Goal: Task Accomplishment & Management: Manage account settings

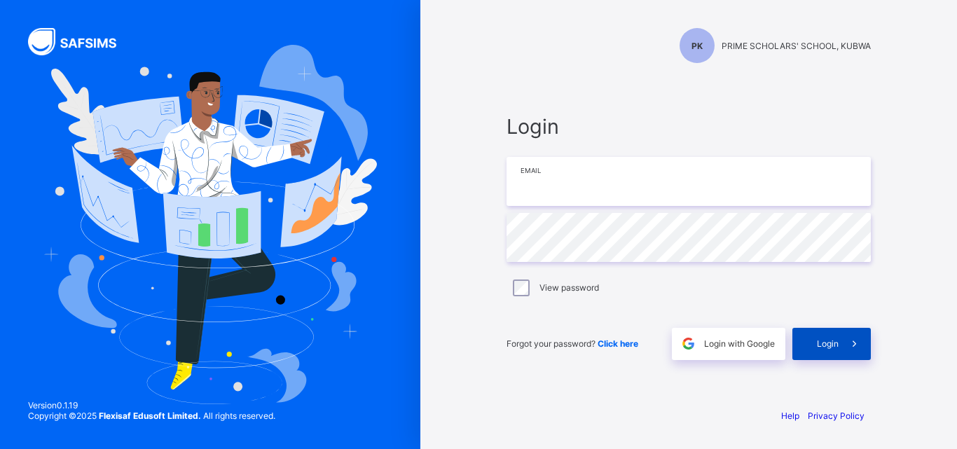
type input "**********"
click at [831, 338] on span "Login" at bounding box center [828, 343] width 22 height 11
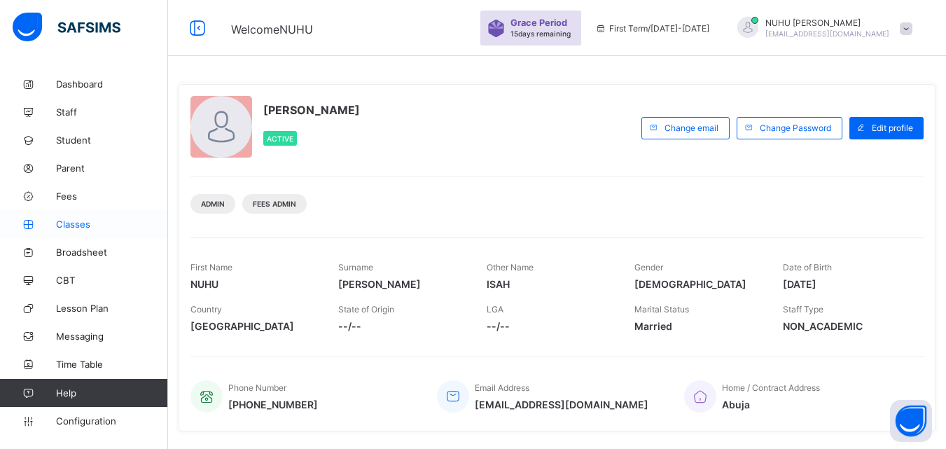
click at [78, 226] on span "Classes" at bounding box center [112, 224] width 112 height 11
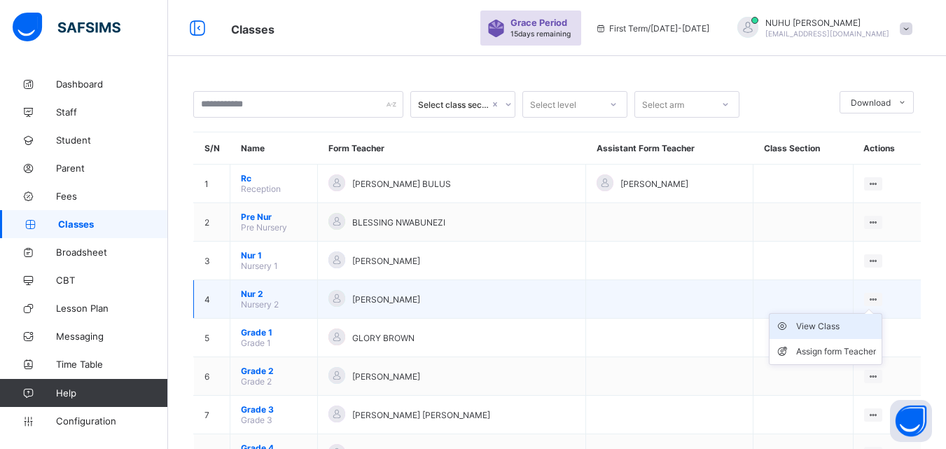
click at [848, 326] on div "View Class" at bounding box center [836, 326] width 80 height 14
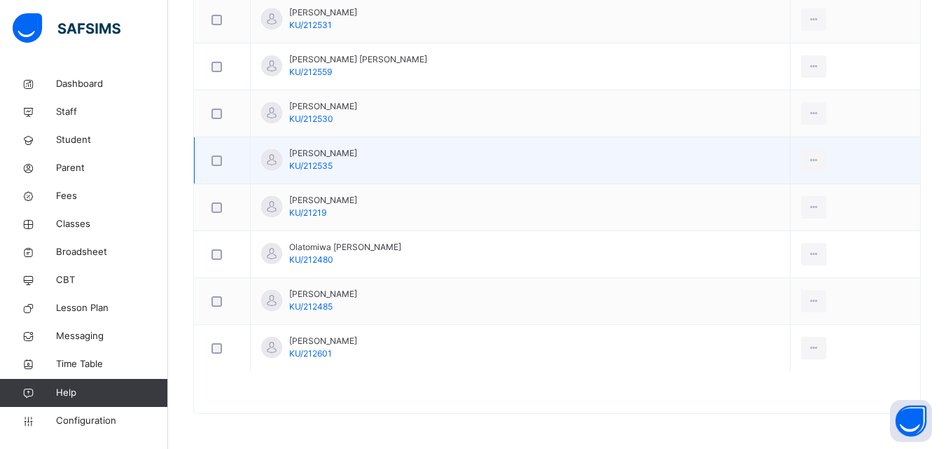
scroll to position [815, 0]
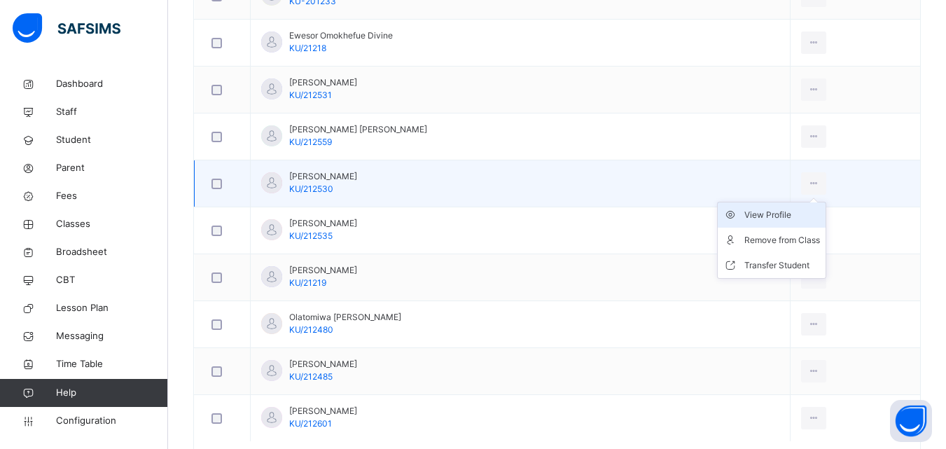
click at [772, 215] on div "View Profile" at bounding box center [783, 215] width 76 height 14
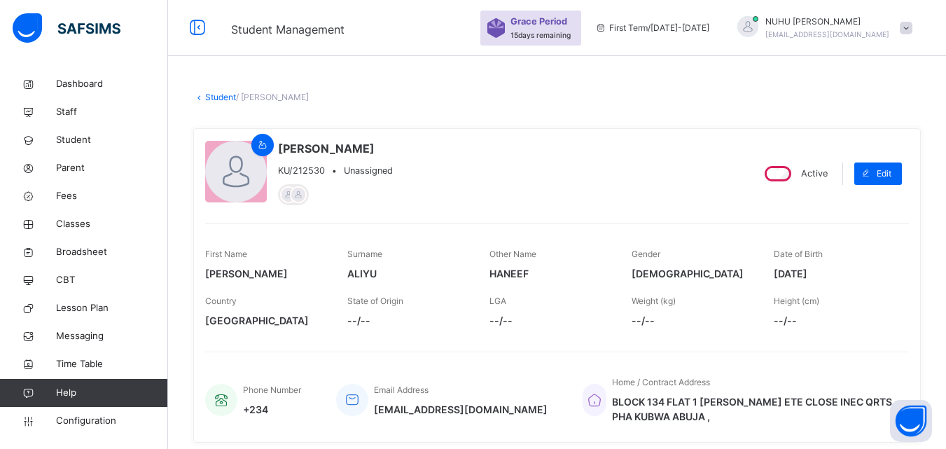
click at [913, 27] on span at bounding box center [906, 28] width 13 height 13
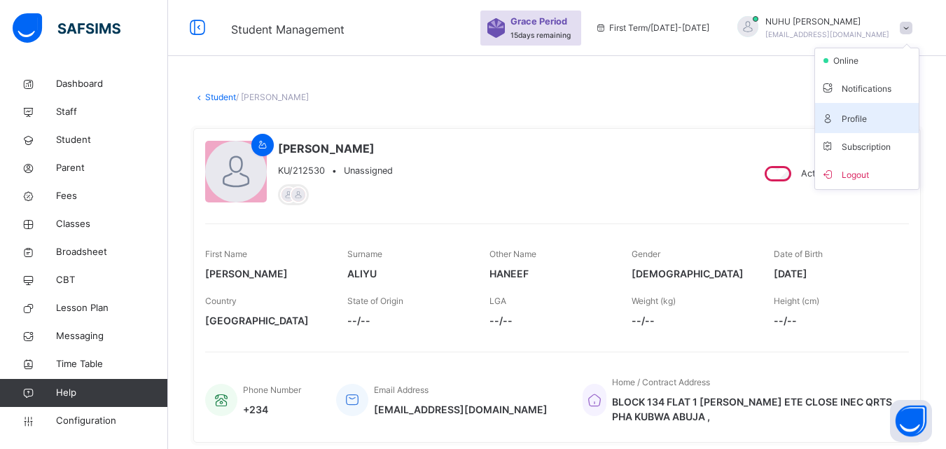
click at [878, 128] on li "Profile" at bounding box center [867, 118] width 104 height 30
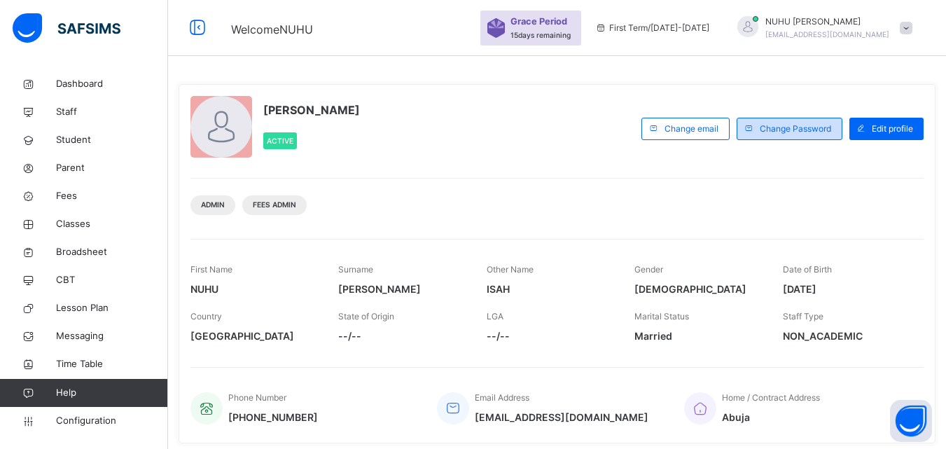
click at [831, 134] on span "Change Password" at bounding box center [795, 129] width 71 height 13
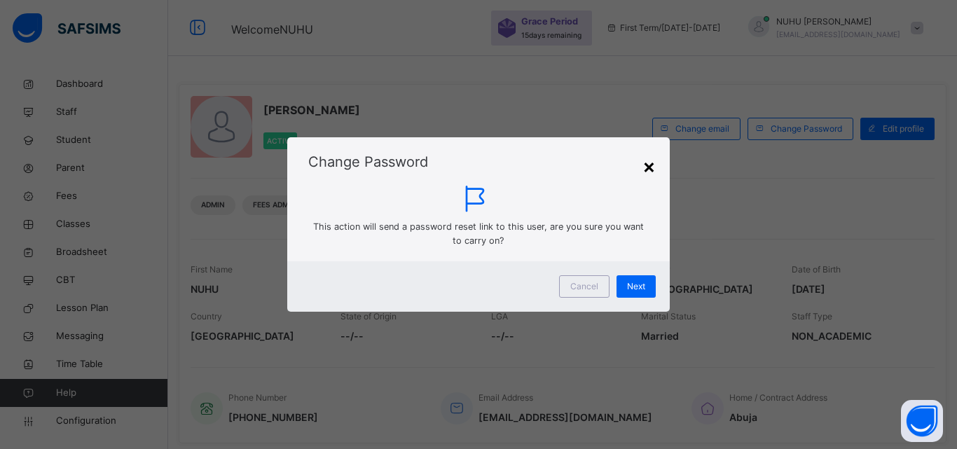
click at [647, 156] on div "×" at bounding box center [648, 165] width 13 height 29
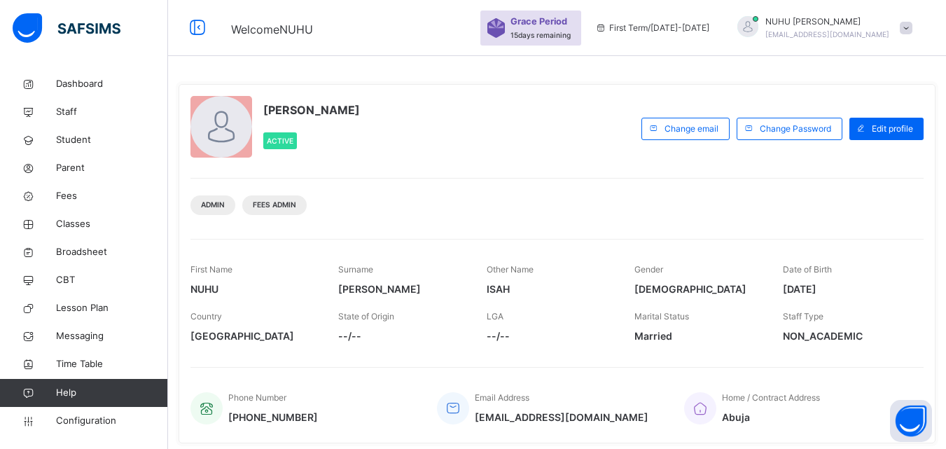
click at [913, 27] on span at bounding box center [906, 28] width 13 height 13
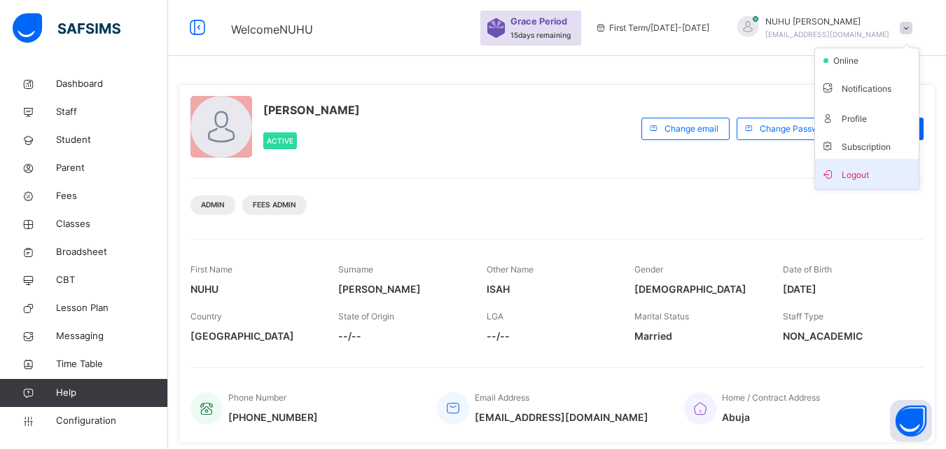
click at [868, 165] on span "Logout" at bounding box center [867, 174] width 92 height 19
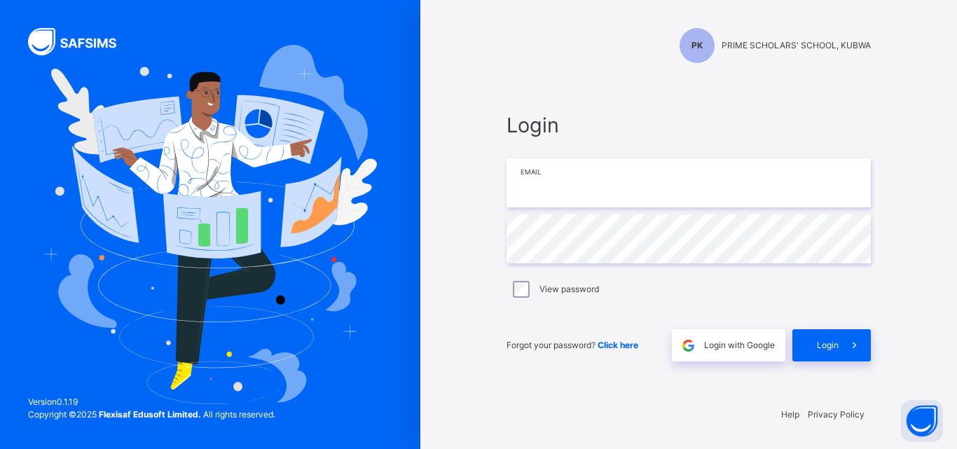
type input "**********"
drag, startPoint x: 770, startPoint y: 284, endPoint x: 745, endPoint y: 282, distance: 25.3
click at [770, 284] on div "View password" at bounding box center [688, 289] width 357 height 17
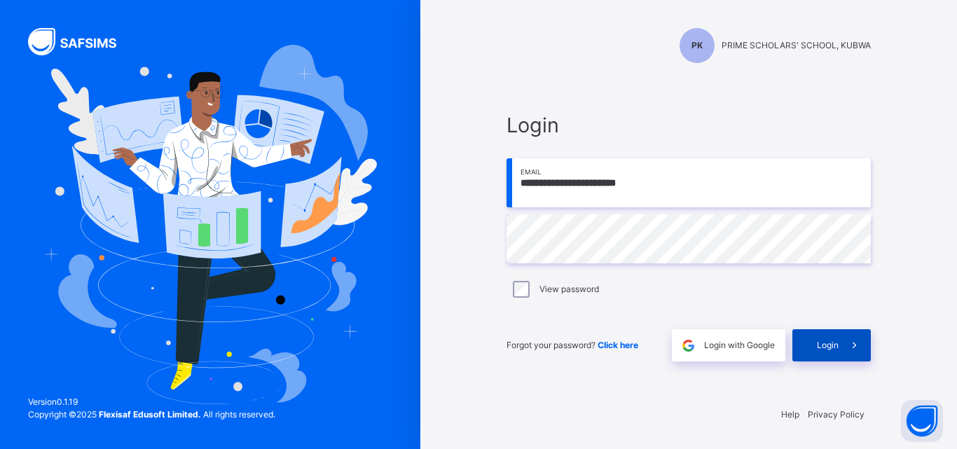
click at [833, 339] on div "Login" at bounding box center [831, 345] width 78 height 32
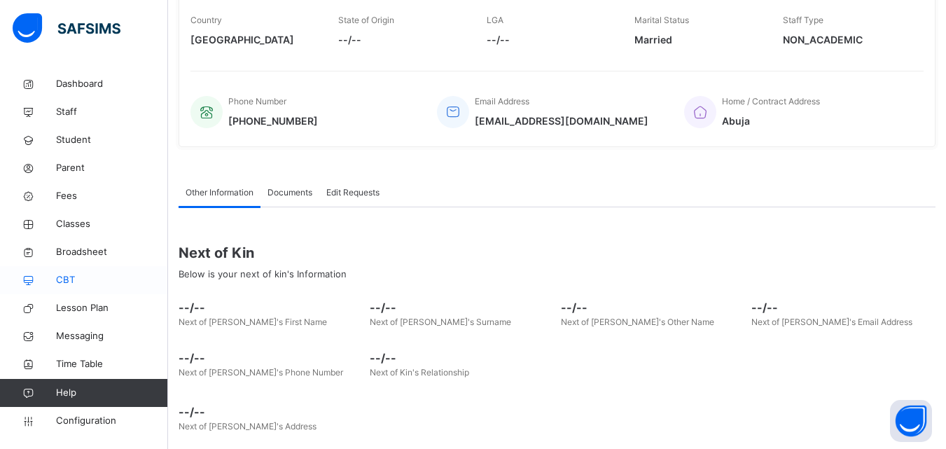
scroll to position [312, 0]
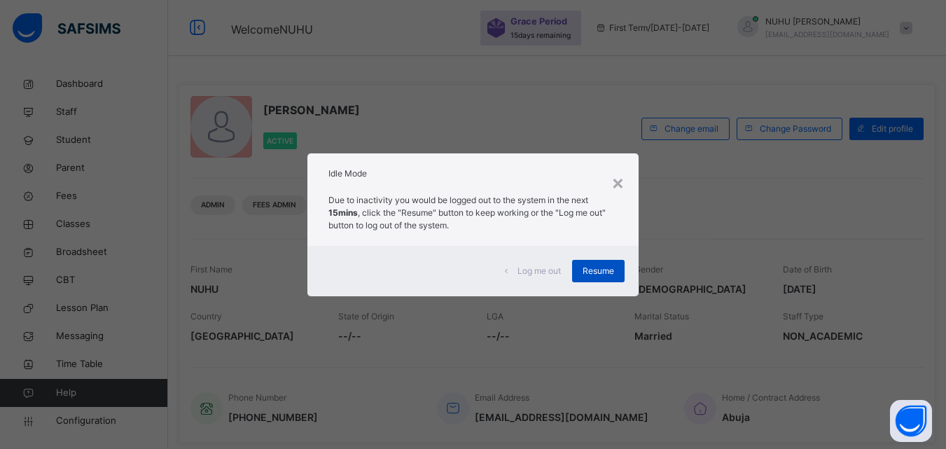
click at [612, 272] on span "Resume" at bounding box center [599, 271] width 32 height 13
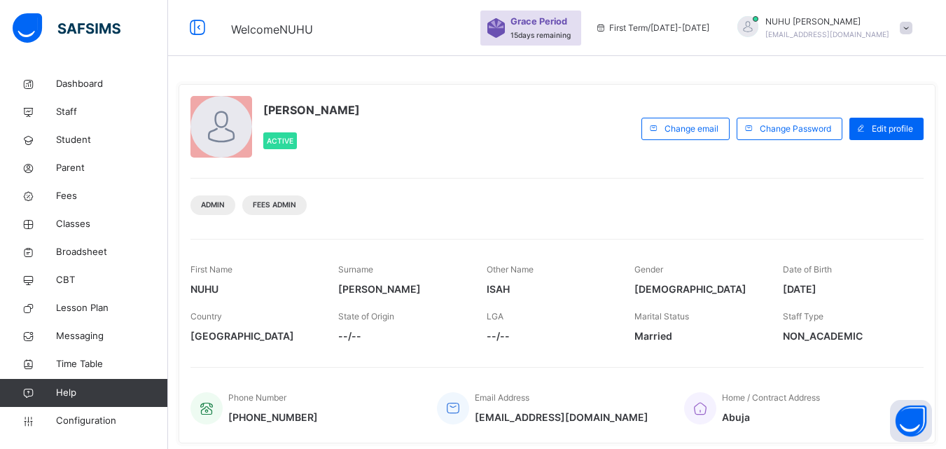
click at [913, 32] on span at bounding box center [906, 28] width 13 height 13
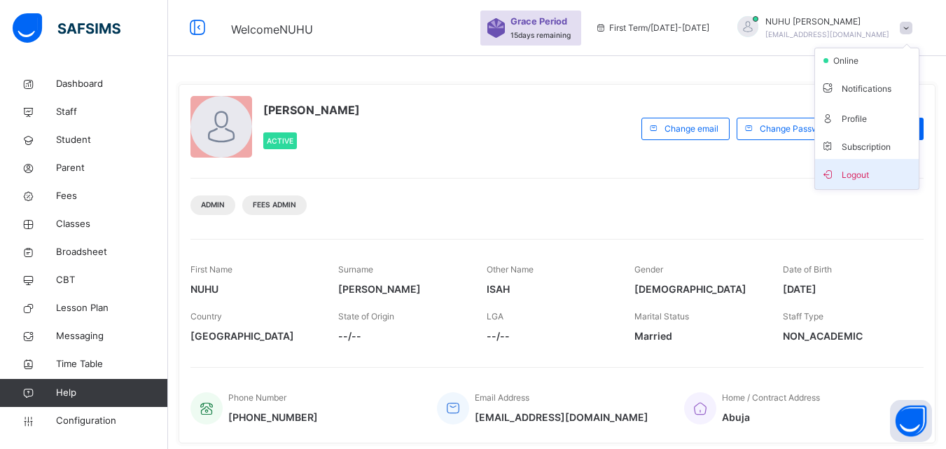
click at [871, 177] on span "Logout" at bounding box center [867, 174] width 92 height 19
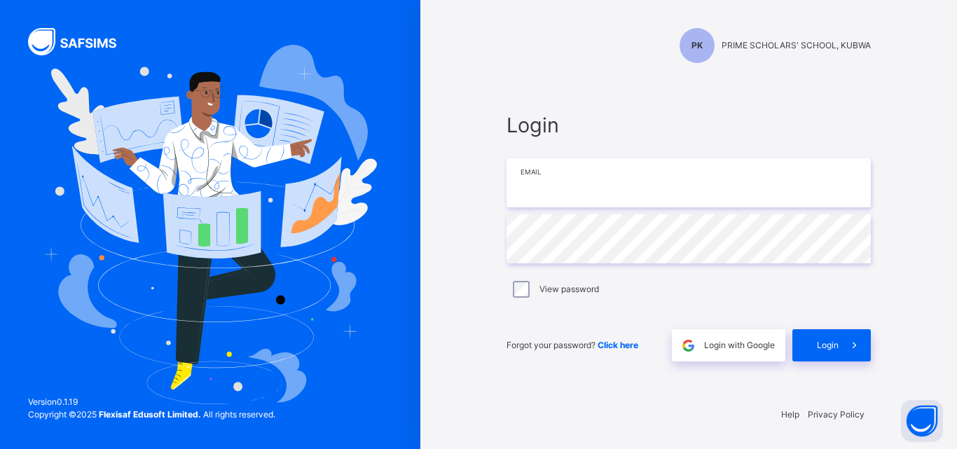
type input "**********"
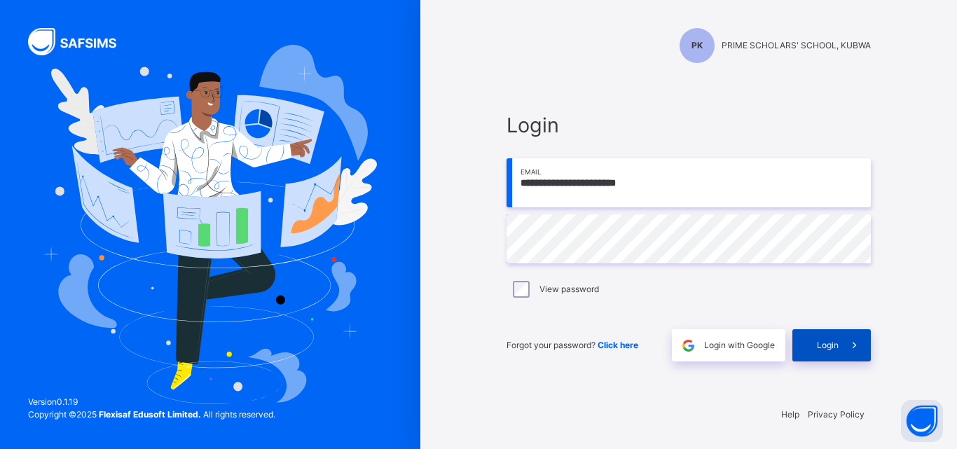
click at [843, 345] on span at bounding box center [854, 345] width 32 height 32
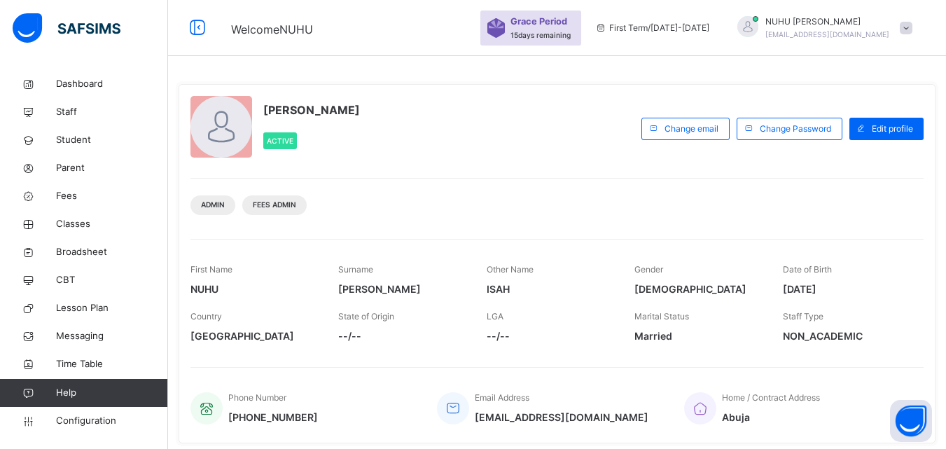
scroll to position [70, 0]
click at [913, 25] on span at bounding box center [906, 28] width 13 height 13
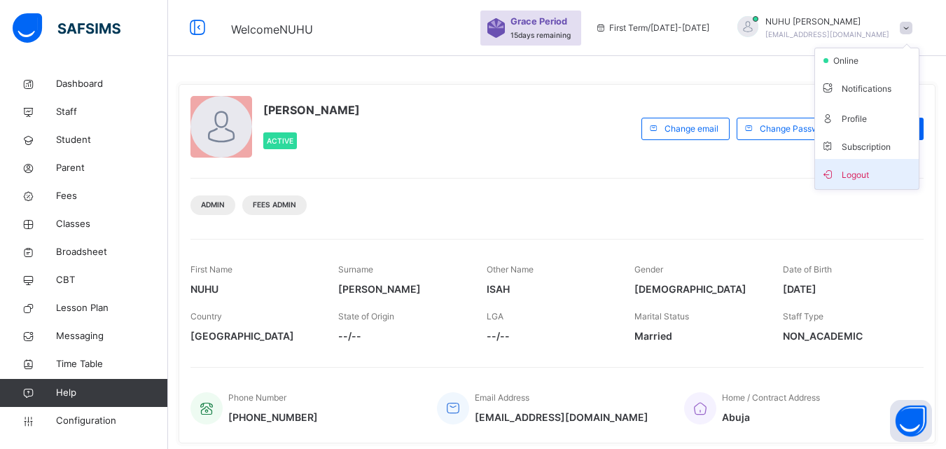
click at [876, 177] on span "Logout" at bounding box center [867, 174] width 92 height 19
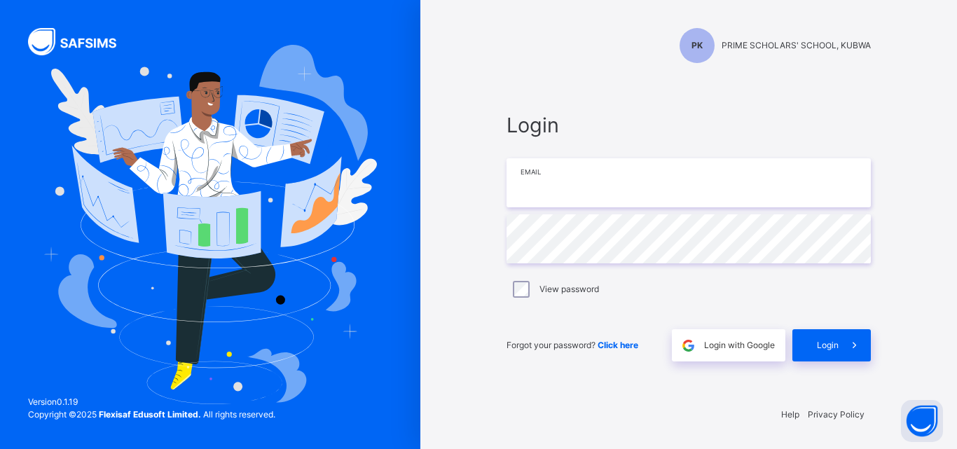
type input "**********"
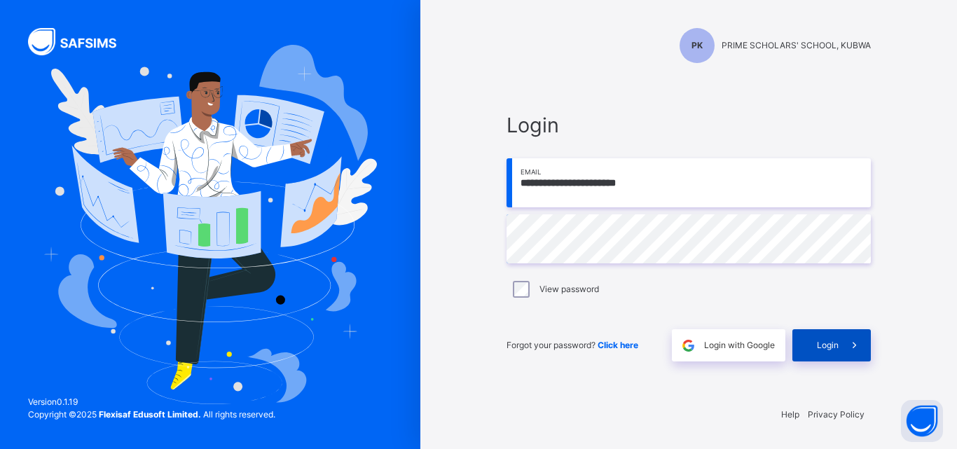
click at [837, 348] on span "Login" at bounding box center [828, 345] width 22 height 13
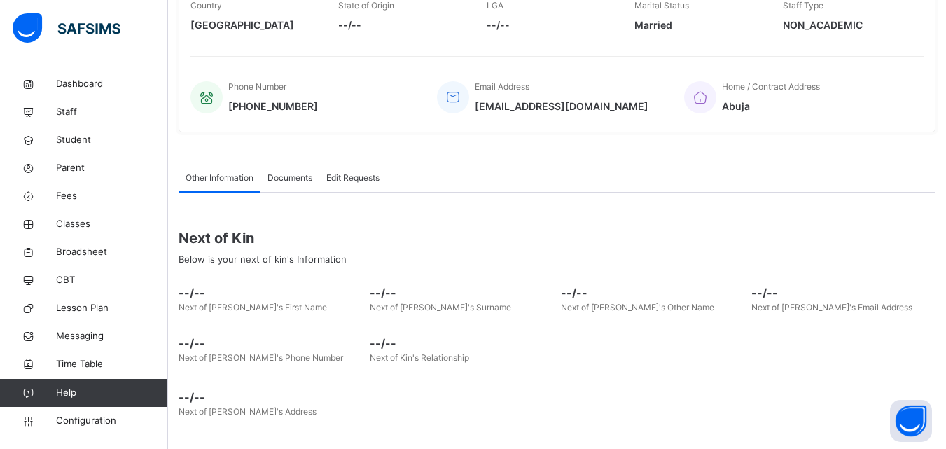
scroll to position [312, 0]
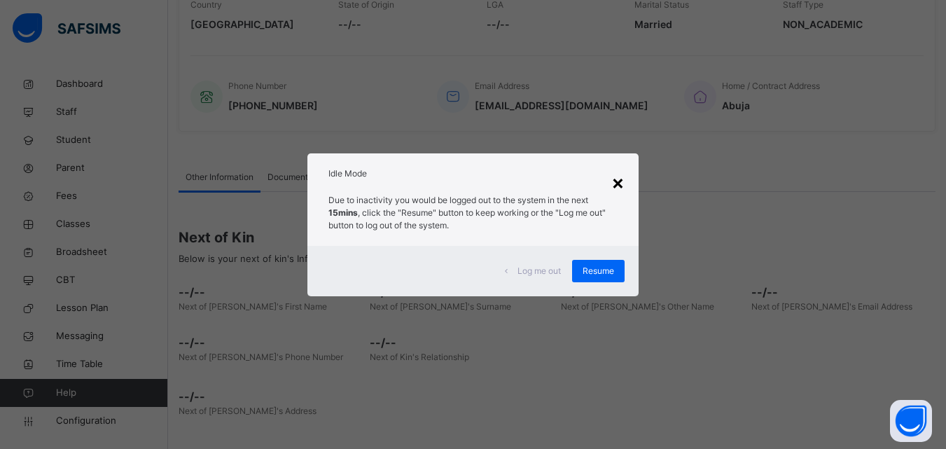
click at [615, 188] on div "×" at bounding box center [618, 181] width 13 height 29
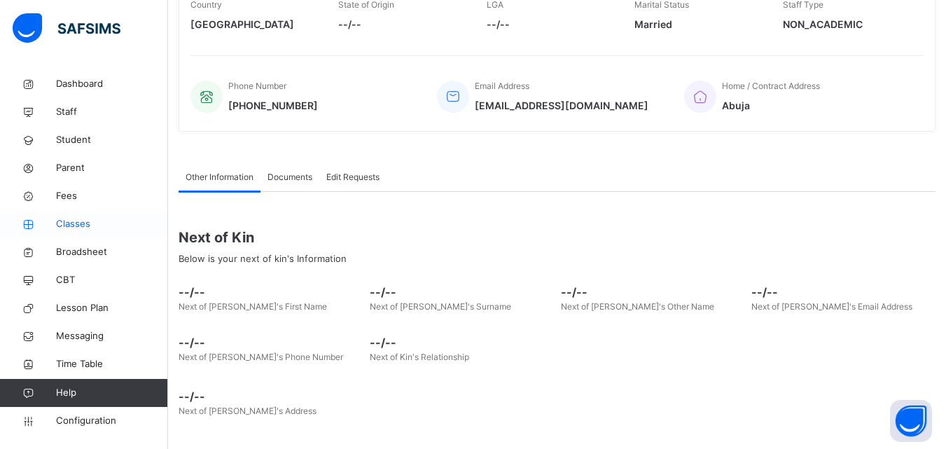
click at [69, 223] on span "Classes" at bounding box center [112, 224] width 112 height 14
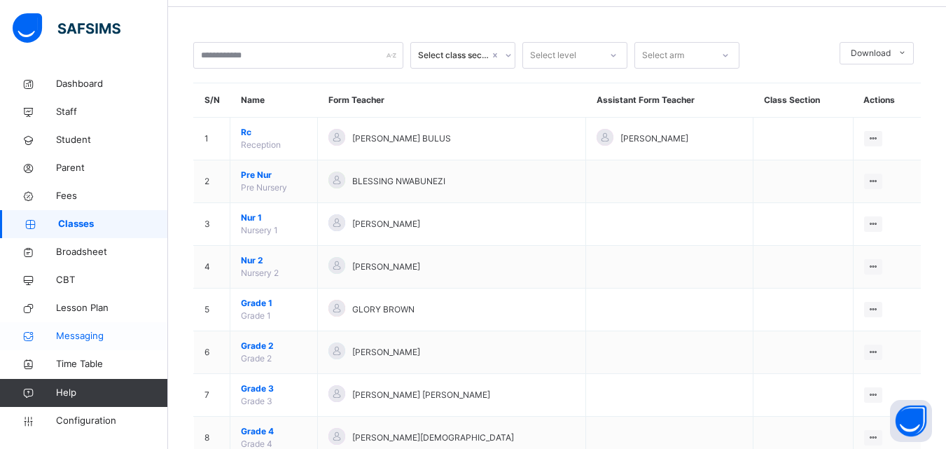
scroll to position [70, 0]
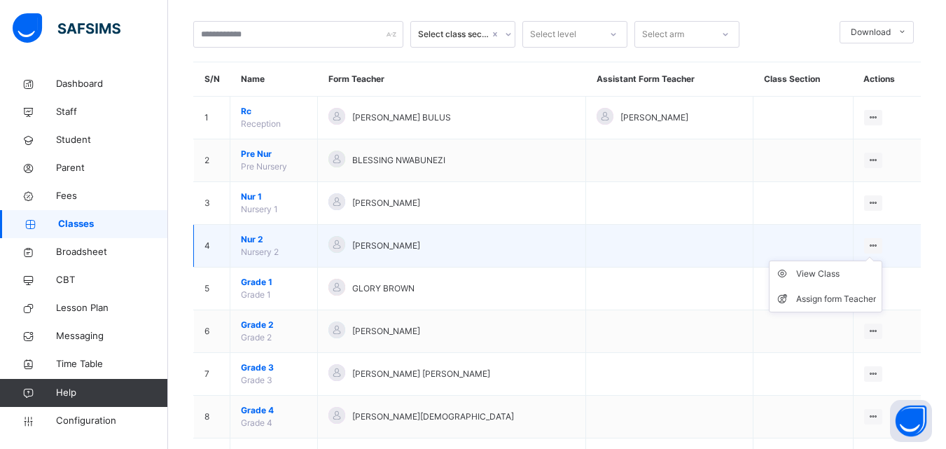
click at [842, 268] on ul "View Class Assign form Teacher" at bounding box center [825, 287] width 113 height 52
click at [841, 270] on div "View Class" at bounding box center [836, 274] width 80 height 14
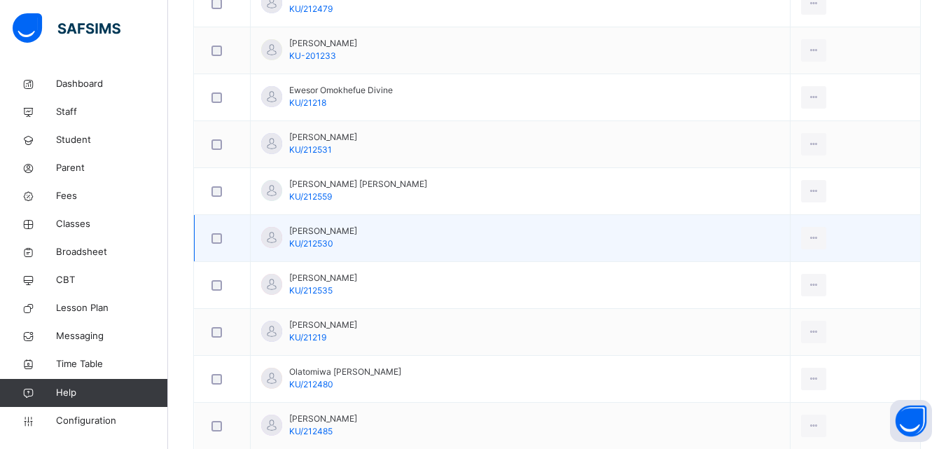
scroll to position [771, 0]
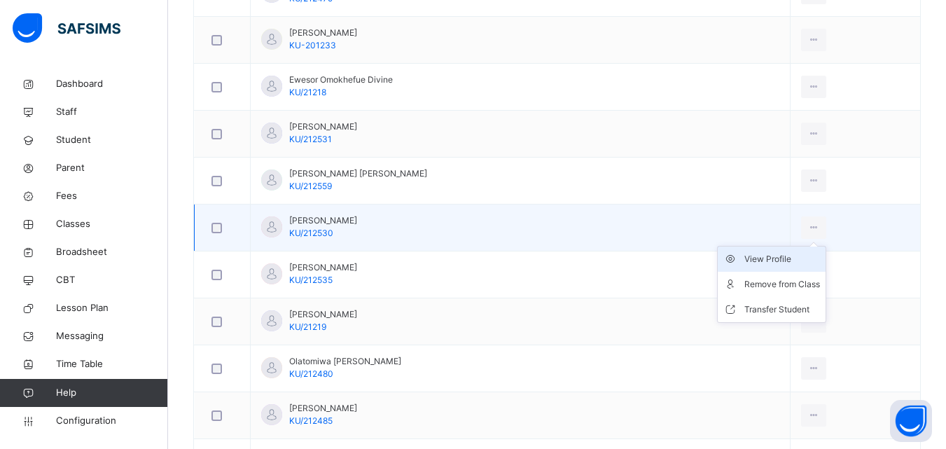
click at [759, 256] on div "View Profile" at bounding box center [783, 259] width 76 height 14
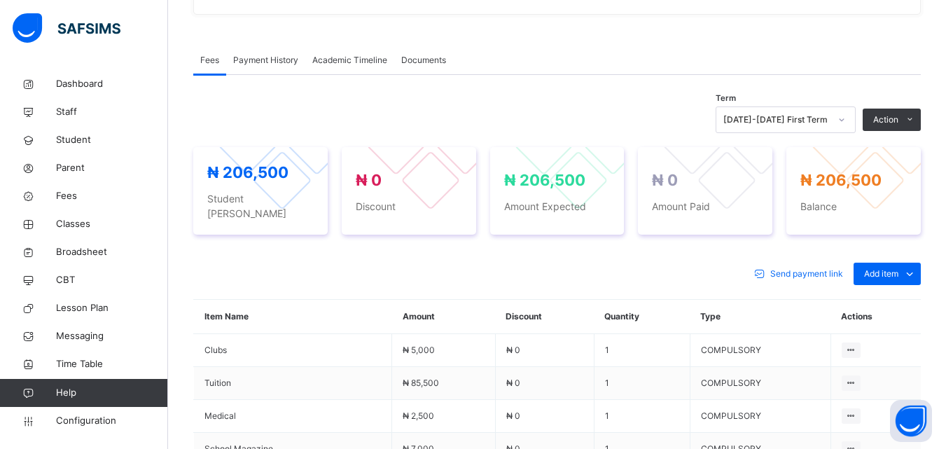
scroll to position [350, 0]
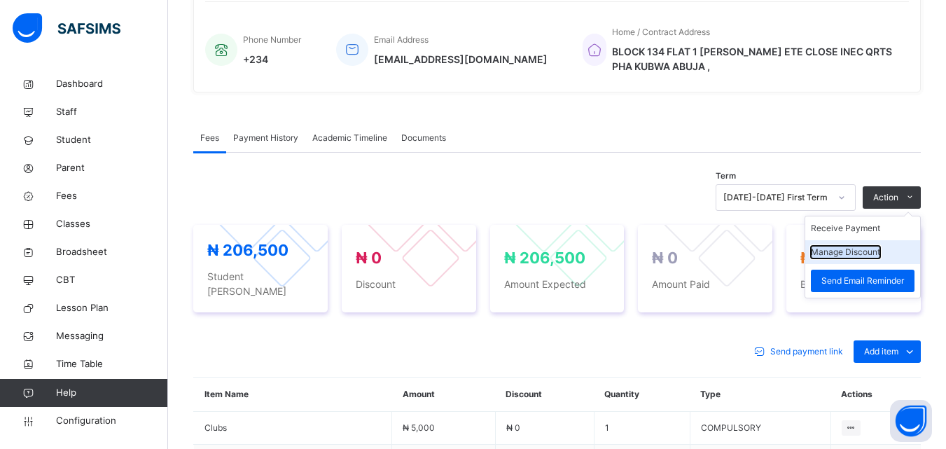
click at [864, 251] on button "Manage Discount" at bounding box center [845, 252] width 69 height 13
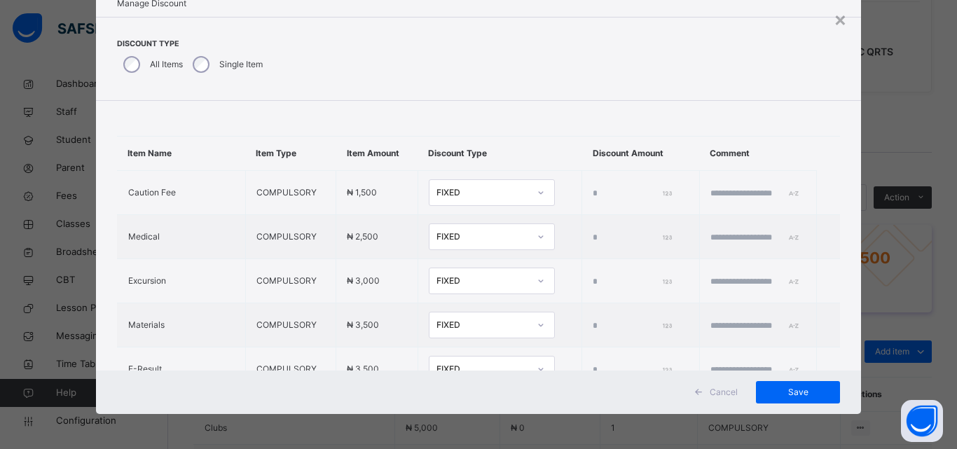
scroll to position [45, 0]
click at [477, 331] on div "FIXED" at bounding box center [482, 325] width 92 height 13
type input "***"
click at [529, 336] on div at bounding box center [541, 325] width 24 height 22
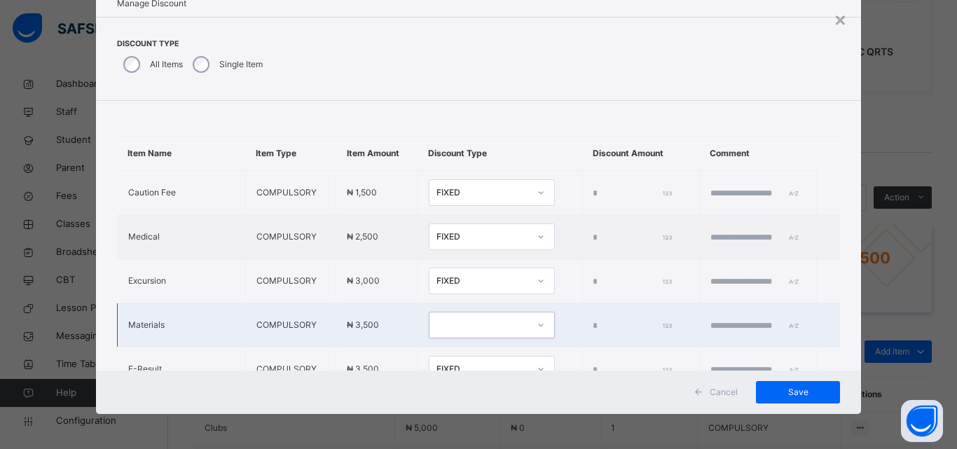
click at [537, 332] on icon at bounding box center [541, 325] width 8 height 14
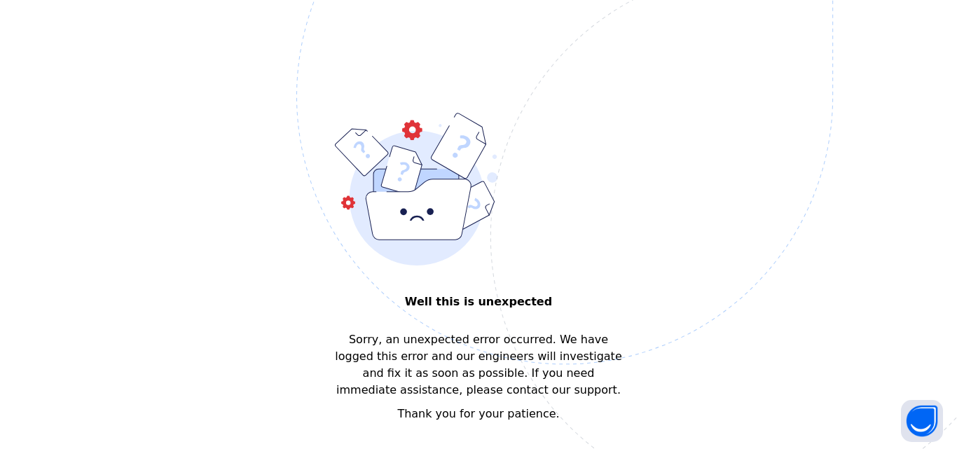
scroll to position [0, 0]
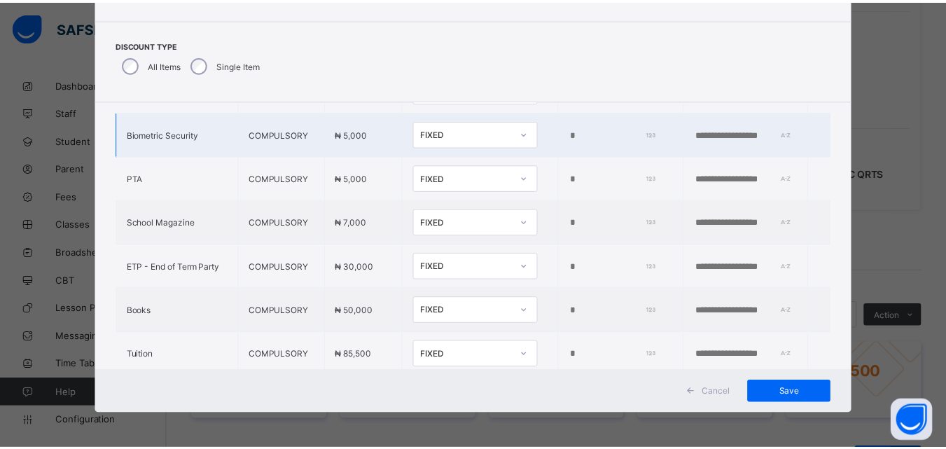
scroll to position [428, 0]
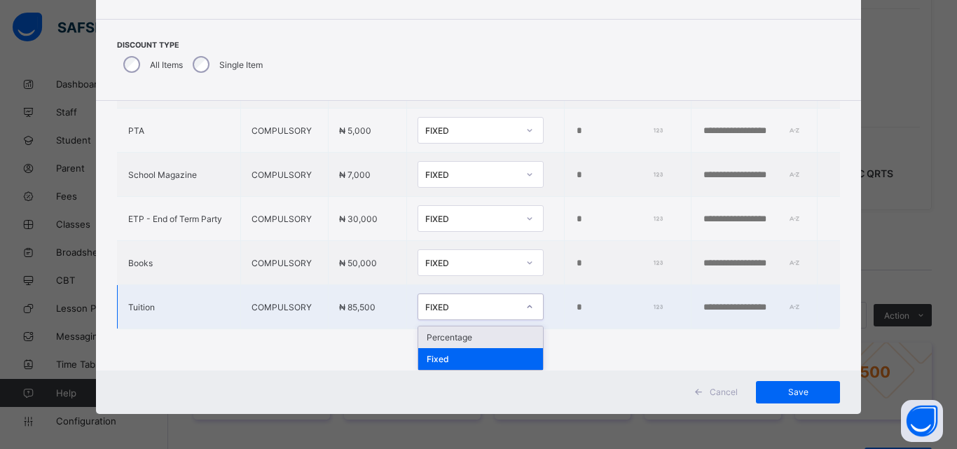
click at [518, 301] on div at bounding box center [530, 307] width 24 height 22
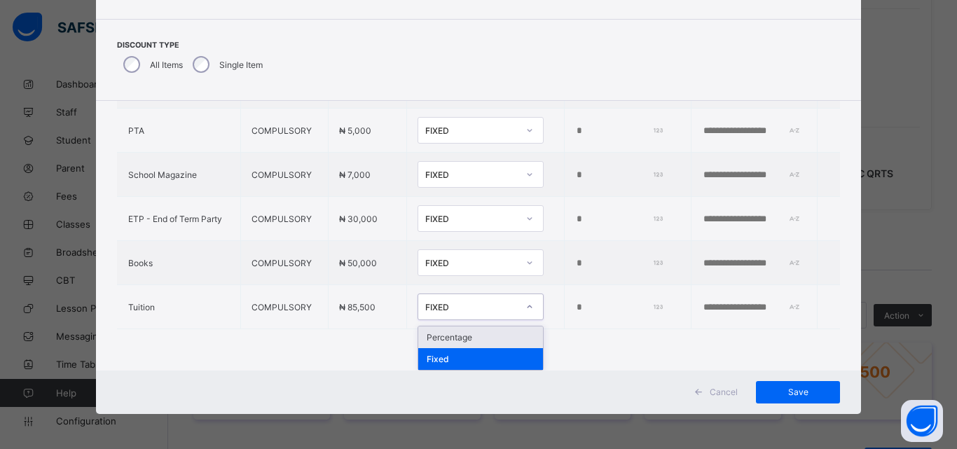
click at [468, 338] on div "Percentage" at bounding box center [480, 337] width 125 height 22
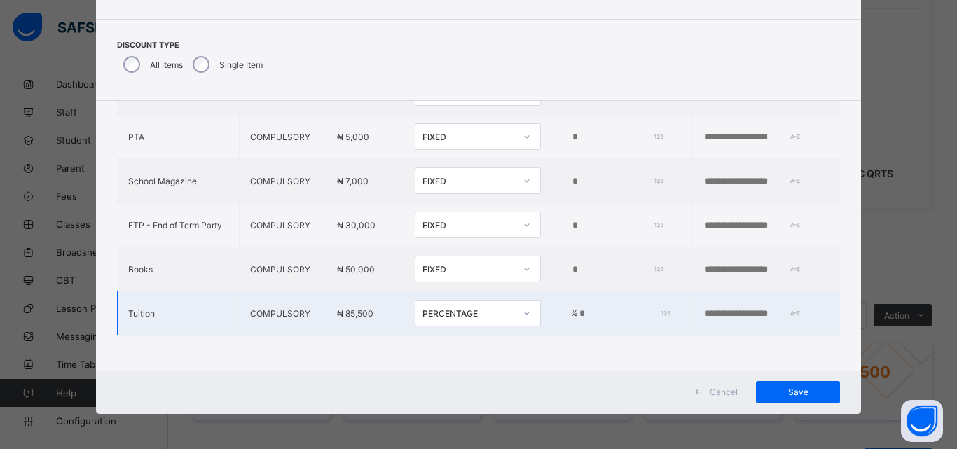
click at [560, 309] on td "% *" at bounding box center [626, 313] width 132 height 44
click at [578, 308] on input "*" at bounding box center [623, 313] width 90 height 11
type input "***"
click at [773, 308] on input "text" at bounding box center [751, 313] width 97 height 11
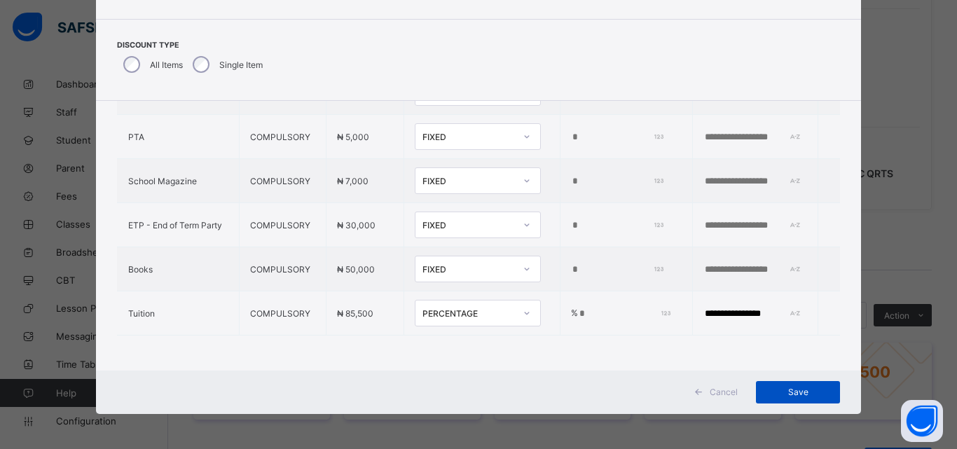
type input "**********"
click at [812, 385] on div "Save" at bounding box center [798, 392] width 84 height 22
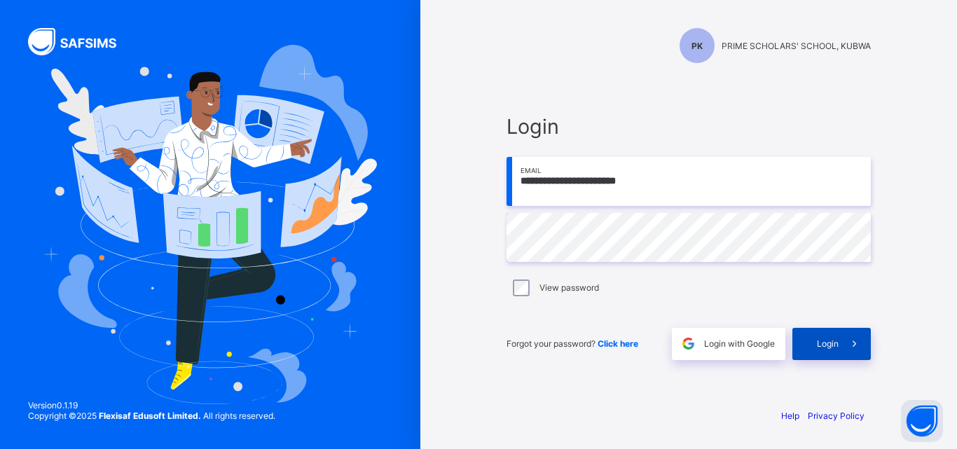
click at [824, 343] on span "Login" at bounding box center [828, 343] width 22 height 11
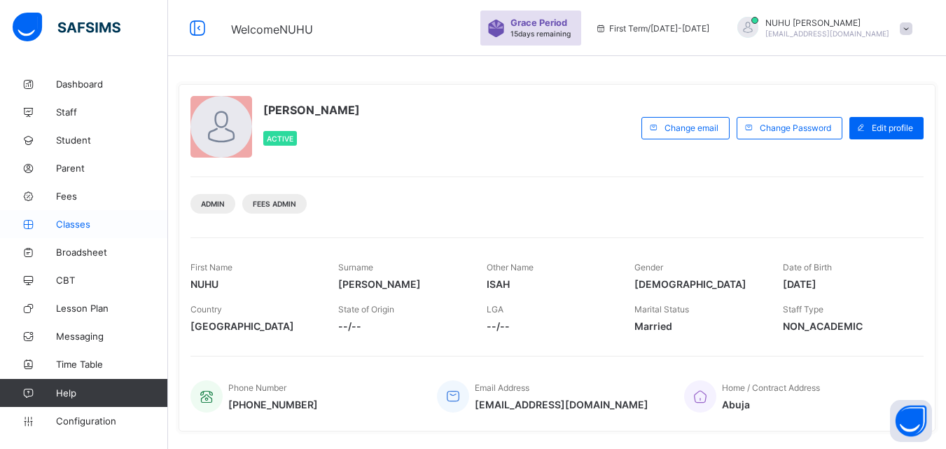
click at [61, 221] on span "Classes" at bounding box center [112, 224] width 112 height 11
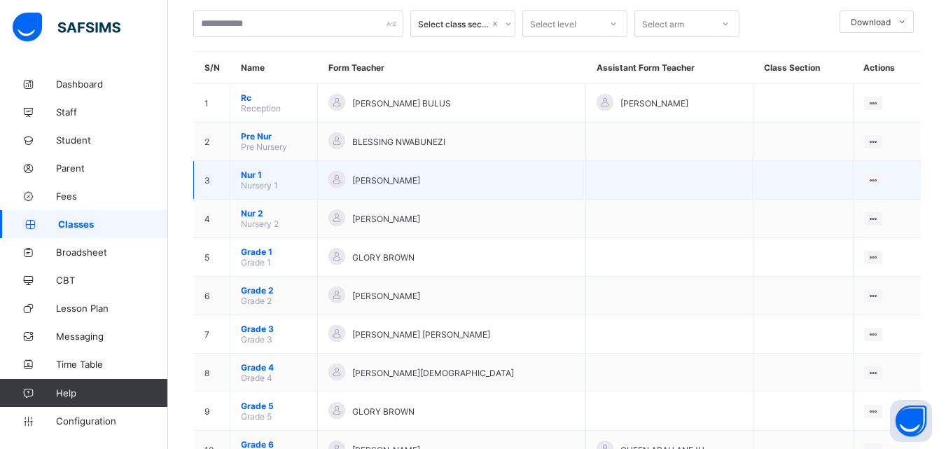
scroll to position [140, 0]
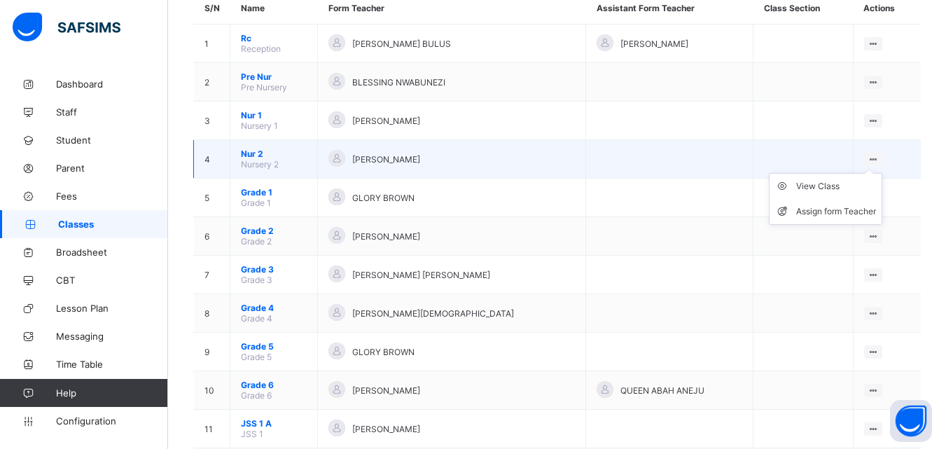
click at [883, 164] on div at bounding box center [873, 159] width 19 height 13
click at [857, 187] on div "View Class" at bounding box center [836, 186] width 80 height 14
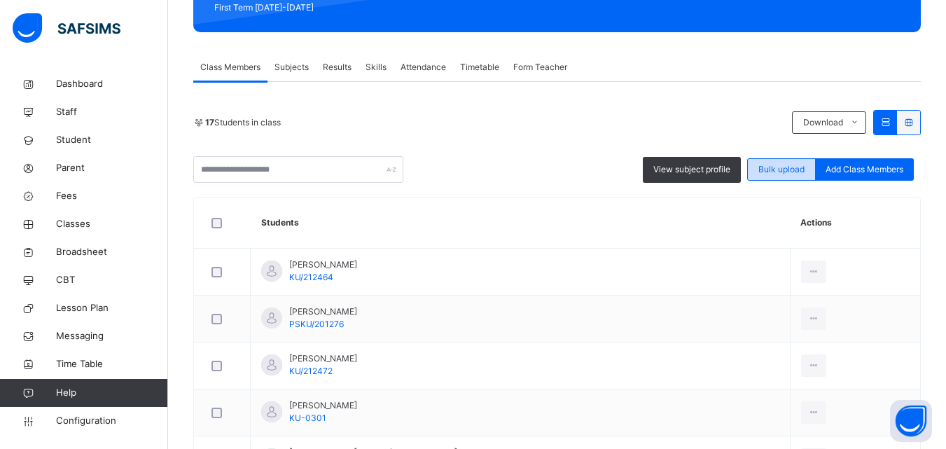
scroll to position [280, 0]
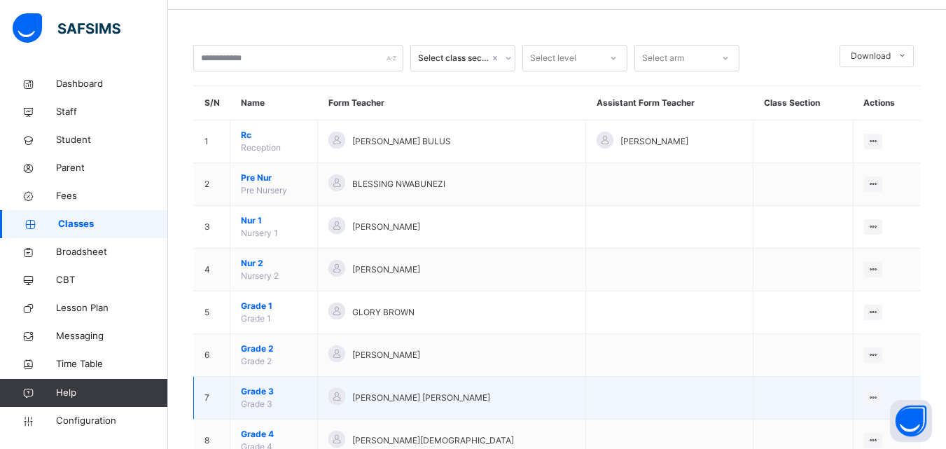
scroll to position [140, 0]
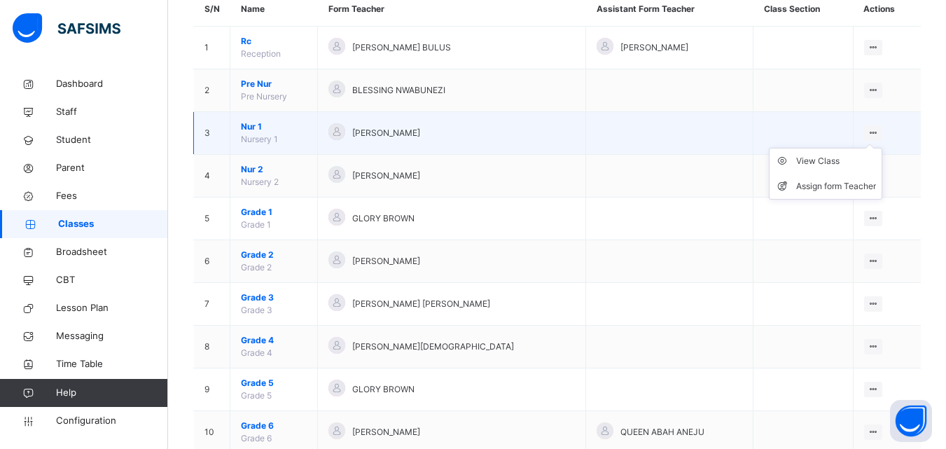
click at [841, 153] on ul "View Class Assign form Teacher" at bounding box center [825, 174] width 113 height 52
click at [838, 157] on div "View Class" at bounding box center [836, 161] width 80 height 14
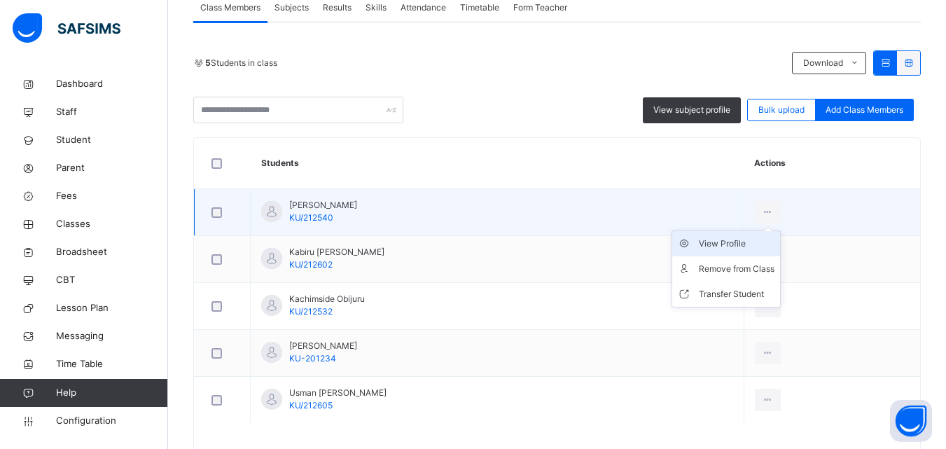
scroll to position [181, 0]
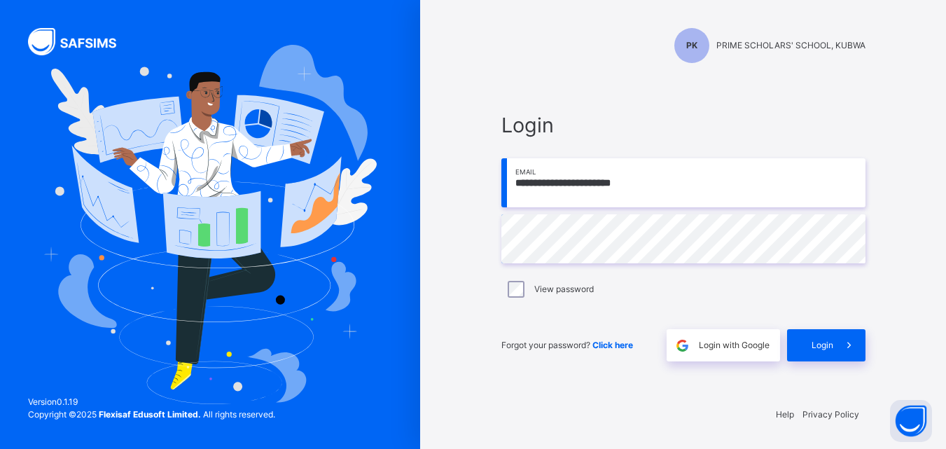
click at [175, 57] on img at bounding box center [209, 224] width 333 height 359
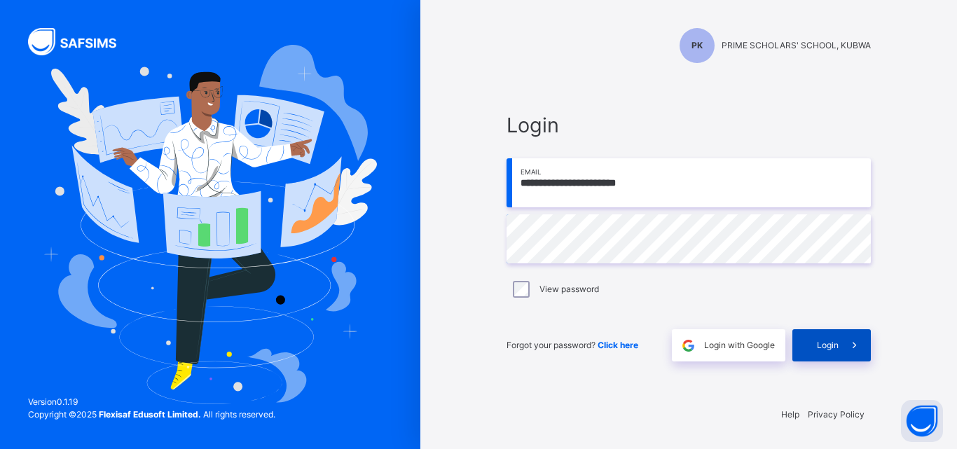
click at [820, 336] on div "Login" at bounding box center [831, 345] width 78 height 32
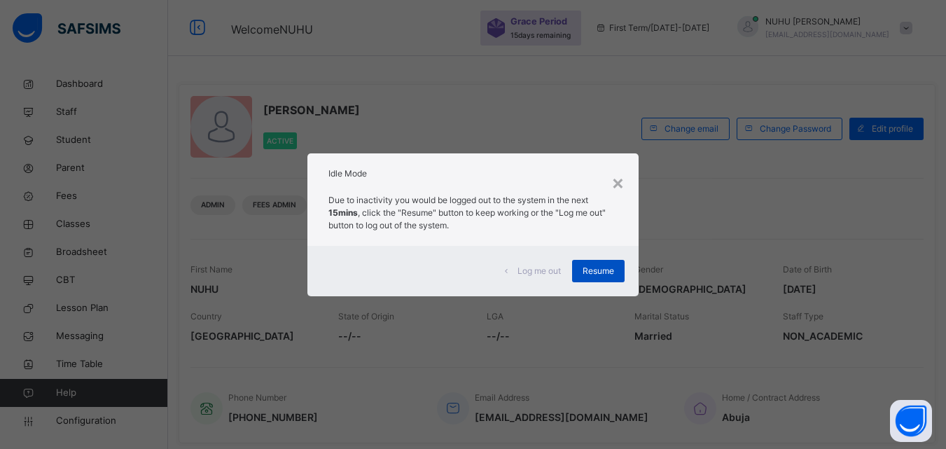
click at [621, 268] on div "Resume" at bounding box center [598, 271] width 53 height 22
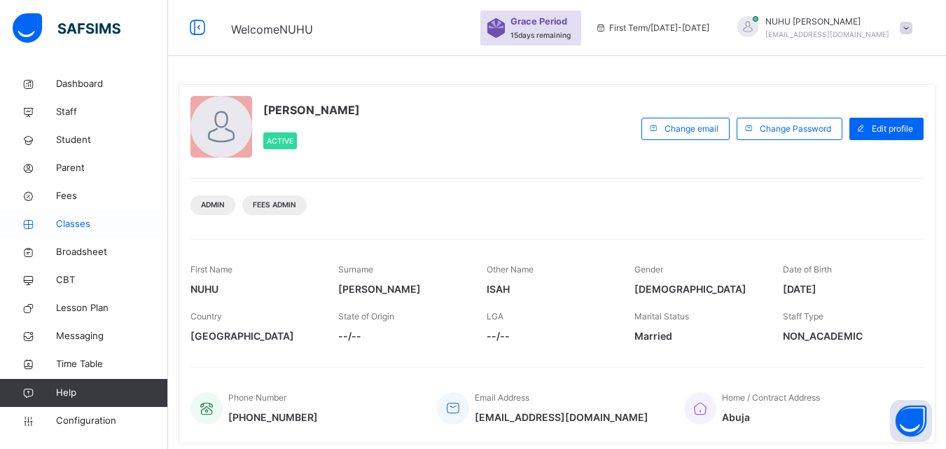
click at [75, 224] on span "Classes" at bounding box center [112, 224] width 112 height 14
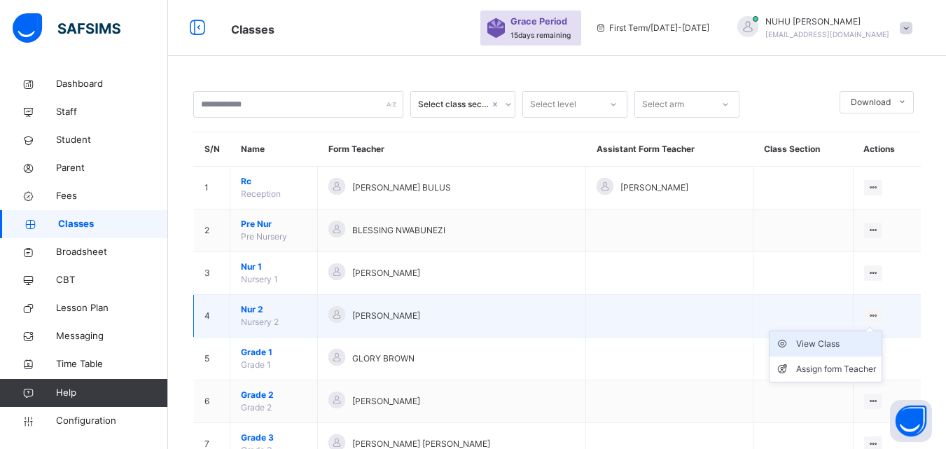
click at [849, 340] on div "View Class" at bounding box center [836, 344] width 80 height 14
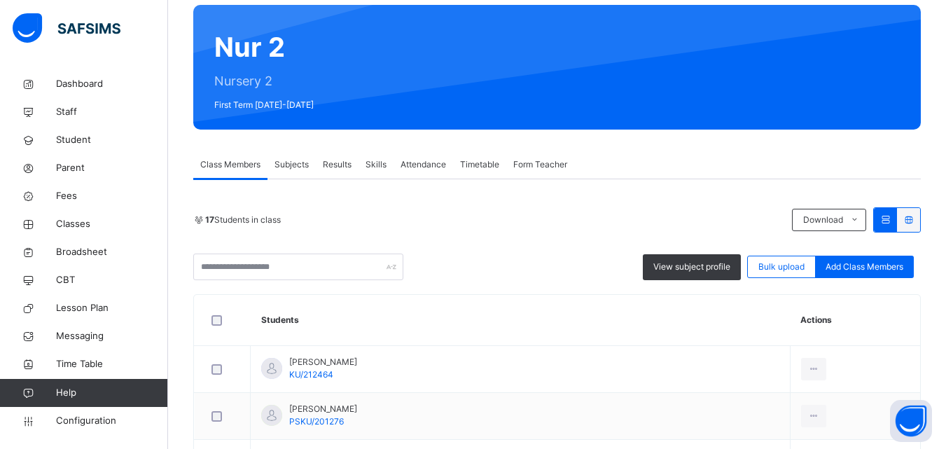
scroll to position [280, 0]
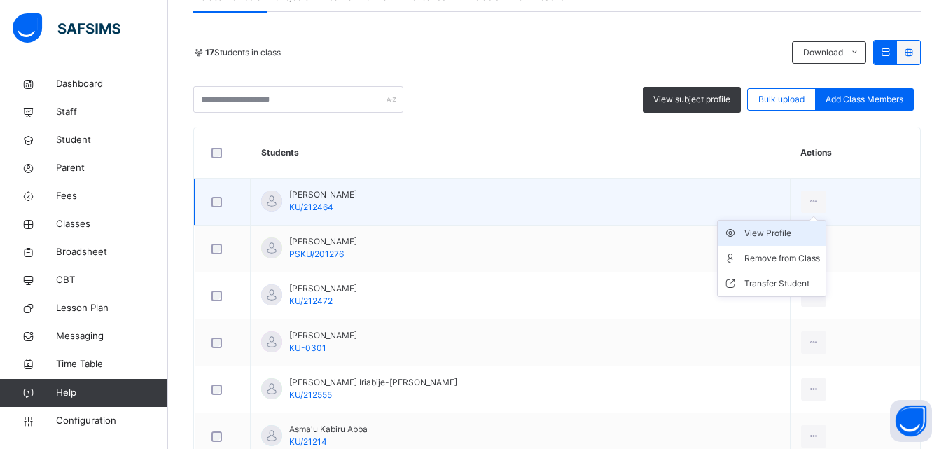
click at [751, 235] on div "View Profile" at bounding box center [783, 233] width 76 height 14
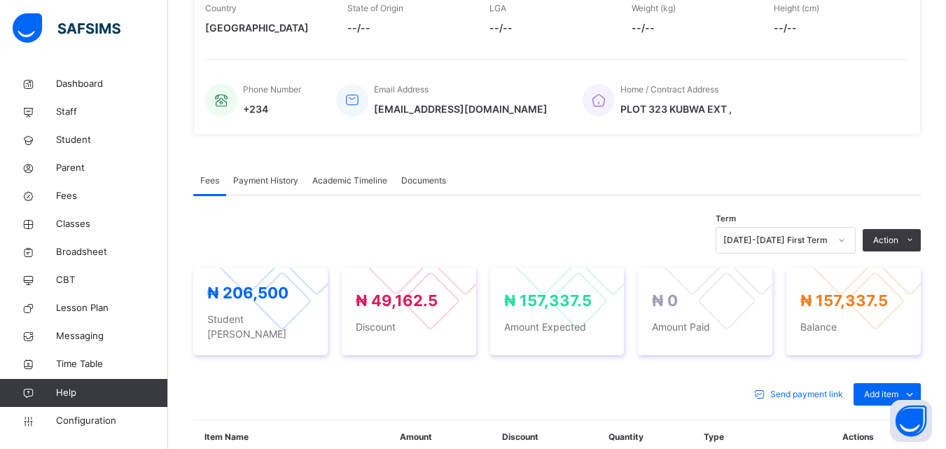
scroll to position [210, 0]
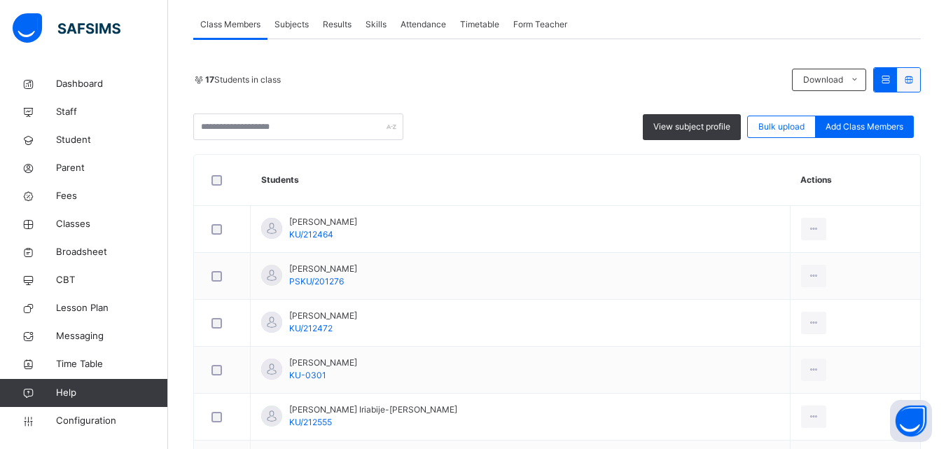
scroll to position [280, 0]
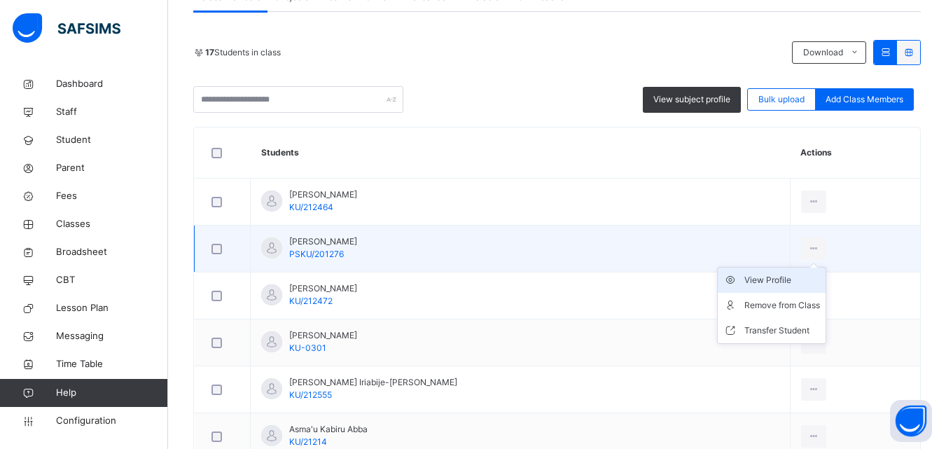
click at [761, 276] on div "View Profile" at bounding box center [783, 280] width 76 height 14
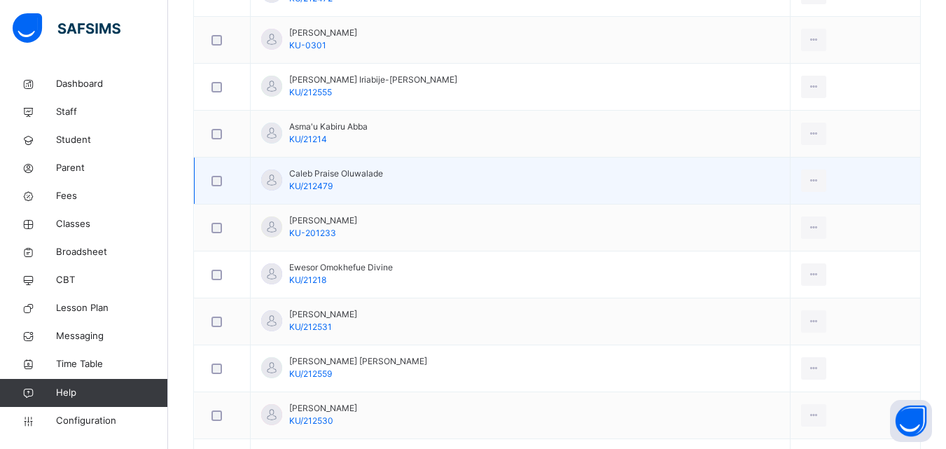
scroll to position [560, 0]
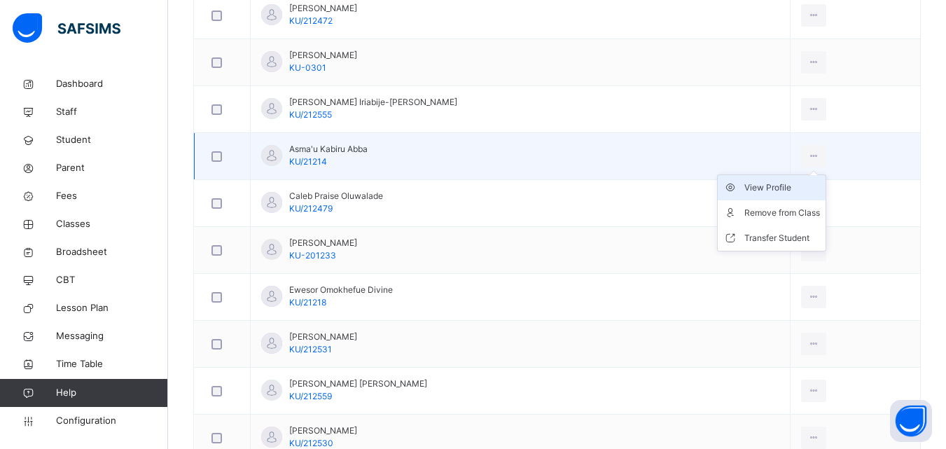
click at [754, 182] on div "View Profile" at bounding box center [783, 188] width 76 height 14
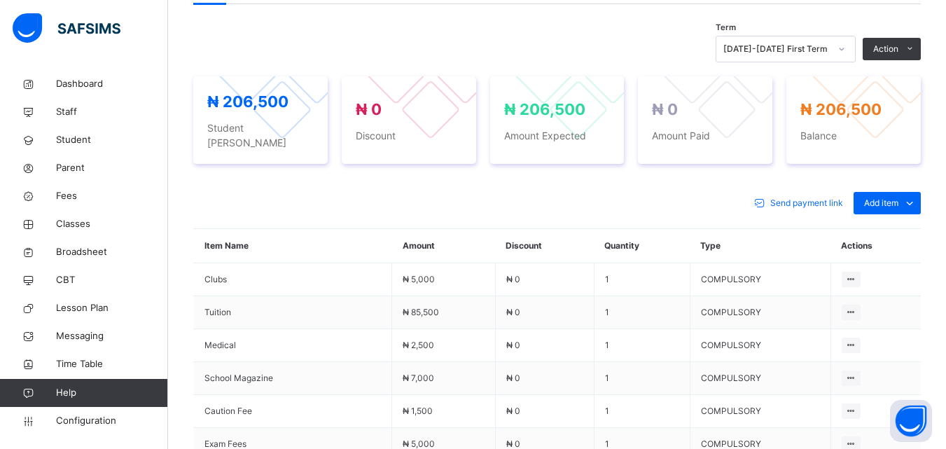
scroll to position [420, 0]
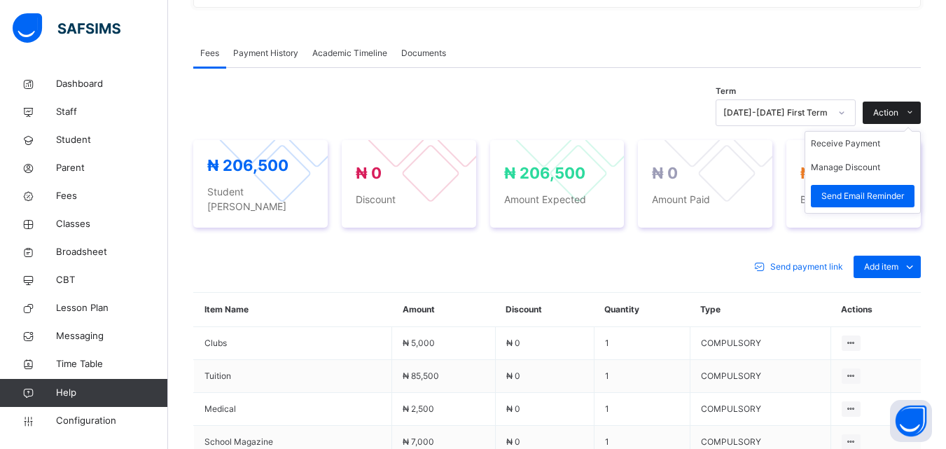
click at [890, 109] on span "Action" at bounding box center [885, 112] width 25 height 13
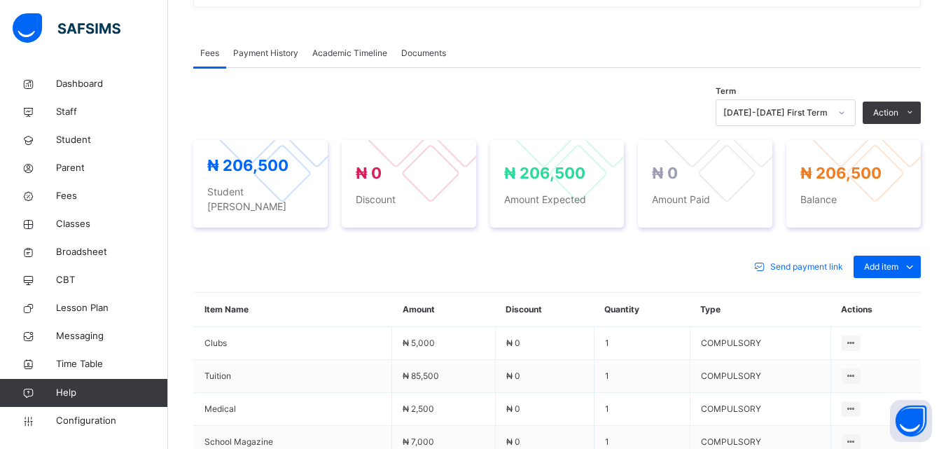
click at [0, 0] on button "Manage Discount" at bounding box center [0, 0] width 0 height 0
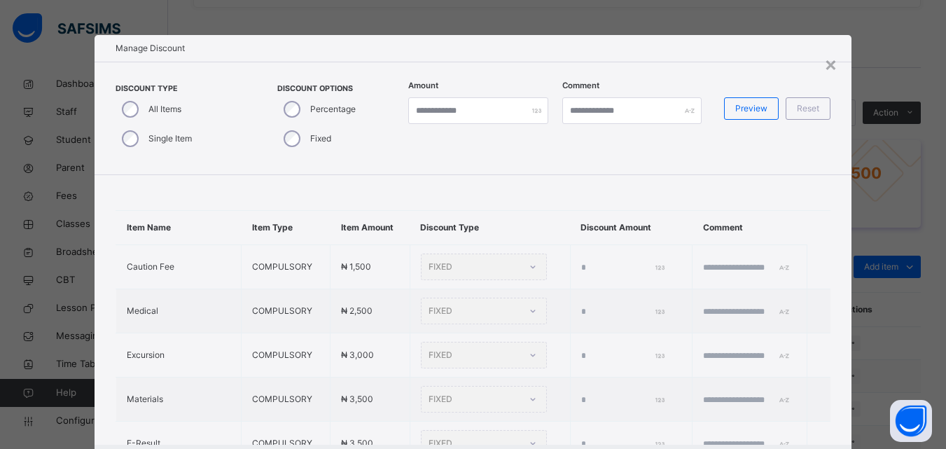
click at [856, 168] on div "**********" at bounding box center [473, 224] width 946 height 449
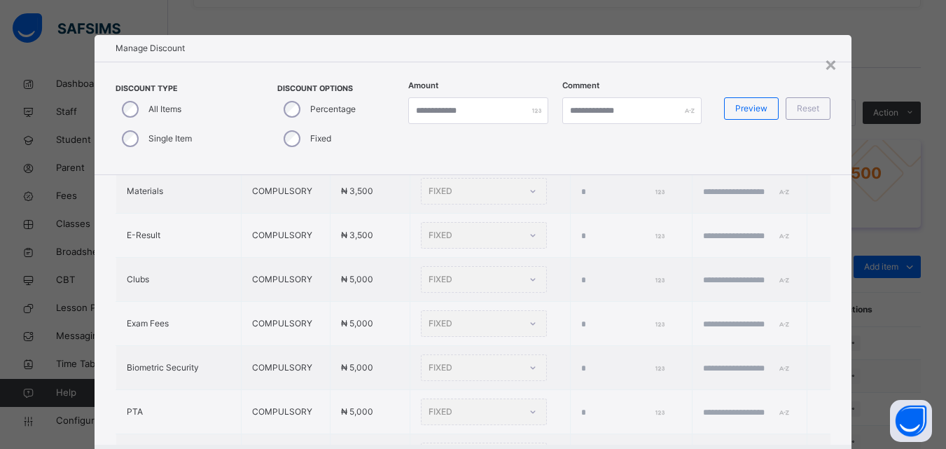
type input "*"
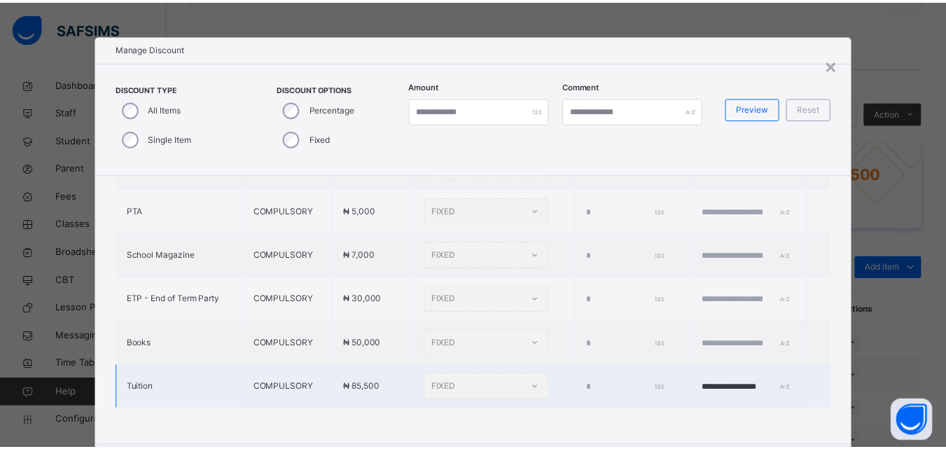
scroll to position [432, 0]
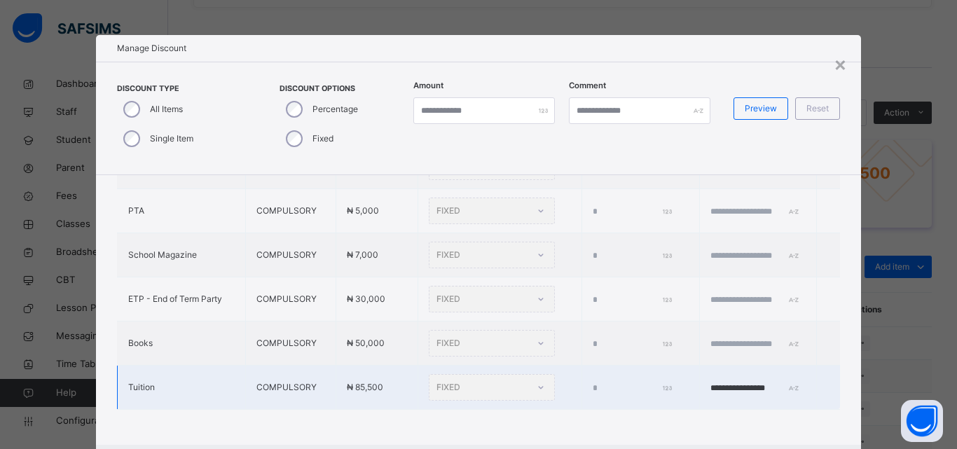
click at [470, 374] on div "FIXED" at bounding box center [492, 387] width 126 height 27
click at [511, 382] on div "FIXED" at bounding box center [492, 387] width 126 height 27
click at [502, 382] on div "FIXED" at bounding box center [492, 387] width 126 height 27
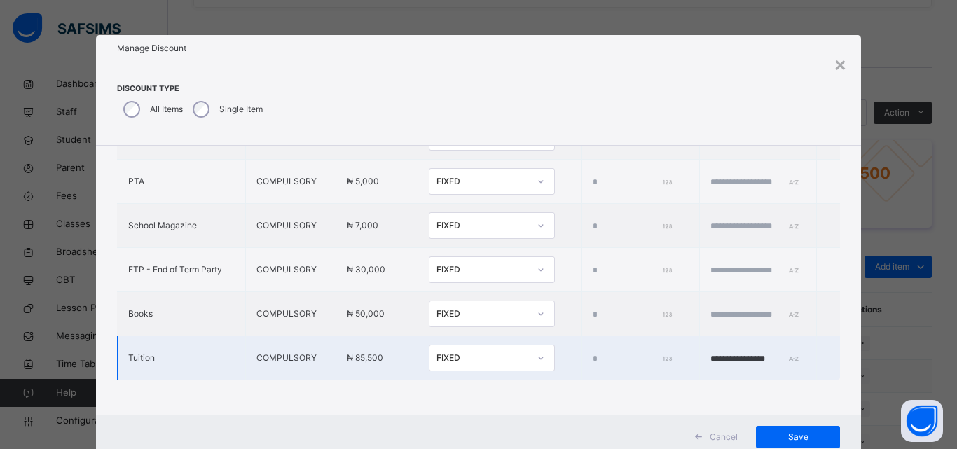
click at [436, 352] on div "FIXED" at bounding box center [482, 358] width 92 height 13
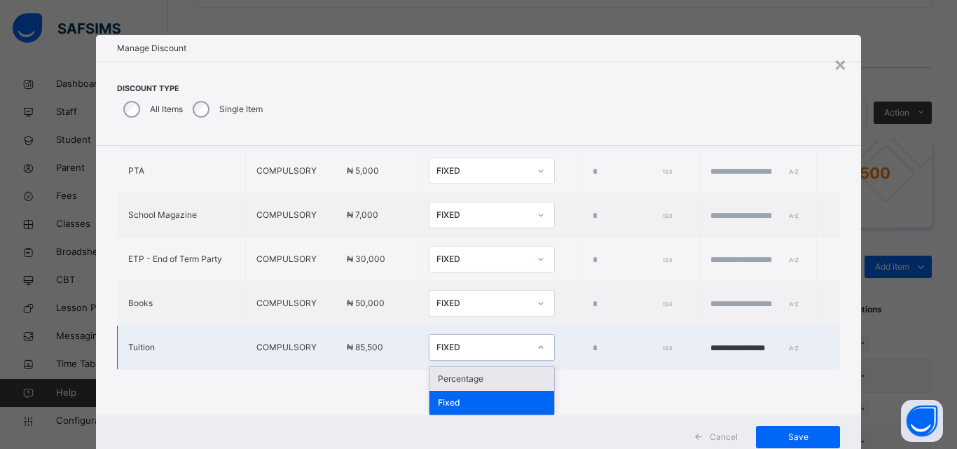
click at [449, 380] on div "Percentage" at bounding box center [491, 379] width 125 height 24
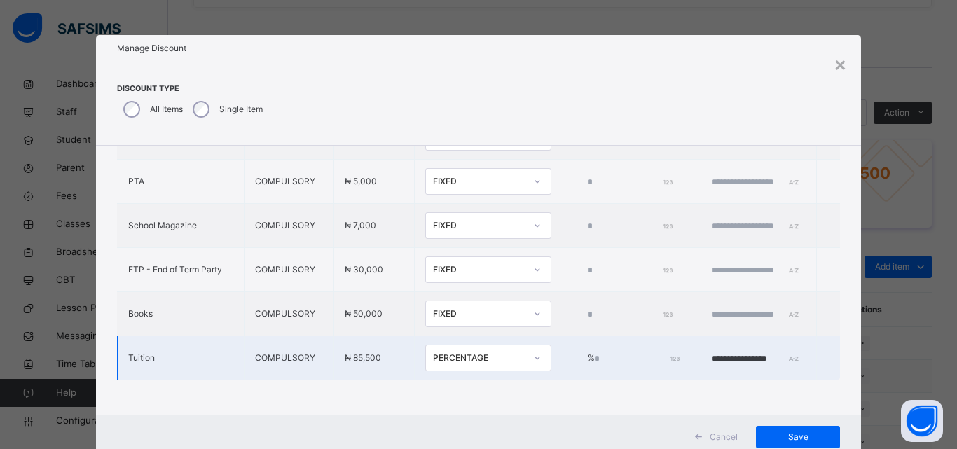
click at [595, 352] on input "*" at bounding box center [636, 358] width 83 height 13
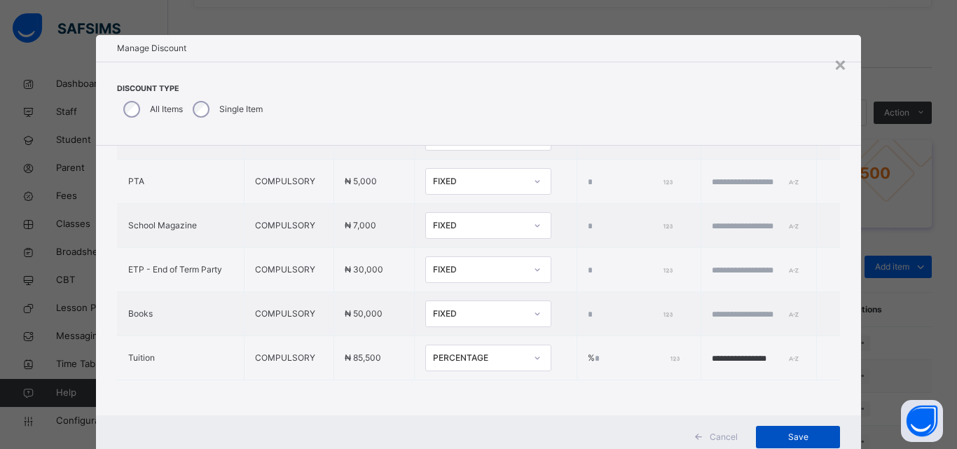
type input "**"
click at [784, 440] on span "Save" at bounding box center [797, 437] width 63 height 13
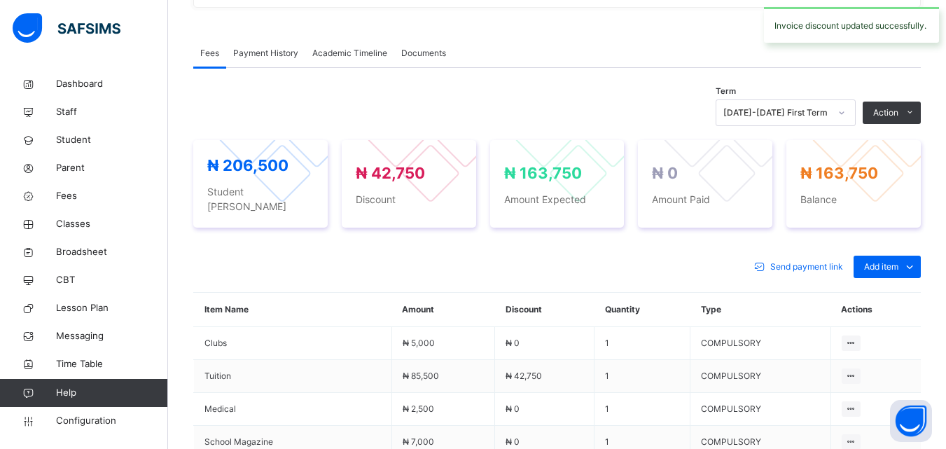
scroll to position [490, 0]
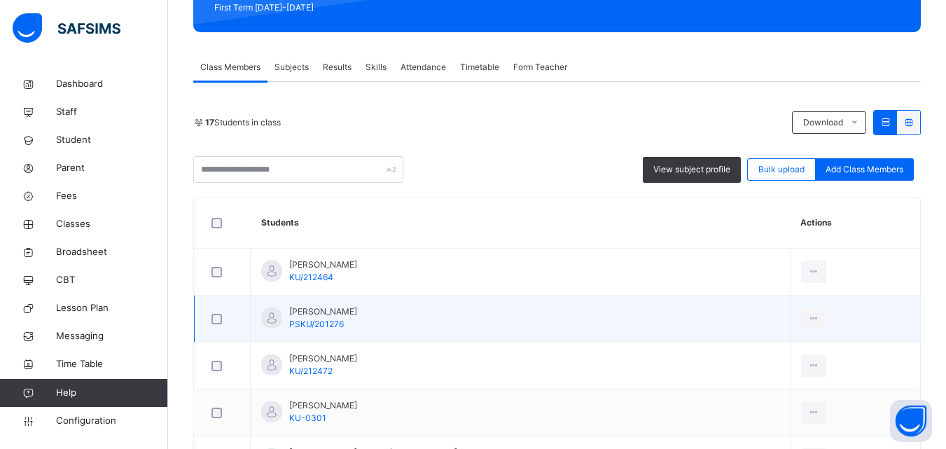
scroll to position [280, 0]
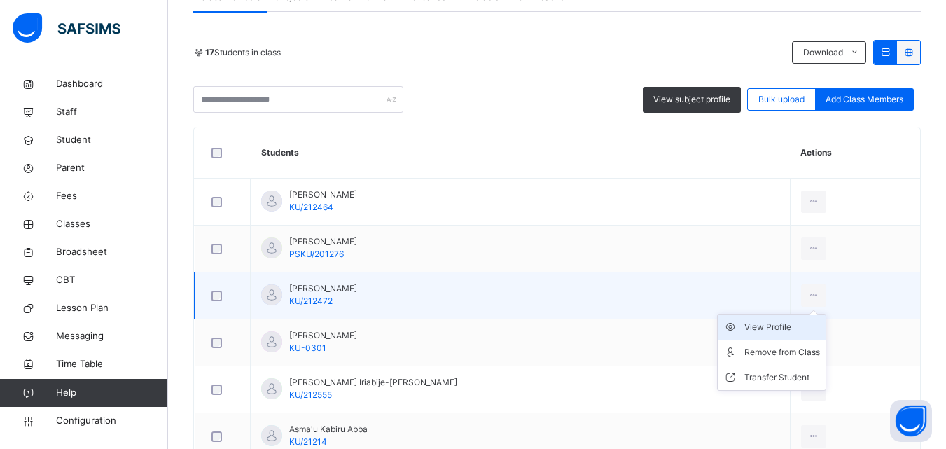
click at [771, 325] on div "View Profile" at bounding box center [783, 327] width 76 height 14
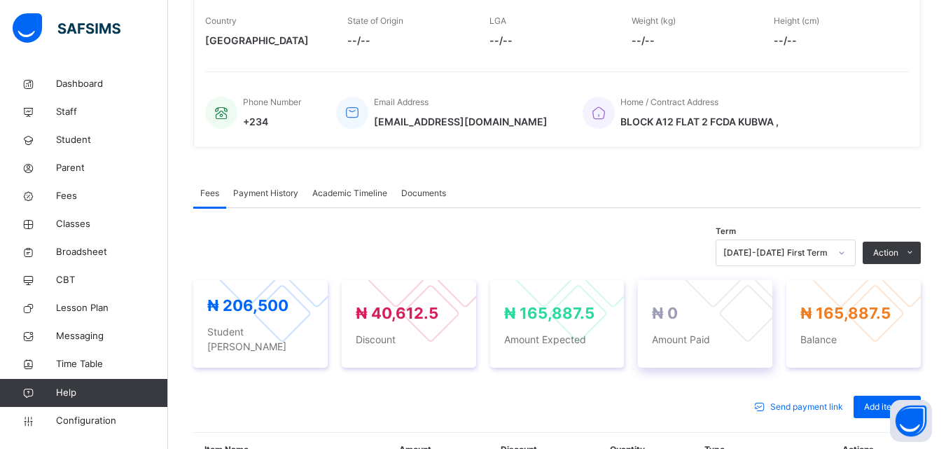
scroll to position [420, 0]
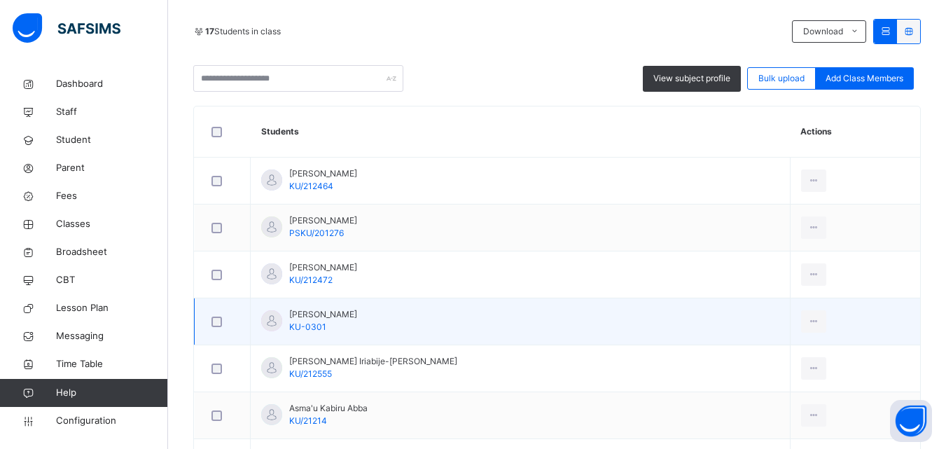
scroll to position [350, 0]
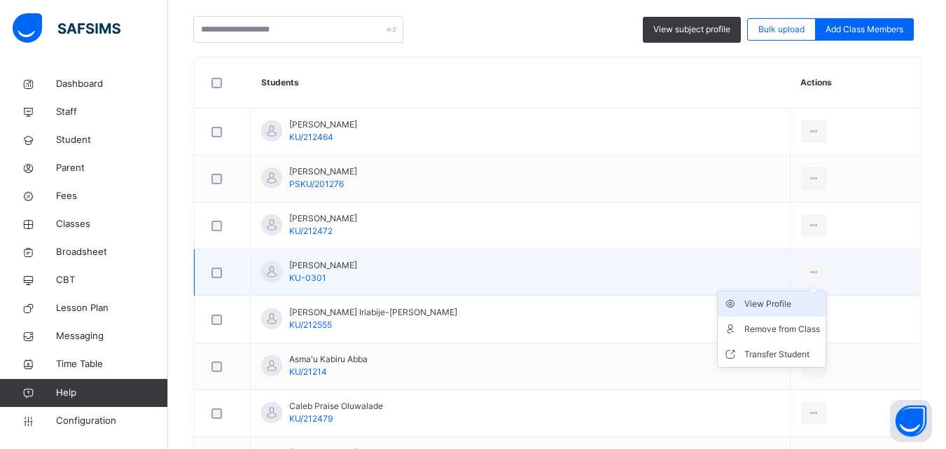
click at [763, 303] on div "View Profile" at bounding box center [783, 304] width 76 height 14
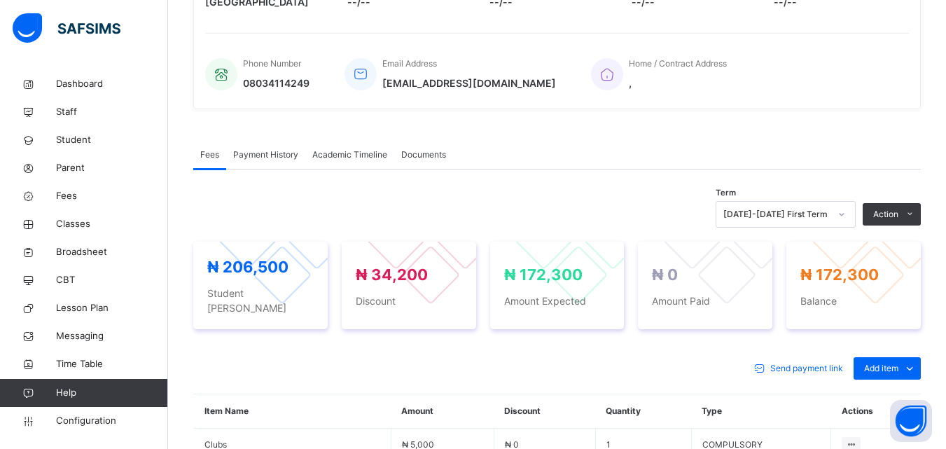
scroll to position [490, 0]
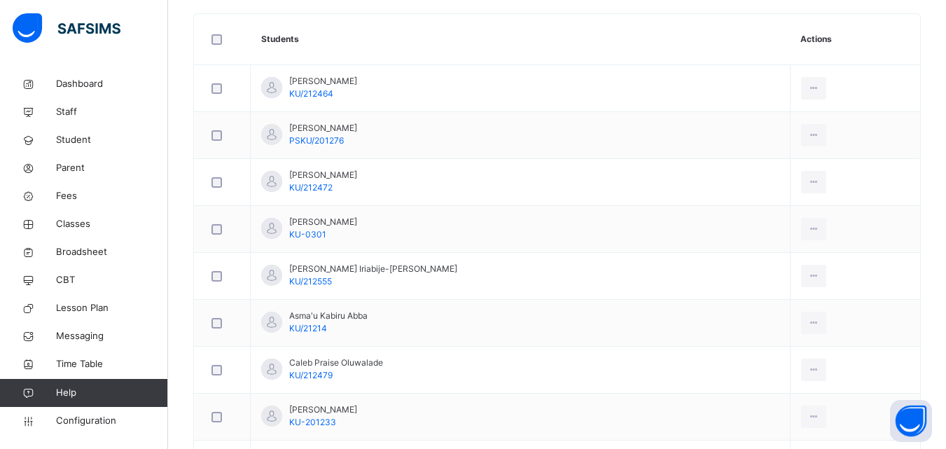
scroll to position [420, 0]
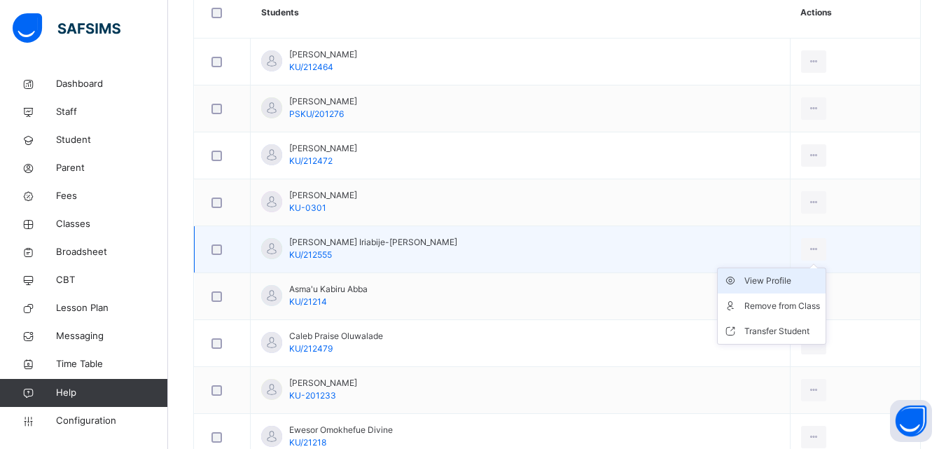
click at [754, 277] on div "View Profile" at bounding box center [783, 281] width 76 height 14
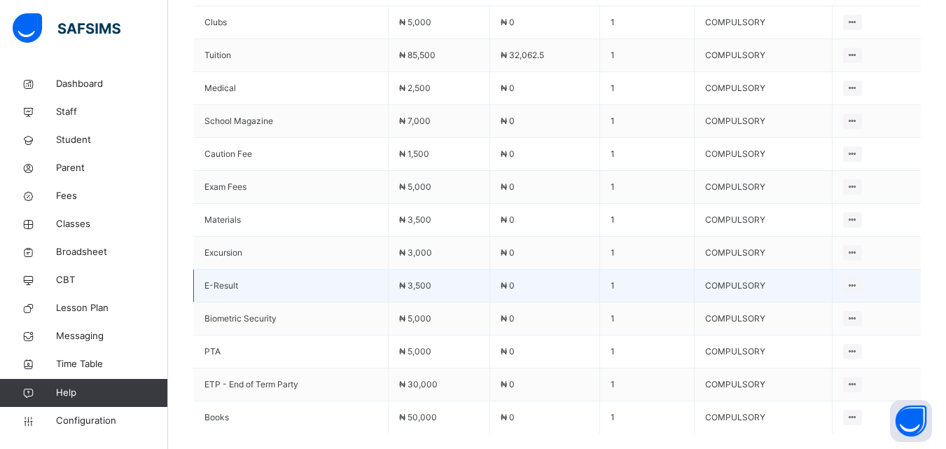
scroll to position [700, 0]
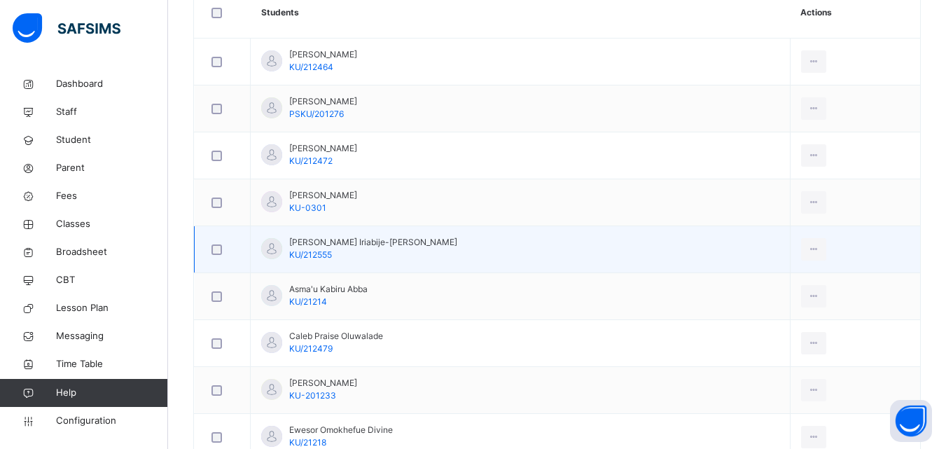
scroll to position [490, 0]
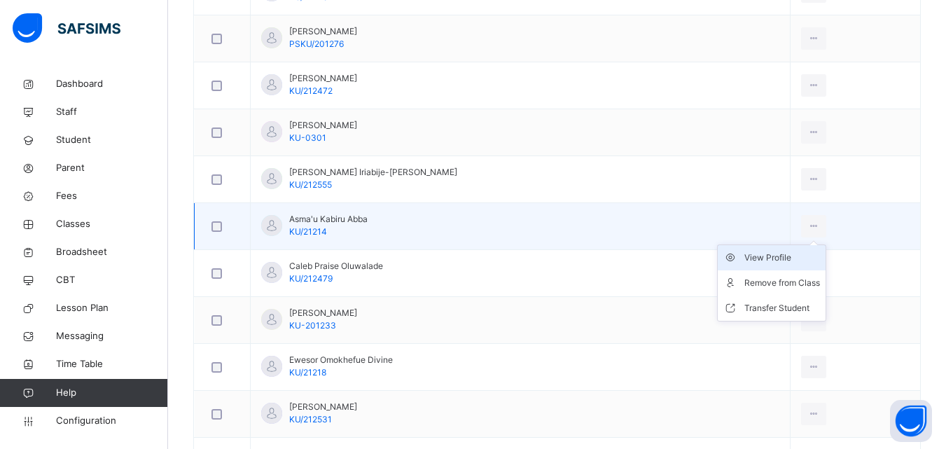
click at [774, 265] on li "View Profile" at bounding box center [772, 257] width 108 height 25
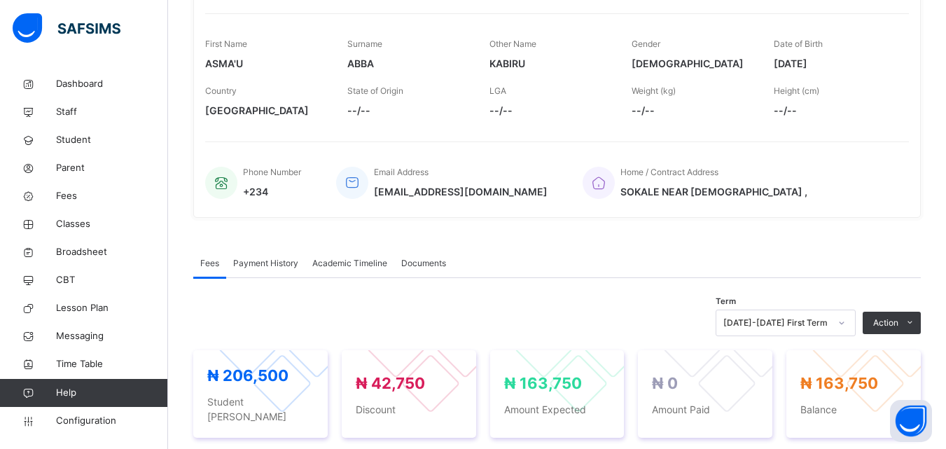
scroll to position [140, 0]
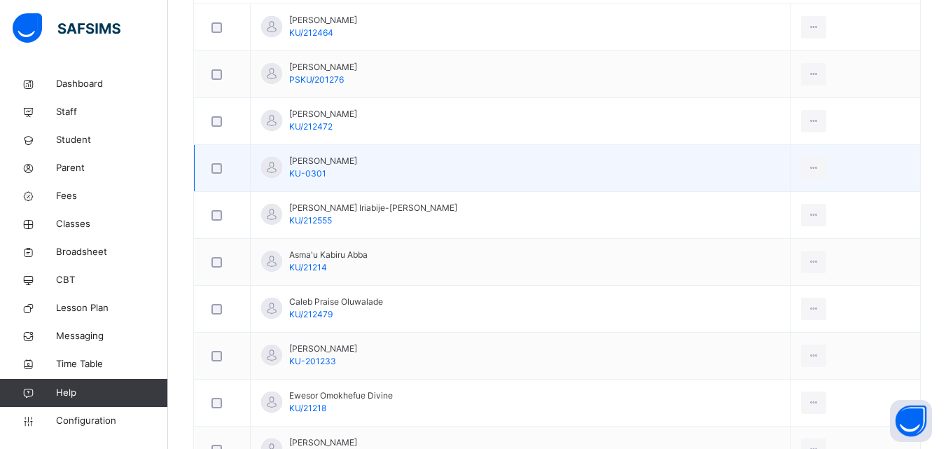
scroll to position [490, 0]
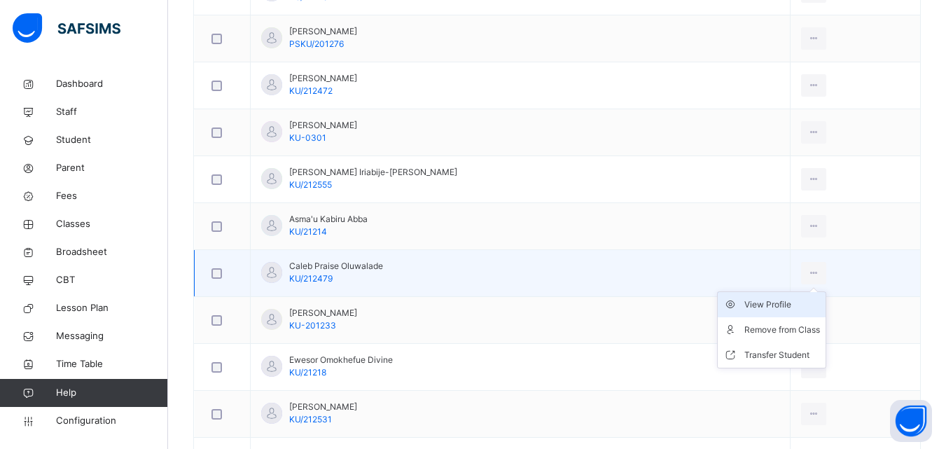
click at [745, 301] on div "View Profile" at bounding box center [783, 305] width 76 height 14
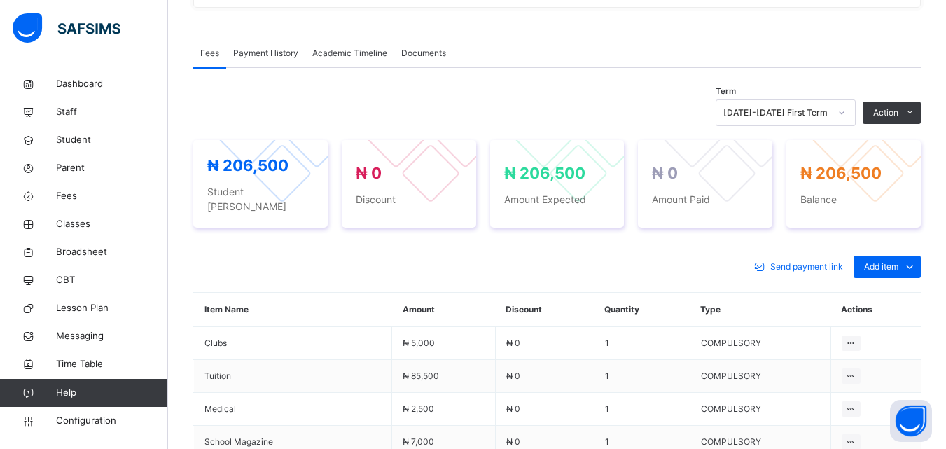
scroll to position [350, 0]
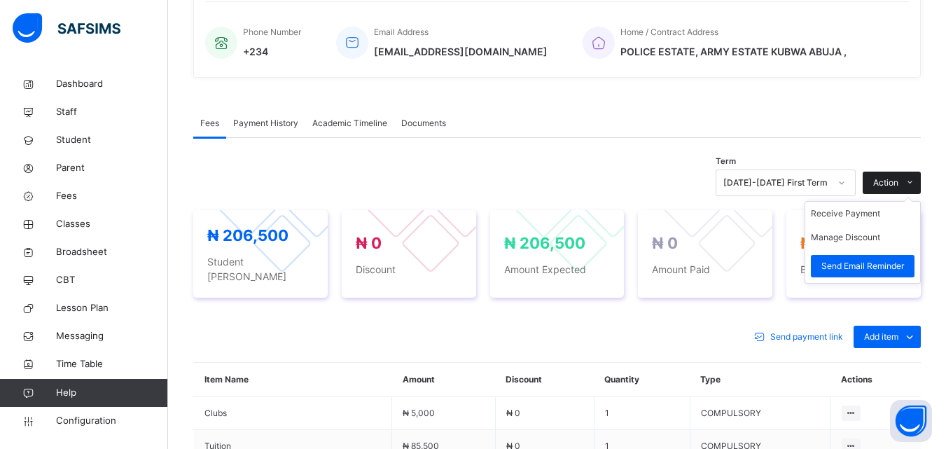
click at [891, 173] on div "Action" at bounding box center [892, 183] width 58 height 22
click at [891, 175] on div "Action" at bounding box center [892, 183] width 58 height 22
click at [895, 181] on span "Action" at bounding box center [885, 183] width 25 height 13
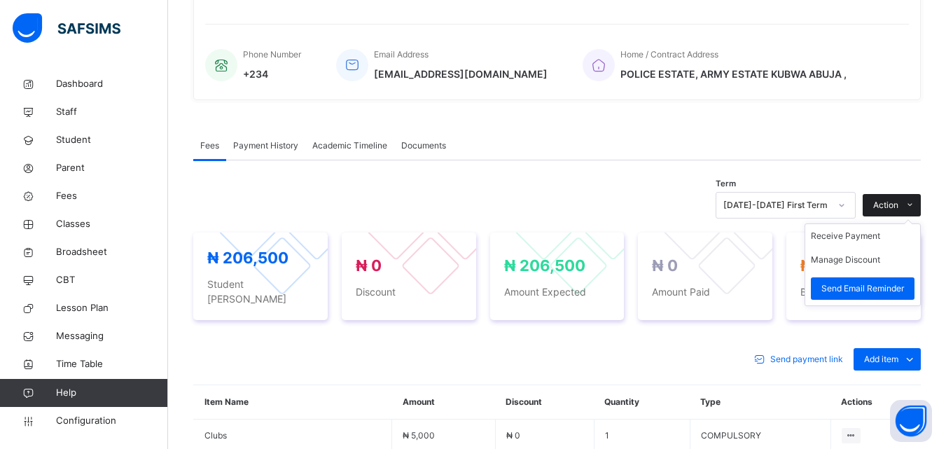
scroll to position [420, 0]
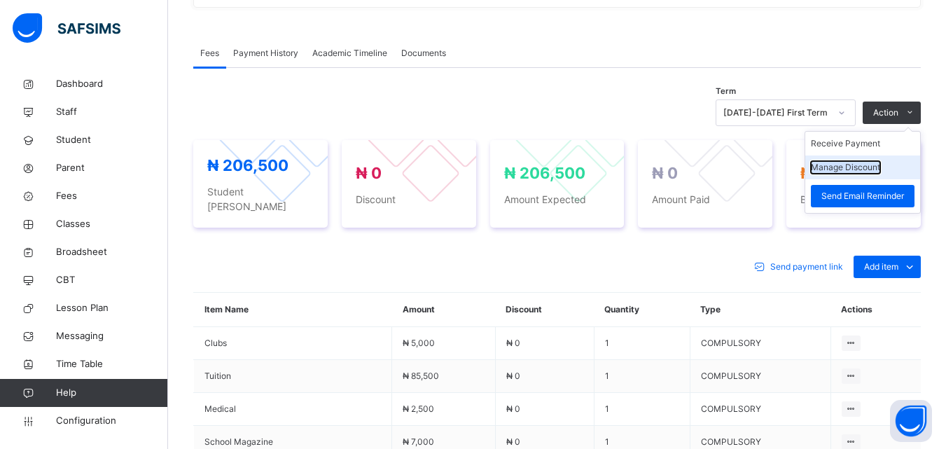
click at [880, 163] on button "Manage Discount" at bounding box center [845, 167] width 69 height 13
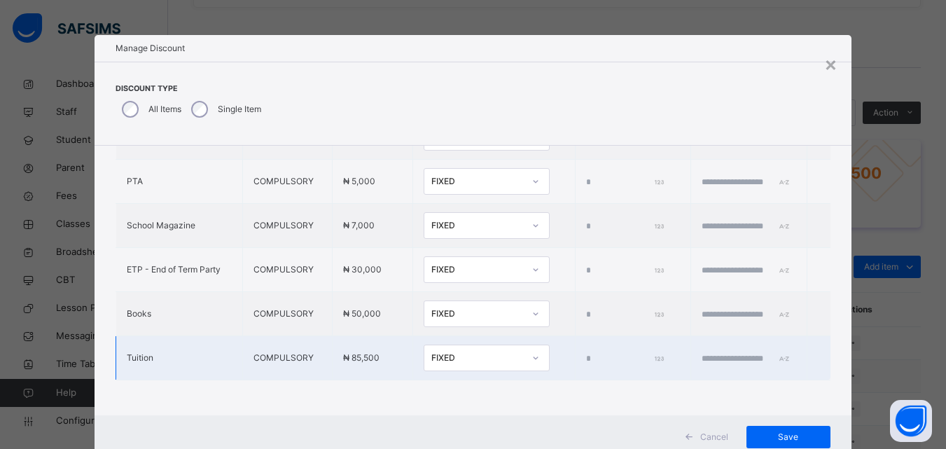
type input "*"
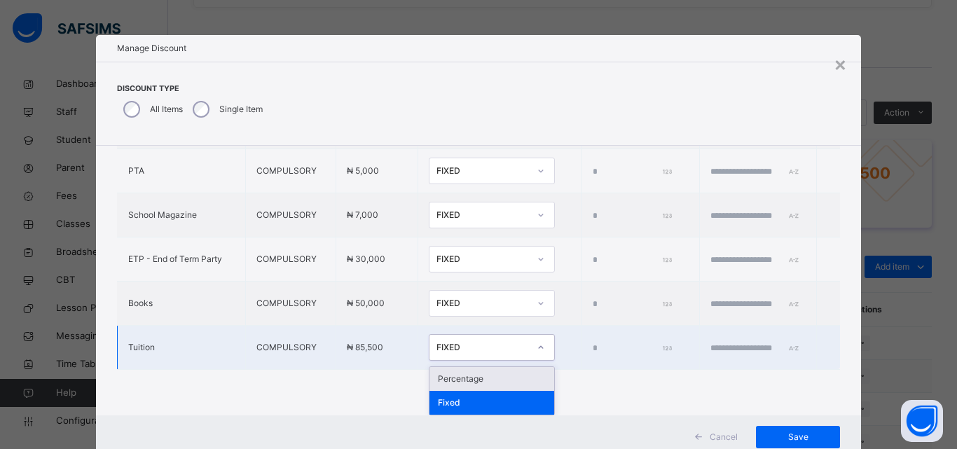
click at [436, 354] on div "FIXED" at bounding box center [482, 347] width 92 height 13
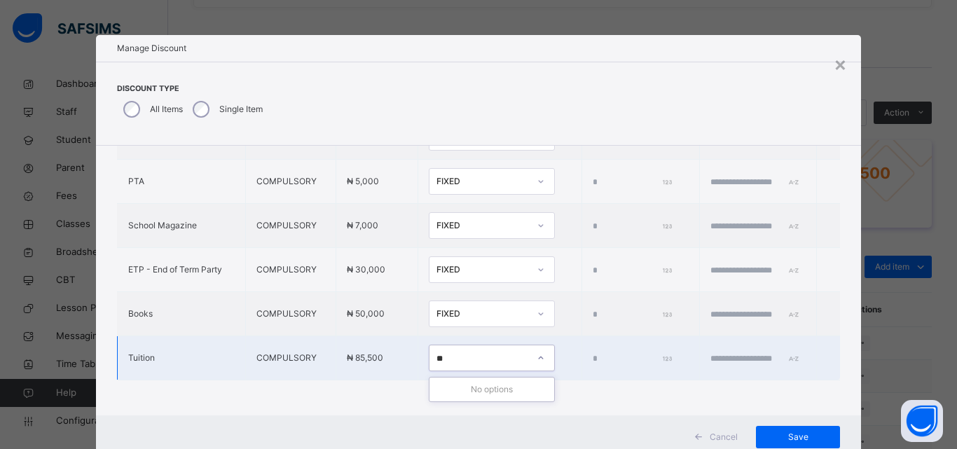
type input "**"
click at [593, 357] on input "*" at bounding box center [632, 358] width 78 height 13
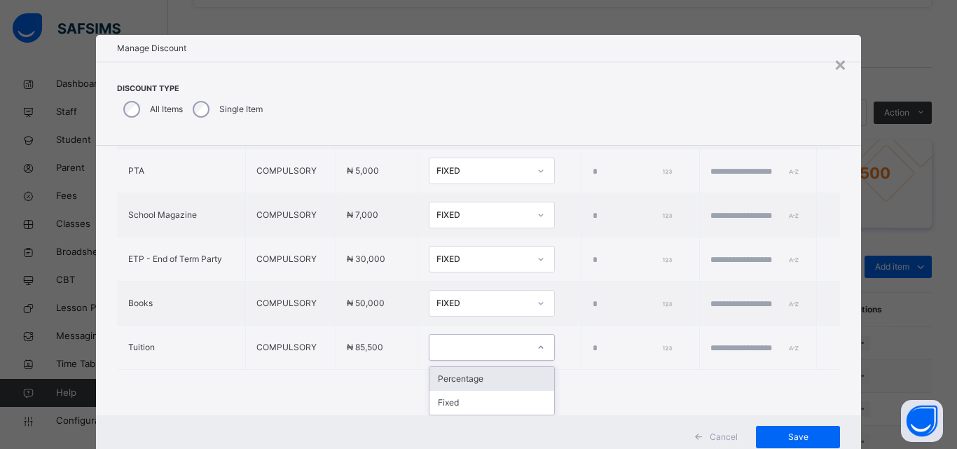
click at [529, 359] on div at bounding box center [541, 347] width 24 height 22
click at [445, 385] on div "Percentage" at bounding box center [491, 379] width 125 height 24
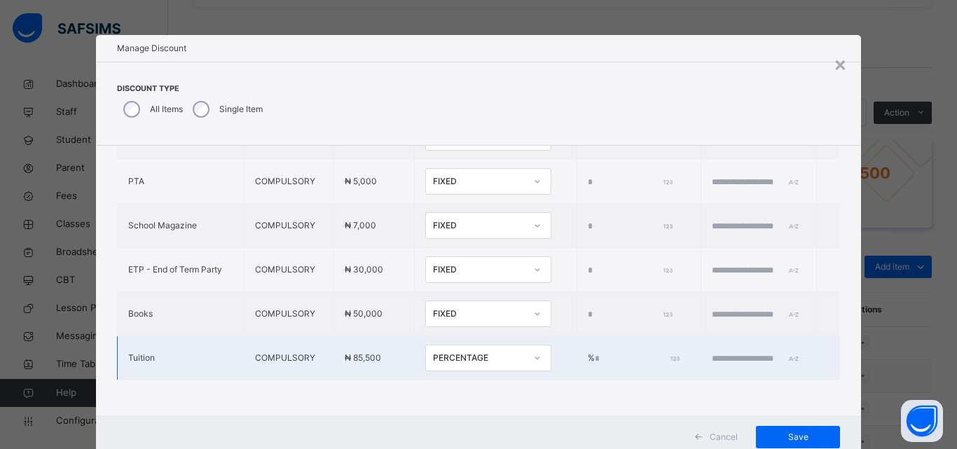
click at [595, 361] on input "*" at bounding box center [636, 358] width 83 height 13
type input "**"
click at [712, 361] on input "text" at bounding box center [754, 358] width 84 height 13
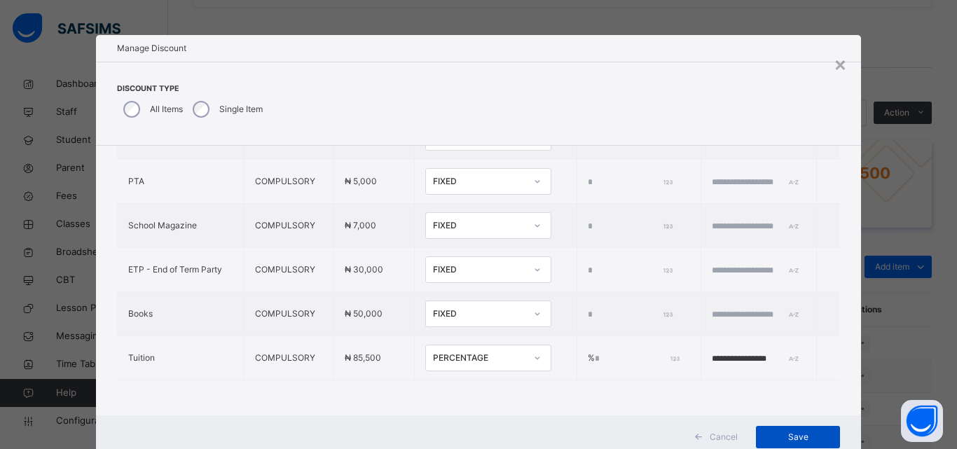
type input "**********"
click at [806, 432] on span "Save" at bounding box center [797, 437] width 63 height 13
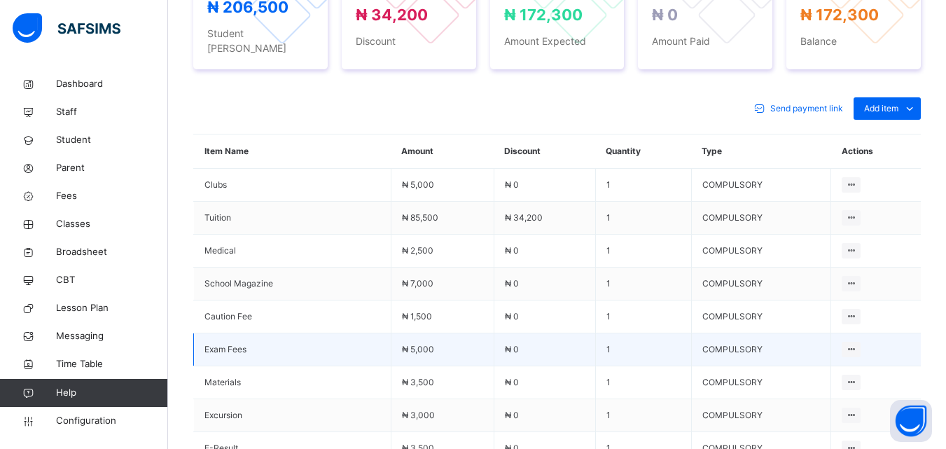
scroll to position [298, 0]
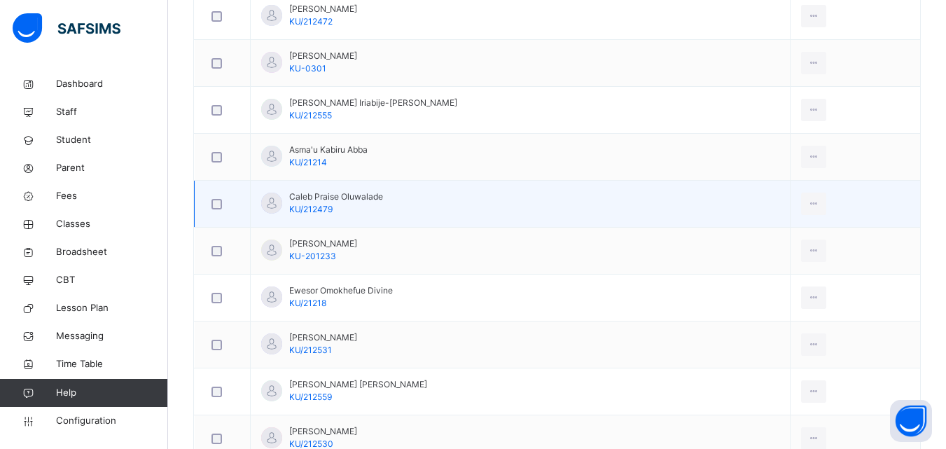
scroll to position [560, 0]
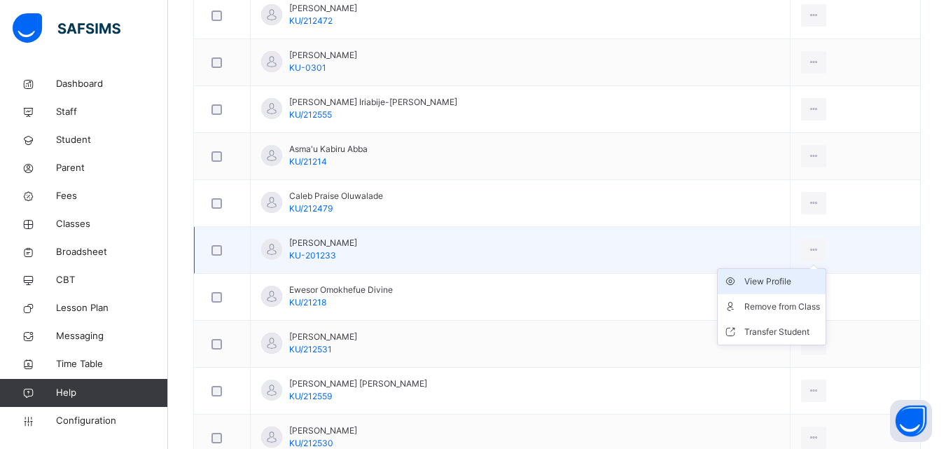
click at [767, 279] on div "View Profile" at bounding box center [783, 282] width 76 height 14
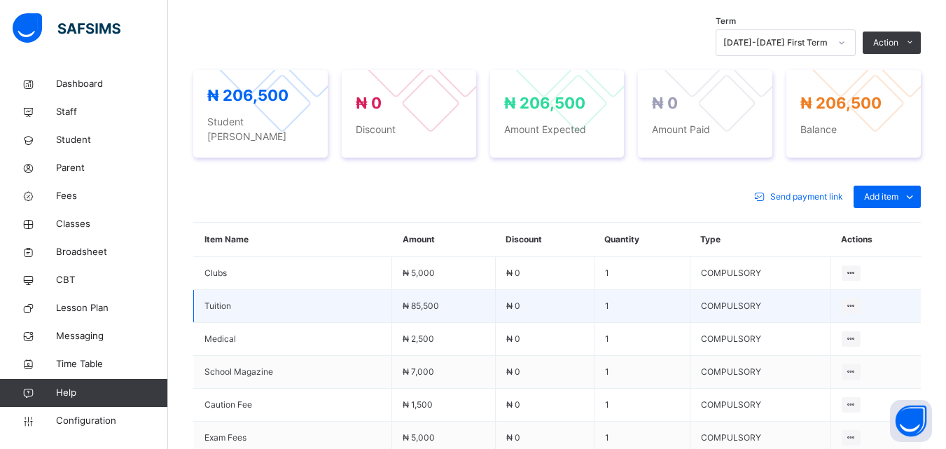
scroll to position [350, 0]
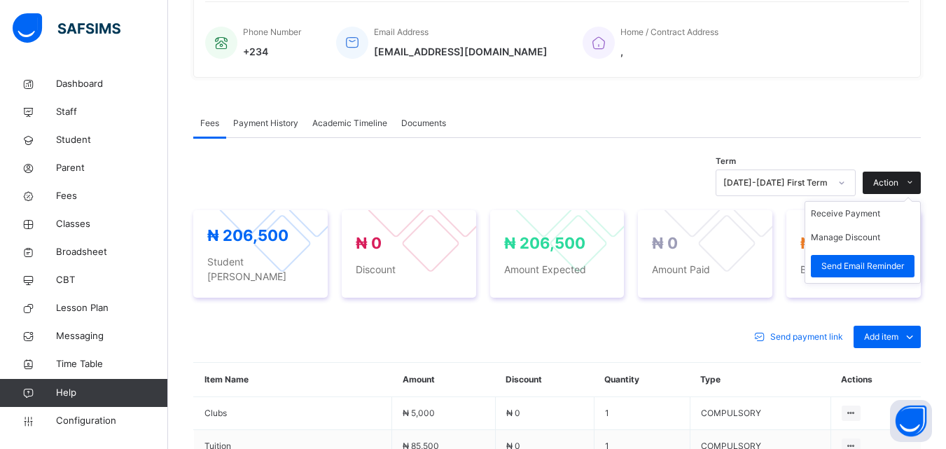
click at [910, 177] on span at bounding box center [910, 183] width 22 height 22
click at [863, 236] on button "Manage Discount" at bounding box center [845, 237] width 69 height 13
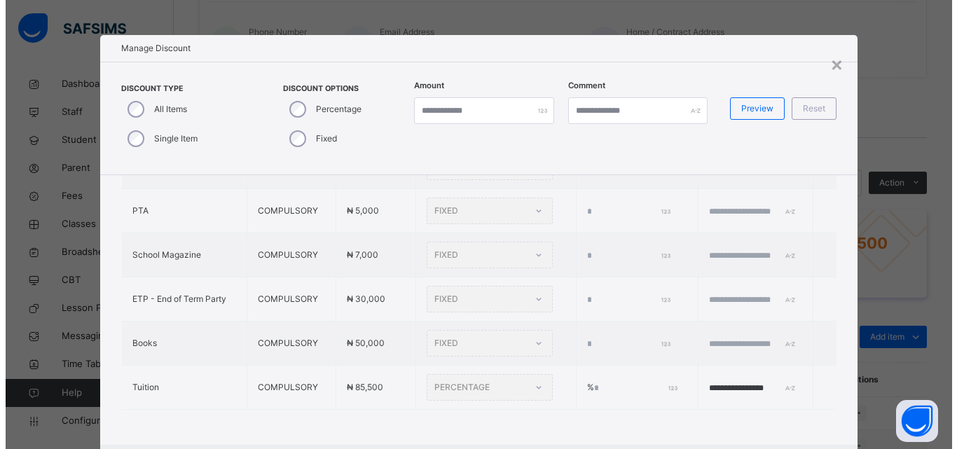
scroll to position [432, 0]
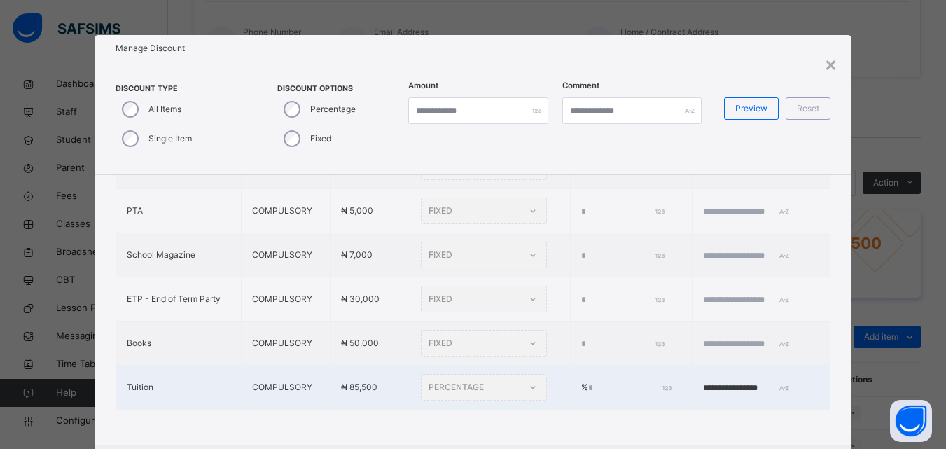
click at [469, 377] on div "PERCENTAGE" at bounding box center [484, 387] width 126 height 27
type input "*"
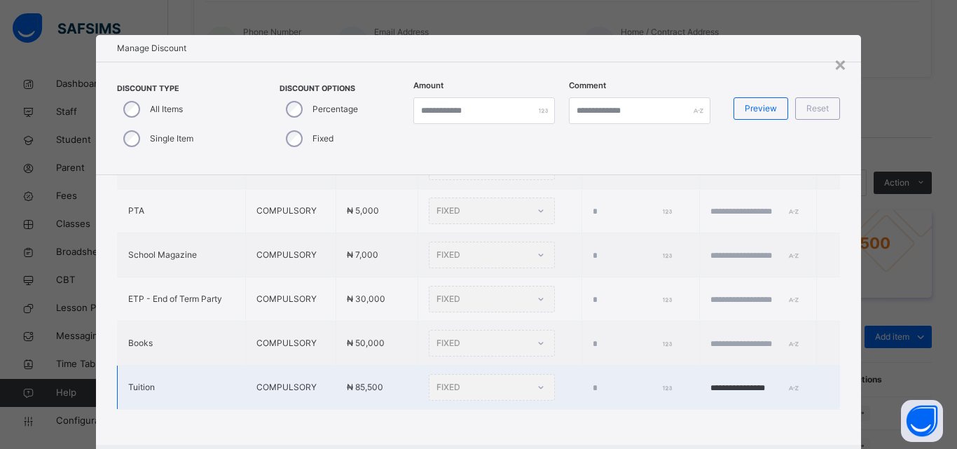
click at [505, 382] on div "FIXED" at bounding box center [492, 387] width 126 height 27
click at [481, 382] on div "FIXED" at bounding box center [492, 387] width 126 height 27
click at [486, 376] on div "FIXED" at bounding box center [492, 387] width 126 height 27
click at [501, 374] on div "FIXED" at bounding box center [492, 387] width 126 height 27
click at [499, 380] on div "FIXED" at bounding box center [492, 387] width 126 height 27
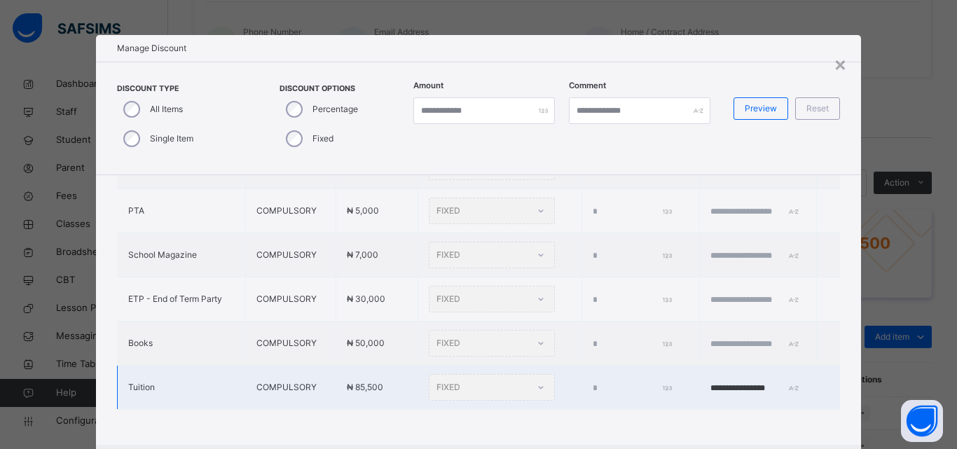
click at [502, 379] on div "FIXED" at bounding box center [492, 387] width 126 height 27
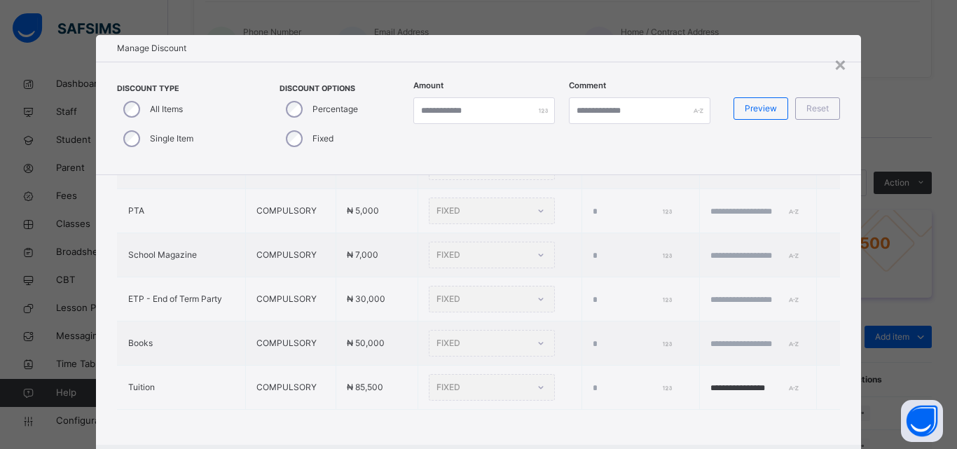
click at [539, 401] on div "**********" at bounding box center [479, 105] width 766 height 679
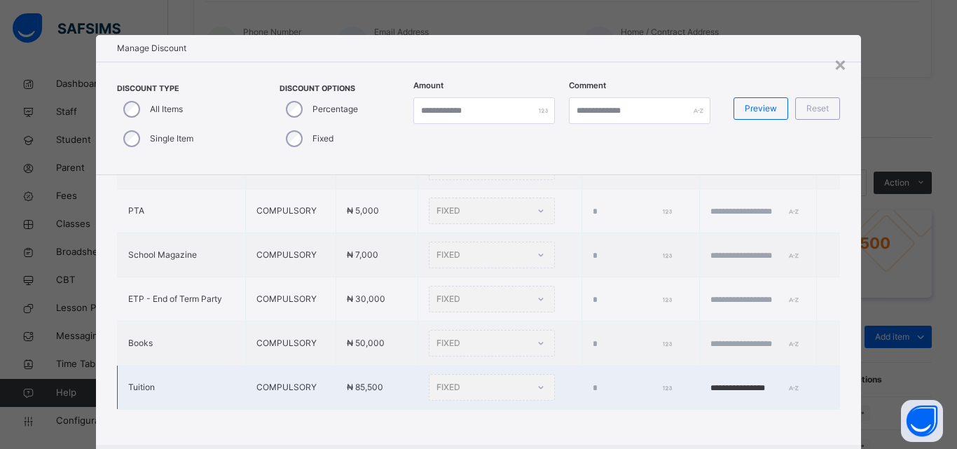
click at [508, 378] on div "FIXED" at bounding box center [492, 387] width 126 height 27
click at [429, 378] on div "FIXED" at bounding box center [492, 387] width 126 height 27
click at [507, 381] on div "FIXED" at bounding box center [492, 387] width 126 height 27
click at [506, 376] on div "FIXED" at bounding box center [492, 387] width 126 height 27
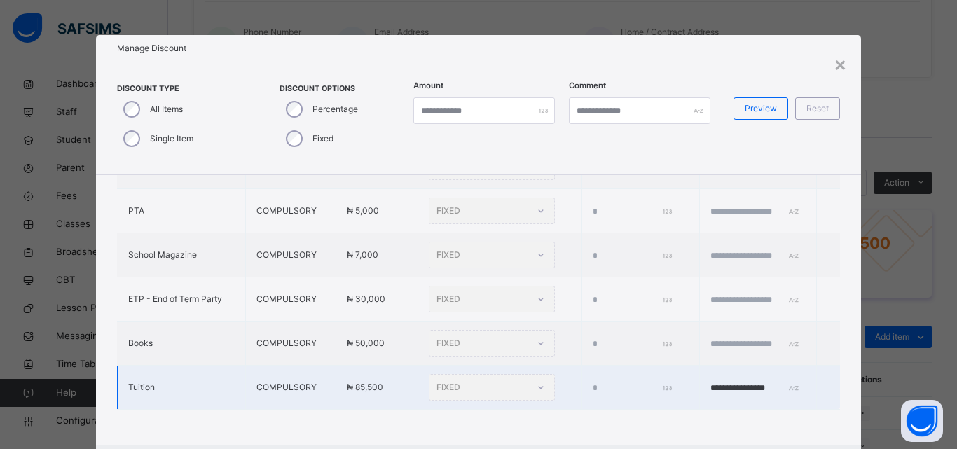
click at [507, 376] on div "FIXED" at bounding box center [492, 387] width 126 height 27
click at [511, 376] on div "FIXED" at bounding box center [492, 387] width 126 height 27
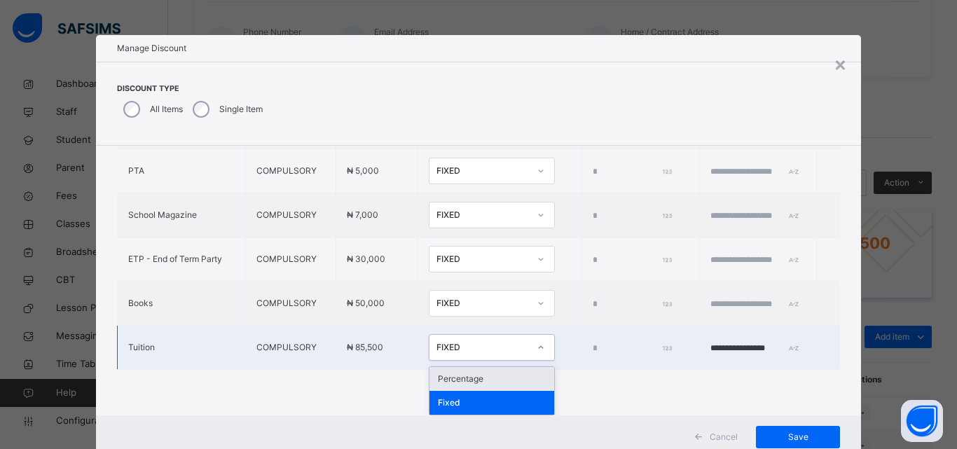
click at [448, 347] on div "FIXED" at bounding box center [482, 347] width 92 height 13
click at [445, 384] on div "Percentage" at bounding box center [491, 379] width 125 height 24
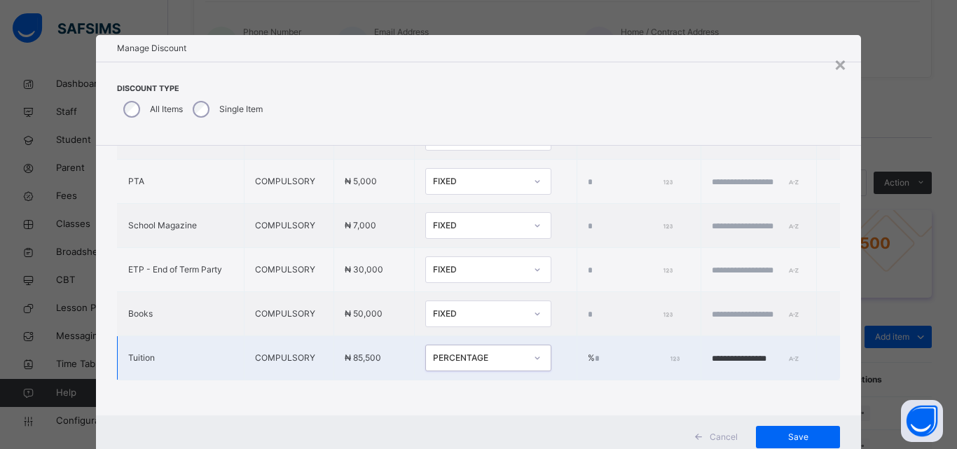
click at [595, 352] on input "*" at bounding box center [636, 358] width 83 height 13
type input "*"
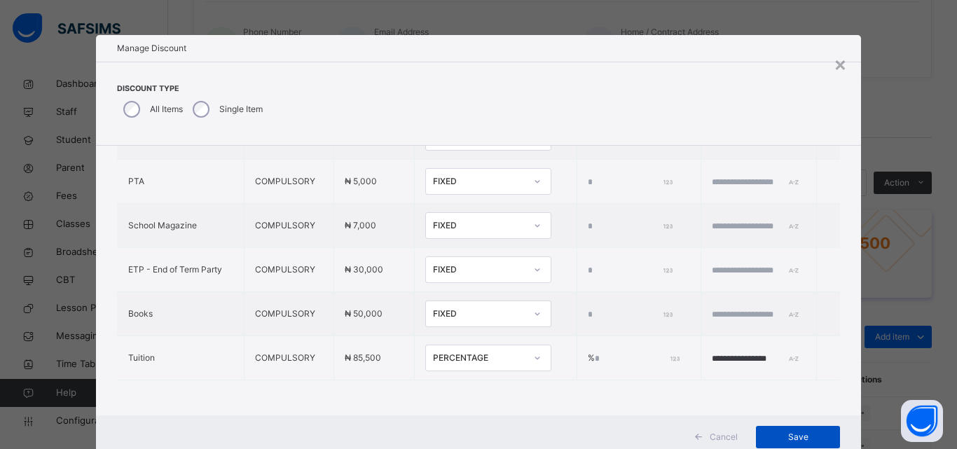
type input "**"
click at [790, 433] on span "Save" at bounding box center [797, 437] width 63 height 13
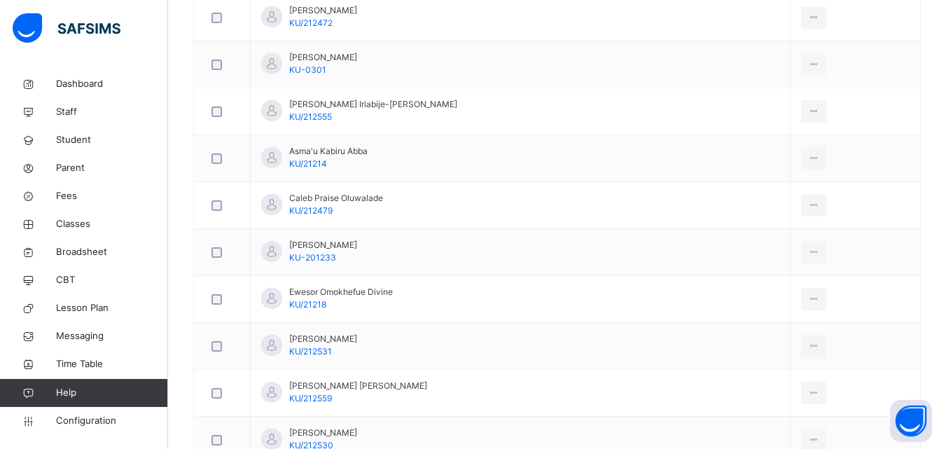
scroll to position [560, 0]
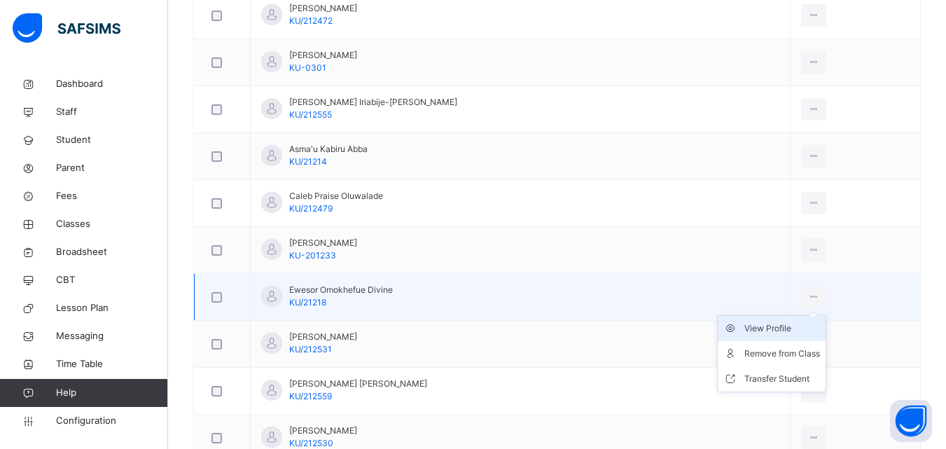
click at [770, 331] on div "View Profile" at bounding box center [783, 329] width 76 height 14
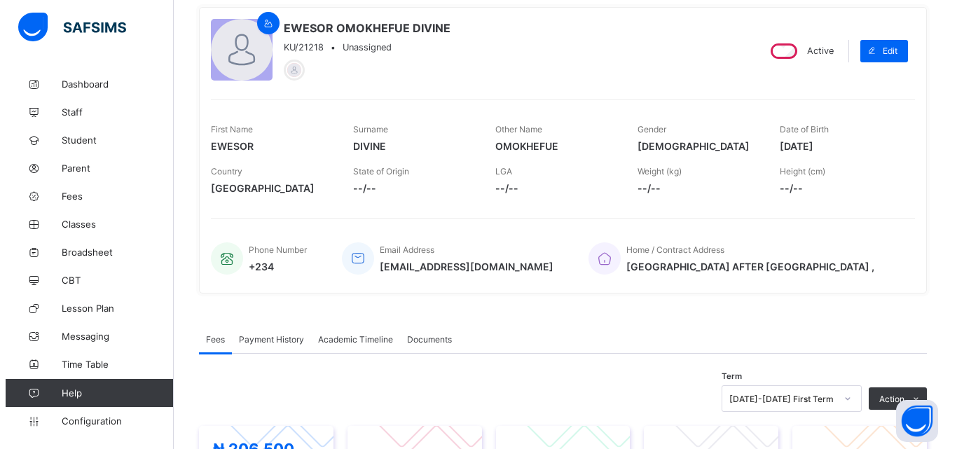
scroll to position [210, 0]
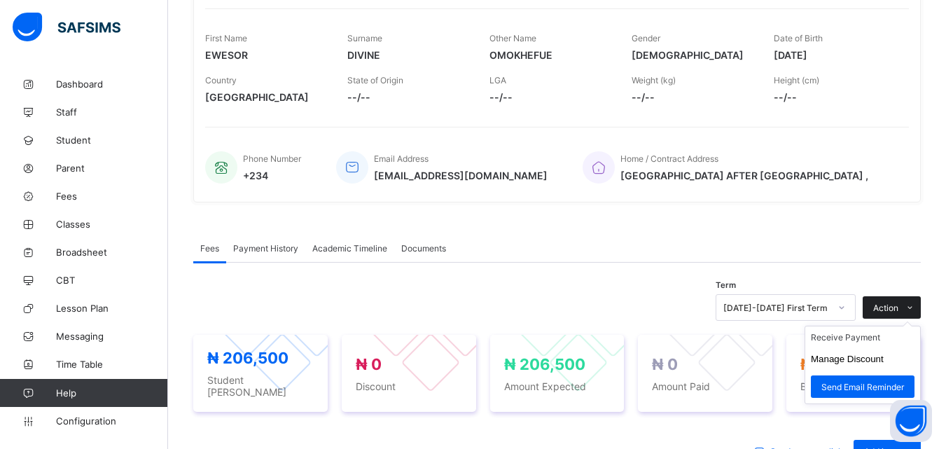
click at [899, 308] on span "Action" at bounding box center [885, 308] width 25 height 11
click at [883, 353] on li "Manage Discount" at bounding box center [863, 359] width 115 height 22
click at [880, 359] on button "Manage Discount" at bounding box center [847, 359] width 73 height 11
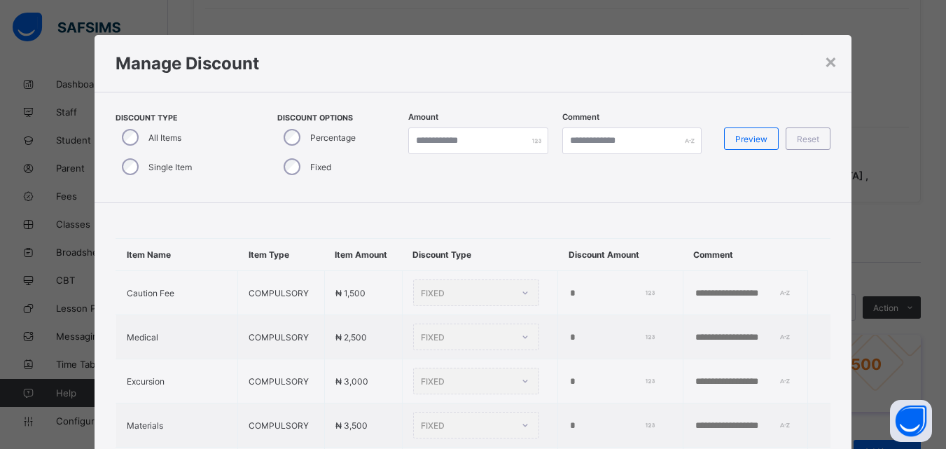
type input "*"
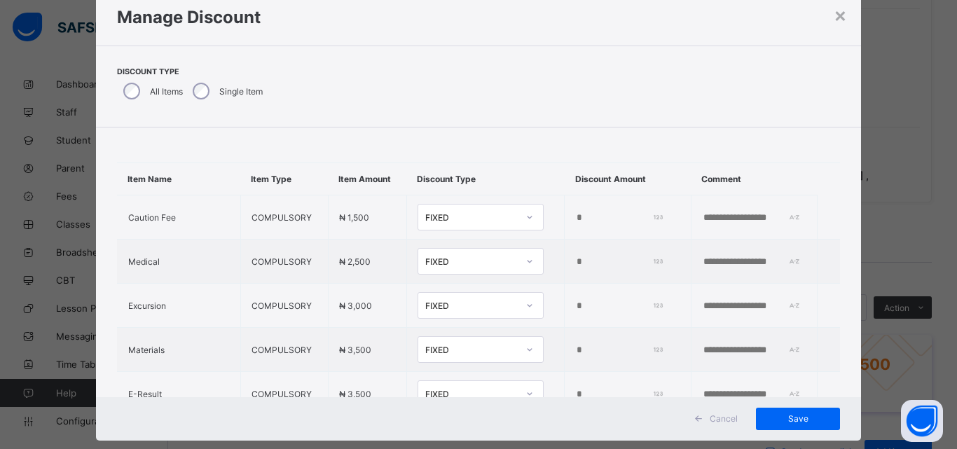
scroll to position [73, 0]
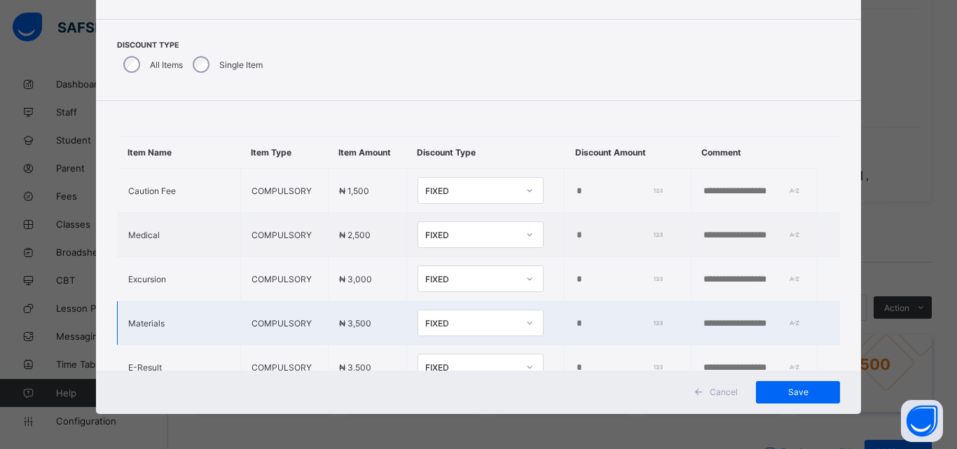
click at [474, 329] on div "FIXED" at bounding box center [471, 323] width 92 height 11
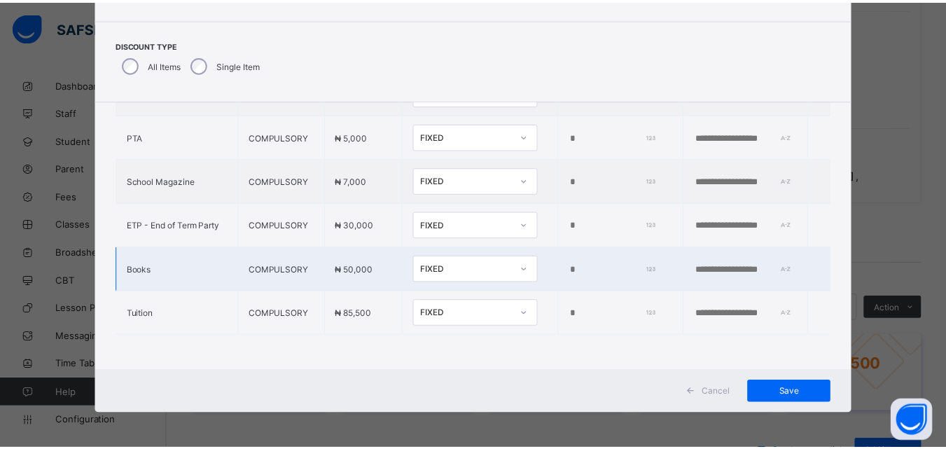
scroll to position [428, 0]
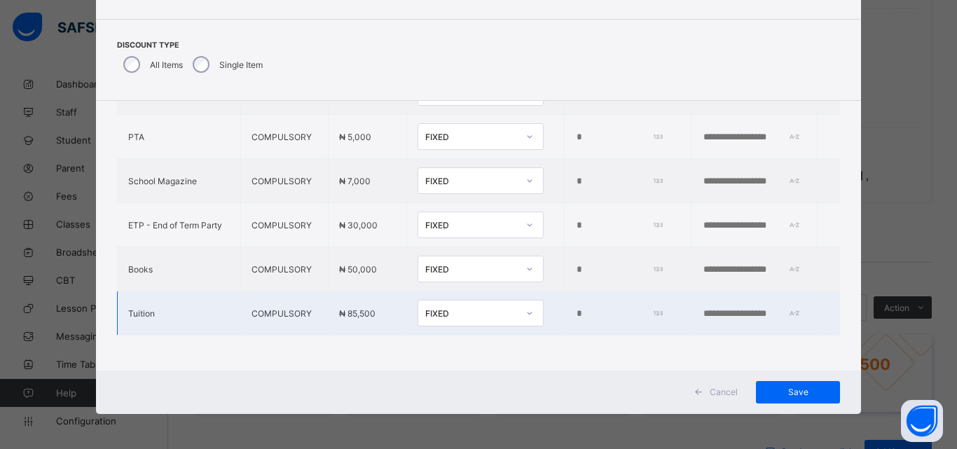
click at [451, 308] on div "FIXED" at bounding box center [471, 313] width 92 height 11
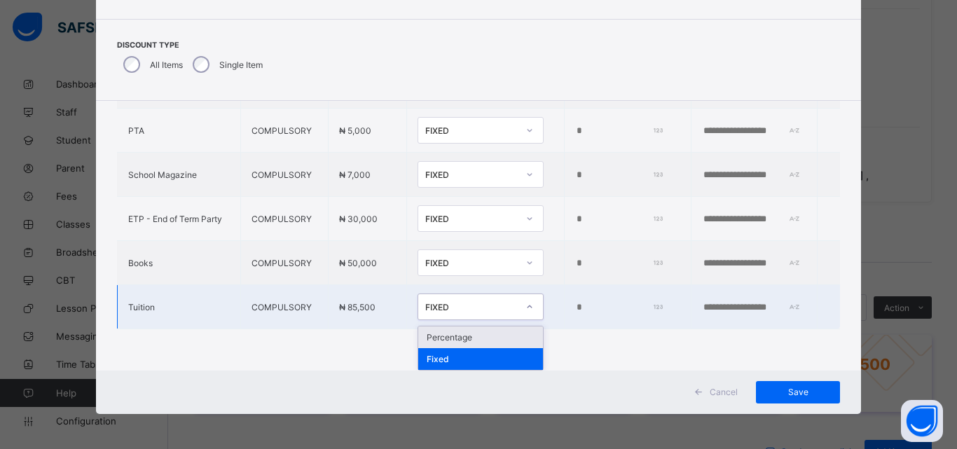
click at [435, 335] on div "Percentage" at bounding box center [480, 337] width 125 height 22
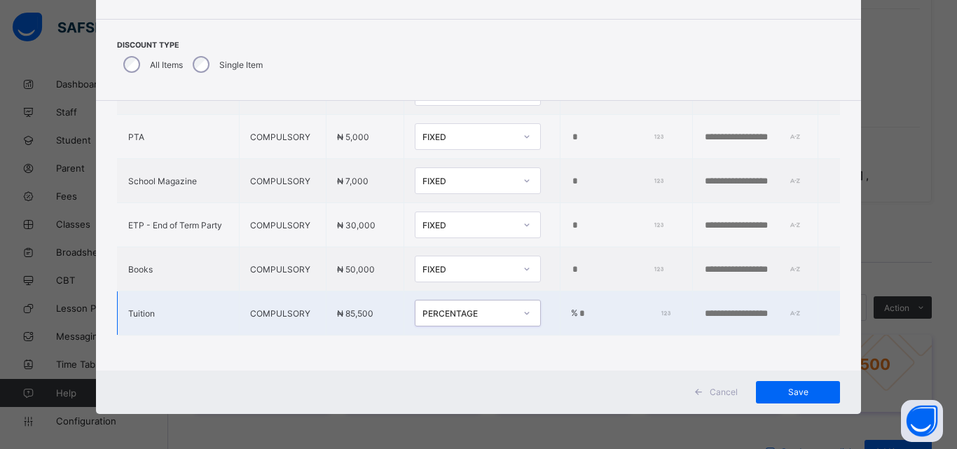
click at [578, 308] on input "*" at bounding box center [623, 313] width 90 height 11
click at [703, 308] on input "text" at bounding box center [751, 313] width 97 height 11
click at [578, 308] on input "****" at bounding box center [623, 313] width 90 height 11
type input "**"
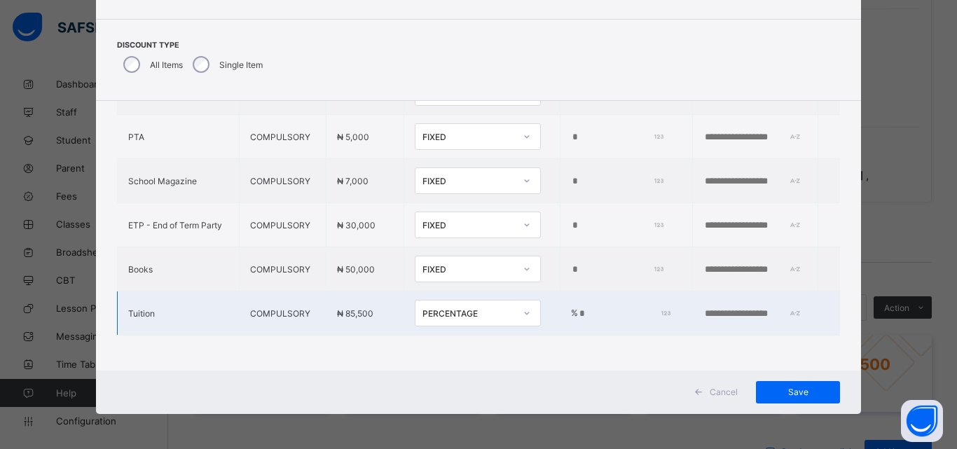
click at [707, 308] on input "text" at bounding box center [751, 313] width 97 height 11
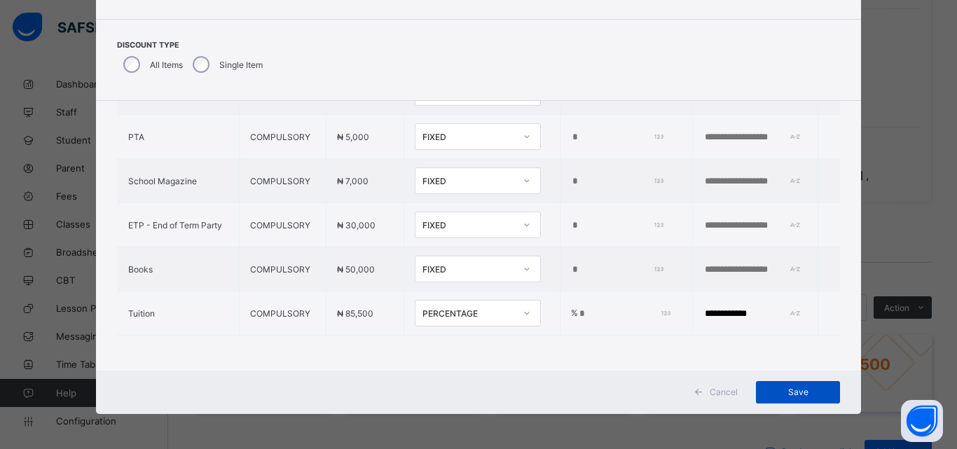
type input "**********"
click at [774, 391] on span "Save" at bounding box center [797, 392] width 63 height 11
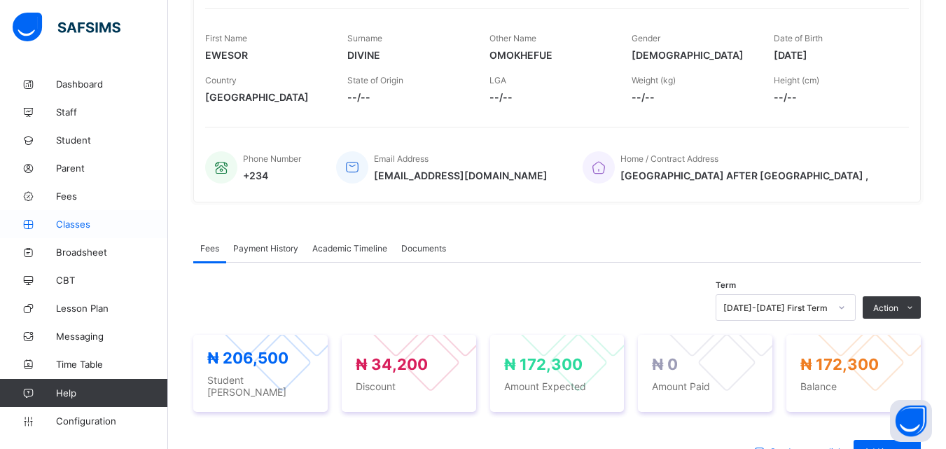
click at [77, 224] on span "Classes" at bounding box center [112, 224] width 112 height 11
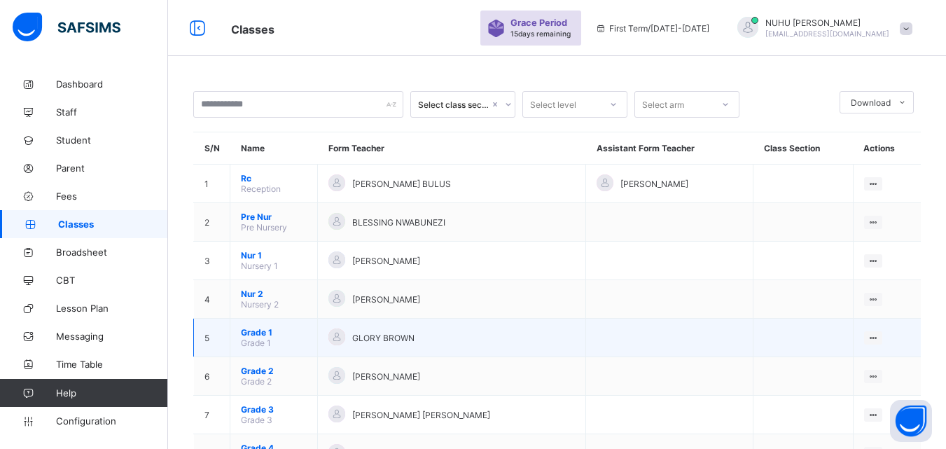
scroll to position [70, 0]
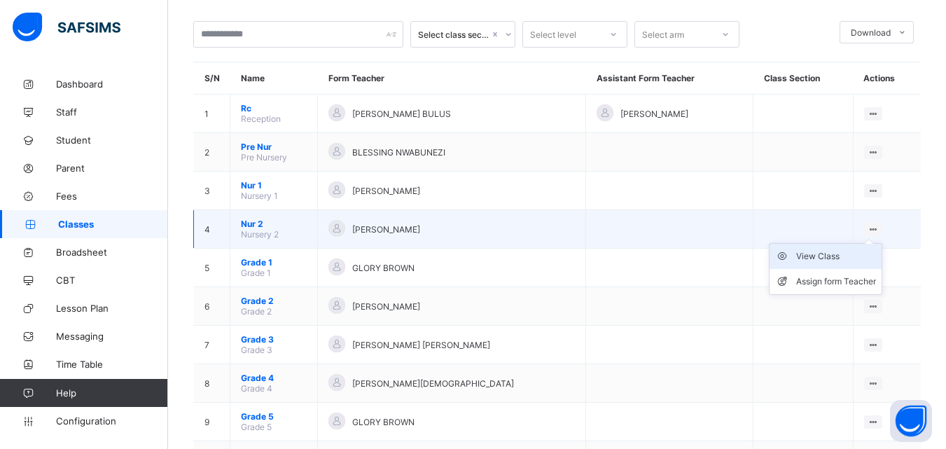
click at [824, 257] on div "View Class" at bounding box center [836, 256] width 80 height 14
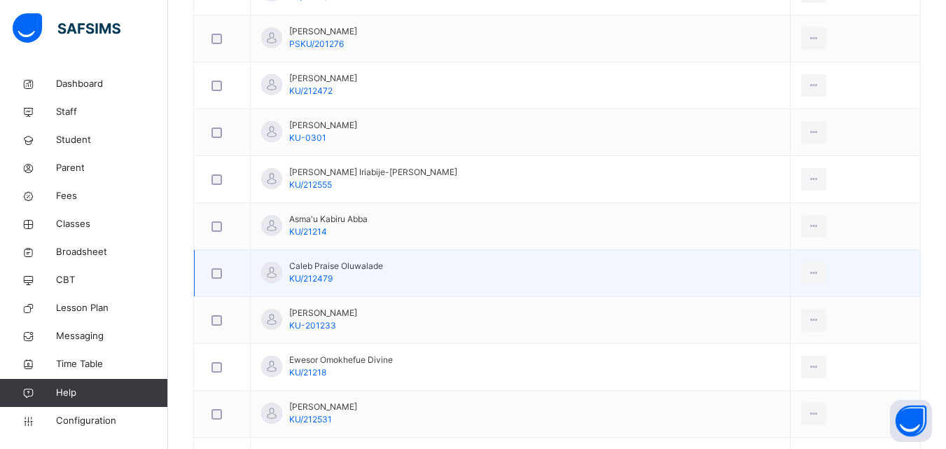
scroll to position [560, 0]
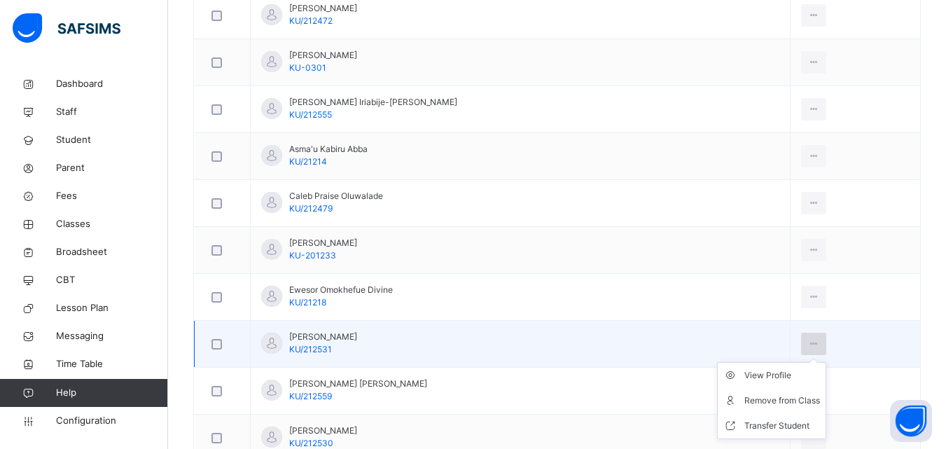
click at [808, 343] on icon at bounding box center [814, 344] width 12 height 13
click at [756, 373] on div "View Profile" at bounding box center [783, 375] width 76 height 14
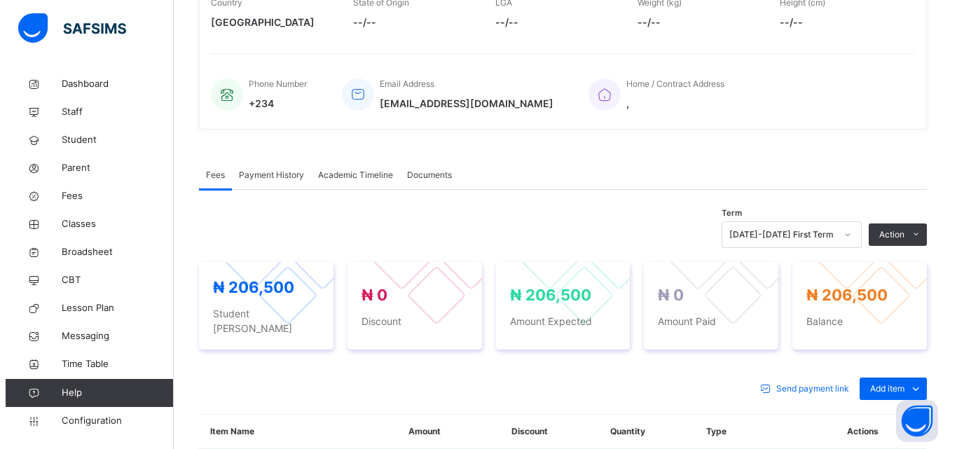
scroll to position [280, 0]
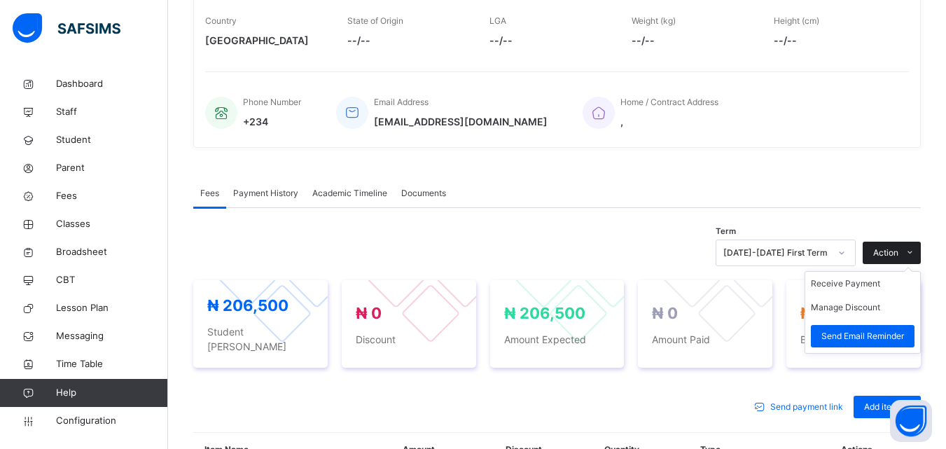
click at [887, 251] on span "Action" at bounding box center [885, 253] width 25 height 13
click at [864, 312] on button "Manage Discount" at bounding box center [845, 307] width 69 height 13
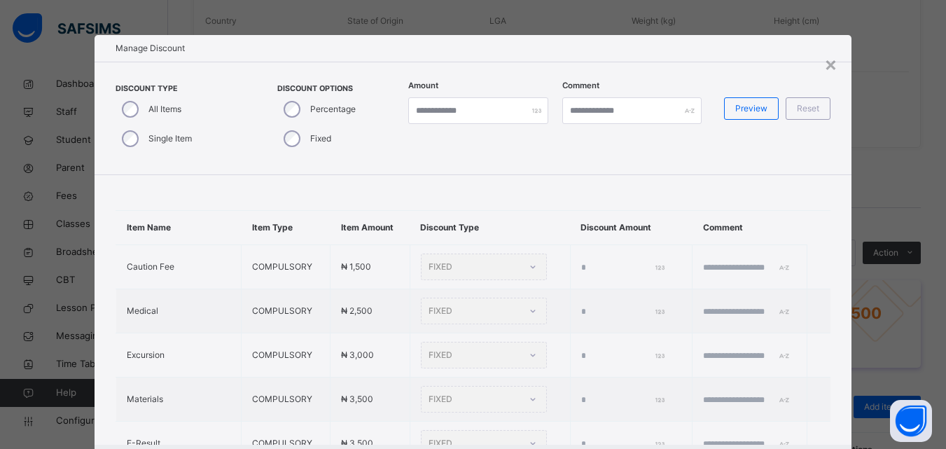
type input "*"
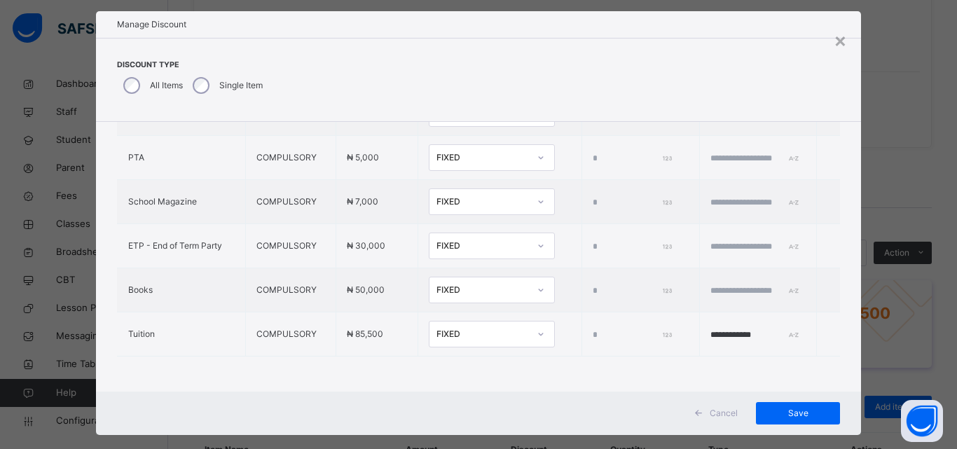
scroll to position [45, 0]
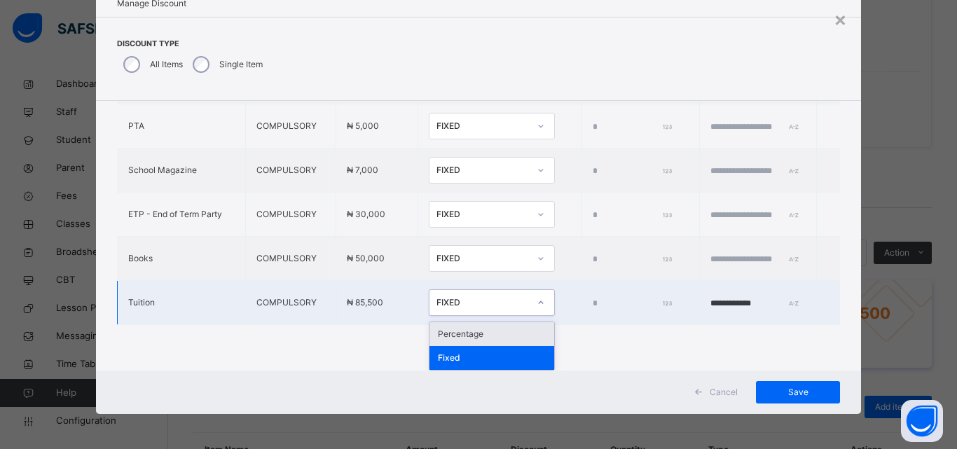
click at [436, 305] on div "FIXED" at bounding box center [482, 302] width 92 height 13
click at [429, 338] on div "Percentage" at bounding box center [491, 334] width 125 height 24
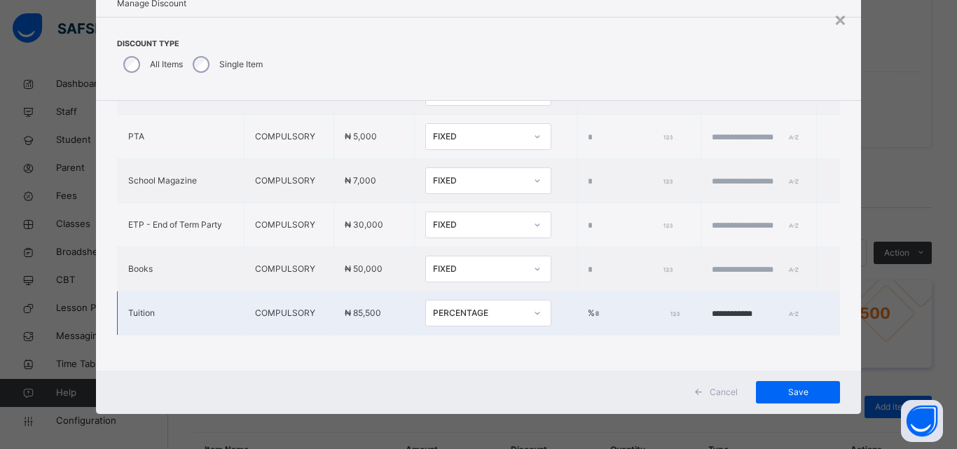
click at [595, 309] on input "*" at bounding box center [636, 314] width 83 height 13
type input "****"
click at [738, 296] on td "**********" at bounding box center [758, 313] width 116 height 44
click at [740, 308] on input "**********" at bounding box center [754, 314] width 84 height 13
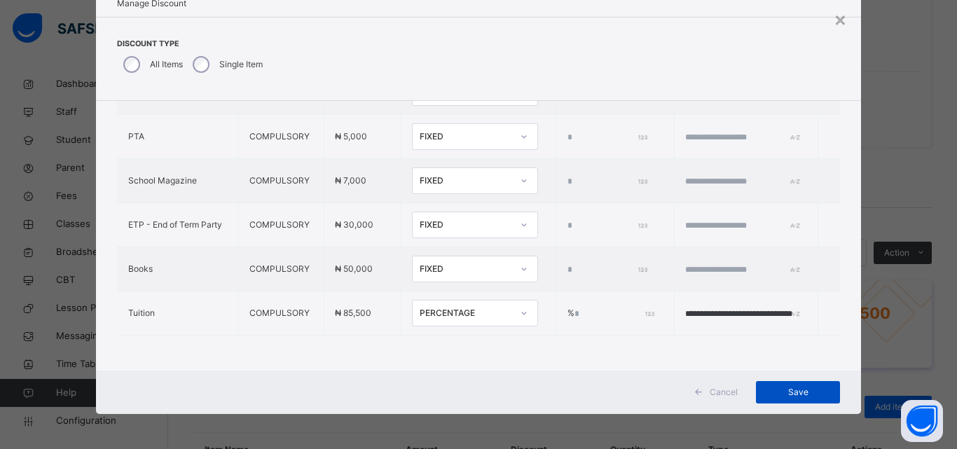
scroll to position [0, 33]
type input "**********"
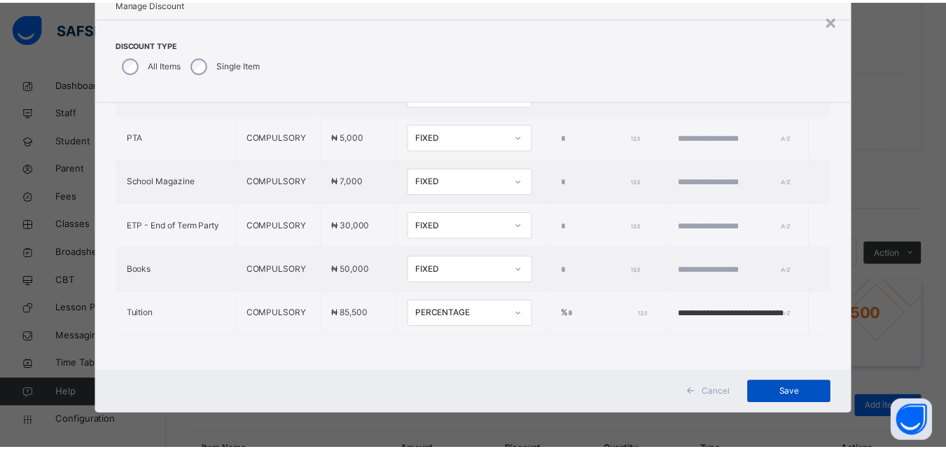
scroll to position [0, 0]
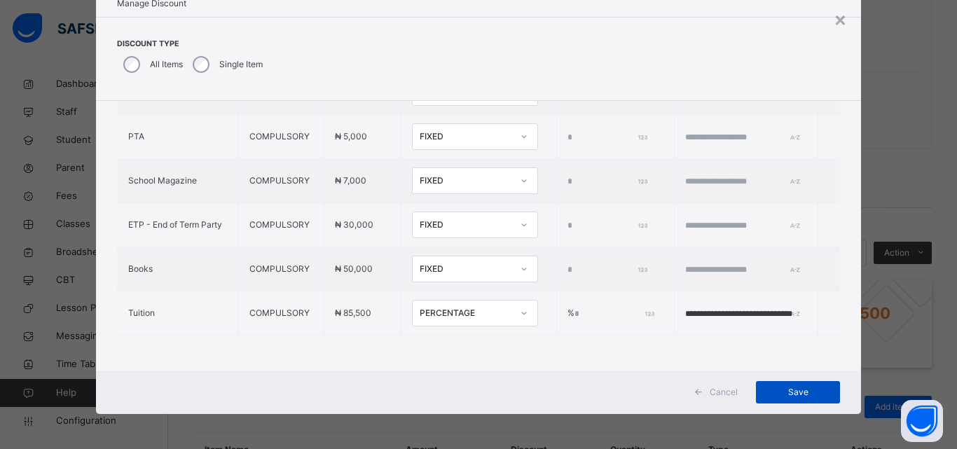
click at [778, 385] on div "Save" at bounding box center [798, 392] width 84 height 22
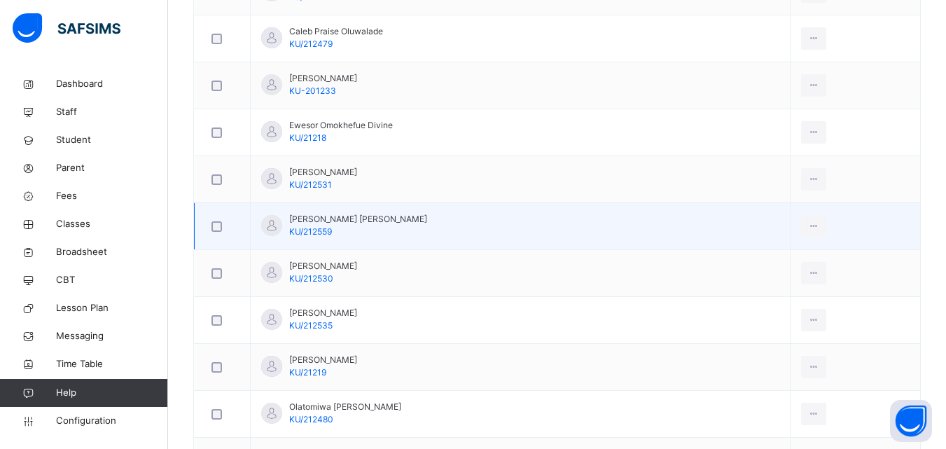
scroll to position [700, 0]
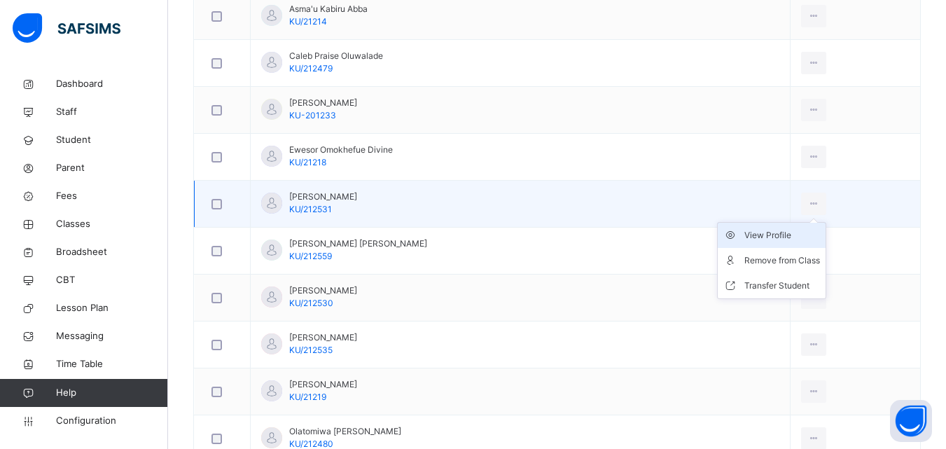
click at [764, 233] on div "View Profile" at bounding box center [783, 235] width 76 height 14
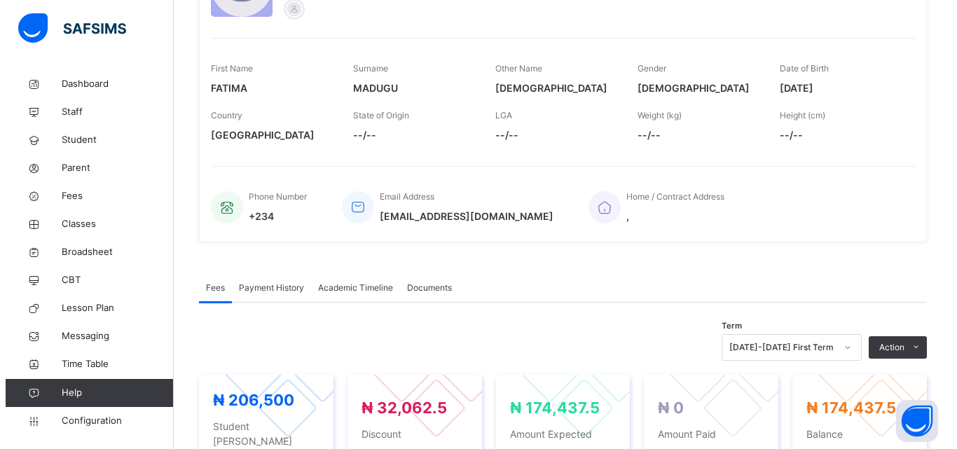
scroll to position [228, 0]
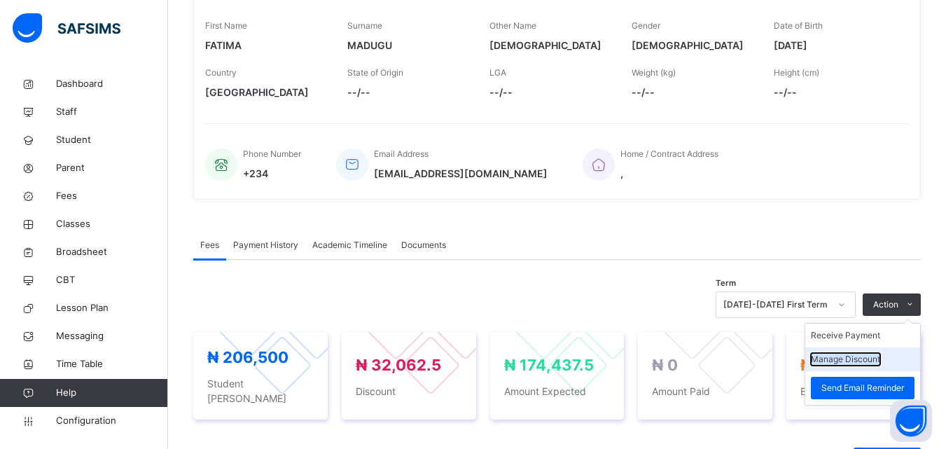
click at [880, 358] on button "Manage Discount" at bounding box center [845, 359] width 69 height 13
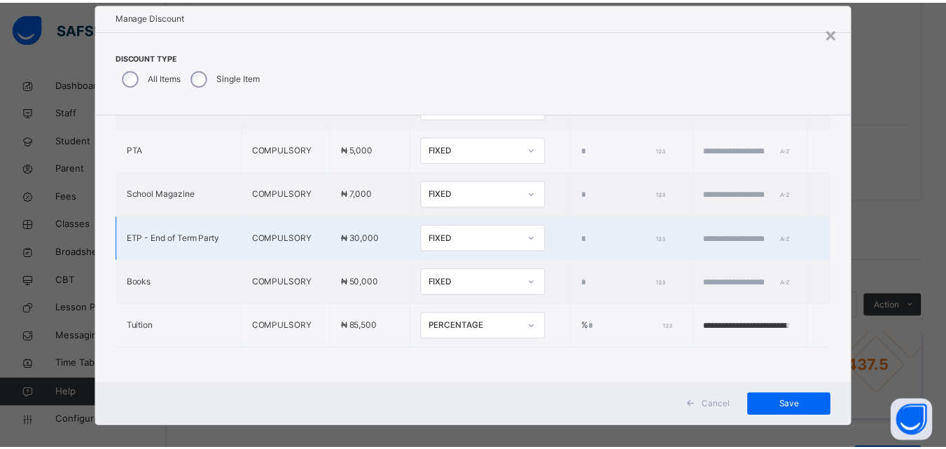
scroll to position [45, 0]
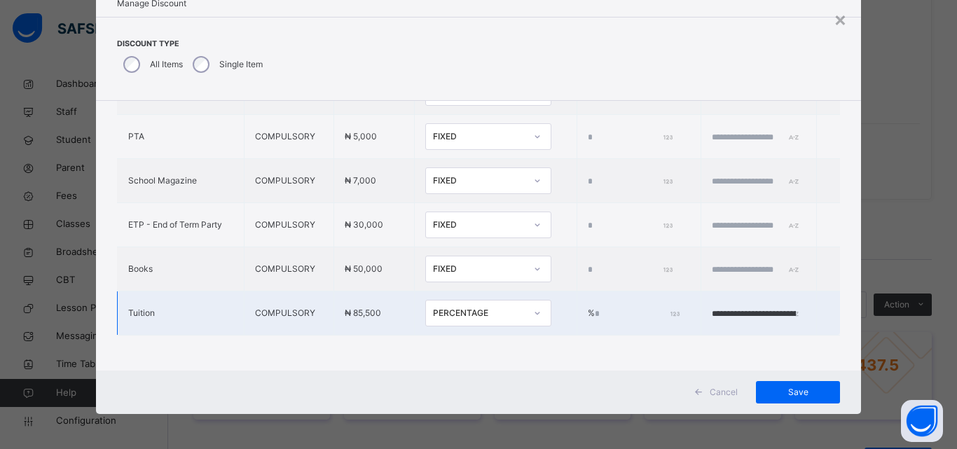
click at [595, 308] on input "****" at bounding box center [636, 314] width 83 height 13
type input "***"
click at [738, 308] on input "**********" at bounding box center [754, 314] width 84 height 13
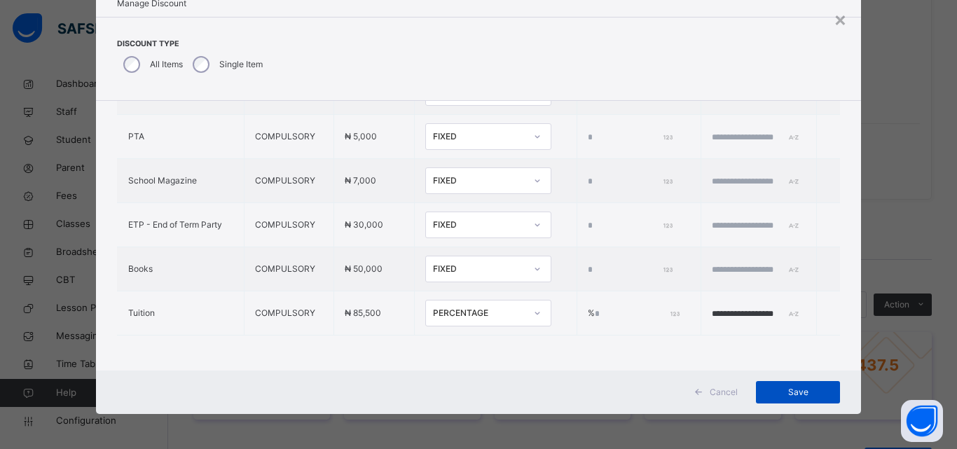
type input "**********"
click at [778, 389] on span "Save" at bounding box center [797, 392] width 63 height 13
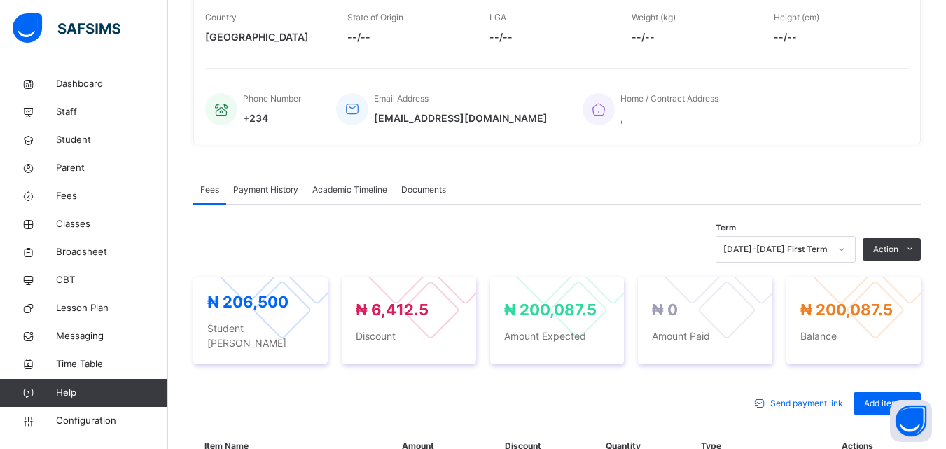
scroll to position [298, 0]
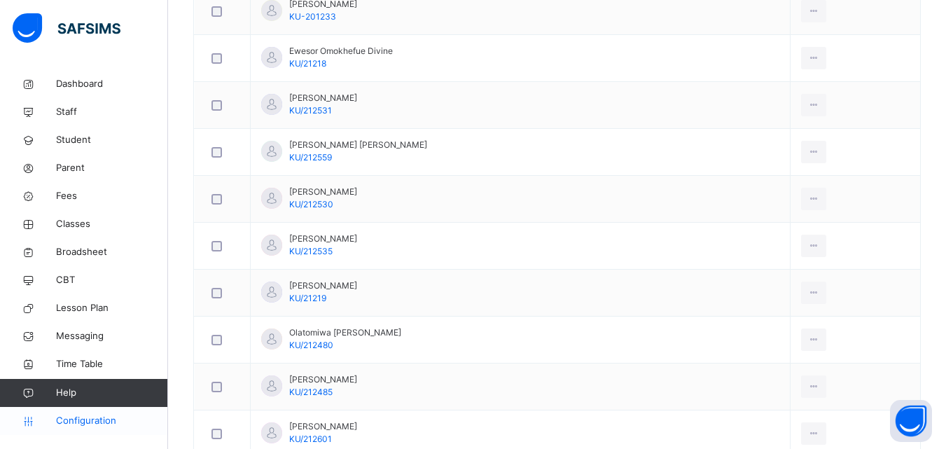
scroll to position [841, 0]
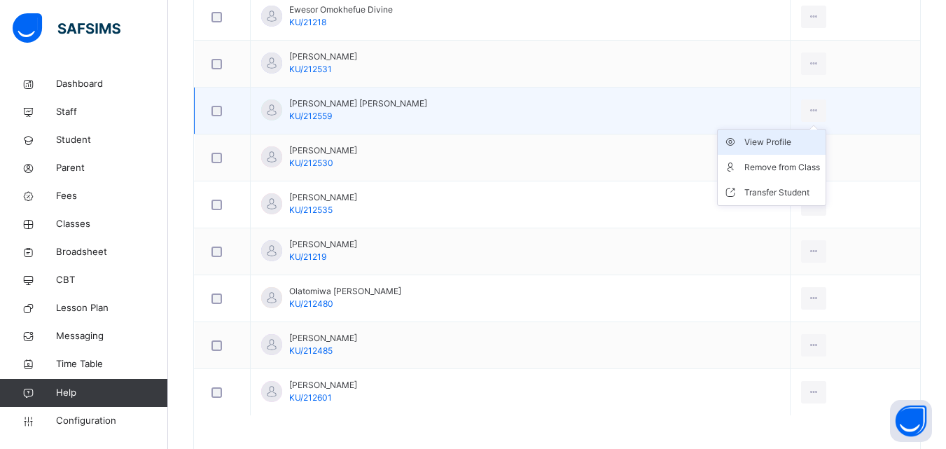
click at [773, 137] on div "View Profile" at bounding box center [783, 142] width 76 height 14
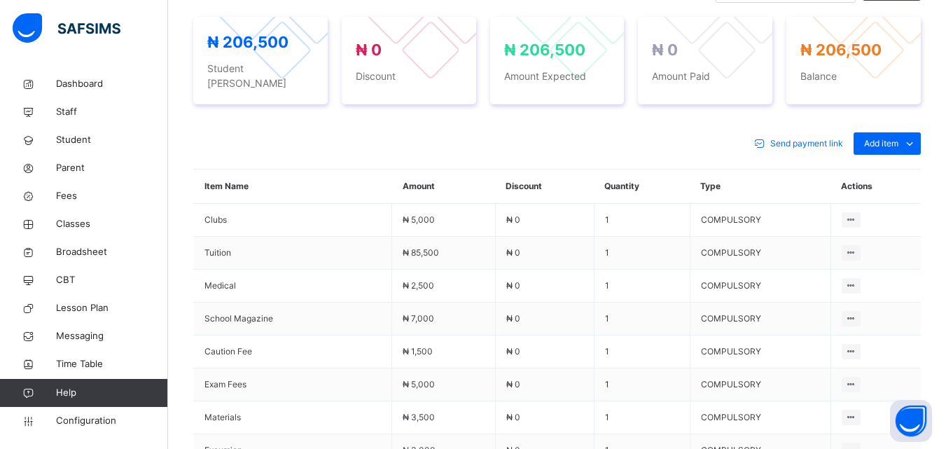
scroll to position [420, 0]
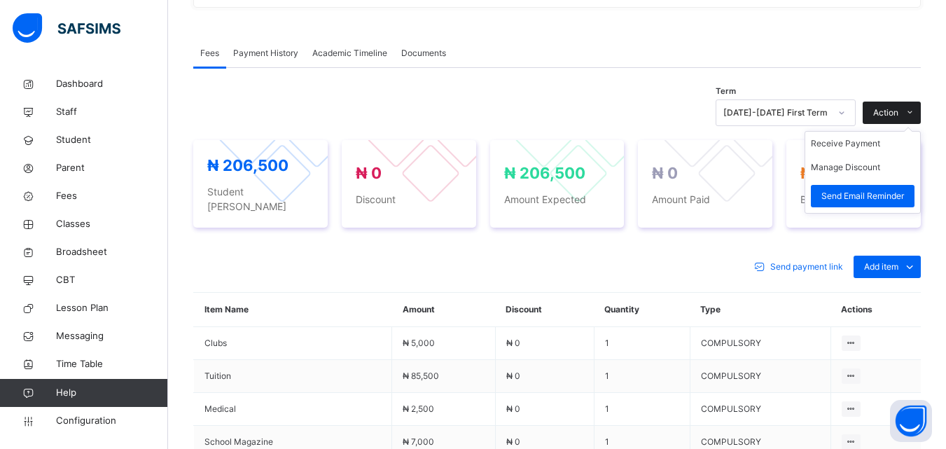
click at [894, 119] on span "Action" at bounding box center [885, 112] width 25 height 13
click at [869, 172] on li "Manage Discount" at bounding box center [863, 168] width 115 height 24
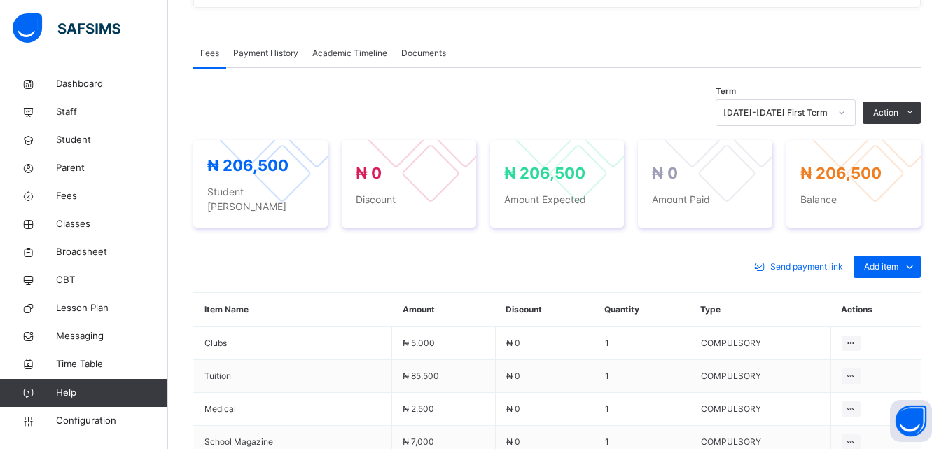
click at [0, 0] on button "Manage Discount" at bounding box center [0, 0] width 0 height 0
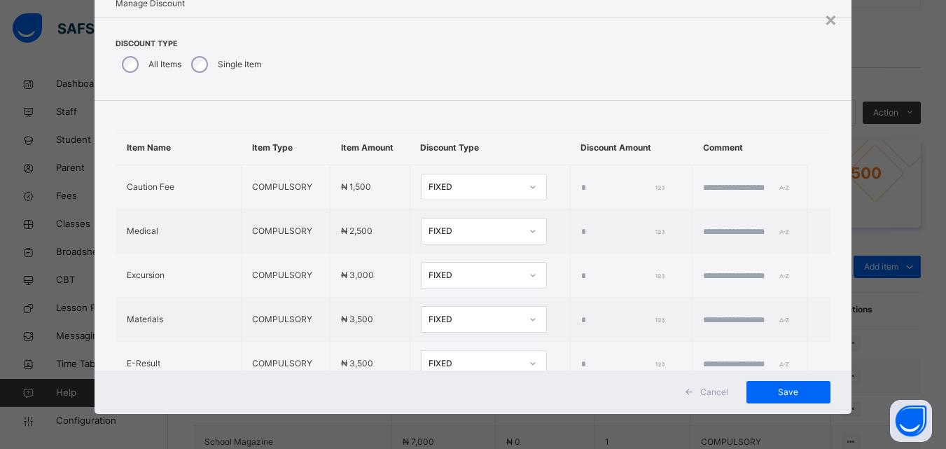
scroll to position [0, 0]
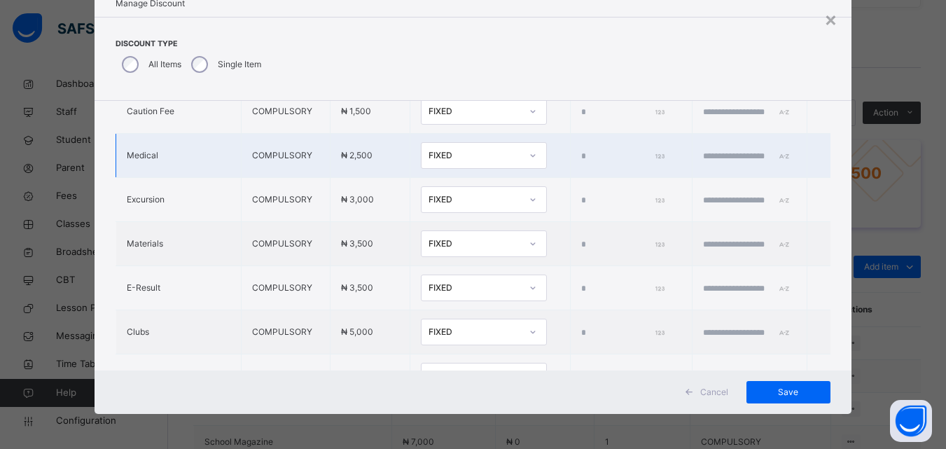
type input "*"
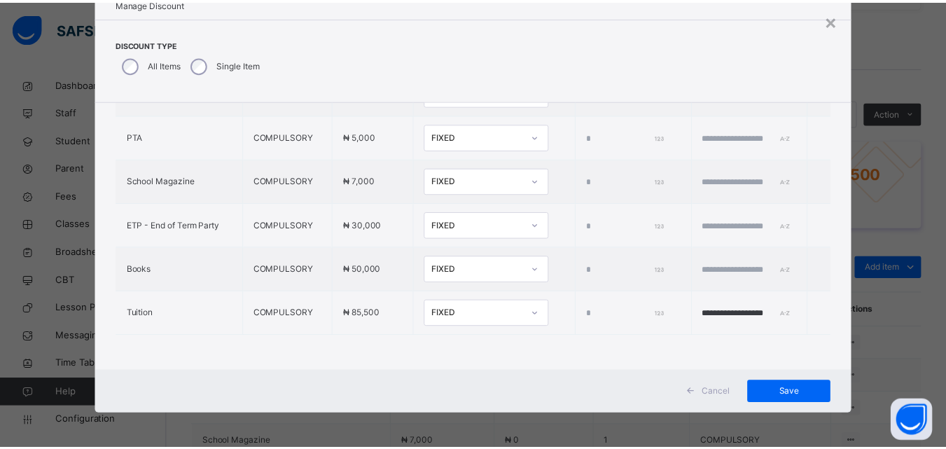
scroll to position [432, 0]
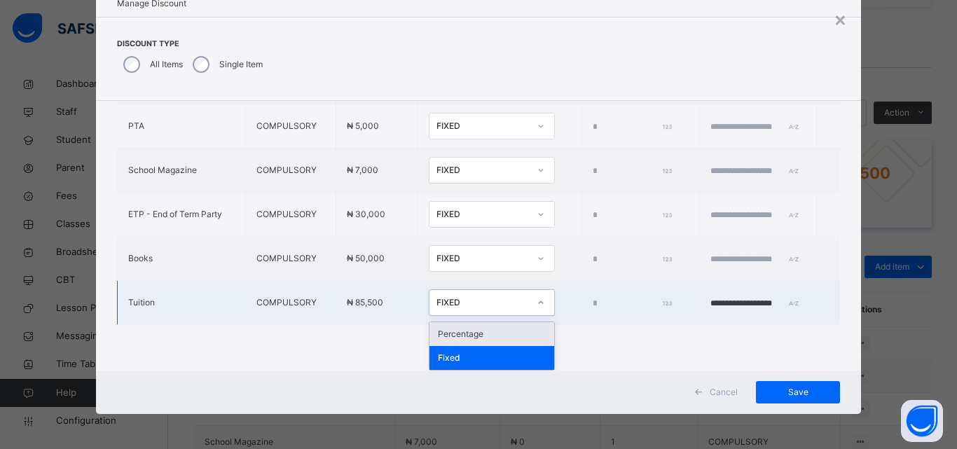
click at [537, 303] on icon at bounding box center [541, 303] width 8 height 14
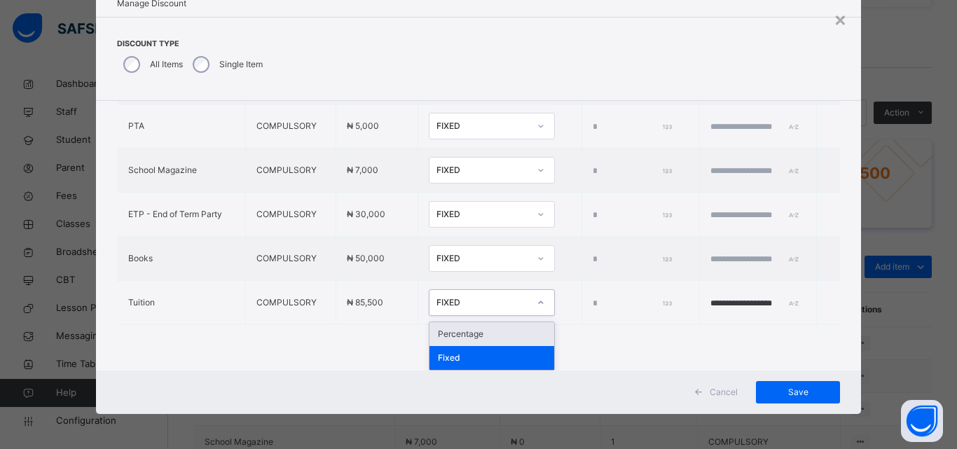
click at [464, 331] on div "Percentage" at bounding box center [491, 334] width 125 height 24
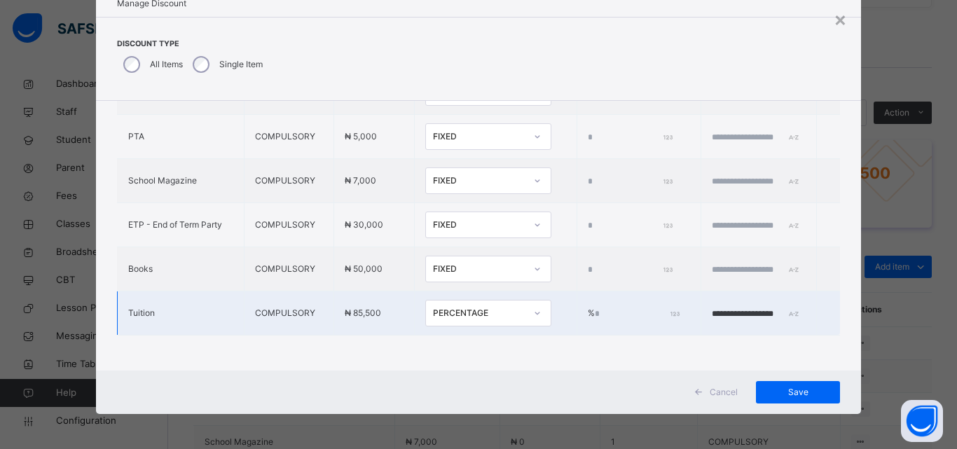
click at [595, 308] on input "*" at bounding box center [636, 314] width 83 height 13
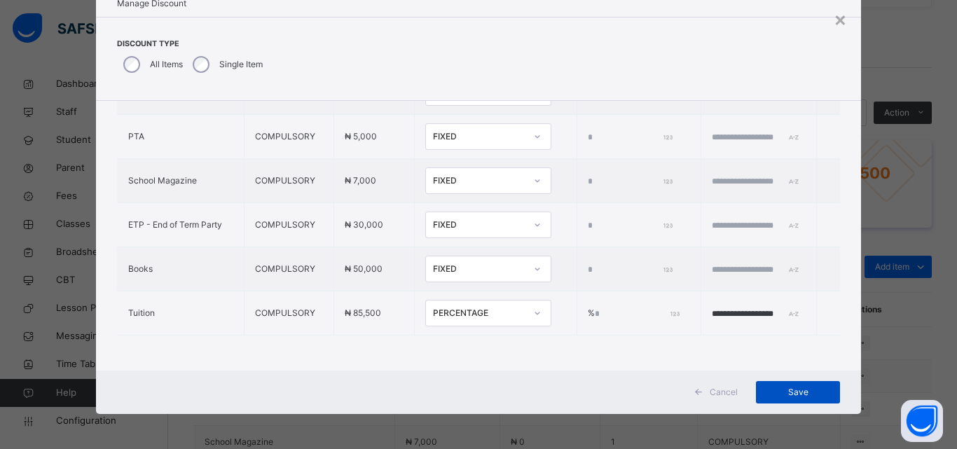
type input "****"
click at [766, 392] on span "Save" at bounding box center [797, 392] width 63 height 13
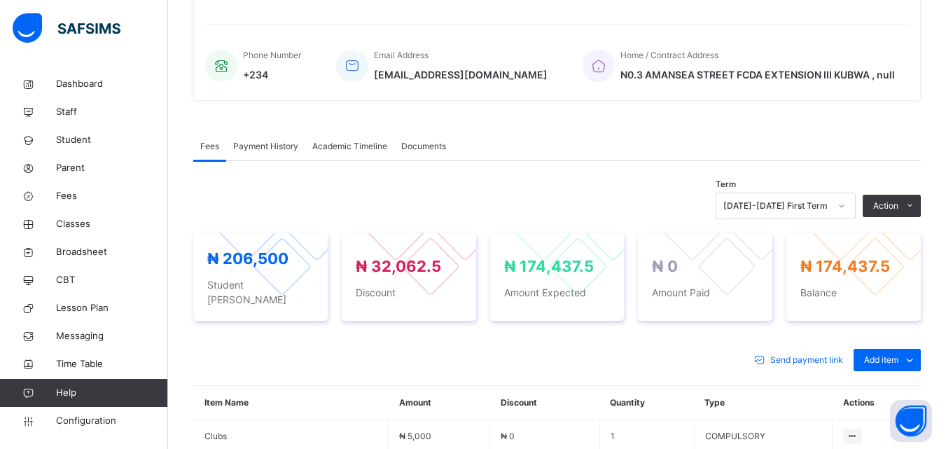
scroll to position [210, 0]
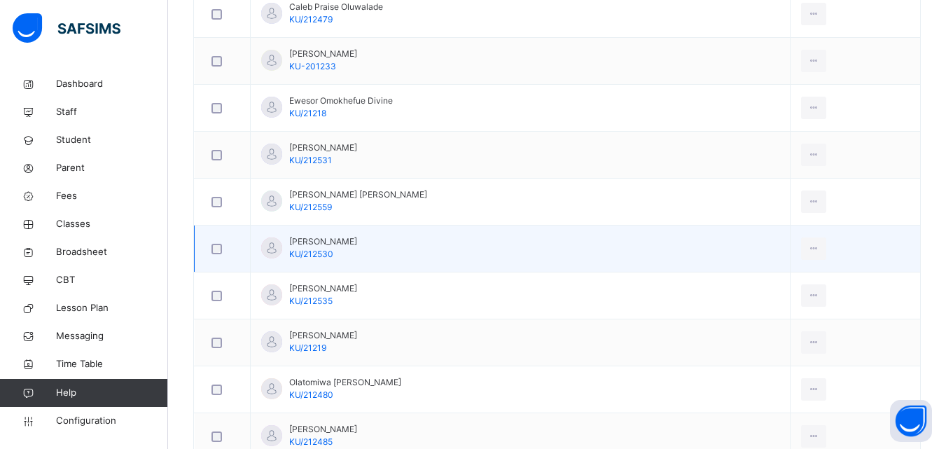
scroll to position [771, 0]
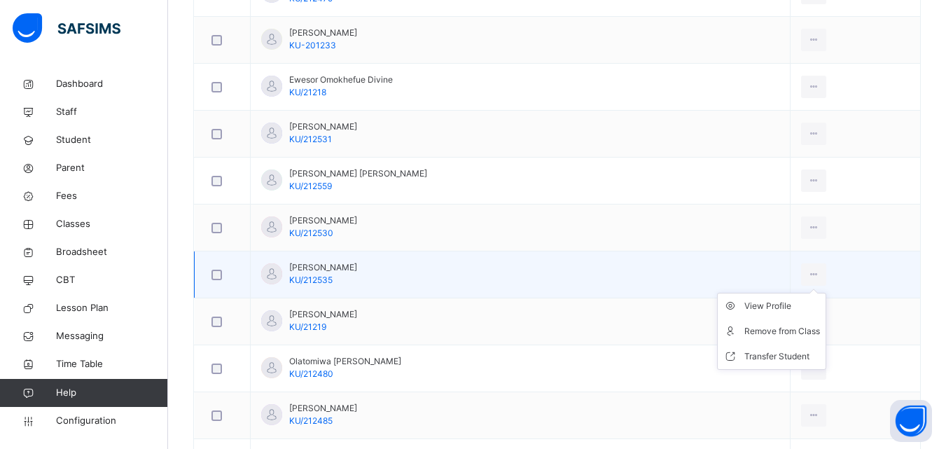
click at [771, 299] on ul "View Profile Remove from Class Transfer Student" at bounding box center [771, 331] width 109 height 77
click at [764, 307] on div "View Profile" at bounding box center [783, 306] width 76 height 14
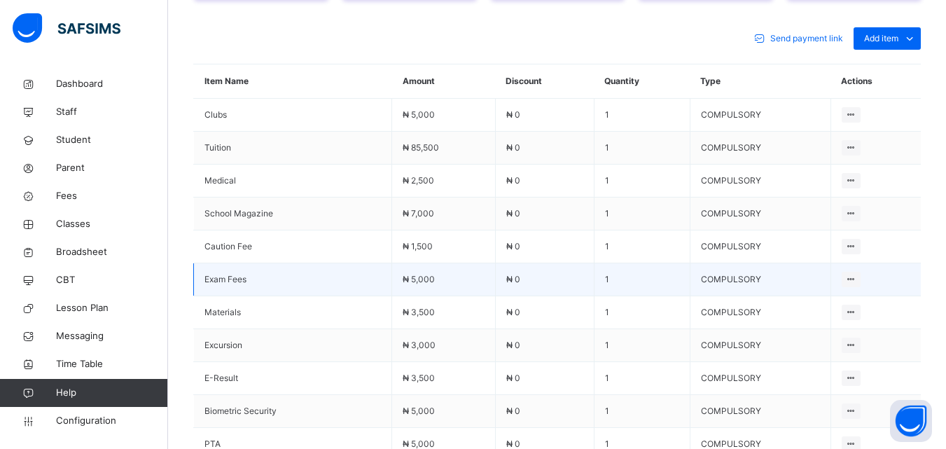
scroll to position [298, 0]
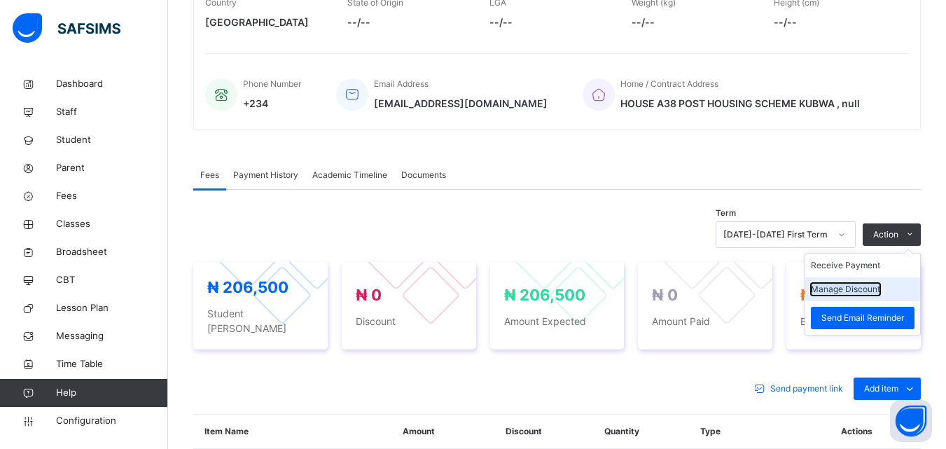
click at [878, 291] on button "Manage Discount" at bounding box center [845, 289] width 69 height 13
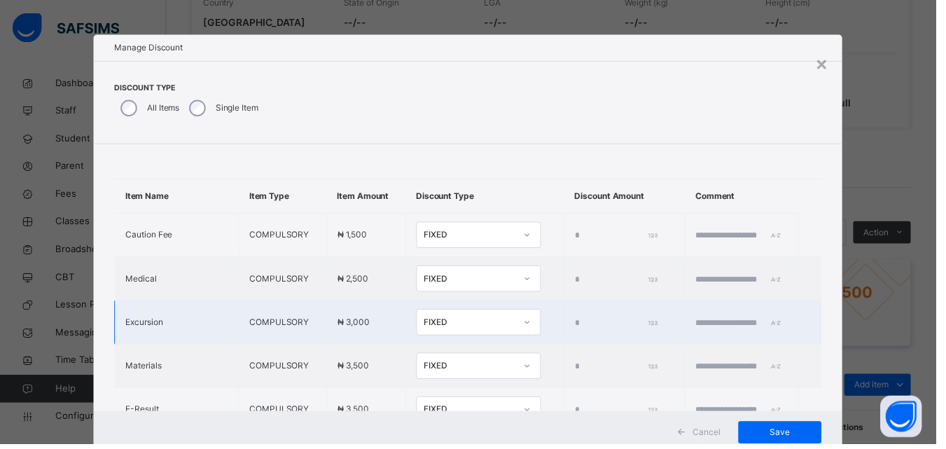
scroll to position [432, 0]
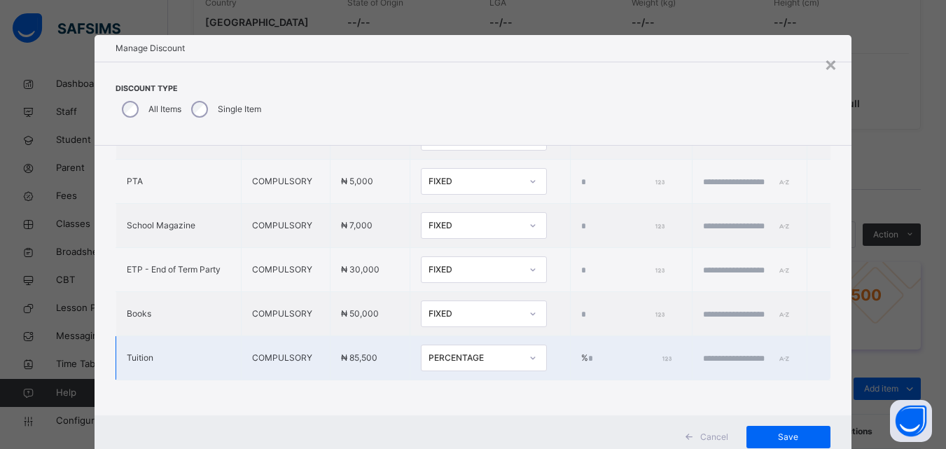
type input "*"
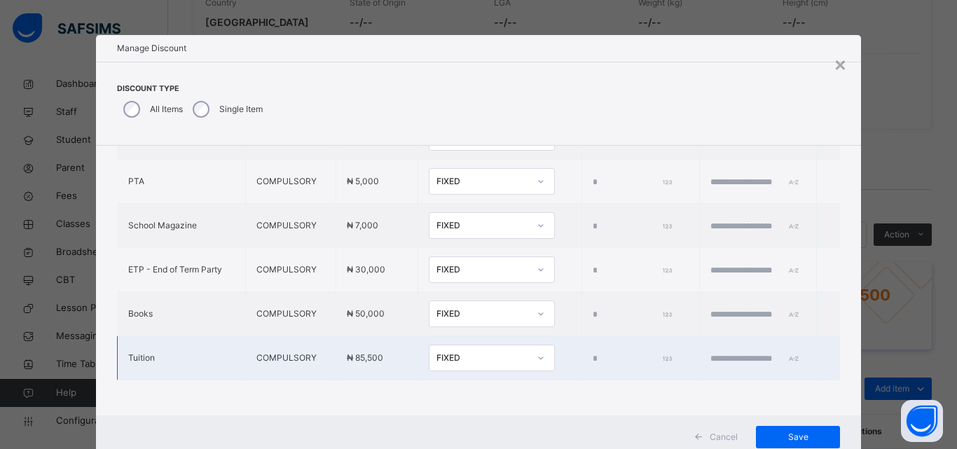
click at [455, 352] on div "FIXED" at bounding box center [482, 358] width 92 height 13
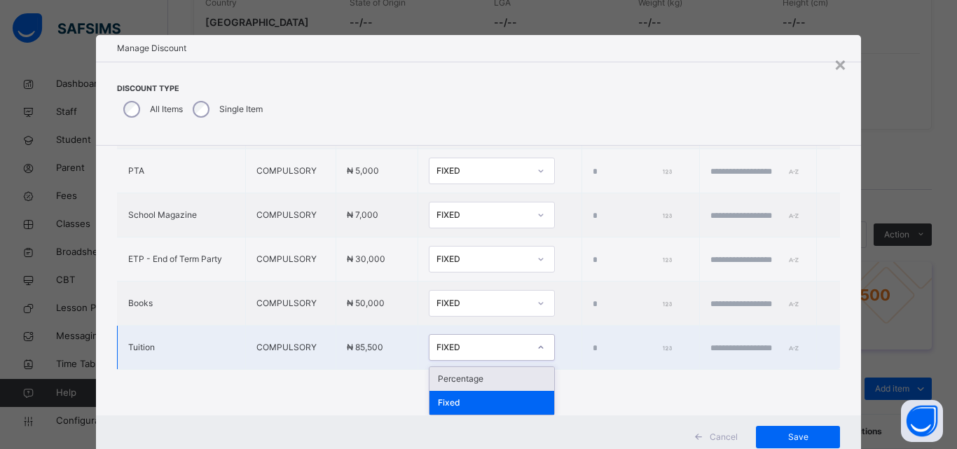
click at [447, 382] on div "Percentage" at bounding box center [491, 379] width 125 height 24
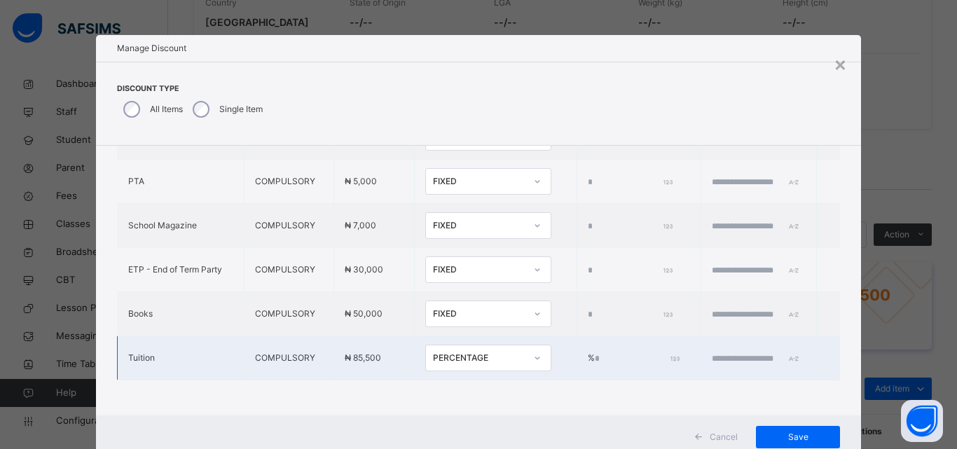
click at [595, 352] on input "*" at bounding box center [636, 358] width 83 height 13
type input "**"
click at [731, 352] on input "text" at bounding box center [754, 358] width 84 height 13
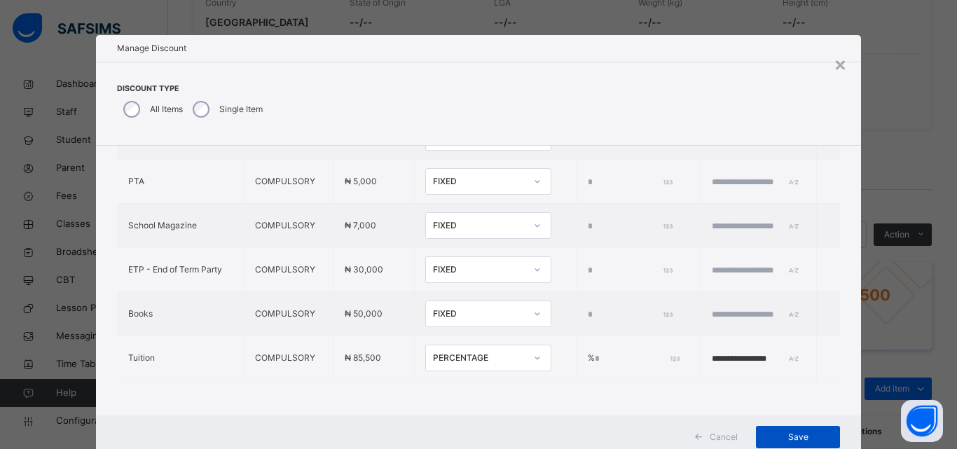
type input "**********"
click at [775, 442] on span "Save" at bounding box center [797, 437] width 63 height 13
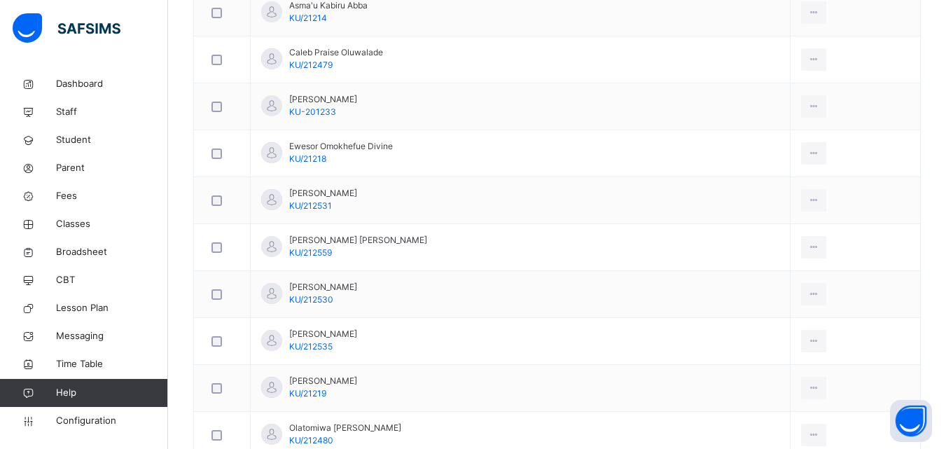
scroll to position [771, 0]
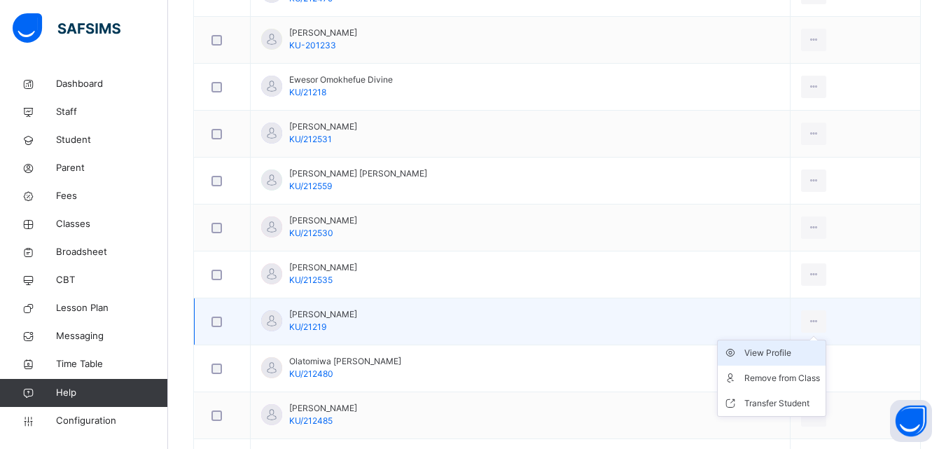
click at [776, 349] on div "View Profile" at bounding box center [783, 353] width 76 height 14
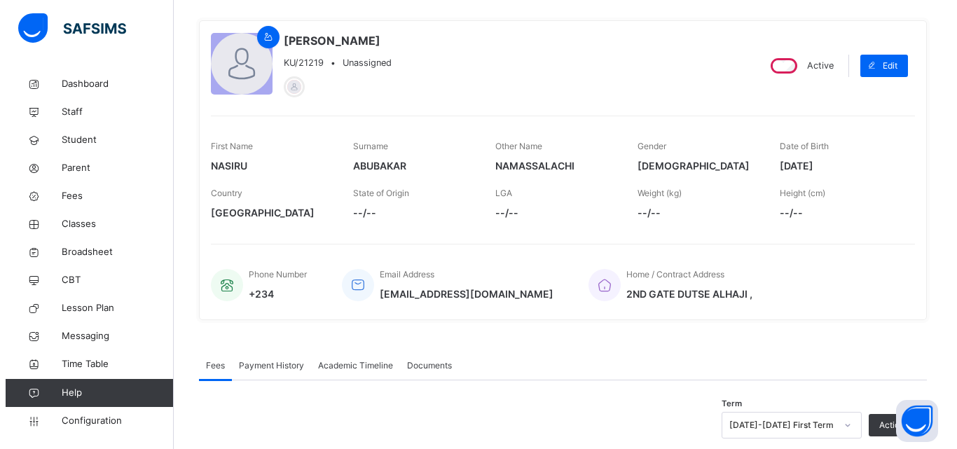
scroll to position [420, 0]
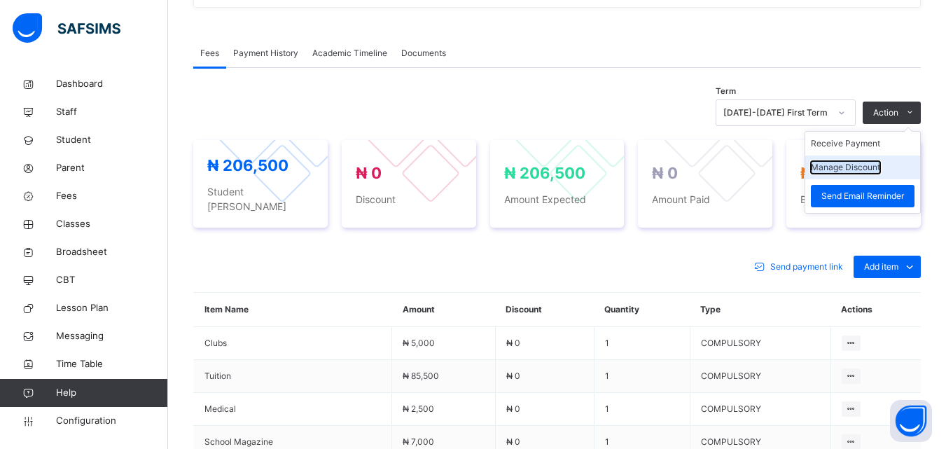
click at [880, 171] on button "Manage Discount" at bounding box center [845, 167] width 69 height 13
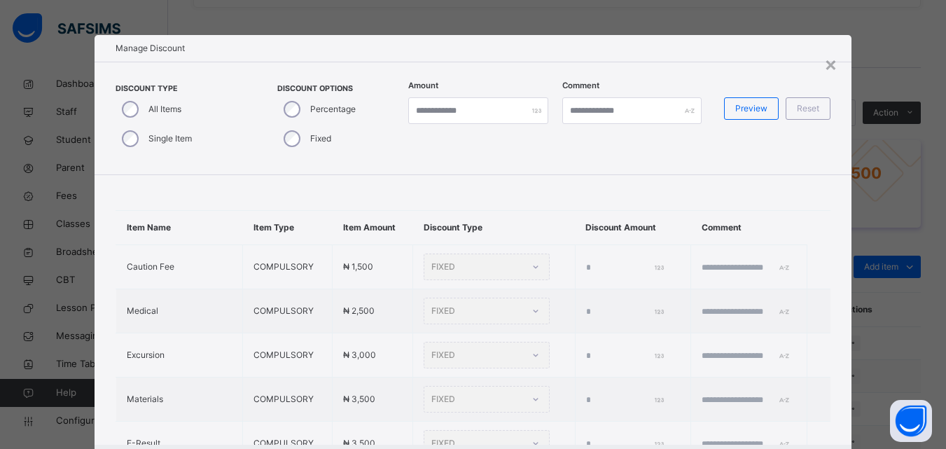
type input "*"
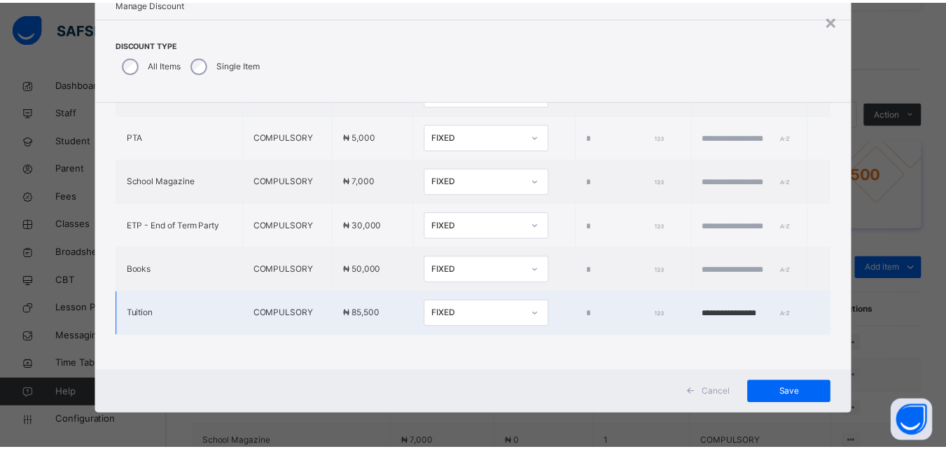
scroll to position [432, 0]
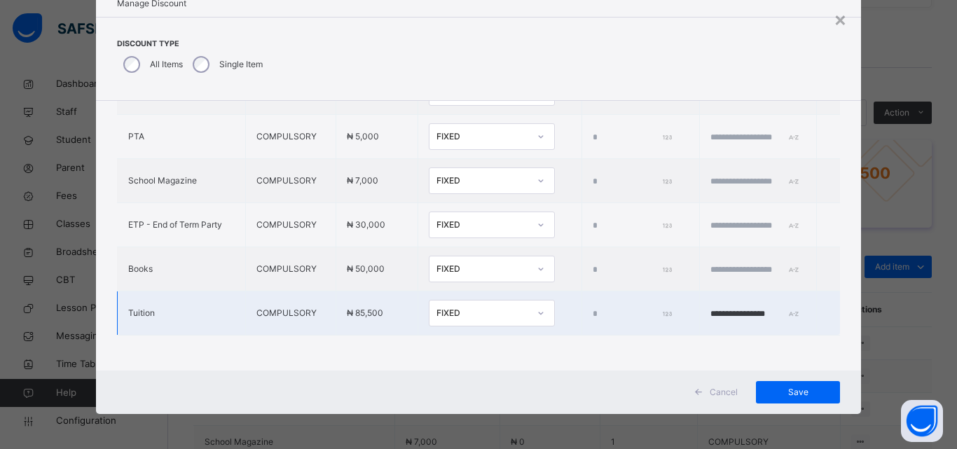
click at [464, 307] on div "FIXED" at bounding box center [482, 313] width 92 height 13
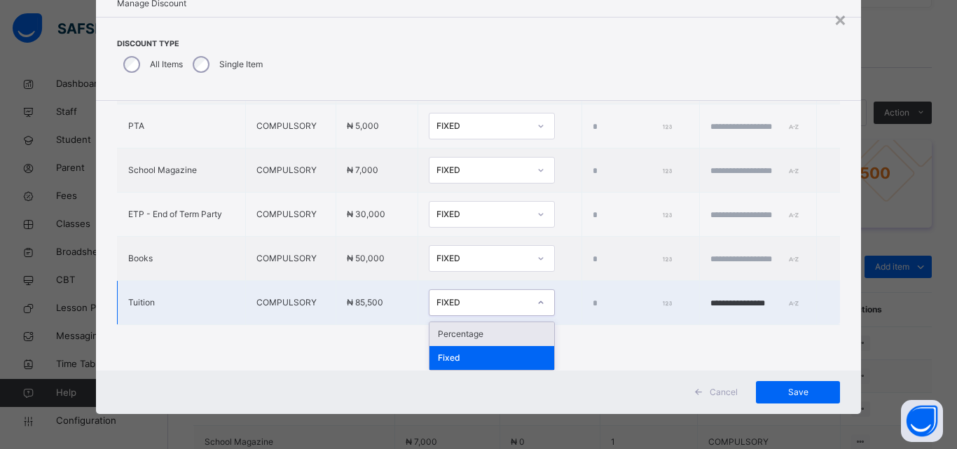
click at [443, 332] on div "Percentage" at bounding box center [491, 334] width 125 height 24
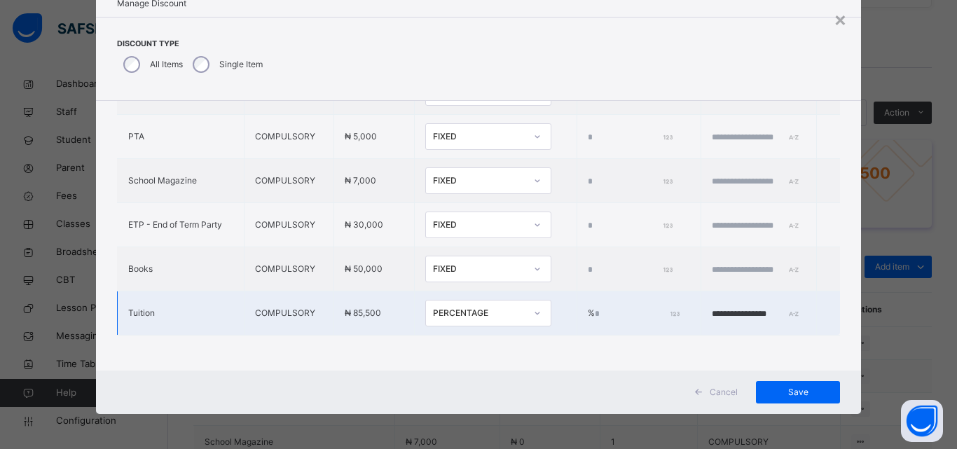
click at [595, 308] on input "*" at bounding box center [636, 314] width 83 height 13
type input "***"
click at [716, 308] on input "**********" at bounding box center [754, 314] width 84 height 13
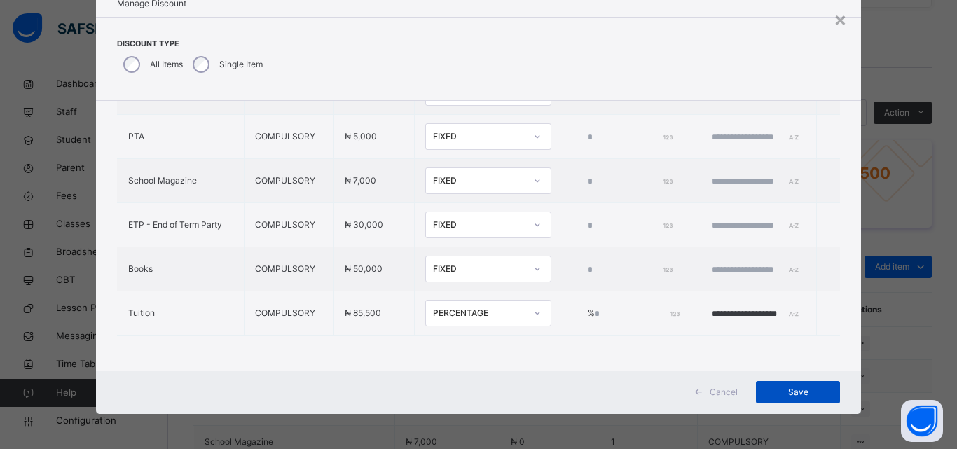
type input "**********"
click at [780, 388] on span "Save" at bounding box center [797, 392] width 63 height 13
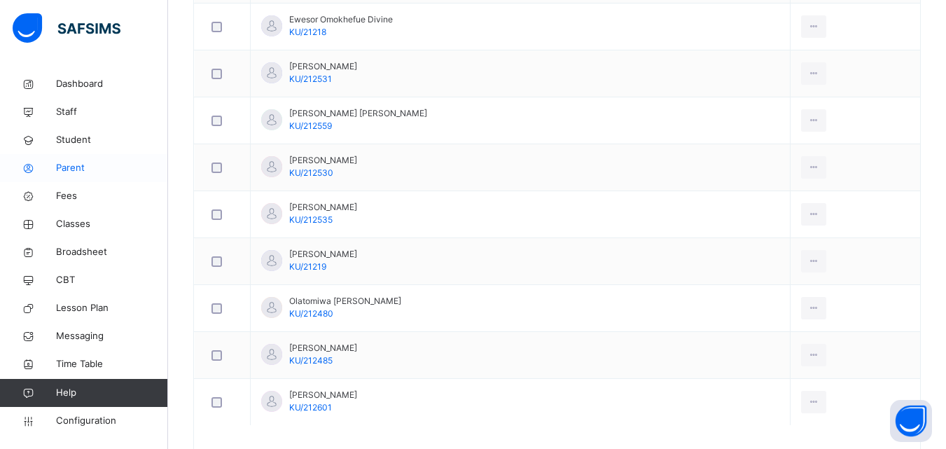
scroll to position [885, 0]
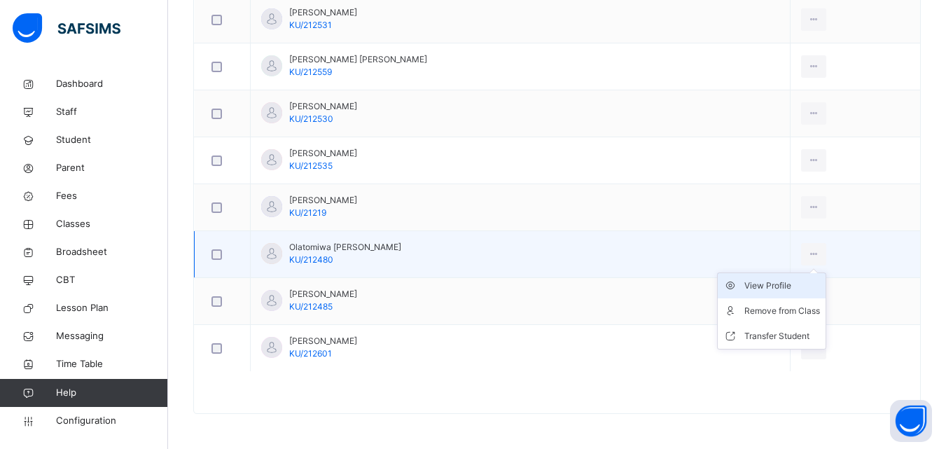
click at [773, 284] on div "View Profile" at bounding box center [783, 286] width 76 height 14
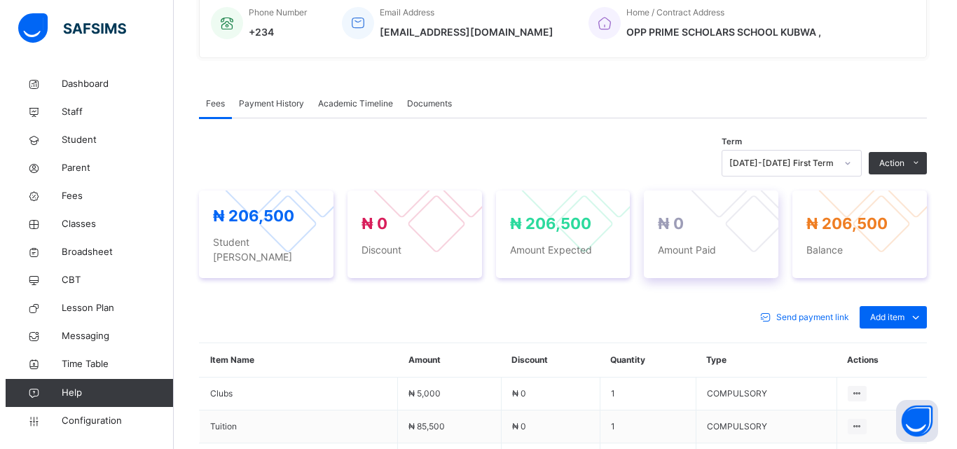
scroll to position [368, 0]
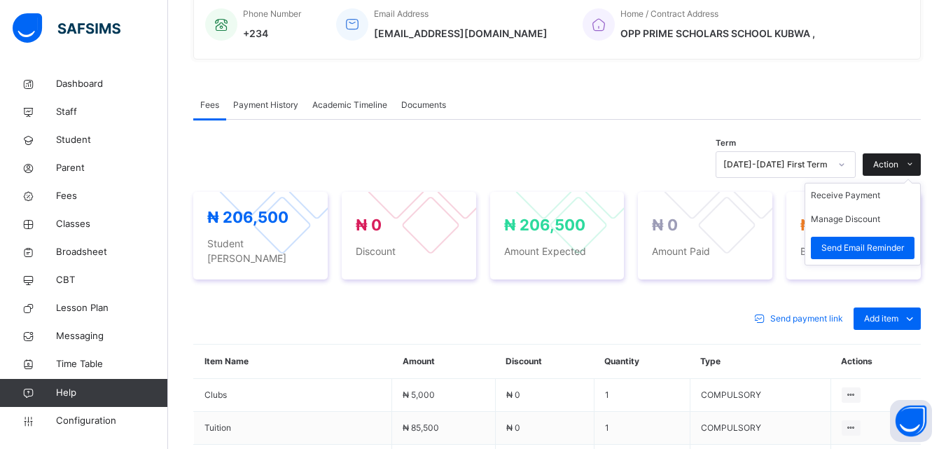
click at [899, 158] on div "Action" at bounding box center [892, 164] width 58 height 22
click at [866, 222] on button "Manage Discount" at bounding box center [845, 219] width 69 height 13
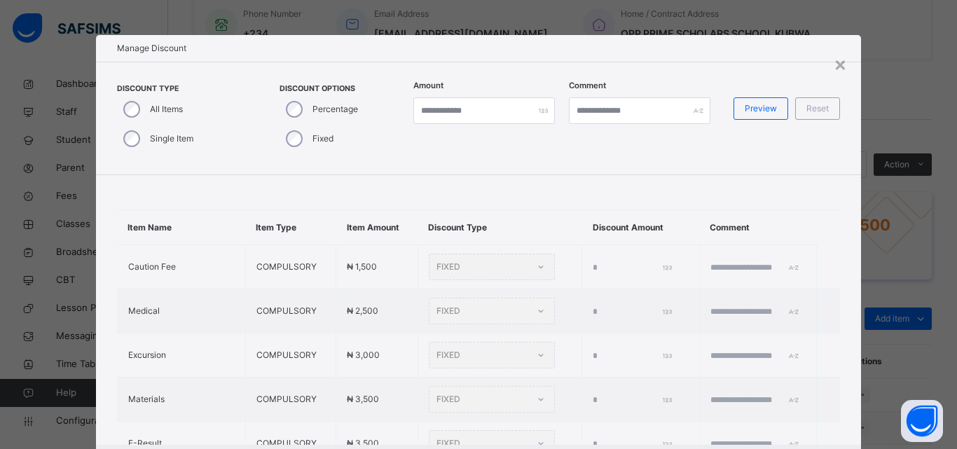
type input "*"
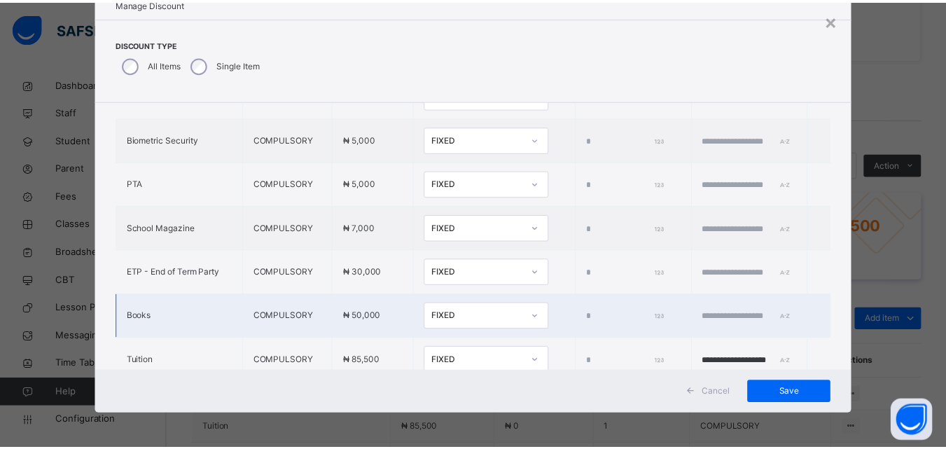
scroll to position [432, 0]
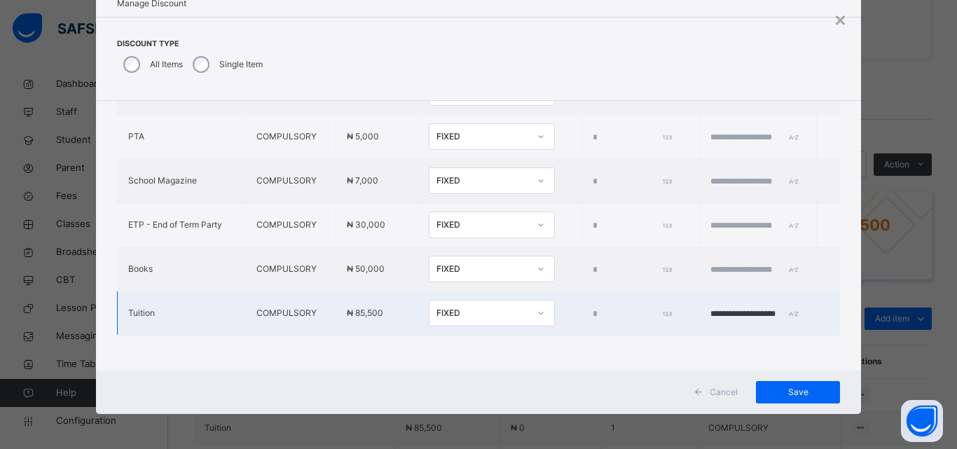
click at [443, 307] on div "FIXED" at bounding box center [482, 313] width 92 height 13
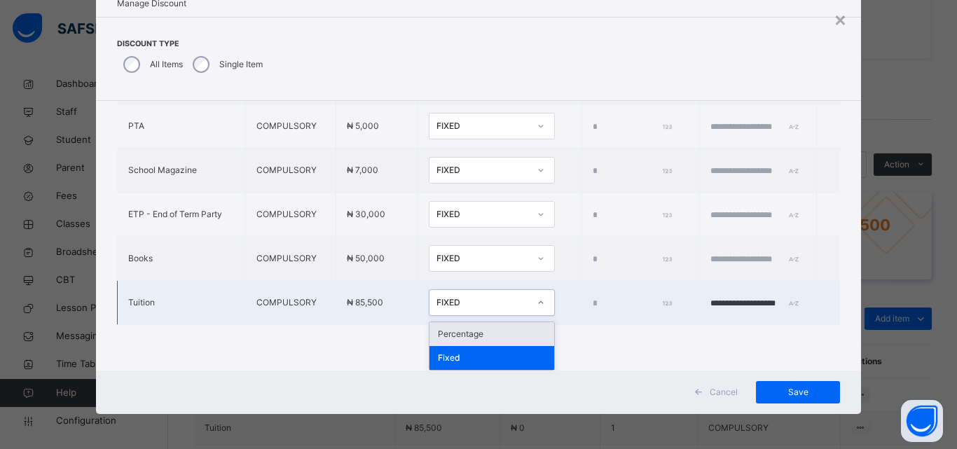
click at [439, 339] on div "Percentage" at bounding box center [491, 334] width 125 height 24
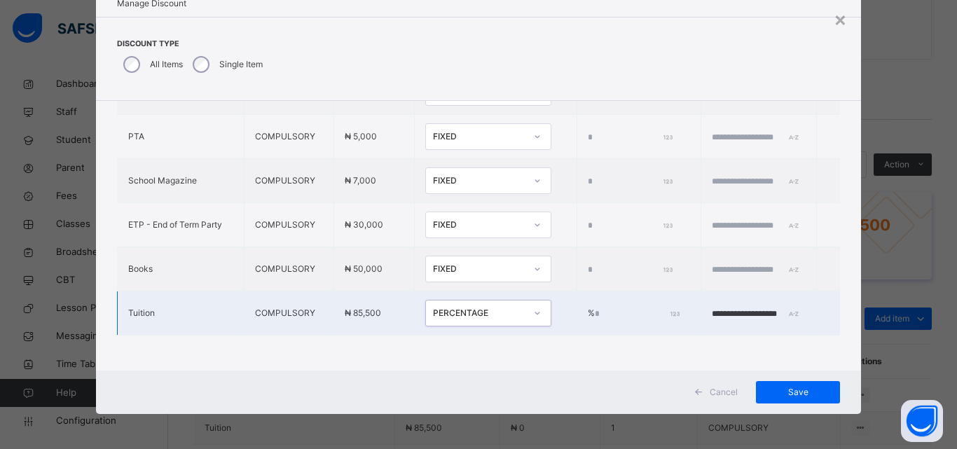
click at [595, 308] on input "*" at bounding box center [636, 314] width 83 height 13
type input "**"
click at [712, 308] on input "**********" at bounding box center [754, 314] width 84 height 13
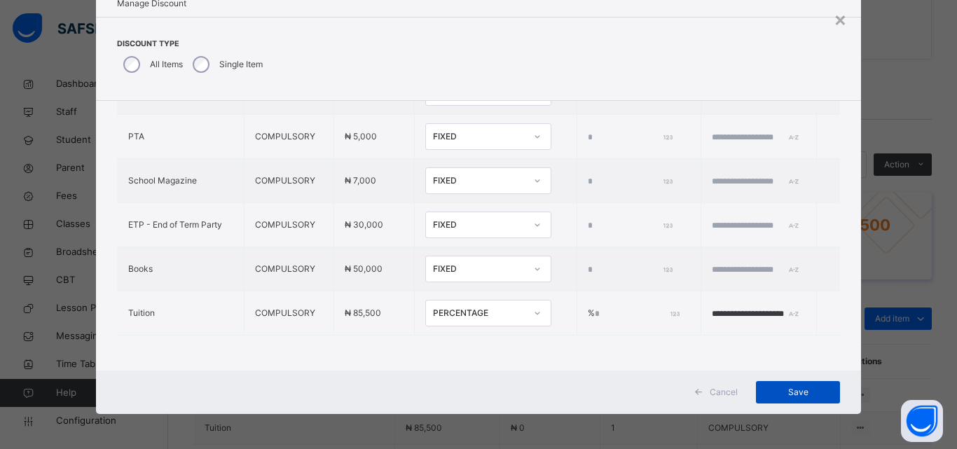
type input "**********"
click at [766, 391] on span "Save" at bounding box center [797, 392] width 63 height 13
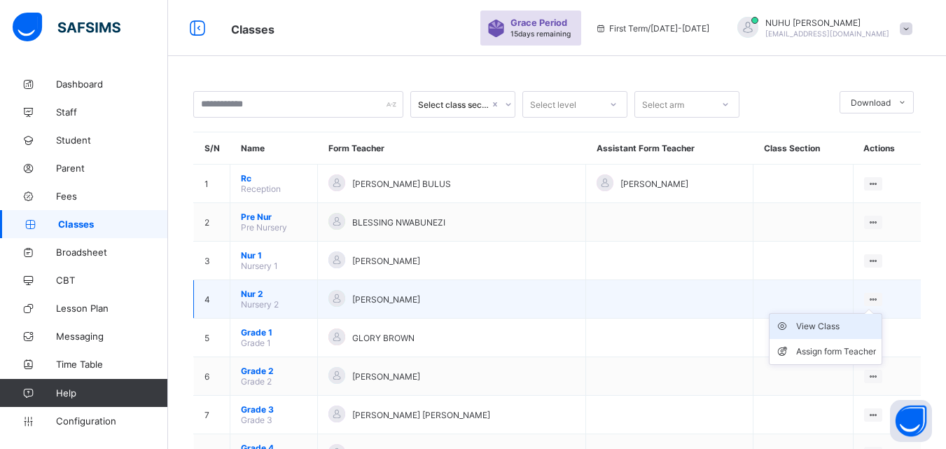
click at [861, 328] on div "View Class" at bounding box center [836, 326] width 80 height 14
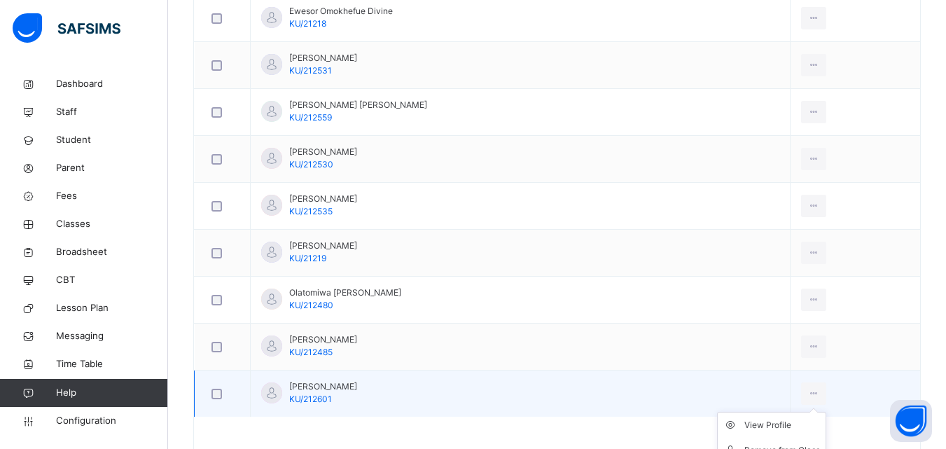
scroll to position [885, 0]
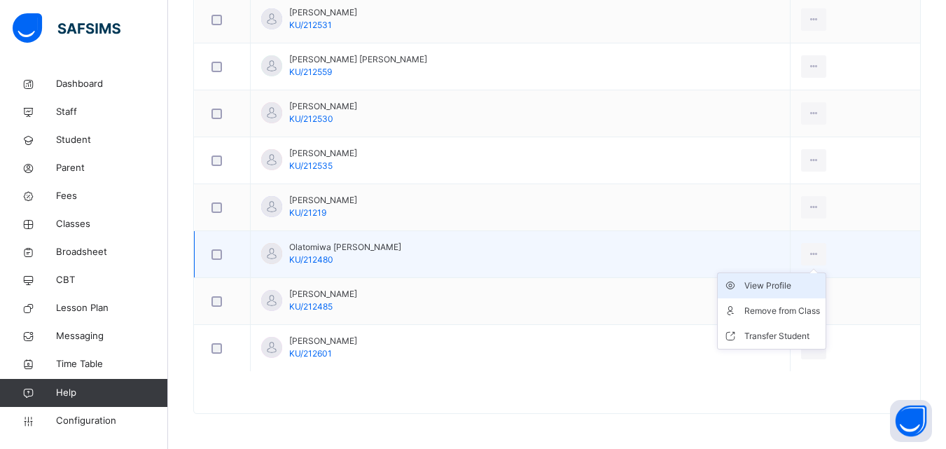
click at [764, 282] on div "View Profile" at bounding box center [783, 286] width 76 height 14
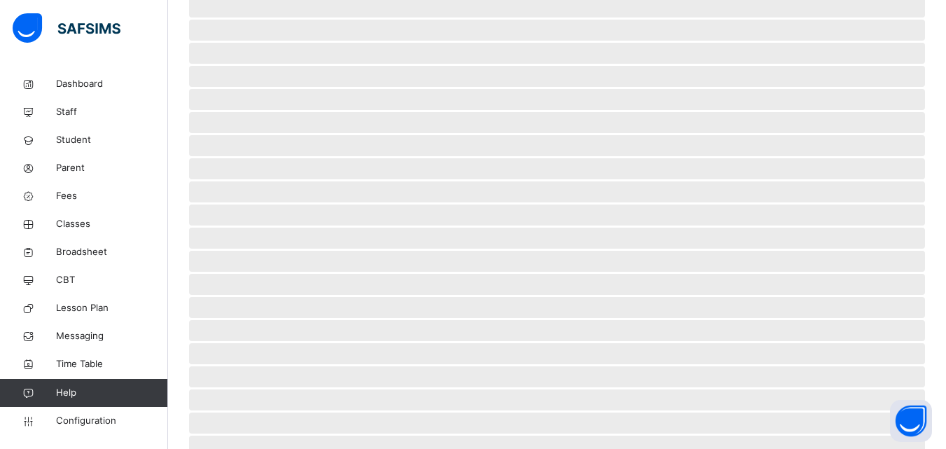
scroll to position [210, 0]
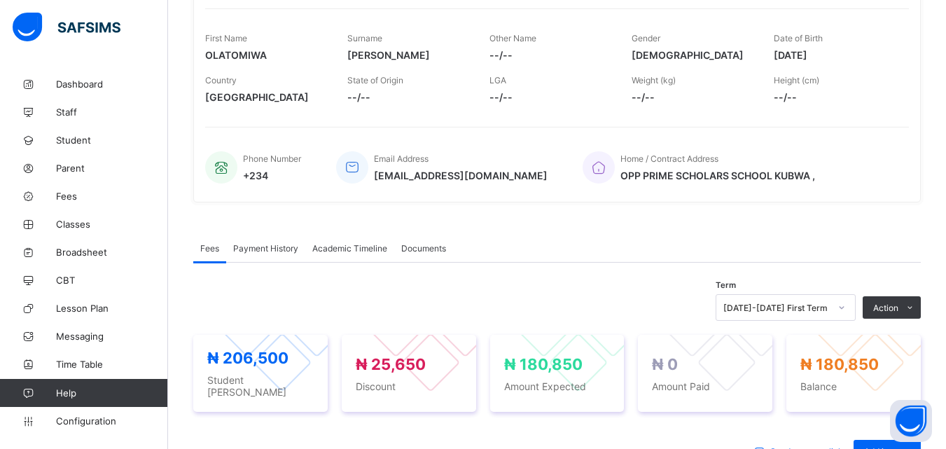
scroll to position [210, 0]
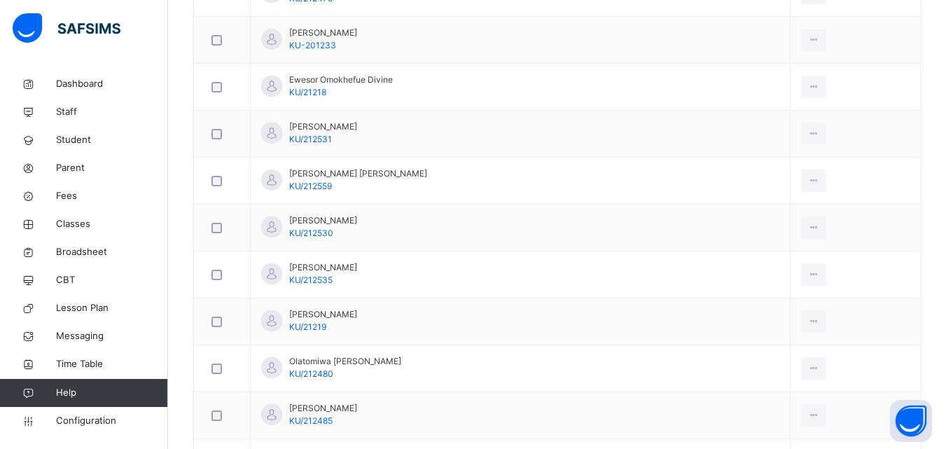
scroll to position [885, 0]
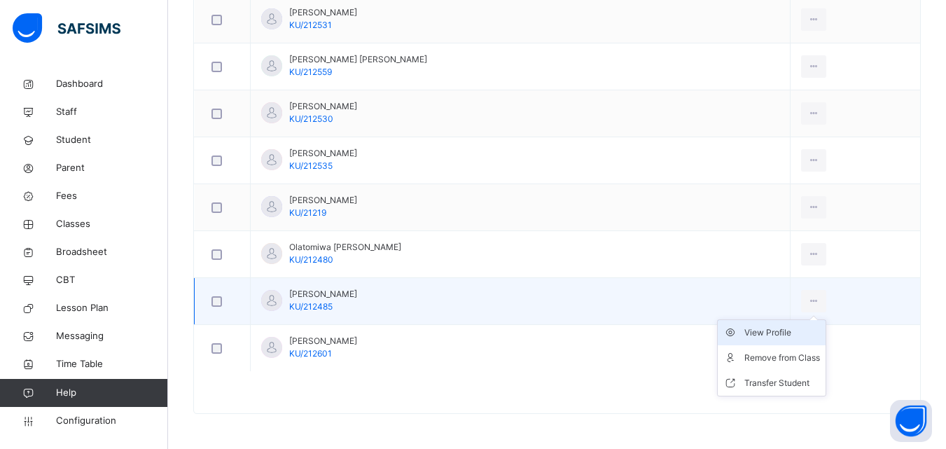
click at [763, 327] on div "View Profile" at bounding box center [783, 333] width 76 height 14
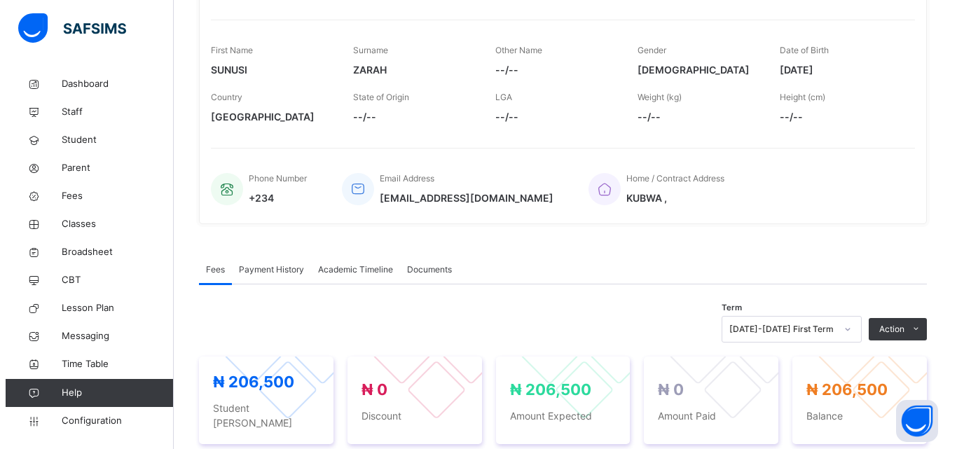
scroll to position [228, 0]
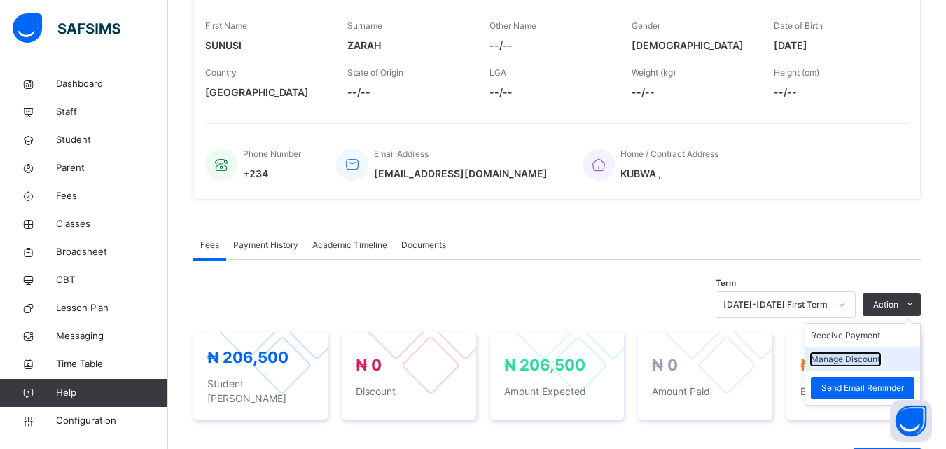
click at [868, 360] on button "Manage Discount" at bounding box center [845, 359] width 69 height 13
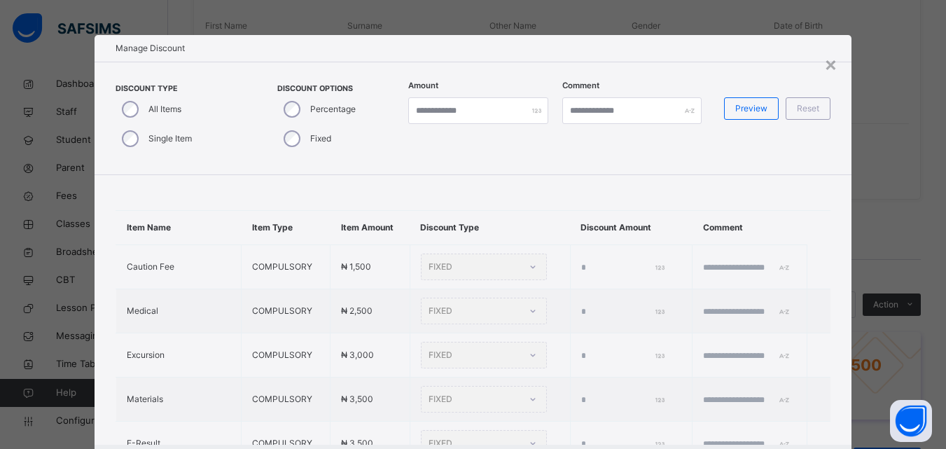
type input "*"
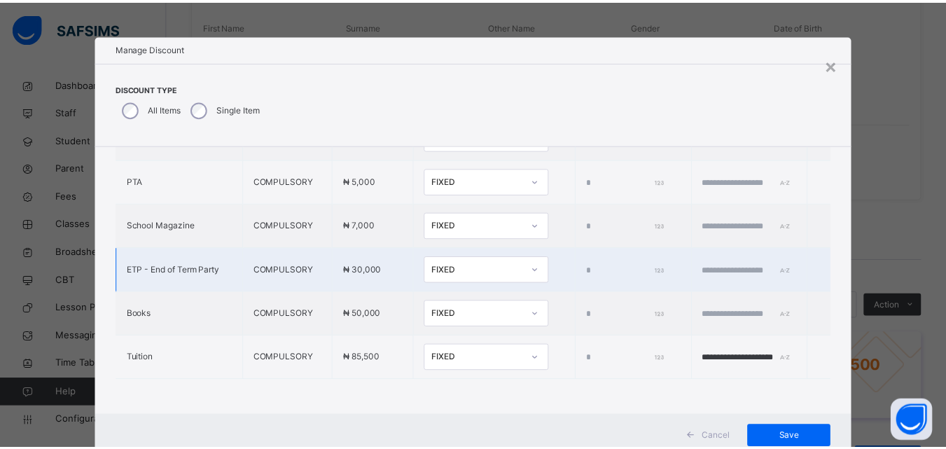
scroll to position [432, 0]
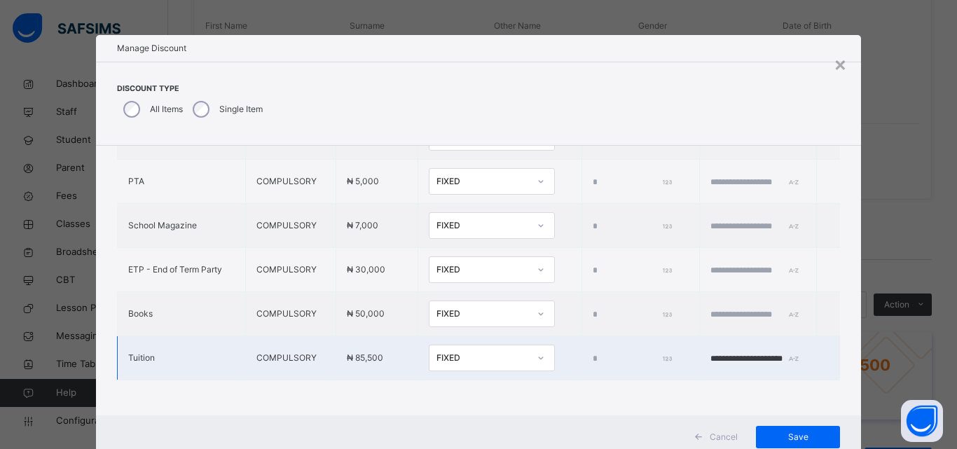
click at [490, 352] on div "FIXED" at bounding box center [482, 358] width 92 height 13
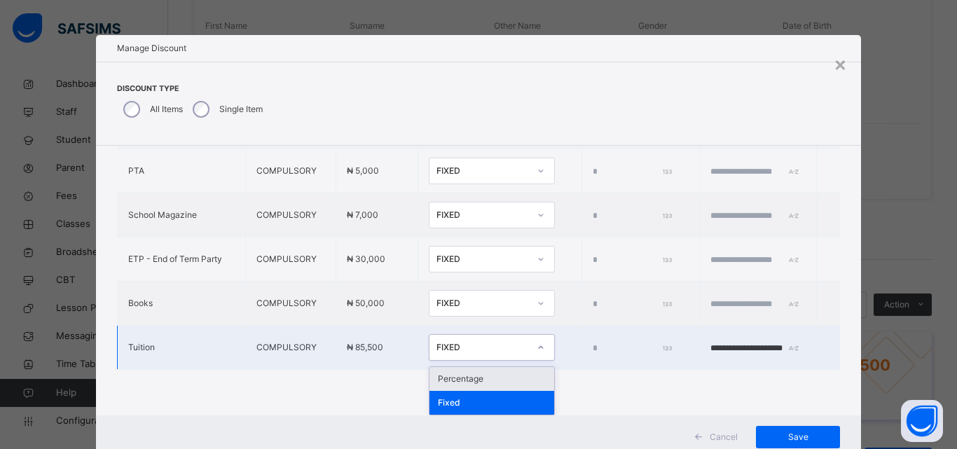
click at [478, 374] on div "Percentage" at bounding box center [491, 379] width 125 height 24
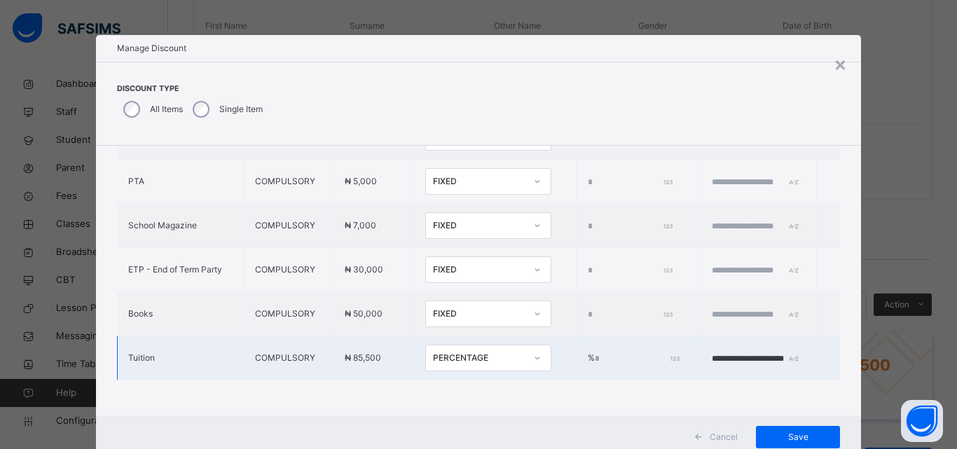
click at [595, 352] on input "*" at bounding box center [636, 358] width 83 height 13
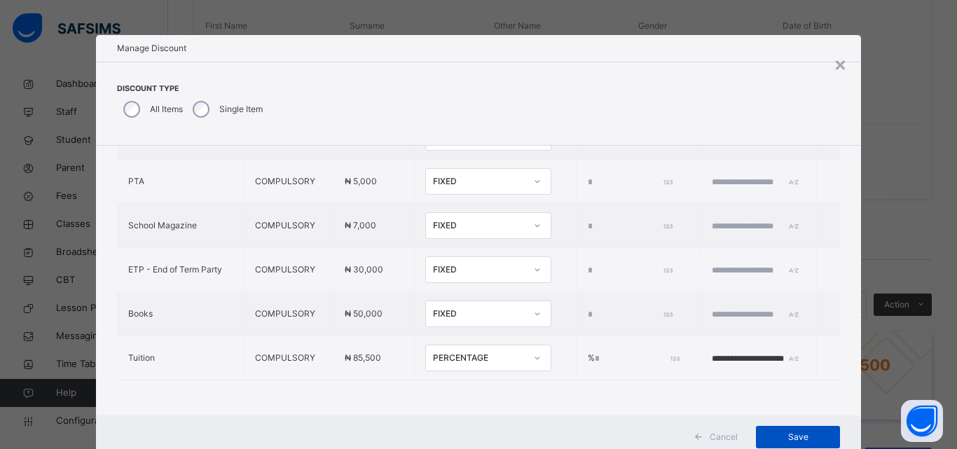
type input "**"
click at [776, 438] on span "Save" at bounding box center [797, 437] width 63 height 13
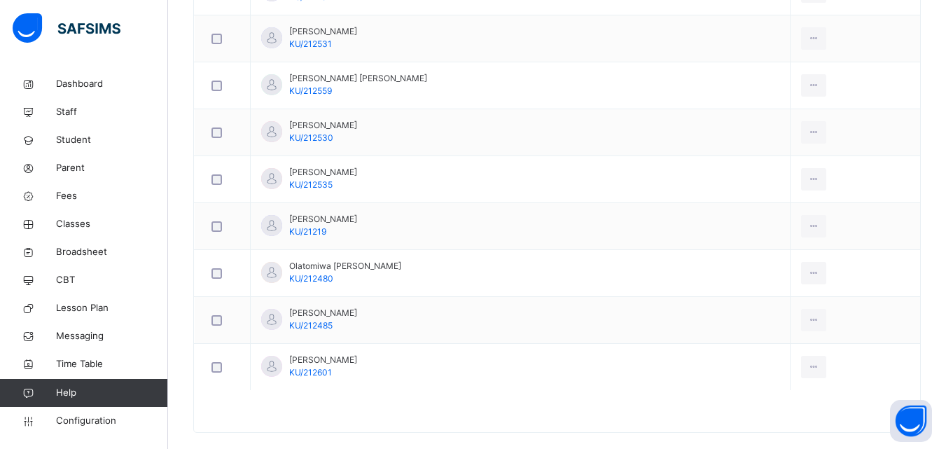
scroll to position [885, 0]
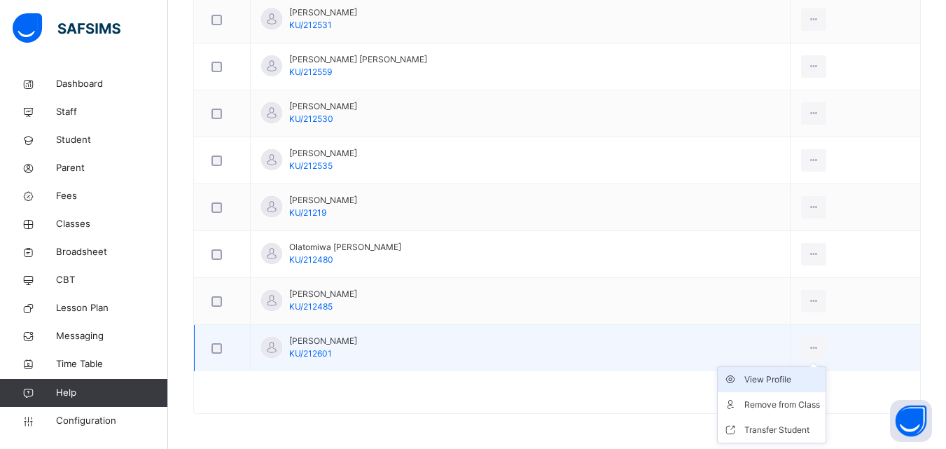
click at [773, 375] on div "View Profile" at bounding box center [783, 380] width 76 height 14
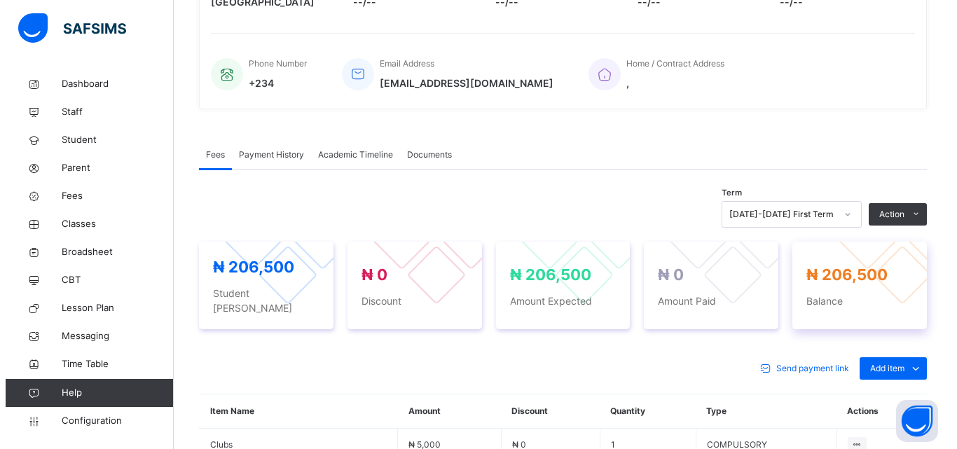
scroll to position [179, 0]
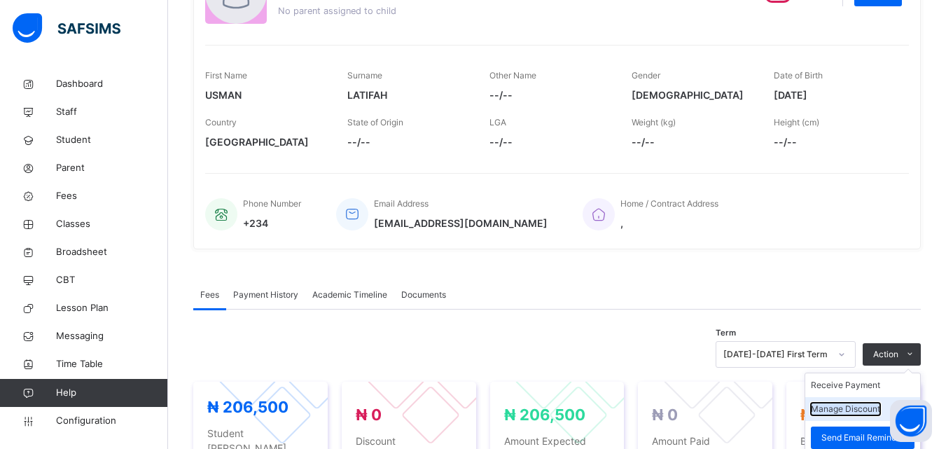
click at [866, 403] on button "Manage Discount" at bounding box center [845, 409] width 69 height 13
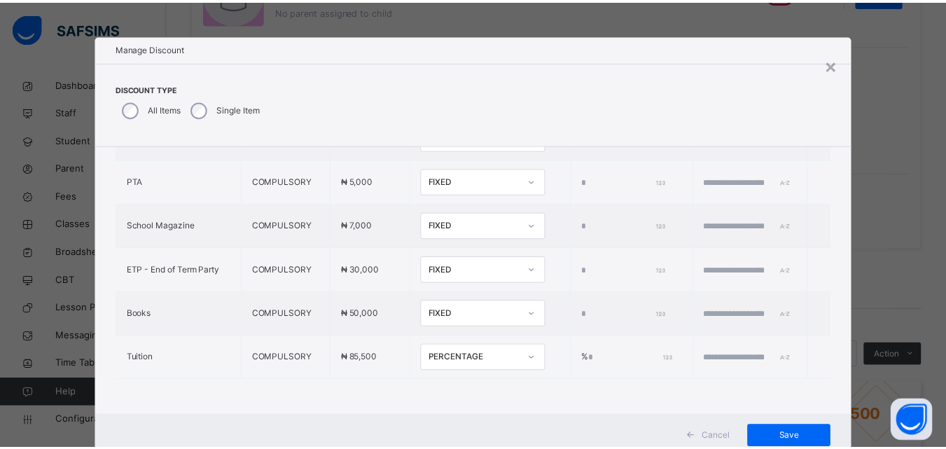
scroll to position [432, 0]
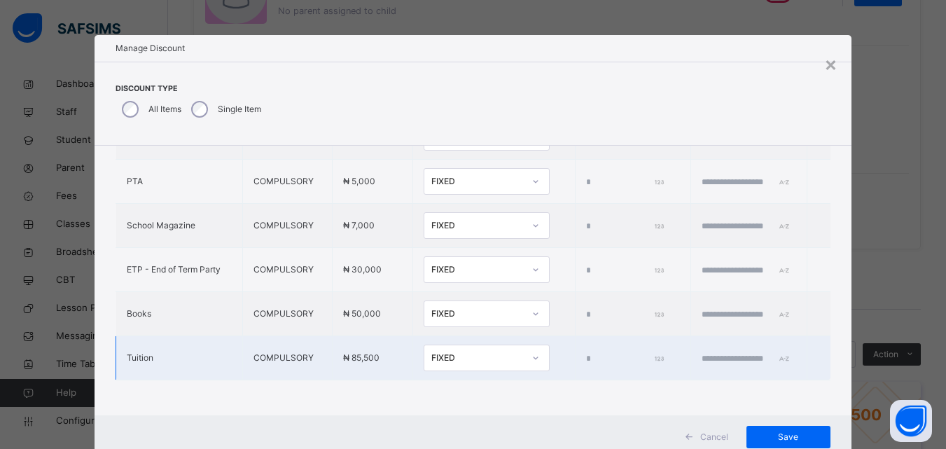
type input "*"
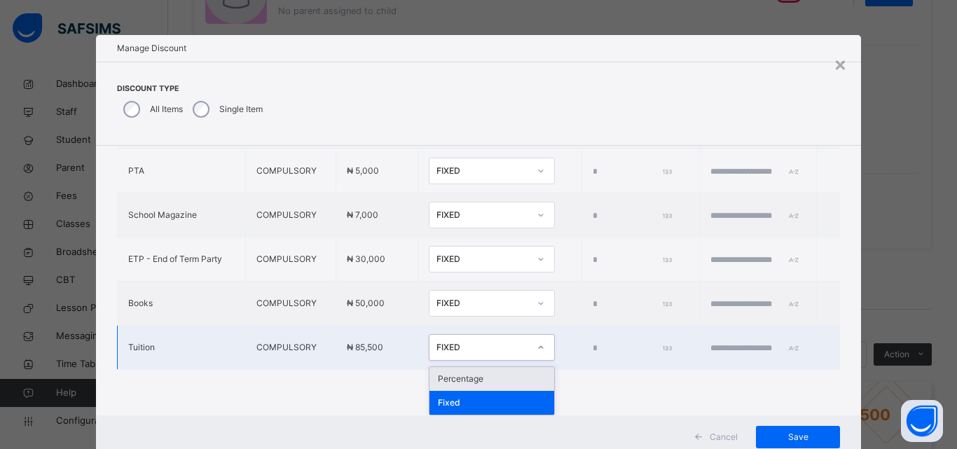
click at [462, 340] on div "FIXED" at bounding box center [478, 348] width 98 height 22
click at [456, 377] on div "Percentage" at bounding box center [491, 379] width 125 height 24
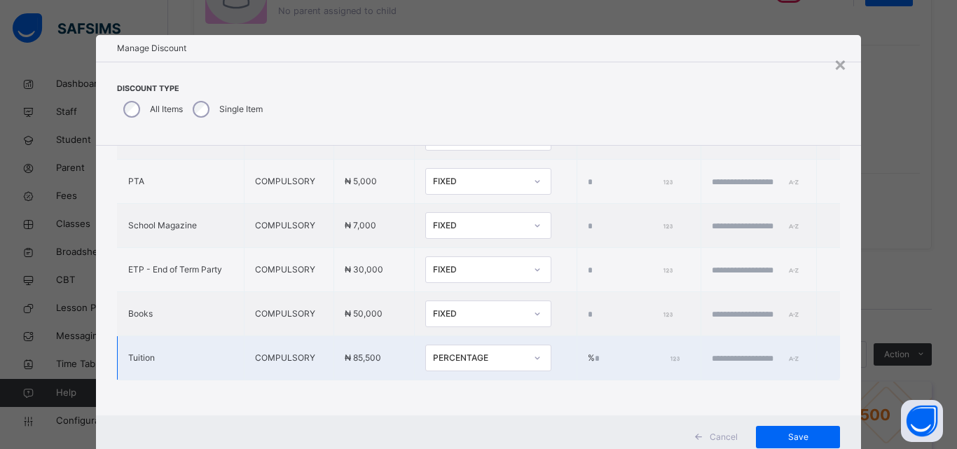
click at [595, 352] on input "*" at bounding box center [636, 358] width 83 height 13
type input "***"
click at [712, 352] on input "text" at bounding box center [754, 358] width 84 height 13
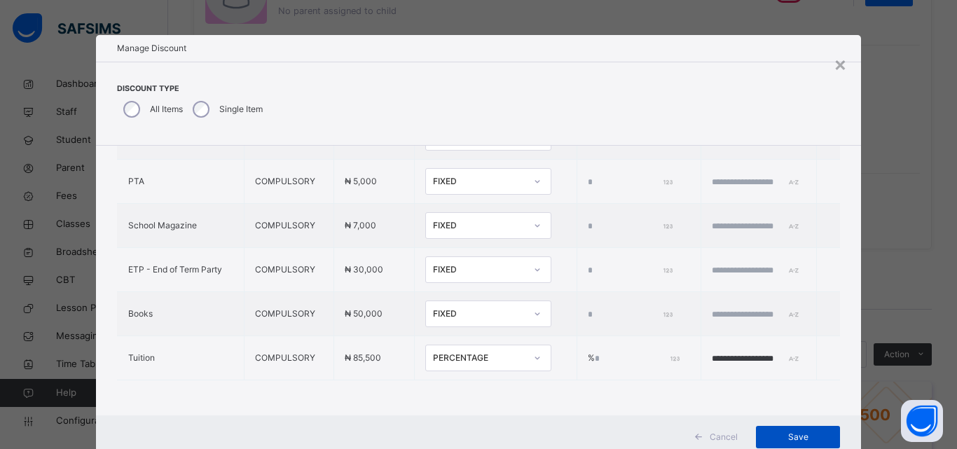
type input "**********"
click at [786, 433] on span "Save" at bounding box center [797, 437] width 63 height 13
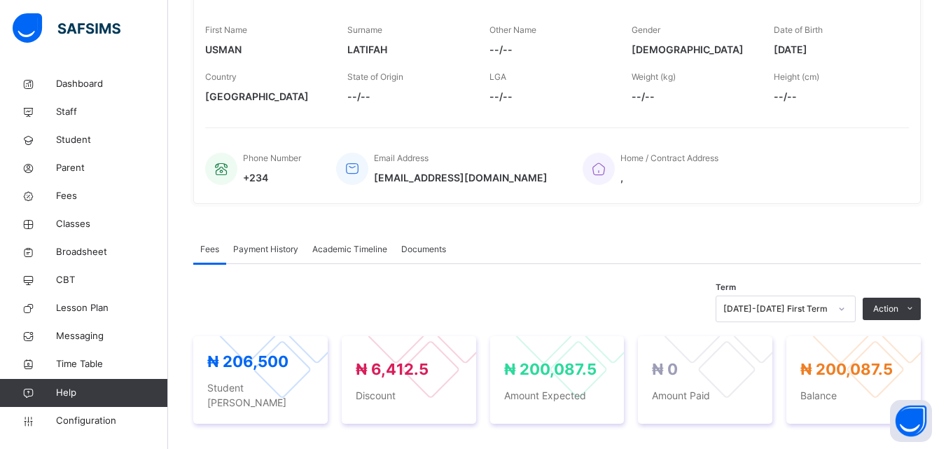
scroll to position [249, 0]
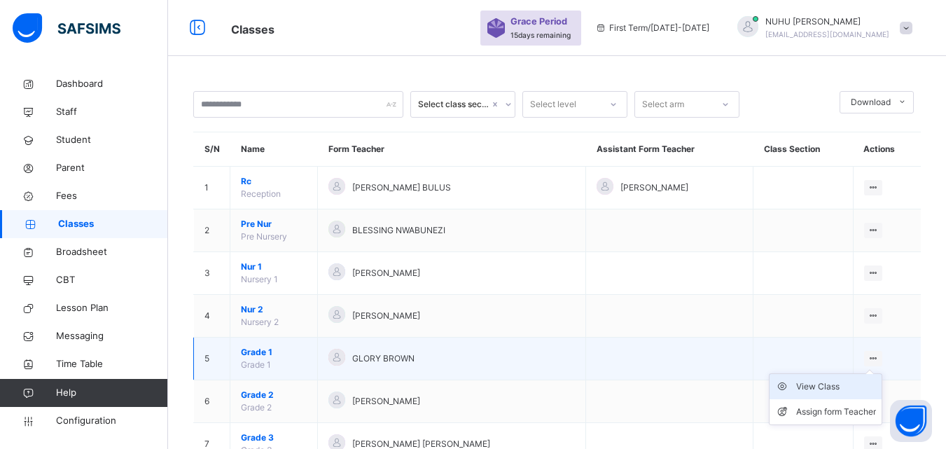
click at [848, 385] on div "View Class" at bounding box center [836, 387] width 80 height 14
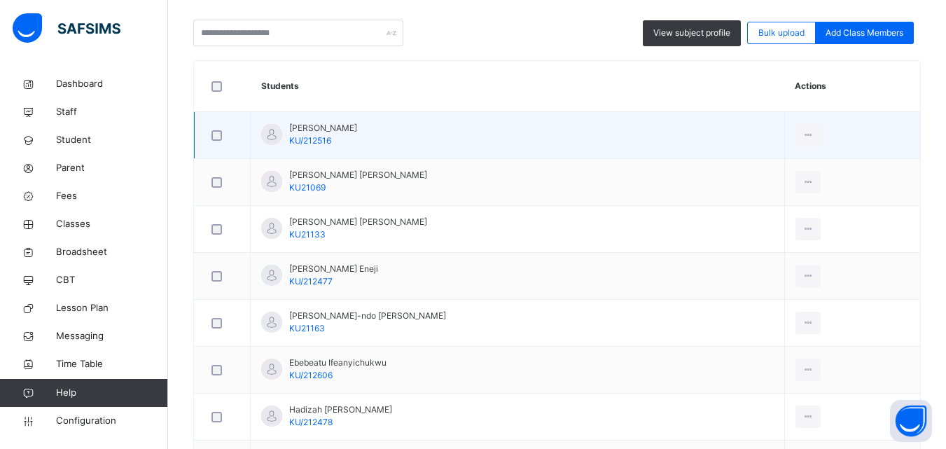
scroll to position [350, 0]
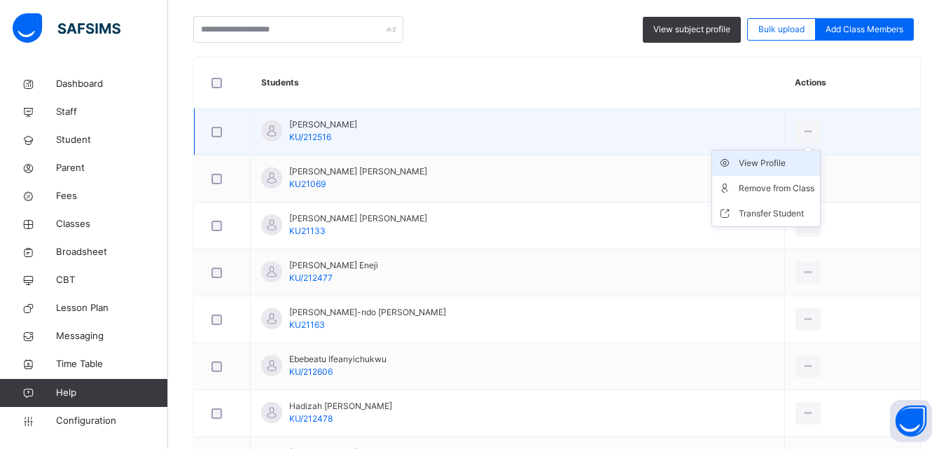
click at [782, 160] on div "View Profile" at bounding box center [777, 163] width 76 height 14
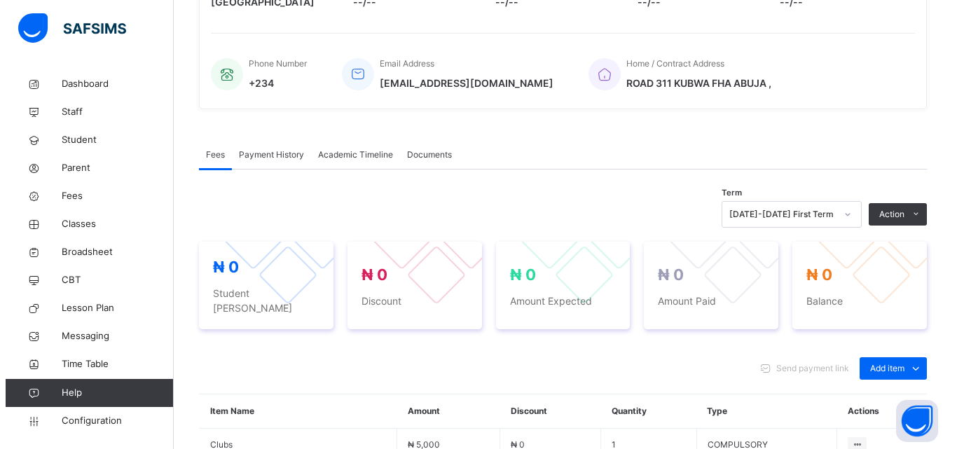
scroll to position [350, 0]
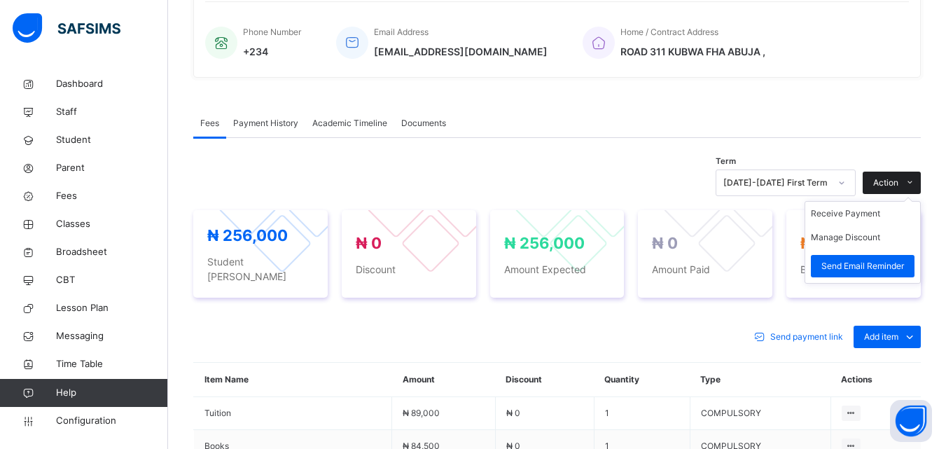
click at [909, 181] on span at bounding box center [910, 183] width 22 height 22
click at [873, 237] on button "Manage Discount" at bounding box center [845, 237] width 69 height 13
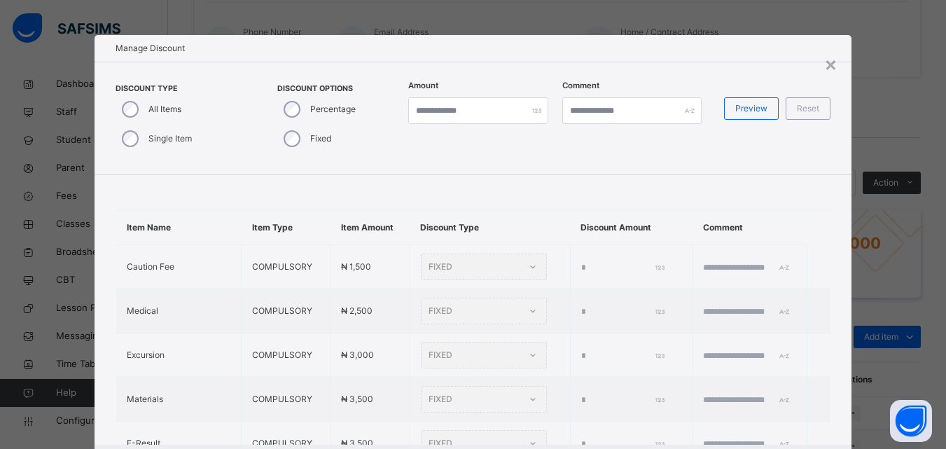
type input "*"
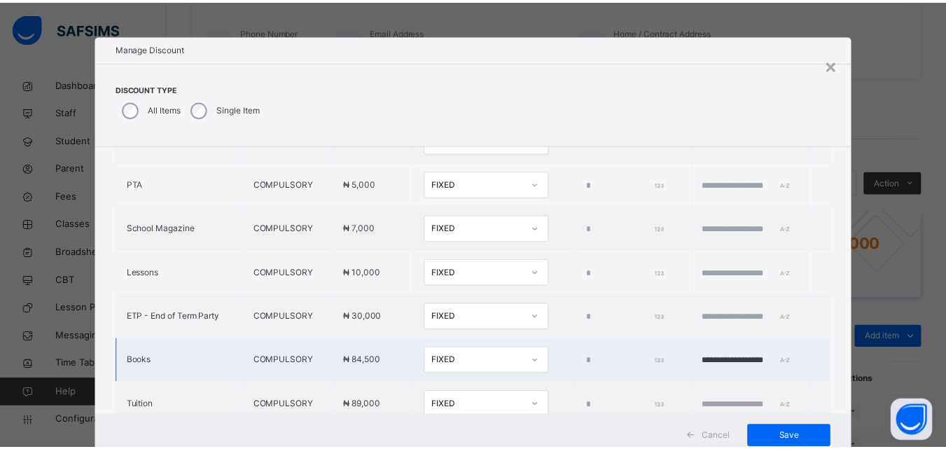
scroll to position [476, 0]
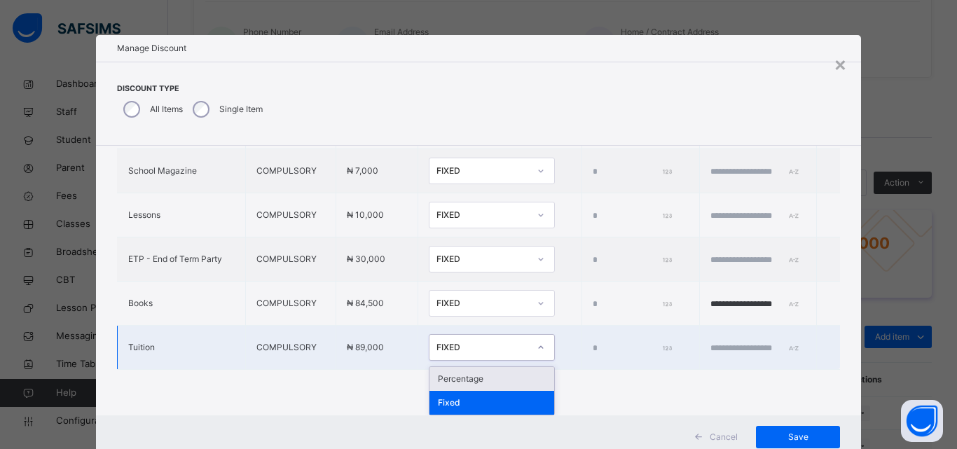
click at [440, 349] on div "FIXED" at bounding box center [482, 347] width 92 height 13
click at [442, 379] on div "Percentage" at bounding box center [491, 379] width 125 height 24
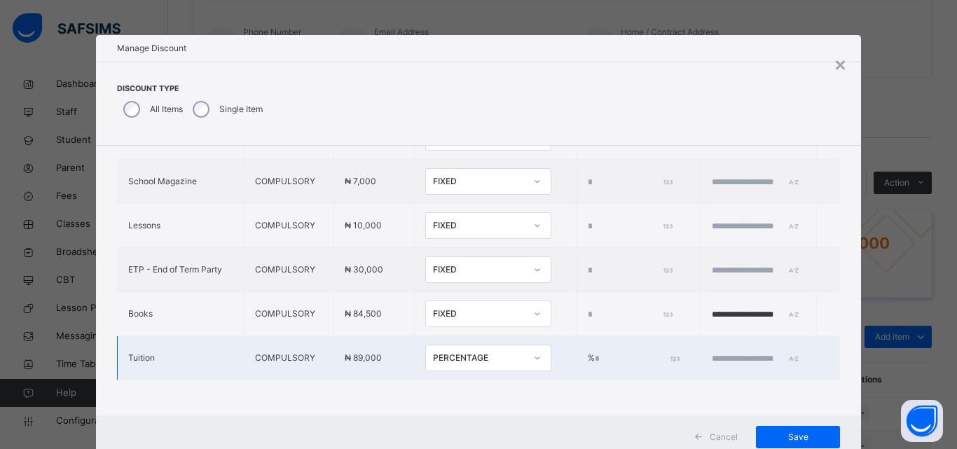
click at [595, 352] on input "*" at bounding box center [636, 358] width 83 height 13
type input "**"
click at [712, 352] on input "text" at bounding box center [754, 358] width 84 height 13
type input "**********"
click at [776, 434] on span "Save" at bounding box center [797, 437] width 63 height 13
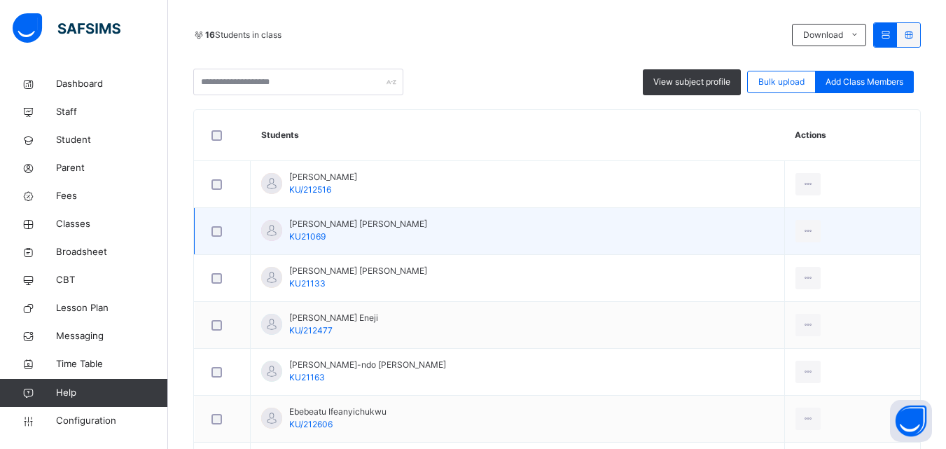
scroll to position [350, 0]
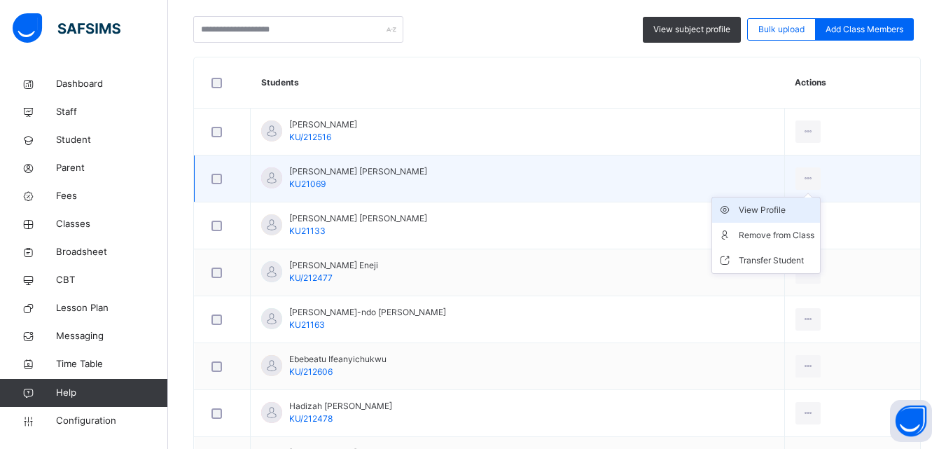
click at [778, 212] on div "View Profile" at bounding box center [777, 210] width 76 height 14
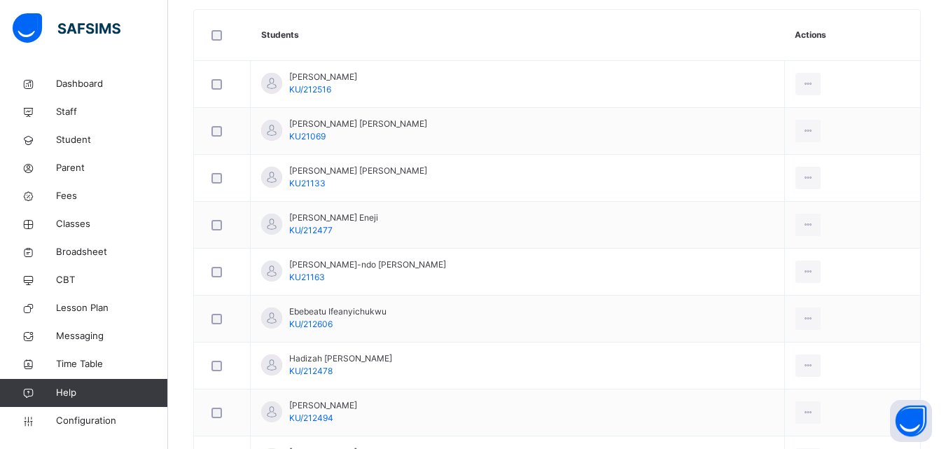
scroll to position [420, 0]
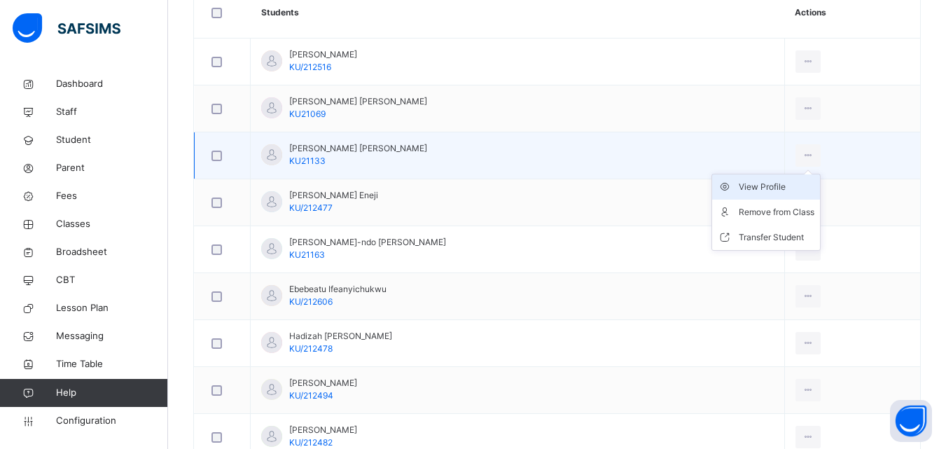
click at [789, 191] on div "View Profile" at bounding box center [777, 187] width 76 height 14
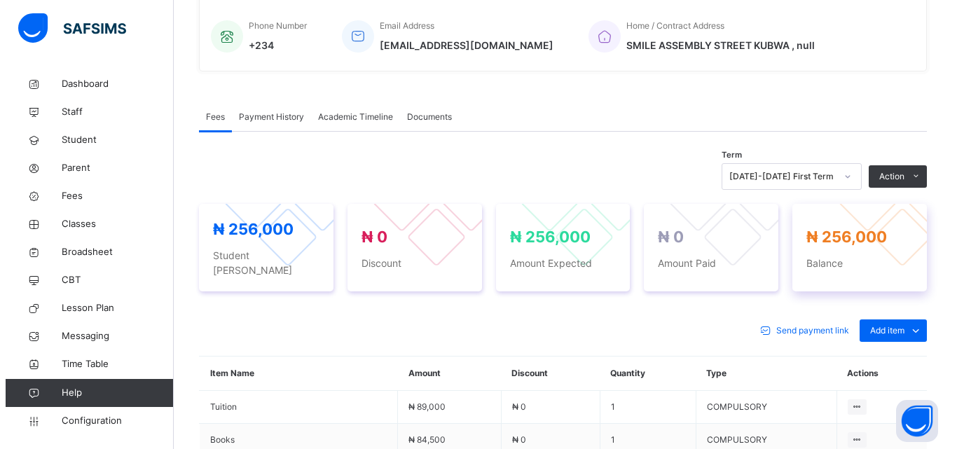
scroll to position [420, 0]
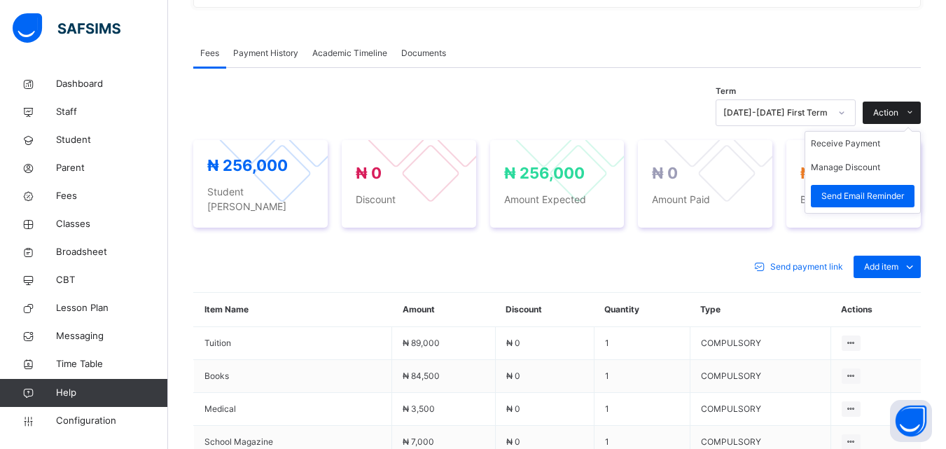
click at [908, 104] on div "Action" at bounding box center [892, 113] width 58 height 22
click at [892, 163] on li "Manage Discount" at bounding box center [863, 168] width 115 height 24
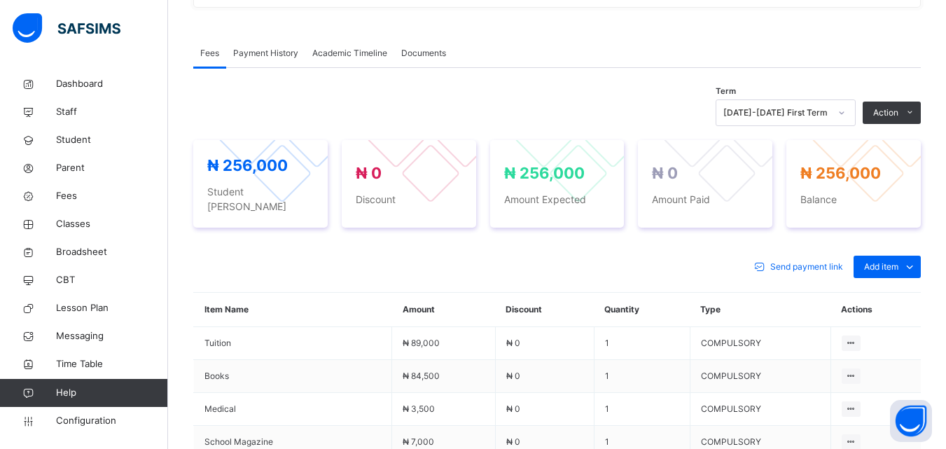
click at [0, 0] on button "Manage Discount" at bounding box center [0, 0] width 0 height 0
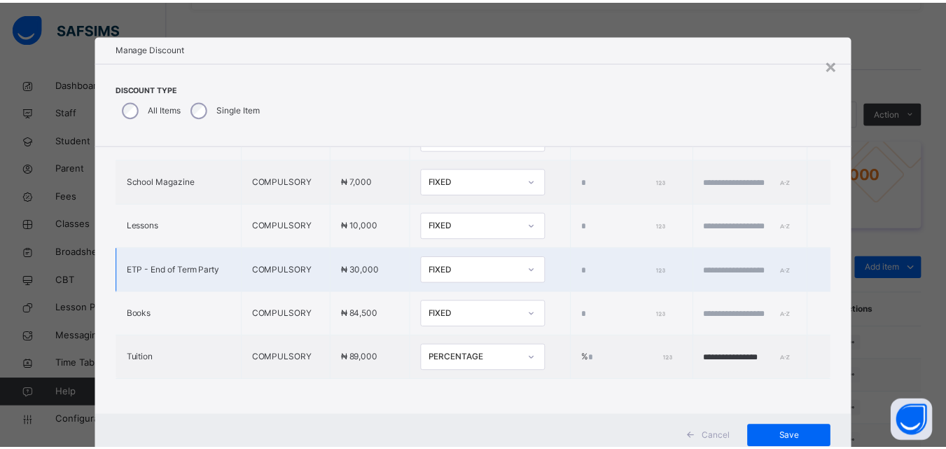
scroll to position [45, 0]
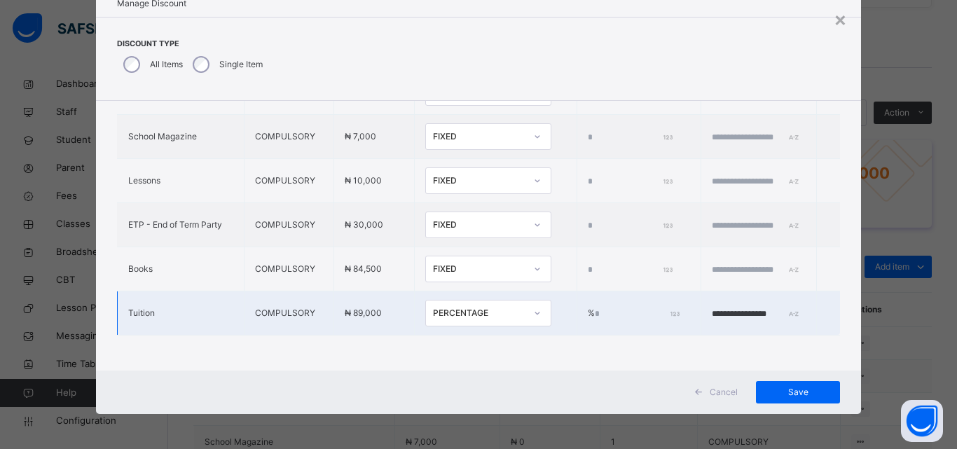
click at [595, 308] on input "**" at bounding box center [636, 314] width 83 height 13
type input "*"
type input "****"
click at [761, 308] on input "**********" at bounding box center [754, 314] width 84 height 13
type input "**********"
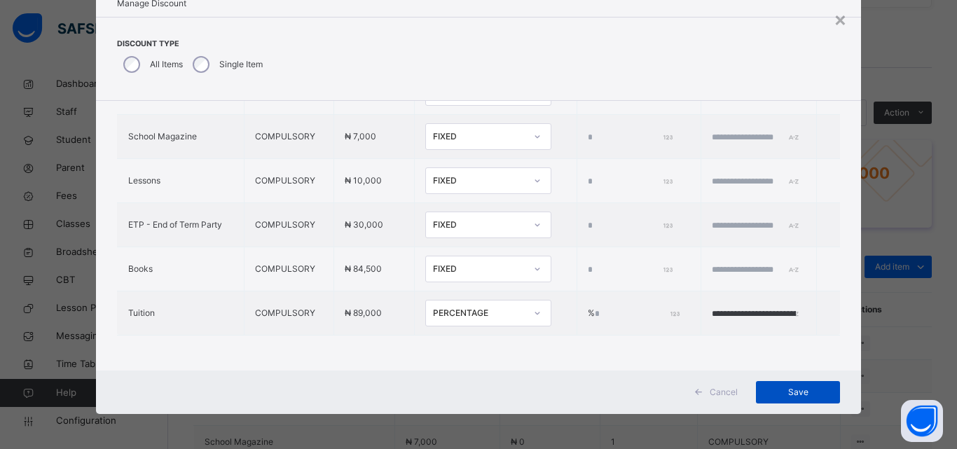
click at [771, 394] on span "Save" at bounding box center [797, 392] width 63 height 13
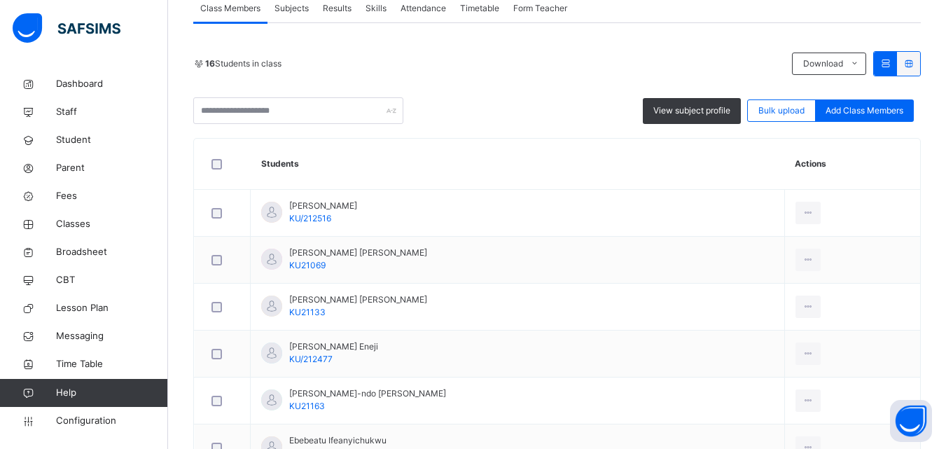
scroll to position [350, 0]
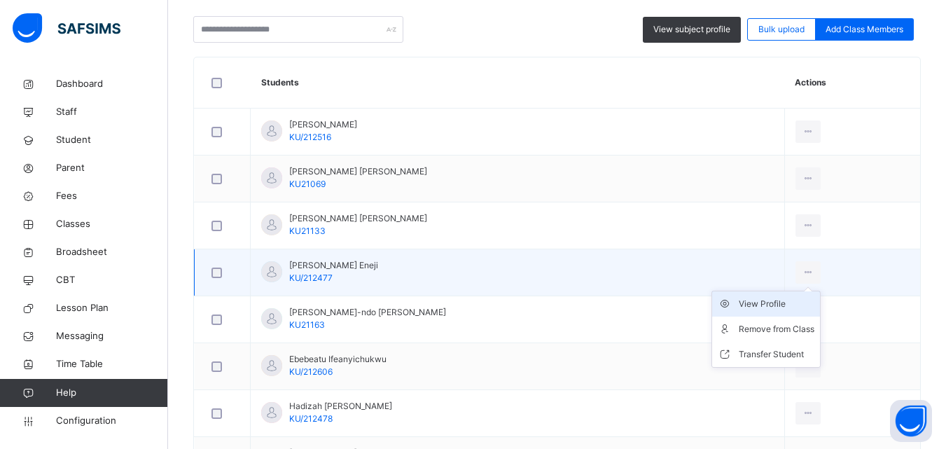
click at [789, 303] on div "View Profile" at bounding box center [777, 304] width 76 height 14
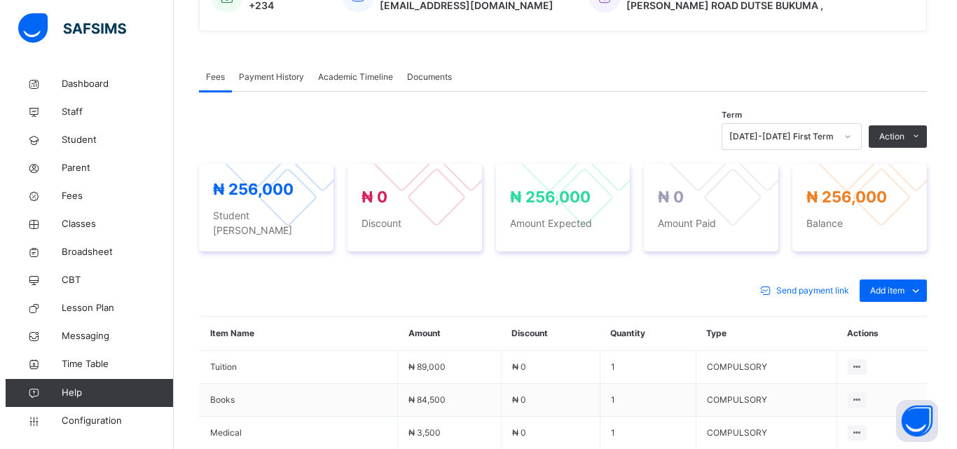
scroll to position [420, 0]
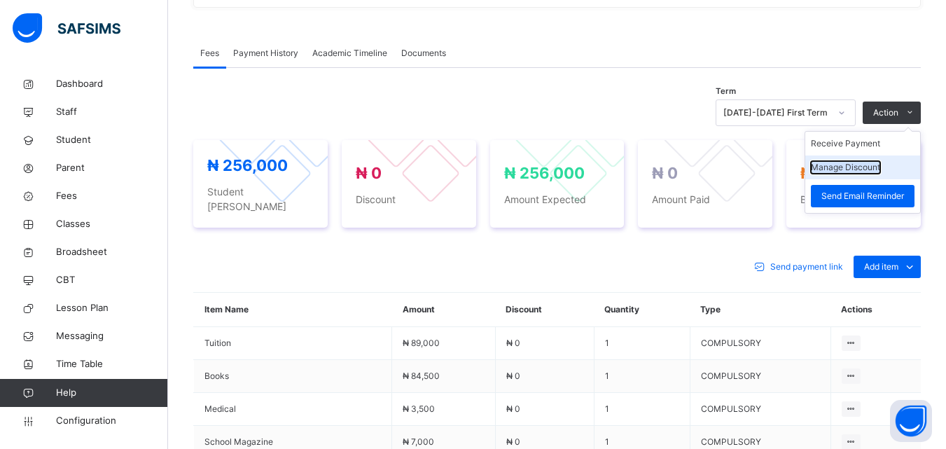
click at [866, 167] on button "Manage Discount" at bounding box center [845, 167] width 69 height 13
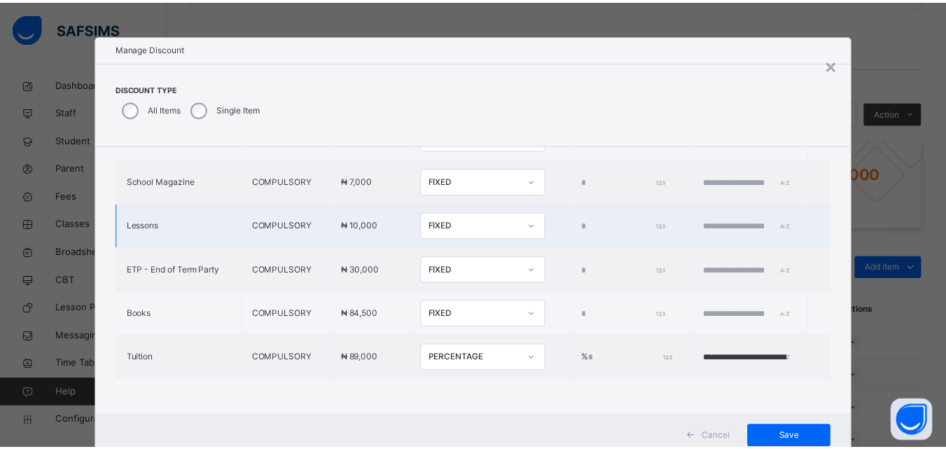
scroll to position [45, 0]
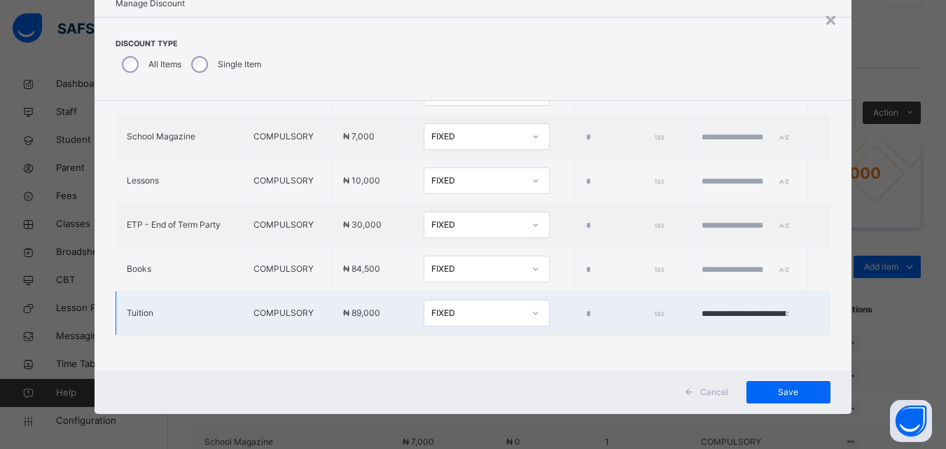
type input "*"
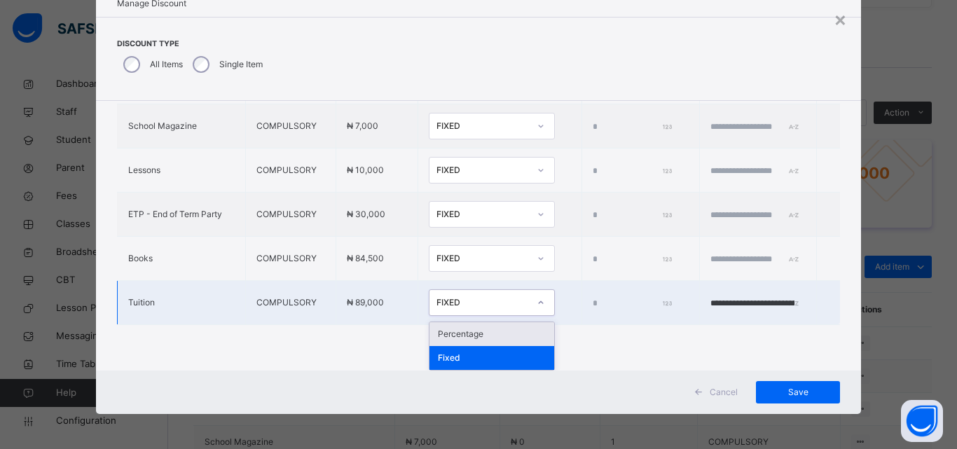
click at [475, 301] on div "FIXED" at bounding box center [482, 302] width 92 height 13
click at [459, 331] on div "Percentage" at bounding box center [491, 334] width 125 height 24
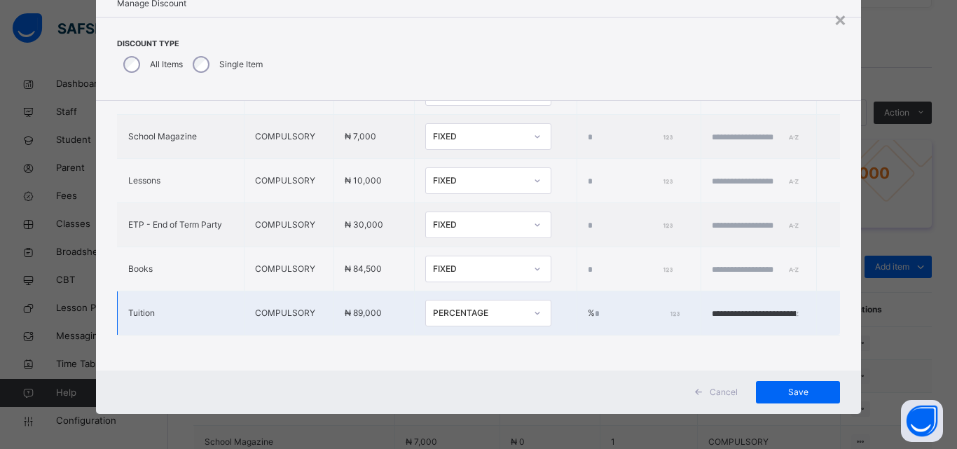
click at [595, 308] on input "*" at bounding box center [636, 314] width 83 height 13
type input "**"
click at [790, 389] on span "Save" at bounding box center [797, 392] width 63 height 13
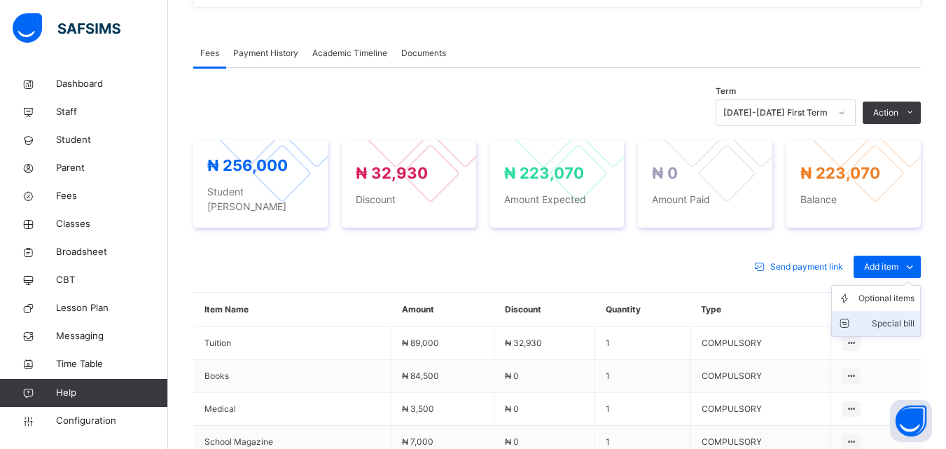
click at [893, 317] on div "Special bill" at bounding box center [887, 324] width 56 height 14
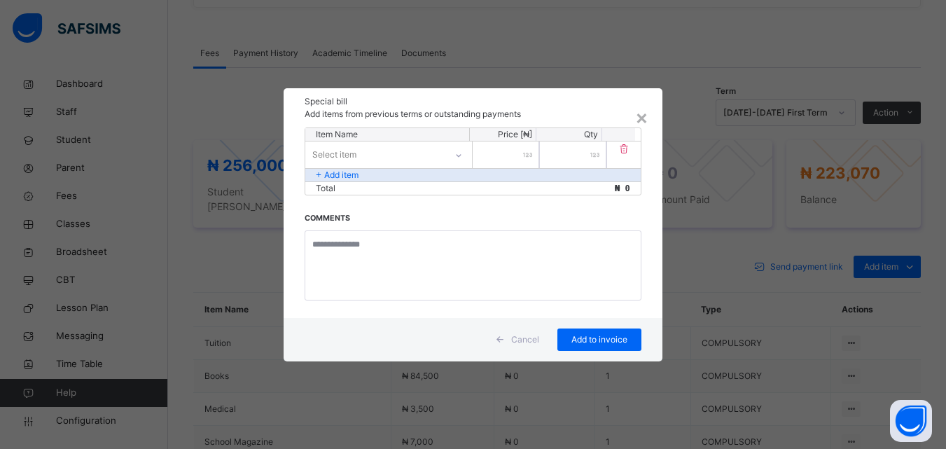
click at [409, 150] on div "Select item" at bounding box center [375, 155] width 140 height 22
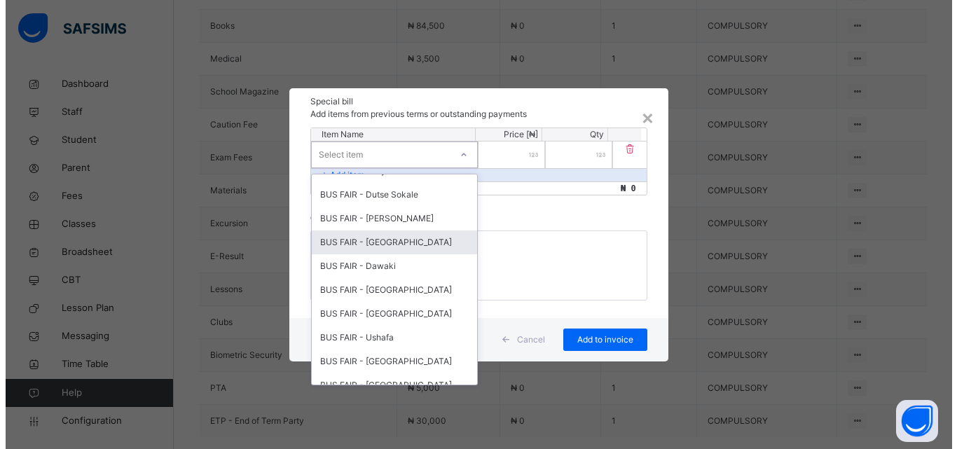
scroll to position [350, 0]
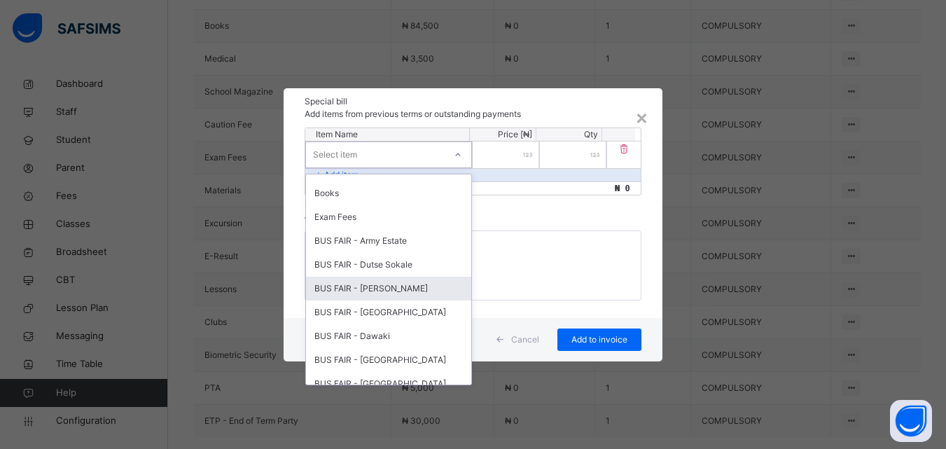
click at [398, 282] on div "BUS FAIR - Dutse Bmuko" at bounding box center [388, 289] width 165 height 24
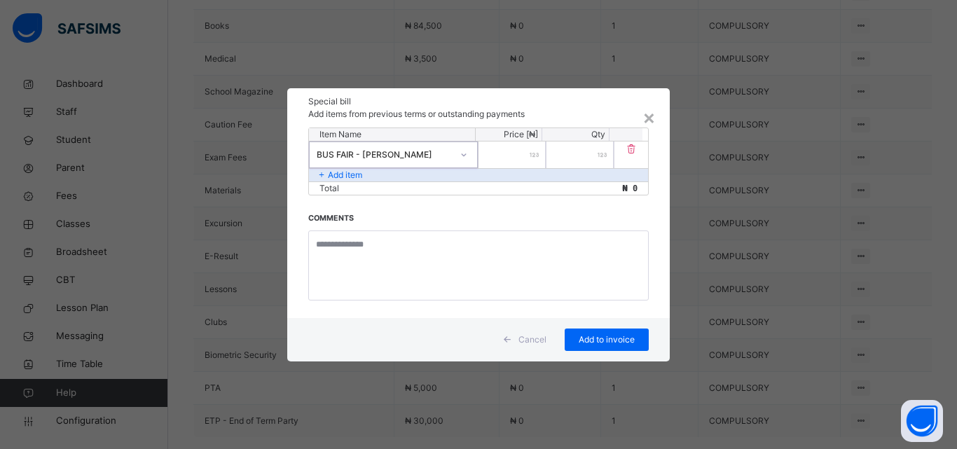
click at [529, 156] on div at bounding box center [511, 154] width 67 height 27
click at [527, 150] on input "number" at bounding box center [511, 154] width 67 height 27
type input "*****"
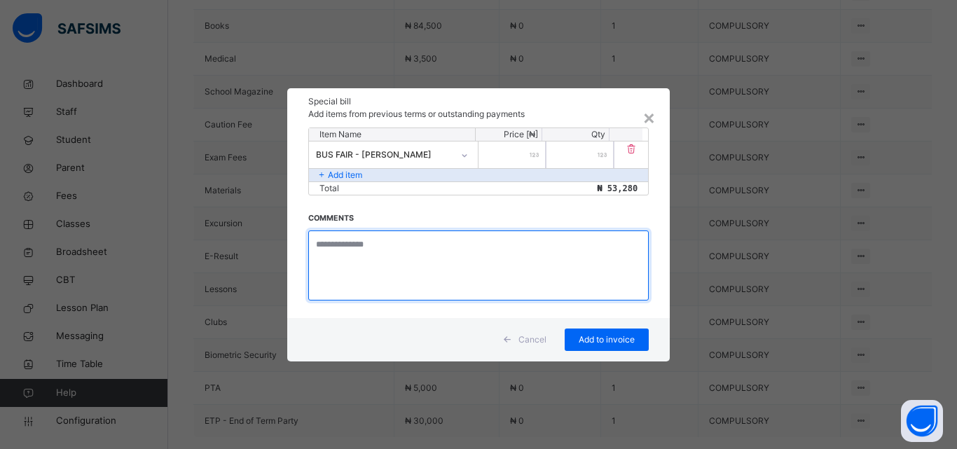
click at [333, 249] on textarea at bounding box center [478, 265] width 340 height 70
type textarea "**********"
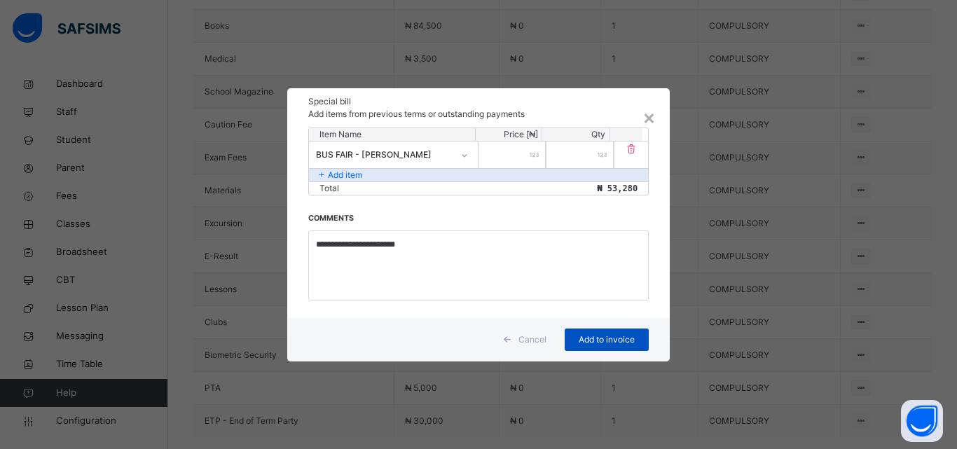
click at [586, 337] on span "Add to invoice" at bounding box center [606, 339] width 63 height 13
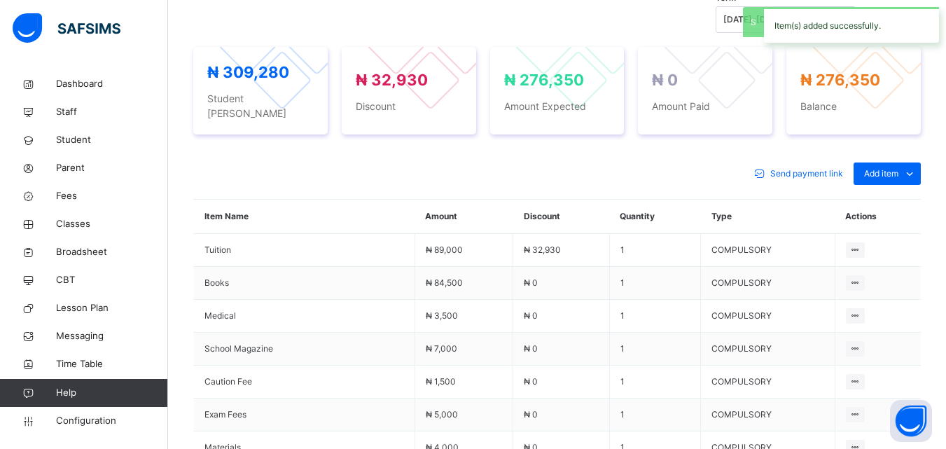
scroll to position [771, 0]
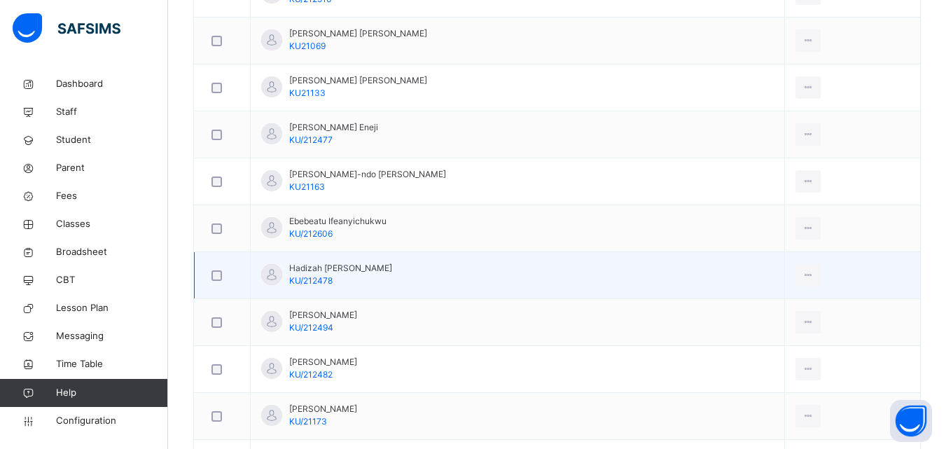
scroll to position [490, 0]
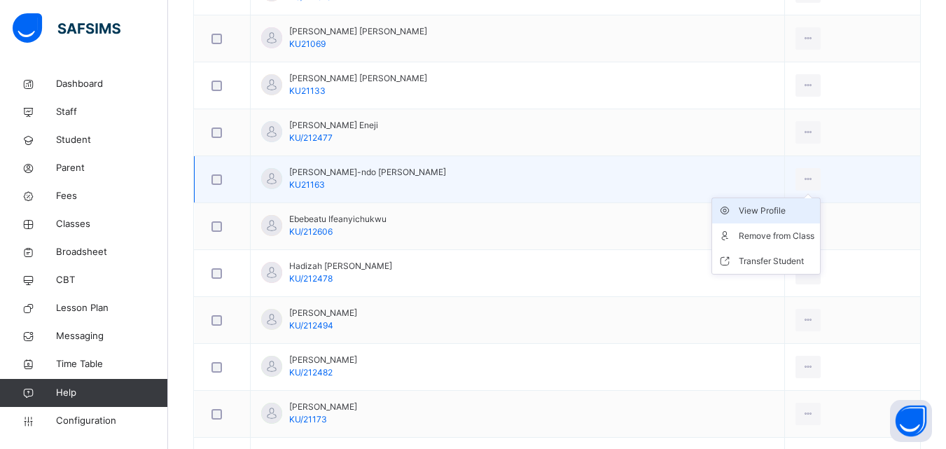
click at [802, 207] on div "View Profile" at bounding box center [777, 211] width 76 height 14
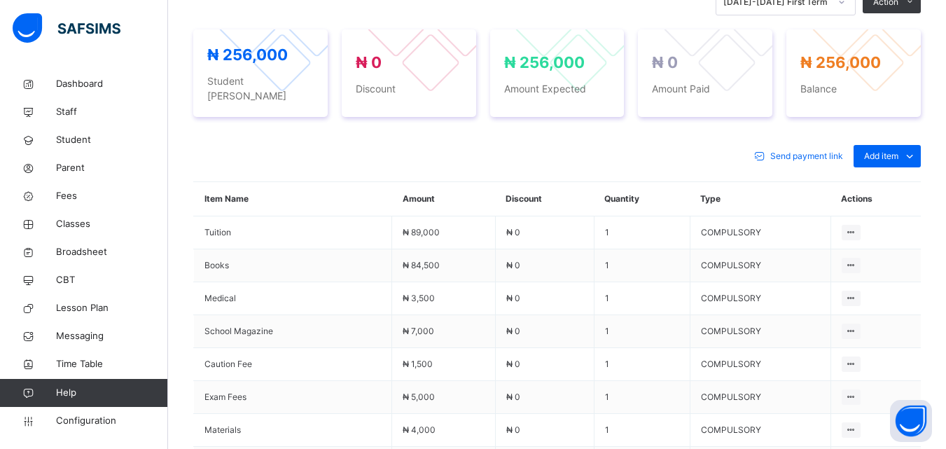
scroll to position [490, 0]
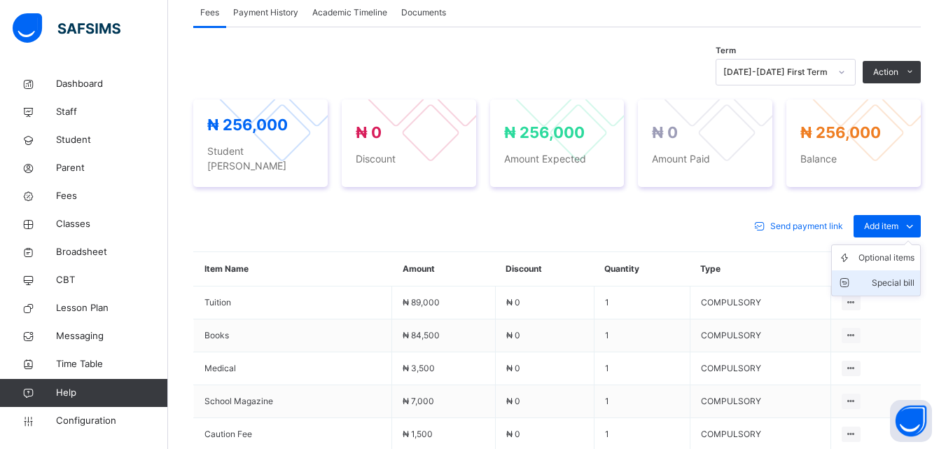
click at [880, 276] on div "Special bill" at bounding box center [887, 283] width 56 height 14
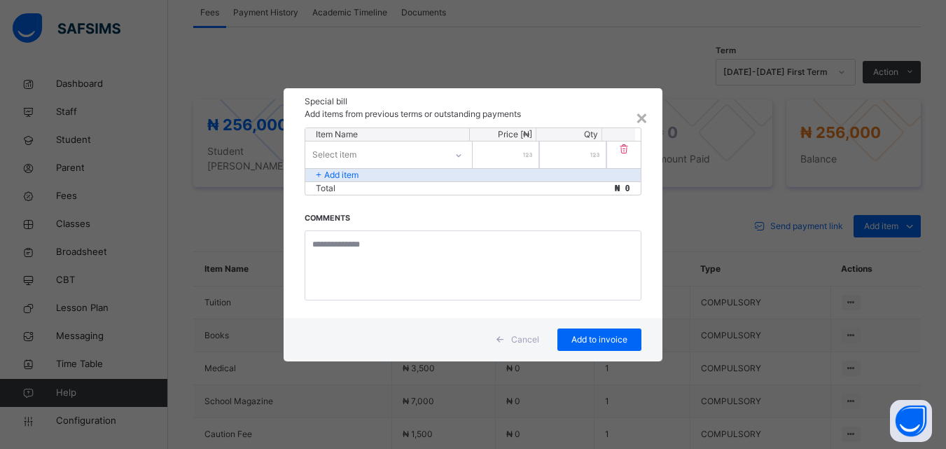
click at [453, 152] on div at bounding box center [459, 155] width 24 height 22
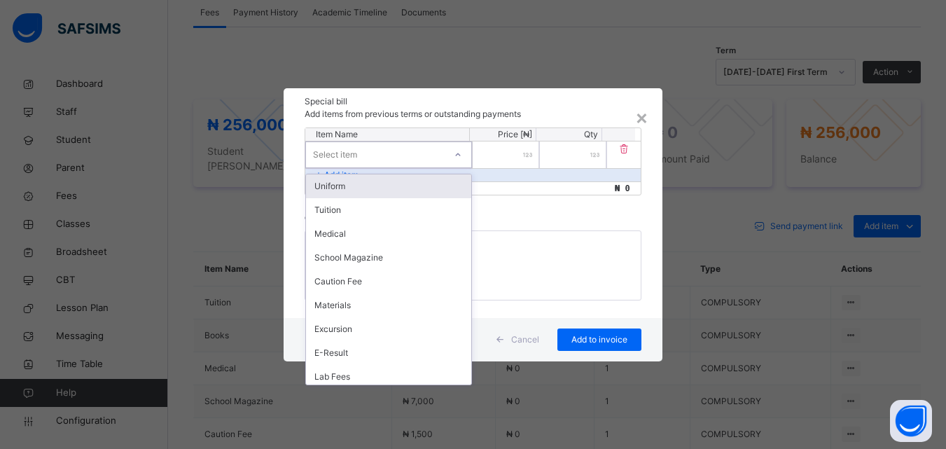
click at [421, 184] on div "Uniform" at bounding box center [388, 186] width 165 height 24
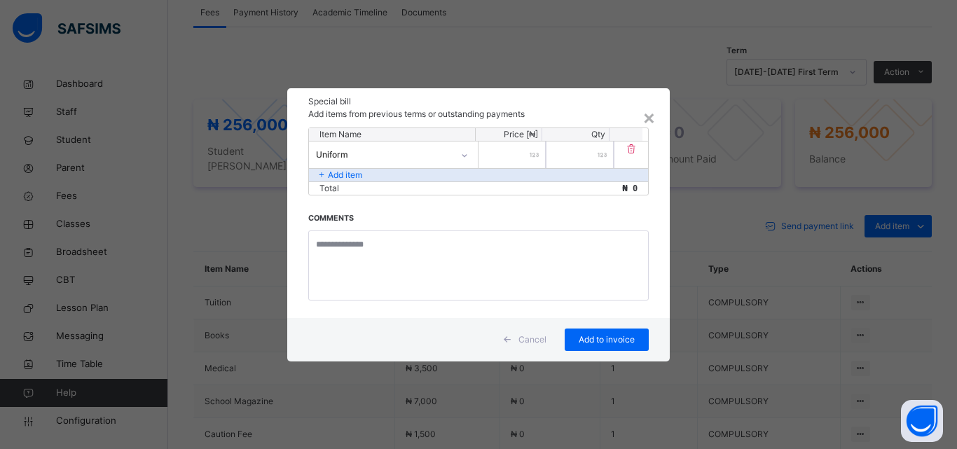
click at [537, 158] on div at bounding box center [511, 154] width 67 height 27
click at [523, 155] on input "number" at bounding box center [511, 154] width 67 height 27
type input "*****"
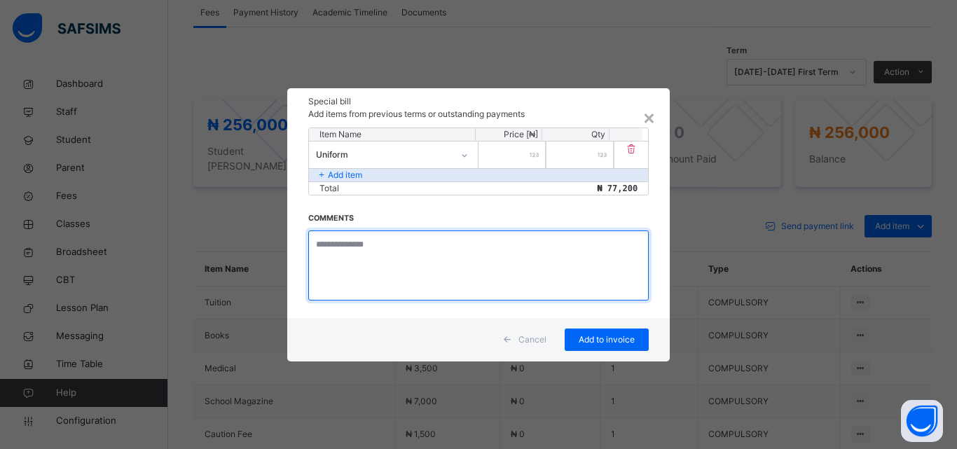
click at [367, 241] on textarea at bounding box center [478, 265] width 340 height 70
type textarea "**********"
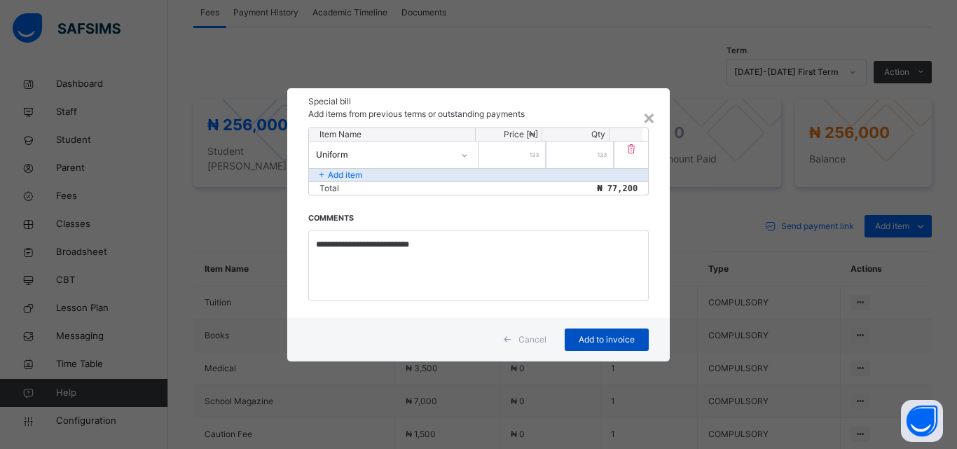
click at [591, 336] on span "Add to invoice" at bounding box center [606, 339] width 63 height 13
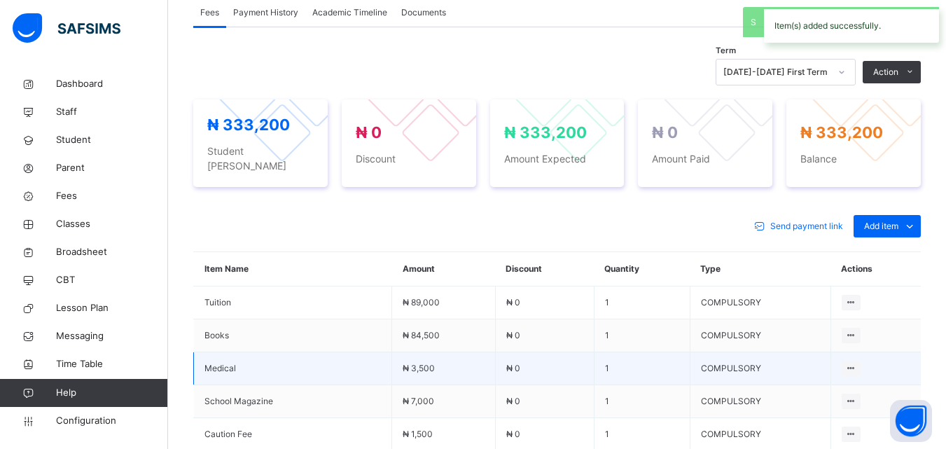
scroll to position [560, 0]
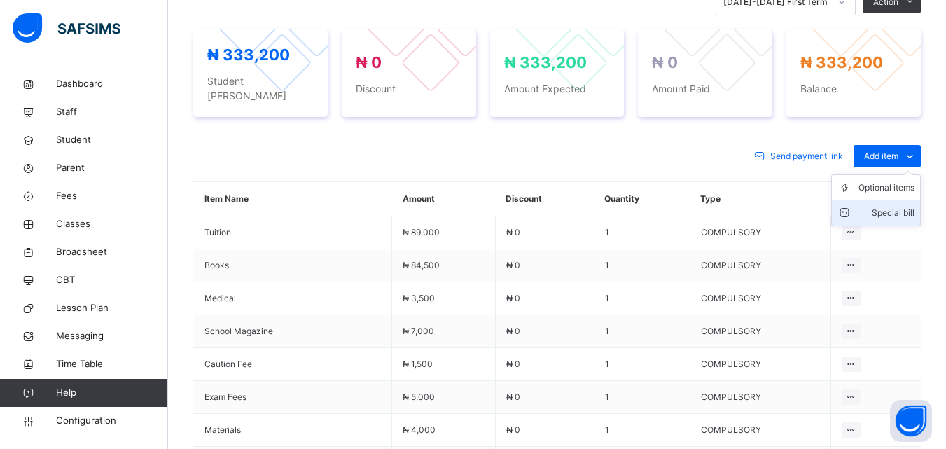
click at [894, 206] on div "Special bill" at bounding box center [887, 213] width 56 height 14
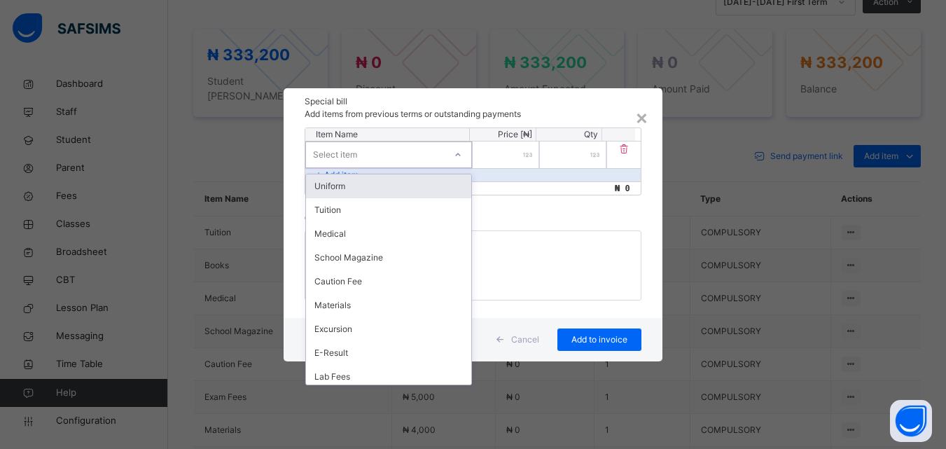
click at [405, 149] on div "Select item" at bounding box center [375, 155] width 139 height 22
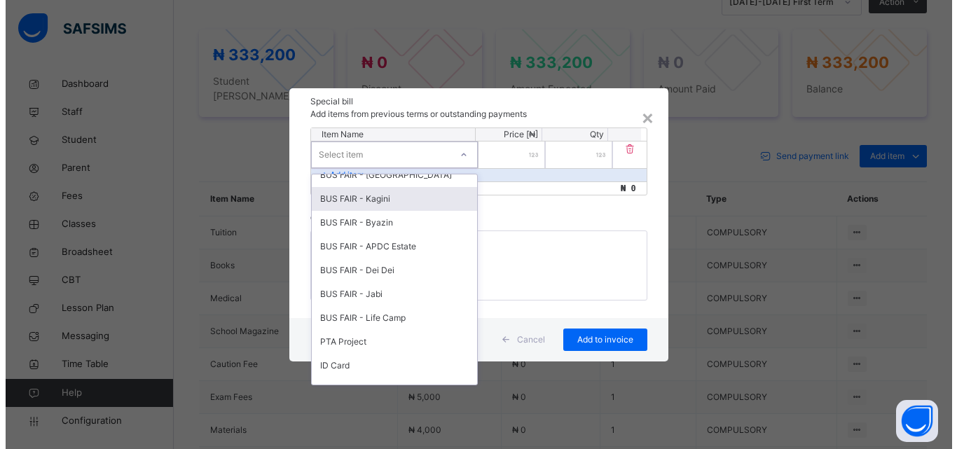
scroll to position [647, 0]
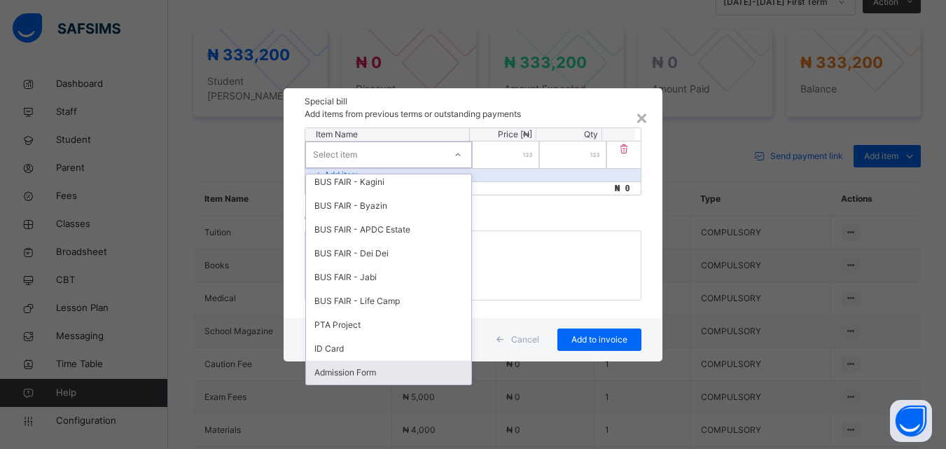
click at [389, 370] on div "Admission Form" at bounding box center [388, 373] width 165 height 24
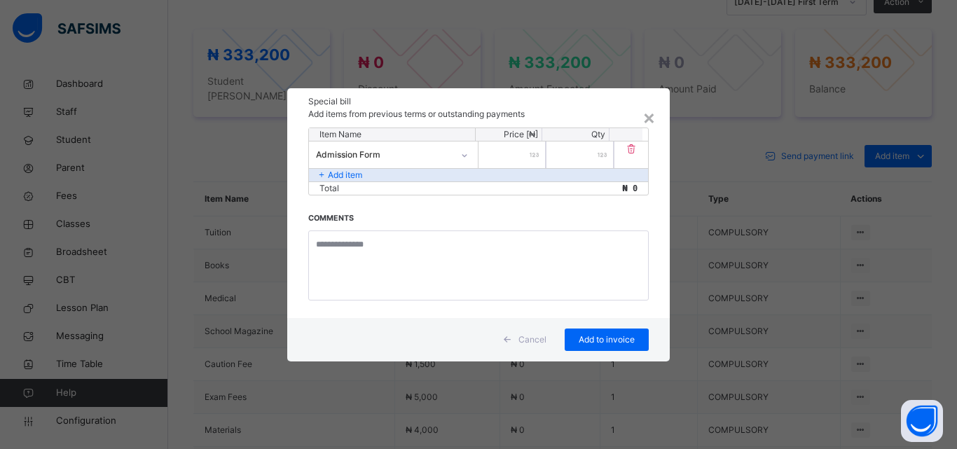
click at [532, 151] on div at bounding box center [511, 154] width 67 height 27
click at [532, 155] on div at bounding box center [511, 154] width 67 height 27
click at [537, 155] on div at bounding box center [511, 154] width 67 height 27
click at [524, 151] on input "number" at bounding box center [511, 154] width 67 height 27
type input "****"
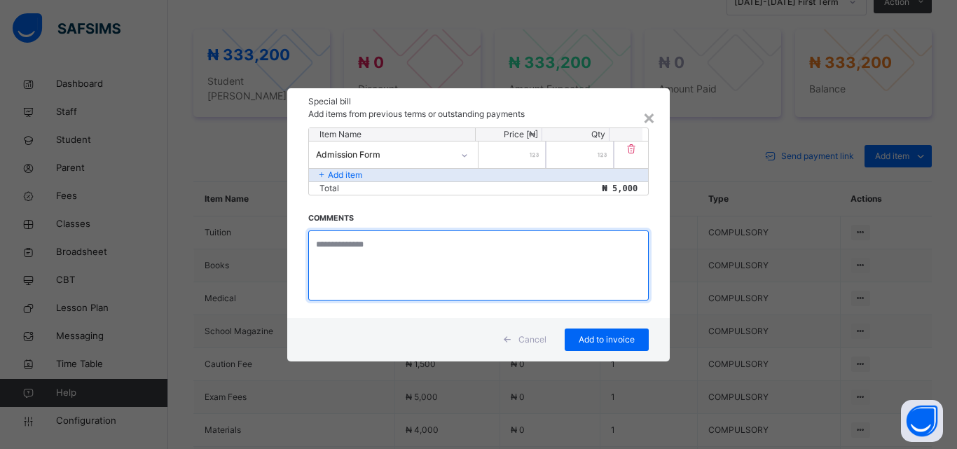
click at [345, 258] on textarea at bounding box center [478, 265] width 340 height 70
type textarea "**********"
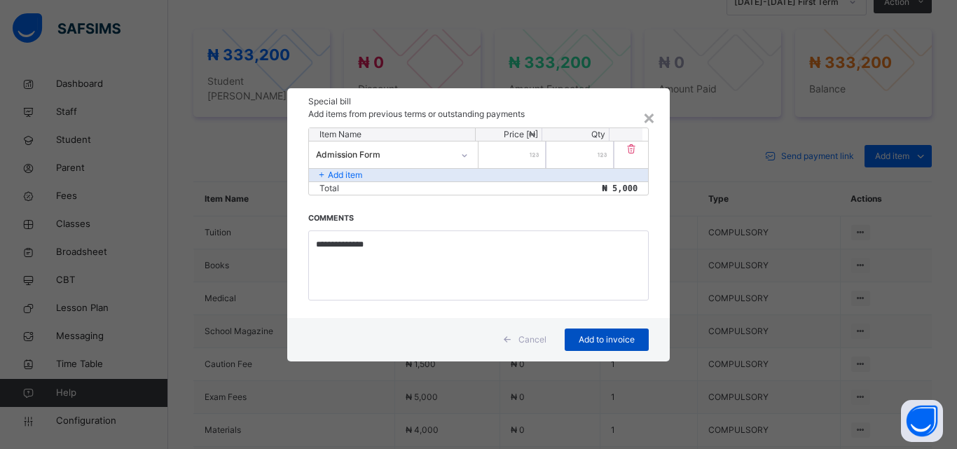
click at [606, 345] on span "Add to invoice" at bounding box center [606, 339] width 63 height 13
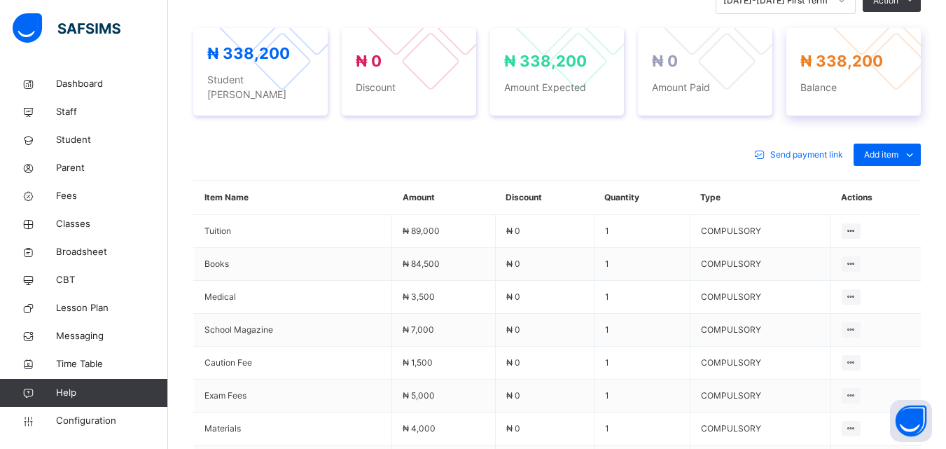
scroll to position [560, 0]
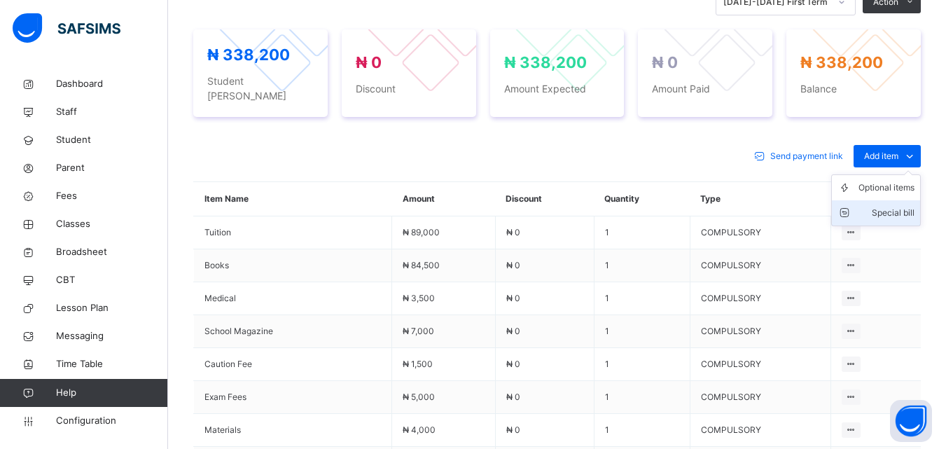
click at [894, 206] on div "Special bill" at bounding box center [887, 213] width 56 height 14
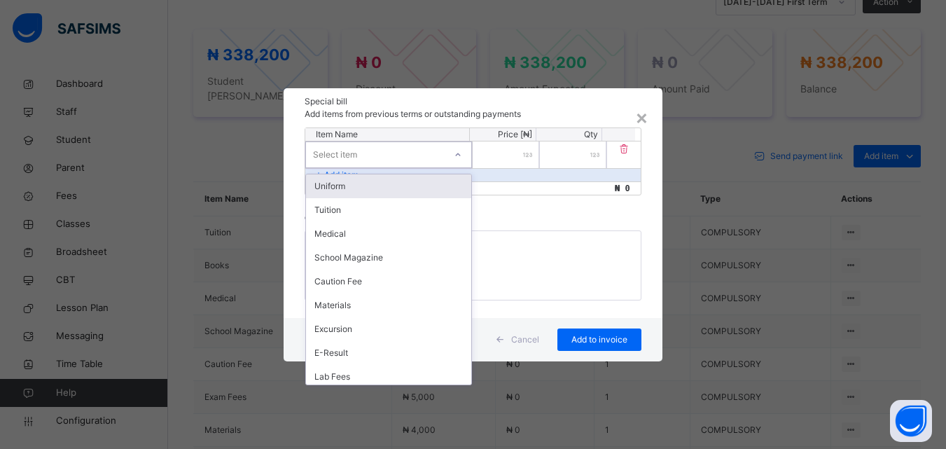
click at [455, 154] on icon at bounding box center [458, 155] width 8 height 14
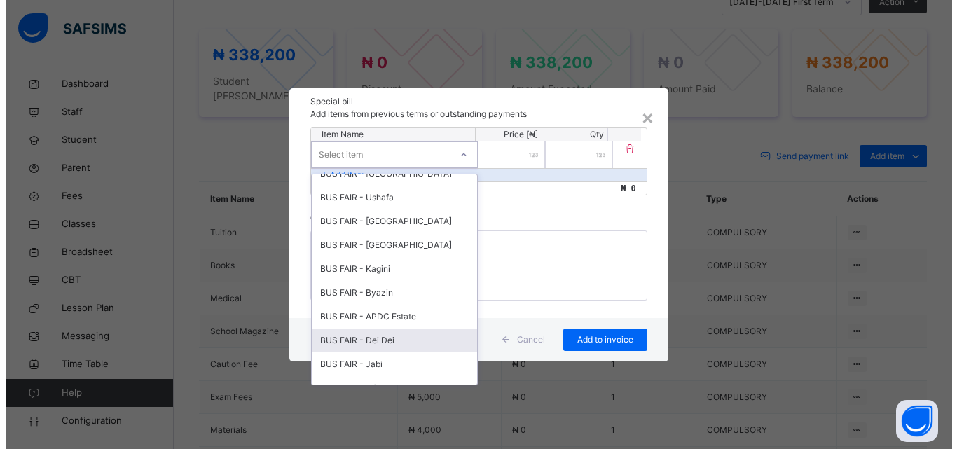
scroll to position [647, 0]
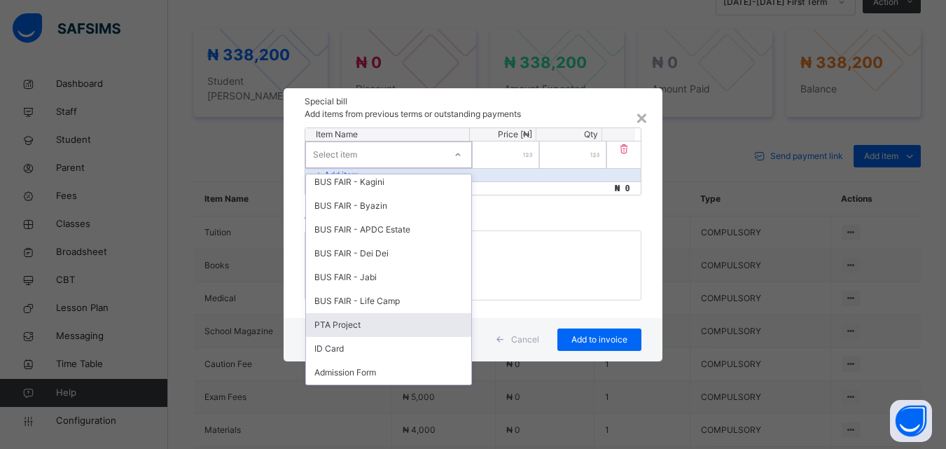
click at [346, 333] on div "PTA Project" at bounding box center [388, 325] width 165 height 24
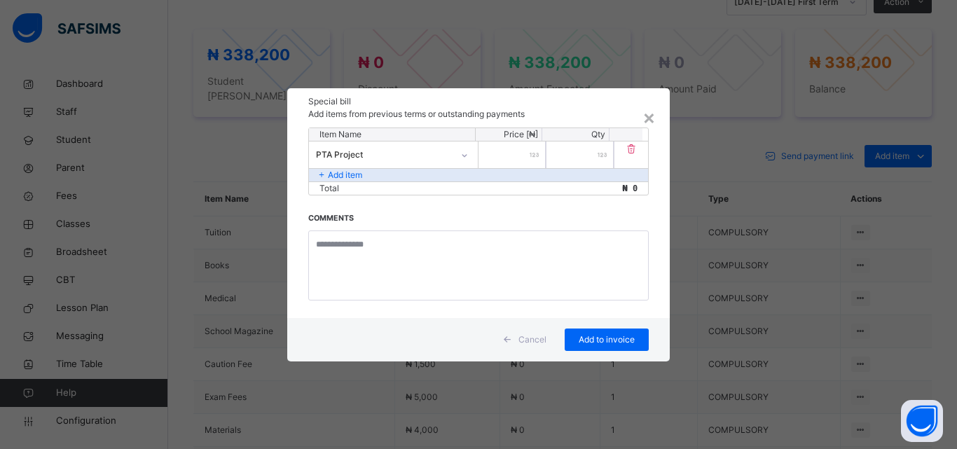
click at [525, 153] on div at bounding box center [511, 154] width 67 height 27
type input "****"
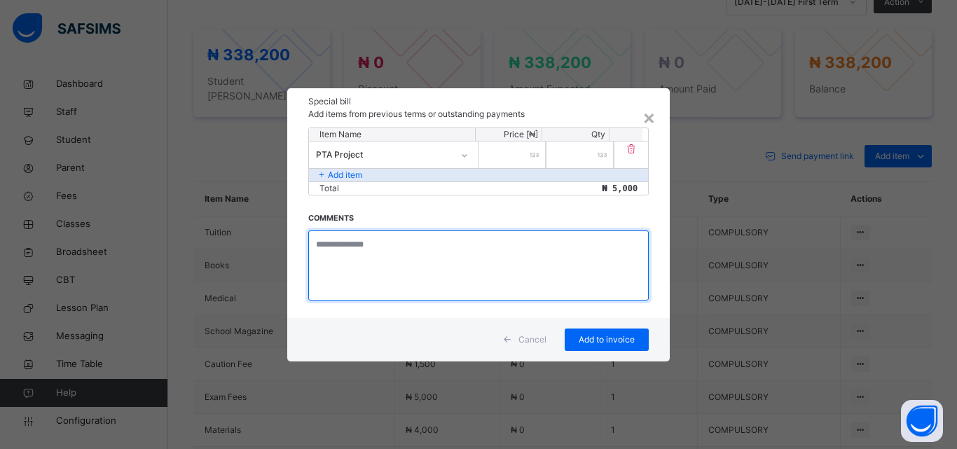
click at [401, 241] on textarea at bounding box center [478, 265] width 340 height 70
type textarea "**********"
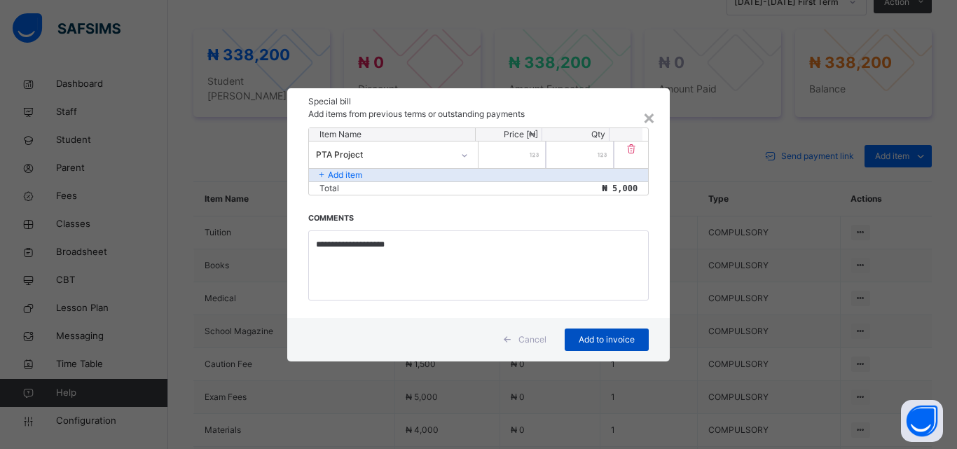
click at [607, 336] on span "Add to invoice" at bounding box center [606, 339] width 63 height 13
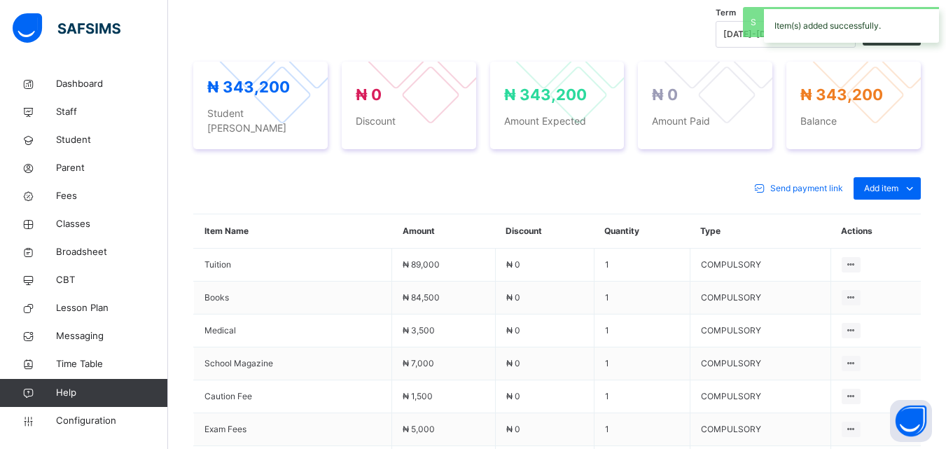
scroll to position [560, 0]
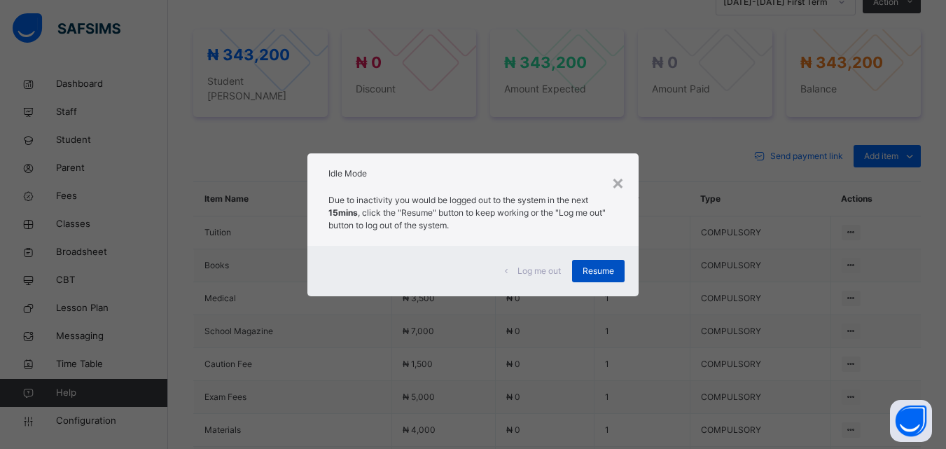
click at [598, 275] on span "Resume" at bounding box center [599, 271] width 32 height 13
click at [597, 275] on span "Resume" at bounding box center [599, 271] width 32 height 13
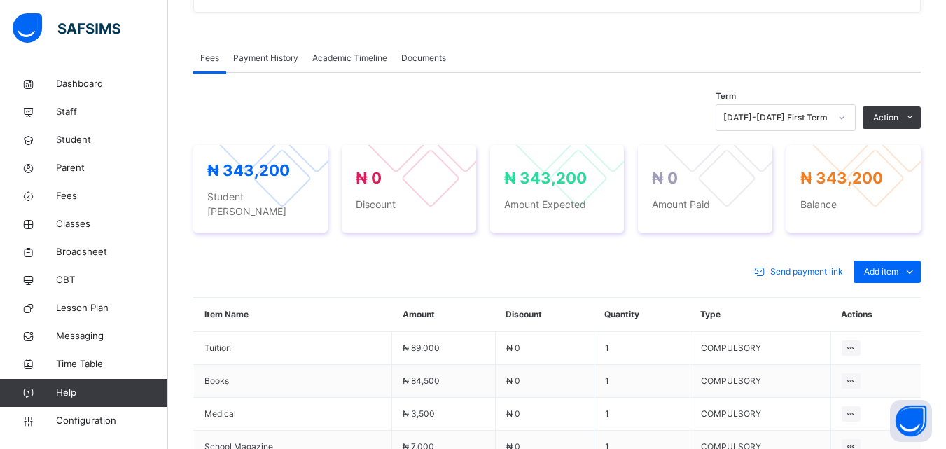
scroll to position [515, 0]
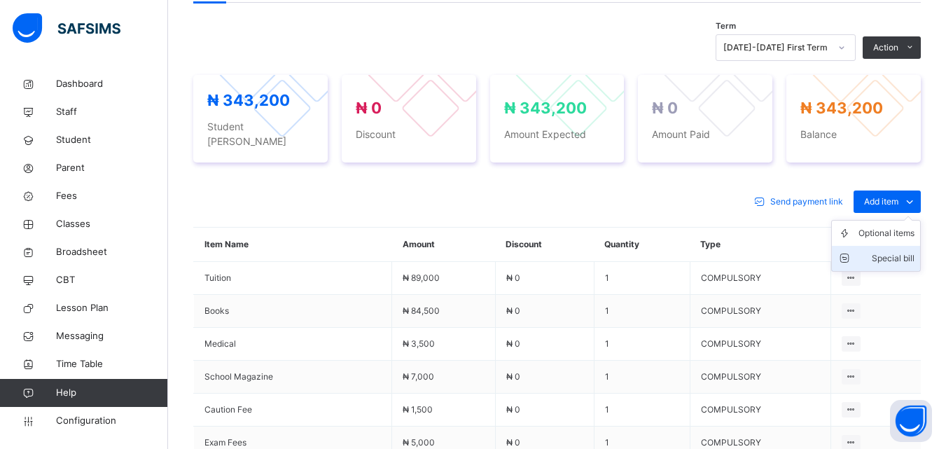
click at [915, 251] on div "Special bill" at bounding box center [887, 258] width 56 height 14
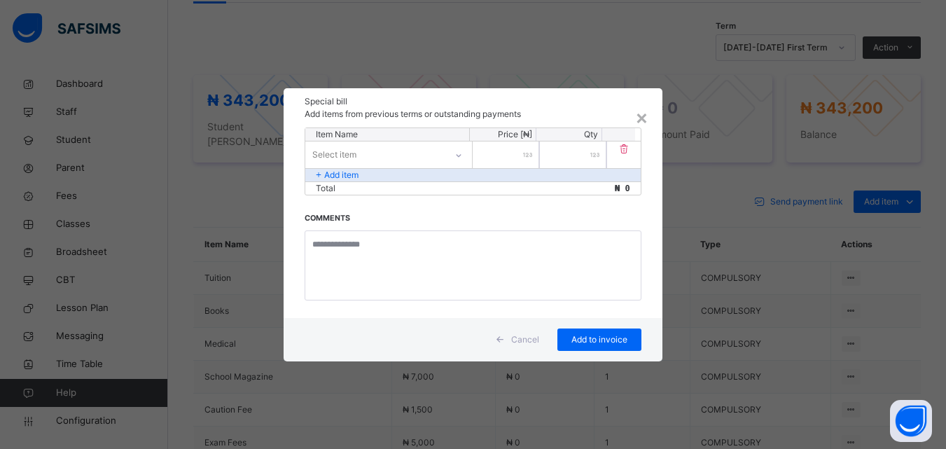
click at [459, 151] on icon at bounding box center [459, 155] width 8 height 14
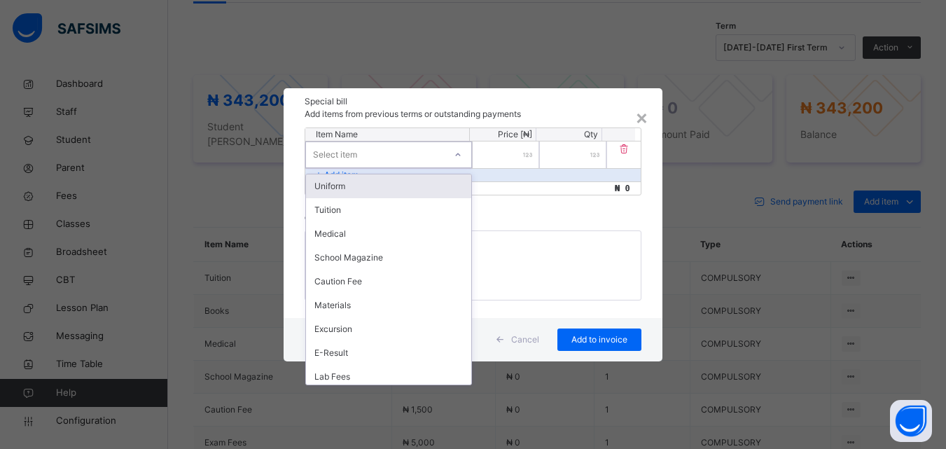
click at [394, 194] on div "Uniform" at bounding box center [388, 186] width 165 height 24
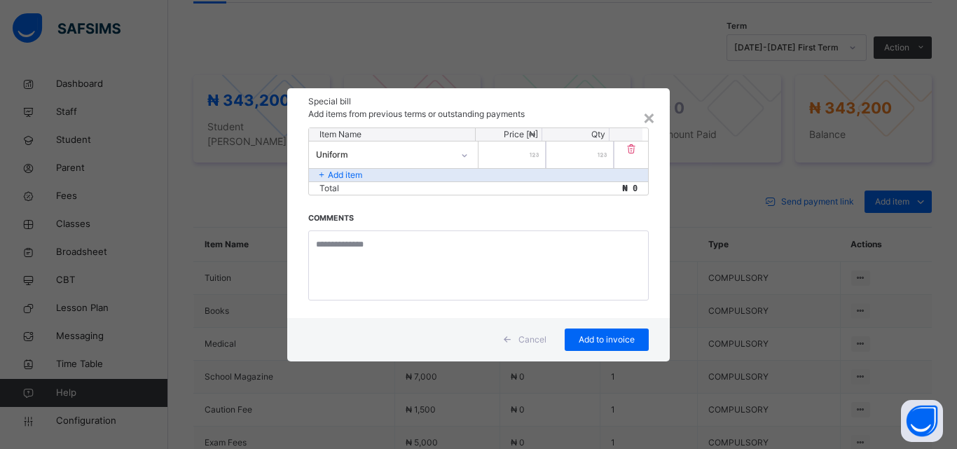
click at [537, 153] on div at bounding box center [511, 154] width 67 height 27
click at [644, 115] on div "×" at bounding box center [648, 116] width 13 height 29
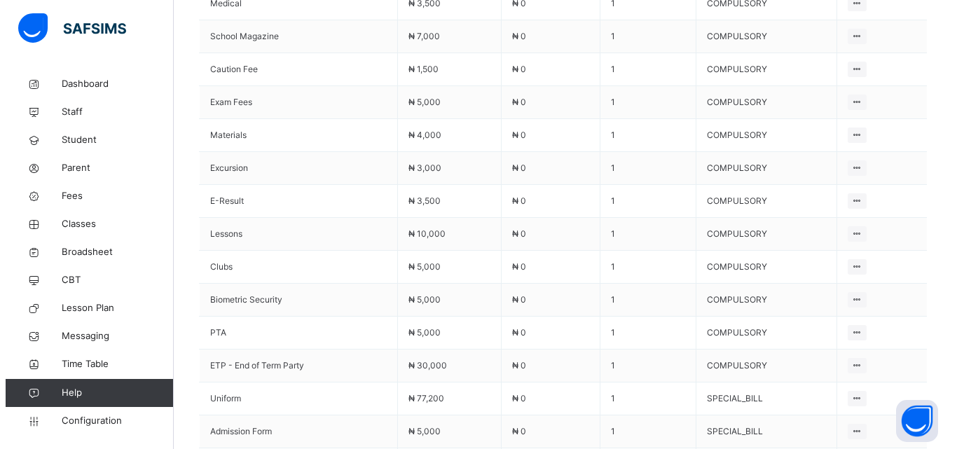
scroll to position [935, 0]
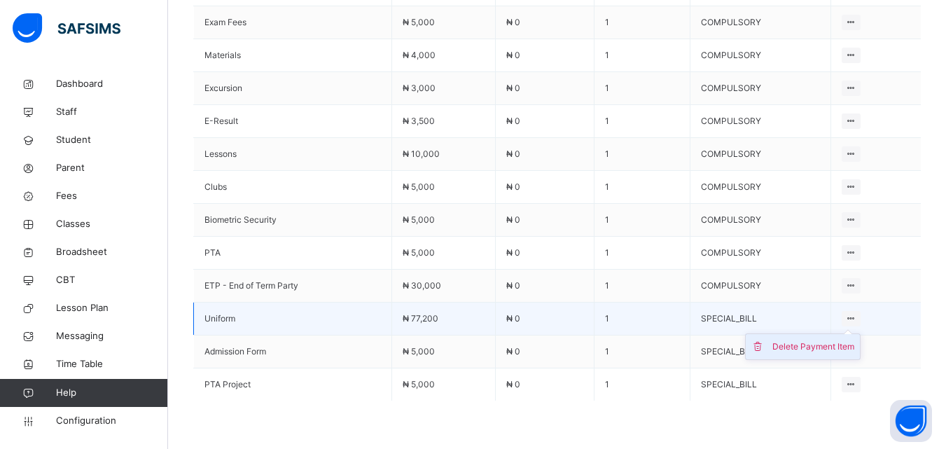
click at [846, 340] on div "Delete Payment Item" at bounding box center [814, 347] width 82 height 14
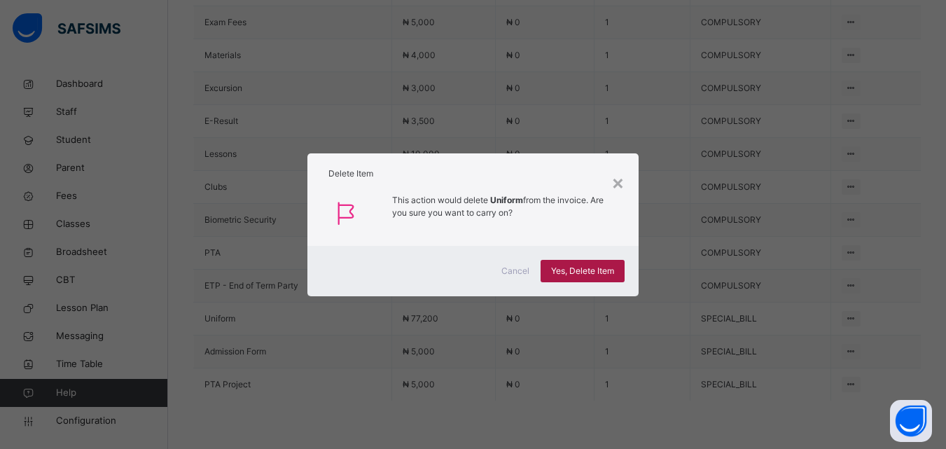
click at [586, 265] on span "Yes, Delete Item" at bounding box center [582, 271] width 63 height 13
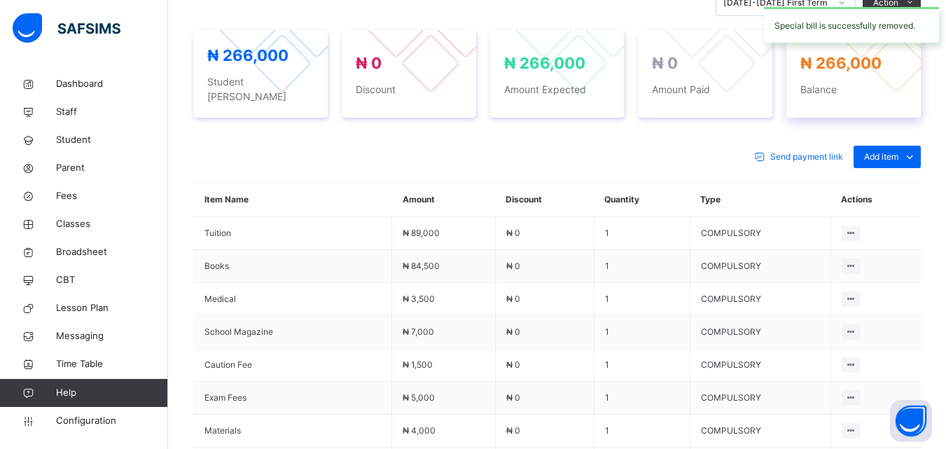
scroll to position [482, 0]
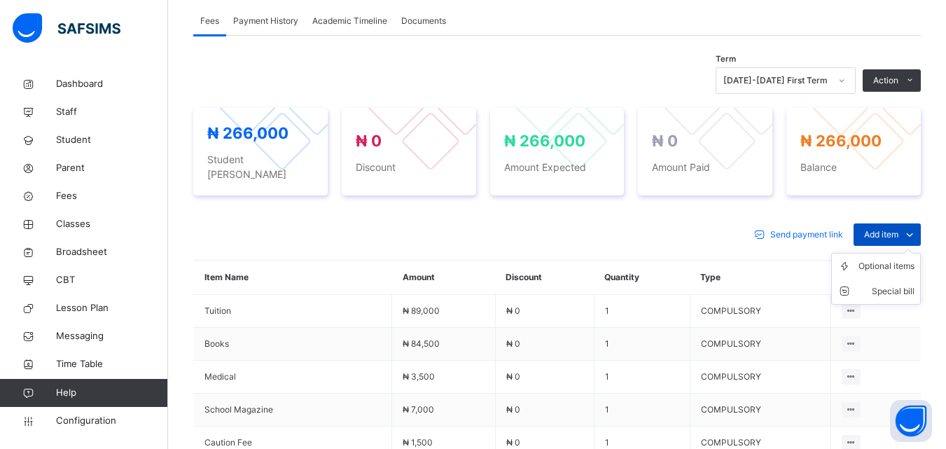
click at [894, 228] on span "Add item" at bounding box center [881, 234] width 34 height 13
click at [899, 284] on div "Special bill" at bounding box center [887, 291] width 56 height 14
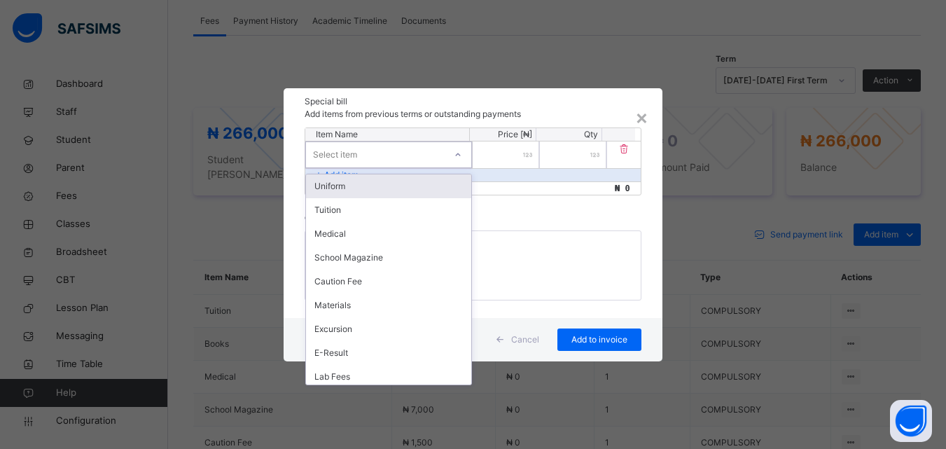
click at [417, 155] on div "Select item" at bounding box center [375, 155] width 139 height 22
click at [361, 183] on div "Uniform" at bounding box center [388, 186] width 165 height 24
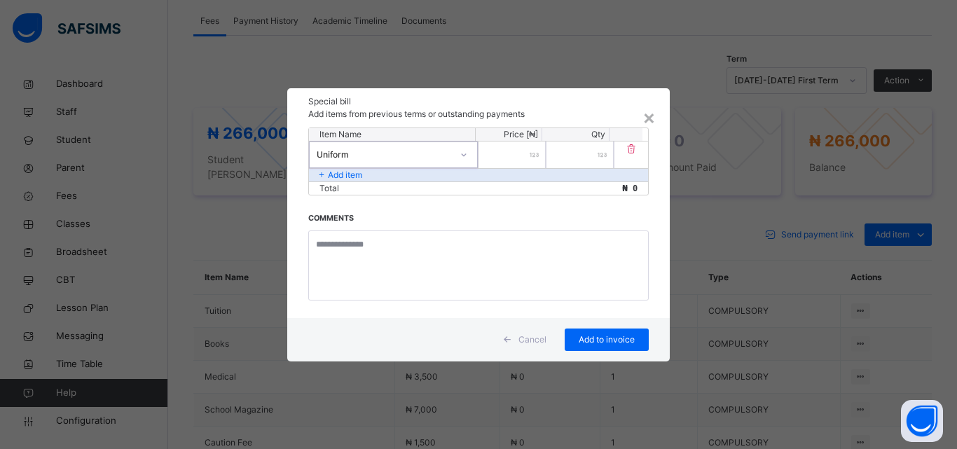
click at [539, 153] on input "*" at bounding box center [511, 154] width 67 height 27
type input "******"
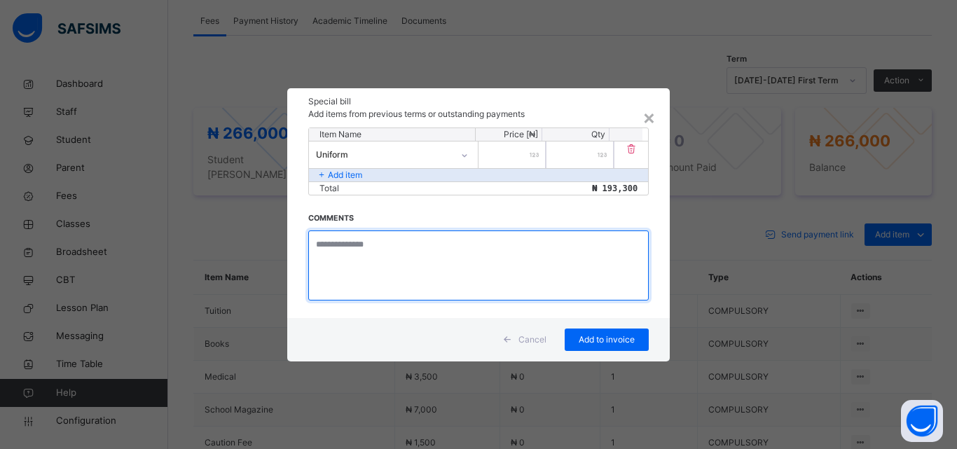
click at [381, 249] on textarea at bounding box center [478, 265] width 340 height 70
type textarea "**********"
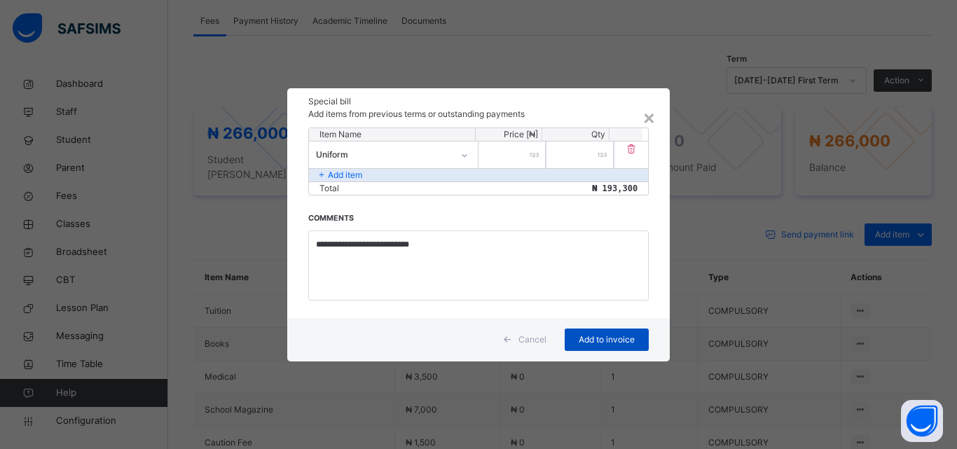
click at [598, 333] on span "Add to invoice" at bounding box center [606, 339] width 63 height 13
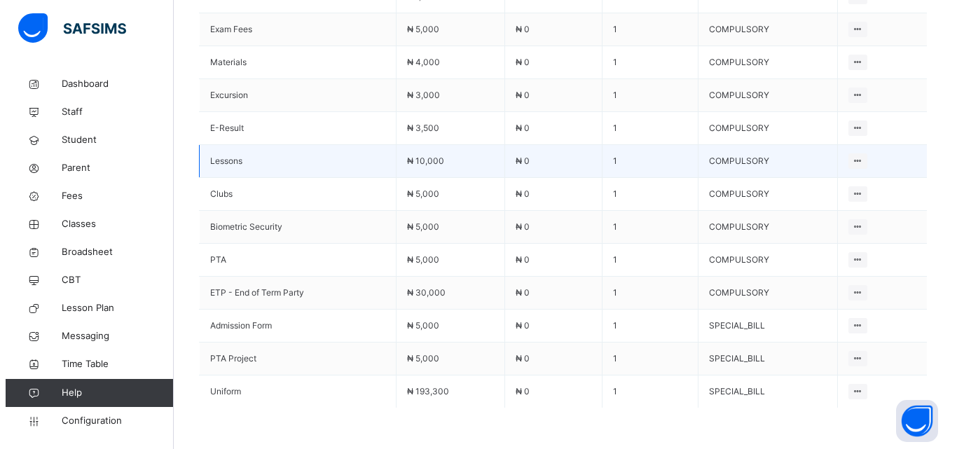
scroll to position [972, 0]
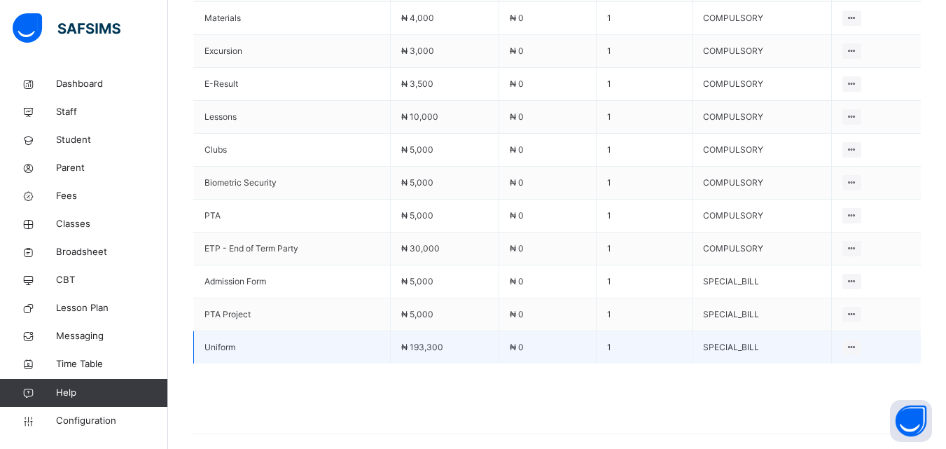
click at [427, 342] on span "₦ 193,300" at bounding box center [422, 347] width 42 height 11
click at [423, 342] on span "₦ 193,300" at bounding box center [422, 347] width 42 height 11
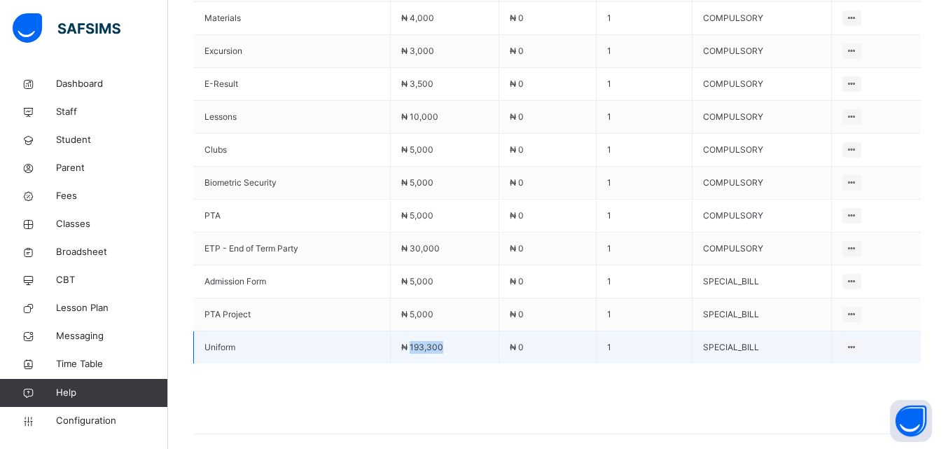
click at [423, 342] on span "₦ 193,300" at bounding box center [422, 347] width 42 height 11
click at [415, 342] on span "₦ 193,300" at bounding box center [422, 347] width 42 height 11
click at [417, 342] on span "₦ 193,300" at bounding box center [422, 347] width 42 height 11
click at [416, 342] on span "₦ 193,300" at bounding box center [422, 347] width 42 height 11
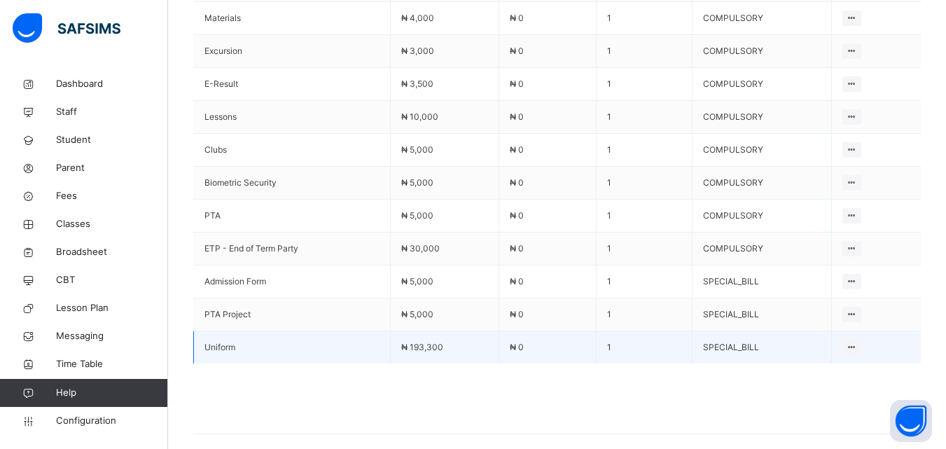
click at [421, 342] on span "₦ 193,300" at bounding box center [422, 347] width 42 height 11
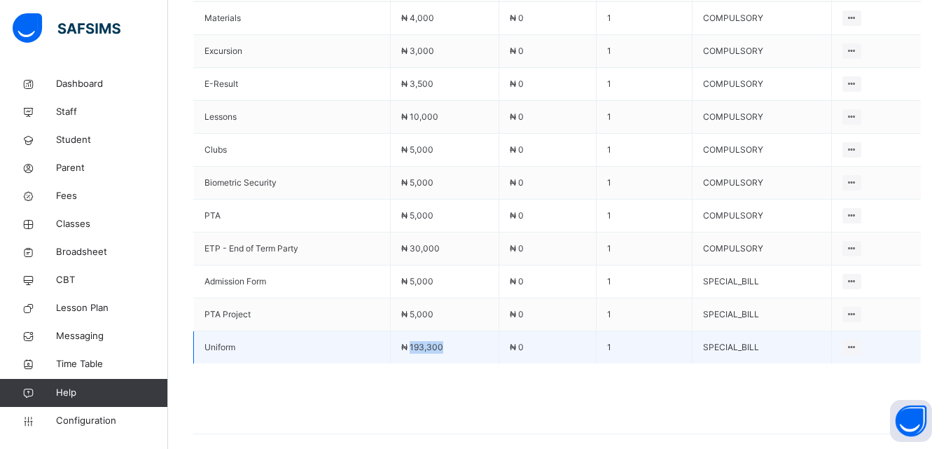
click at [421, 342] on span "₦ 193,300" at bounding box center [422, 347] width 42 height 11
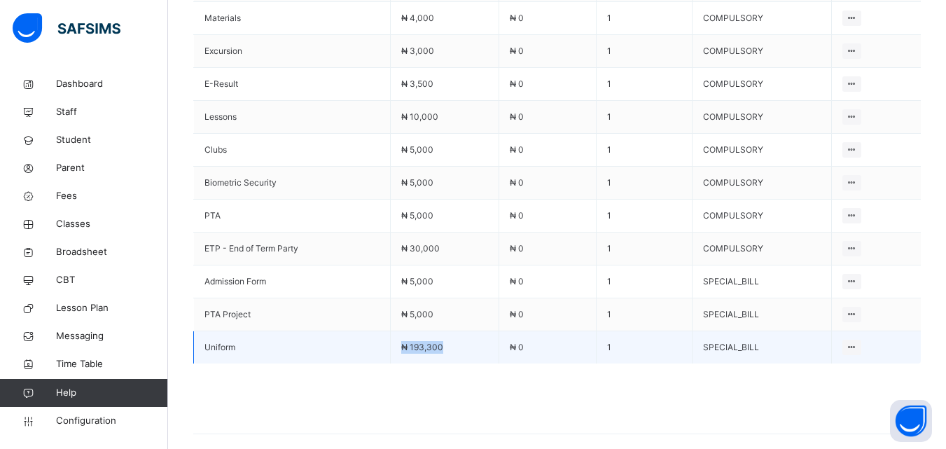
click at [421, 342] on span "₦ 193,300" at bounding box center [422, 347] width 42 height 11
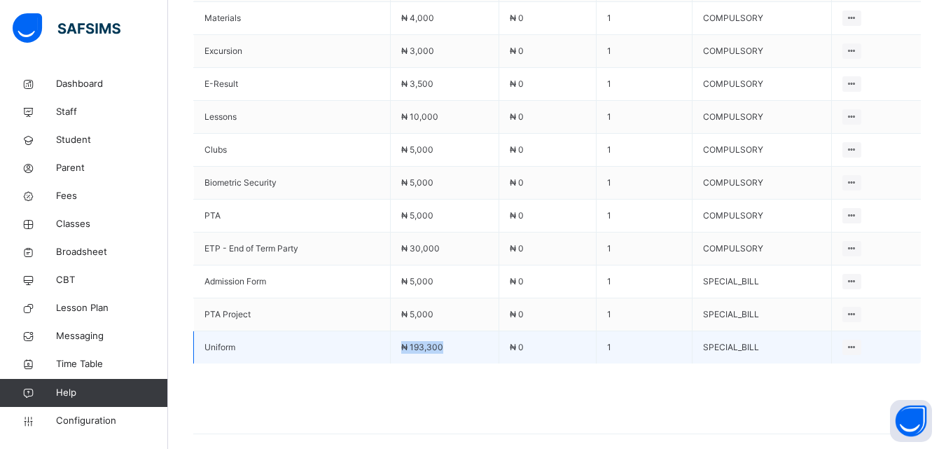
click at [421, 342] on span "₦ 193,300" at bounding box center [422, 347] width 42 height 11
click at [443, 342] on span "₦ 193,300" at bounding box center [422, 347] width 42 height 11
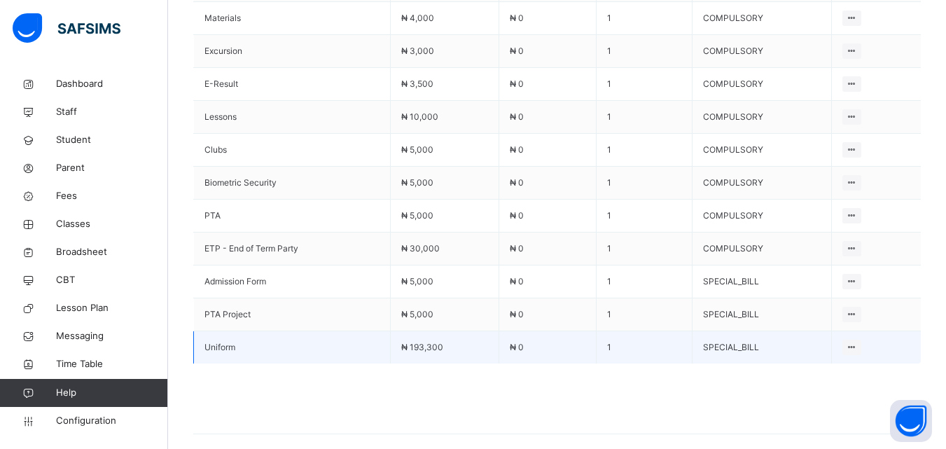
click at [443, 342] on span "₦ 193,300" at bounding box center [422, 347] width 42 height 11
click at [457, 331] on td "₦ 193,300" at bounding box center [444, 347] width 109 height 33
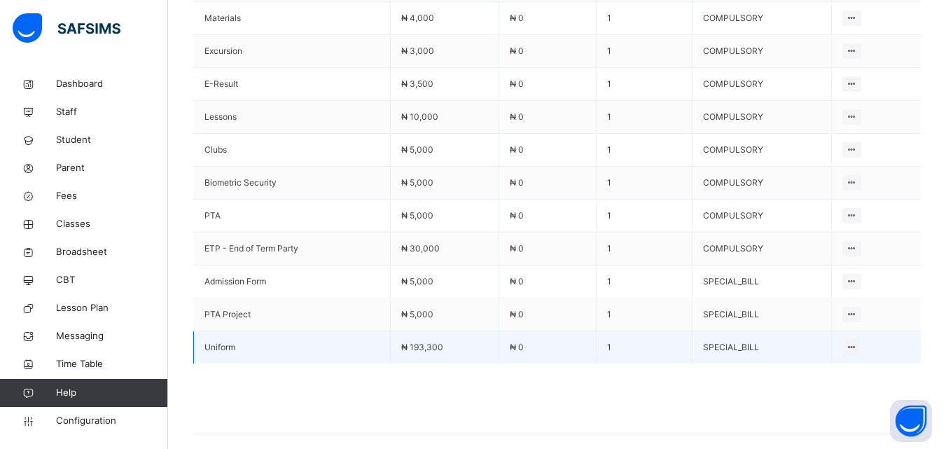
click at [442, 342] on span "₦ 193,300" at bounding box center [422, 347] width 42 height 11
click at [831, 368] on div "Delete Payment Item" at bounding box center [814, 375] width 82 height 14
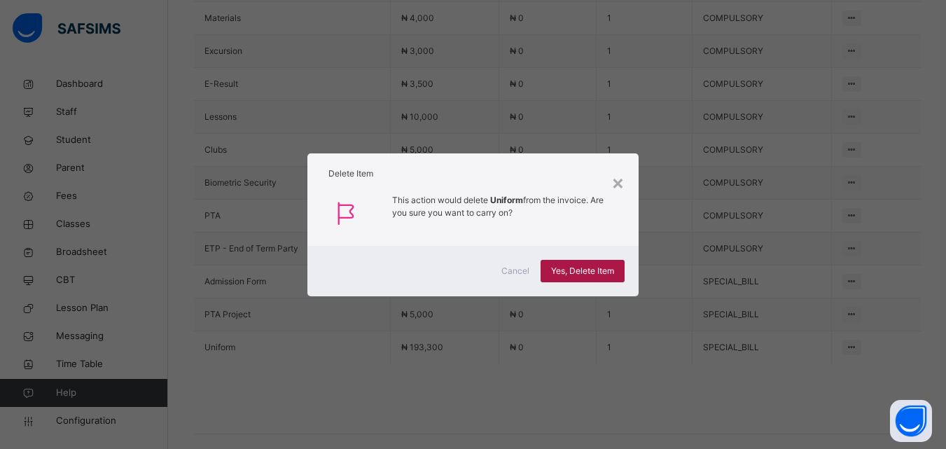
click at [595, 260] on div "Yes, Delete Item" at bounding box center [583, 271] width 84 height 22
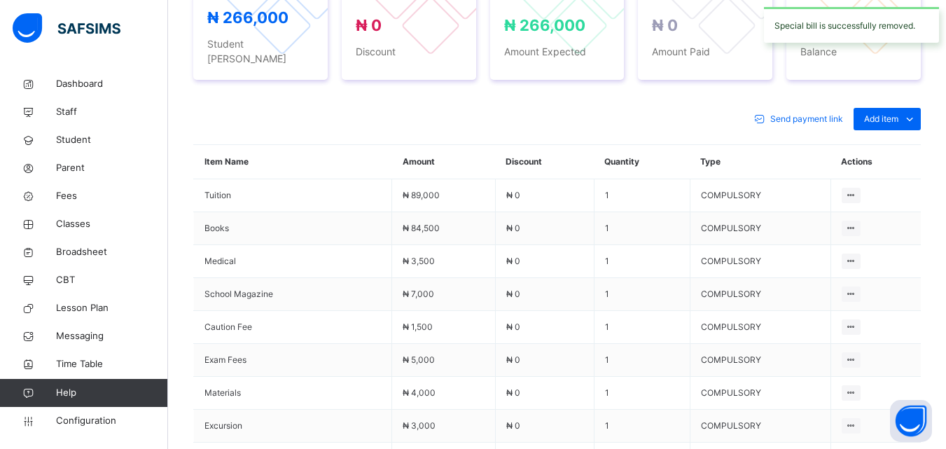
scroll to position [482, 0]
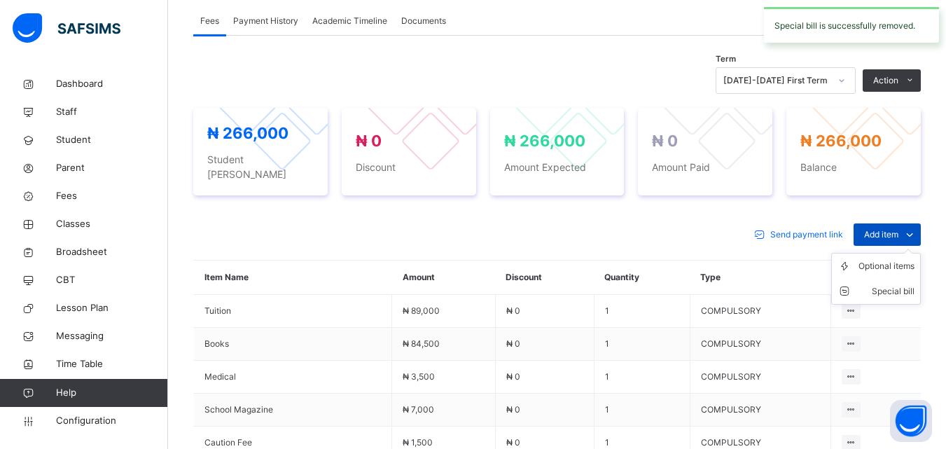
click at [887, 228] on span "Add item" at bounding box center [881, 234] width 34 height 13
click at [892, 284] on div "Special bill" at bounding box center [887, 291] width 56 height 14
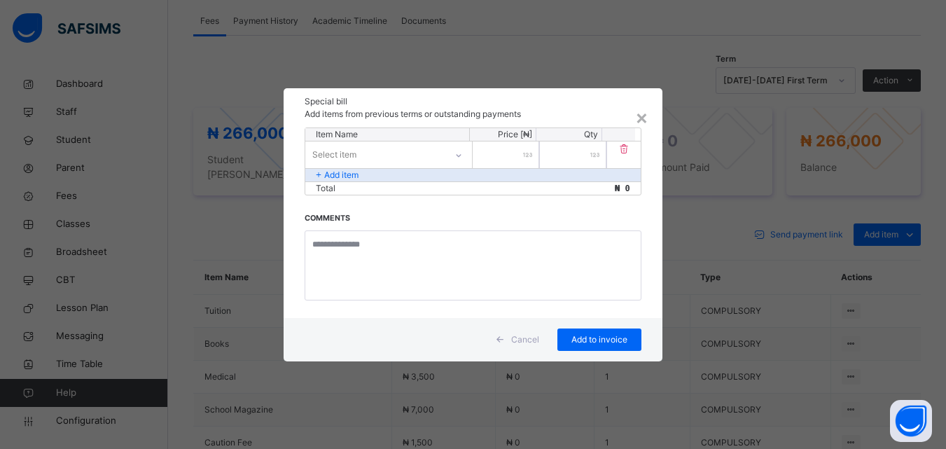
click at [426, 150] on div "Select item" at bounding box center [375, 155] width 140 height 22
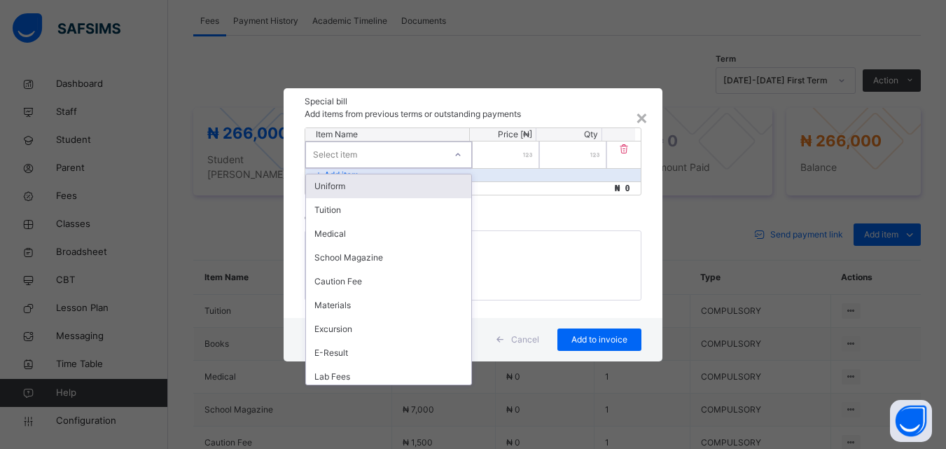
click at [394, 181] on div "Uniform" at bounding box center [388, 186] width 165 height 24
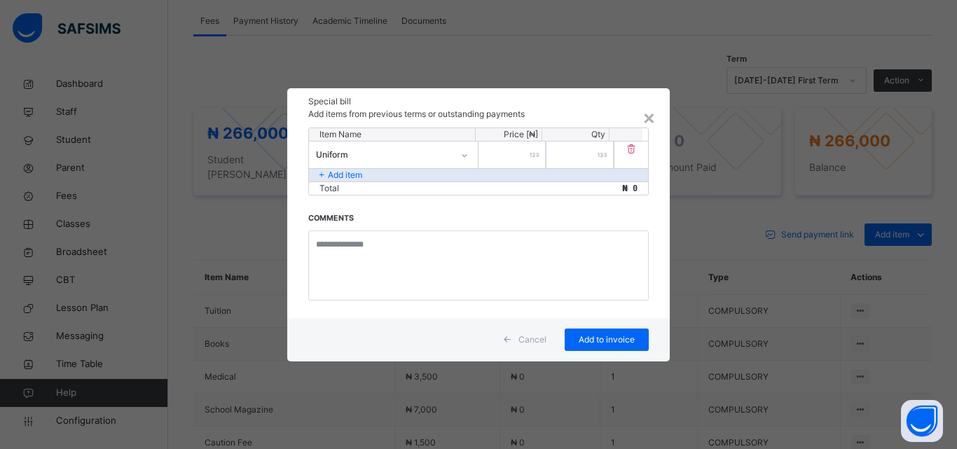
click at [513, 159] on input "number" at bounding box center [511, 154] width 67 height 27
type input "*****"
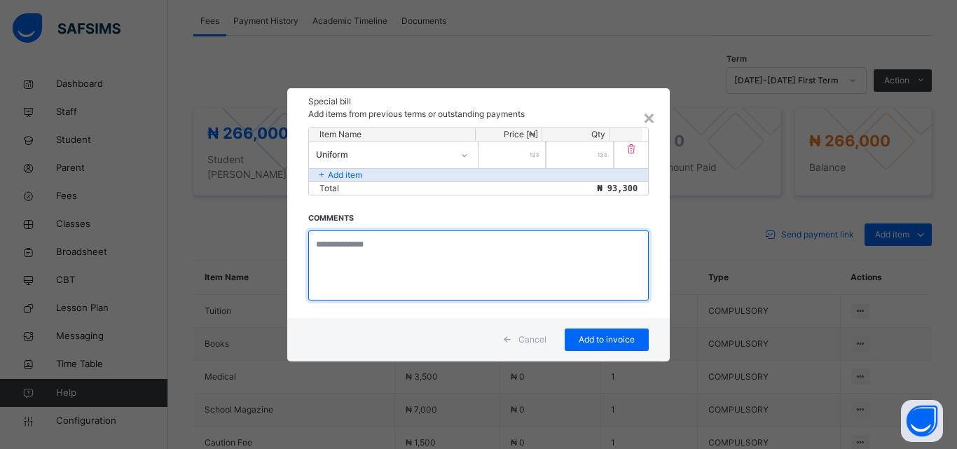
click at [414, 246] on textarea at bounding box center [478, 265] width 340 height 70
type textarea "**********"
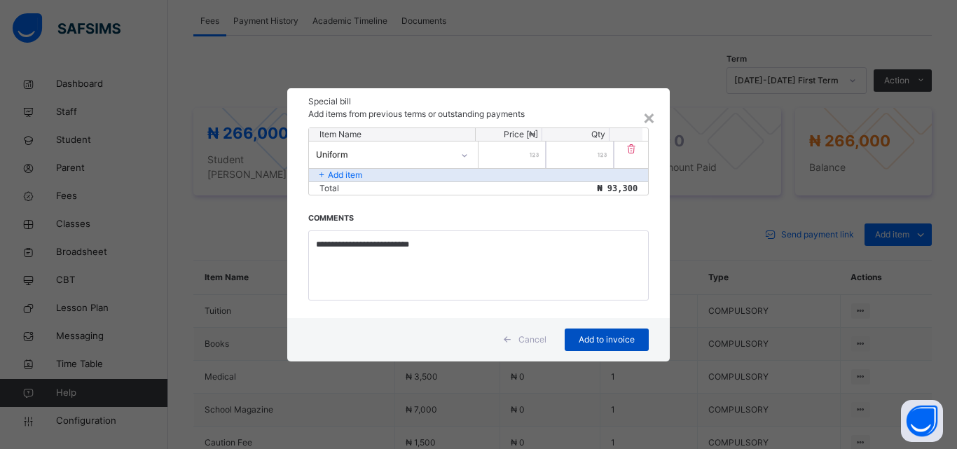
click at [611, 342] on span "Add to invoice" at bounding box center [606, 339] width 63 height 13
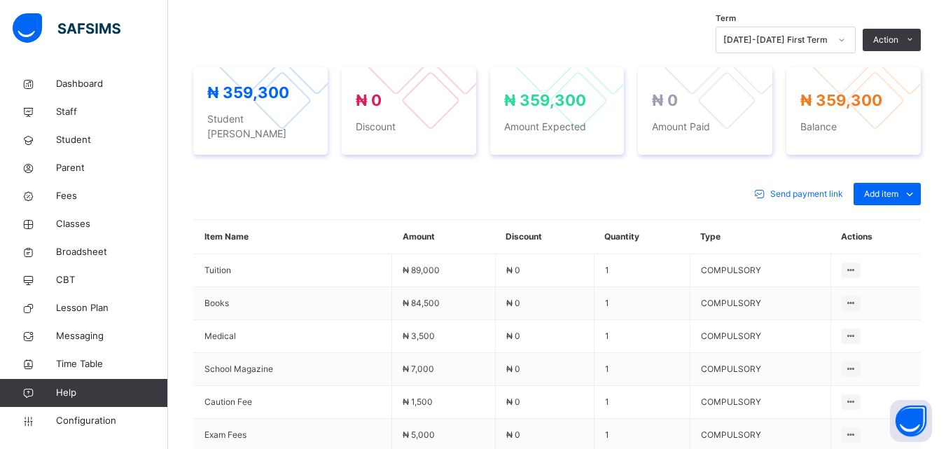
scroll to position [515, 0]
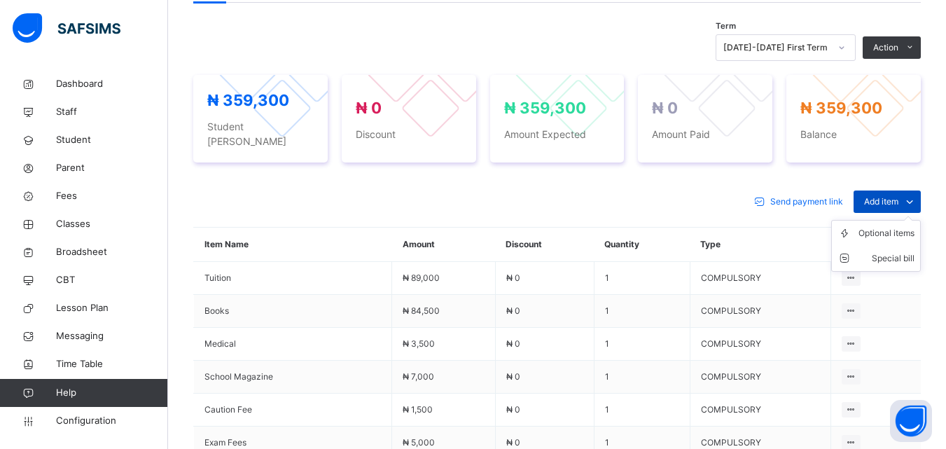
click at [880, 195] on span "Add item" at bounding box center [881, 201] width 34 height 13
click at [879, 251] on div "Special bill" at bounding box center [887, 258] width 56 height 14
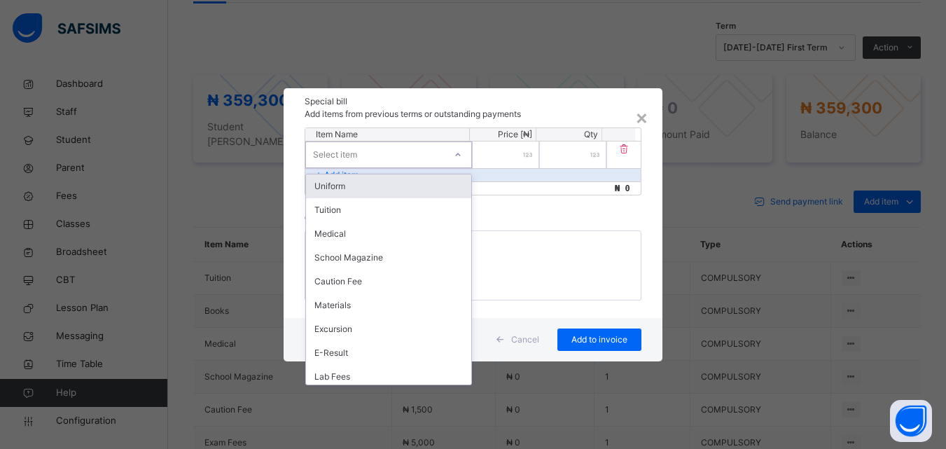
click at [459, 160] on div at bounding box center [458, 155] width 24 height 22
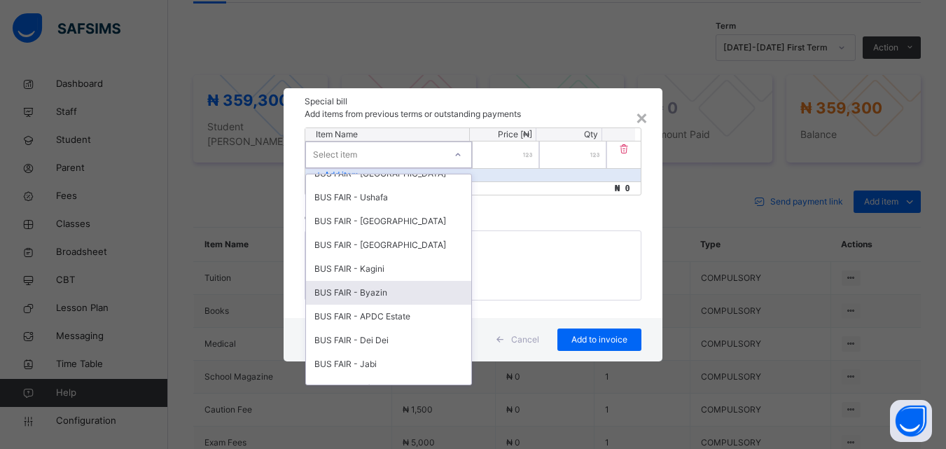
scroll to position [647, 0]
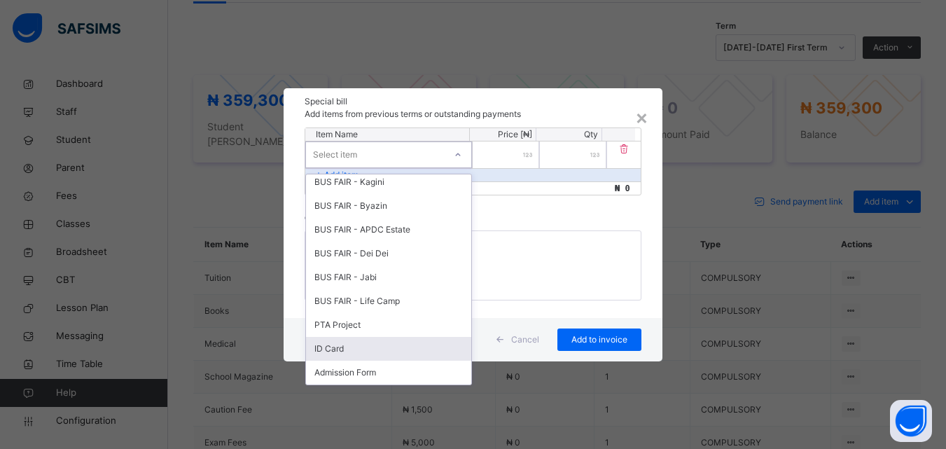
click at [386, 352] on div "ID Card" at bounding box center [388, 349] width 165 height 24
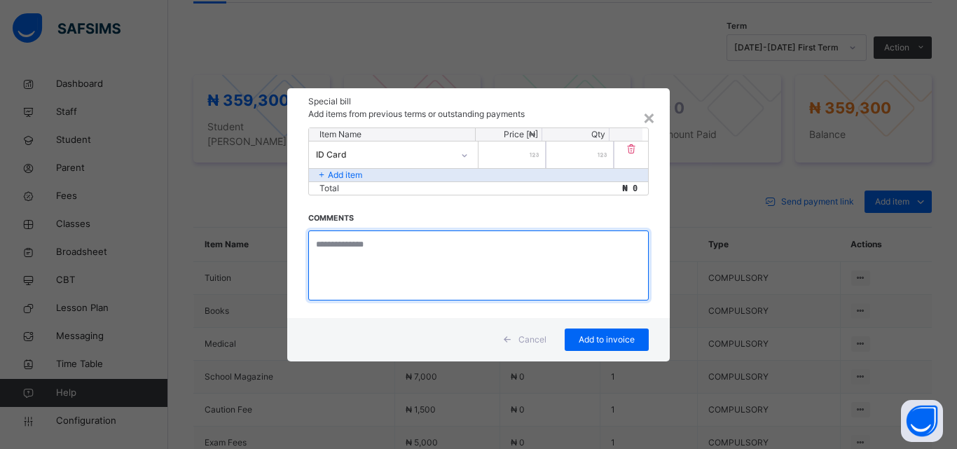
click at [390, 247] on textarea at bounding box center [478, 265] width 340 height 70
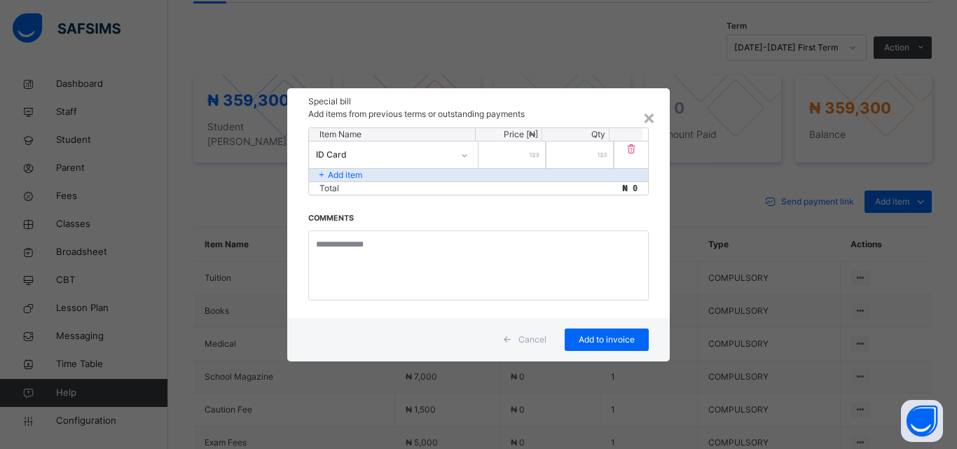
click at [516, 154] on input "number" at bounding box center [511, 154] width 67 height 27
type input "****"
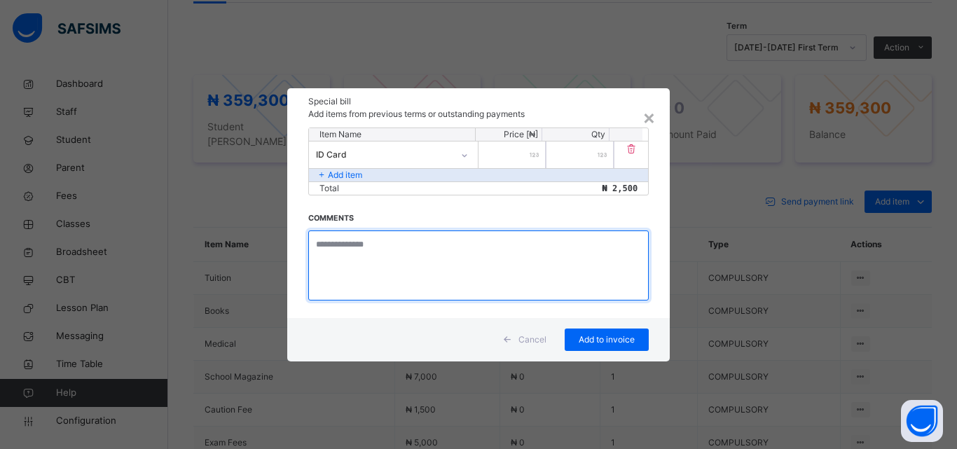
click at [389, 254] on textarea at bounding box center [478, 265] width 340 height 70
type textarea "**********"
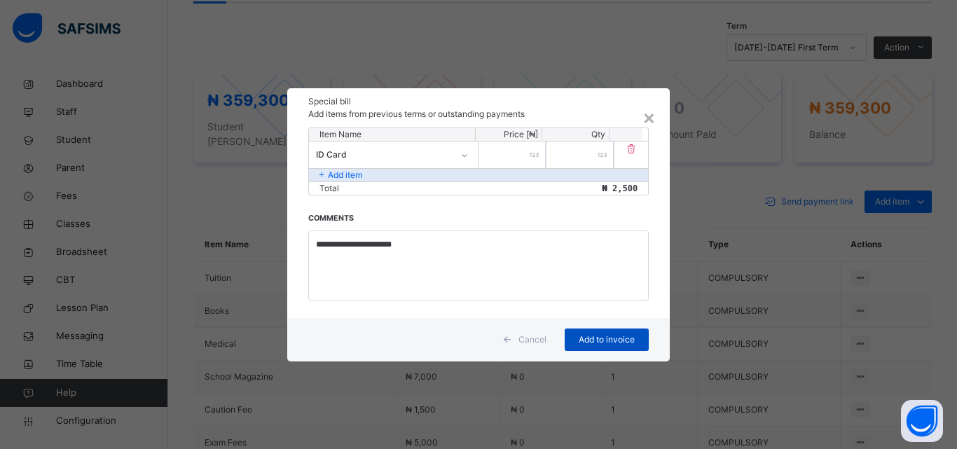
click at [604, 339] on span "Add to invoice" at bounding box center [606, 339] width 63 height 13
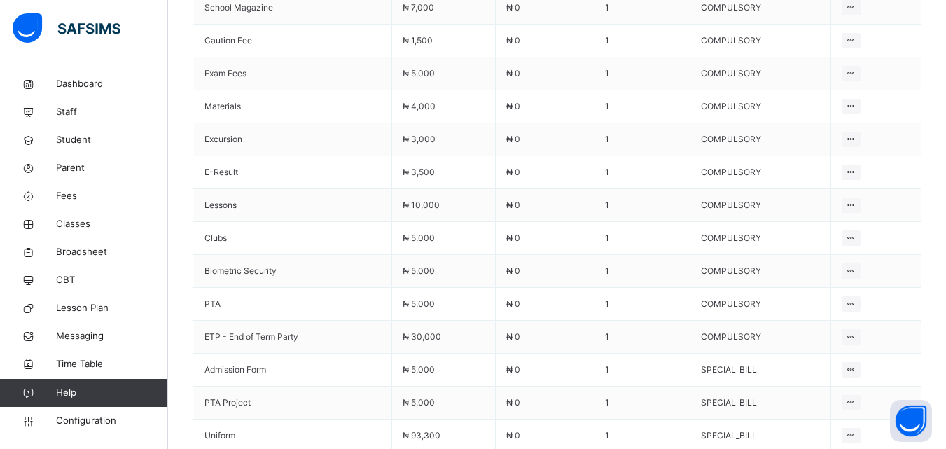
scroll to position [828, 0]
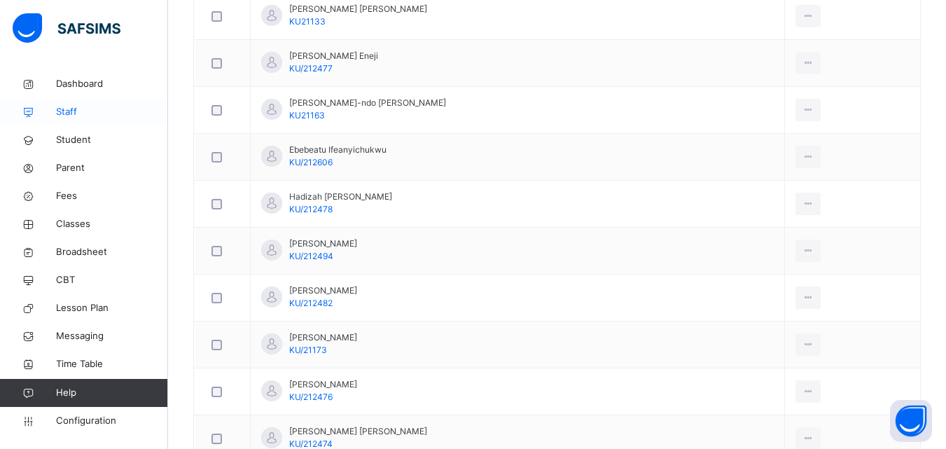
scroll to position [560, 0]
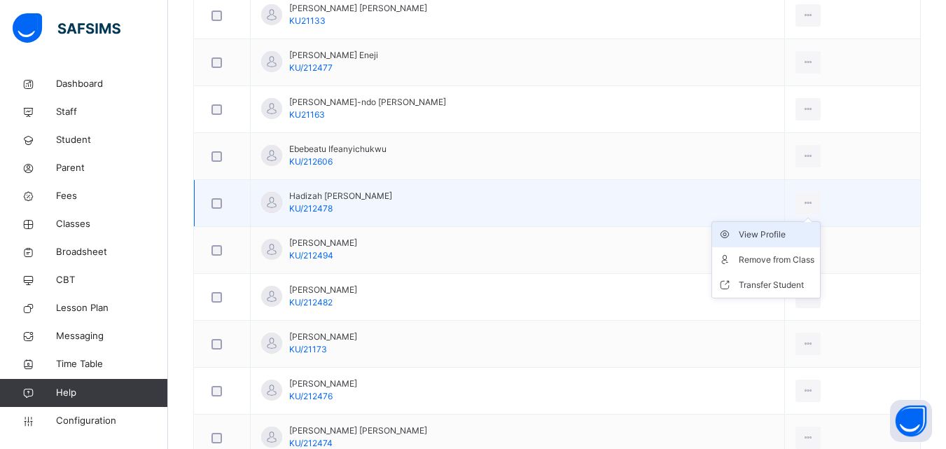
click at [796, 234] on div "View Profile" at bounding box center [777, 235] width 76 height 14
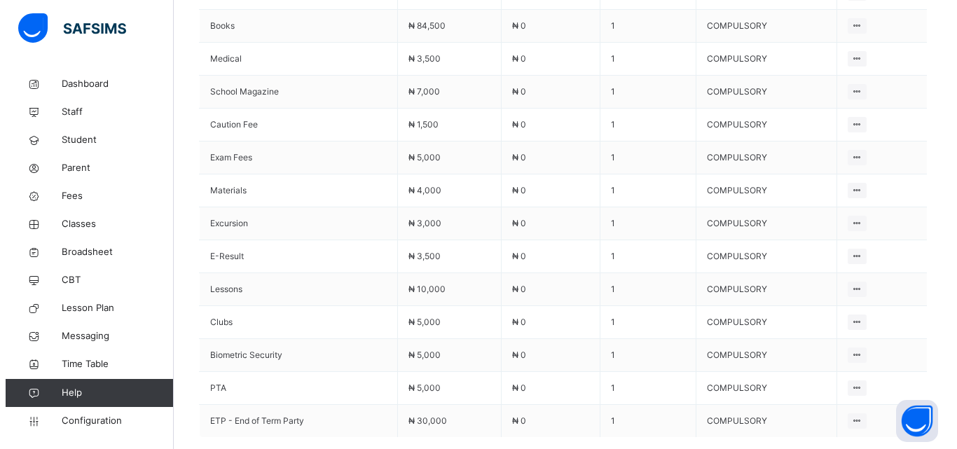
scroll to position [331, 0]
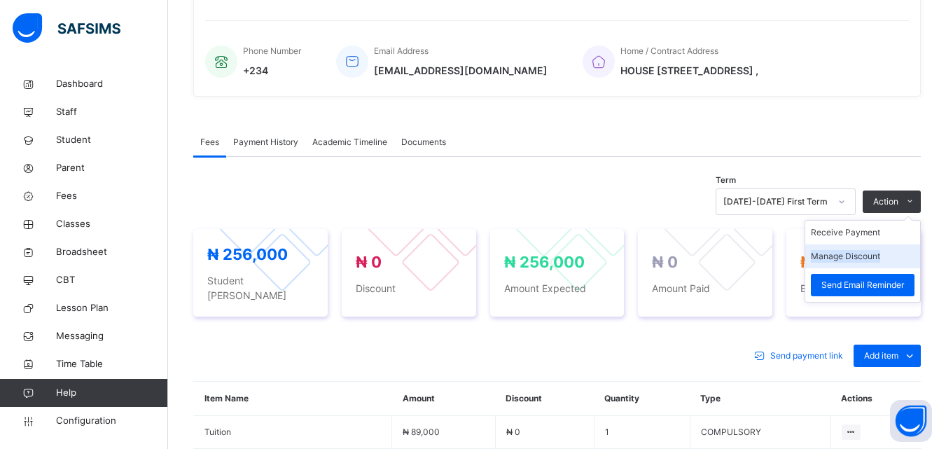
click at [859, 247] on li "Manage Discount" at bounding box center [863, 256] width 115 height 24
click at [859, 251] on li "Manage Discount" at bounding box center [863, 256] width 115 height 24
click at [869, 251] on li "Manage Discount" at bounding box center [863, 256] width 115 height 24
click at [892, 261] on li "Manage Discount" at bounding box center [863, 256] width 115 height 24
click at [880, 259] on button "Manage Discount" at bounding box center [845, 256] width 69 height 13
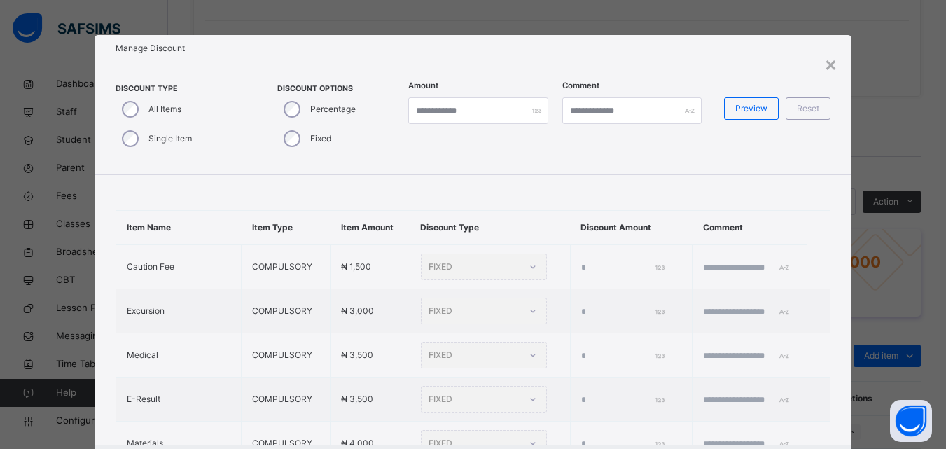
type input "*"
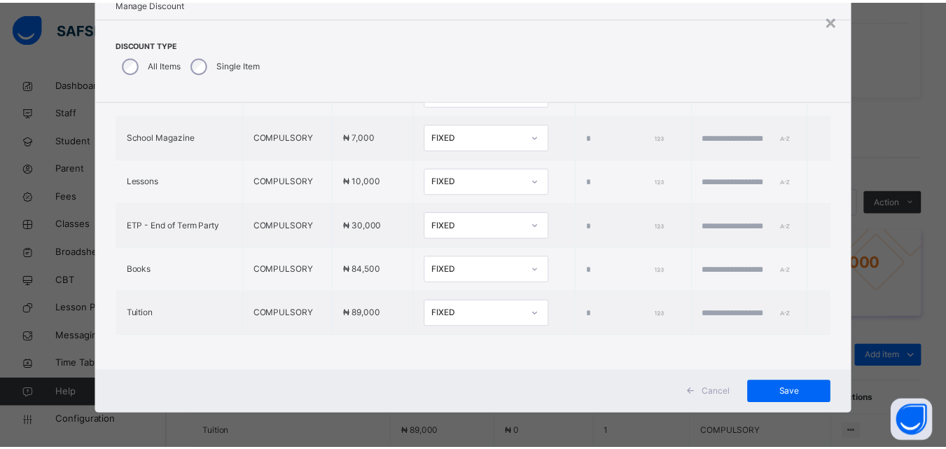
scroll to position [476, 0]
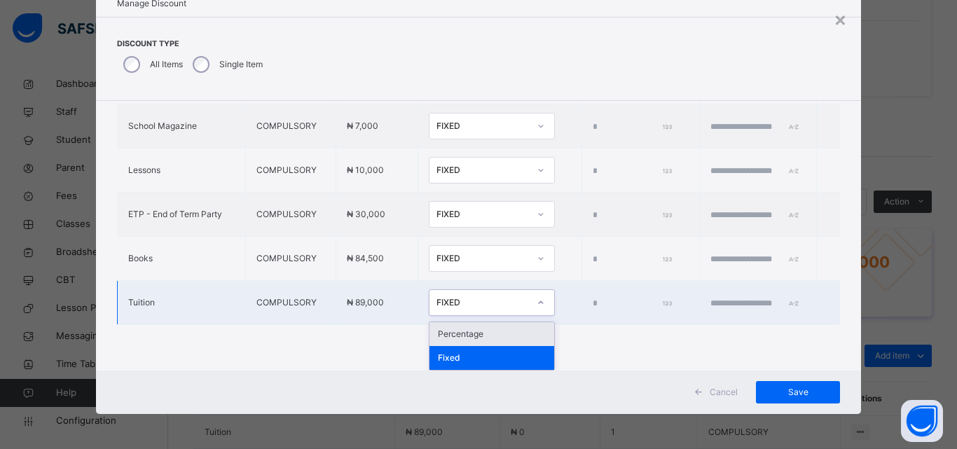
click at [441, 301] on div "FIXED" at bounding box center [482, 302] width 92 height 13
click at [451, 332] on div "Percentage" at bounding box center [491, 334] width 125 height 24
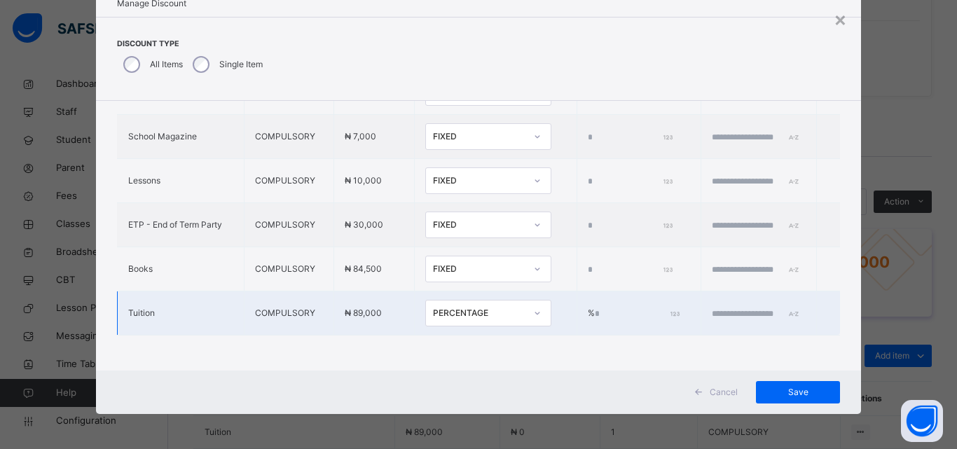
click at [595, 308] on input "*" at bounding box center [636, 314] width 83 height 13
type input "***"
click at [732, 308] on input "text" at bounding box center [754, 314] width 84 height 13
type input "**********"
click at [767, 392] on span "Save" at bounding box center [797, 392] width 63 height 13
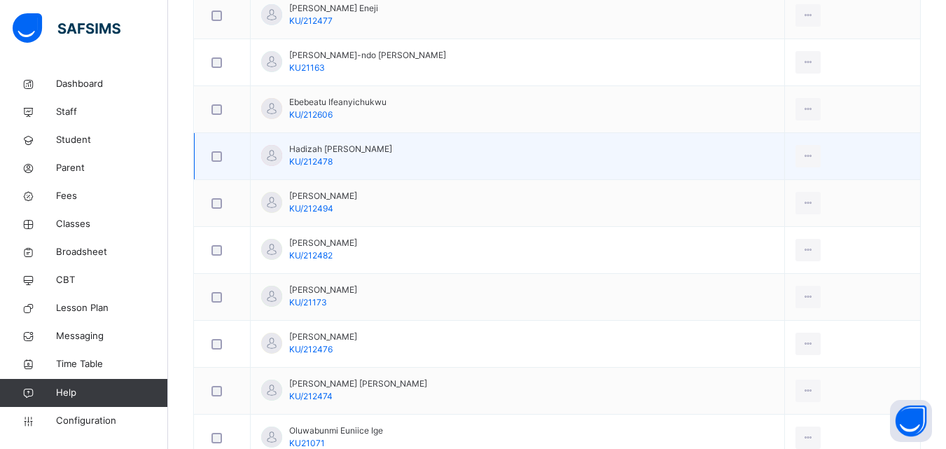
scroll to position [630, 0]
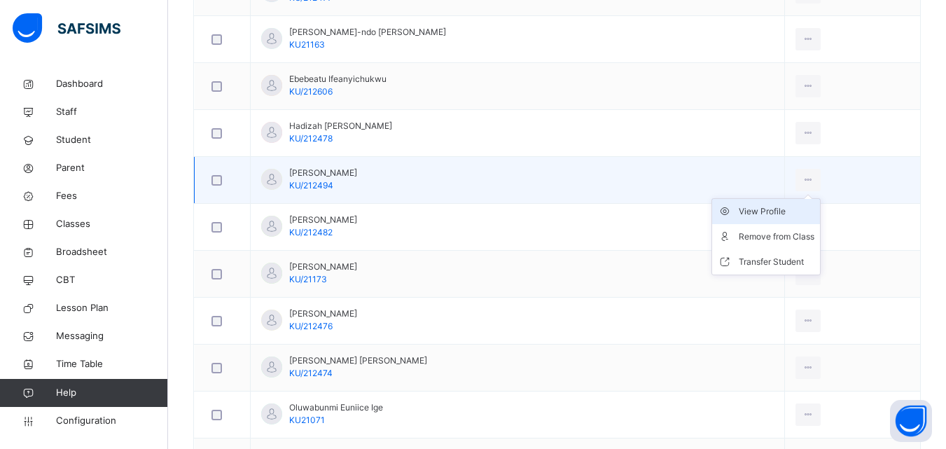
click at [793, 211] on div "View Profile" at bounding box center [777, 212] width 76 height 14
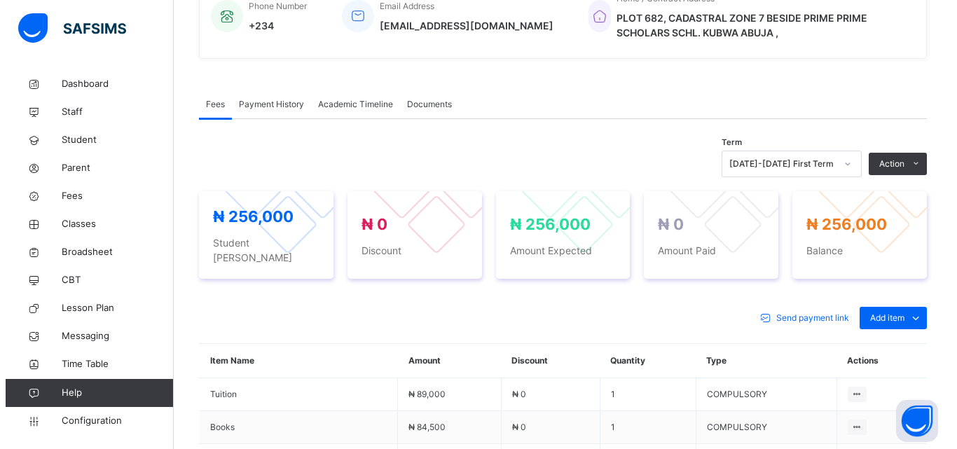
scroll to position [350, 0]
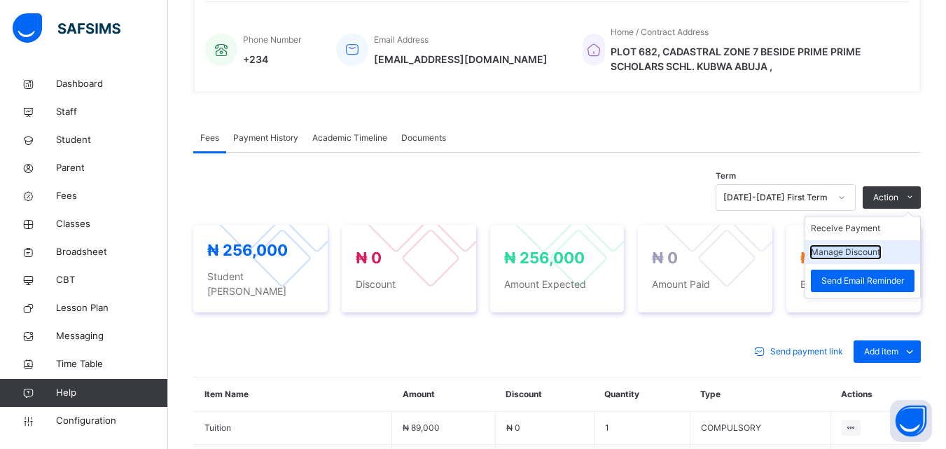
click at [861, 249] on button "Manage Discount" at bounding box center [845, 252] width 69 height 13
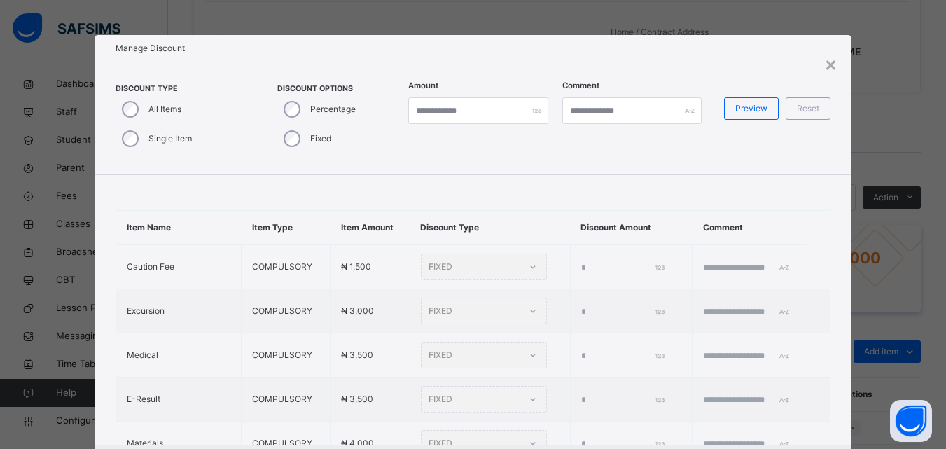
type input "*"
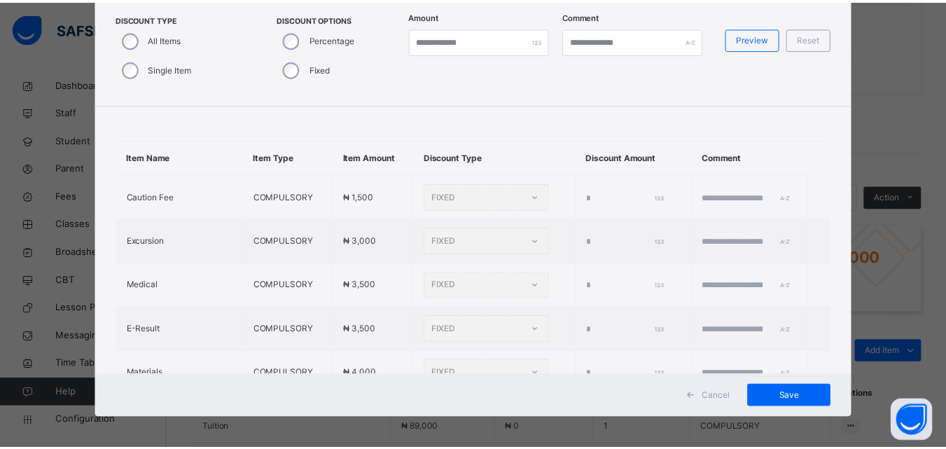
scroll to position [0, 0]
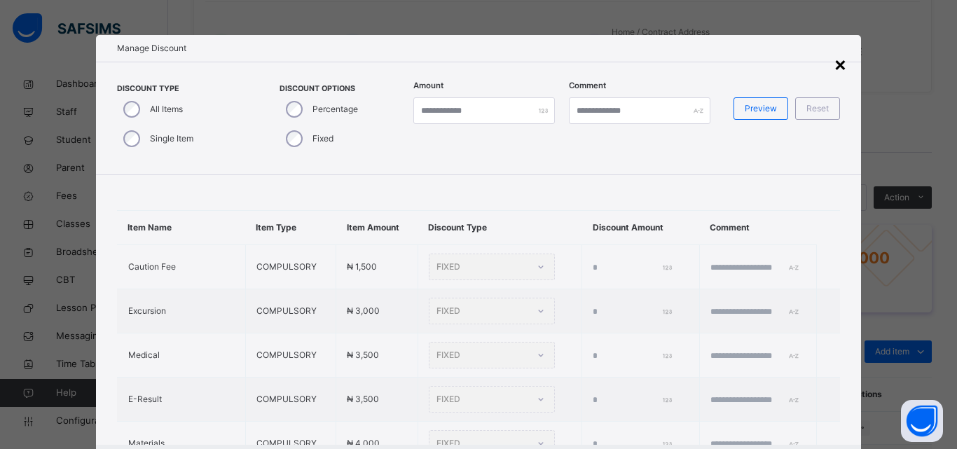
click at [835, 72] on div "×" at bounding box center [840, 63] width 13 height 29
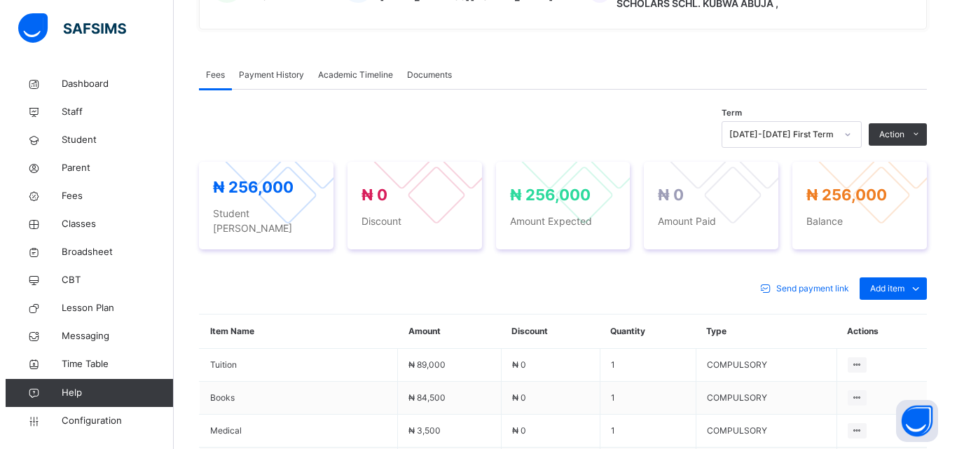
scroll to position [420, 0]
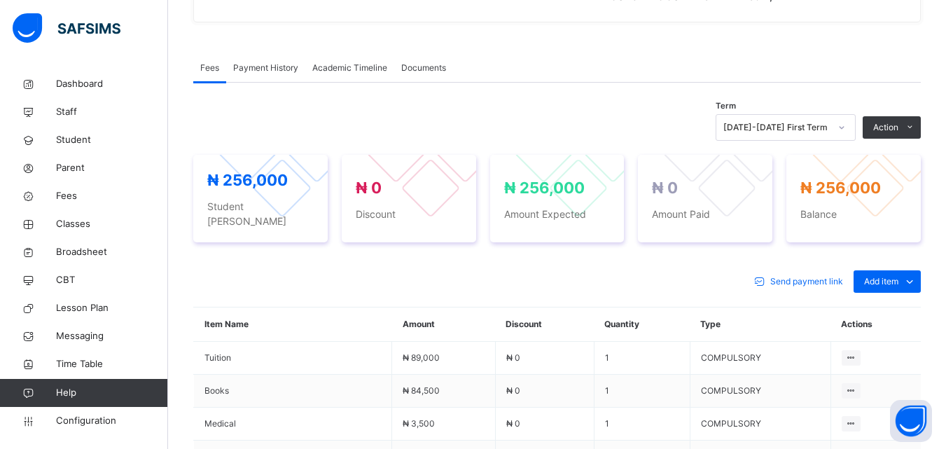
drag, startPoint x: 882, startPoint y: 181, endPoint x: 881, endPoint y: 172, distance: 9.1
click at [0, 0] on button "Manage Discount" at bounding box center [0, 0] width 0 height 0
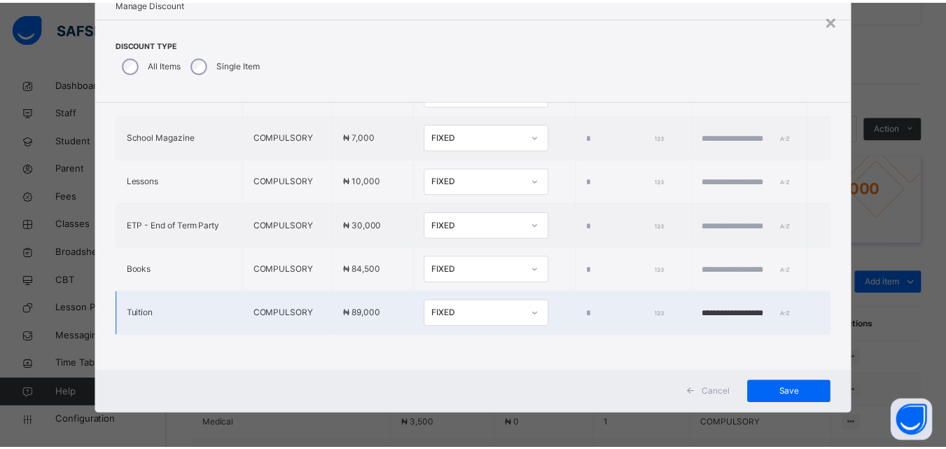
scroll to position [476, 0]
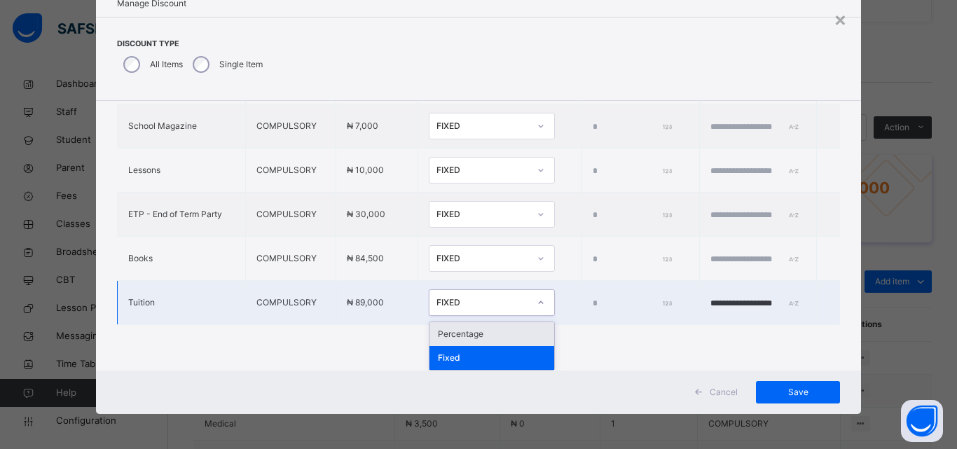
click at [455, 307] on div "FIXED" at bounding box center [482, 302] width 92 height 13
click at [453, 333] on div "Percentage" at bounding box center [491, 334] width 125 height 24
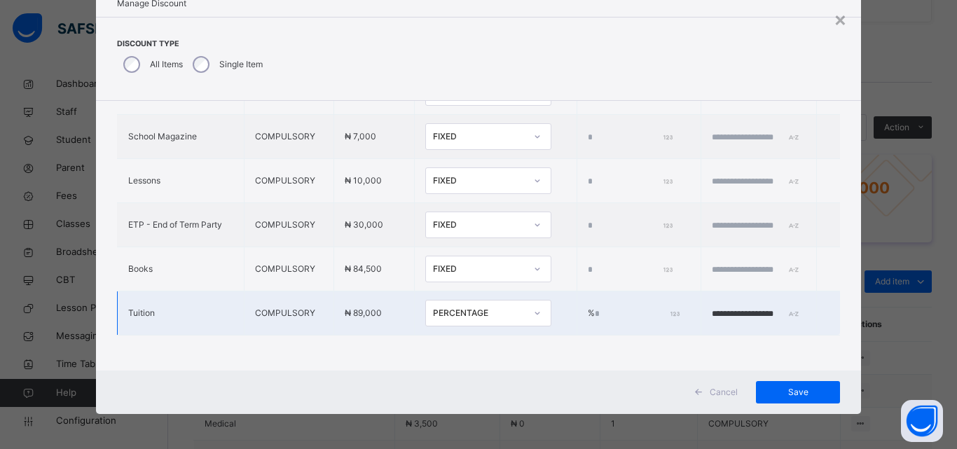
click at [595, 308] on input "*" at bounding box center [636, 314] width 83 height 13
type input "****"
click at [726, 308] on input "**********" at bounding box center [754, 314] width 84 height 13
type input "**********"
click at [775, 385] on div "Save" at bounding box center [798, 392] width 84 height 22
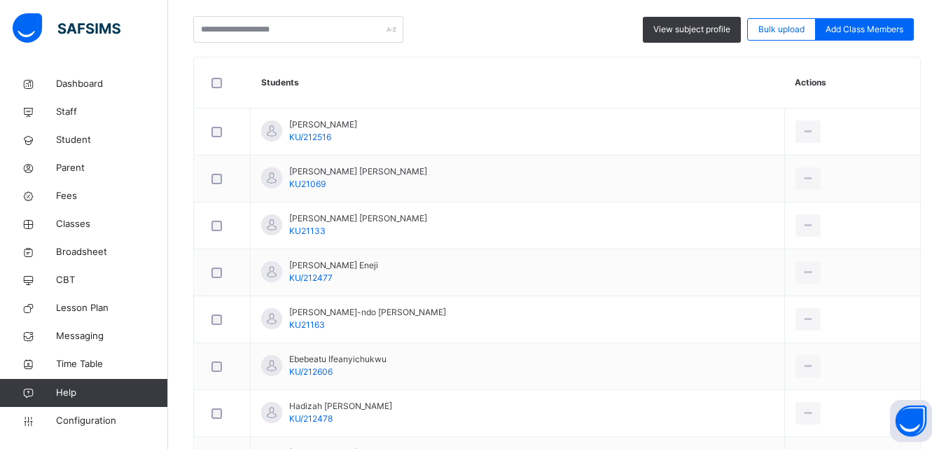
scroll to position [630, 0]
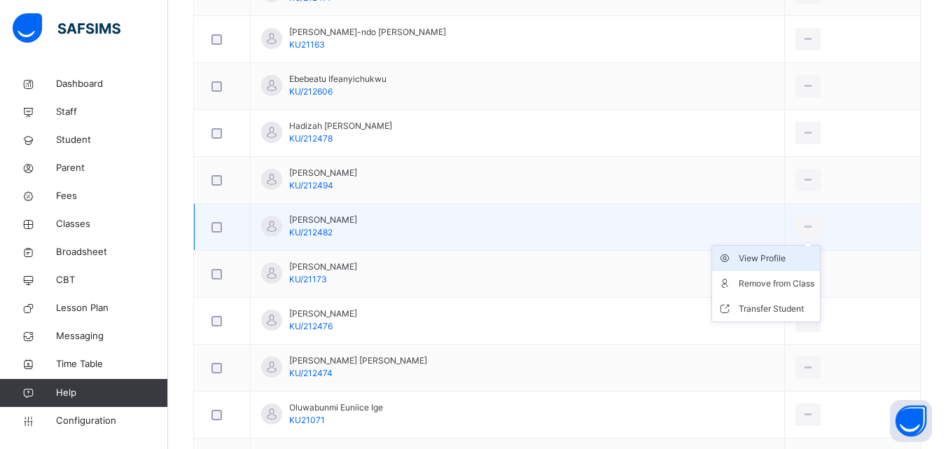
click at [805, 253] on div "View Profile" at bounding box center [777, 258] width 76 height 14
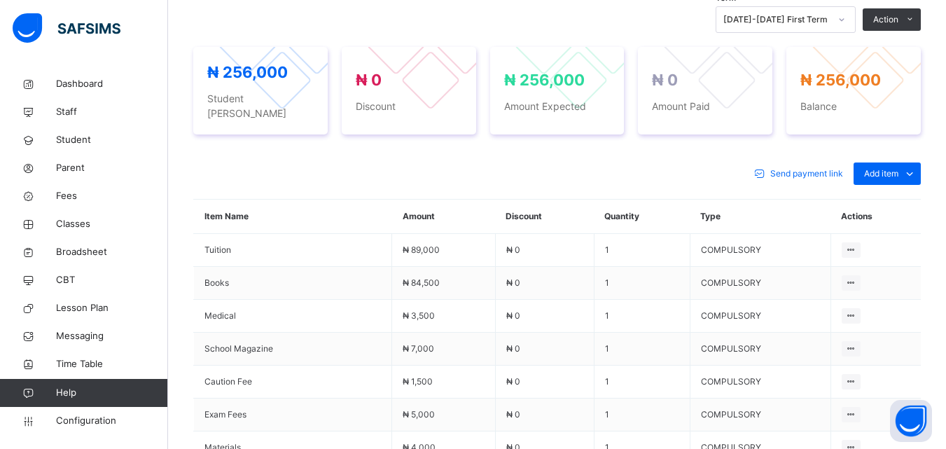
scroll to position [630, 0]
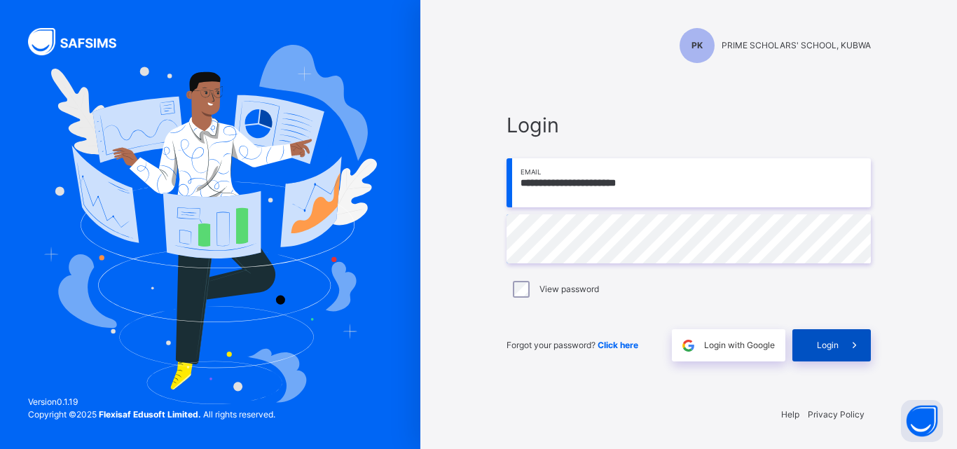
click at [822, 343] on span "Login" at bounding box center [828, 345] width 22 height 13
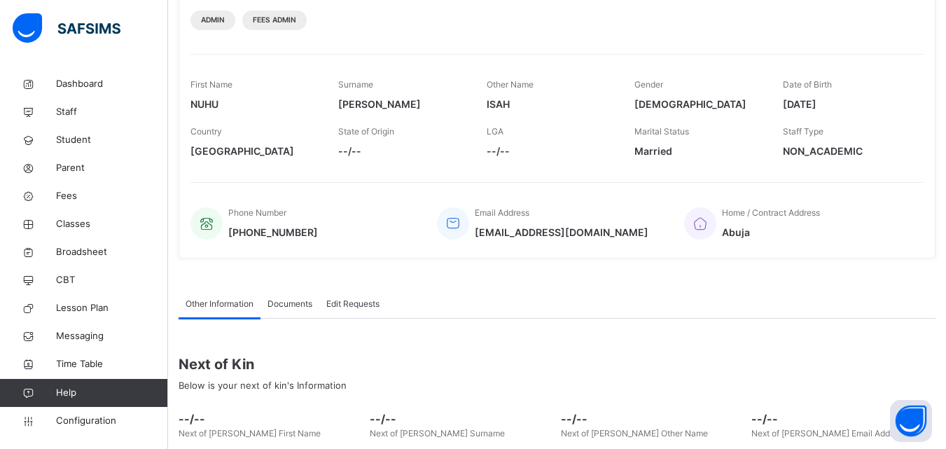
scroll to position [210, 0]
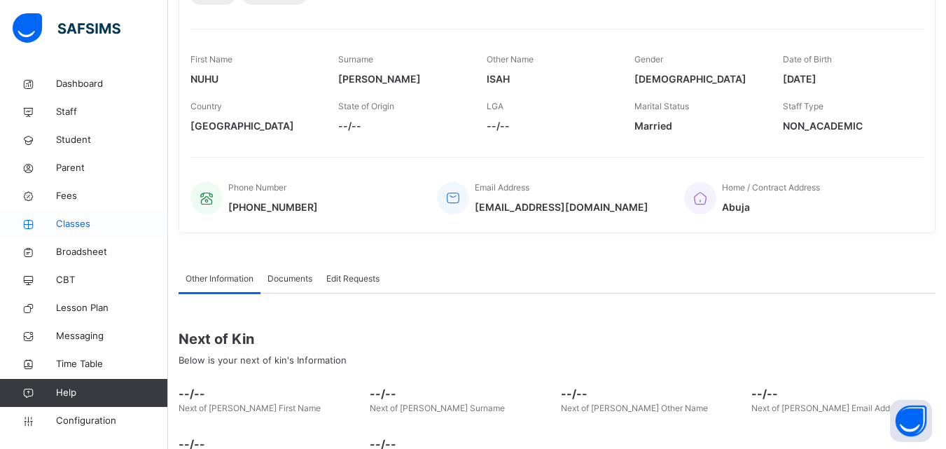
click at [77, 227] on span "Classes" at bounding box center [112, 224] width 112 height 14
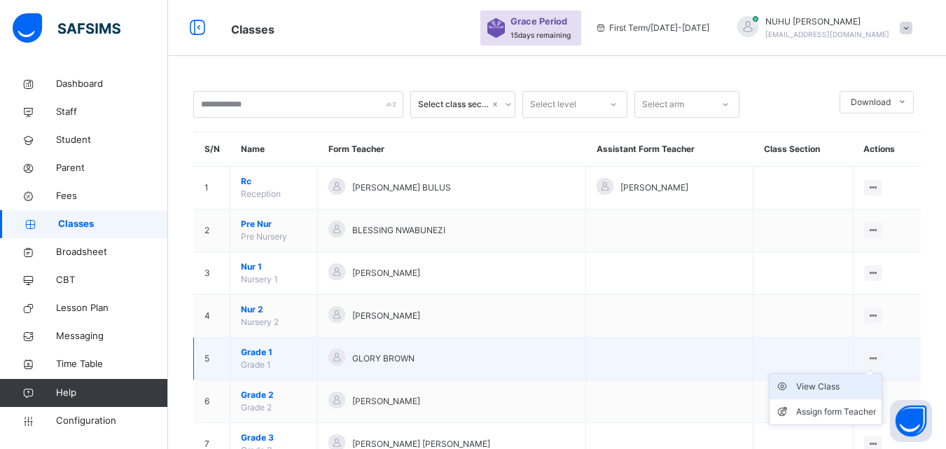
click at [848, 393] on div "View Class" at bounding box center [836, 387] width 80 height 14
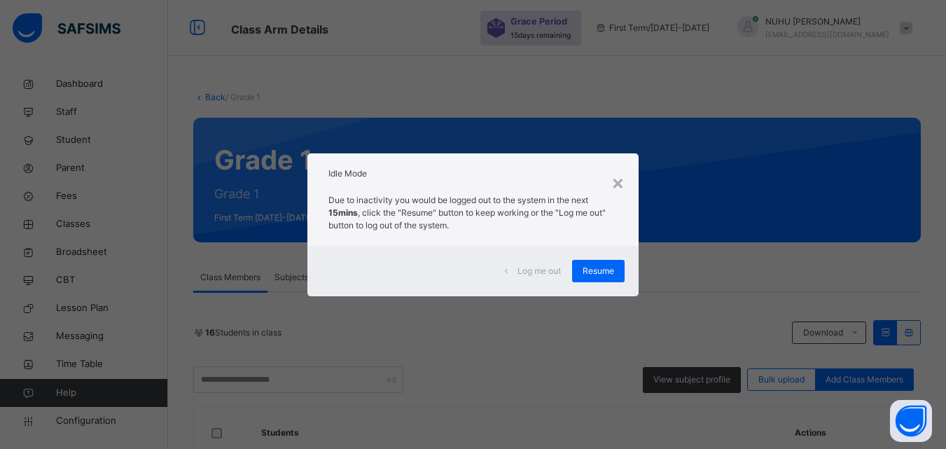
drag, startPoint x: 591, startPoint y: 263, endPoint x: 584, endPoint y: 279, distance: 17.6
click at [592, 265] on div "Resume" at bounding box center [598, 271] width 53 height 22
click at [600, 275] on span "Resume" at bounding box center [599, 271] width 32 height 13
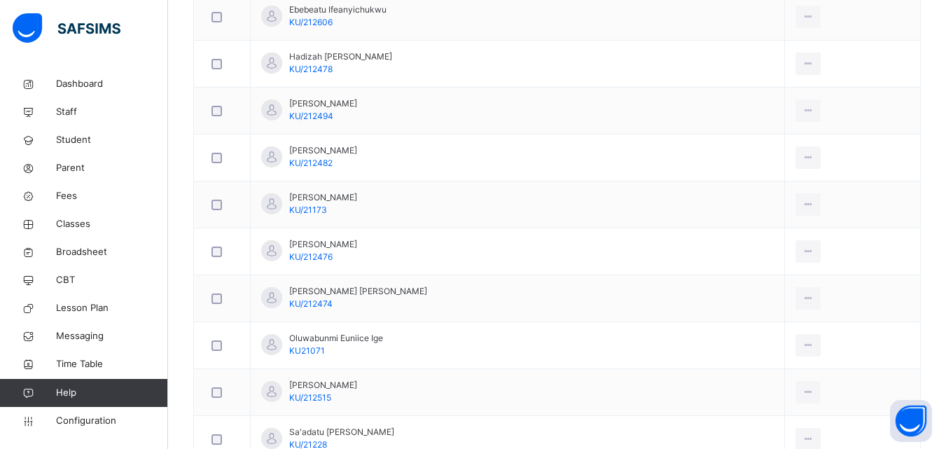
scroll to position [700, 0]
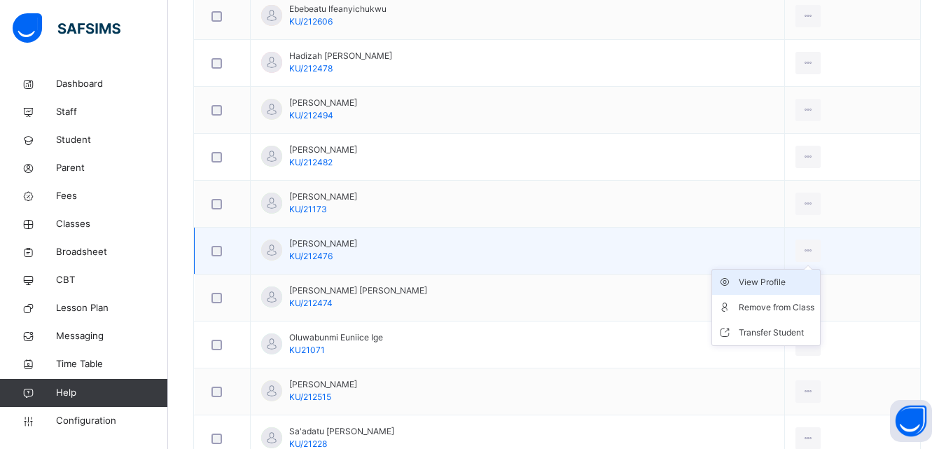
click at [809, 280] on div "View Profile" at bounding box center [777, 282] width 76 height 14
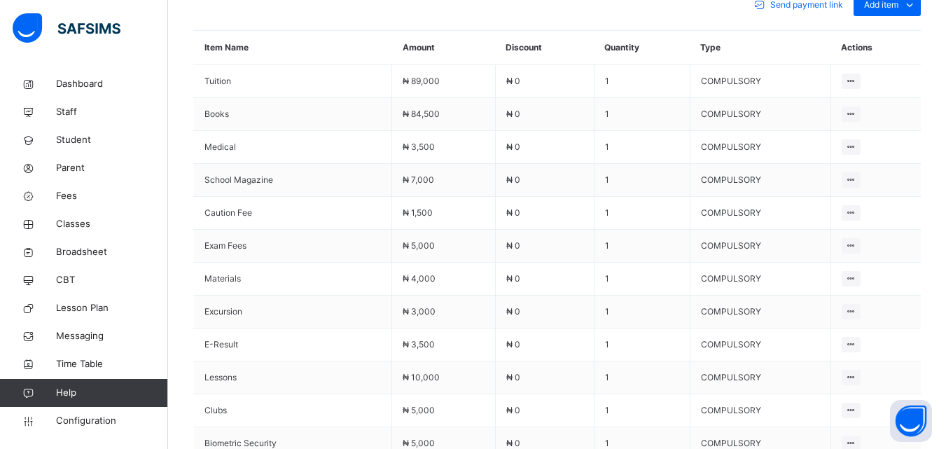
scroll to position [490, 0]
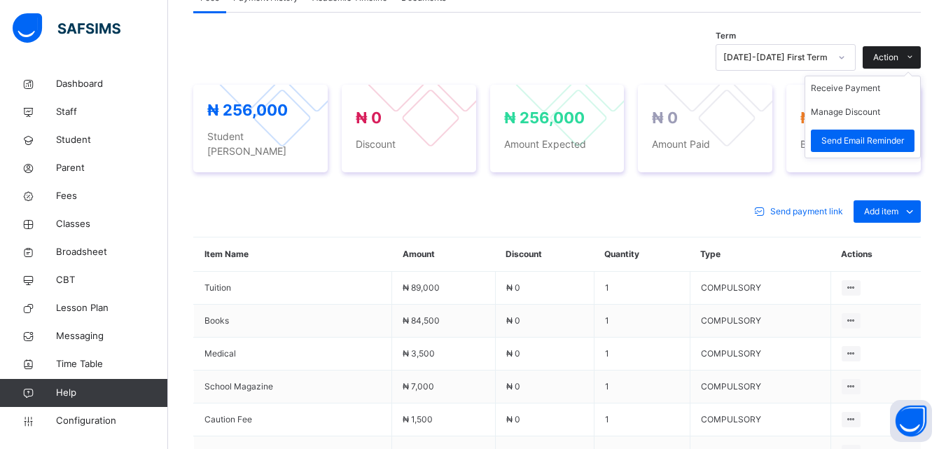
click at [892, 53] on span "Action" at bounding box center [885, 57] width 25 height 13
click at [867, 108] on button "Manage Discount" at bounding box center [845, 112] width 69 height 13
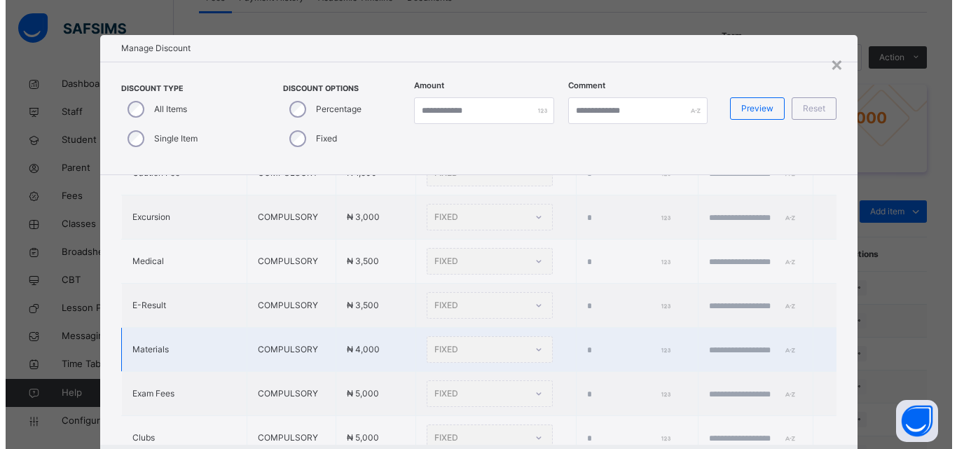
scroll to position [210, 0]
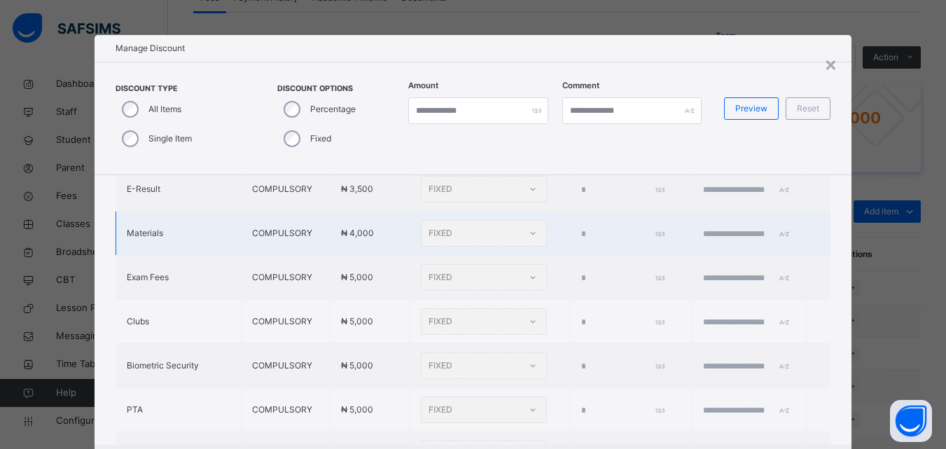
type input "*"
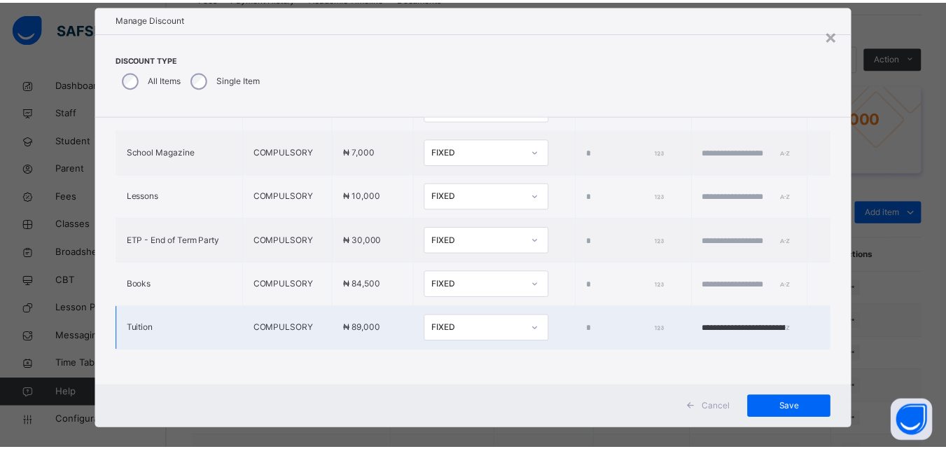
scroll to position [45, 0]
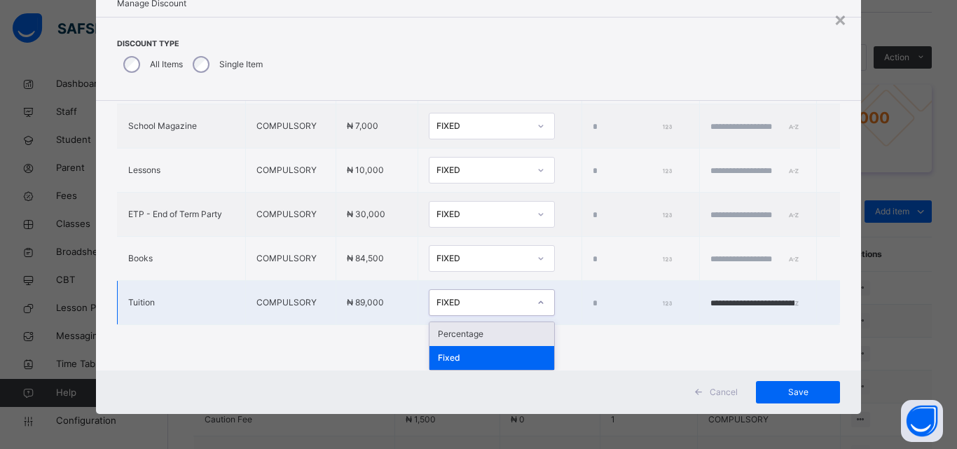
click at [537, 302] on icon at bounding box center [541, 303] width 8 height 14
click at [467, 338] on div "Percentage" at bounding box center [491, 334] width 125 height 24
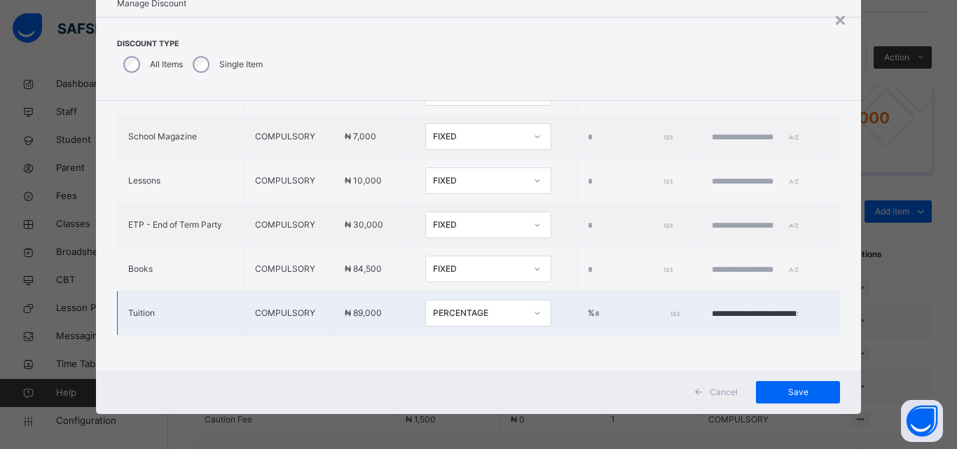
click at [595, 308] on input "*" at bounding box center [636, 314] width 83 height 13
type input "****"
click at [761, 387] on div "Save" at bounding box center [798, 392] width 84 height 22
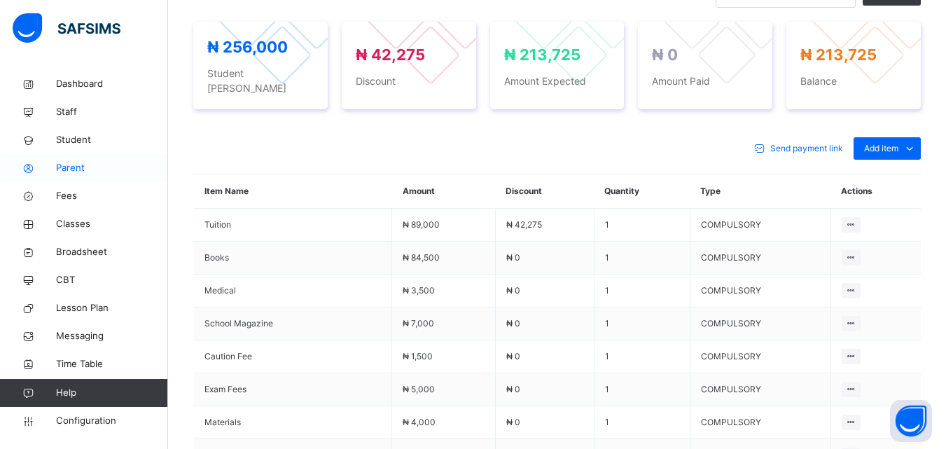
scroll to position [490, 0]
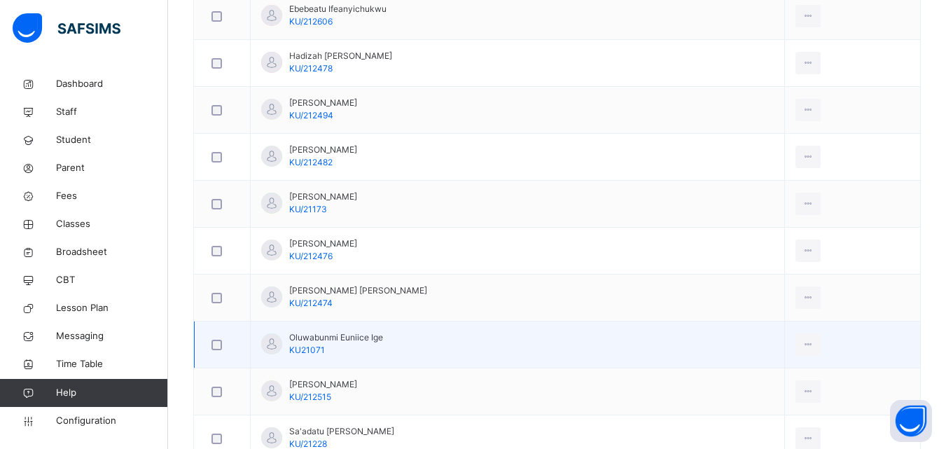
scroll to position [771, 0]
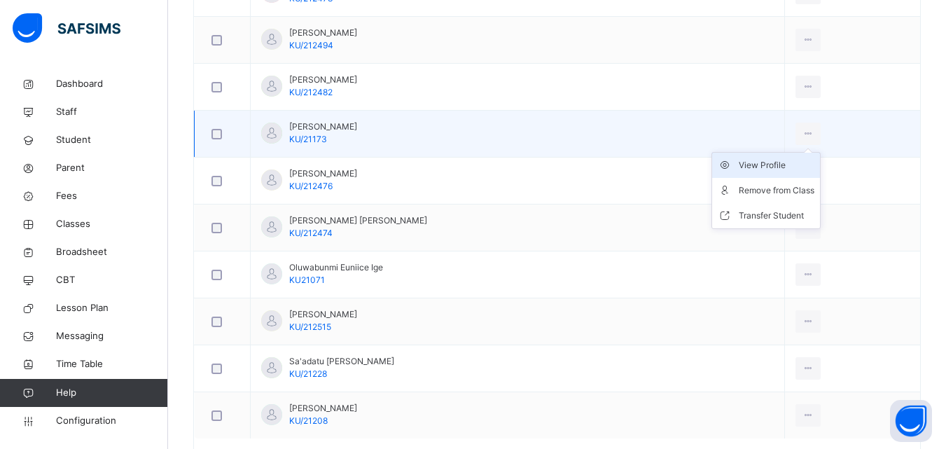
click at [797, 163] on div "View Profile" at bounding box center [777, 165] width 76 height 14
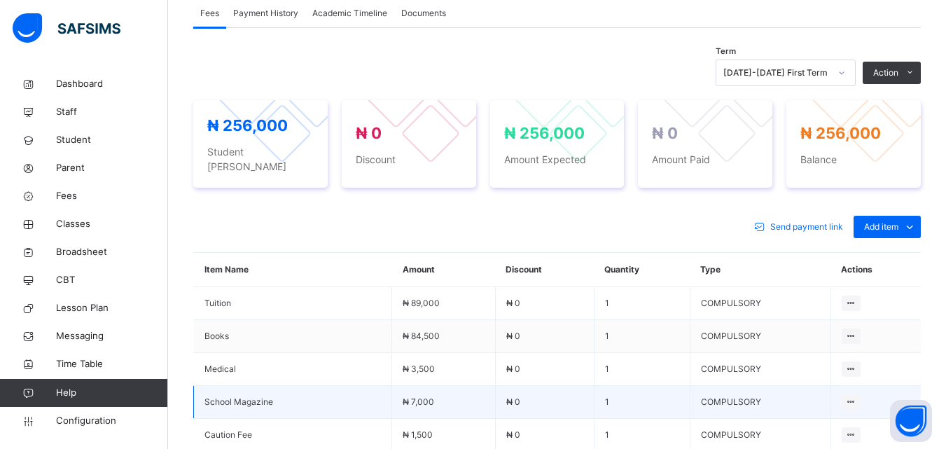
scroll to position [420, 0]
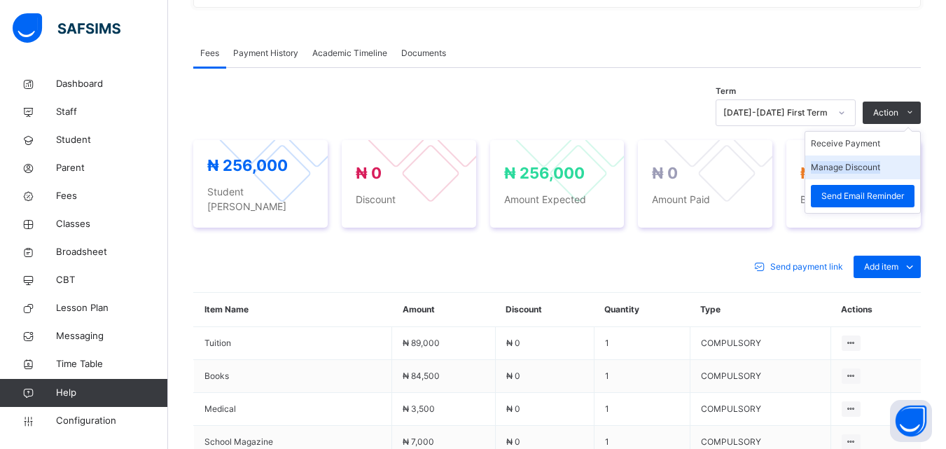
click at [873, 160] on li "Manage Discount" at bounding box center [863, 168] width 115 height 24
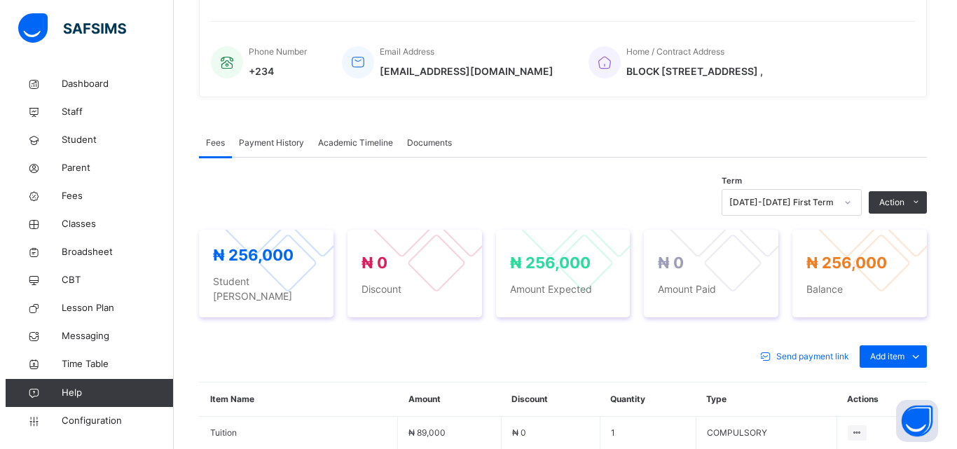
scroll to position [331, 0]
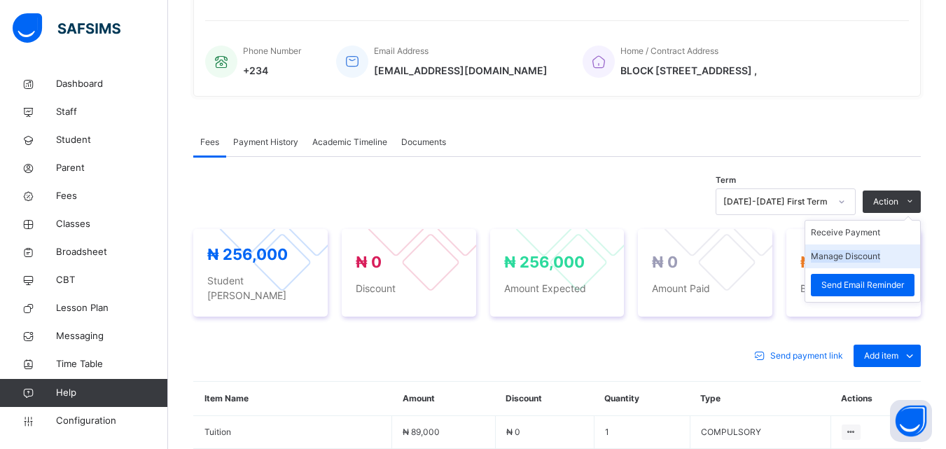
click at [872, 249] on li "Manage Discount" at bounding box center [863, 256] width 115 height 24
click at [873, 253] on button "Manage Discount" at bounding box center [845, 256] width 69 height 13
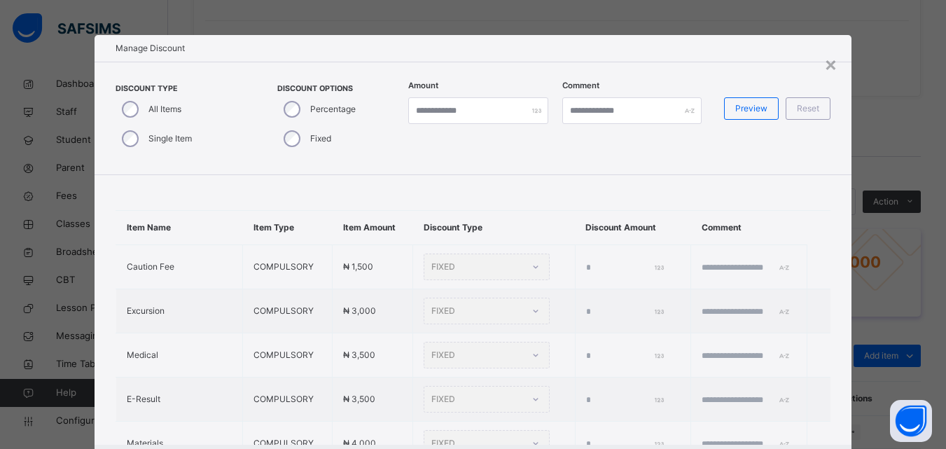
type input "*"
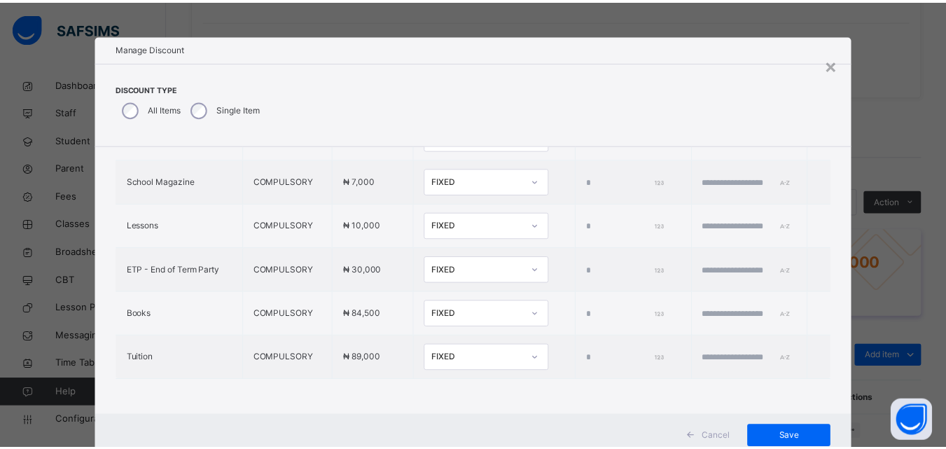
scroll to position [476, 0]
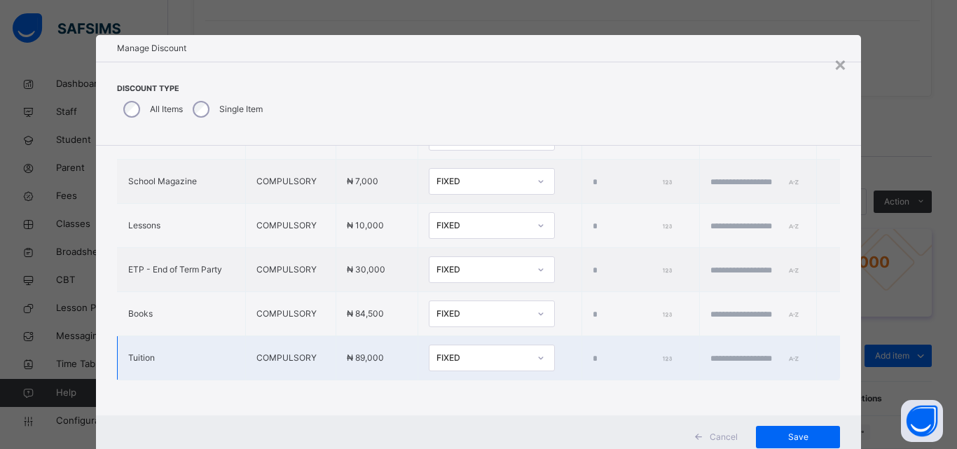
click at [537, 351] on icon at bounding box center [541, 358] width 8 height 14
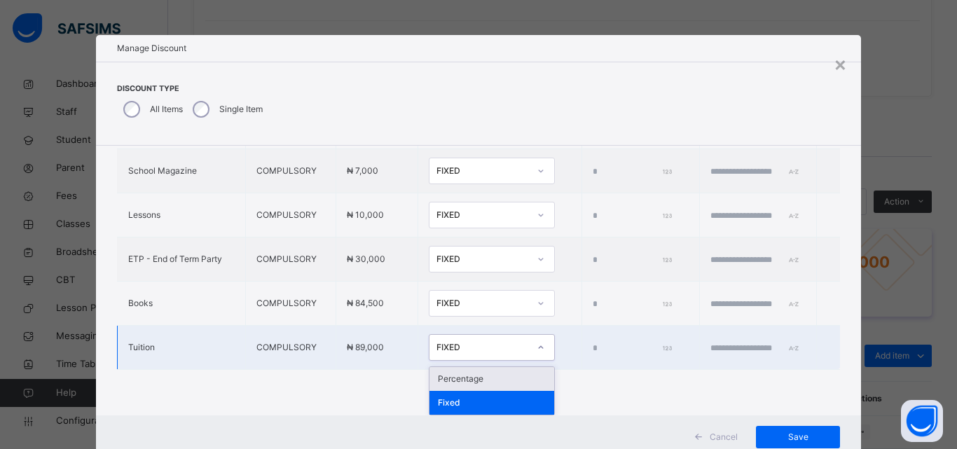
click at [477, 377] on div "Percentage" at bounding box center [491, 379] width 125 height 24
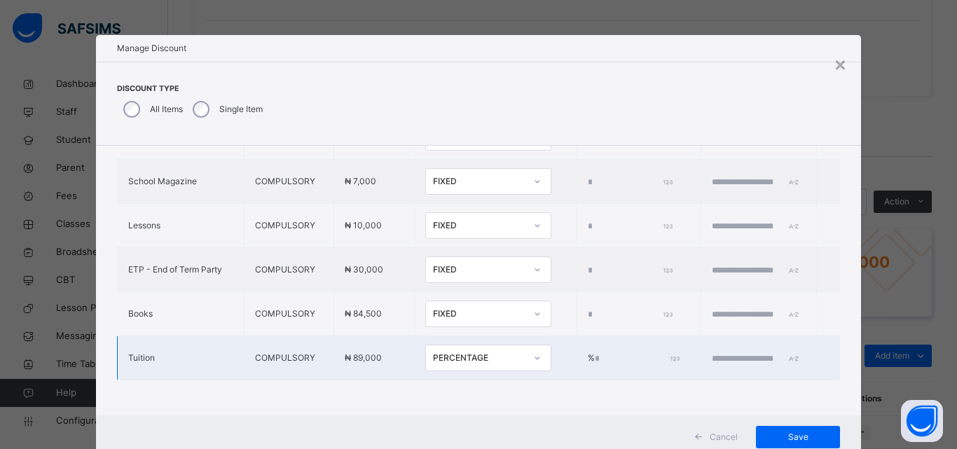
click at [595, 352] on input "*" at bounding box center [636, 358] width 83 height 13
type input "**"
click at [712, 352] on input "text" at bounding box center [754, 358] width 84 height 13
type input "**********"
drag, startPoint x: 777, startPoint y: 434, endPoint x: 770, endPoint y: 422, distance: 13.8
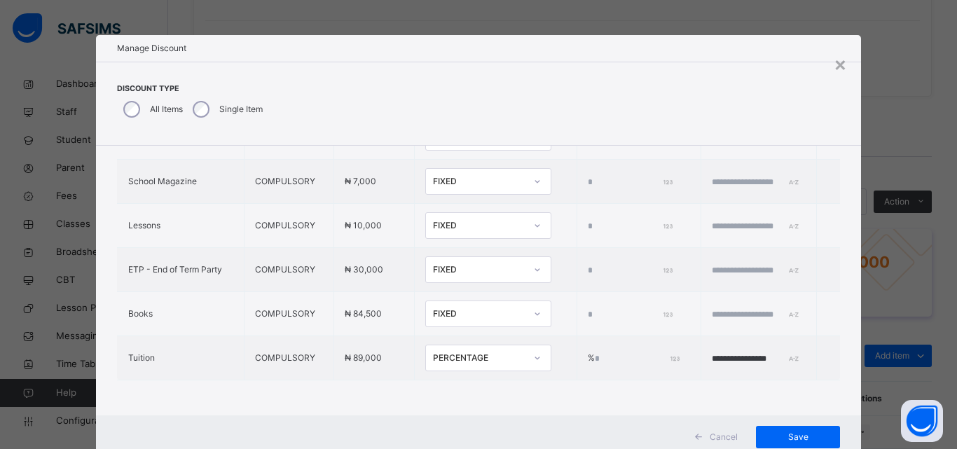
click at [774, 431] on span "Save" at bounding box center [797, 437] width 63 height 13
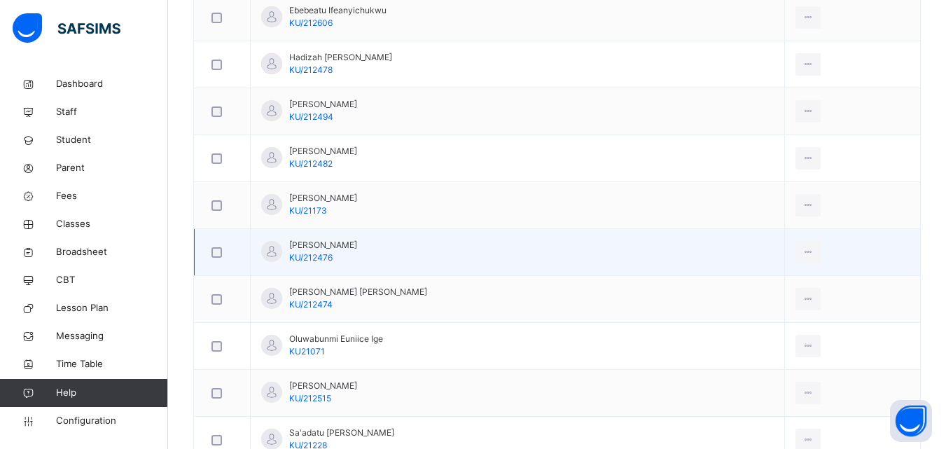
scroll to position [700, 0]
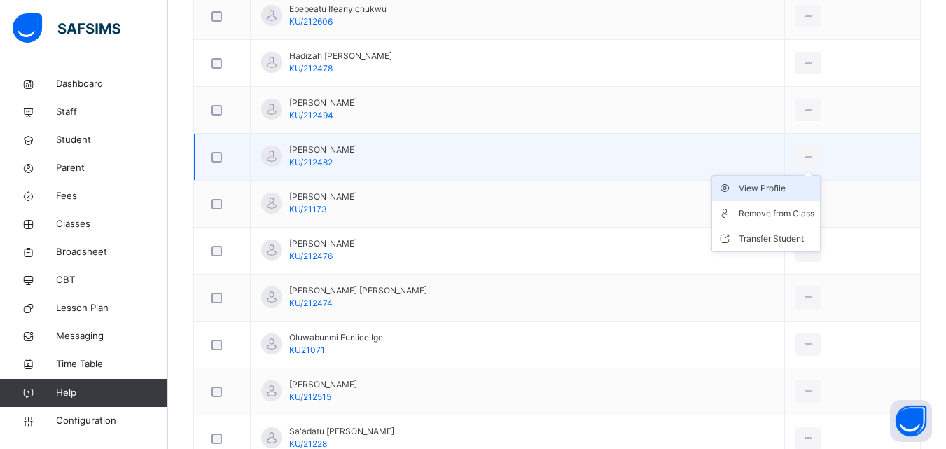
click at [790, 188] on div "View Profile" at bounding box center [777, 188] width 76 height 14
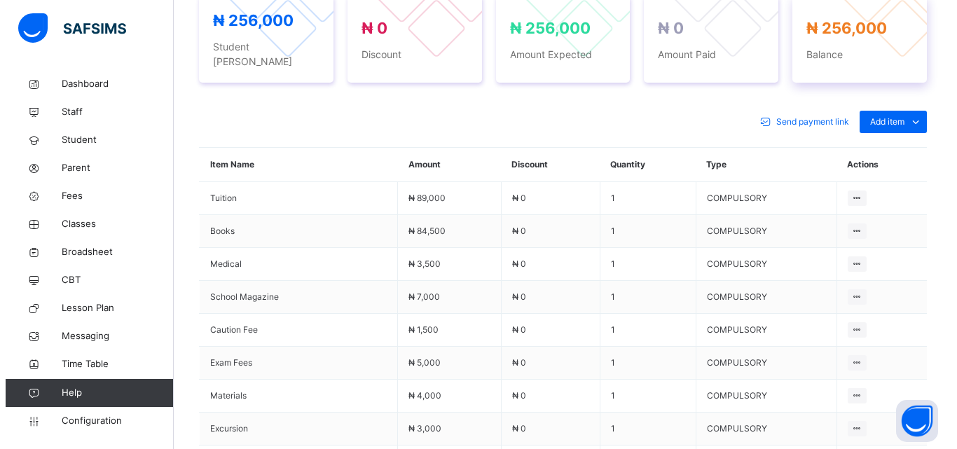
scroll to position [490, 0]
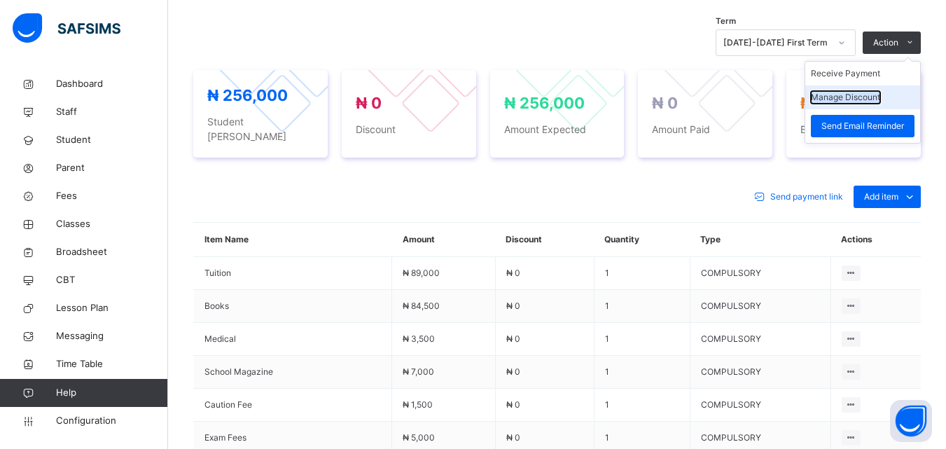
click at [864, 101] on button "Manage Discount" at bounding box center [845, 97] width 69 height 13
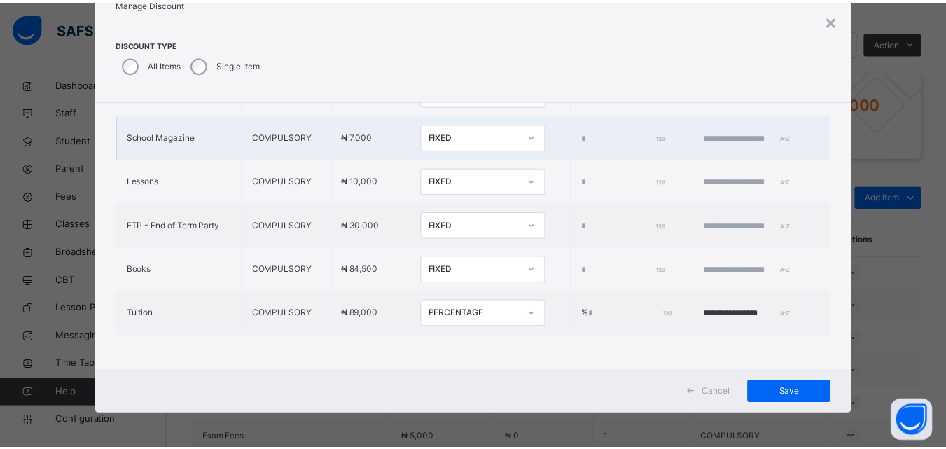
scroll to position [476, 0]
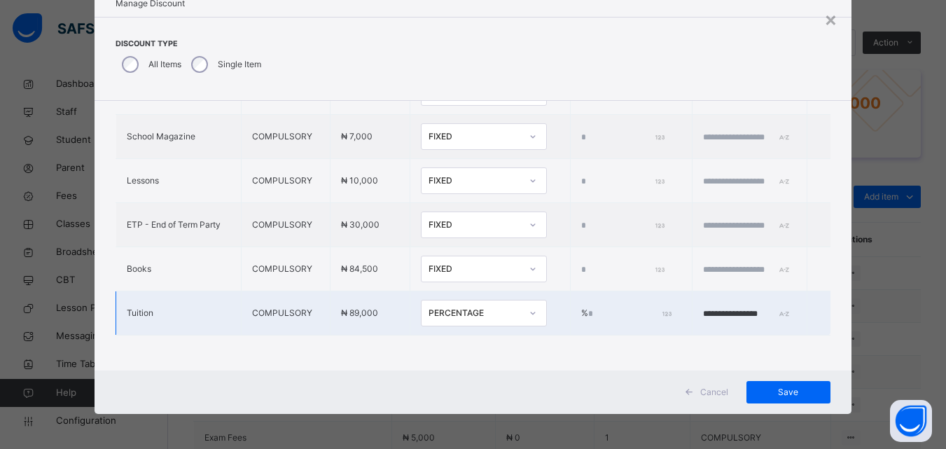
click at [462, 307] on div "PERCENTAGE" at bounding box center [475, 313] width 92 height 13
click at [599, 221] on input "*" at bounding box center [621, 225] width 81 height 13
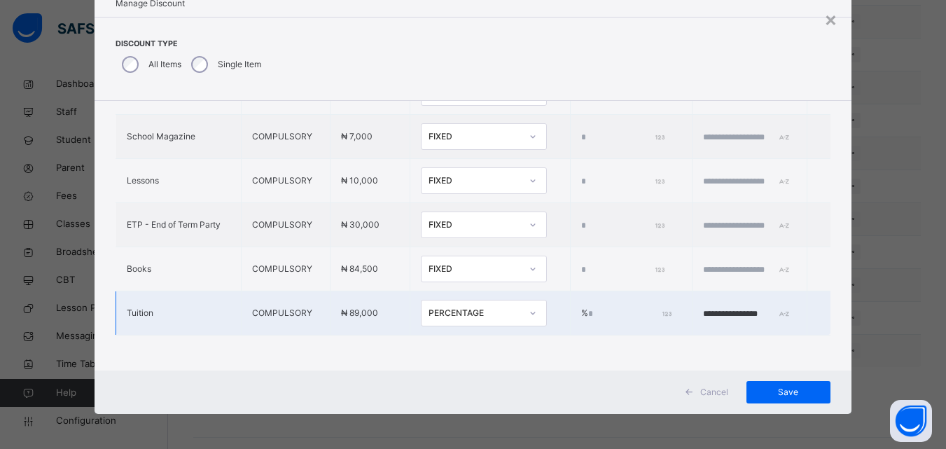
click at [529, 306] on icon at bounding box center [533, 313] width 8 height 14
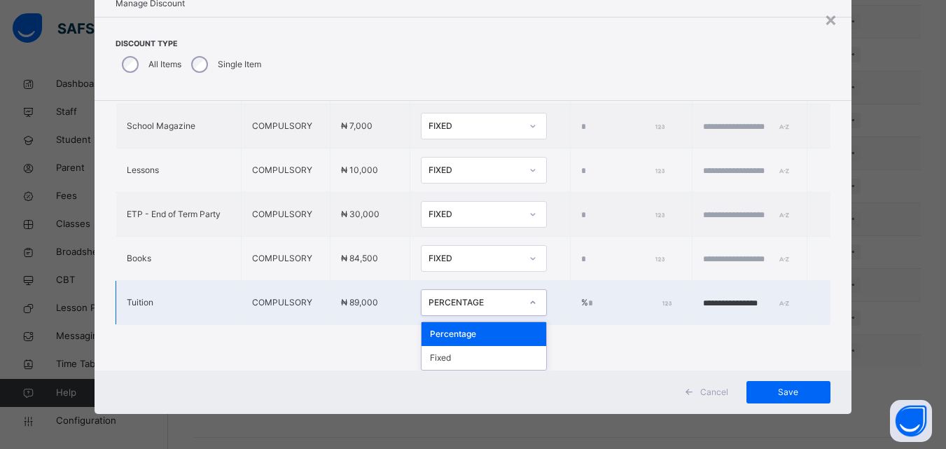
type input "*"
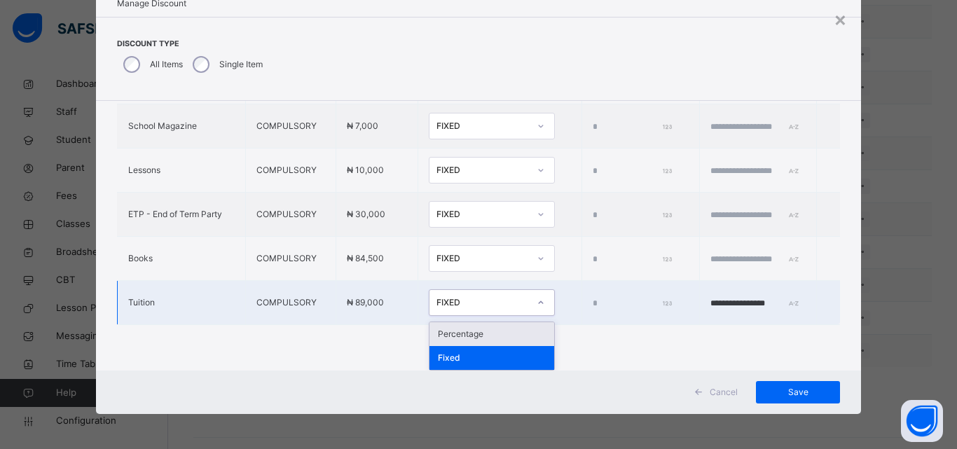
click at [449, 333] on div "Percentage" at bounding box center [491, 334] width 125 height 24
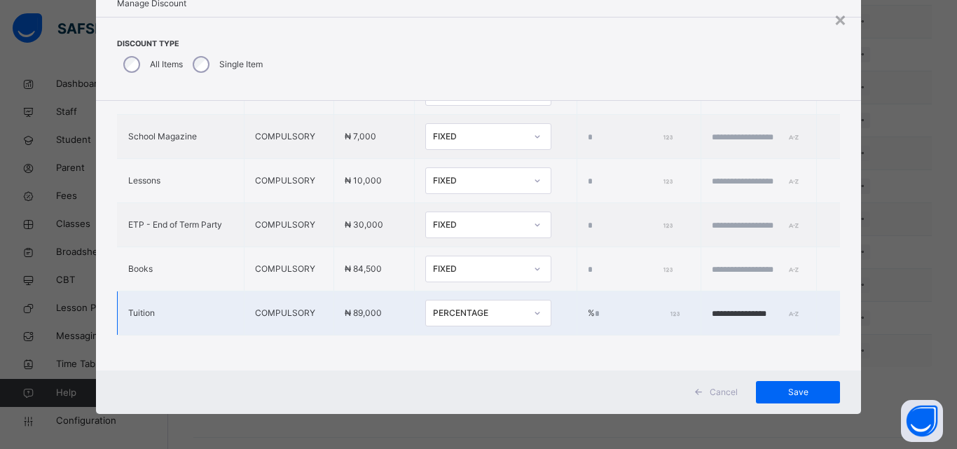
click at [595, 308] on input "*" at bounding box center [636, 314] width 83 height 13
type input "****"
click at [713, 308] on input "**********" at bounding box center [754, 314] width 84 height 13
type input "**********"
click at [788, 394] on span "Save" at bounding box center [797, 392] width 63 height 13
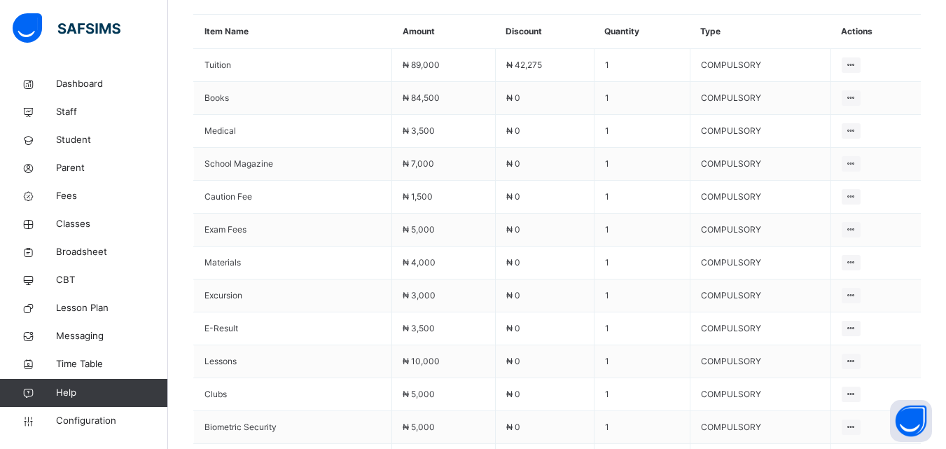
scroll to position [612, 0]
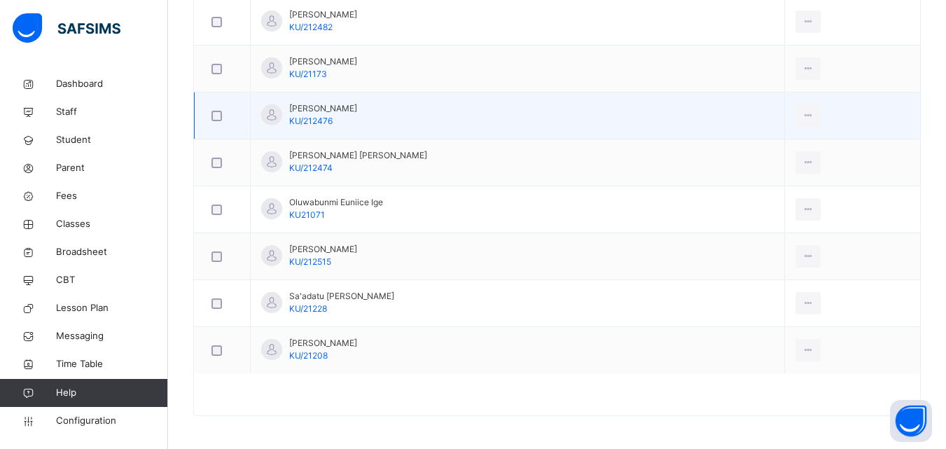
scroll to position [838, 0]
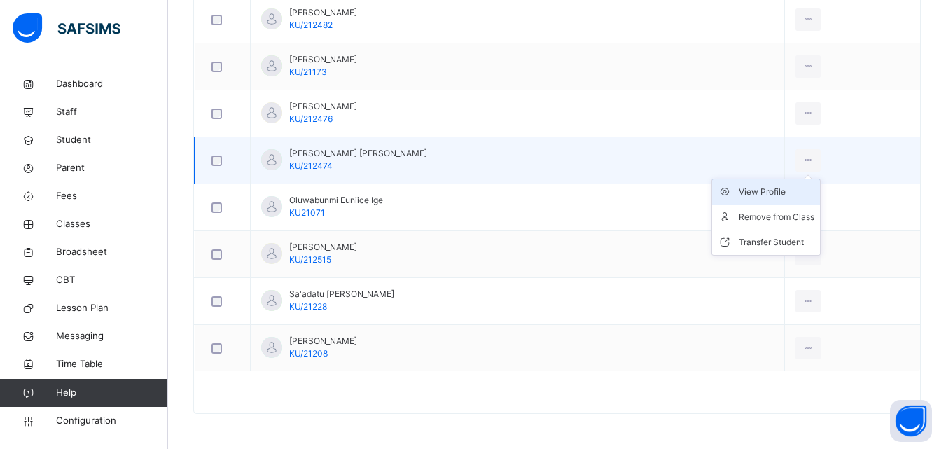
click at [782, 190] on div "View Profile" at bounding box center [777, 192] width 76 height 14
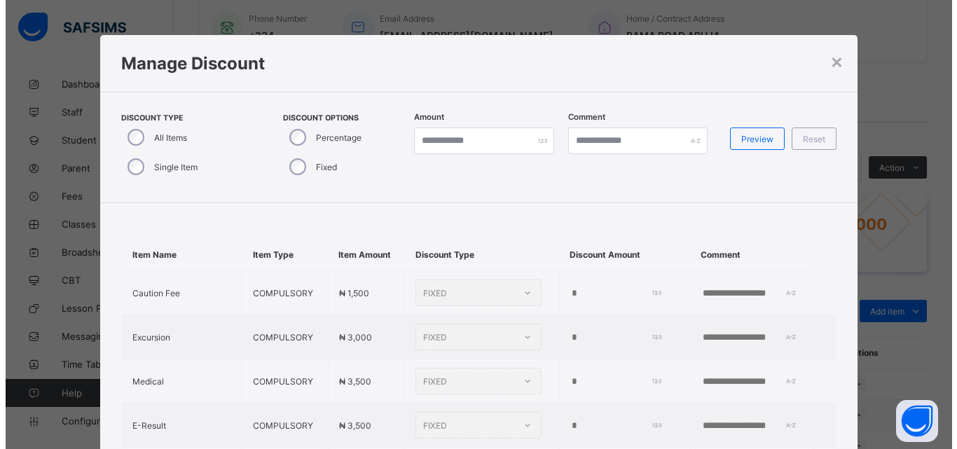
scroll to position [350, 0]
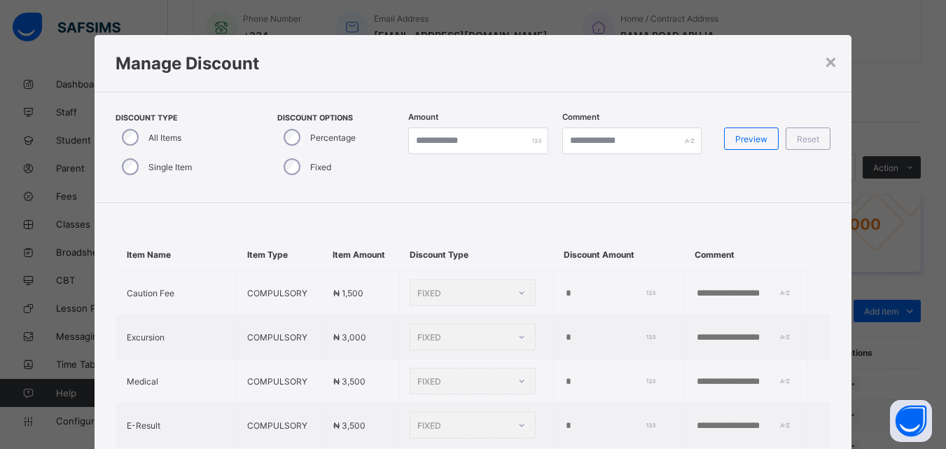
type input "****"
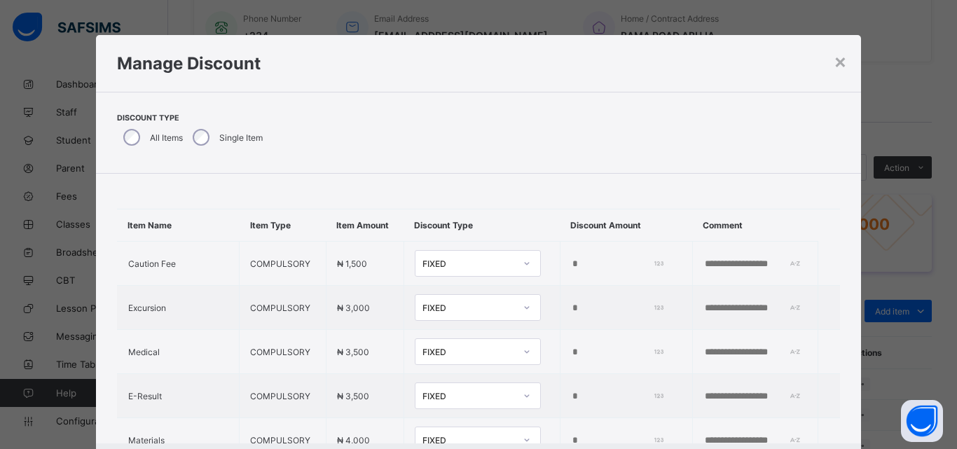
click at [120, 165] on div "Discount Type All Items Single Item" at bounding box center [479, 133] width 766 height 82
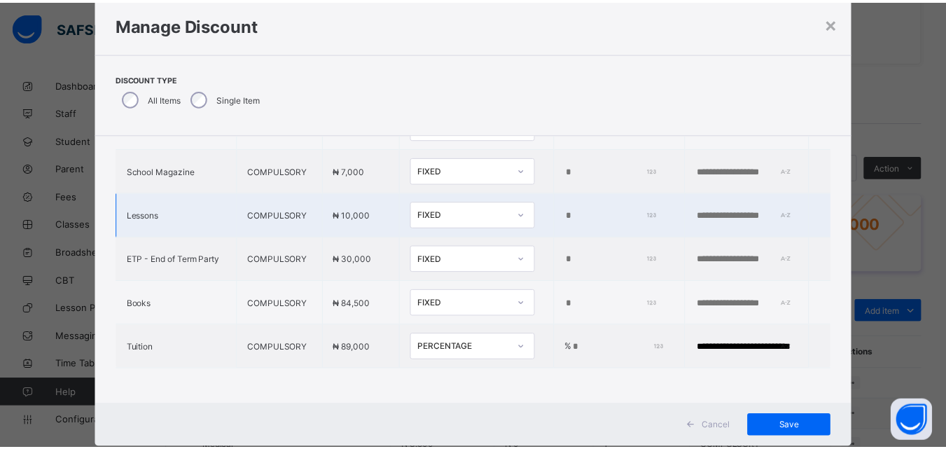
scroll to position [73, 0]
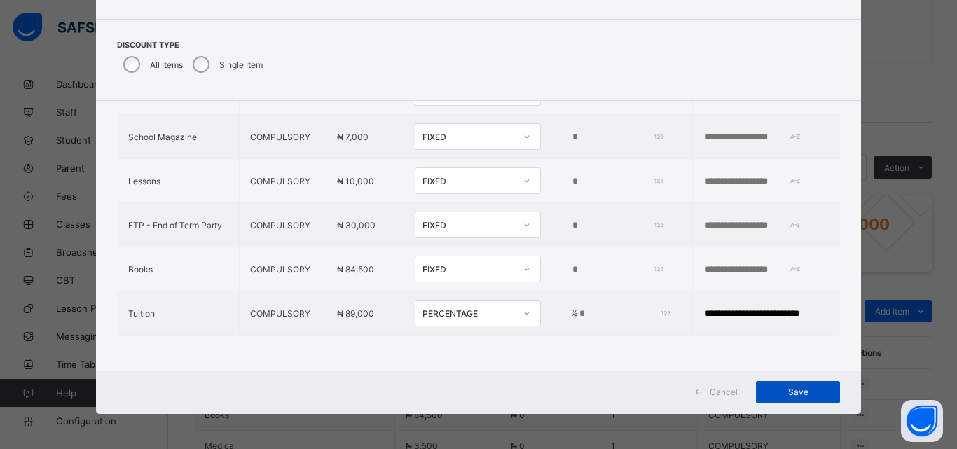
click at [795, 392] on span "Save" at bounding box center [797, 392] width 63 height 11
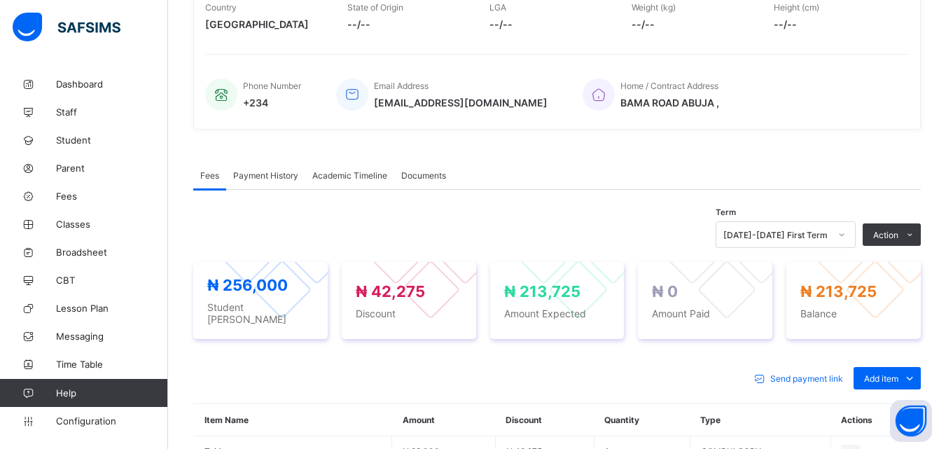
scroll to position [350, 0]
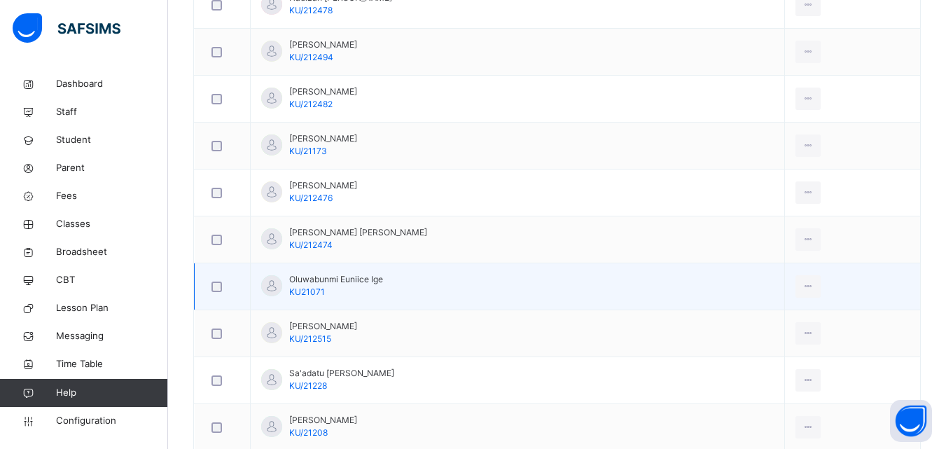
scroll to position [771, 0]
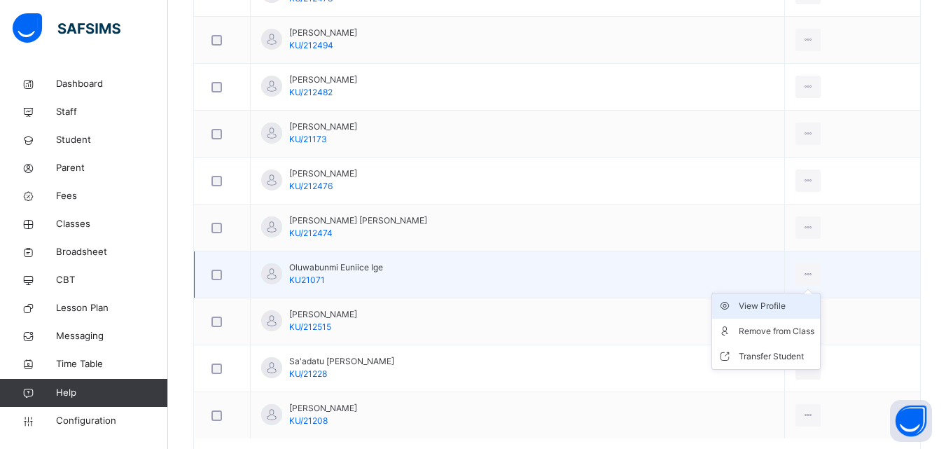
click at [800, 305] on div "View Profile" at bounding box center [777, 306] width 76 height 14
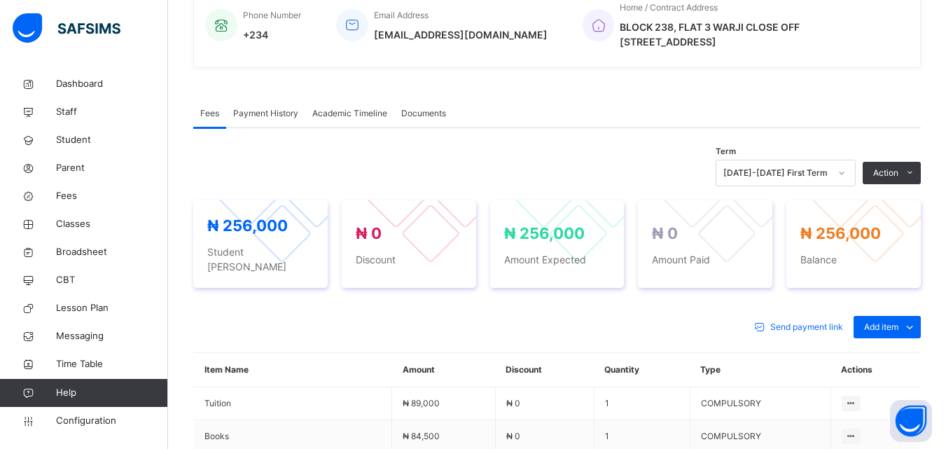
scroll to position [350, 0]
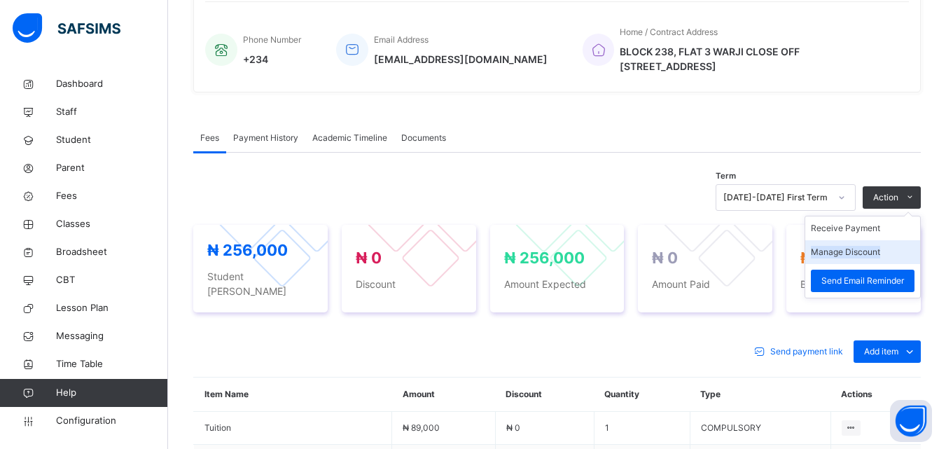
click at [867, 245] on li "Manage Discount" at bounding box center [863, 252] width 115 height 24
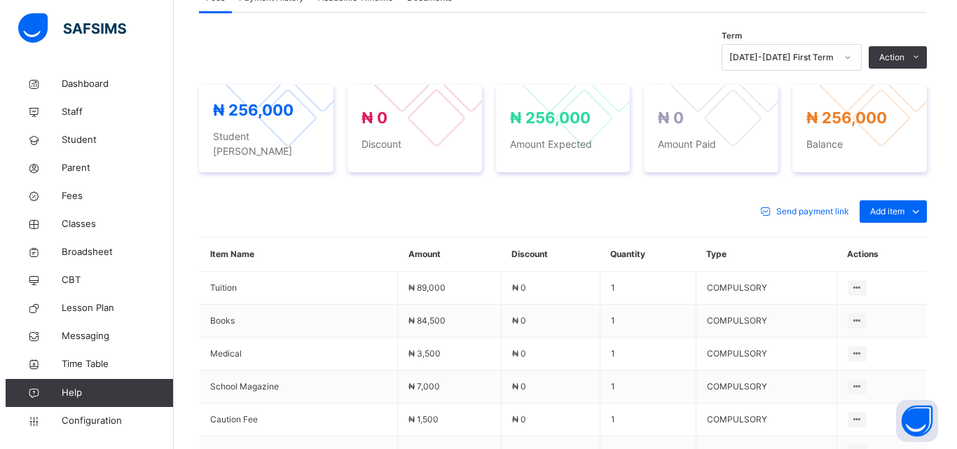
scroll to position [420, 0]
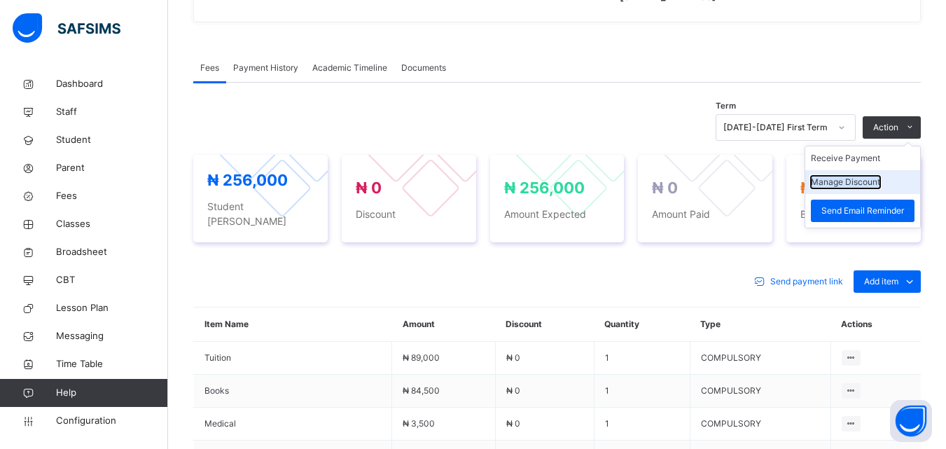
click at [868, 181] on button "Manage Discount" at bounding box center [845, 182] width 69 height 13
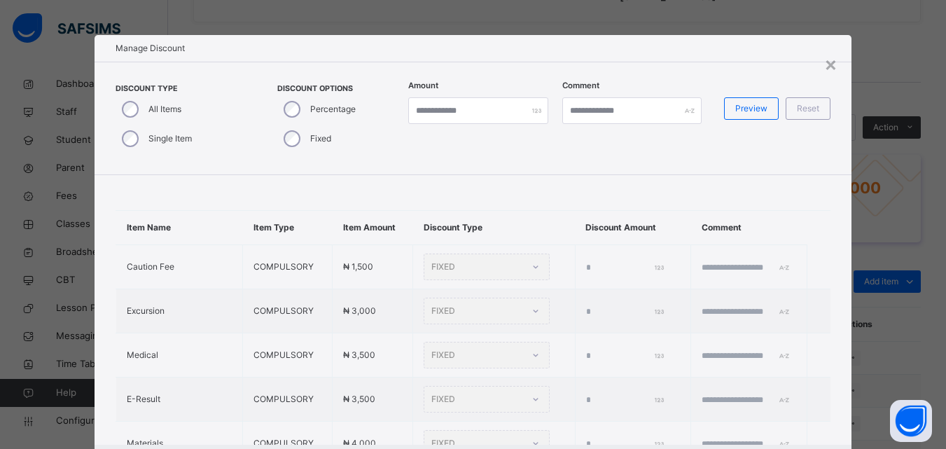
type input "*"
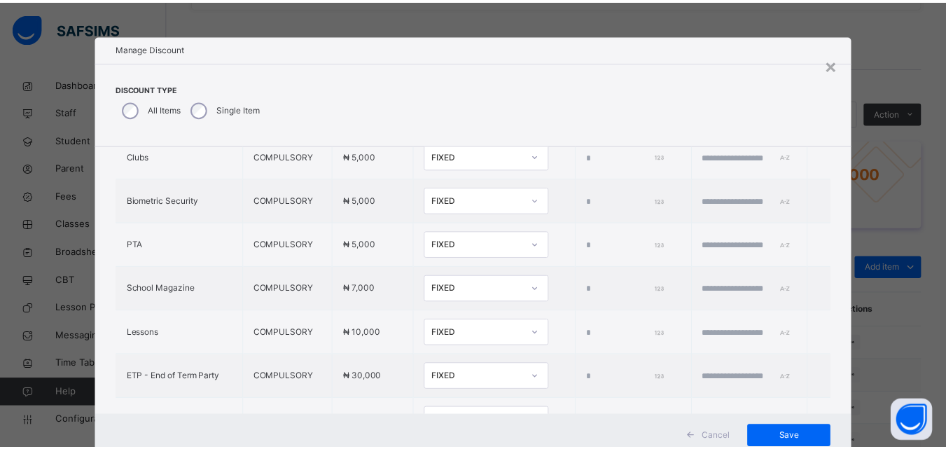
scroll to position [476, 0]
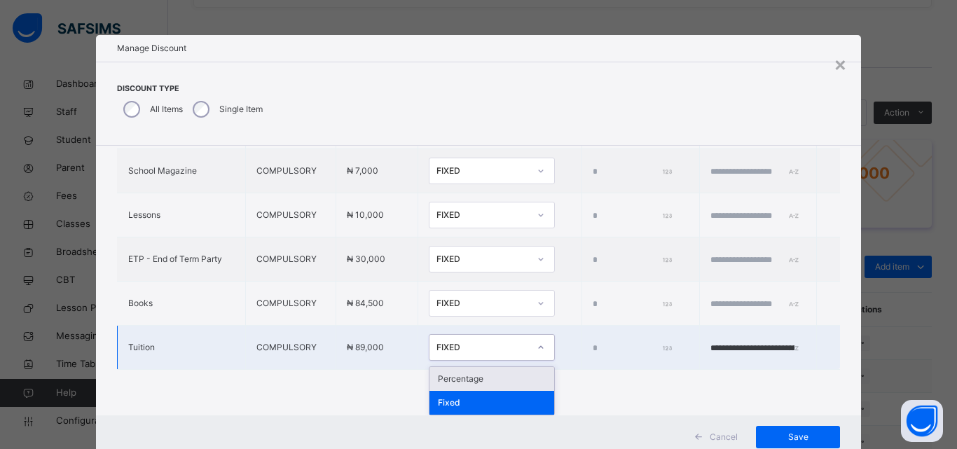
click at [450, 346] on div "FIXED" at bounding box center [482, 347] width 92 height 13
click at [434, 375] on div "Percentage" at bounding box center [491, 379] width 125 height 24
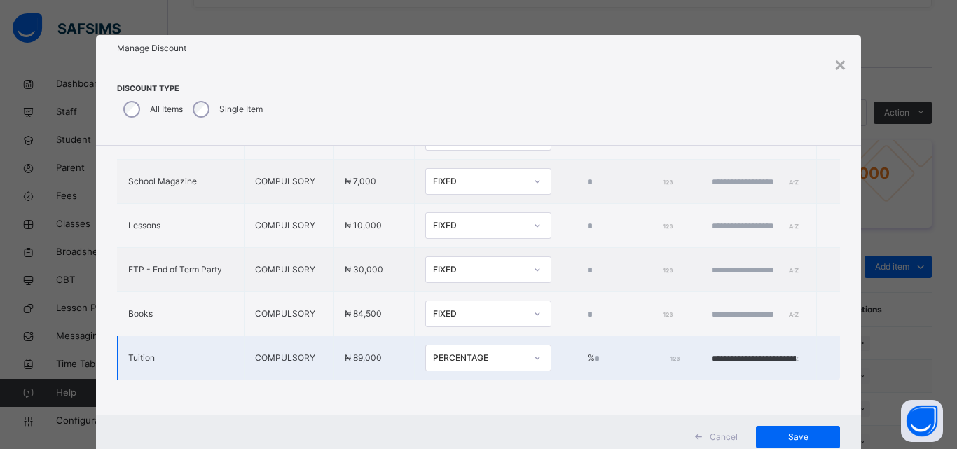
click at [576, 336] on td "% *" at bounding box center [638, 358] width 124 height 44
drag, startPoint x: 563, startPoint y: 342, endPoint x: 576, endPoint y: 351, distance: 16.1
click at [595, 352] on input "*" at bounding box center [636, 358] width 83 height 13
type input "**"
click at [799, 346] on td "**********" at bounding box center [758, 358] width 116 height 44
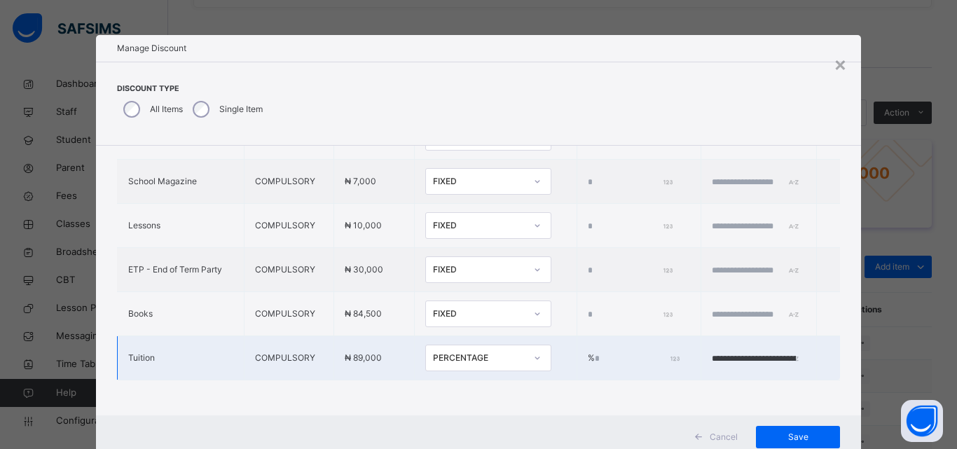
click at [798, 346] on td "**********" at bounding box center [758, 358] width 116 height 44
click at [792, 352] on input "**********" at bounding box center [754, 358] width 84 height 13
type input "**********"
click at [777, 437] on span "Save" at bounding box center [797, 437] width 63 height 13
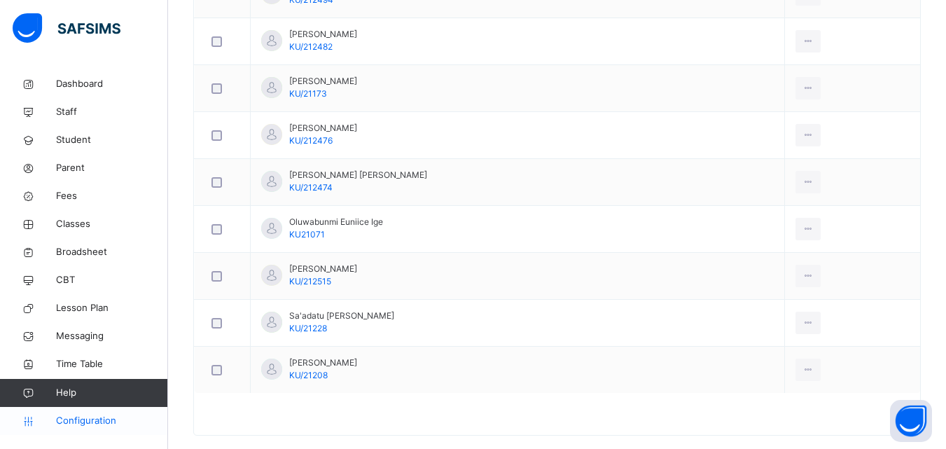
scroll to position [838, 0]
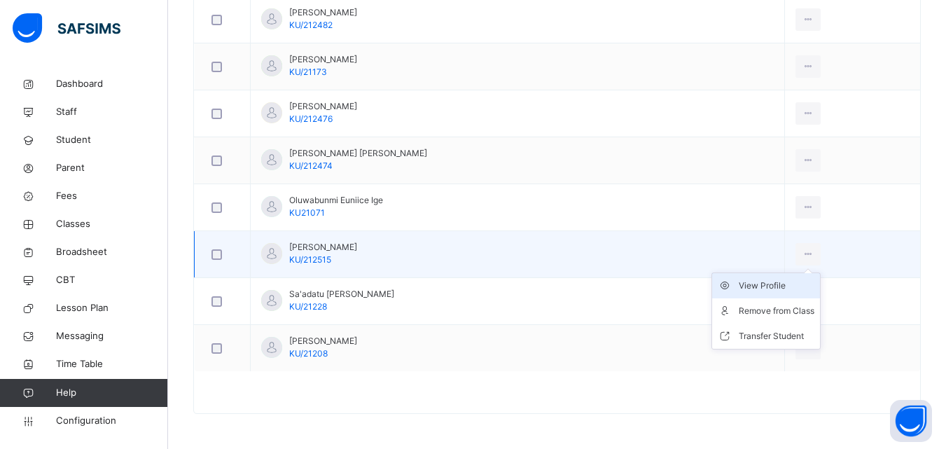
click at [790, 286] on div "View Profile" at bounding box center [777, 286] width 76 height 14
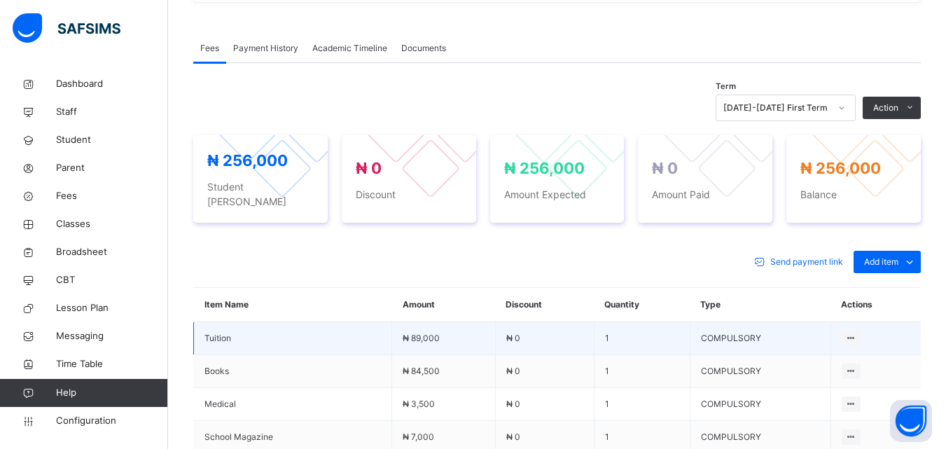
scroll to position [401, 0]
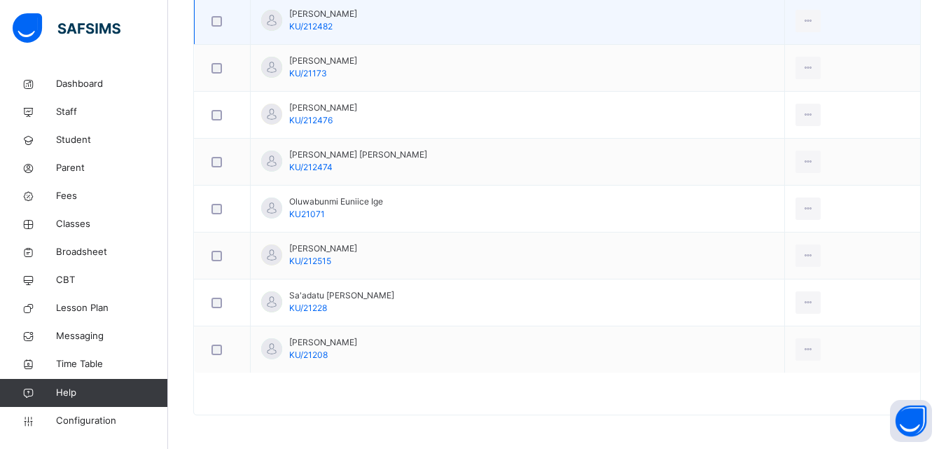
scroll to position [838, 0]
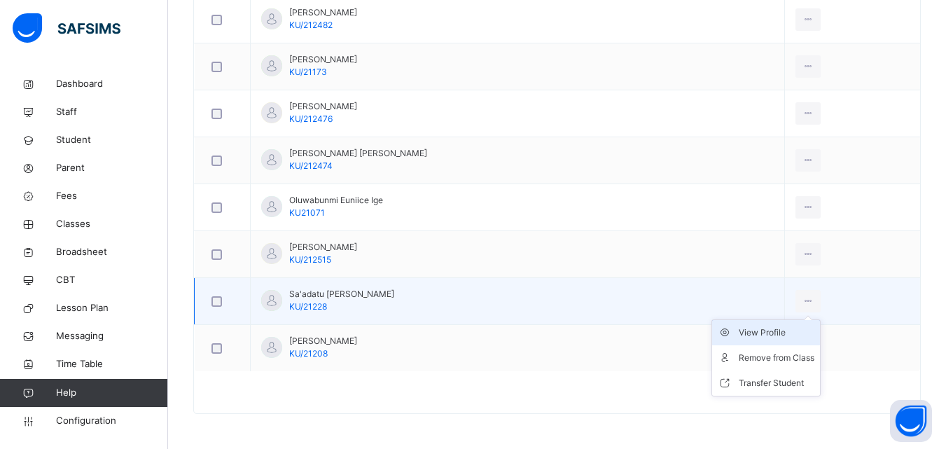
click at [792, 329] on div "View Profile" at bounding box center [777, 333] width 76 height 14
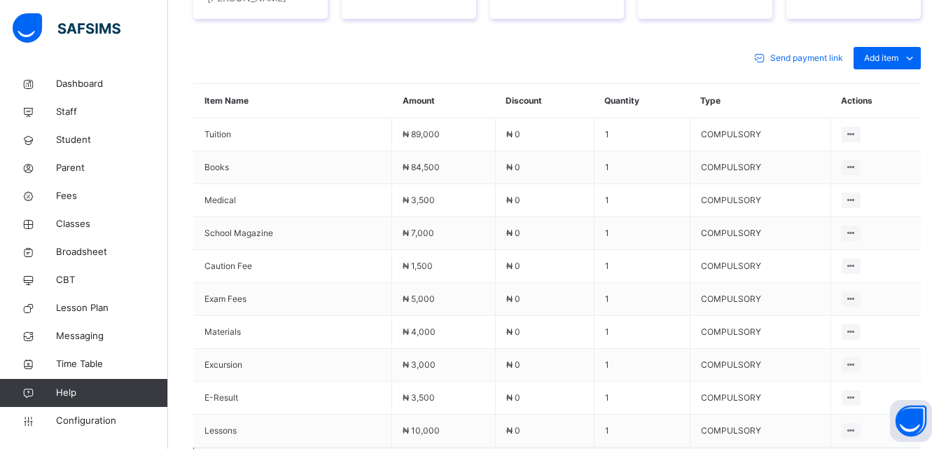
scroll to position [471, 0]
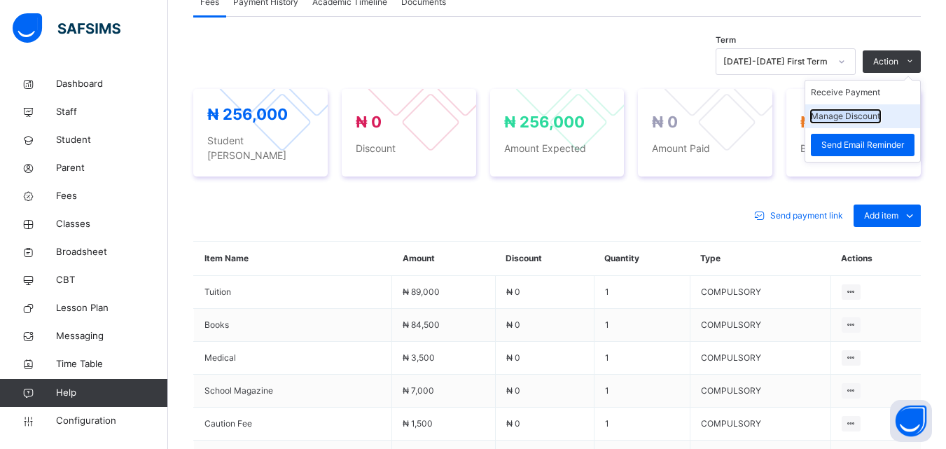
click at [875, 113] on button "Manage Discount" at bounding box center [845, 116] width 69 height 13
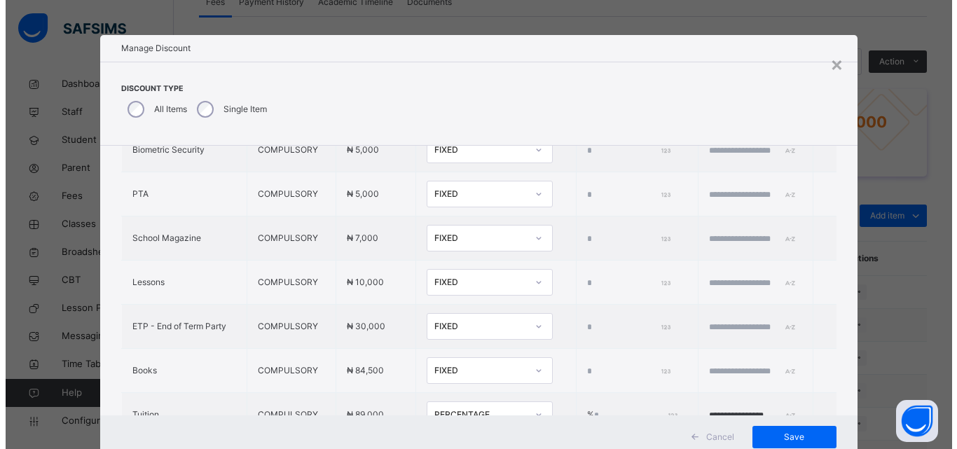
scroll to position [476, 0]
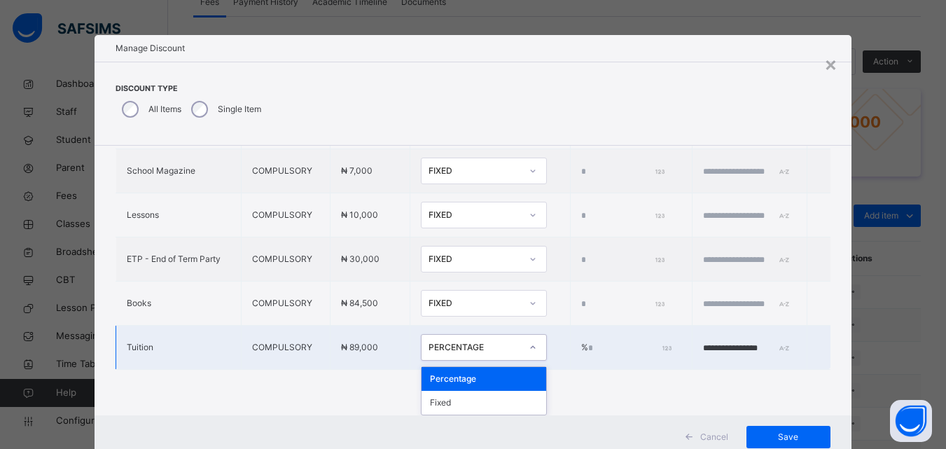
click at [529, 347] on icon at bounding box center [533, 347] width 8 height 14
click at [460, 379] on div "Percentage" at bounding box center [484, 379] width 125 height 24
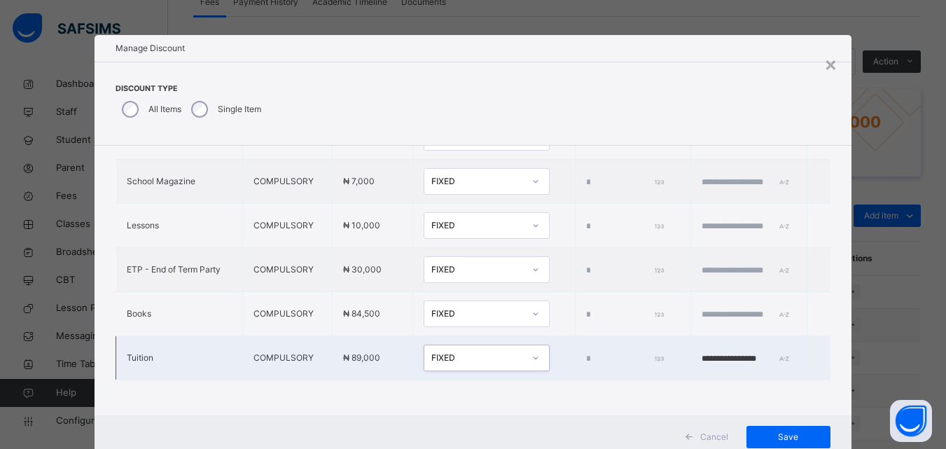
type input "*"
click at [586, 352] on input "*" at bounding box center [624, 358] width 76 height 13
type input "****"
click at [705, 352] on input "**********" at bounding box center [744, 358] width 84 height 13
type input "**********"
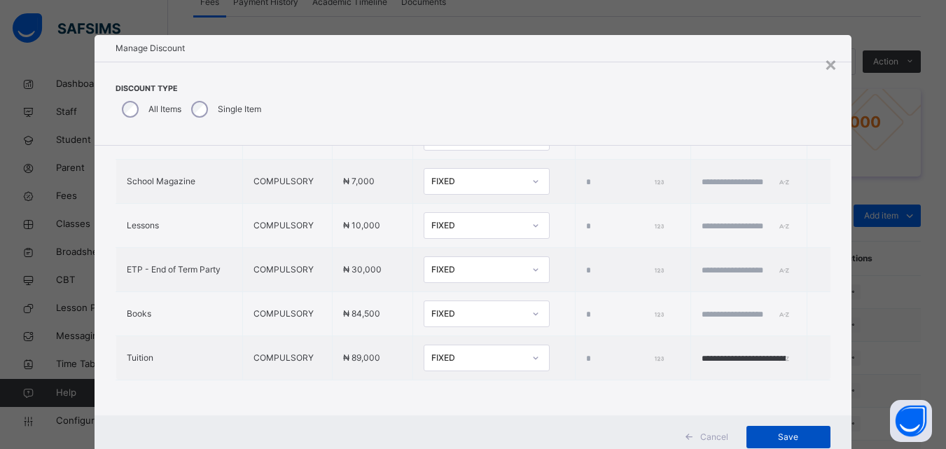
click at [769, 429] on div "Save" at bounding box center [789, 437] width 84 height 22
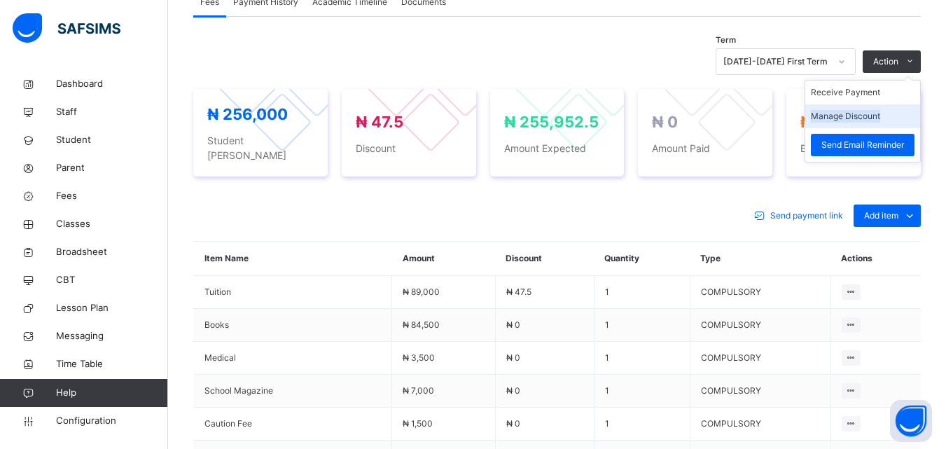
click at [866, 108] on li "Manage Discount" at bounding box center [863, 116] width 115 height 24
click at [873, 118] on button "Manage Discount" at bounding box center [845, 116] width 69 height 13
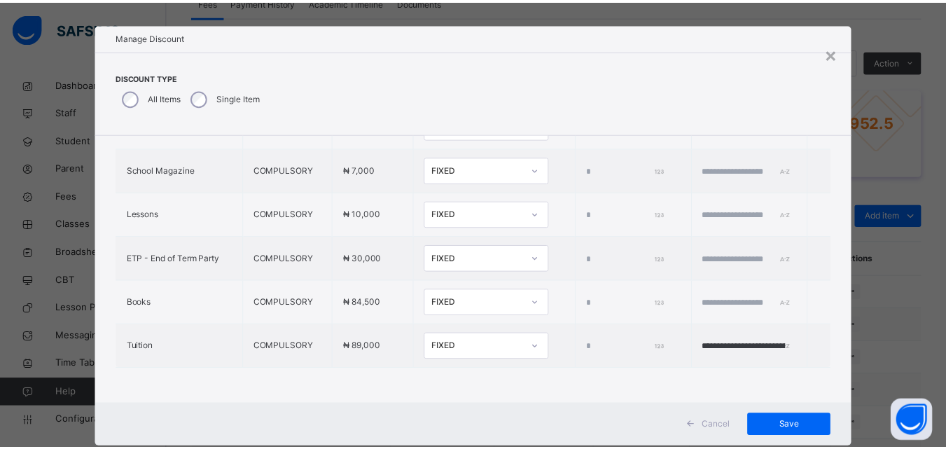
scroll to position [45, 0]
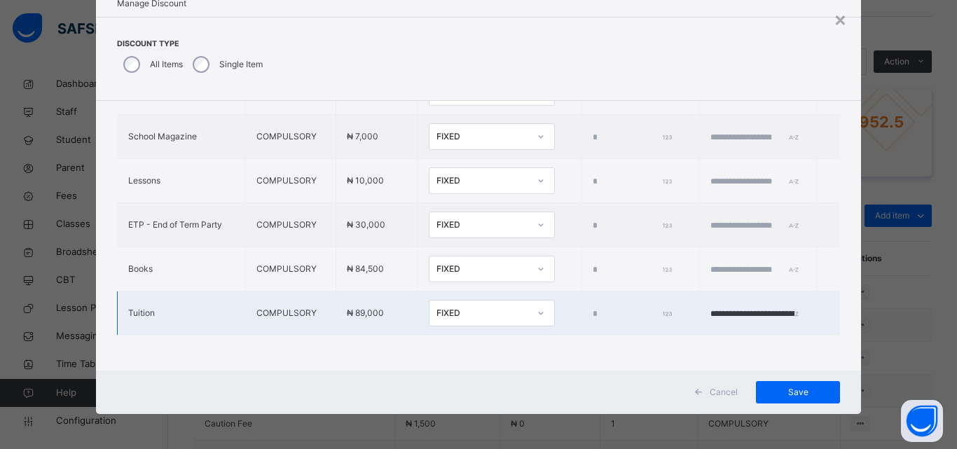
click at [582, 296] on td "****" at bounding box center [641, 313] width 118 height 44
click at [582, 310] on td "****" at bounding box center [641, 313] width 118 height 44
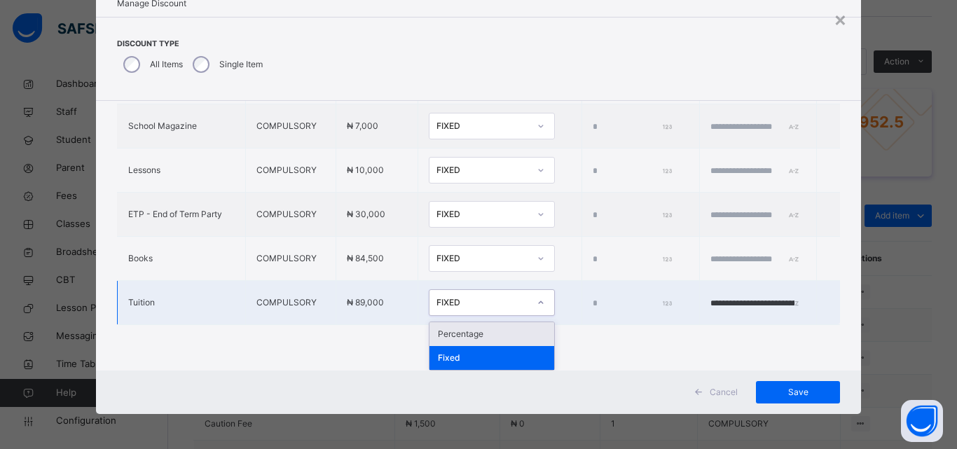
drag, startPoint x: 509, startPoint y: 301, endPoint x: 515, endPoint y: 308, distance: 9.0
click at [537, 303] on icon at bounding box center [541, 303] width 8 height 14
click at [460, 338] on div "Percentage" at bounding box center [491, 334] width 125 height 24
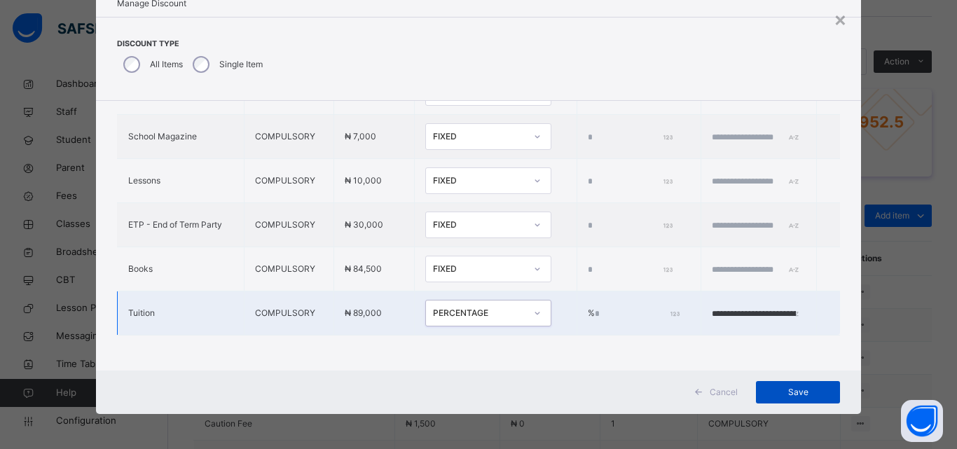
click at [789, 389] on span "Save" at bounding box center [797, 392] width 63 height 13
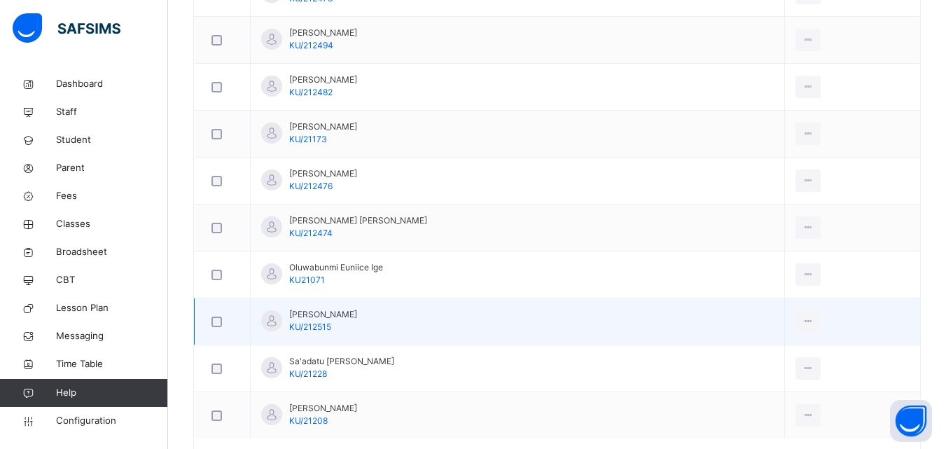
scroll to position [838, 0]
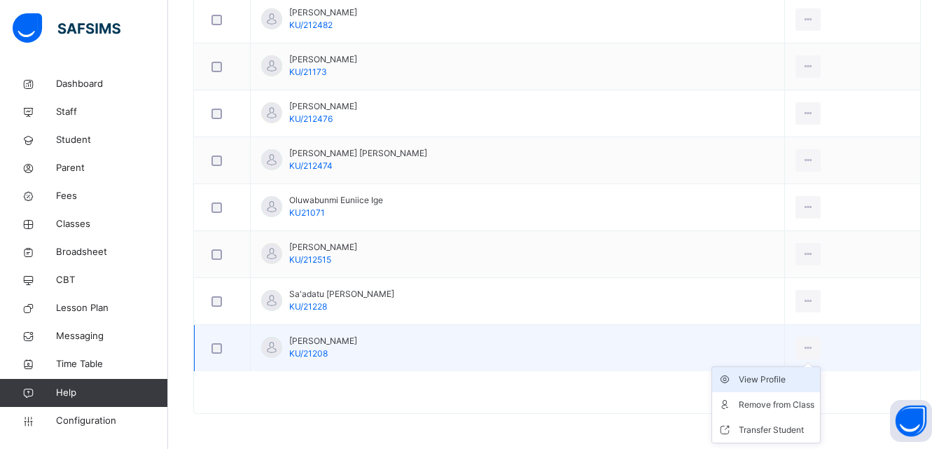
click at [783, 379] on div "View Profile" at bounding box center [777, 380] width 76 height 14
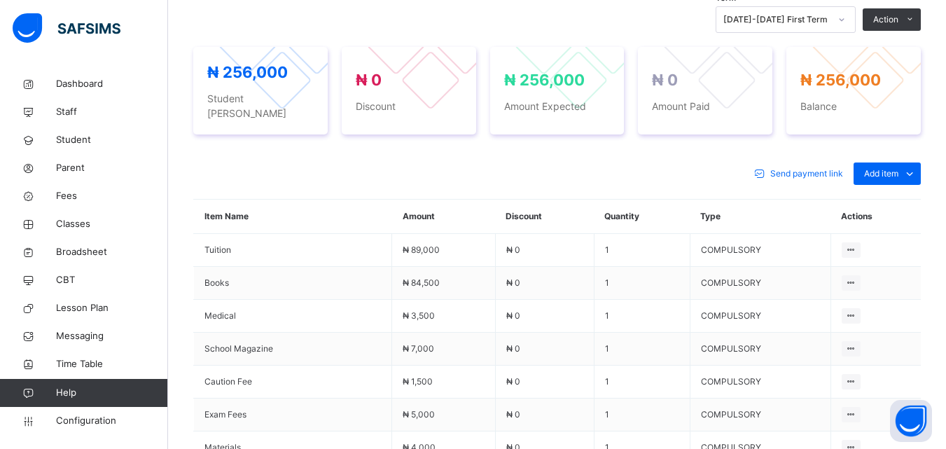
scroll to position [838, 0]
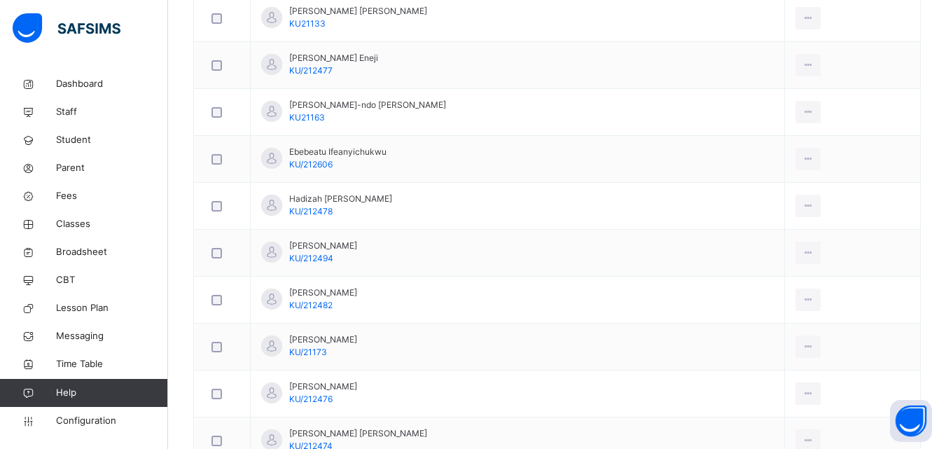
scroll to position [347, 0]
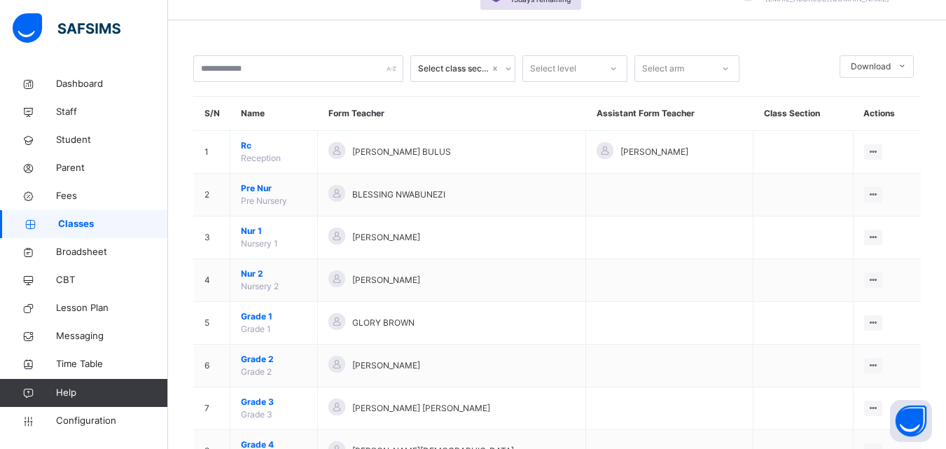
scroll to position [210, 0]
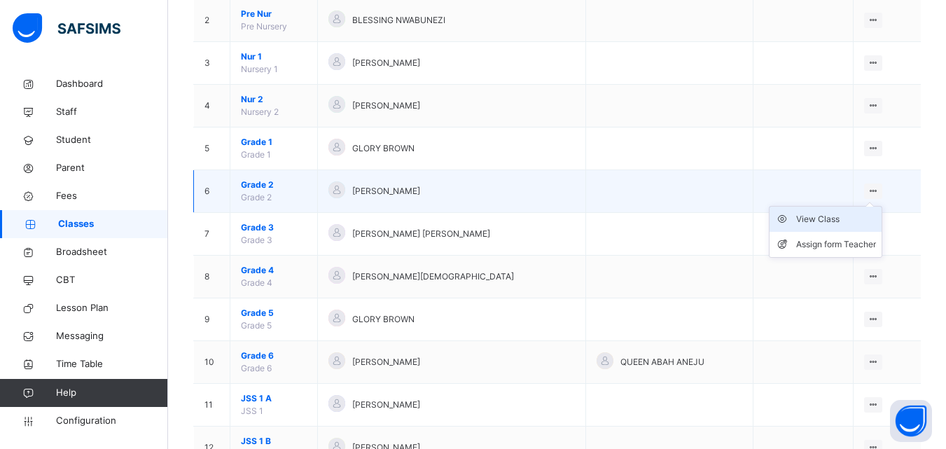
click at [855, 219] on div "View Class" at bounding box center [836, 219] width 80 height 14
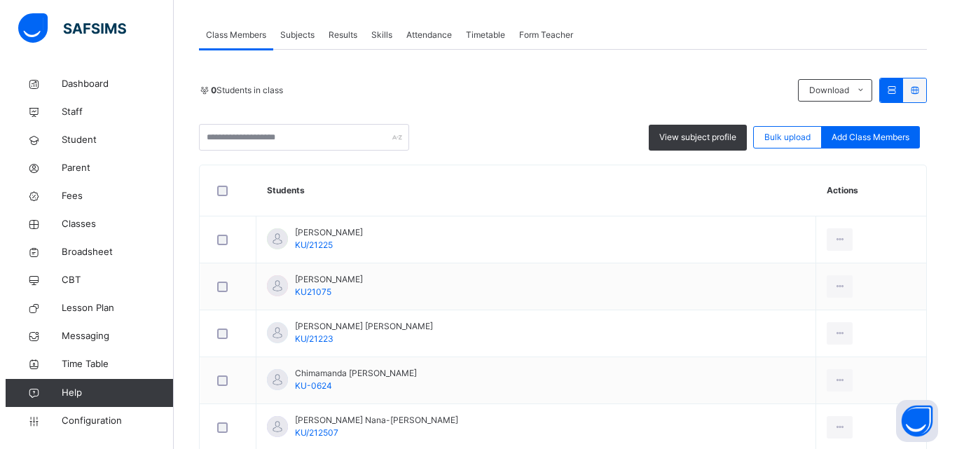
scroll to position [280, 0]
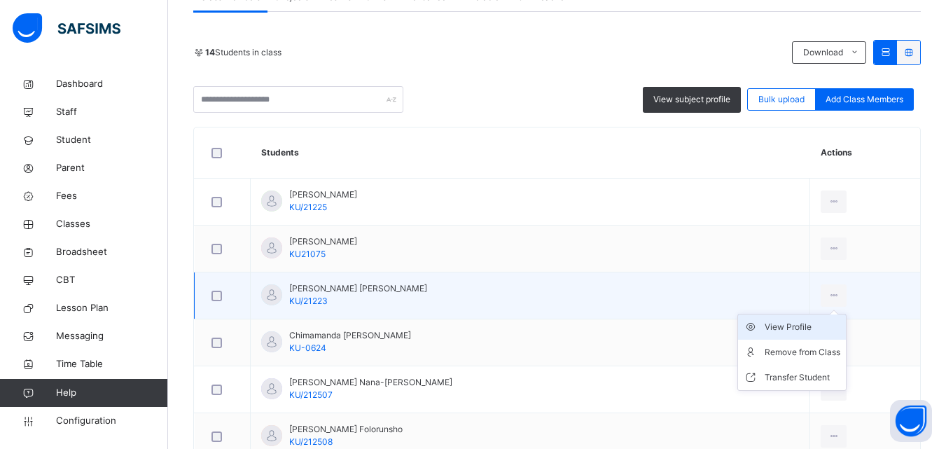
click at [801, 333] on div "View Profile" at bounding box center [803, 327] width 76 height 14
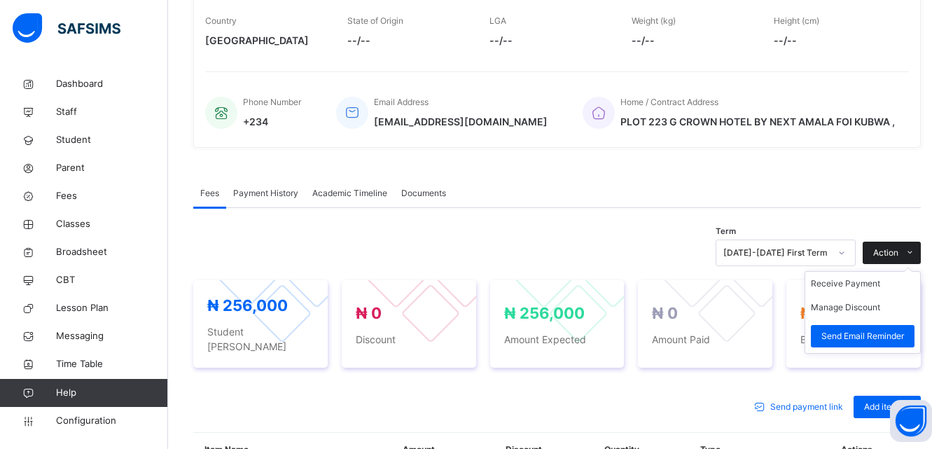
click at [885, 251] on span "Action" at bounding box center [885, 253] width 25 height 13
click at [859, 299] on li "Manage Discount" at bounding box center [863, 308] width 115 height 24
click at [862, 310] on button "Manage Discount" at bounding box center [845, 307] width 69 height 13
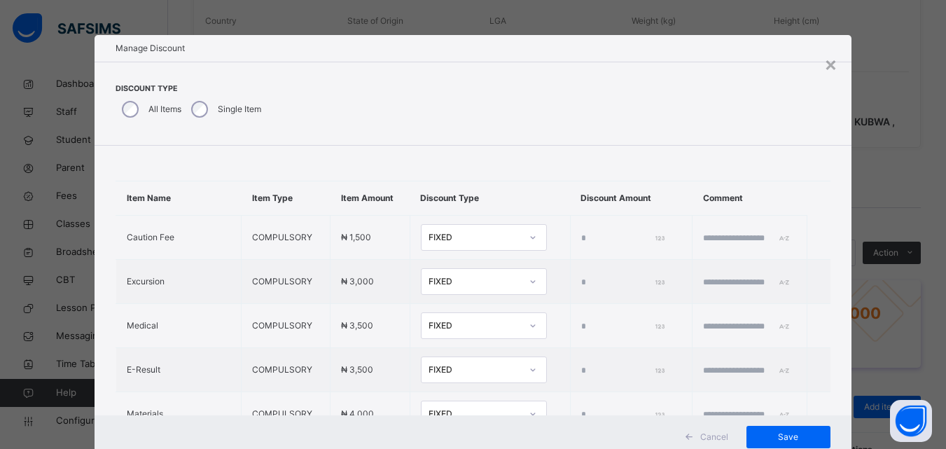
type input "****"
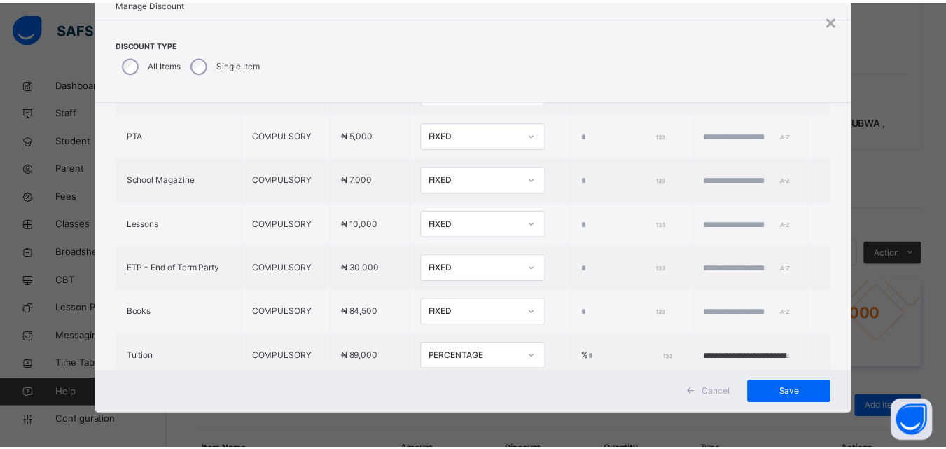
scroll to position [476, 0]
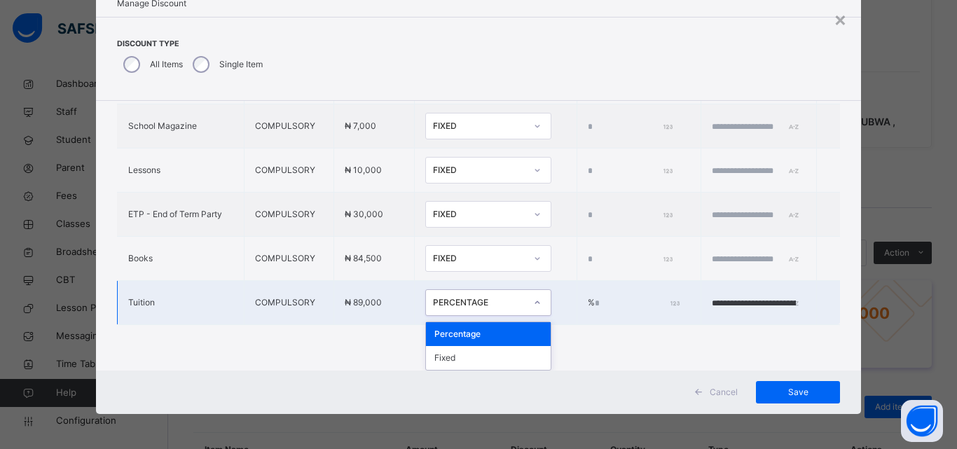
click at [533, 301] on icon at bounding box center [537, 303] width 8 height 14
click at [489, 328] on div "Percentage" at bounding box center [488, 334] width 125 height 24
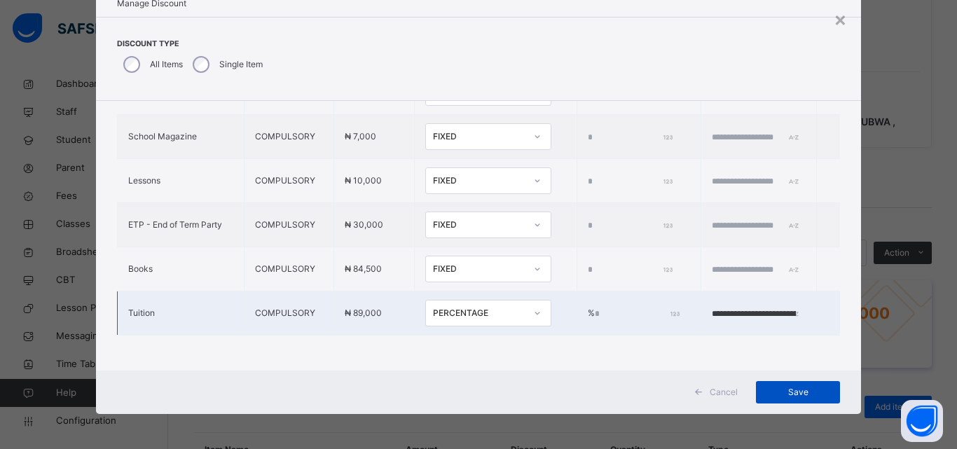
click at [781, 383] on div "Save" at bounding box center [798, 392] width 84 height 22
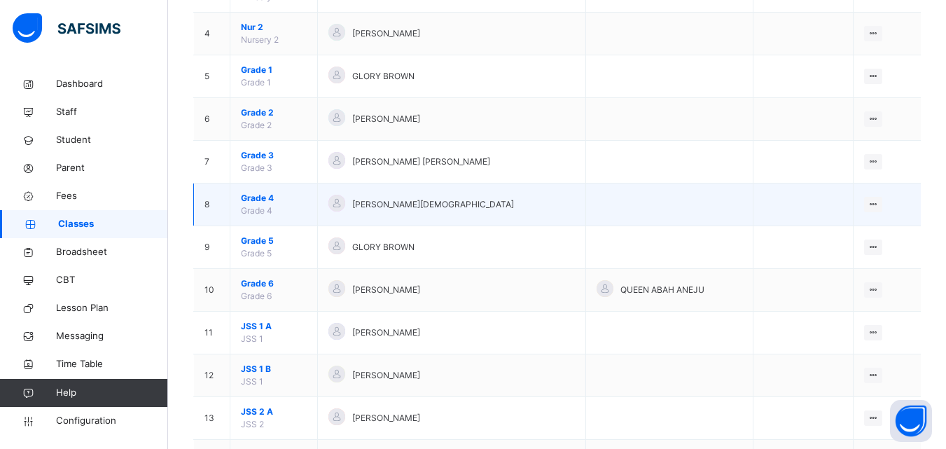
scroll to position [210, 0]
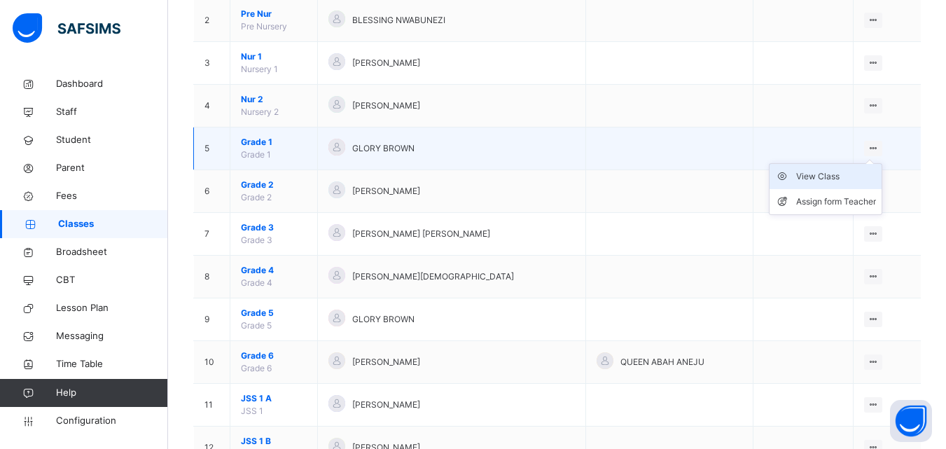
click at [844, 173] on div "View Class" at bounding box center [836, 177] width 80 height 14
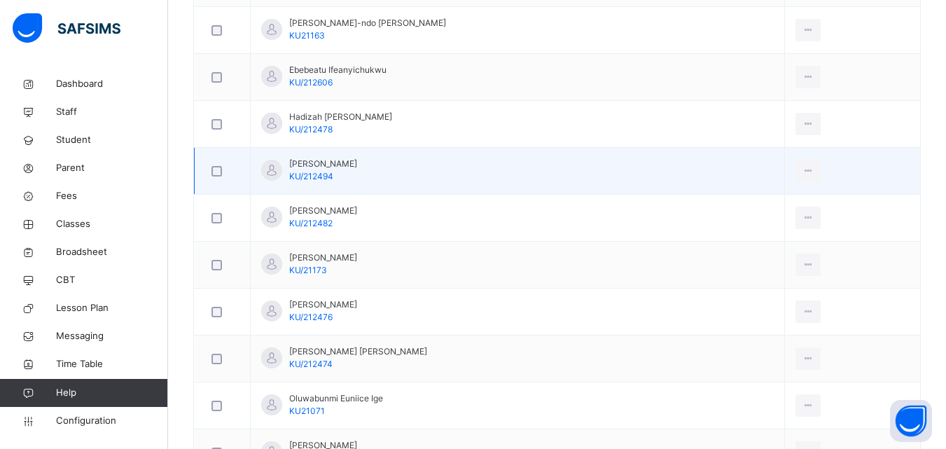
scroll to position [838, 0]
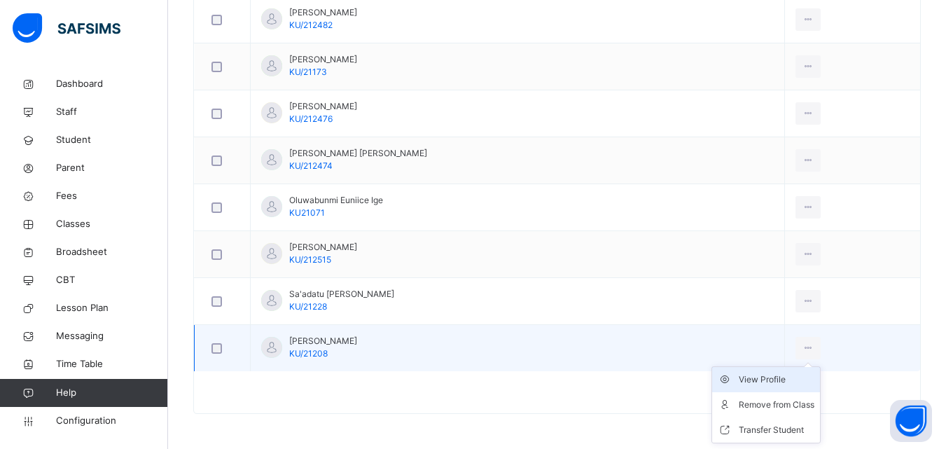
click at [785, 382] on div "View Profile" at bounding box center [777, 380] width 76 height 14
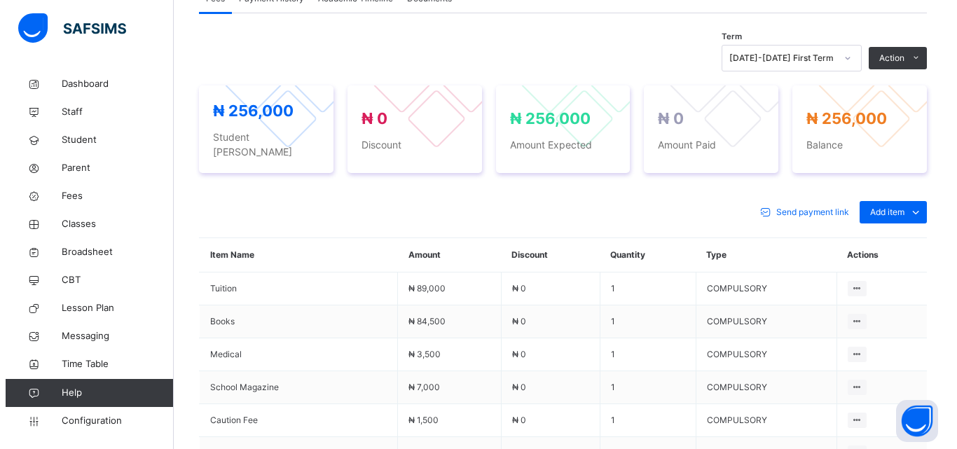
scroll to position [277, 0]
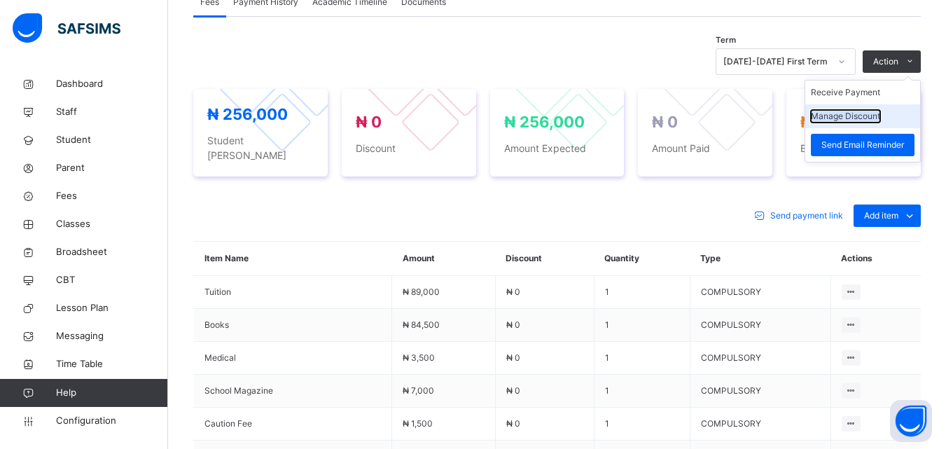
click at [874, 113] on button "Manage Discount" at bounding box center [845, 116] width 69 height 13
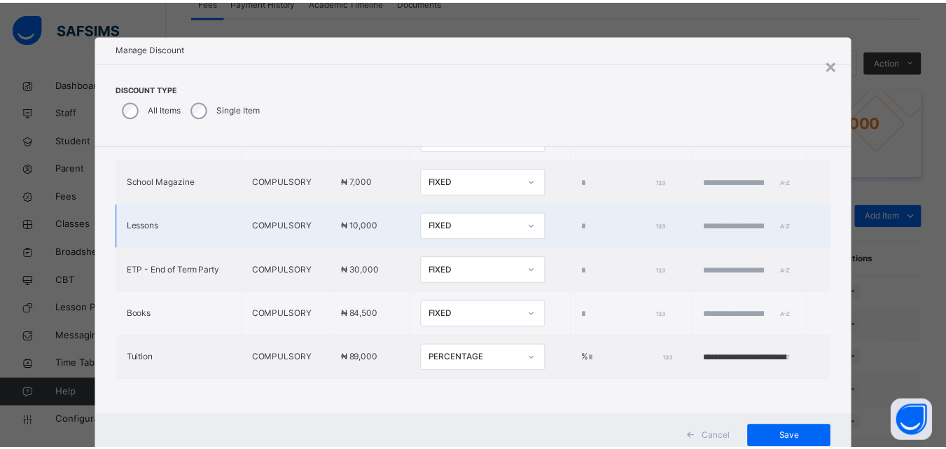
scroll to position [45, 0]
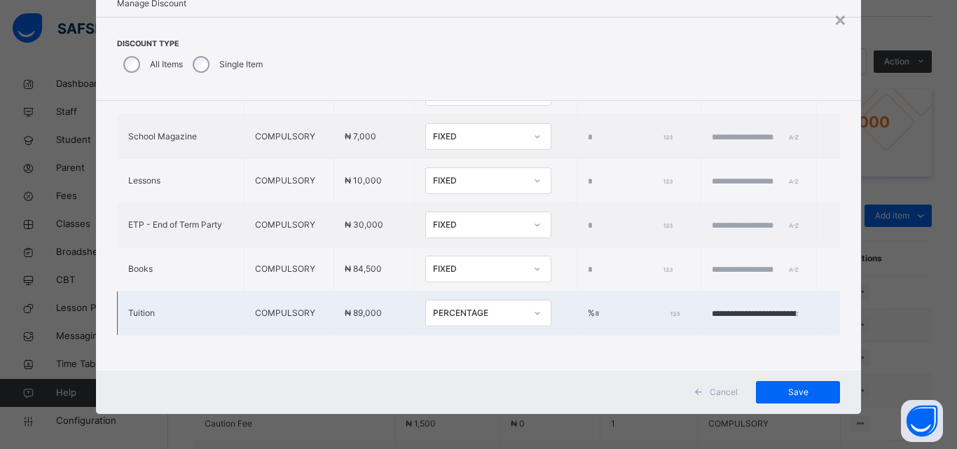
type input "*"
click at [537, 306] on icon at bounding box center [541, 313] width 8 height 14
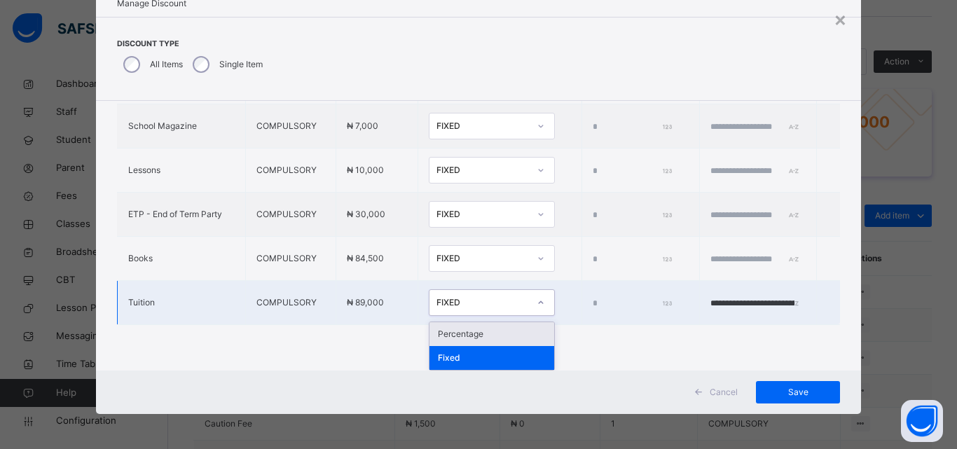
click at [453, 333] on div "Percentage" at bounding box center [491, 334] width 125 height 24
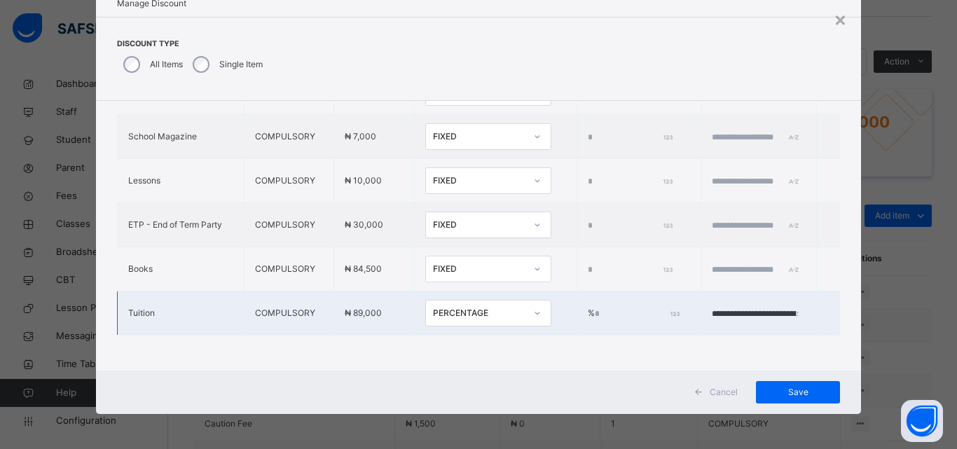
click at [576, 294] on td "% *" at bounding box center [638, 313] width 124 height 44
click at [595, 308] on input "*" at bounding box center [636, 314] width 83 height 13
type input "**"
click at [739, 308] on input "**********" at bounding box center [754, 314] width 84 height 13
click at [757, 308] on input "**********" at bounding box center [754, 314] width 84 height 13
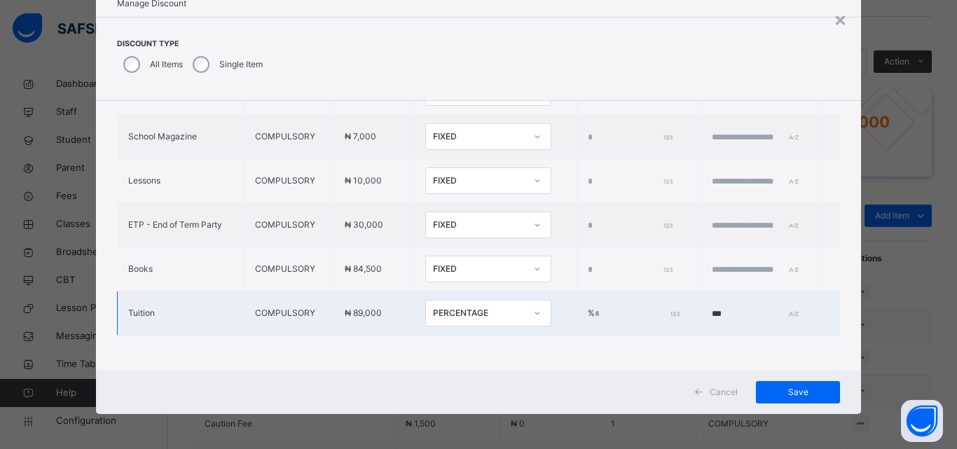
type input "*"
type input "**********"
click at [789, 386] on span "Save" at bounding box center [797, 392] width 63 height 13
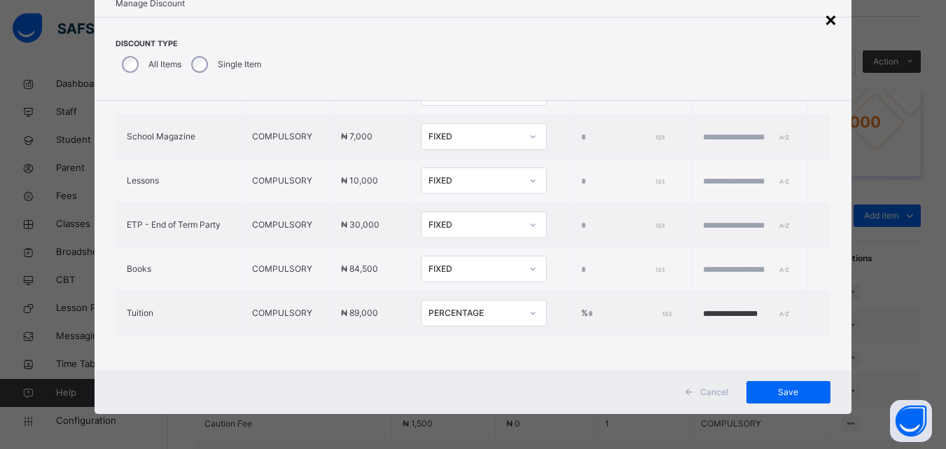
click at [825, 16] on div "×" at bounding box center [830, 18] width 13 height 29
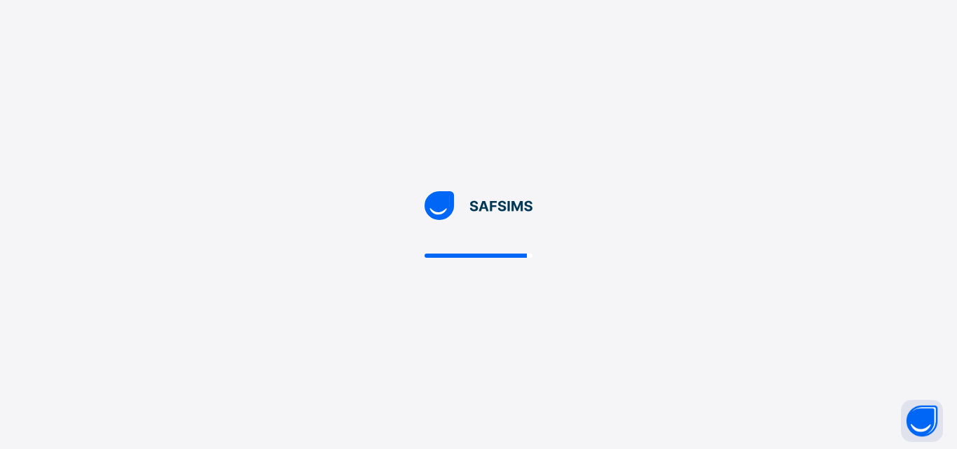
drag, startPoint x: 786, startPoint y: 340, endPoint x: 697, endPoint y: 331, distance: 89.5
click at [786, 340] on div at bounding box center [478, 224] width 957 height 449
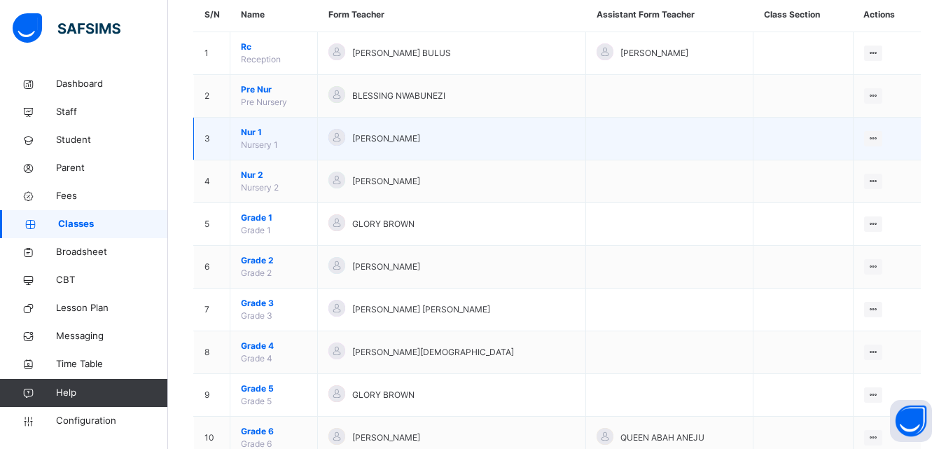
scroll to position [140, 0]
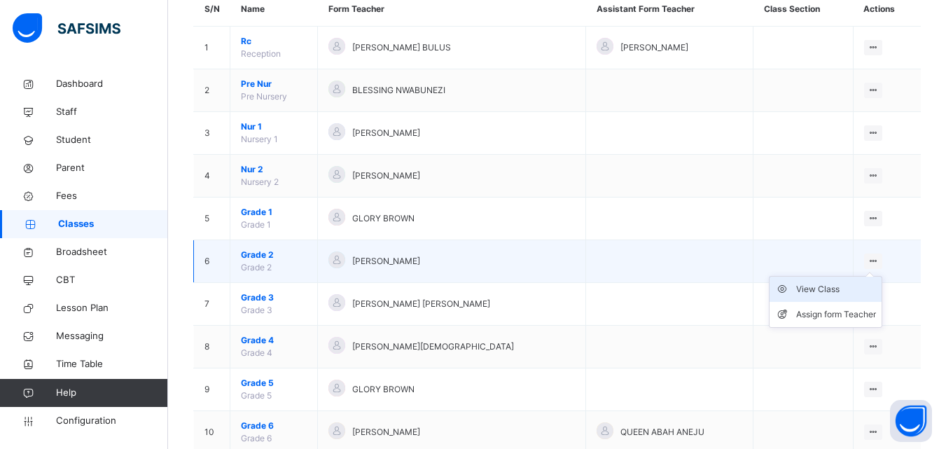
click at [850, 284] on ul "View Class Assign form Teacher" at bounding box center [825, 302] width 113 height 52
click at [835, 289] on div "View Class" at bounding box center [836, 289] width 80 height 14
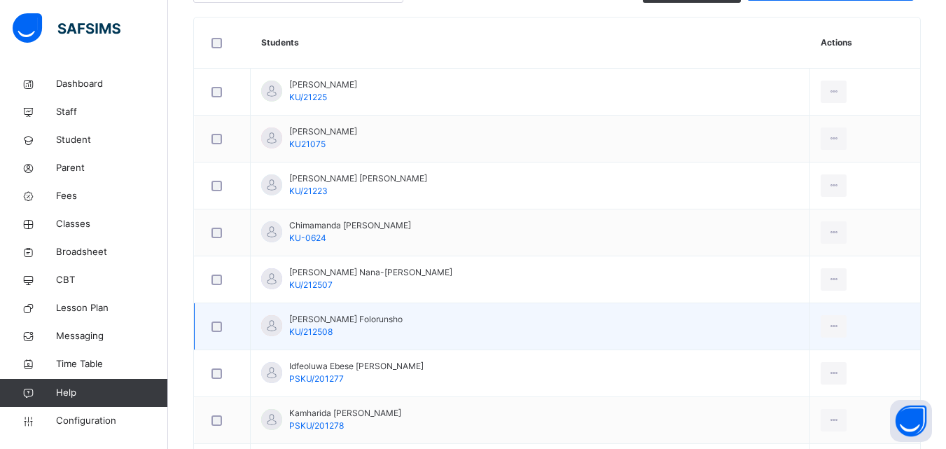
scroll to position [490, 0]
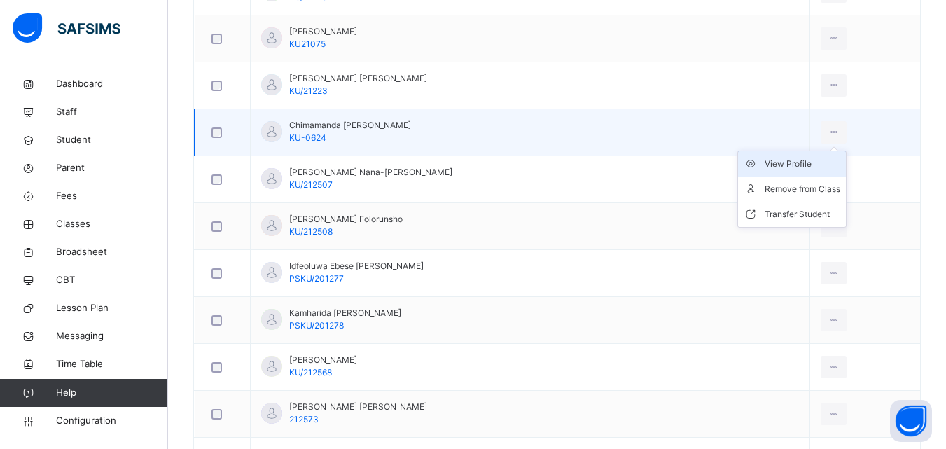
click at [796, 163] on div "View Profile" at bounding box center [803, 164] width 76 height 14
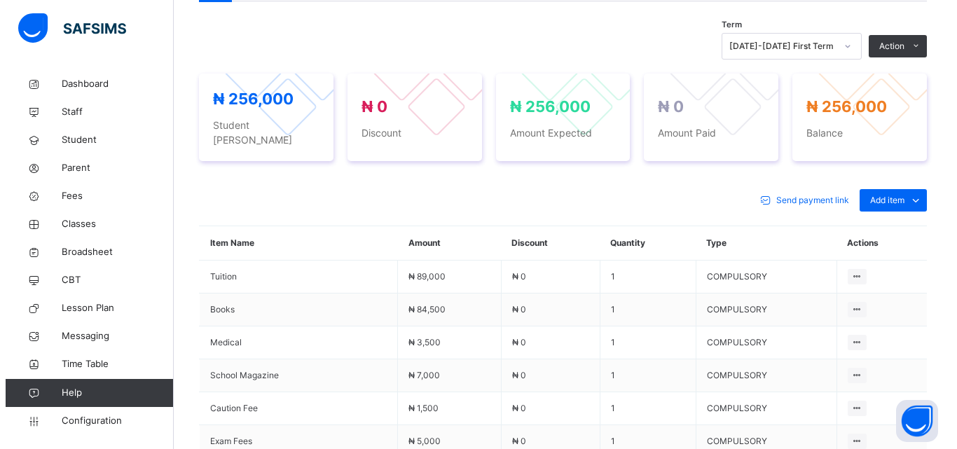
scroll to position [471, 0]
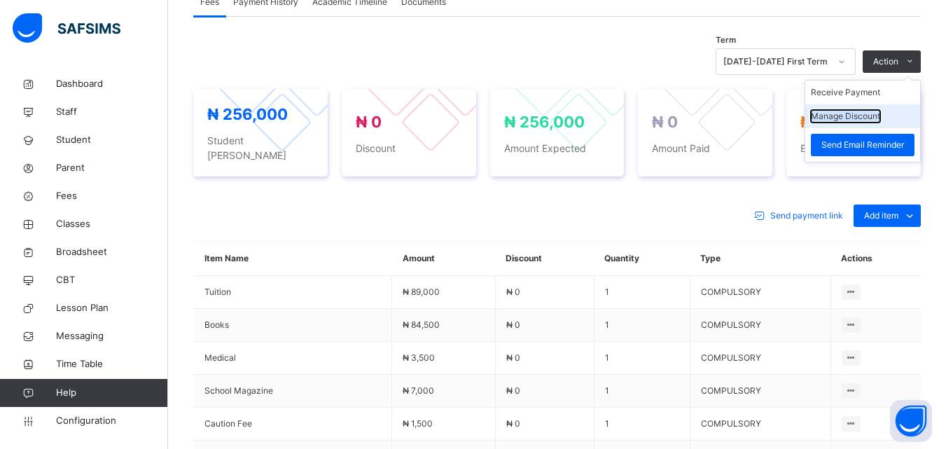
click at [871, 116] on button "Manage Discount" at bounding box center [845, 116] width 69 height 13
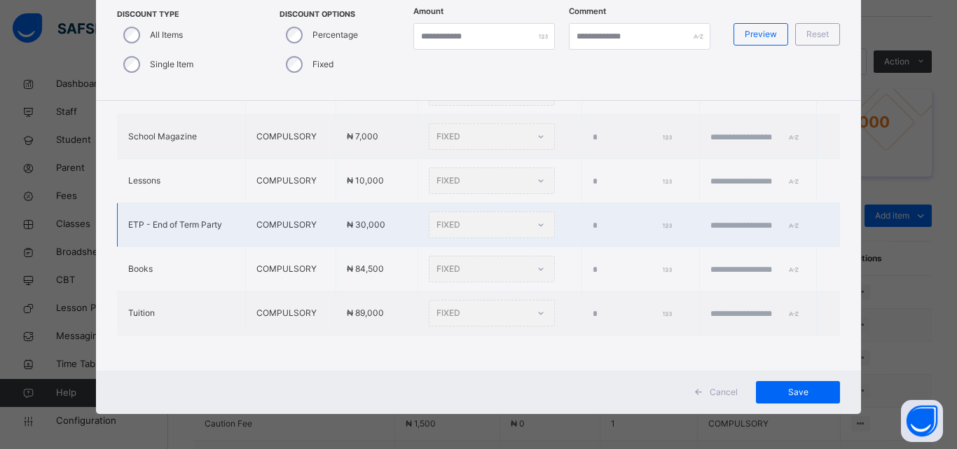
scroll to position [476, 0]
click at [467, 306] on div "FIXED" at bounding box center [492, 313] width 126 height 27
click at [504, 308] on div "FIXED" at bounding box center [492, 313] width 126 height 27
drag, startPoint x: 485, startPoint y: 300, endPoint x: 429, endPoint y: 322, distance: 60.4
click at [428, 321] on td "FIXED" at bounding box center [499, 313] width 164 height 44
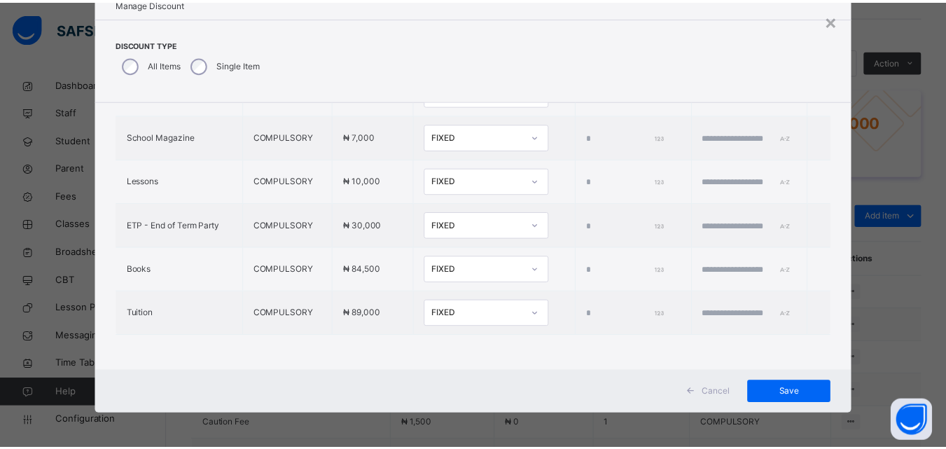
scroll to position [45, 0]
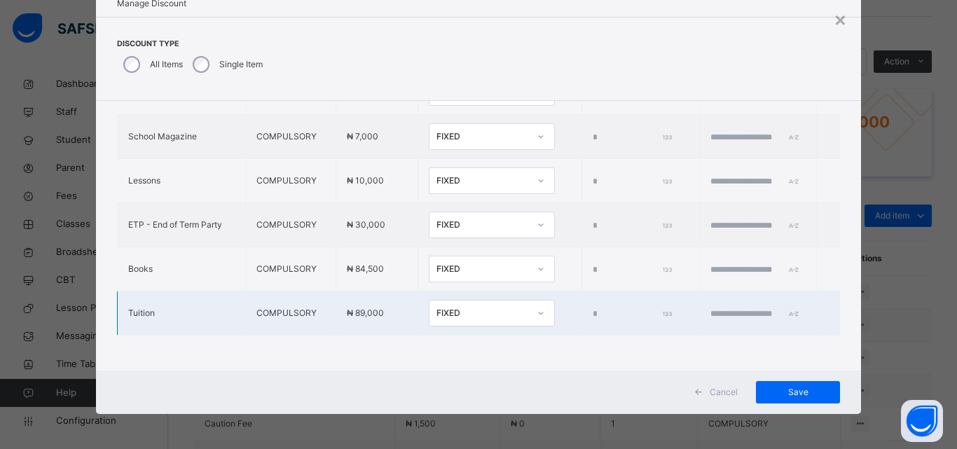
click at [529, 302] on div at bounding box center [541, 313] width 24 height 22
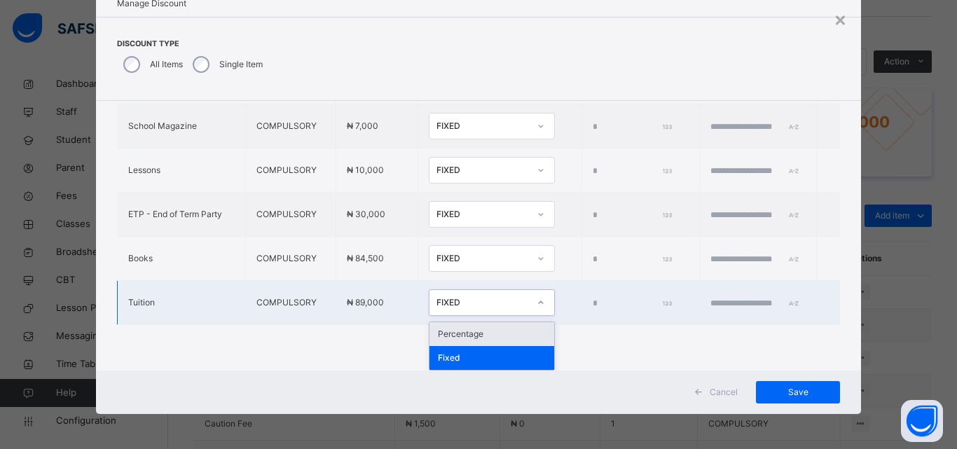
click at [463, 330] on div "Percentage" at bounding box center [491, 334] width 125 height 24
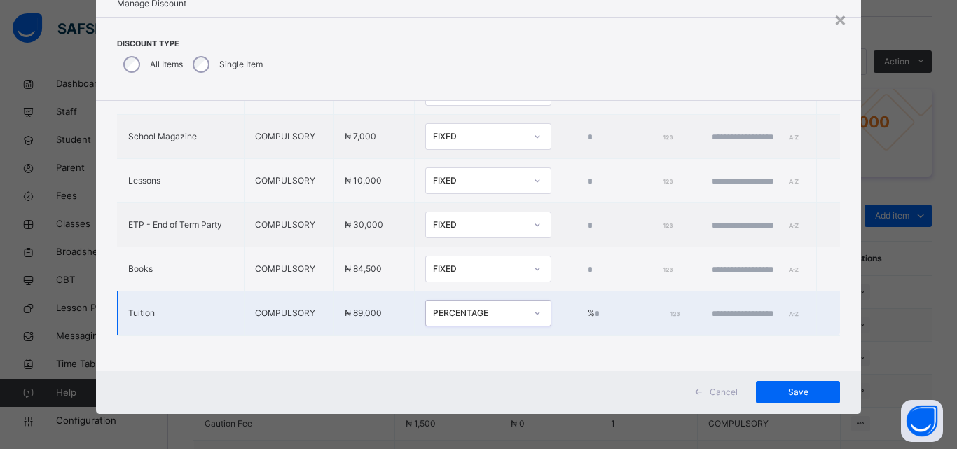
click at [595, 308] on input "*" at bounding box center [636, 314] width 83 height 13
type input "****"
click at [712, 308] on input "text" at bounding box center [754, 314] width 84 height 13
type input "**********"
click at [787, 382] on div "Save" at bounding box center [798, 392] width 84 height 22
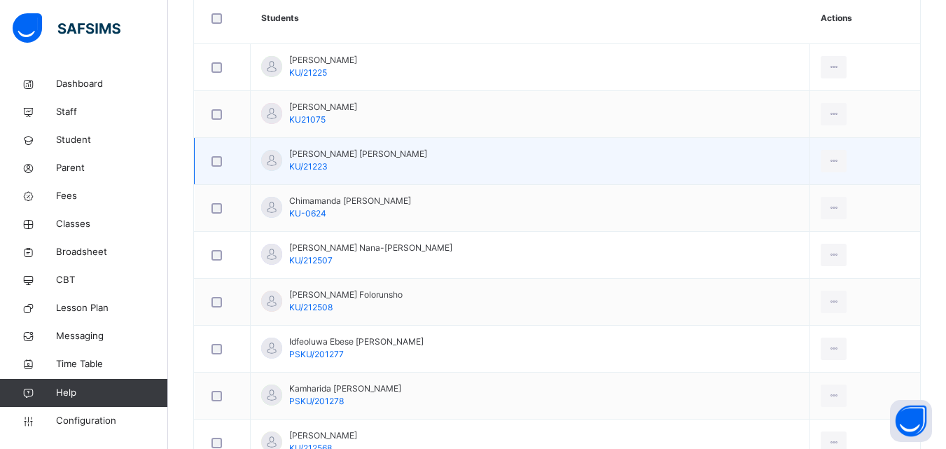
scroll to position [420, 0]
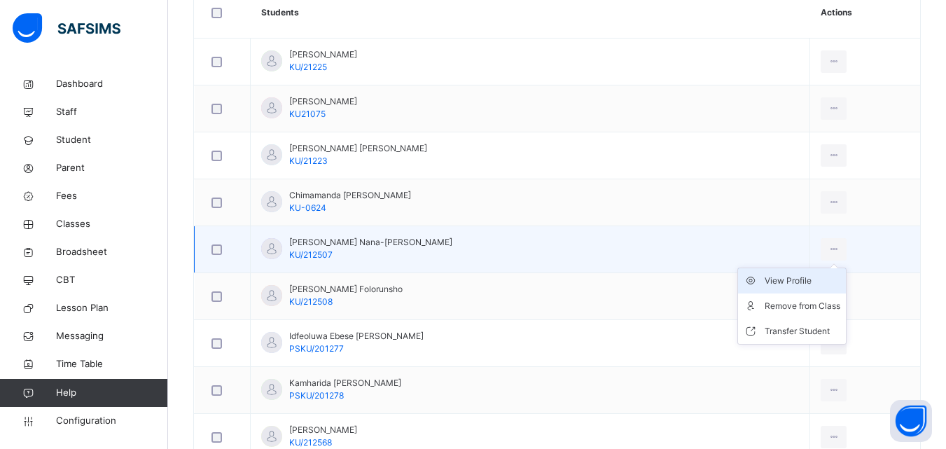
click at [787, 280] on div "View Profile" at bounding box center [803, 281] width 76 height 14
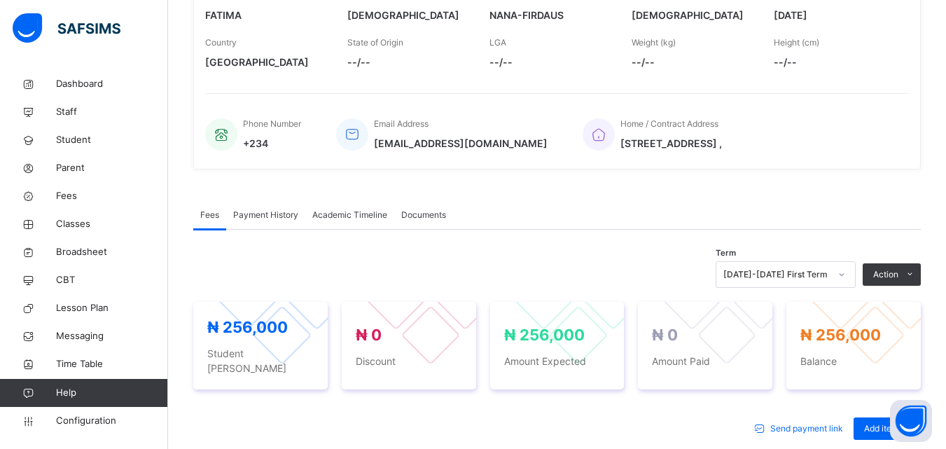
scroll to position [140, 0]
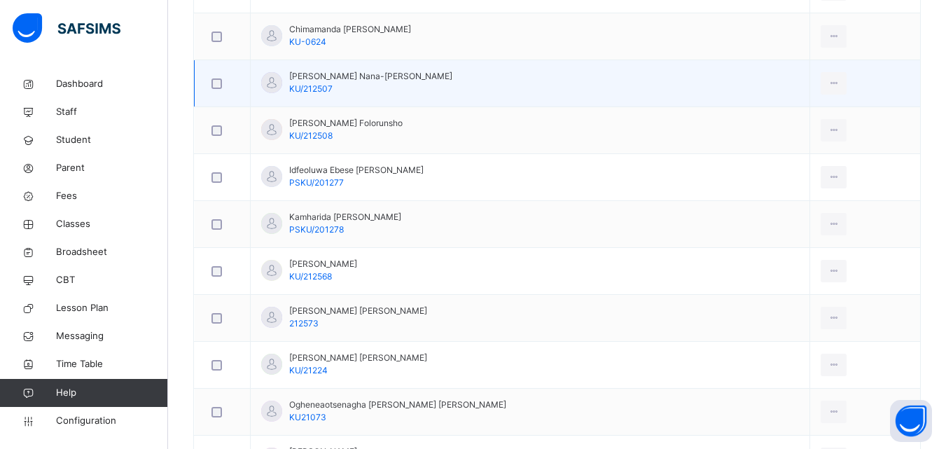
scroll to position [630, 0]
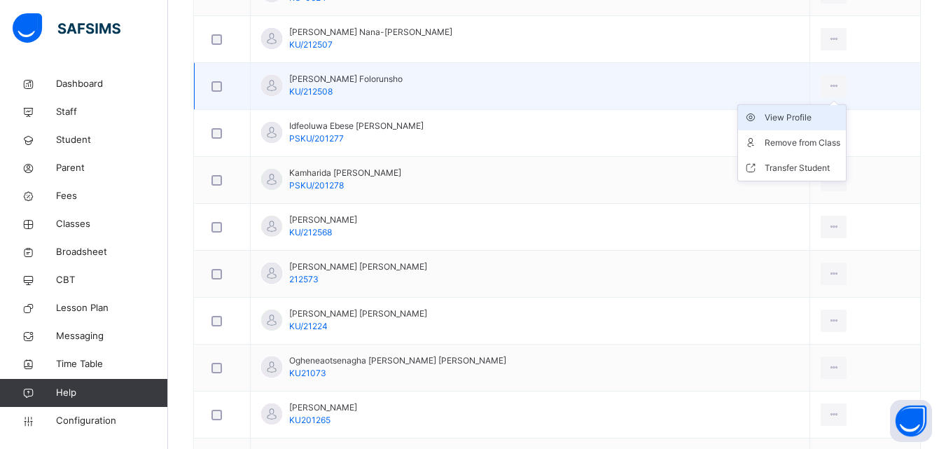
click at [789, 119] on div "View Profile" at bounding box center [803, 118] width 76 height 14
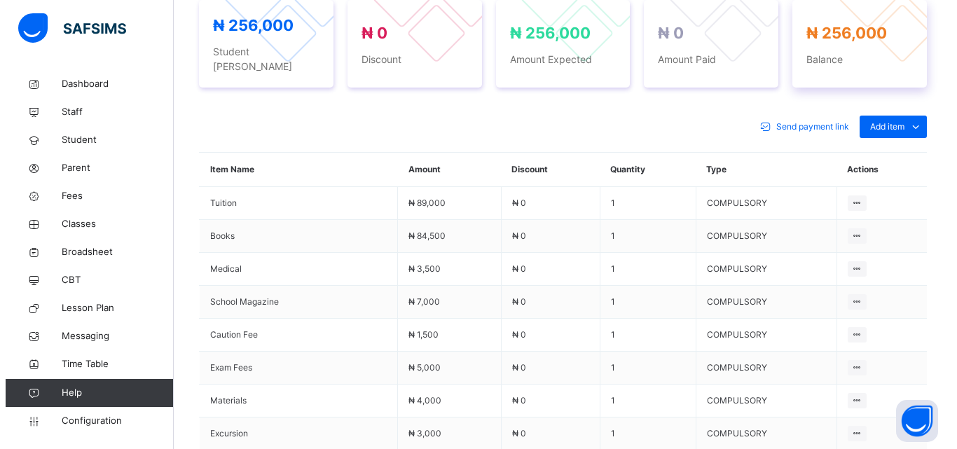
scroll to position [490, 0]
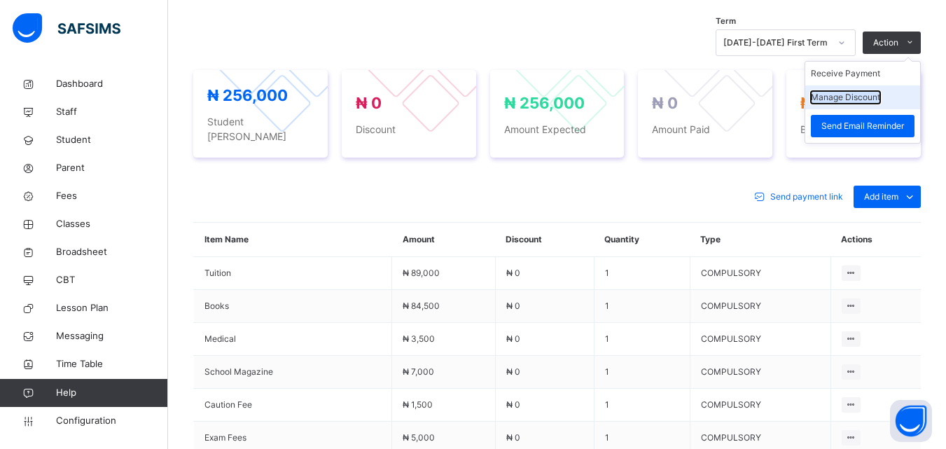
click at [855, 99] on button "Manage Discount" at bounding box center [845, 97] width 69 height 13
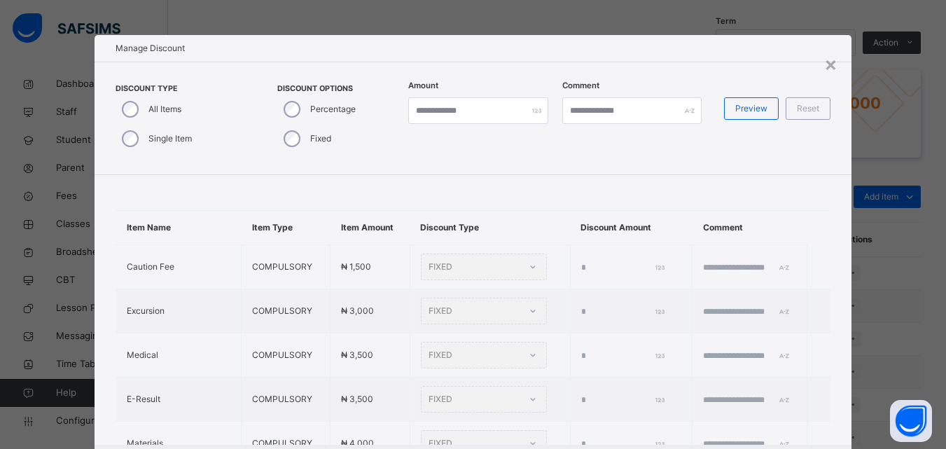
type input "*"
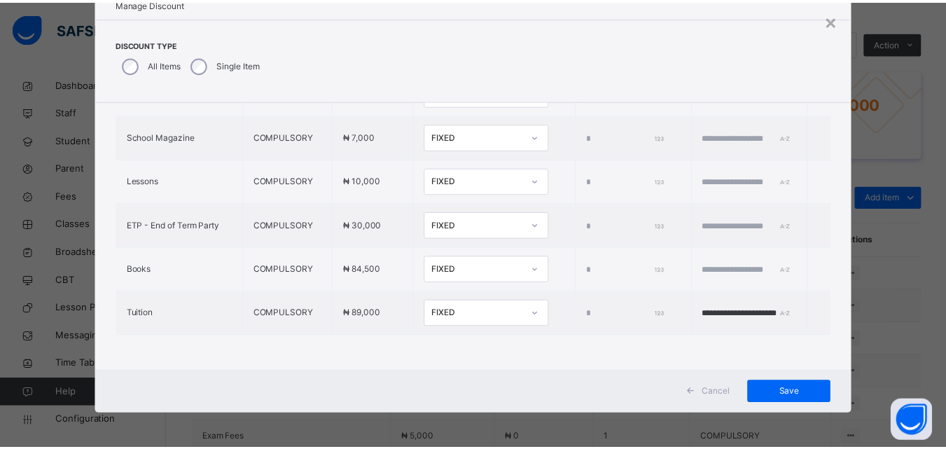
scroll to position [476, 0]
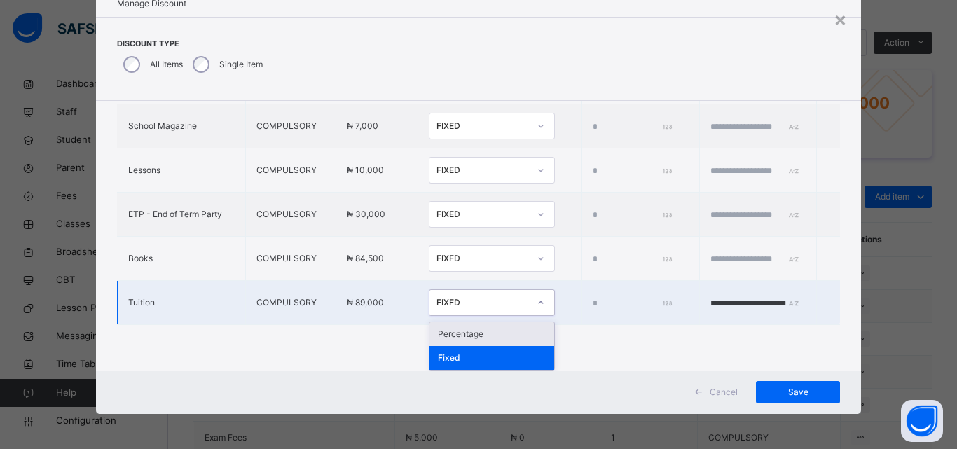
click at [439, 296] on div "FIXED" at bounding box center [478, 303] width 98 height 22
click at [436, 333] on div "Percentage" at bounding box center [491, 334] width 125 height 24
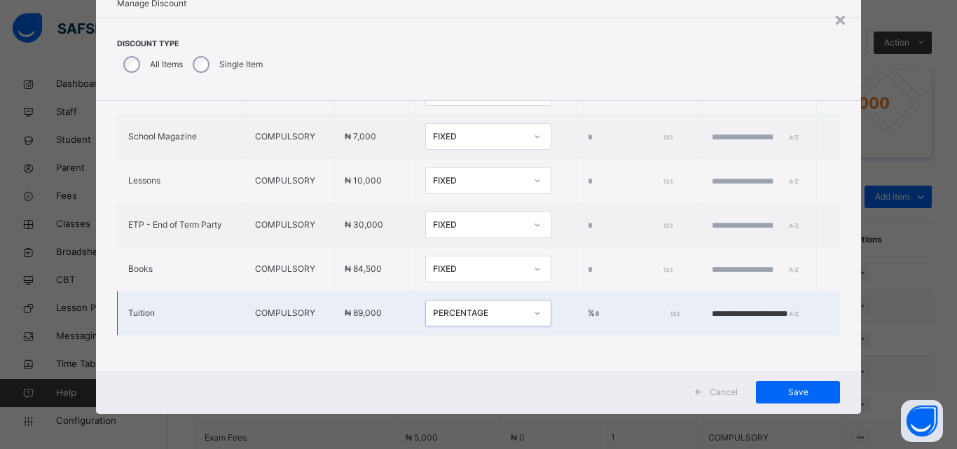
click at [576, 294] on td "% *" at bounding box center [638, 313] width 124 height 44
click at [595, 309] on input "*" at bounding box center [636, 314] width 83 height 13
type input "****"
click at [786, 390] on span "Save" at bounding box center [797, 392] width 63 height 13
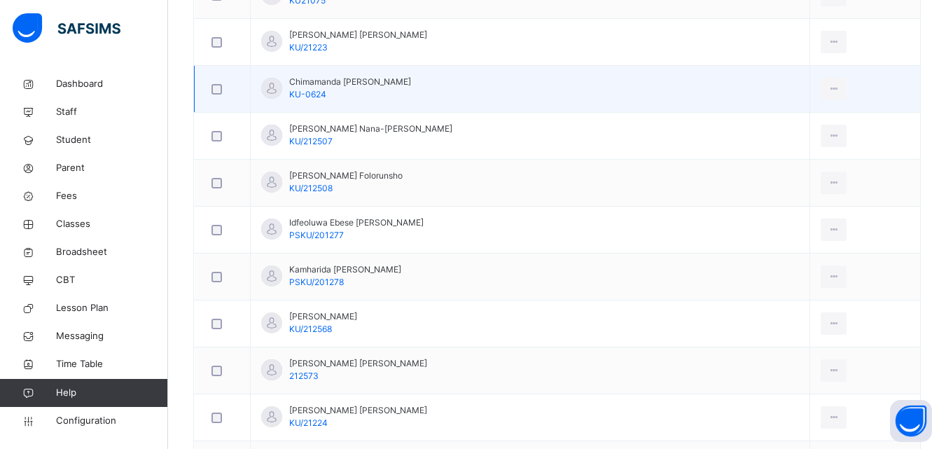
scroll to position [604, 0]
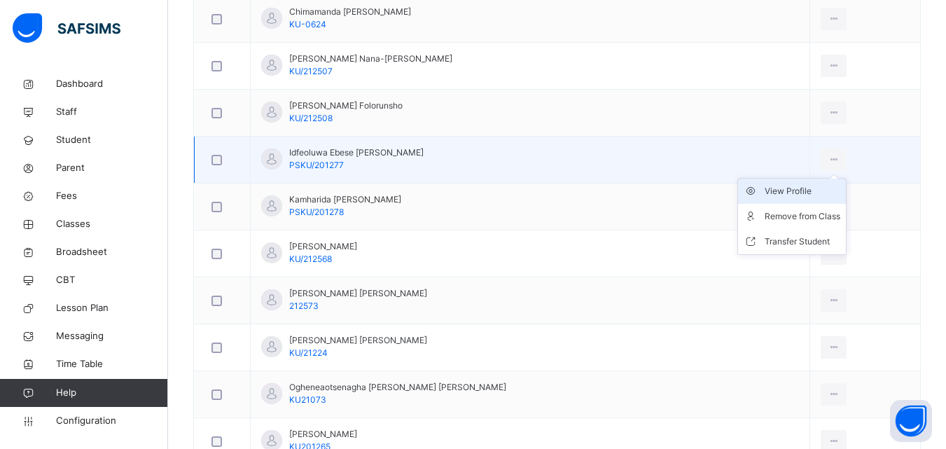
click at [796, 187] on div "View Profile" at bounding box center [803, 191] width 76 height 14
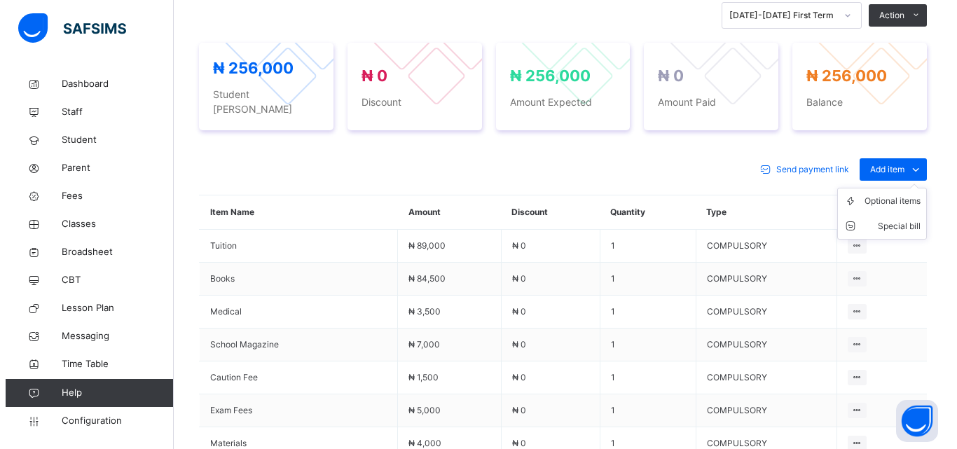
scroll to position [464, 0]
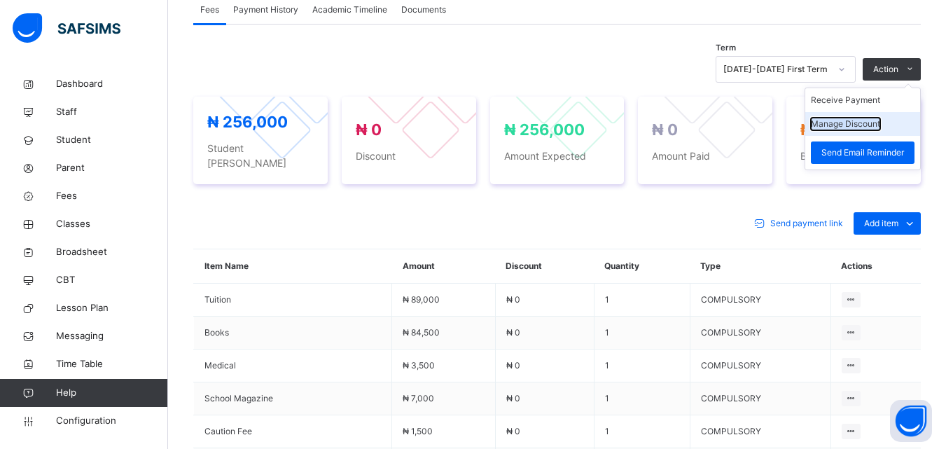
click at [858, 125] on button "Manage Discount" at bounding box center [845, 124] width 69 height 13
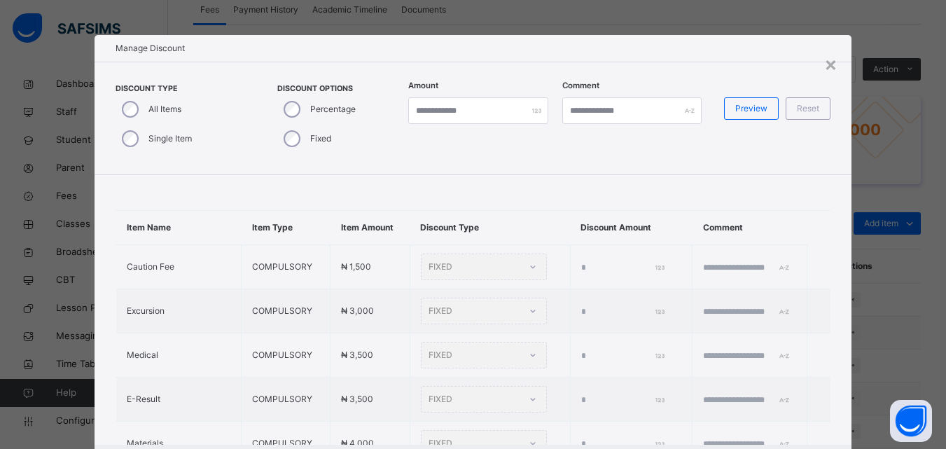
type input "*"
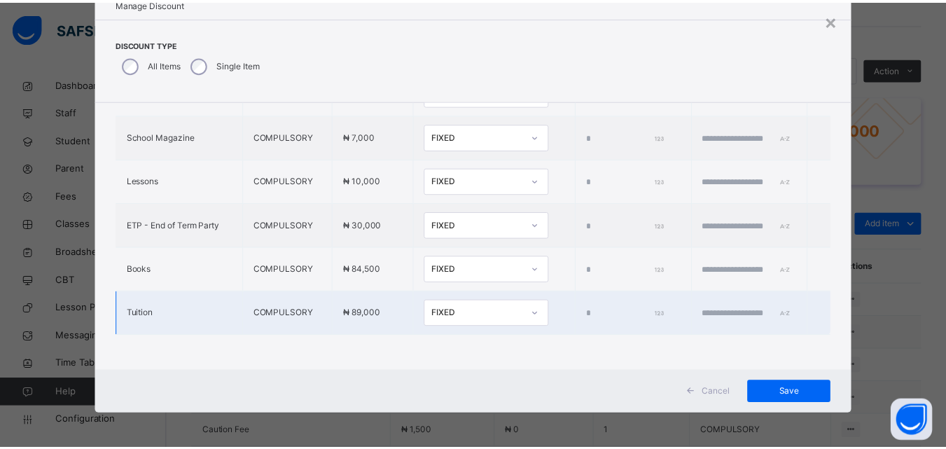
scroll to position [476, 0]
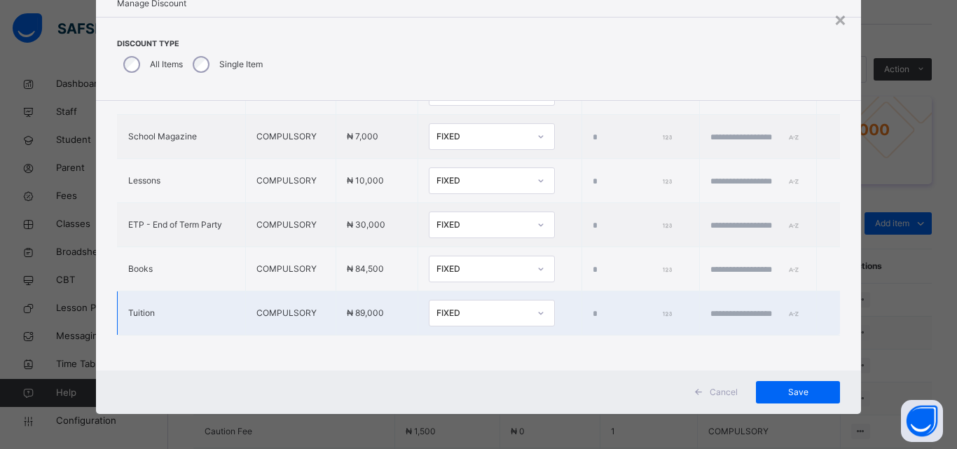
click at [472, 307] on div "FIXED" at bounding box center [482, 313] width 92 height 13
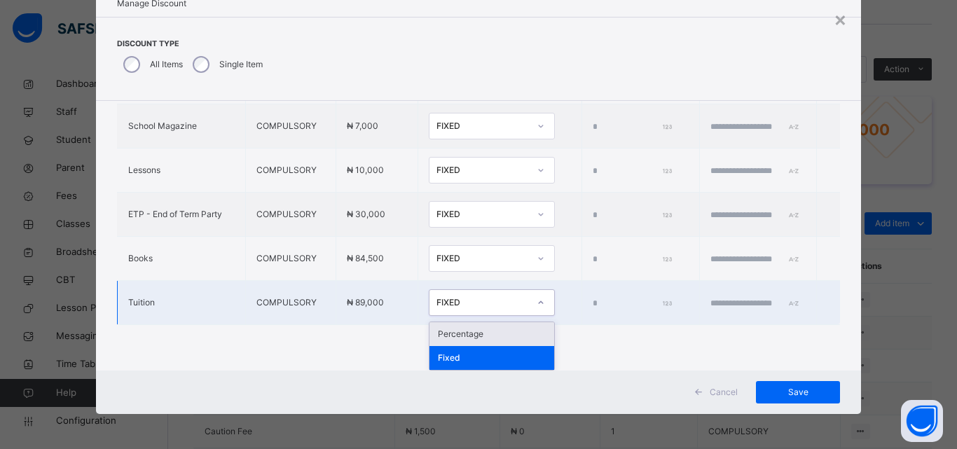
click at [467, 331] on div "Percentage" at bounding box center [491, 334] width 125 height 24
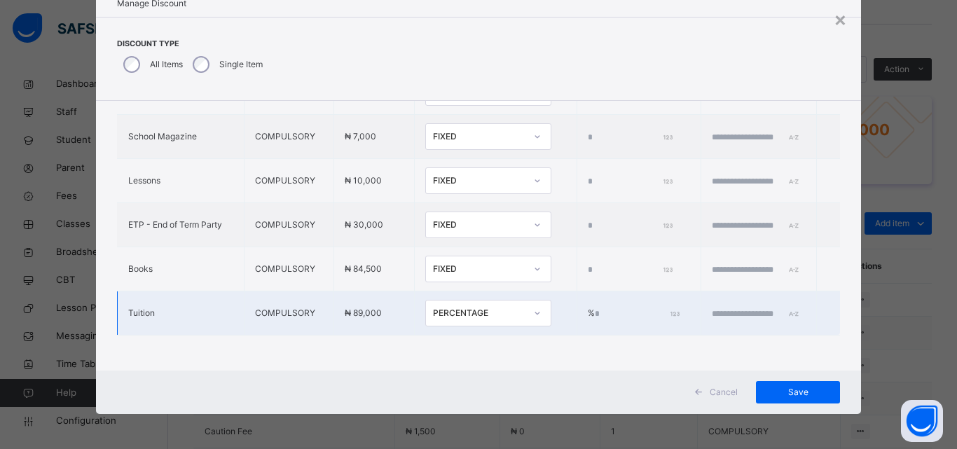
click at [576, 294] on td "% *" at bounding box center [638, 313] width 124 height 44
click at [595, 308] on input "*" at bounding box center [636, 314] width 83 height 13
type input "****"
click at [786, 384] on div "Save" at bounding box center [798, 392] width 84 height 22
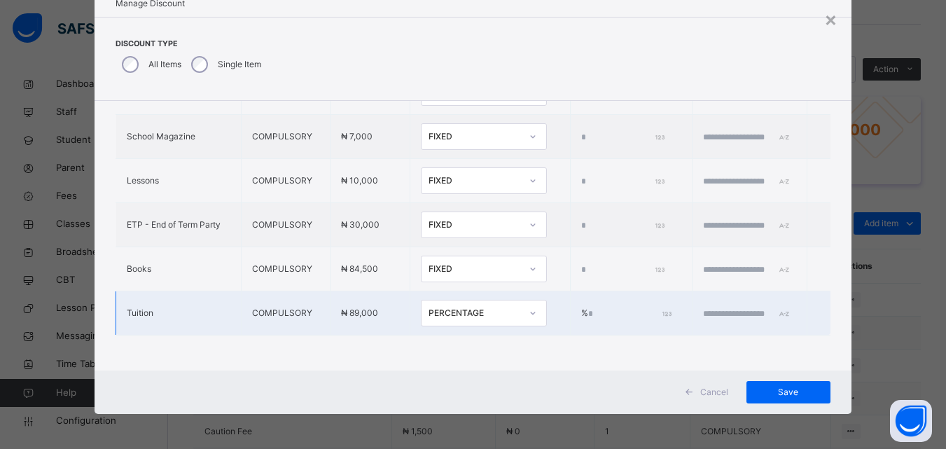
click at [703, 310] on td at bounding box center [750, 313] width 115 height 44
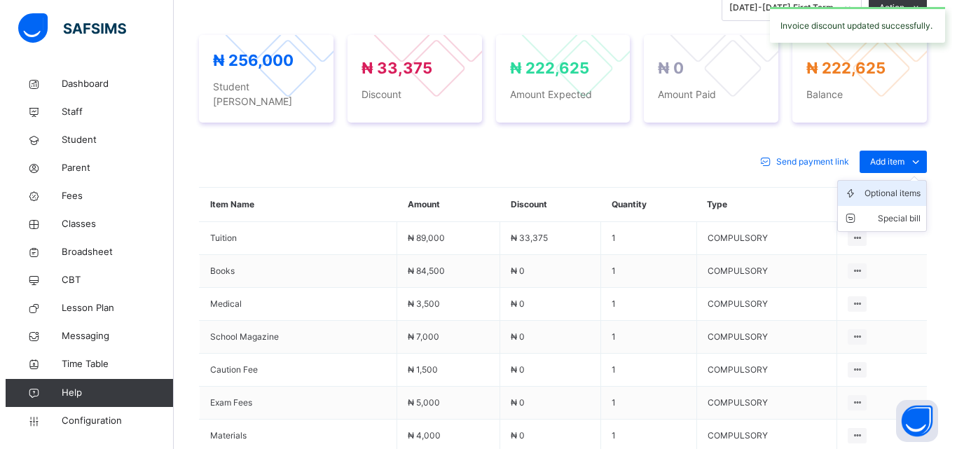
scroll to position [534, 0]
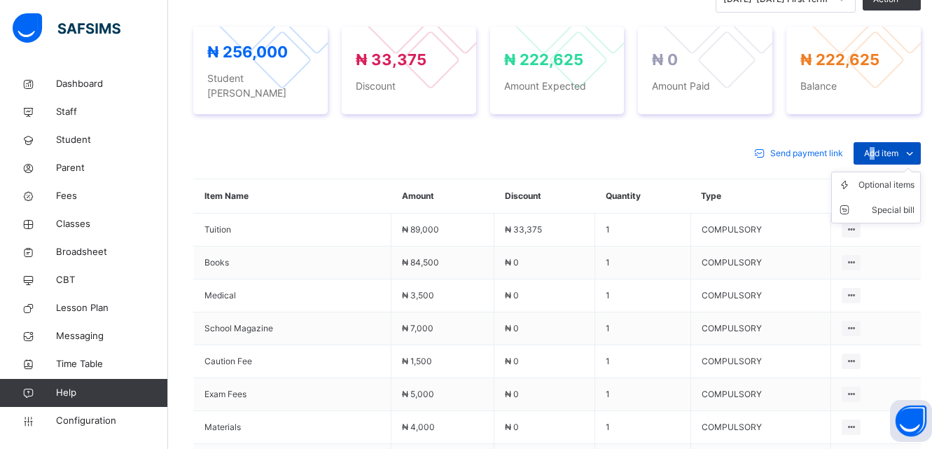
click at [880, 147] on span "Add item" at bounding box center [881, 153] width 34 height 13
click at [892, 203] on div "Special bill" at bounding box center [887, 210] width 56 height 14
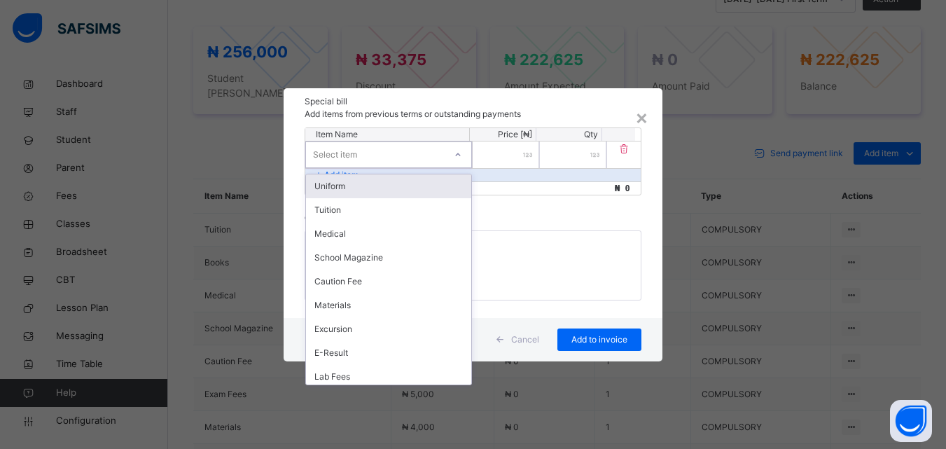
click at [451, 152] on div at bounding box center [458, 155] width 24 height 22
click at [413, 174] on div "Uniform" at bounding box center [388, 186] width 165 height 24
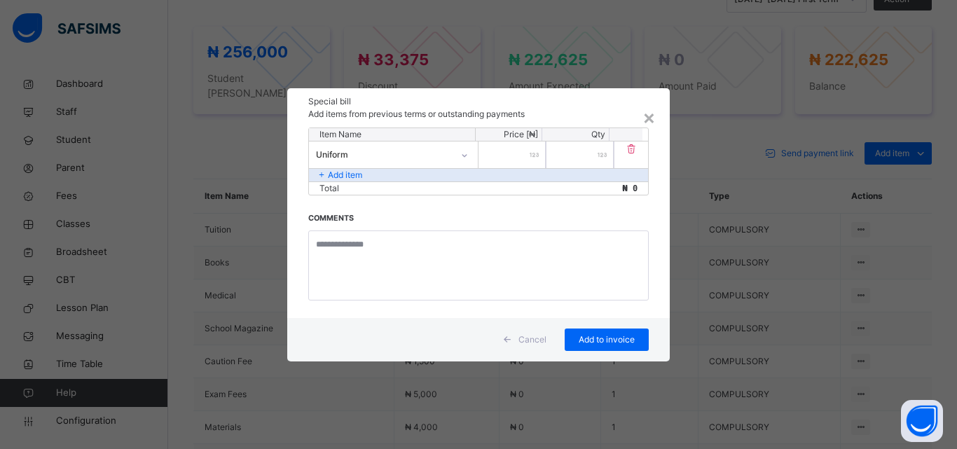
click at [530, 151] on div at bounding box center [511, 154] width 67 height 27
click at [529, 151] on div at bounding box center [511, 154] width 67 height 27
click at [534, 149] on div at bounding box center [511, 154] width 67 height 27
click at [530, 158] on div at bounding box center [511, 154] width 67 height 27
click at [528, 152] on input "number" at bounding box center [511, 154] width 67 height 27
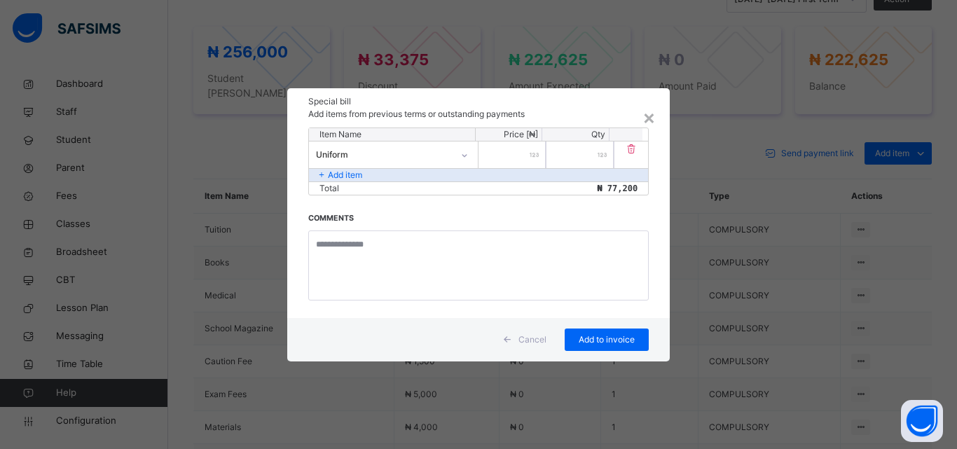
type input "*****"
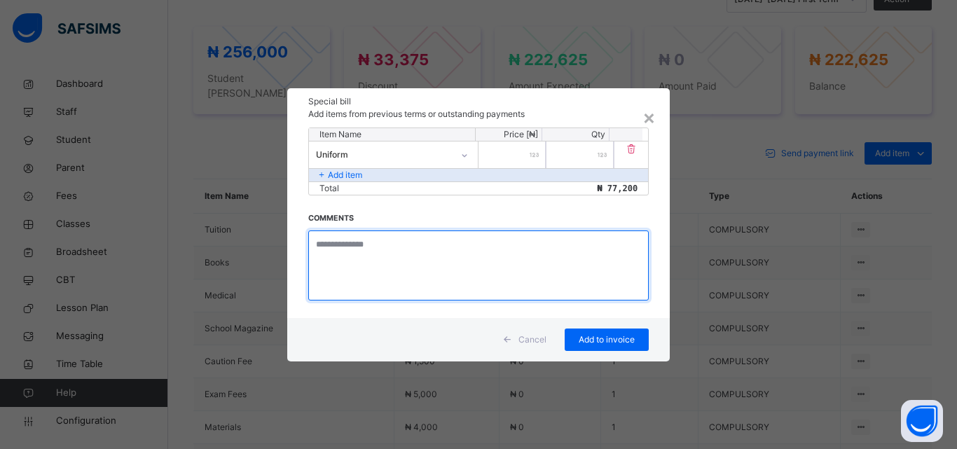
click at [367, 260] on textarea at bounding box center [478, 265] width 340 height 70
type textarea "*"
type textarea "**********"
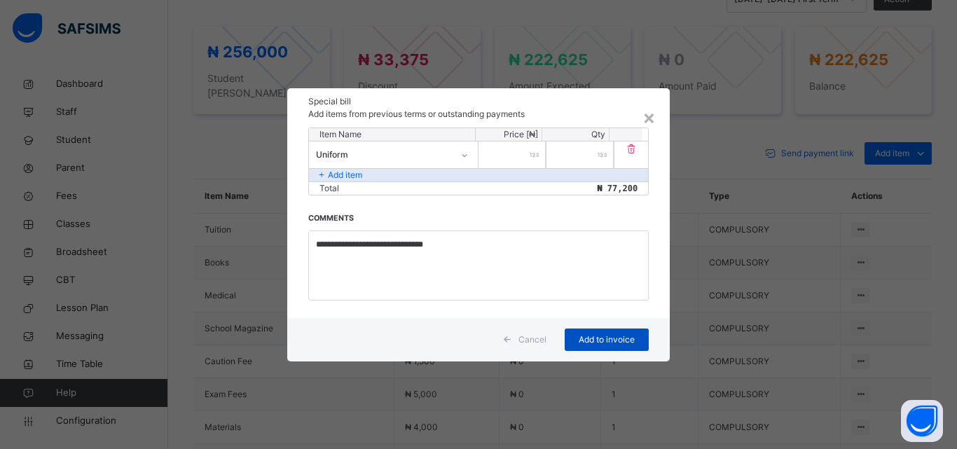
click at [595, 336] on span "Add to invoice" at bounding box center [606, 339] width 63 height 13
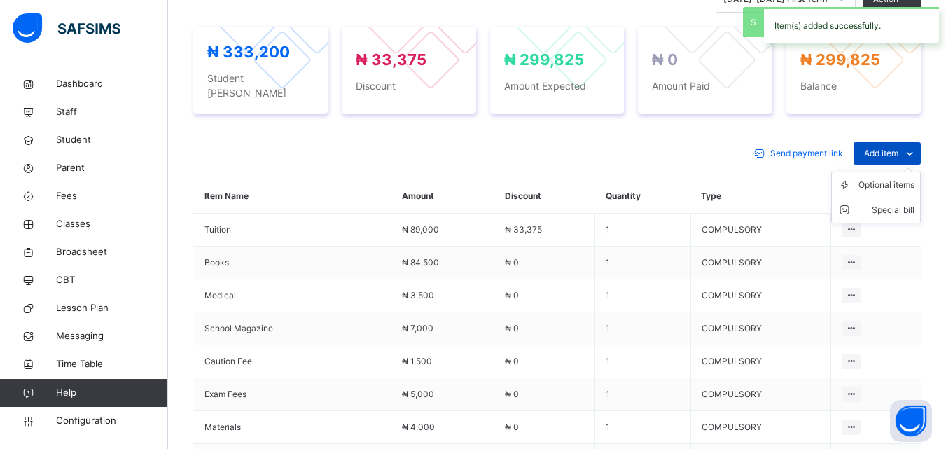
click at [888, 147] on span "Add item" at bounding box center [881, 153] width 34 height 13
click at [890, 203] on div "Special bill" at bounding box center [887, 210] width 56 height 14
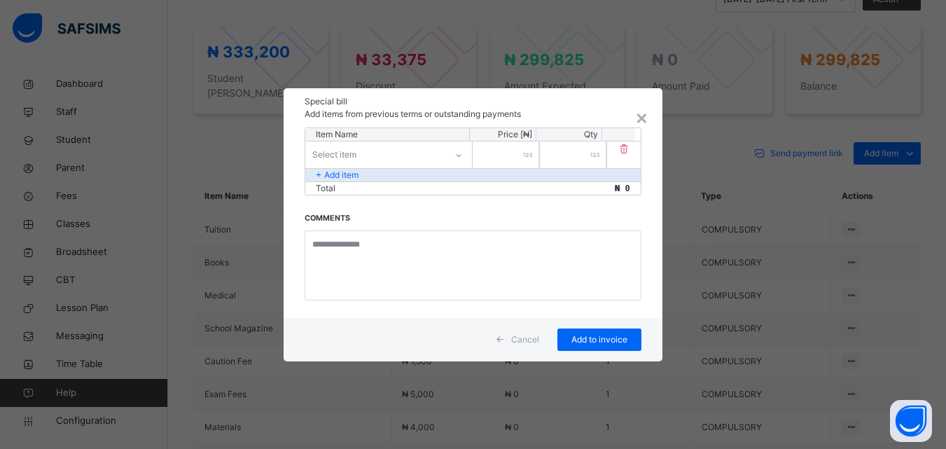
click at [461, 152] on icon at bounding box center [459, 155] width 8 height 14
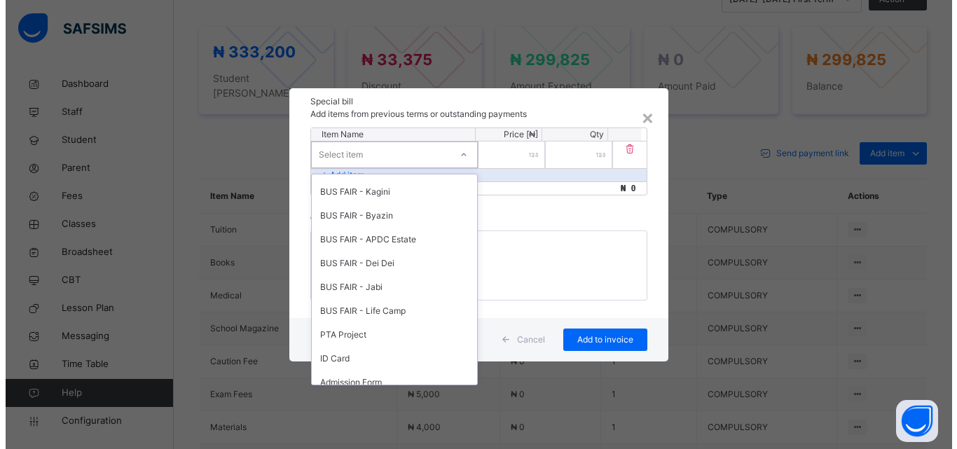
scroll to position [647, 0]
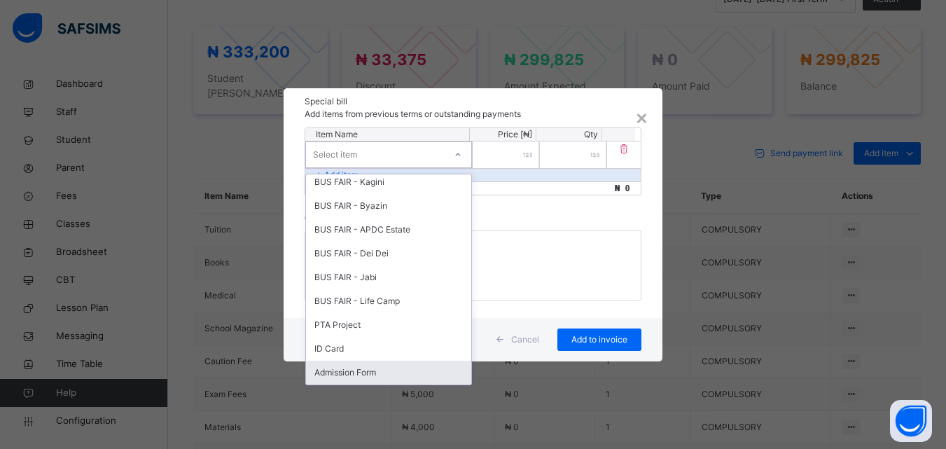
click at [408, 371] on div "Admission Form" at bounding box center [388, 373] width 165 height 24
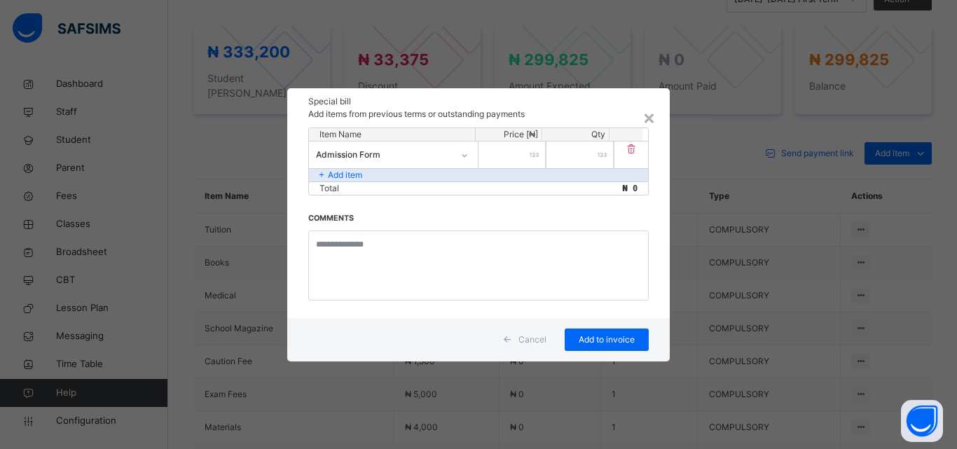
click at [529, 153] on div at bounding box center [511, 154] width 67 height 27
type input "****"
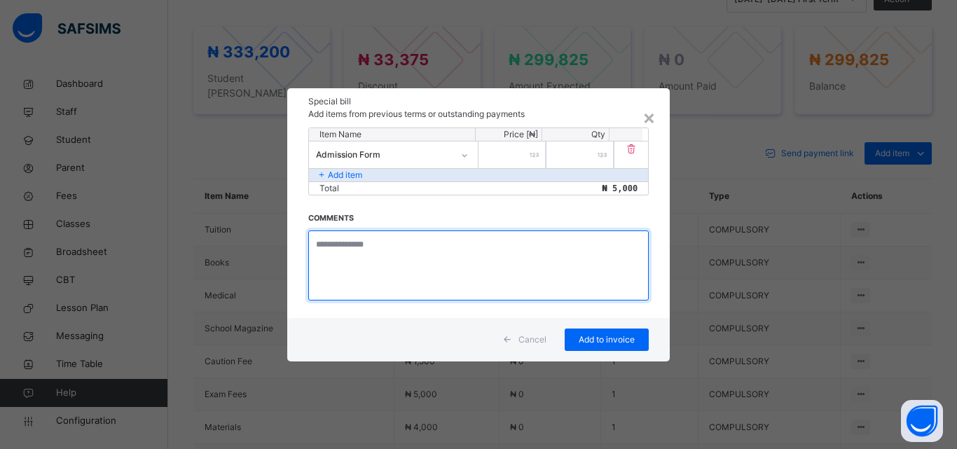
click at [346, 242] on textarea at bounding box center [478, 265] width 340 height 70
type textarea "**********"
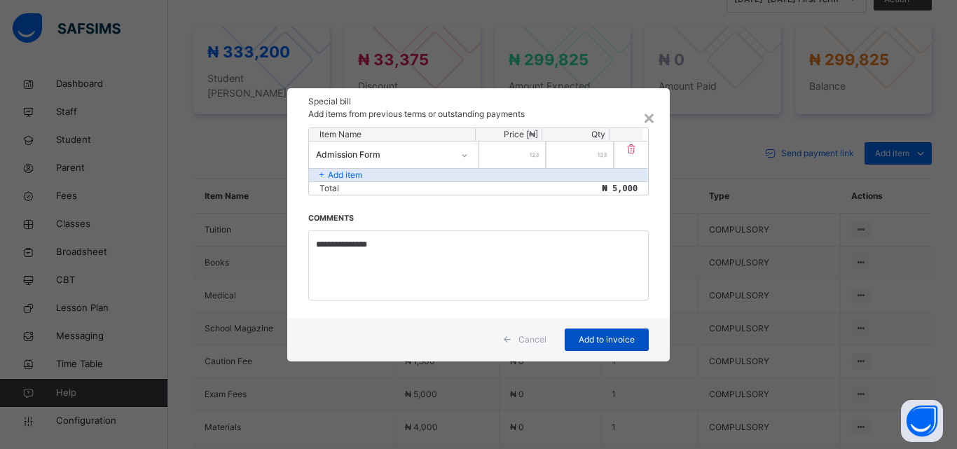
click at [615, 335] on span "Add to invoice" at bounding box center [606, 339] width 63 height 13
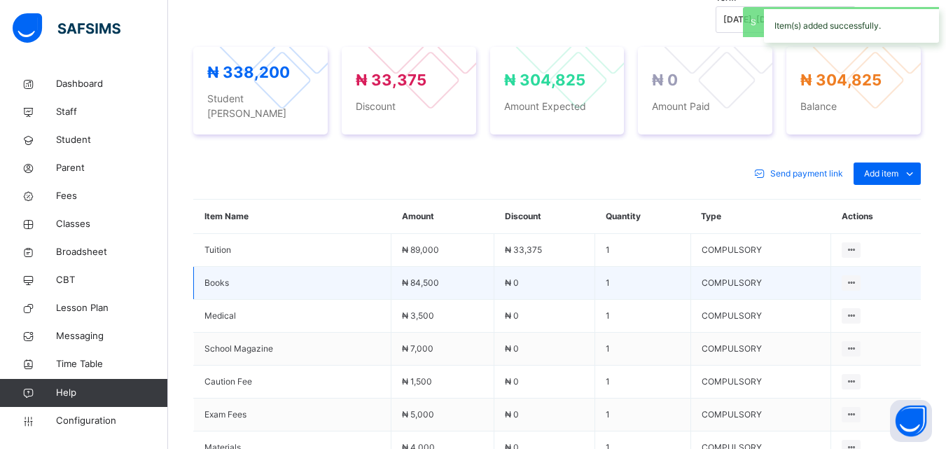
scroll to position [534, 0]
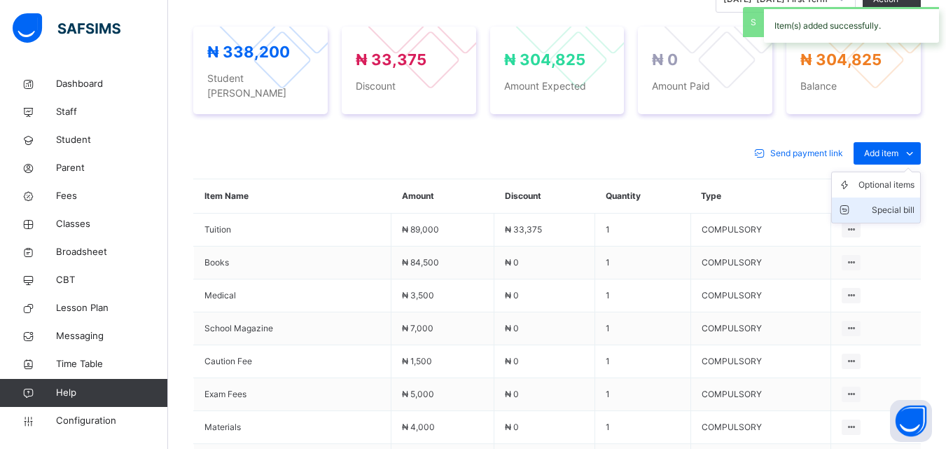
click at [892, 203] on div "Special bill" at bounding box center [887, 210] width 56 height 14
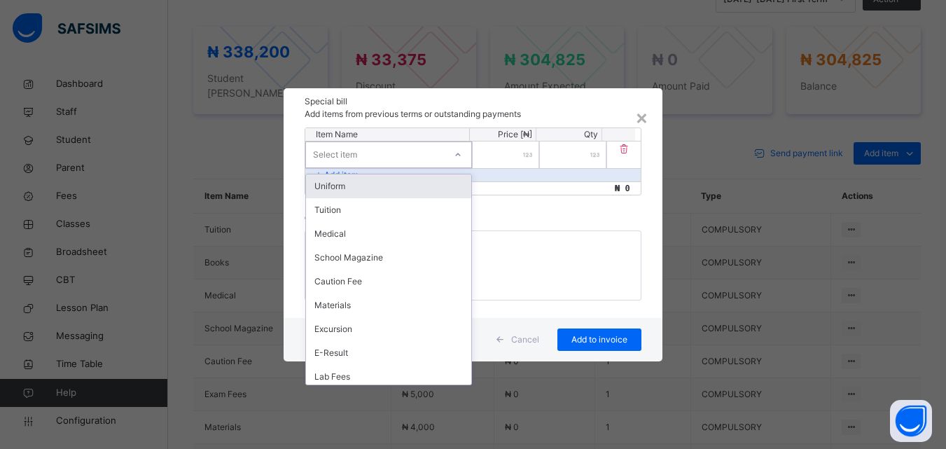
click at [445, 156] on div "Select item" at bounding box center [388, 154] width 167 height 27
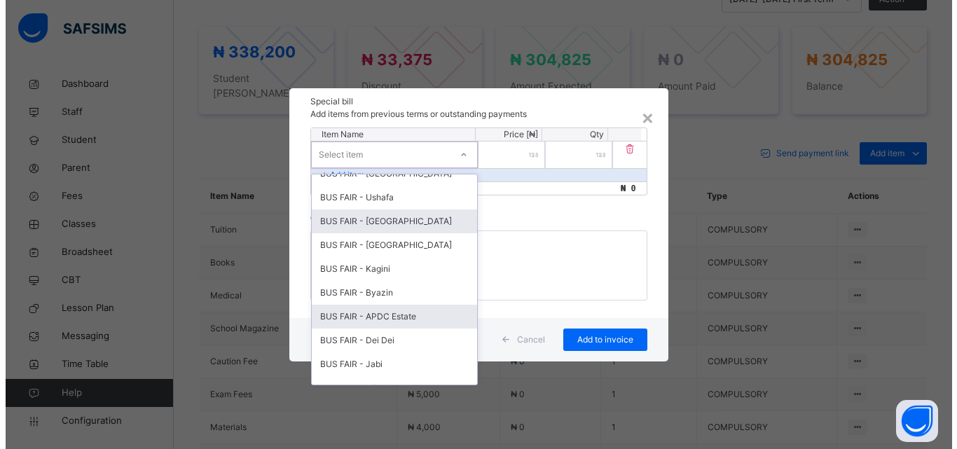
scroll to position [647, 0]
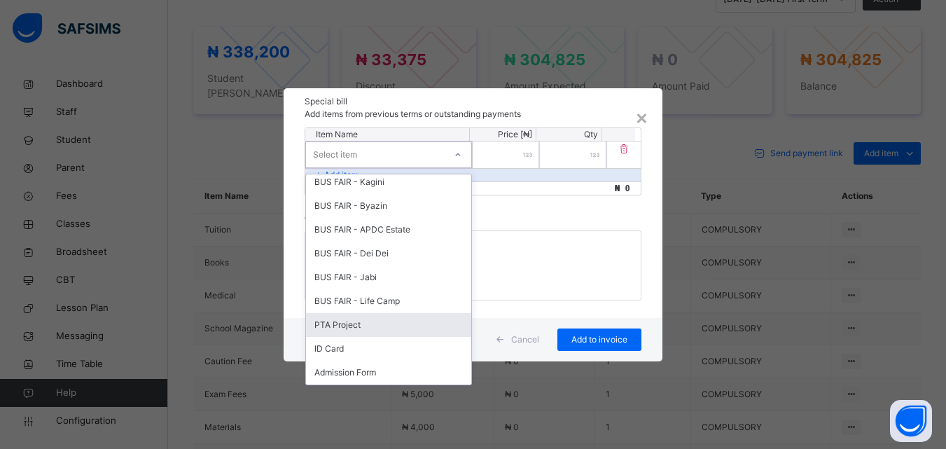
click at [353, 329] on div "PTA Project" at bounding box center [388, 325] width 165 height 24
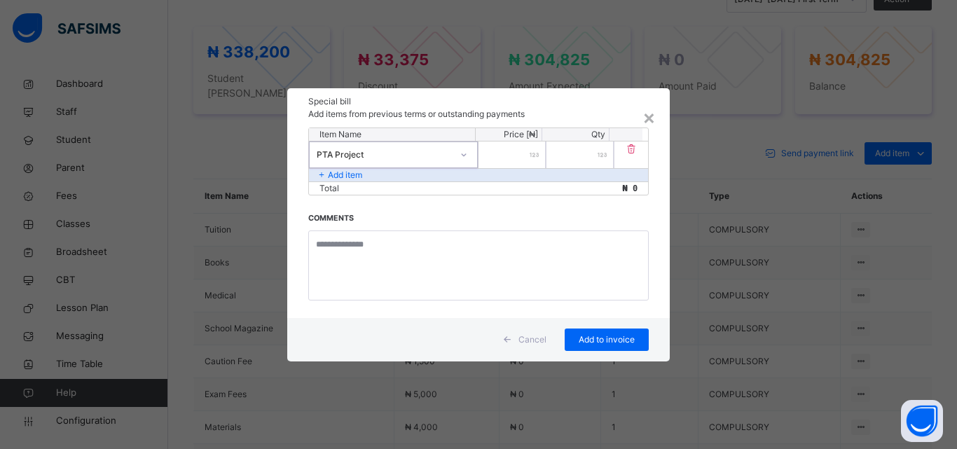
click at [532, 157] on div at bounding box center [511, 154] width 67 height 27
click at [527, 152] on input "number" at bounding box center [511, 154] width 67 height 27
type input "****"
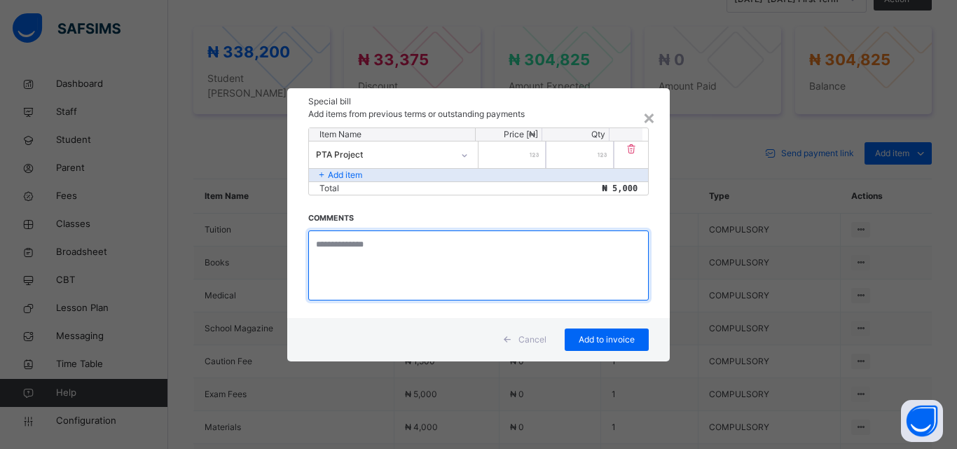
click at [392, 267] on textarea at bounding box center [478, 265] width 340 height 70
type textarea "**********"
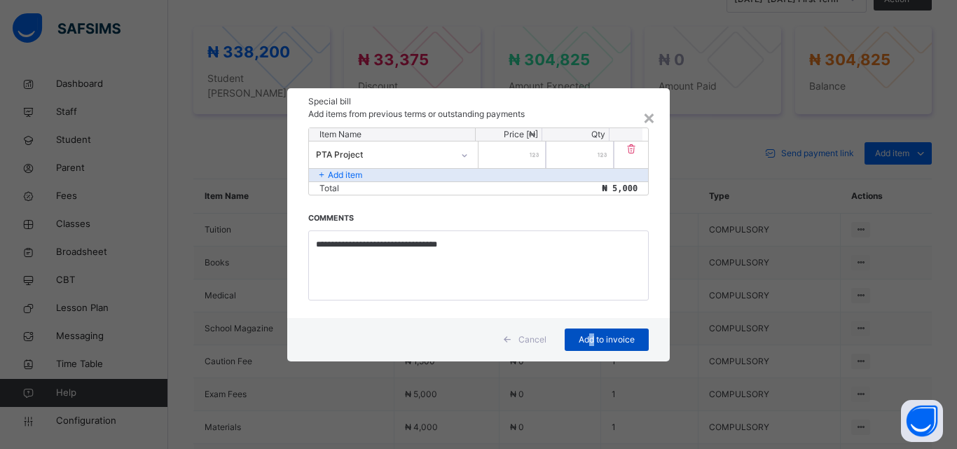
click at [590, 343] on span "Add to invoice" at bounding box center [606, 339] width 63 height 13
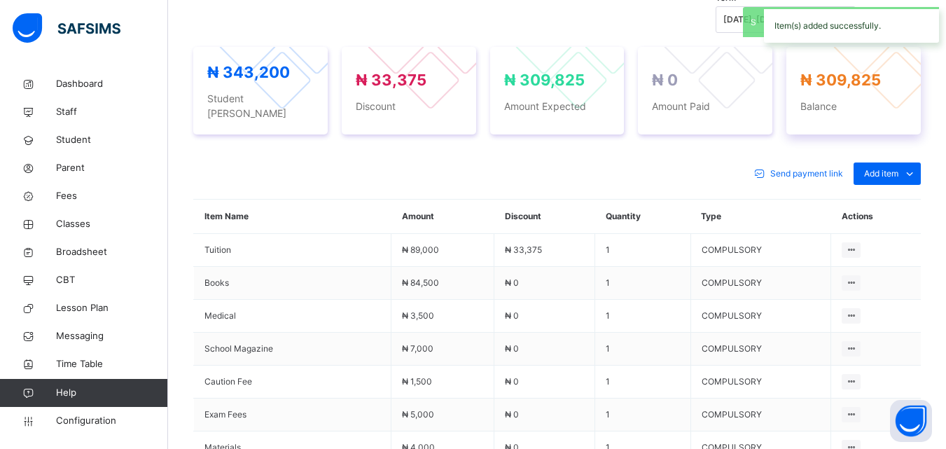
scroll to position [534, 0]
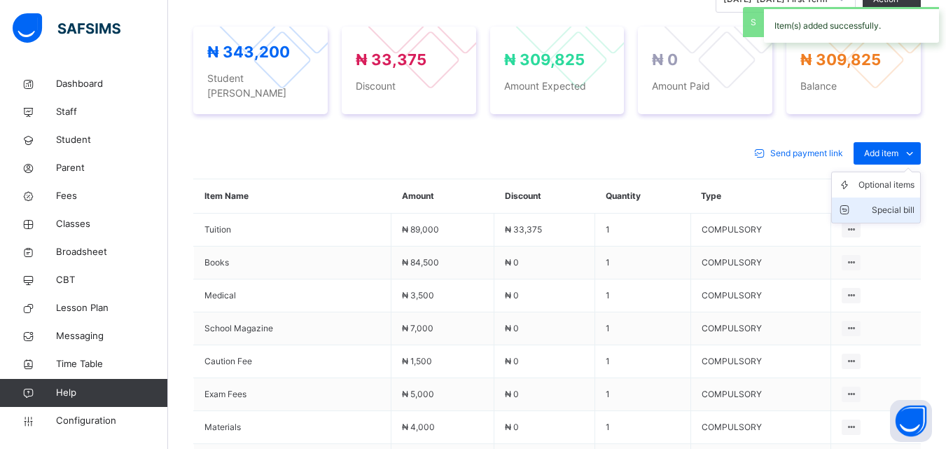
click at [892, 203] on div "Special bill" at bounding box center [887, 210] width 56 height 14
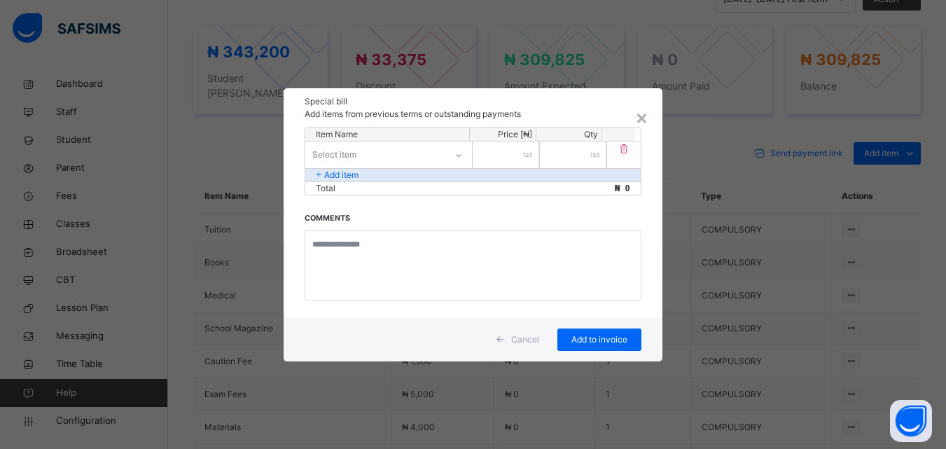
click at [424, 154] on div "Select item" at bounding box center [375, 155] width 140 height 22
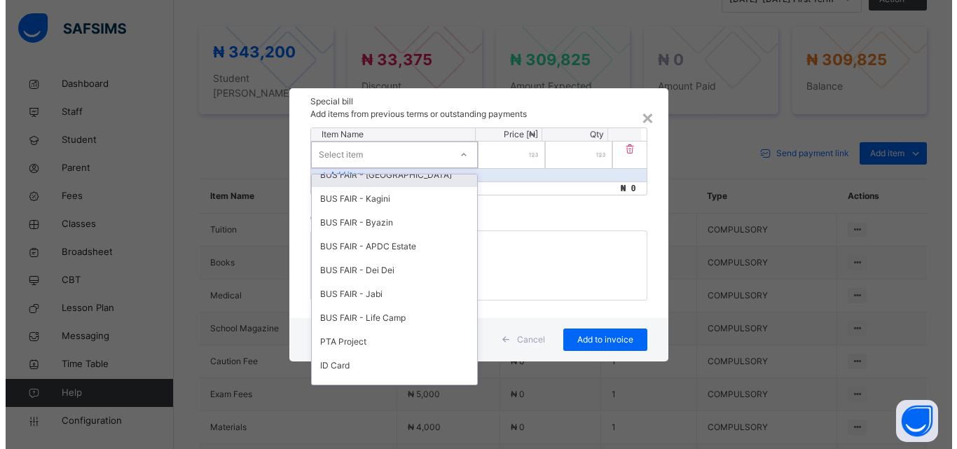
scroll to position [647, 0]
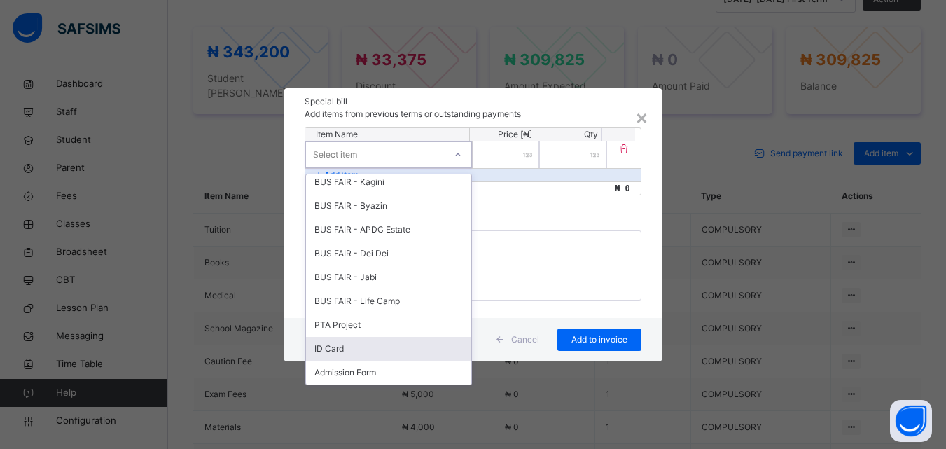
click at [319, 347] on div "ID Card" at bounding box center [388, 349] width 165 height 24
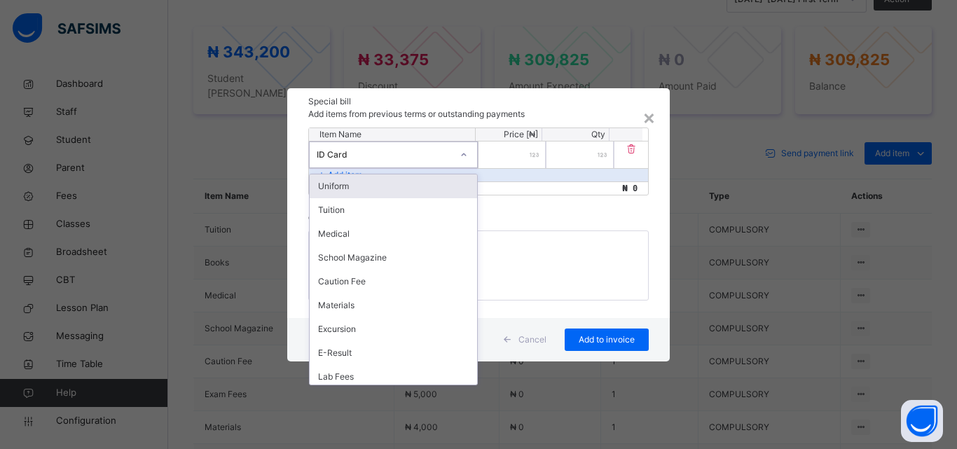
click at [465, 158] on icon at bounding box center [464, 155] width 8 height 14
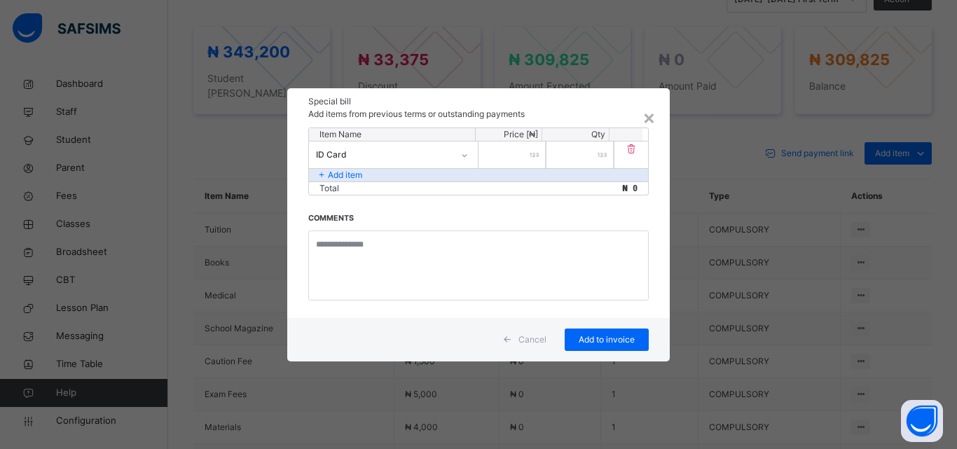
click at [524, 152] on input "number" at bounding box center [511, 154] width 67 height 27
type input "****"
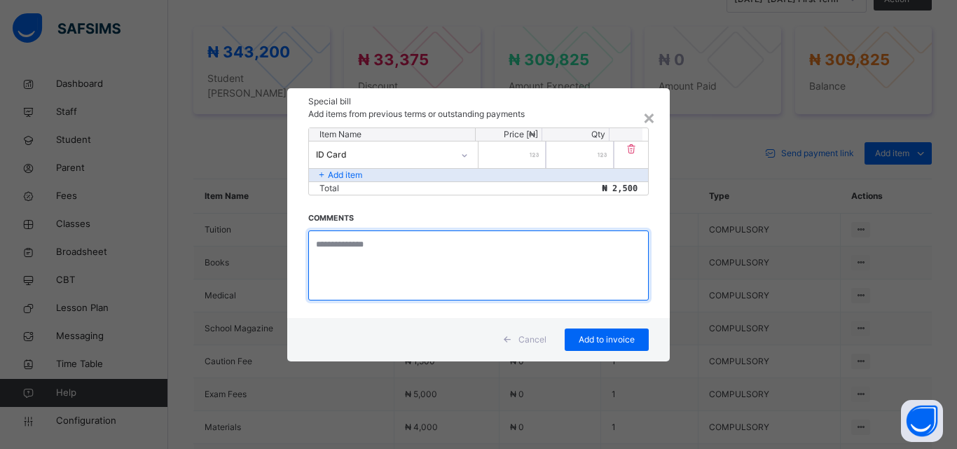
click at [404, 232] on textarea at bounding box center [478, 265] width 340 height 70
type textarea "**********"
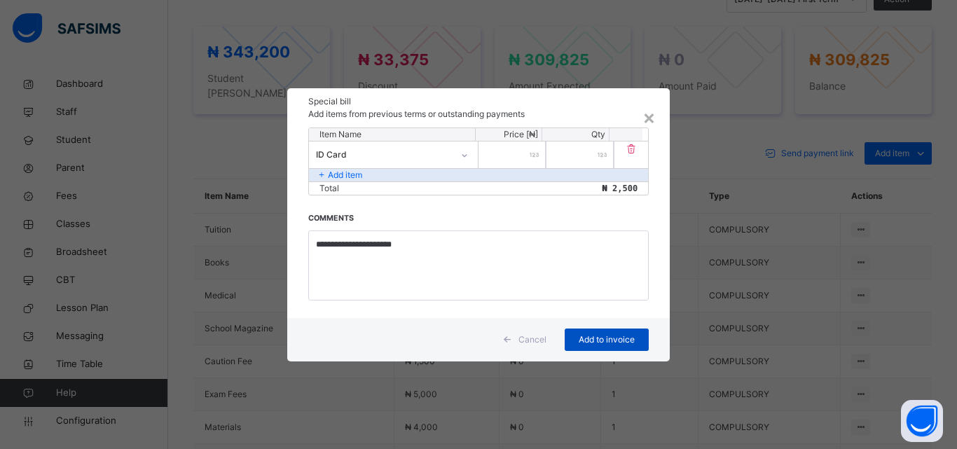
click at [579, 335] on span "Add to invoice" at bounding box center [606, 339] width 63 height 13
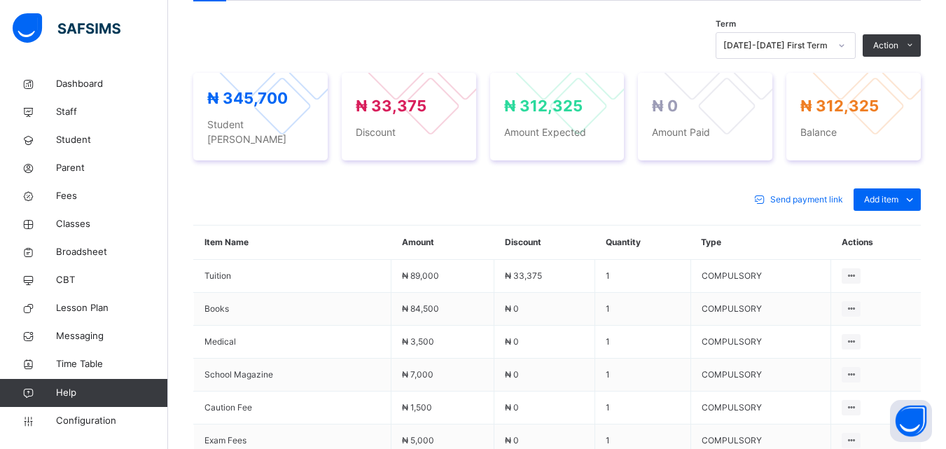
scroll to position [463, 0]
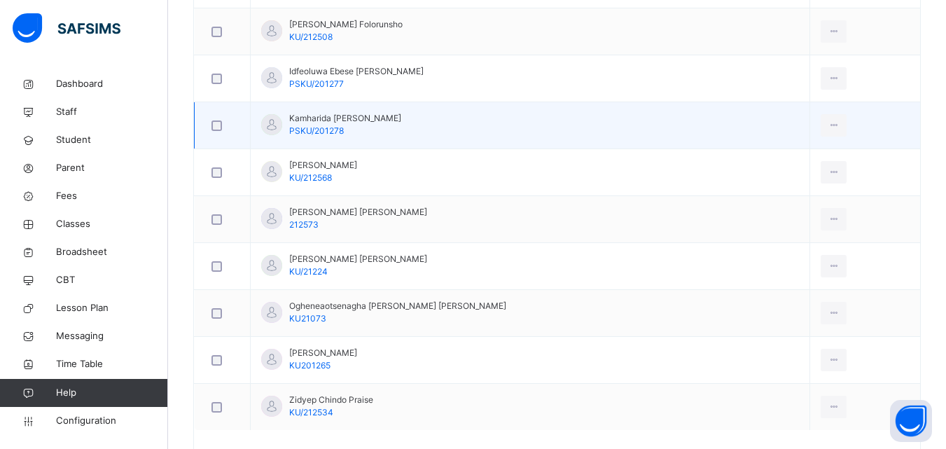
scroll to position [700, 0]
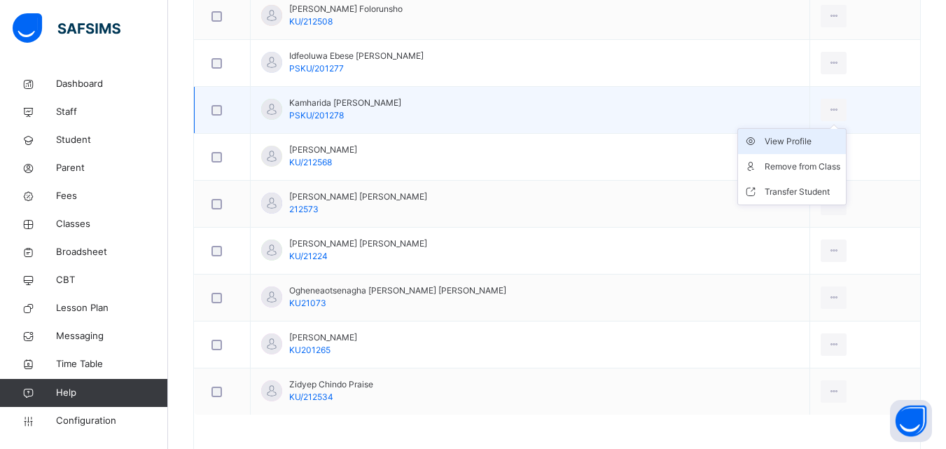
click at [792, 141] on div "View Profile" at bounding box center [803, 141] width 76 height 14
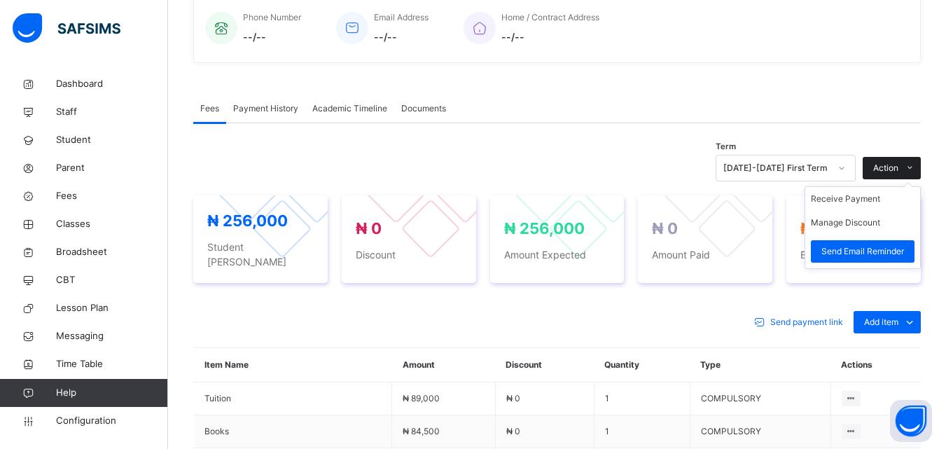
scroll to position [401, 0]
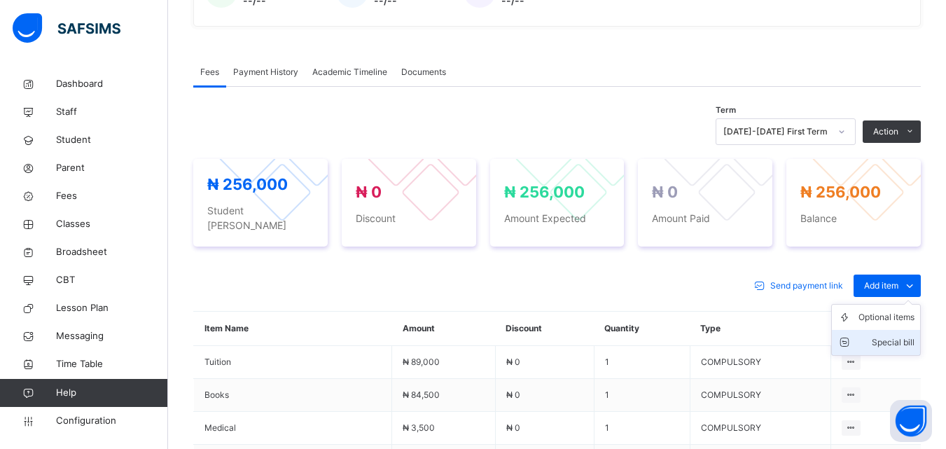
click at [902, 336] on div "Special bill" at bounding box center [887, 343] width 56 height 14
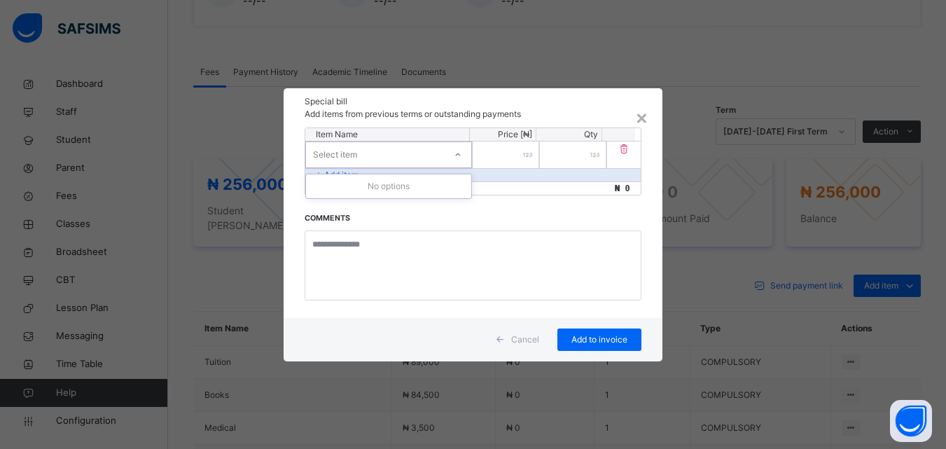
click at [451, 157] on div at bounding box center [458, 155] width 24 height 22
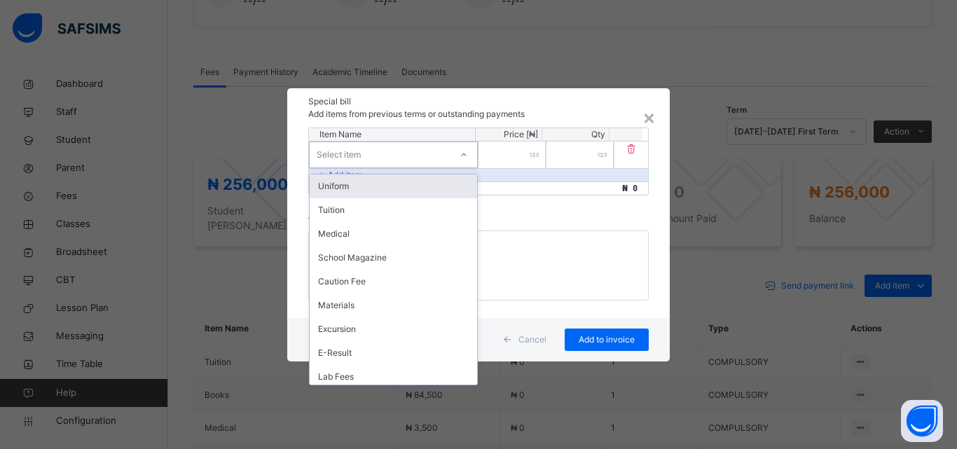
click at [367, 181] on div "Uniform" at bounding box center [393, 186] width 167 height 24
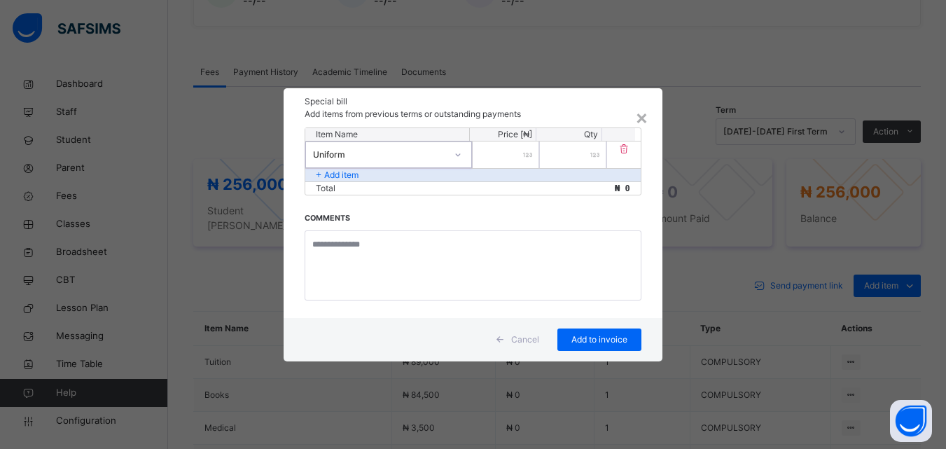
click at [528, 156] on div at bounding box center [506, 154] width 67 height 27
click at [639, 116] on div "×" at bounding box center [641, 116] width 13 height 29
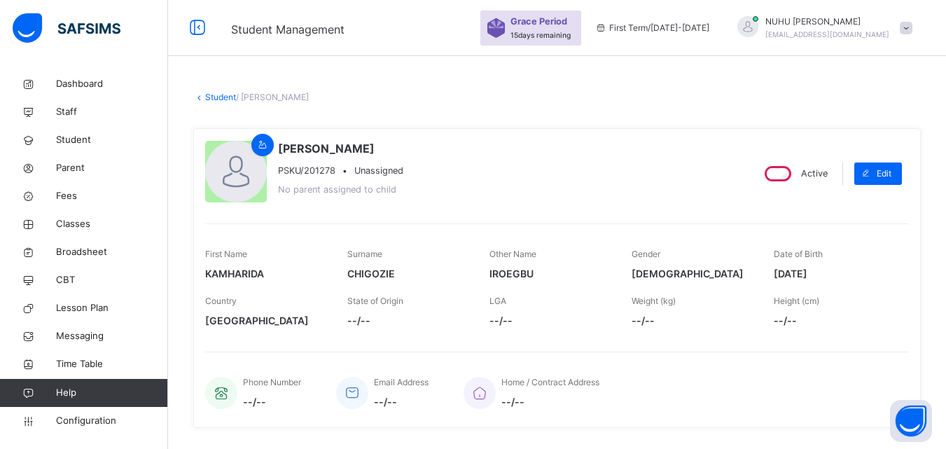
scroll to position [280, 0]
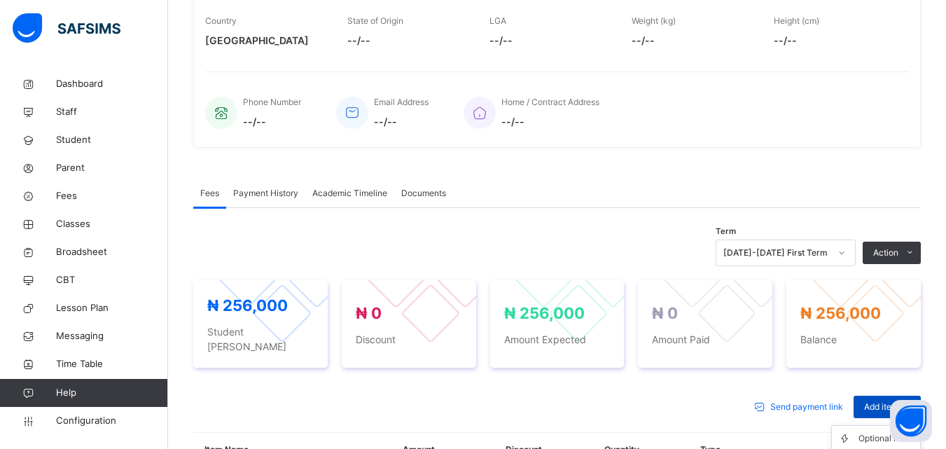
click at [874, 401] on span "Add item" at bounding box center [881, 407] width 34 height 13
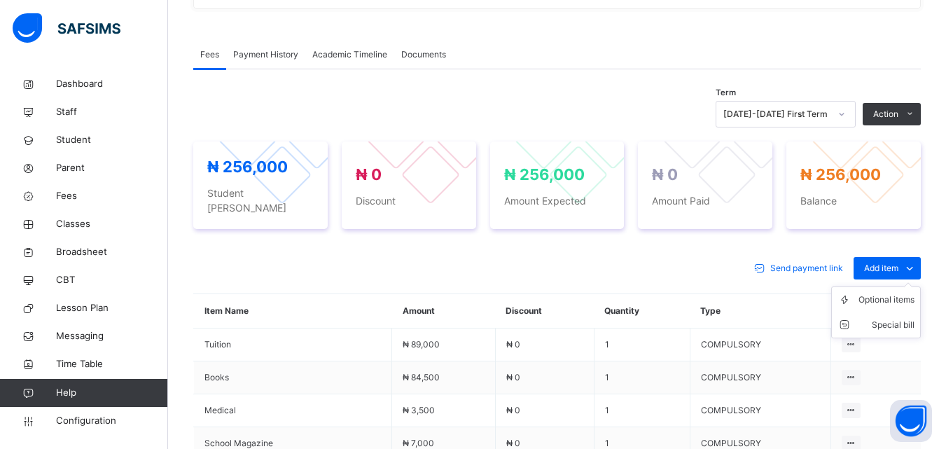
scroll to position [420, 0]
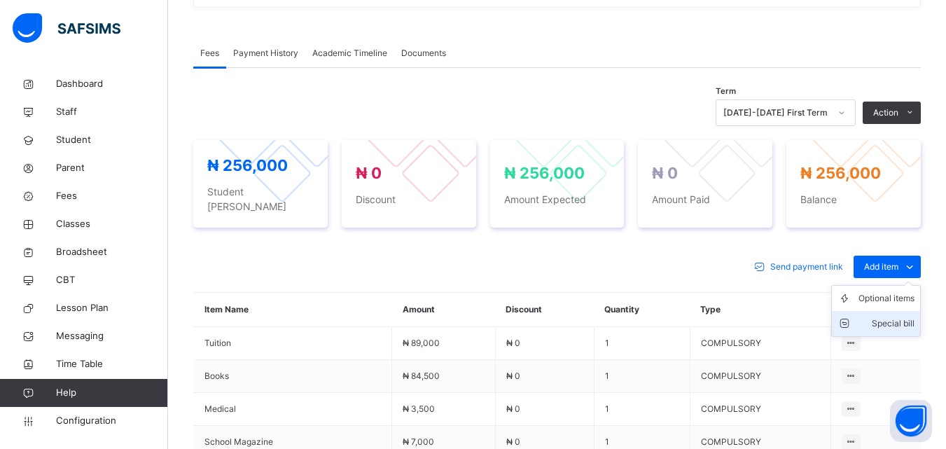
click at [892, 317] on div "Special bill" at bounding box center [887, 324] width 56 height 14
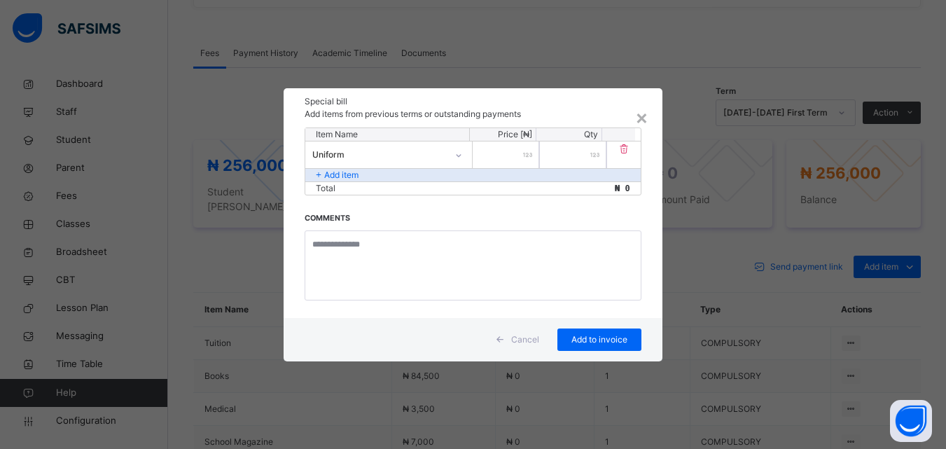
click at [532, 158] on div at bounding box center [506, 154] width 67 height 27
click at [523, 154] on input "number" at bounding box center [506, 154] width 67 height 27
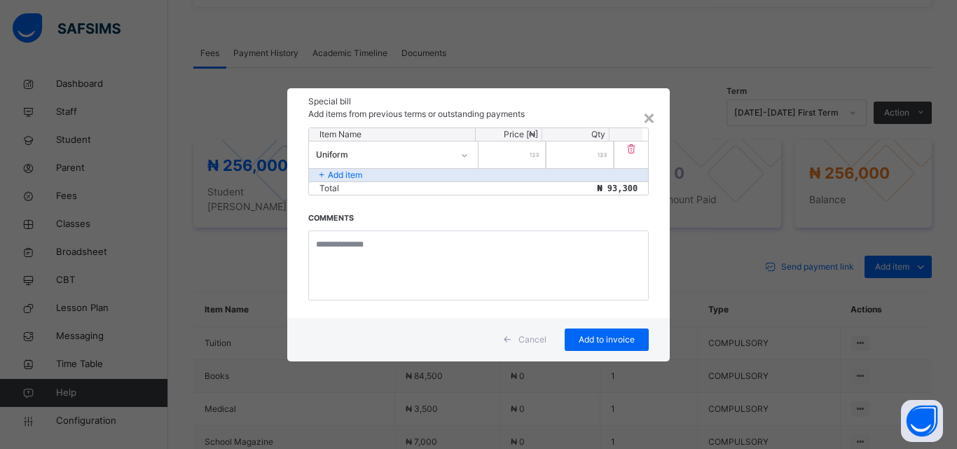
type input "*****"
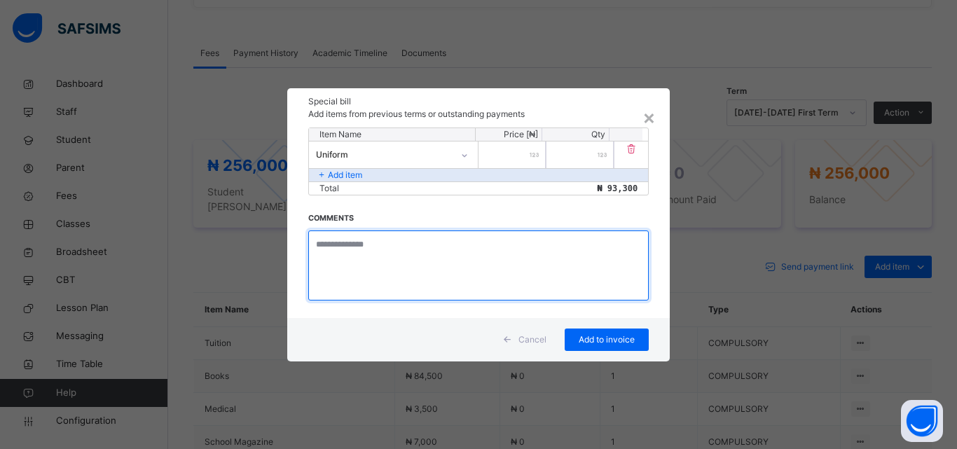
click at [357, 246] on textarea at bounding box center [478, 265] width 340 height 70
type textarea "**********"
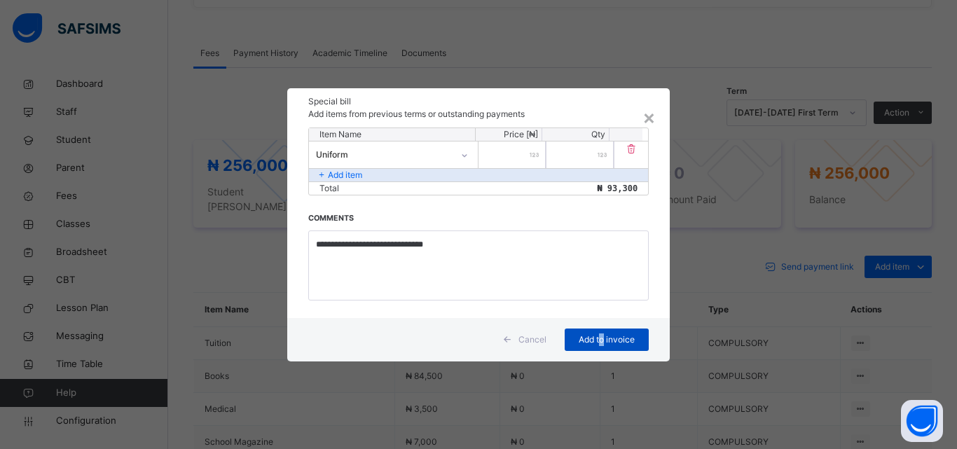
click at [602, 344] on span "Add to invoice" at bounding box center [606, 339] width 63 height 13
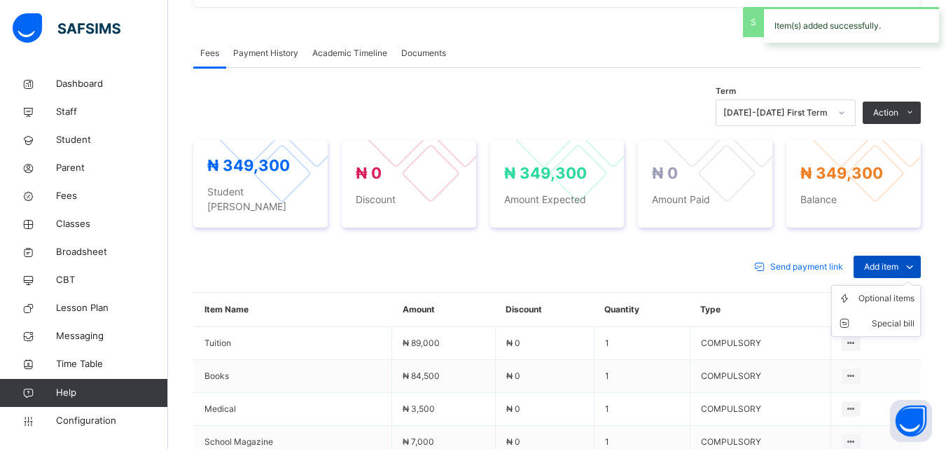
click at [887, 261] on span "Add item" at bounding box center [881, 267] width 34 height 13
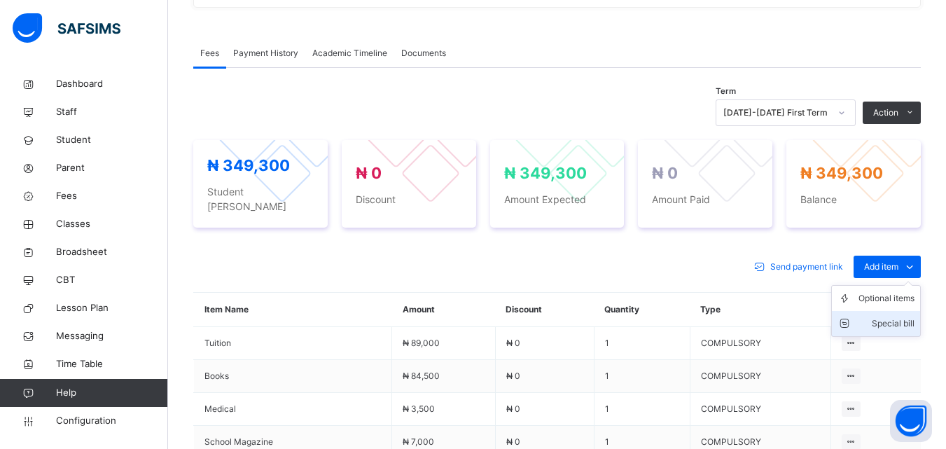
click at [913, 317] on div "Special bill" at bounding box center [887, 324] width 56 height 14
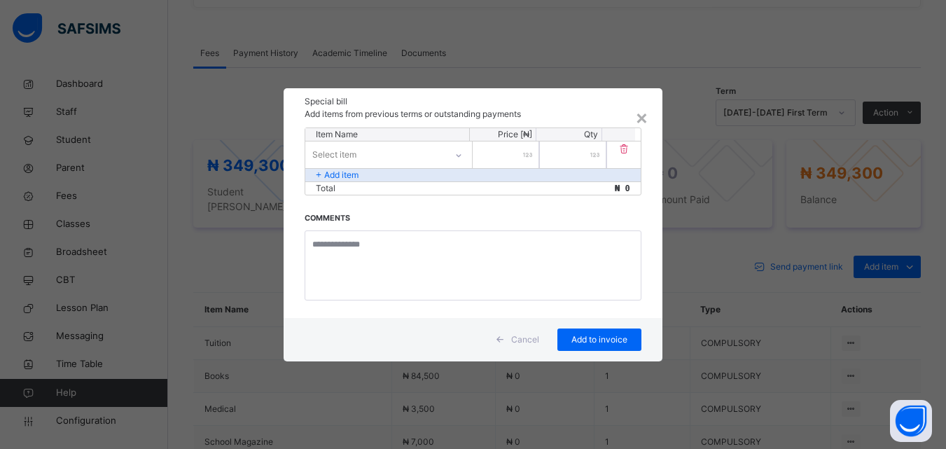
click at [427, 149] on div "Select item" at bounding box center [375, 155] width 140 height 22
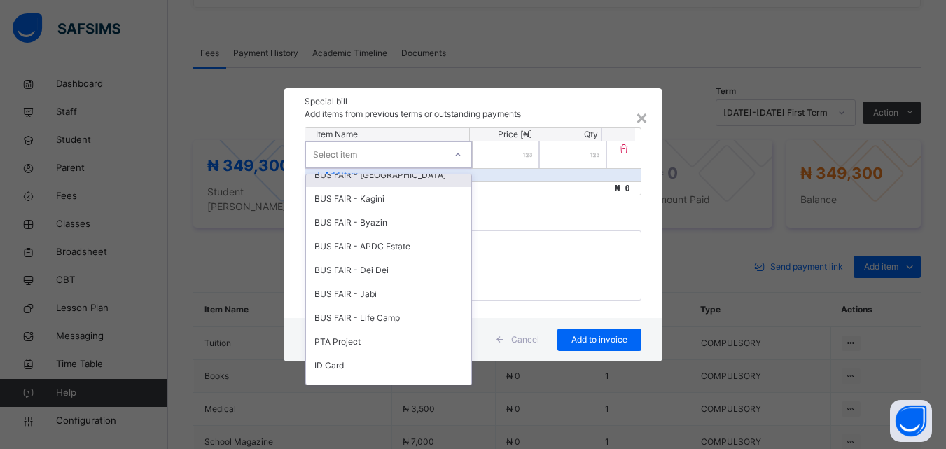
scroll to position [647, 0]
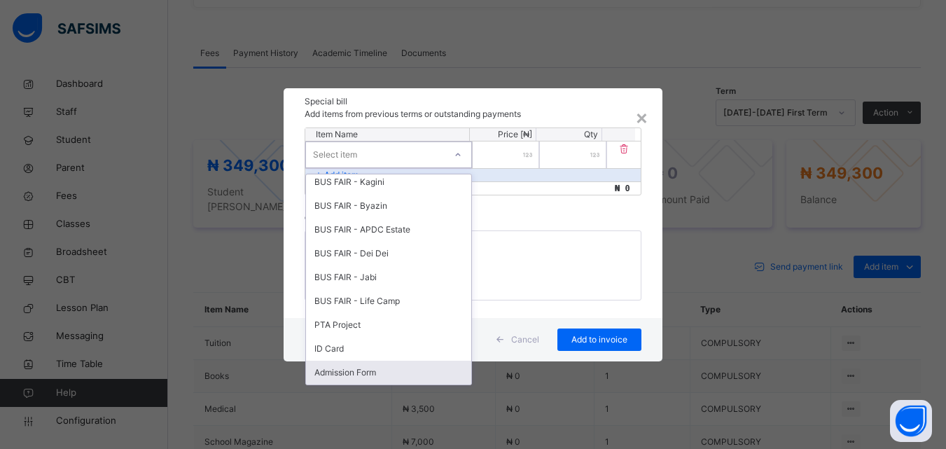
drag, startPoint x: 389, startPoint y: 371, endPoint x: 382, endPoint y: 365, distance: 9.0
click at [386, 370] on div "Admission Form" at bounding box center [388, 373] width 165 height 24
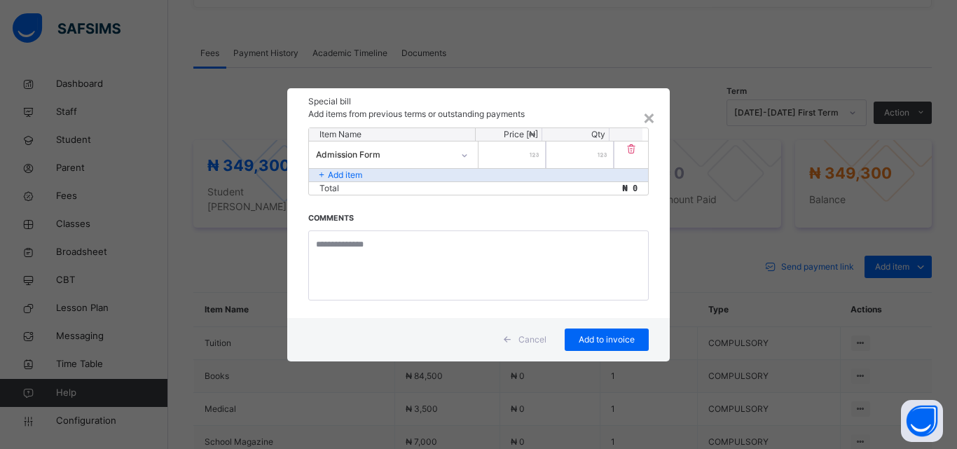
click at [524, 153] on input "number" at bounding box center [511, 154] width 67 height 27
type input "****"
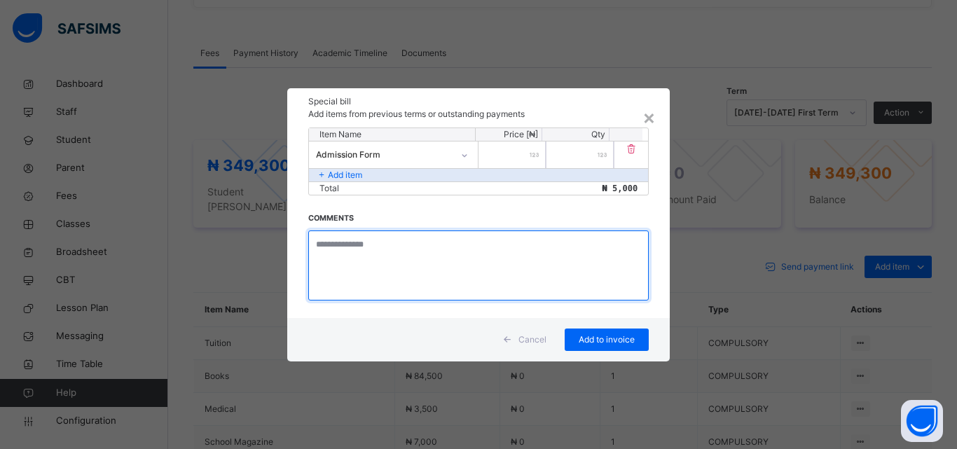
click at [390, 250] on textarea at bounding box center [478, 265] width 340 height 70
type textarea "**********"
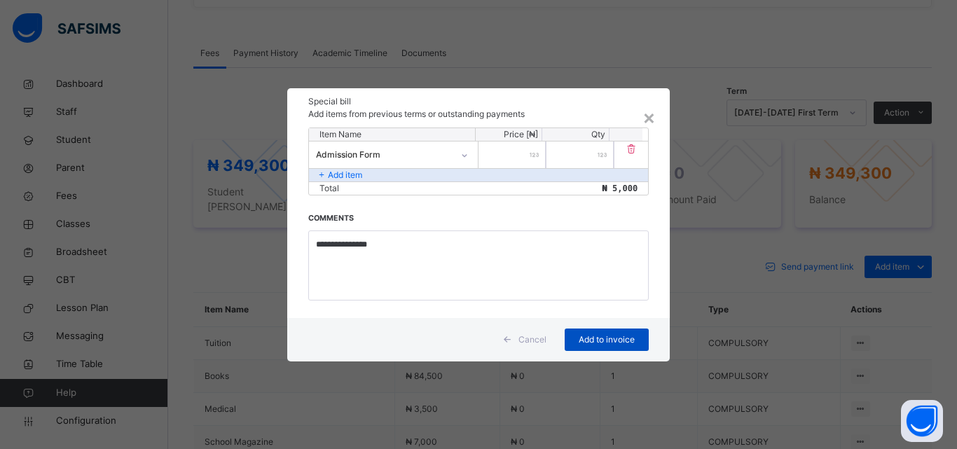
drag, startPoint x: 604, startPoint y: 337, endPoint x: 596, endPoint y: 336, distance: 7.7
click at [602, 336] on span "Add to invoice" at bounding box center [606, 339] width 63 height 13
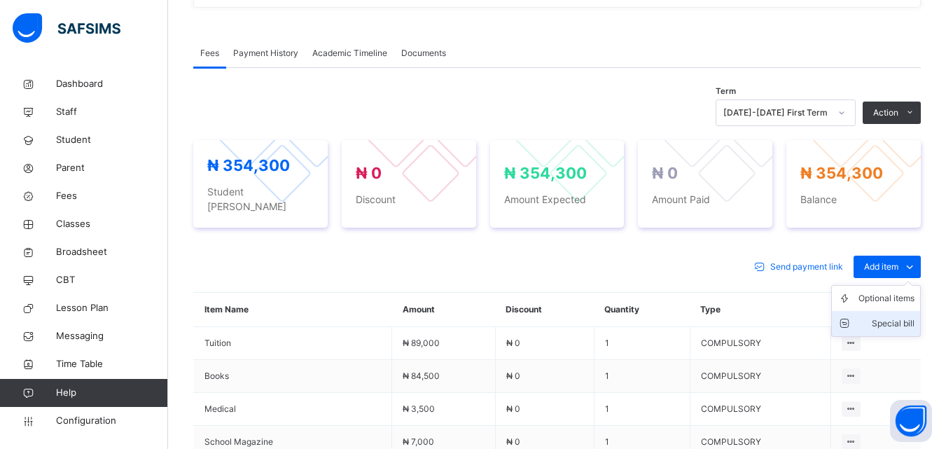
click at [895, 317] on div "Special bill" at bounding box center [887, 324] width 56 height 14
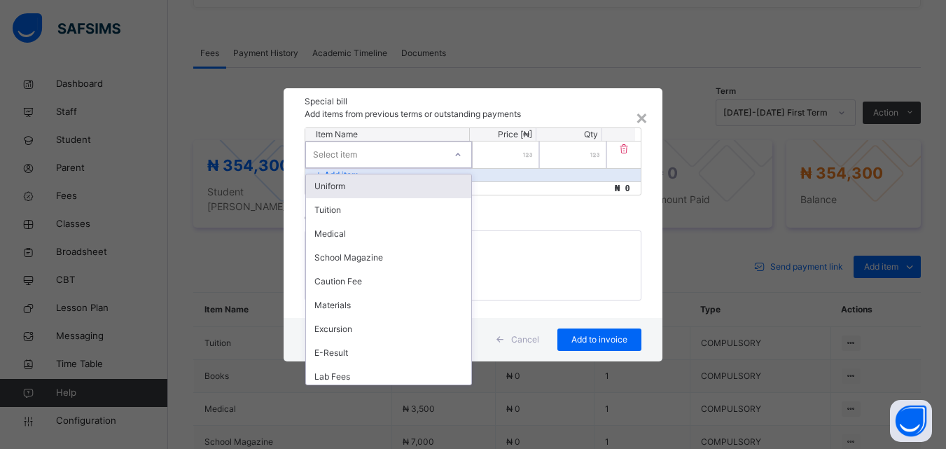
click at [424, 151] on div "Select item" at bounding box center [375, 155] width 139 height 22
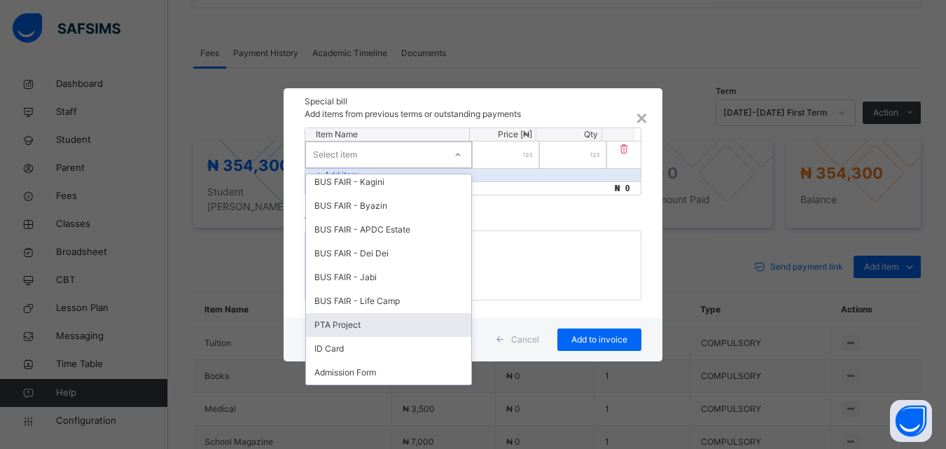
click at [359, 324] on div "PTA Project" at bounding box center [388, 325] width 165 height 24
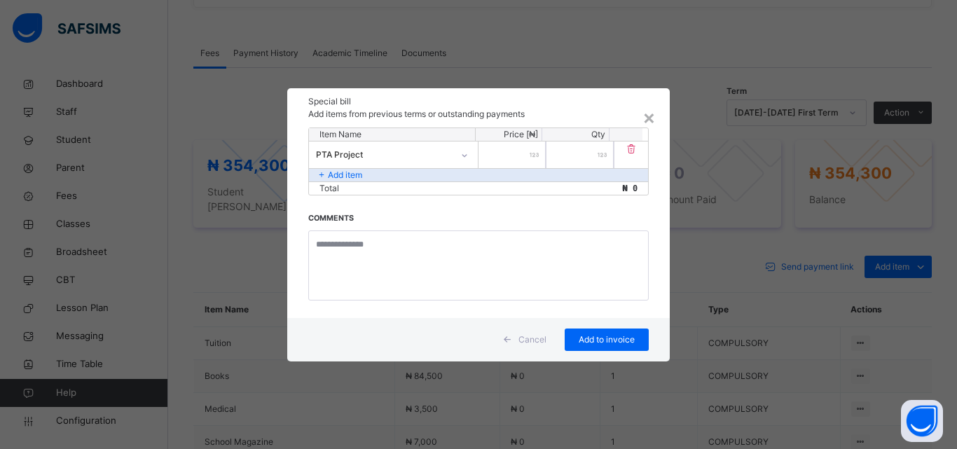
click at [519, 158] on input "number" at bounding box center [511, 154] width 67 height 27
type input "****"
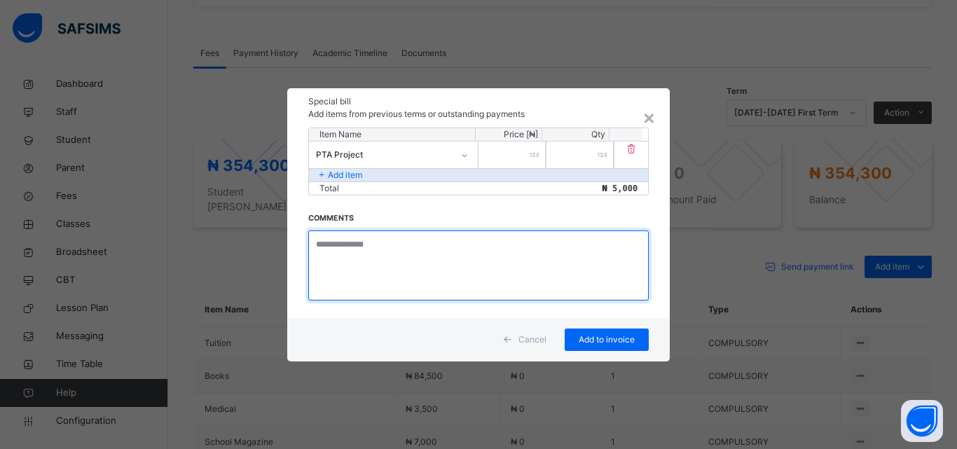
drag, startPoint x: 394, startPoint y: 254, endPoint x: 422, endPoint y: 190, distance: 70.3
click at [393, 247] on textarea at bounding box center [478, 265] width 340 height 70
type textarea "**********"
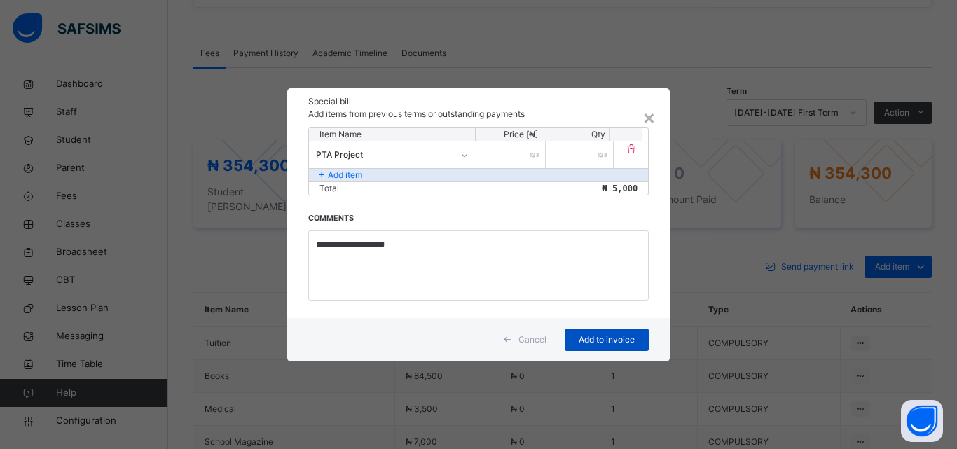
click at [606, 340] on span "Add to invoice" at bounding box center [606, 339] width 63 height 13
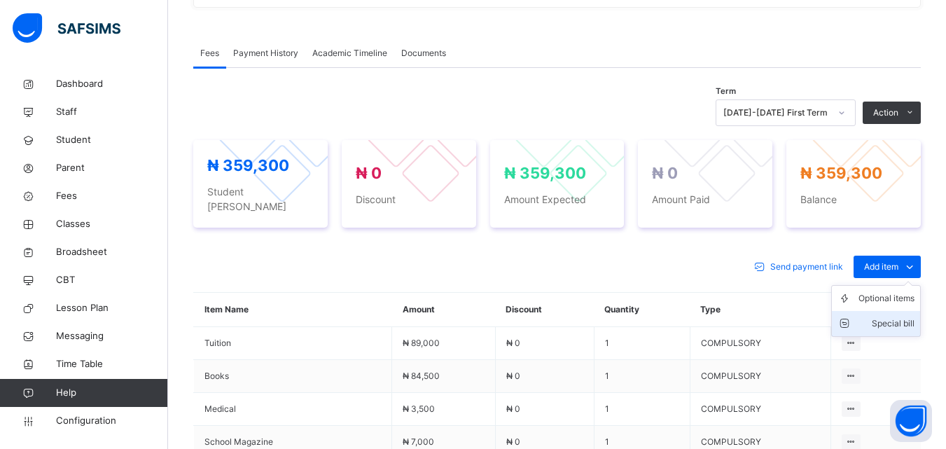
click at [891, 317] on div "Special bill" at bounding box center [887, 324] width 56 height 14
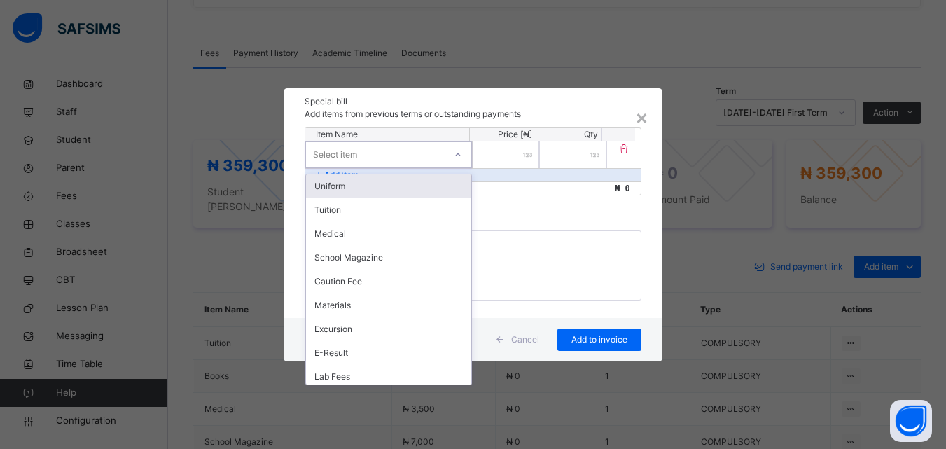
click at [375, 156] on div "Select item" at bounding box center [375, 155] width 139 height 22
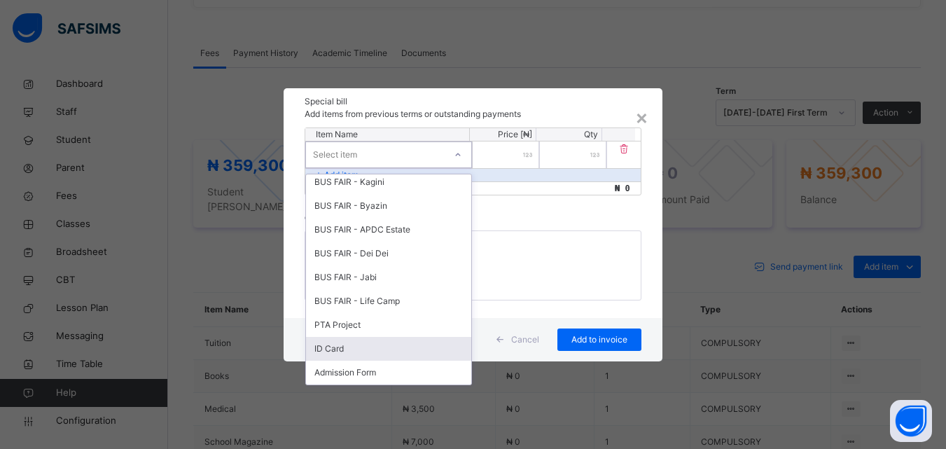
click at [350, 347] on div "ID Card" at bounding box center [388, 349] width 165 height 24
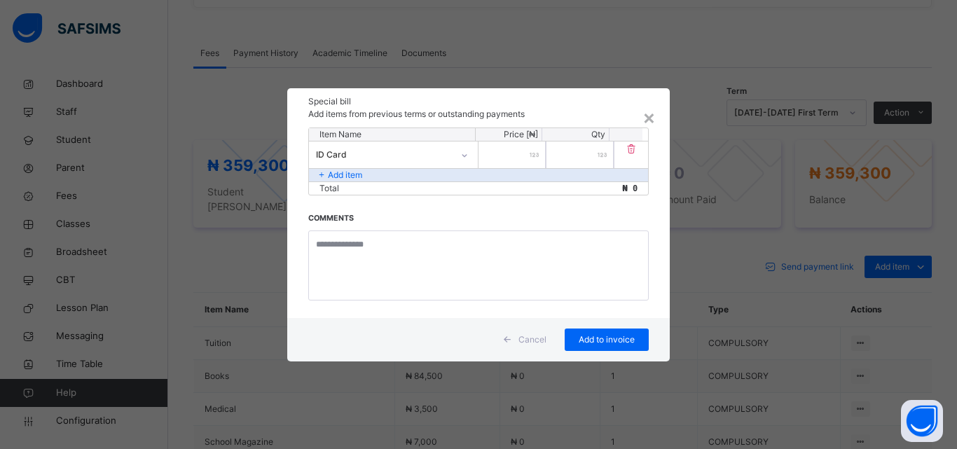
click at [499, 151] on input "number" at bounding box center [511, 154] width 67 height 27
type input "****"
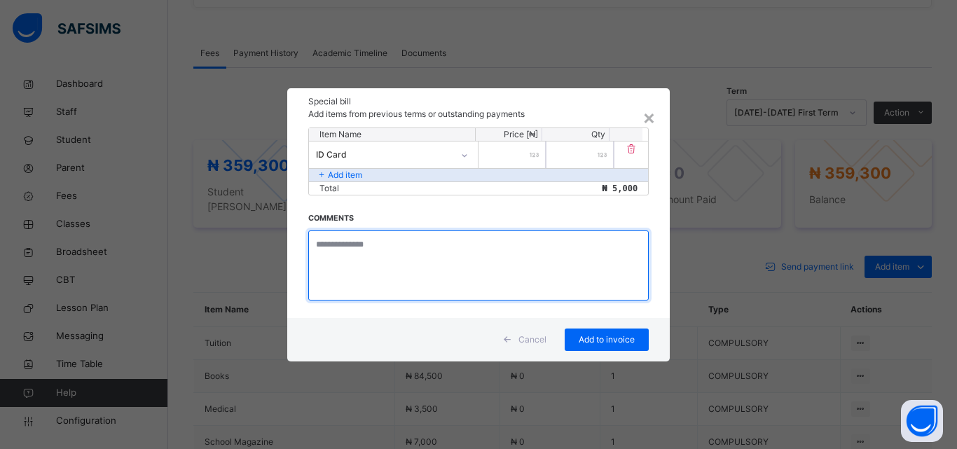
click at [409, 264] on textarea at bounding box center [478, 265] width 340 height 70
type textarea "**********"
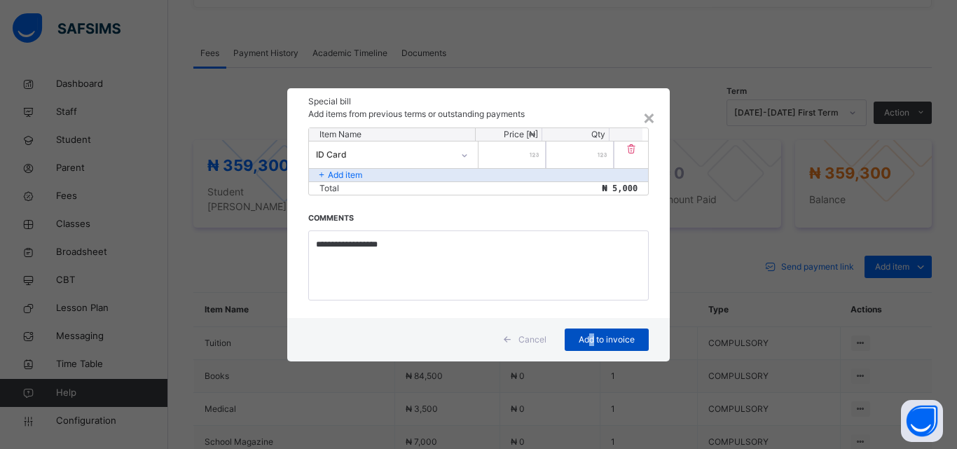
click at [592, 340] on span "Add to invoice" at bounding box center [606, 339] width 63 height 13
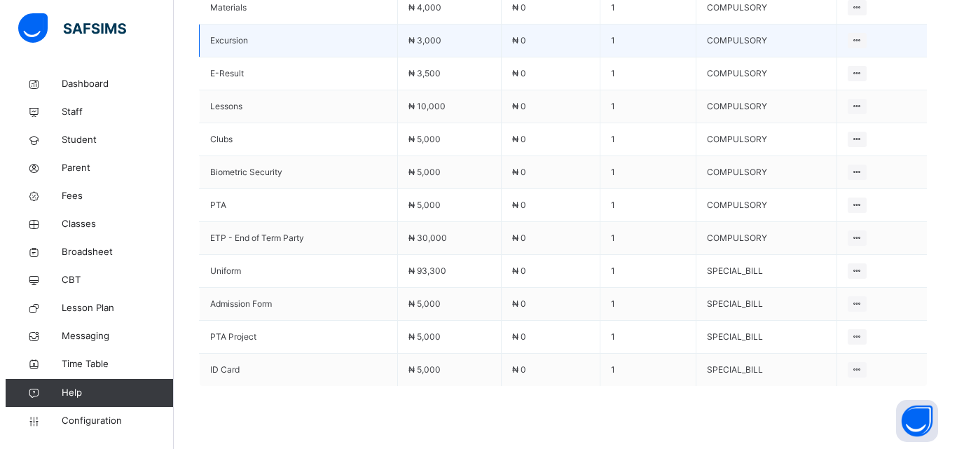
scroll to position [981, 0]
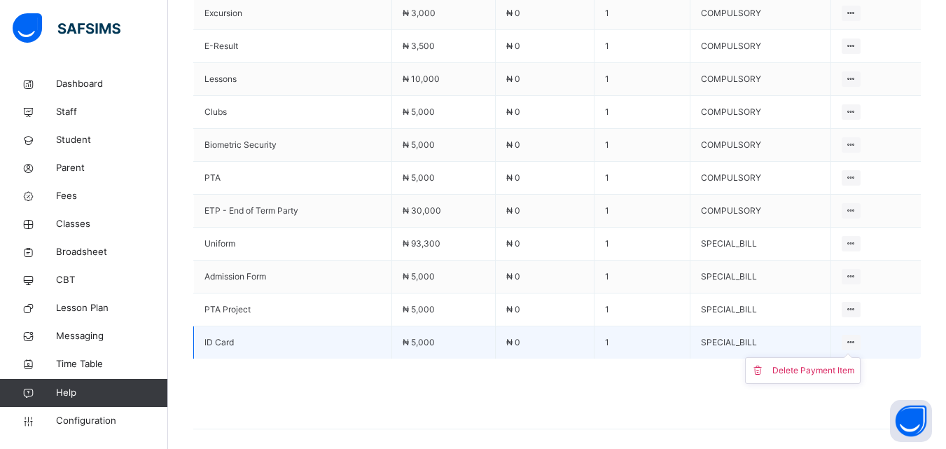
click at [857, 337] on icon at bounding box center [851, 342] width 12 height 11
click at [835, 364] on div "Delete Payment Item" at bounding box center [814, 371] width 82 height 14
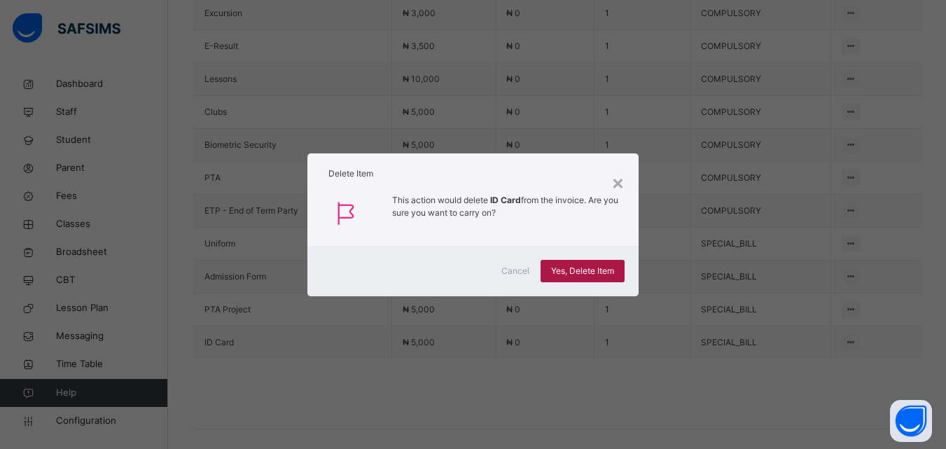
click at [610, 271] on span "Yes, Delete Item" at bounding box center [582, 271] width 63 height 13
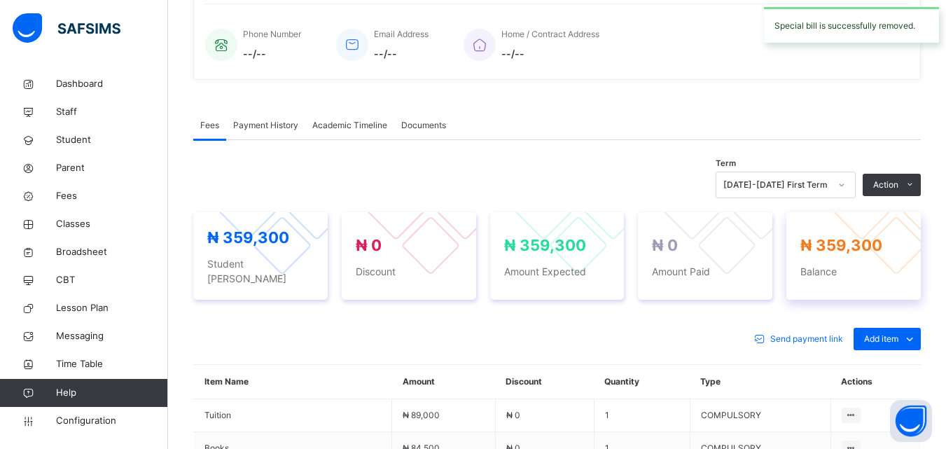
scroll to position [420, 0]
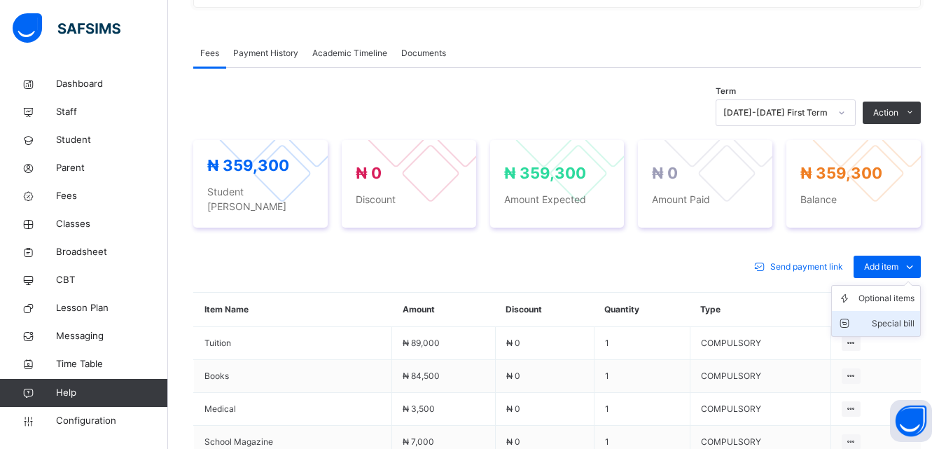
click at [888, 311] on li "Special bill" at bounding box center [876, 323] width 88 height 25
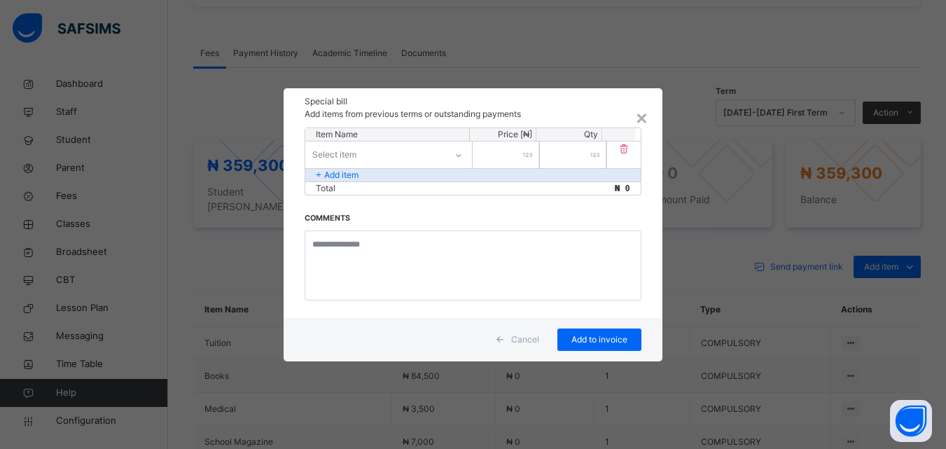
click at [416, 148] on div "Select item" at bounding box center [375, 155] width 140 height 22
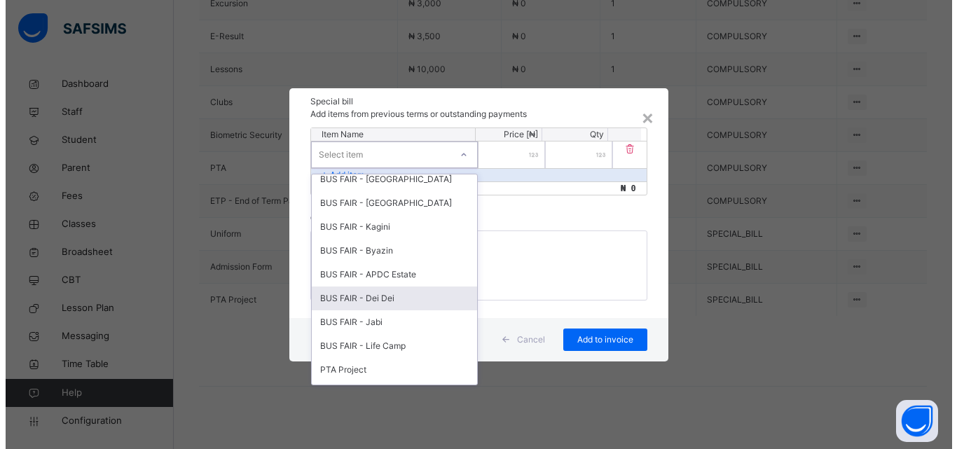
scroll to position [647, 0]
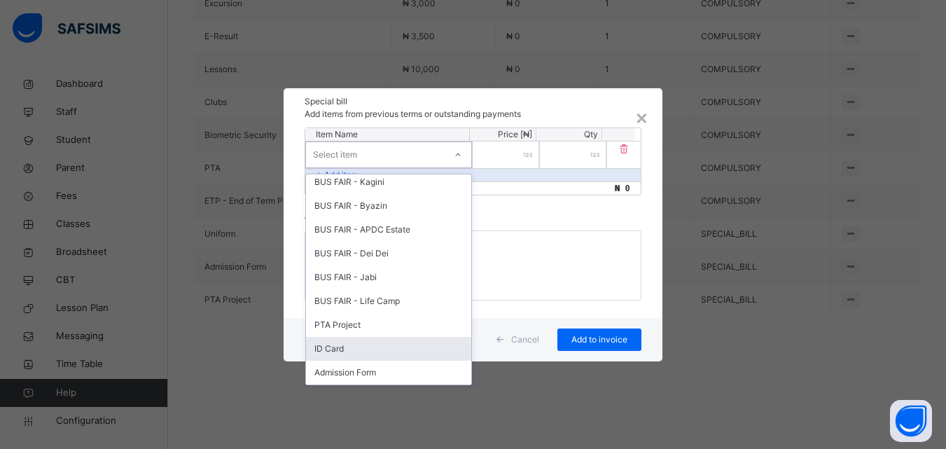
click at [336, 345] on div "ID Card" at bounding box center [388, 349] width 165 height 24
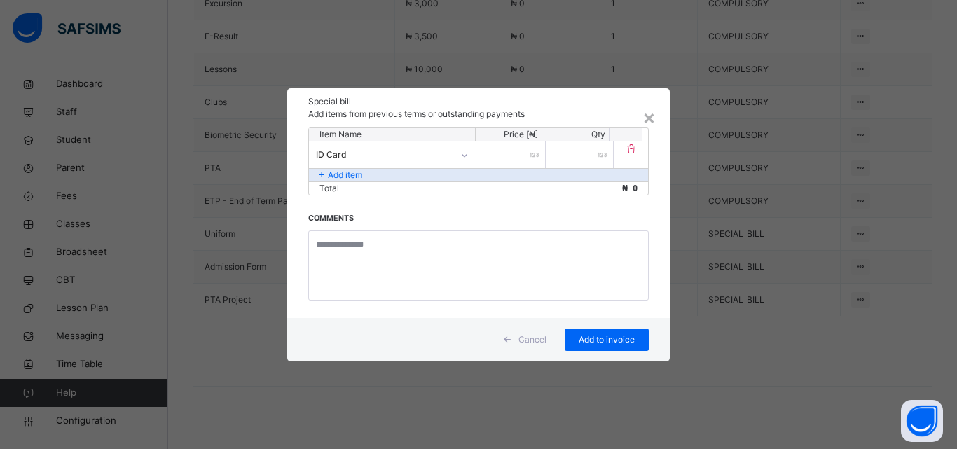
click at [508, 156] on input "number" at bounding box center [511, 154] width 67 height 27
type input "****"
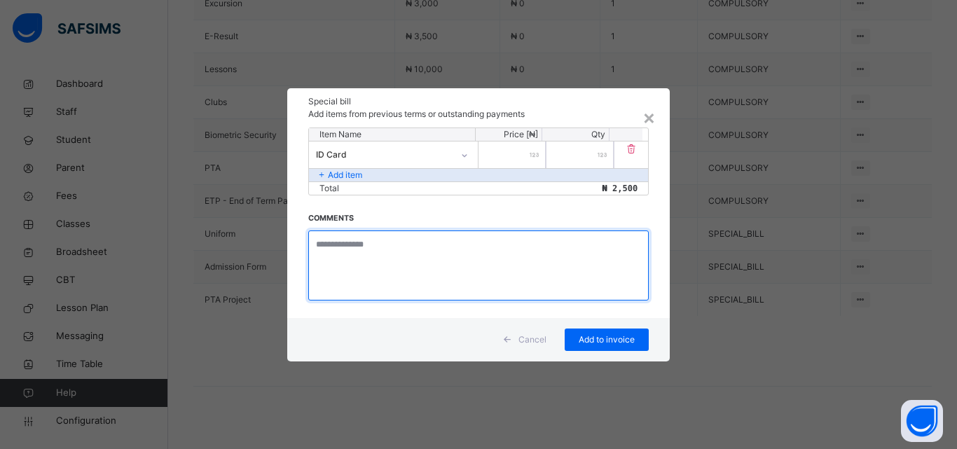
drag, startPoint x: 448, startPoint y: 261, endPoint x: 465, endPoint y: 249, distance: 21.0
click at [450, 261] on textarea at bounding box center [478, 265] width 340 height 70
click at [403, 246] on textarea "**********" at bounding box center [478, 265] width 340 height 70
type textarea "**********"
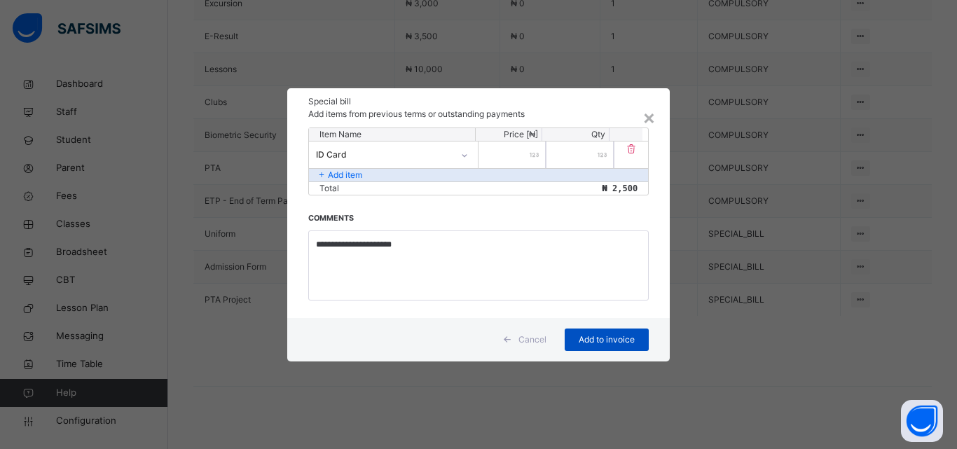
click at [597, 335] on span "Add to invoice" at bounding box center [606, 339] width 63 height 13
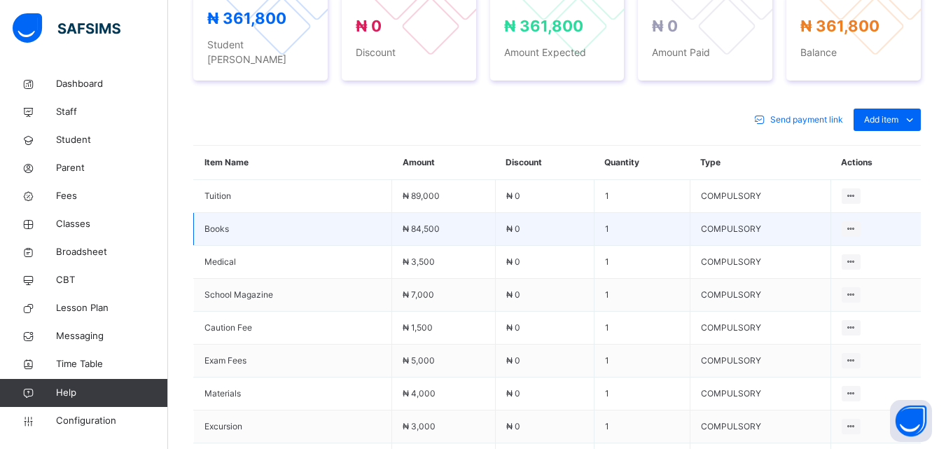
scroll to position [500, 0]
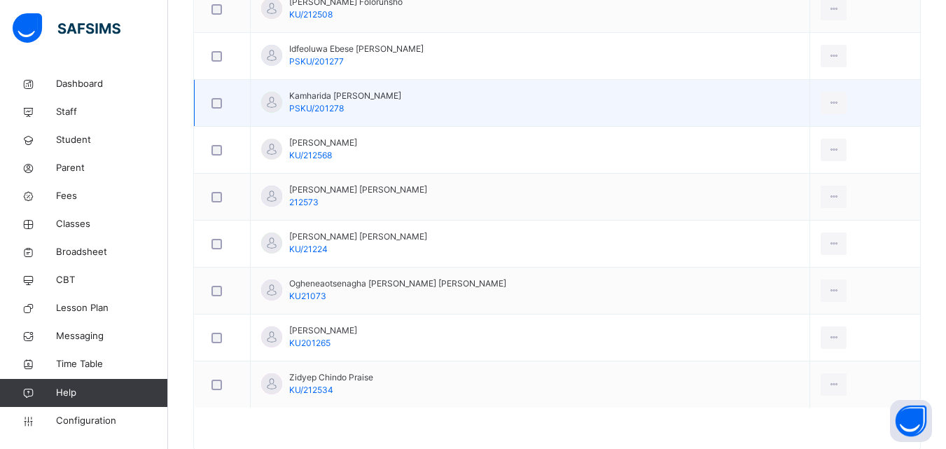
scroll to position [744, 0]
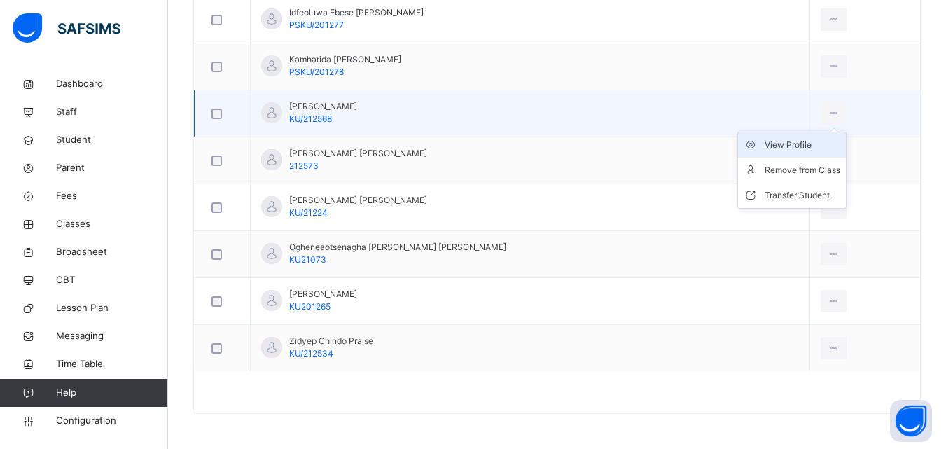
click at [813, 144] on div "View Profile" at bounding box center [803, 145] width 76 height 14
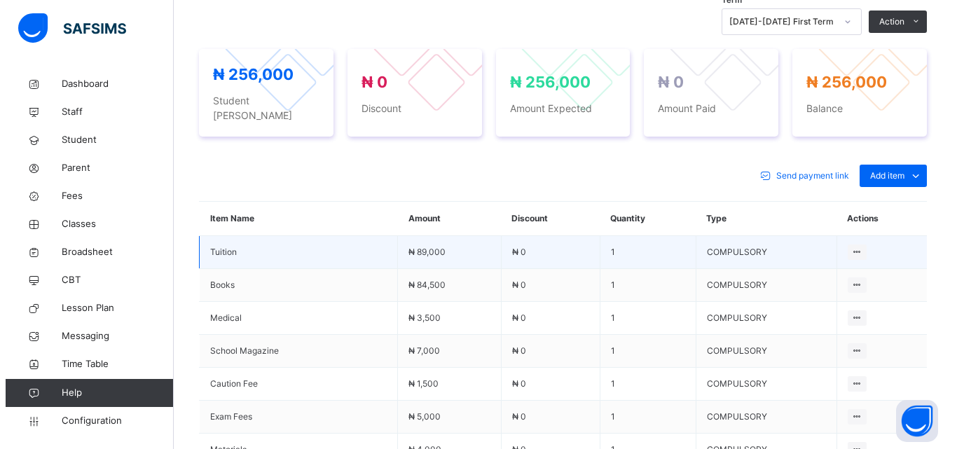
scroll to position [331, 0]
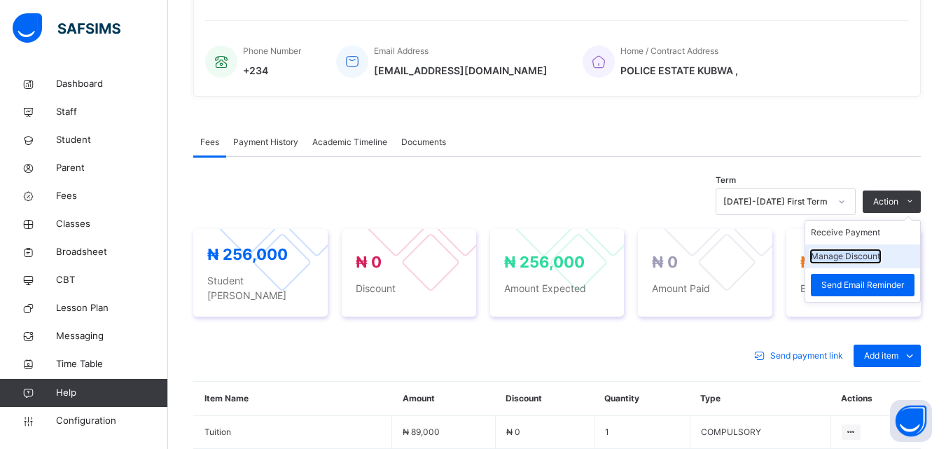
click at [859, 255] on button "Manage Discount" at bounding box center [845, 256] width 69 height 13
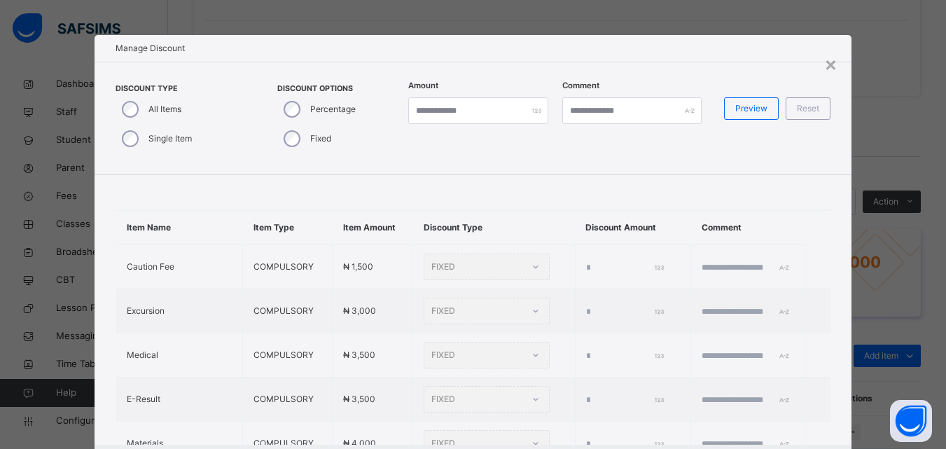
type input "*"
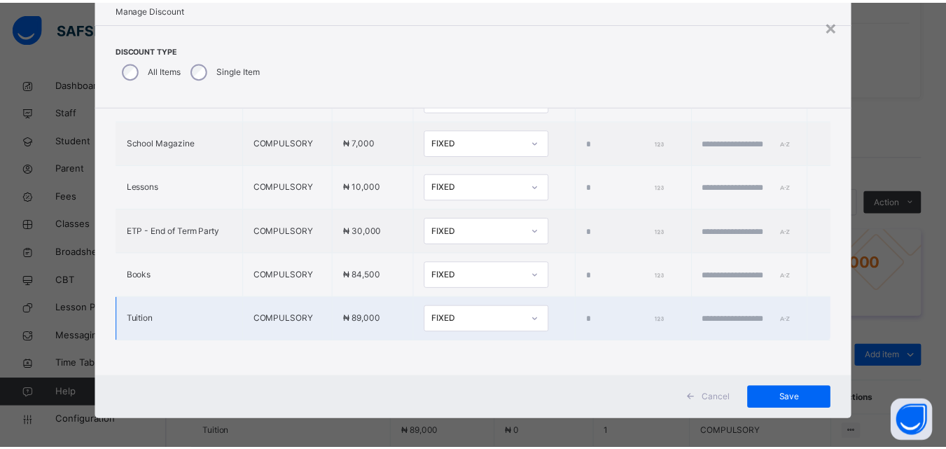
scroll to position [45, 0]
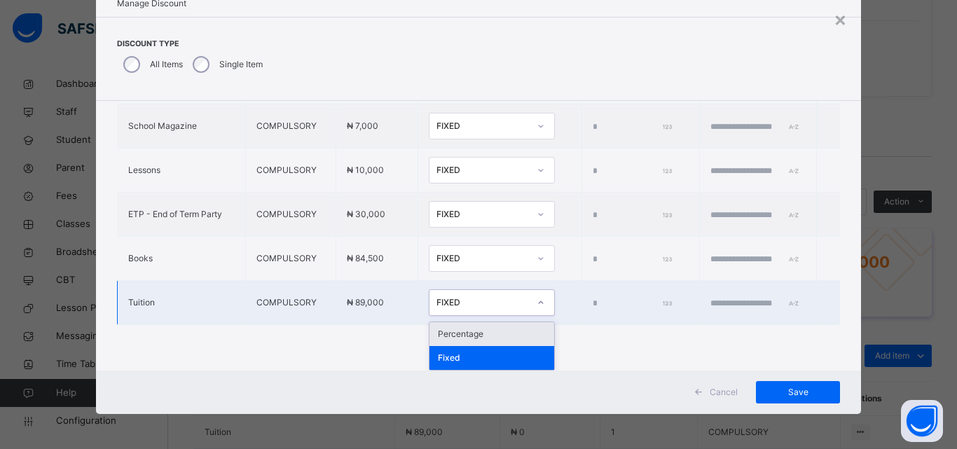
click at [448, 299] on div "FIXED" at bounding box center [482, 302] width 92 height 13
click at [439, 331] on div "Percentage" at bounding box center [491, 334] width 125 height 24
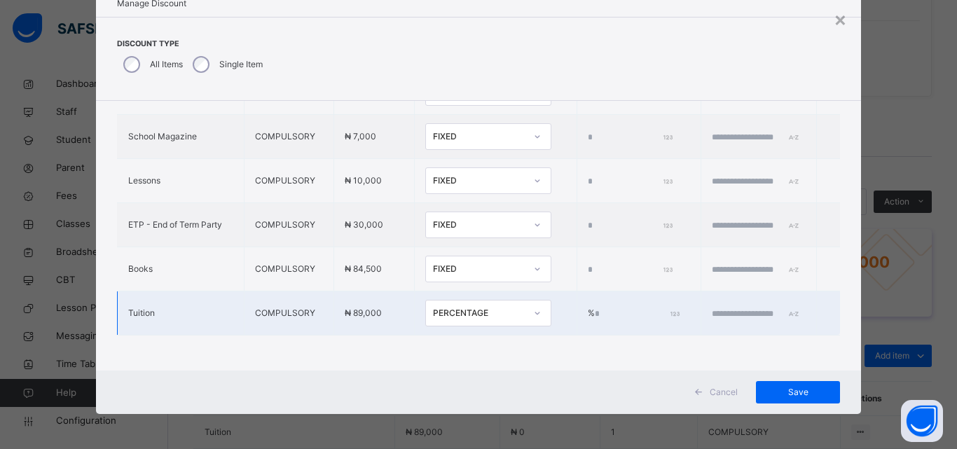
click at [595, 308] on input "*" at bounding box center [636, 314] width 83 height 13
type input "***"
click at [712, 308] on input "text" at bounding box center [754, 314] width 84 height 13
type input "**********"
click at [823, 392] on span "Save" at bounding box center [797, 392] width 63 height 13
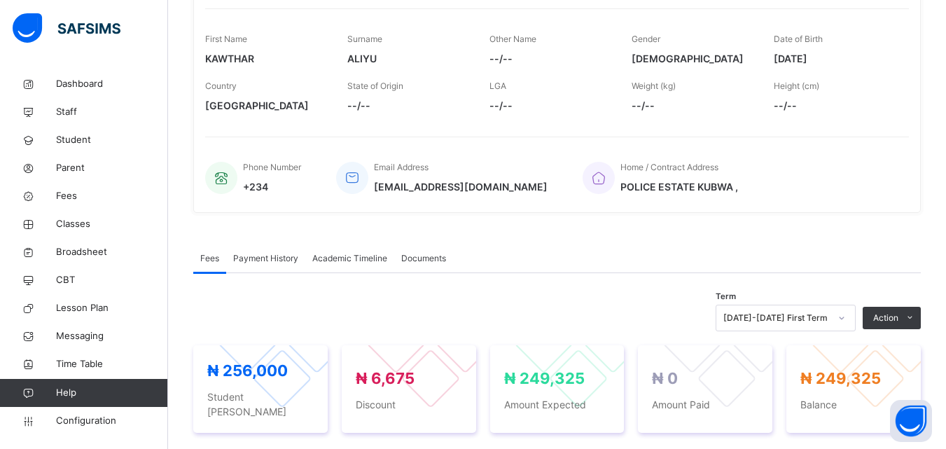
scroll to position [191, 0]
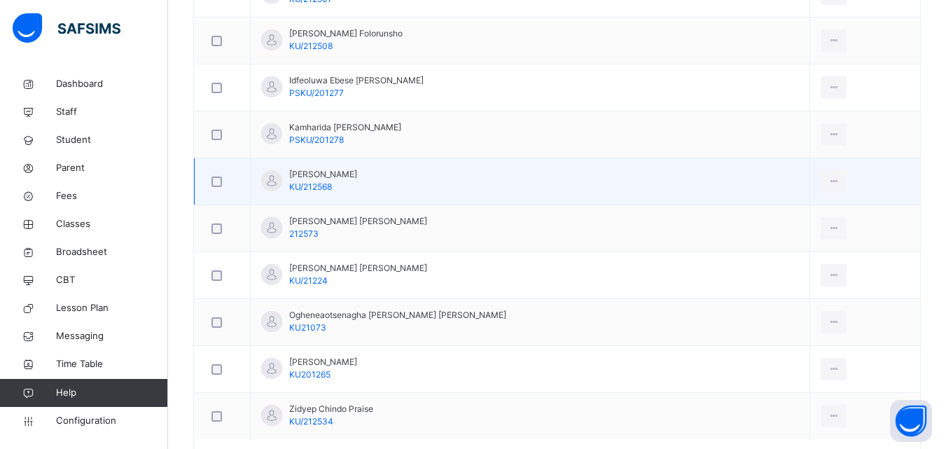
scroll to position [700, 0]
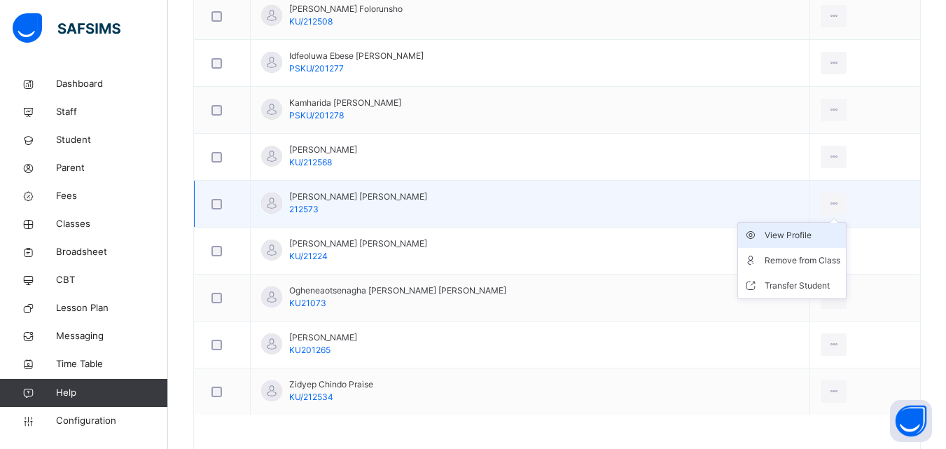
click at [807, 233] on div "View Profile" at bounding box center [803, 235] width 76 height 14
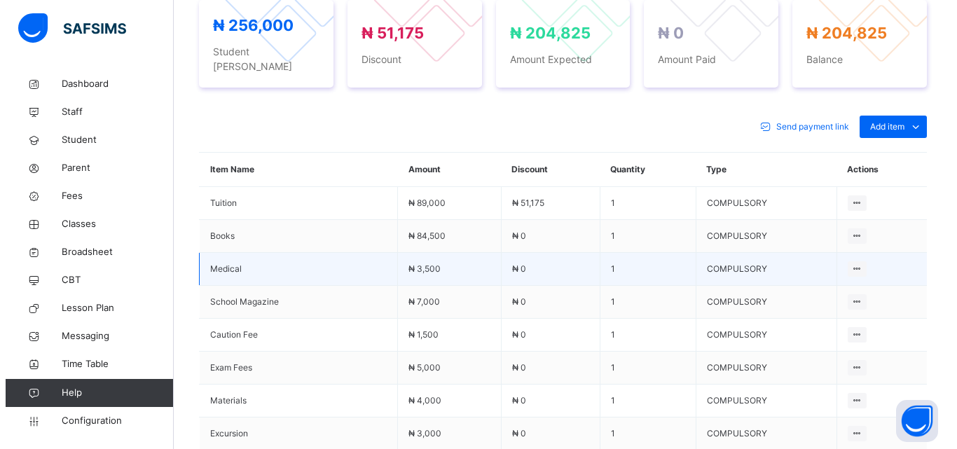
scroll to position [210, 0]
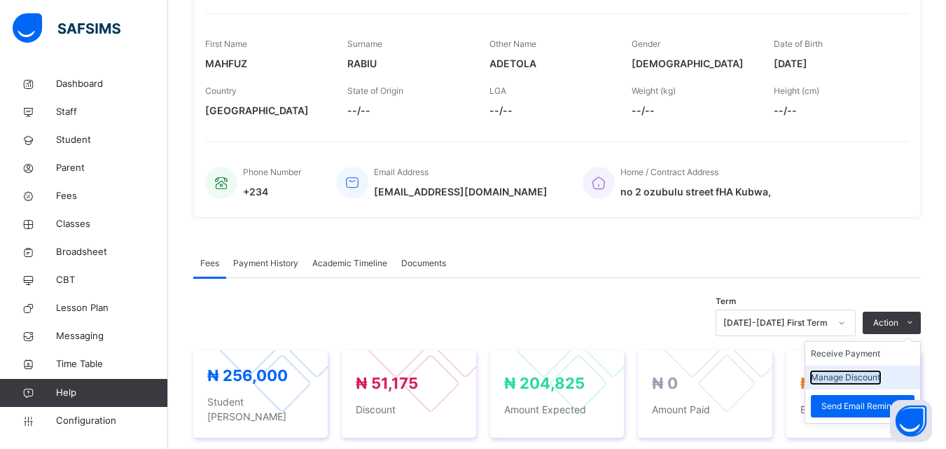
click at [864, 377] on button "Manage Discount" at bounding box center [845, 377] width 69 height 13
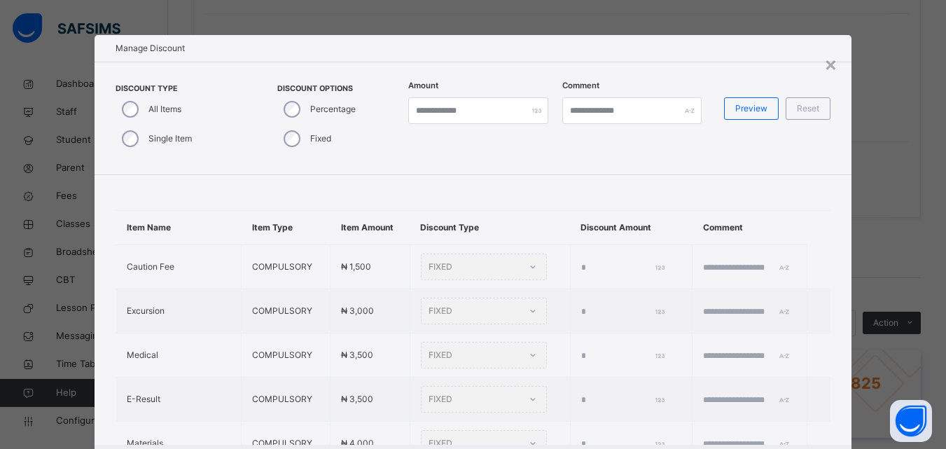
type input "****"
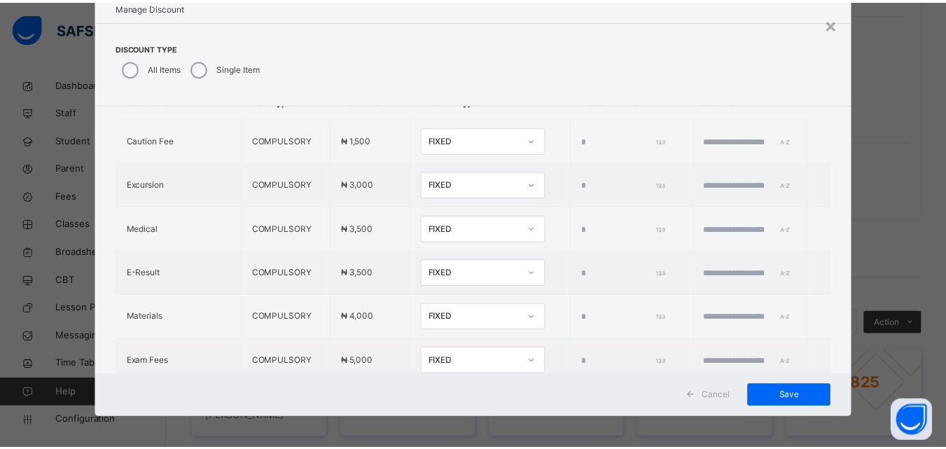
scroll to position [0, 0]
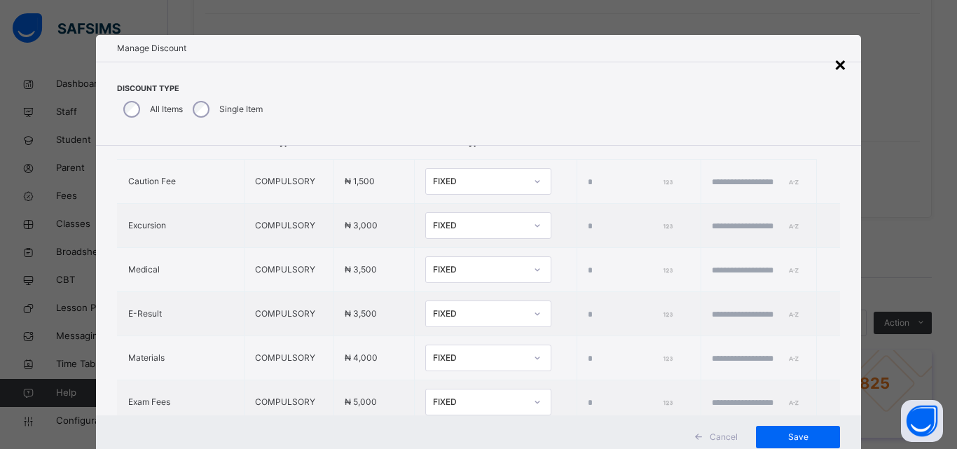
click at [842, 62] on div "×" at bounding box center [840, 63] width 13 height 29
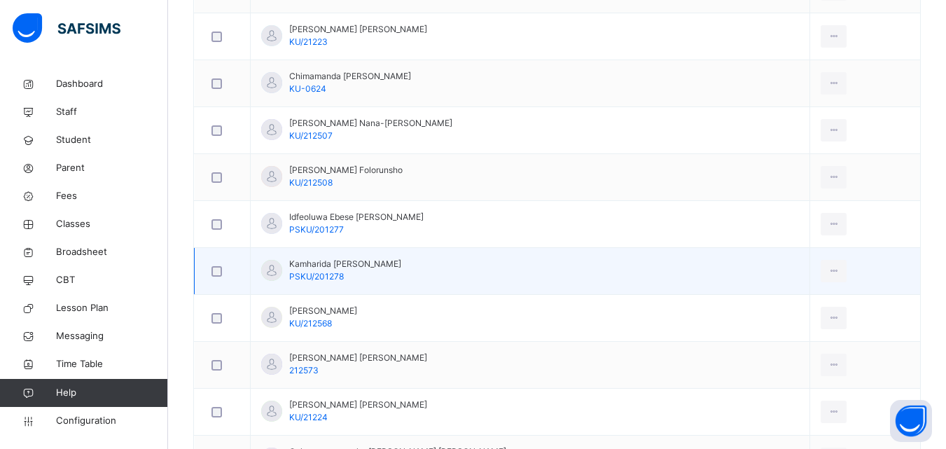
scroll to position [560, 0]
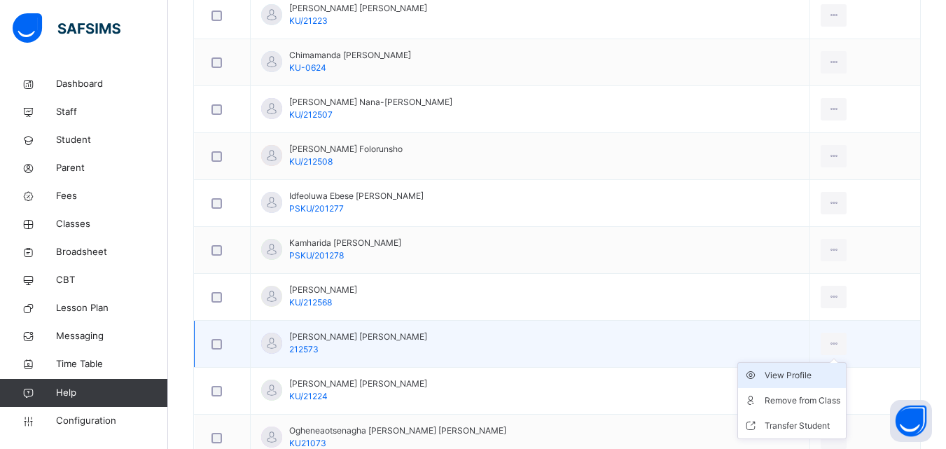
click at [798, 377] on div "View Profile" at bounding box center [803, 375] width 76 height 14
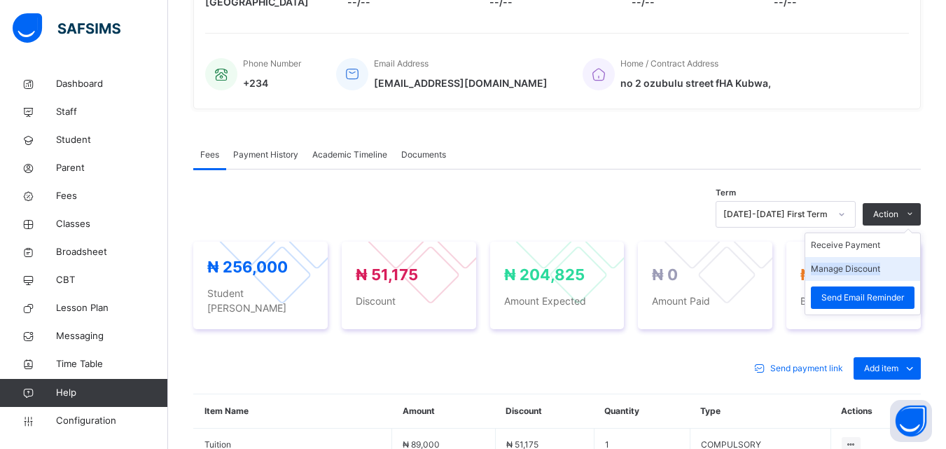
scroll to position [560, 0]
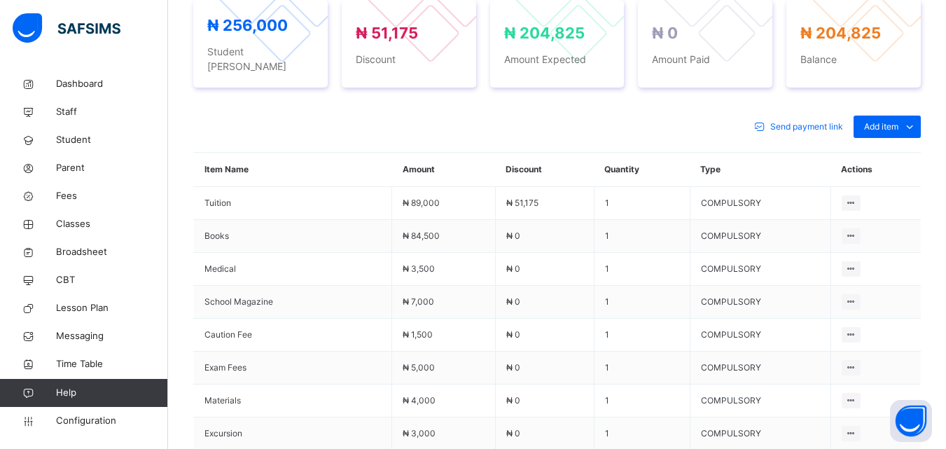
click at [0, 0] on li "Receive Payment" at bounding box center [0, 0] width 0 height 0
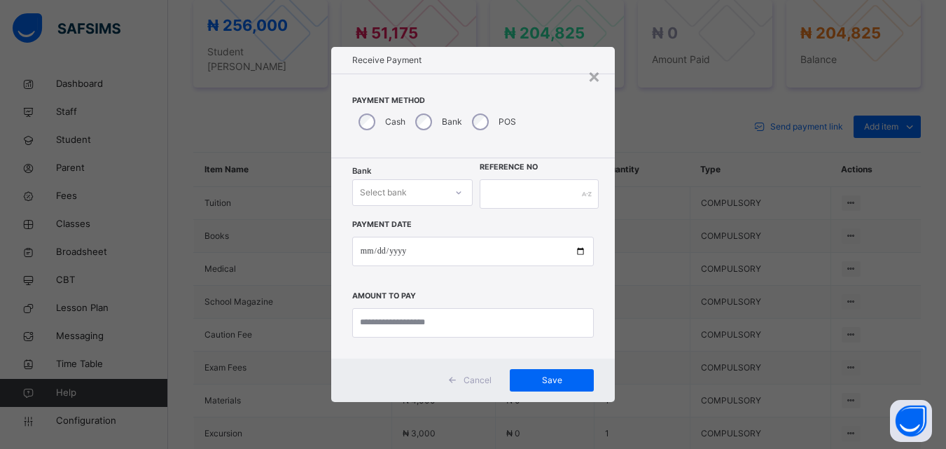
click at [460, 191] on icon at bounding box center [459, 193] width 8 height 14
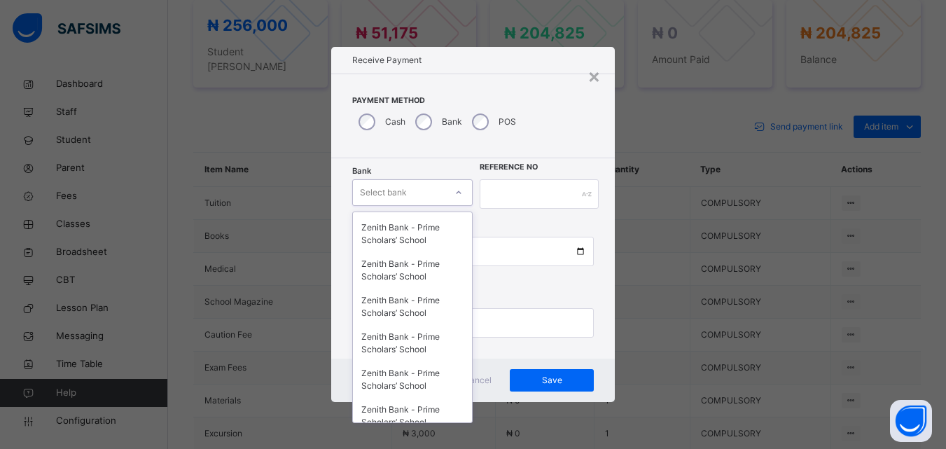
scroll to position [163, 0]
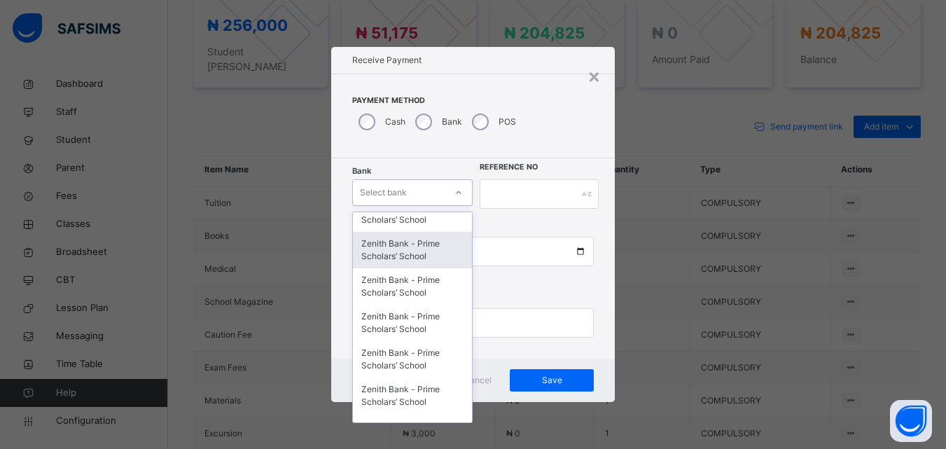
click at [593, 127] on div "Payment Method Cash Bank POS" at bounding box center [473, 116] width 284 height 84
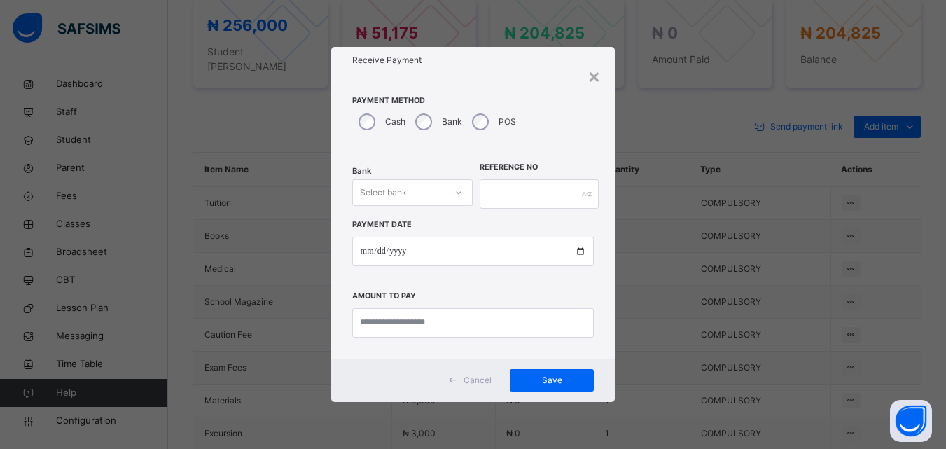
click at [596, 75] on div "×" at bounding box center [594, 75] width 13 height 29
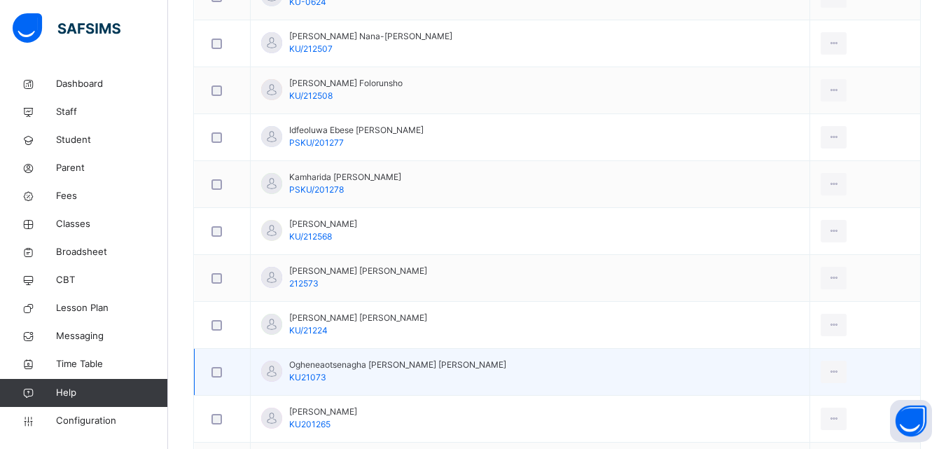
scroll to position [700, 0]
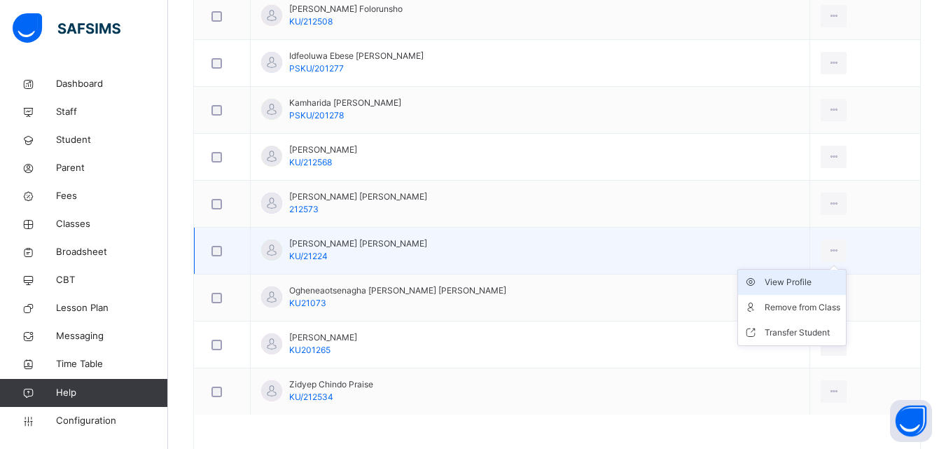
click at [774, 281] on div "View Profile" at bounding box center [803, 282] width 76 height 14
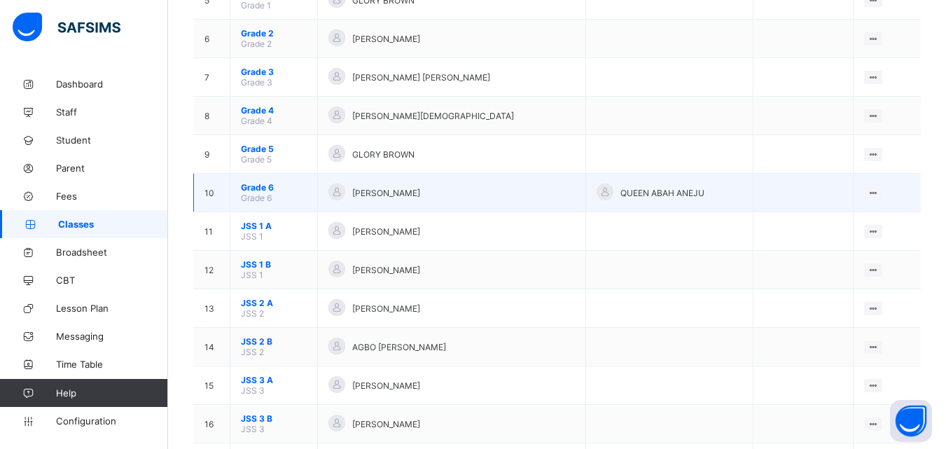
scroll to position [210, 0]
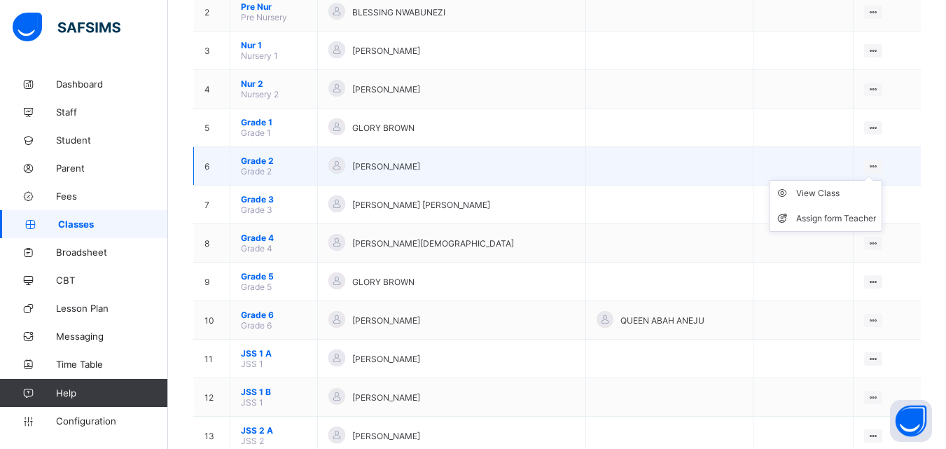
click at [841, 186] on ul "View Class Assign form Teacher" at bounding box center [825, 206] width 113 height 52
click at [836, 191] on div "View Class" at bounding box center [836, 193] width 80 height 14
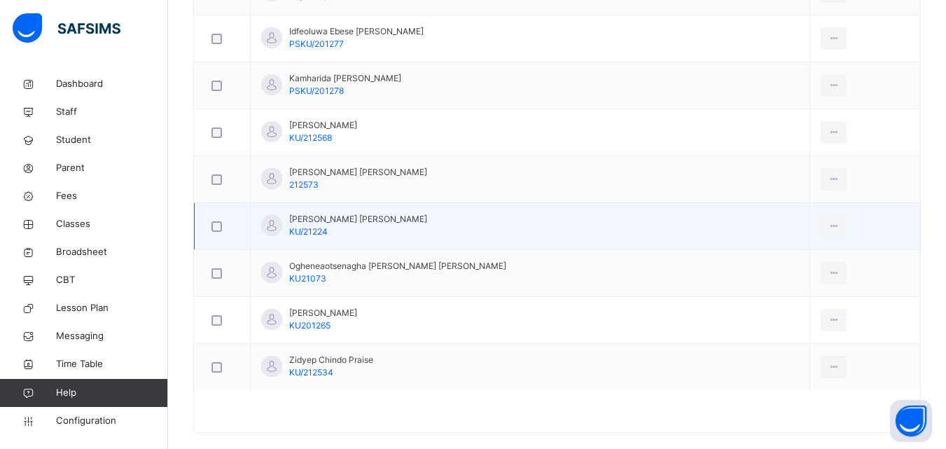
scroll to position [674, 0]
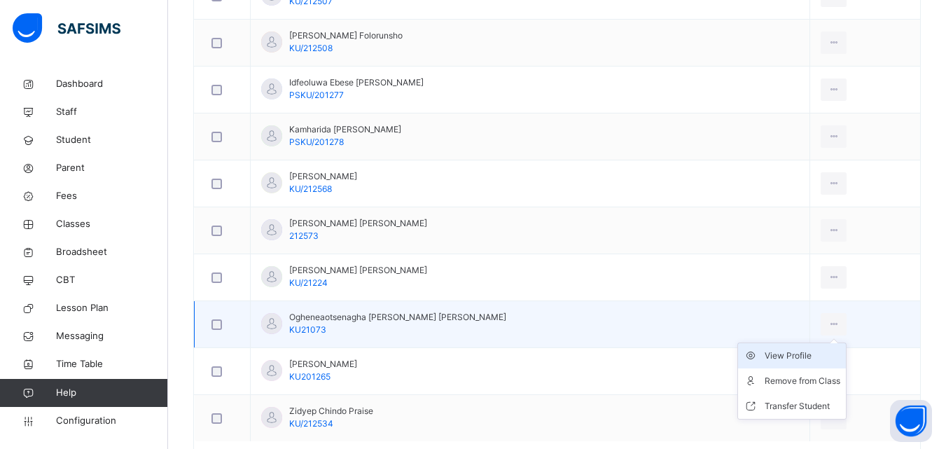
click at [792, 352] on div "View Profile" at bounding box center [803, 356] width 76 height 14
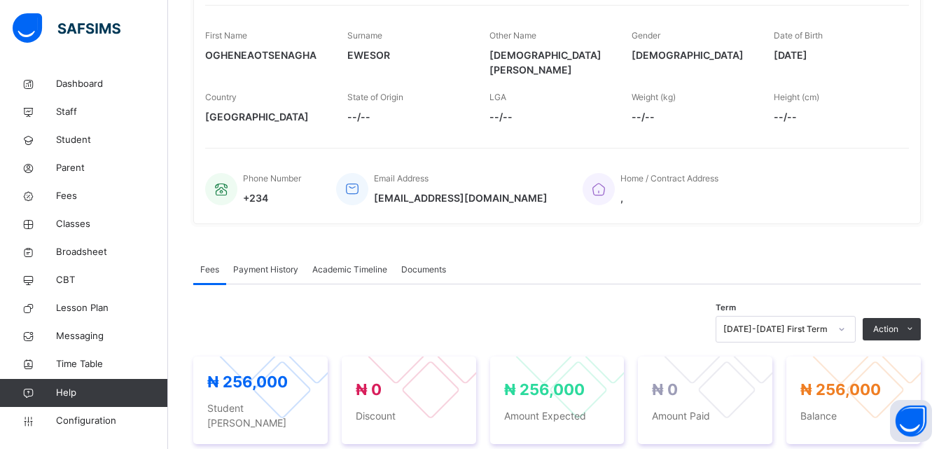
scroll to position [194, 0]
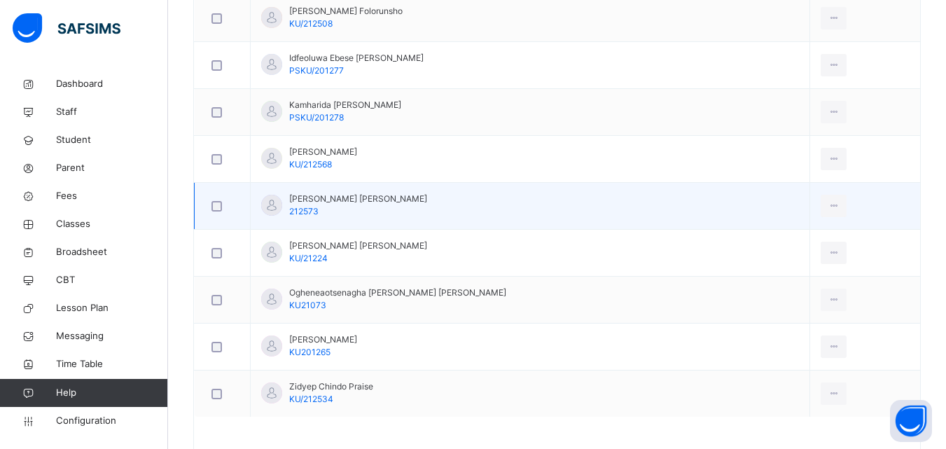
scroll to position [744, 0]
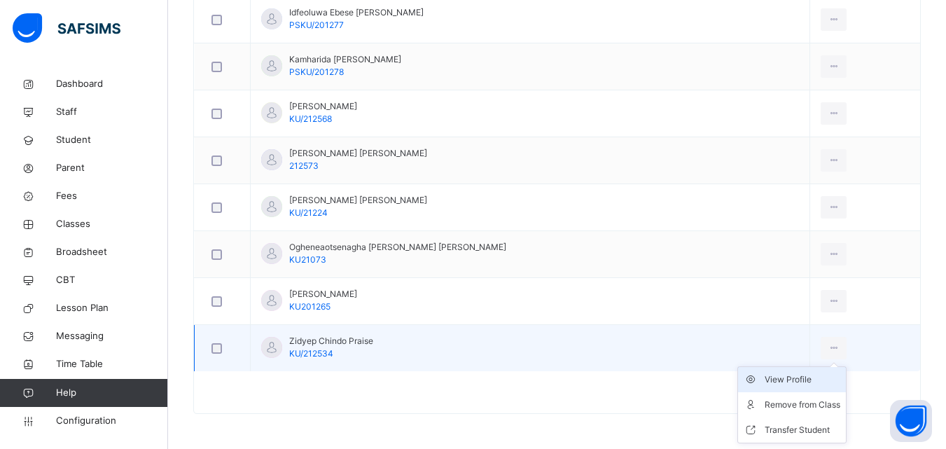
click at [777, 378] on div "View Profile" at bounding box center [803, 380] width 76 height 14
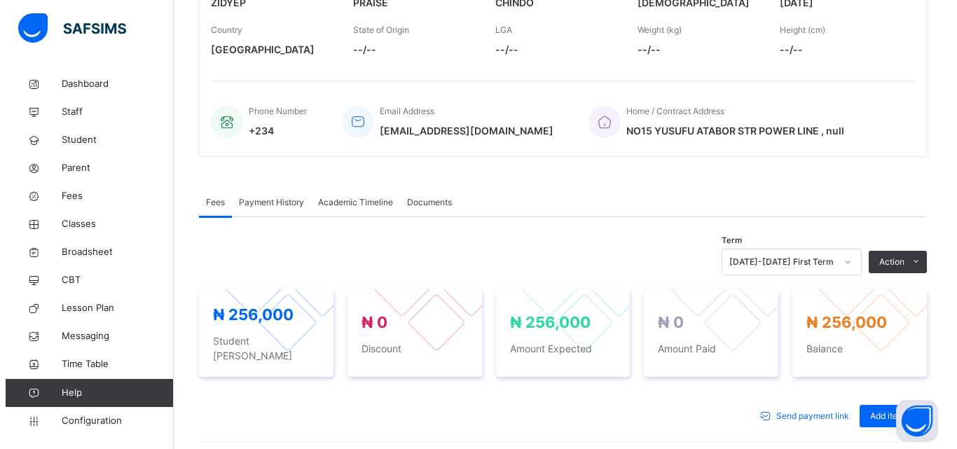
scroll to position [261, 0]
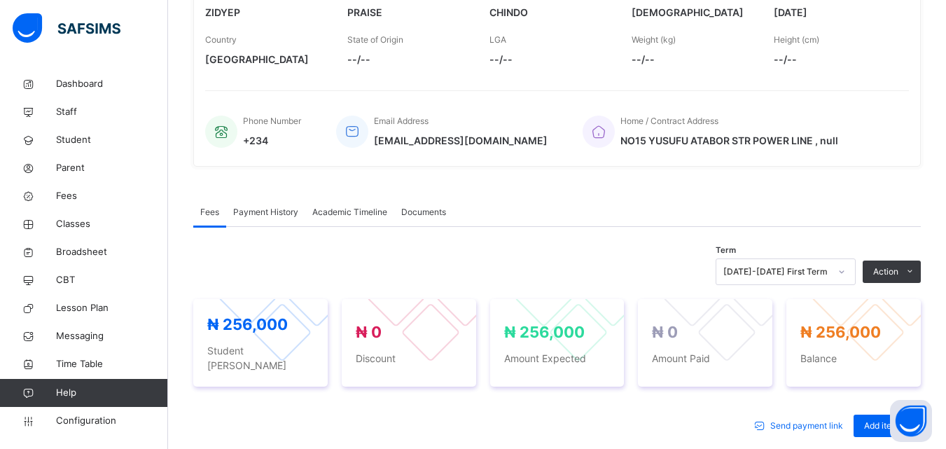
click at [0, 0] on button "Manage Discount" at bounding box center [0, 0] width 0 height 0
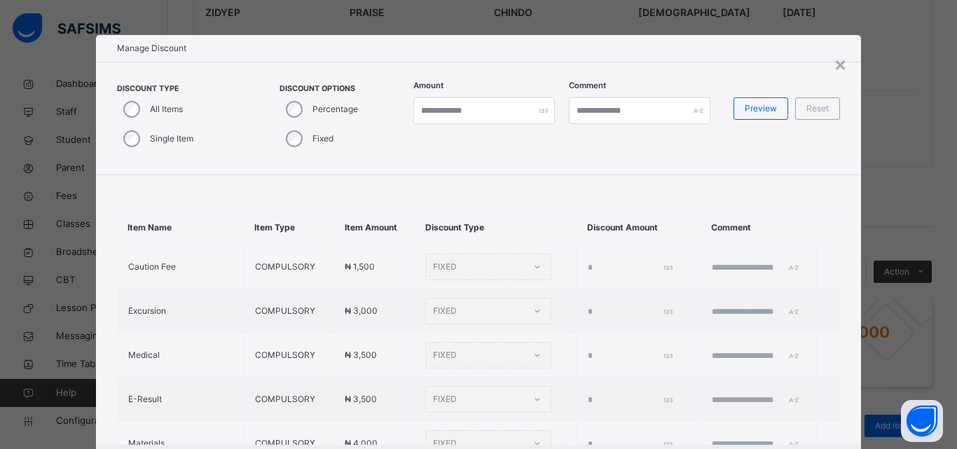
type input "*"
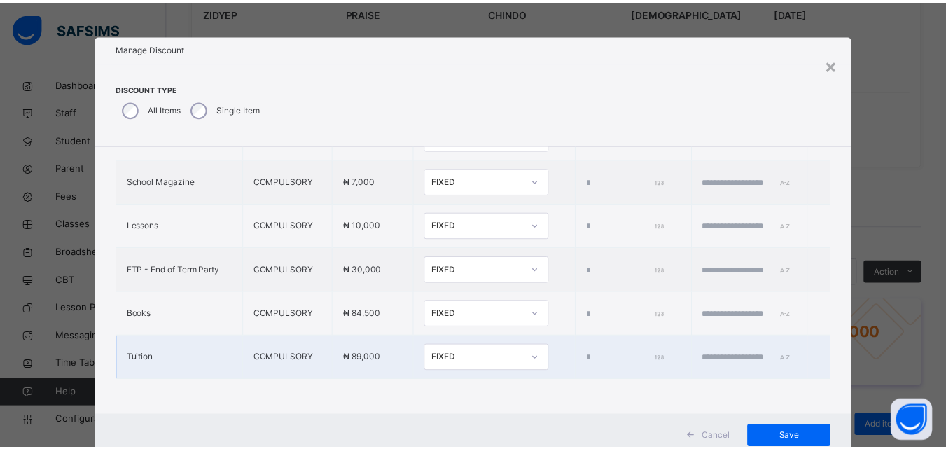
scroll to position [476, 0]
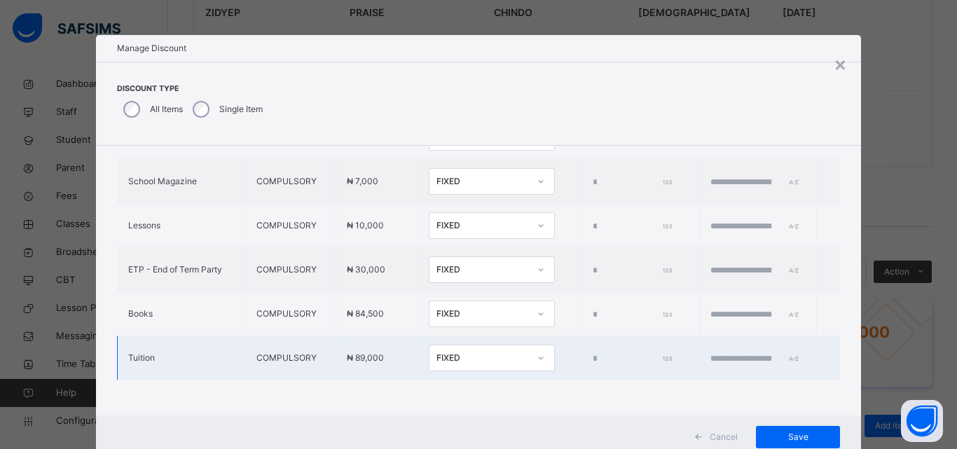
click at [436, 352] on div "FIXED" at bounding box center [482, 358] width 92 height 13
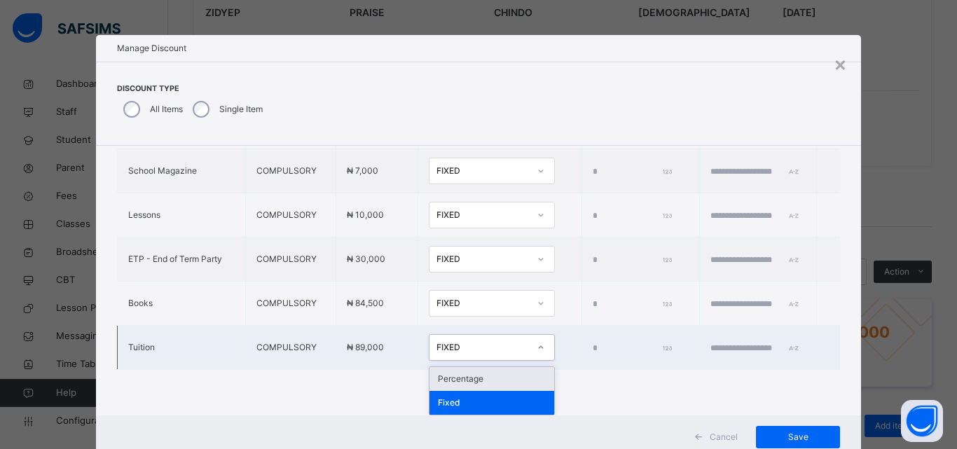
click at [459, 382] on div "Percentage" at bounding box center [491, 379] width 125 height 24
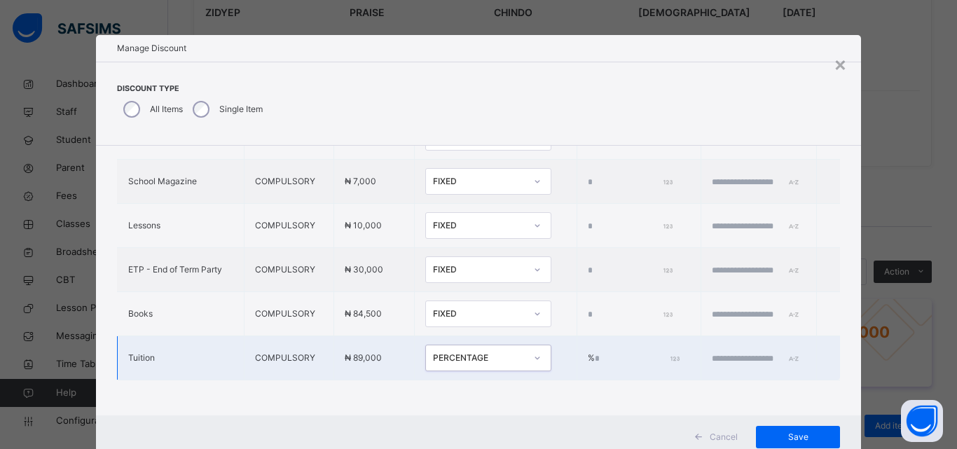
click at [595, 352] on input "*" at bounding box center [636, 358] width 83 height 13
type input "***"
click at [712, 353] on input "text" at bounding box center [754, 358] width 84 height 13
type input "**********"
drag, startPoint x: 796, startPoint y: 431, endPoint x: 786, endPoint y: 436, distance: 11.6
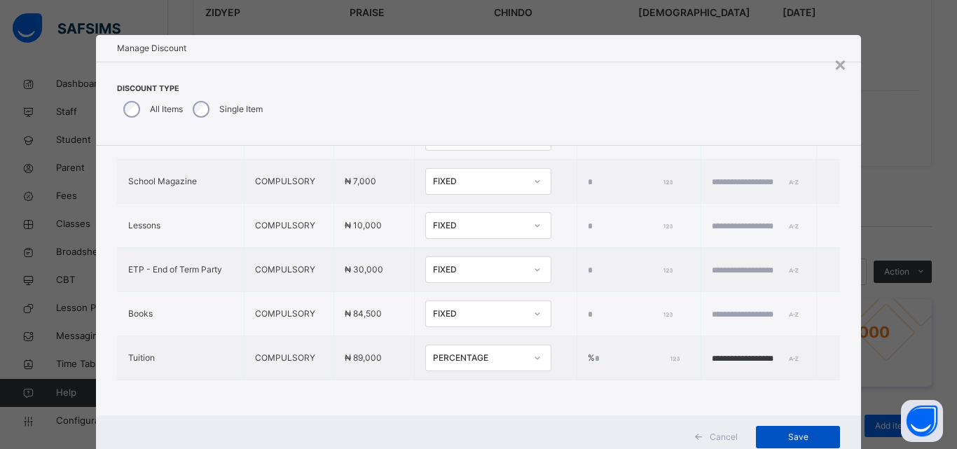
click at [795, 431] on span "Save" at bounding box center [797, 437] width 63 height 13
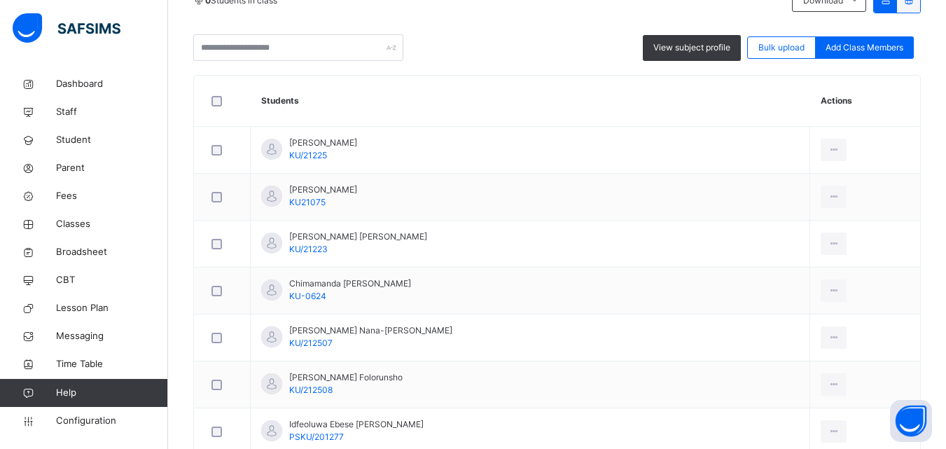
scroll to position [324, 0]
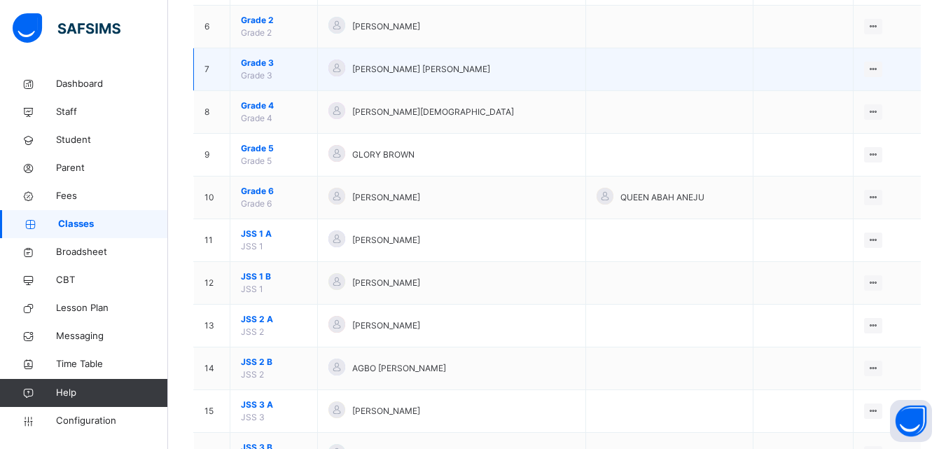
scroll to position [350, 0]
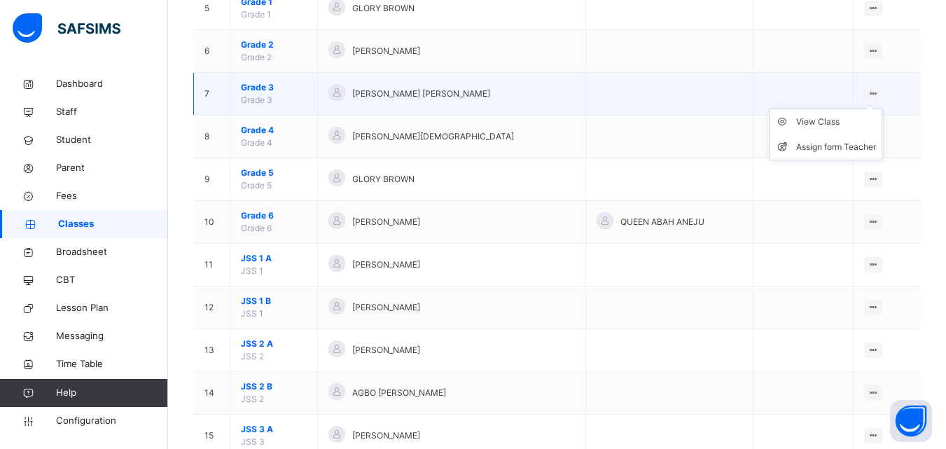
click at [834, 115] on ul "View Class Assign form Teacher" at bounding box center [825, 135] width 113 height 52
click at [824, 120] on div "View Class" at bounding box center [836, 122] width 80 height 14
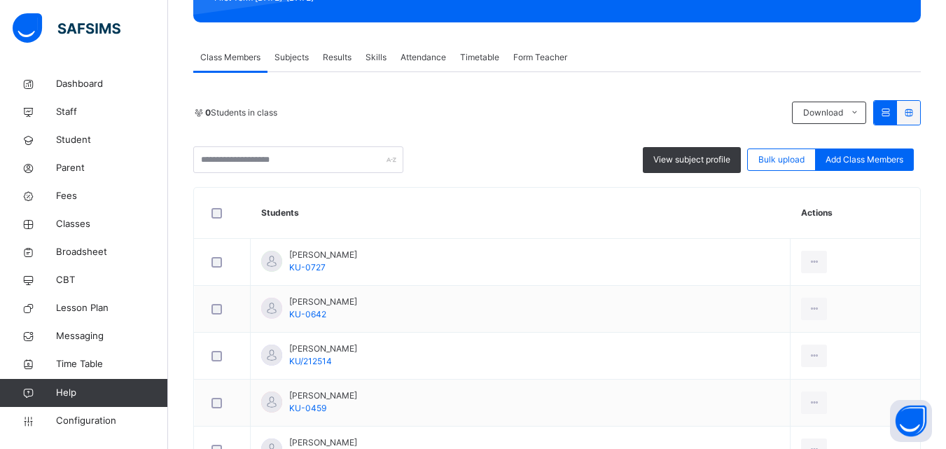
scroll to position [280, 0]
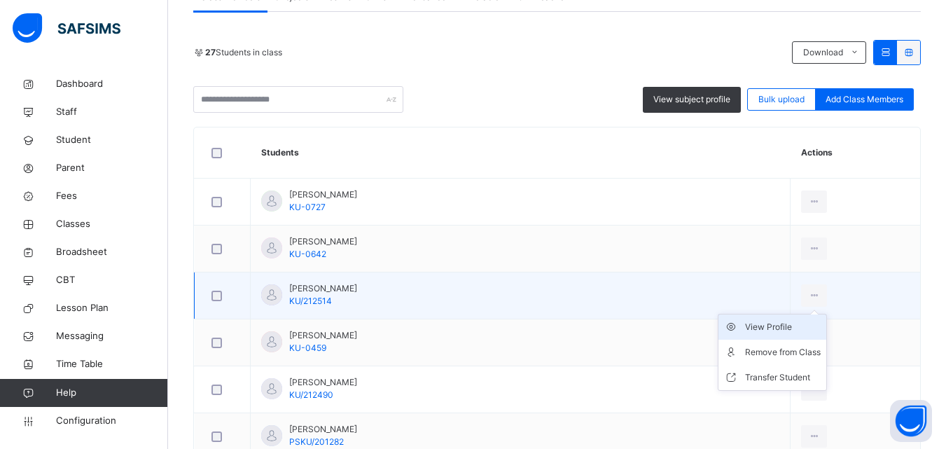
click at [785, 325] on div "View Profile" at bounding box center [783, 327] width 76 height 14
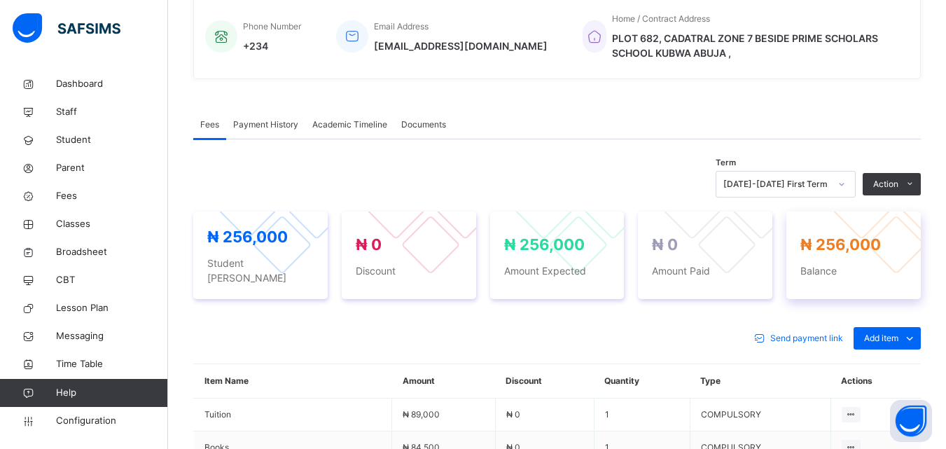
scroll to position [388, 0]
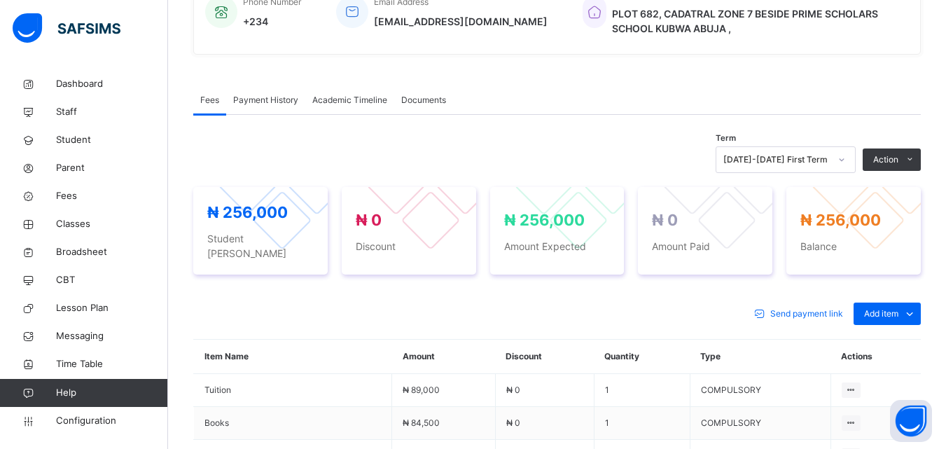
click at [0, 0] on button "Manage Discount" at bounding box center [0, 0] width 0 height 0
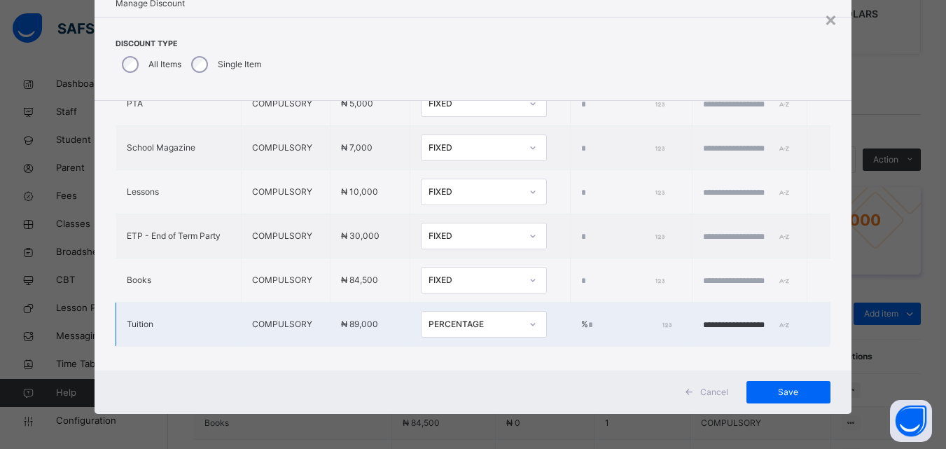
scroll to position [476, 0]
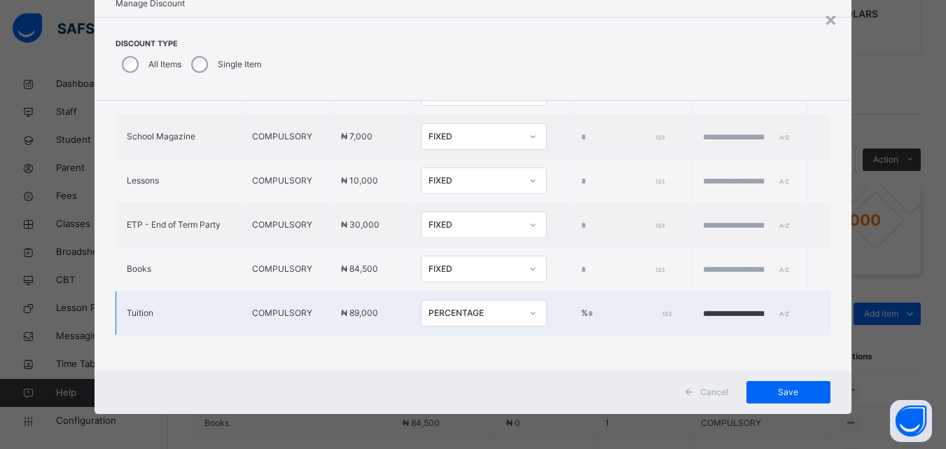
type input "*"
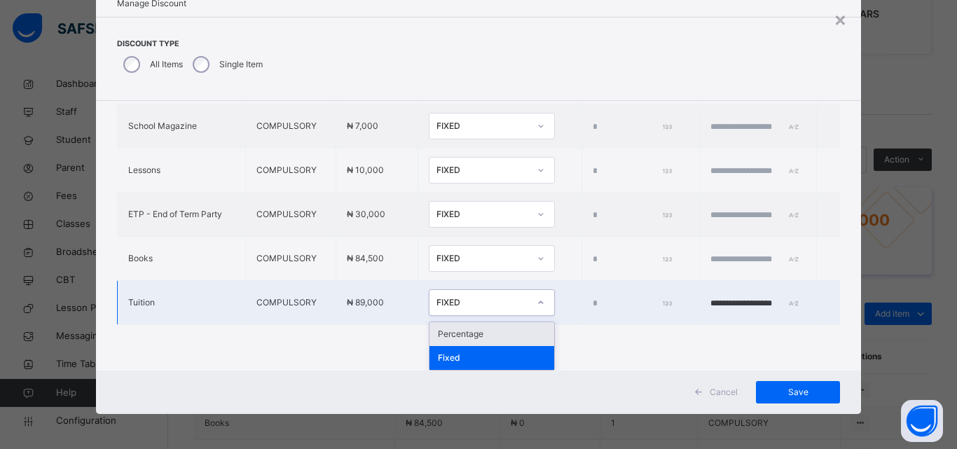
click at [537, 303] on icon at bounding box center [541, 303] width 8 height 14
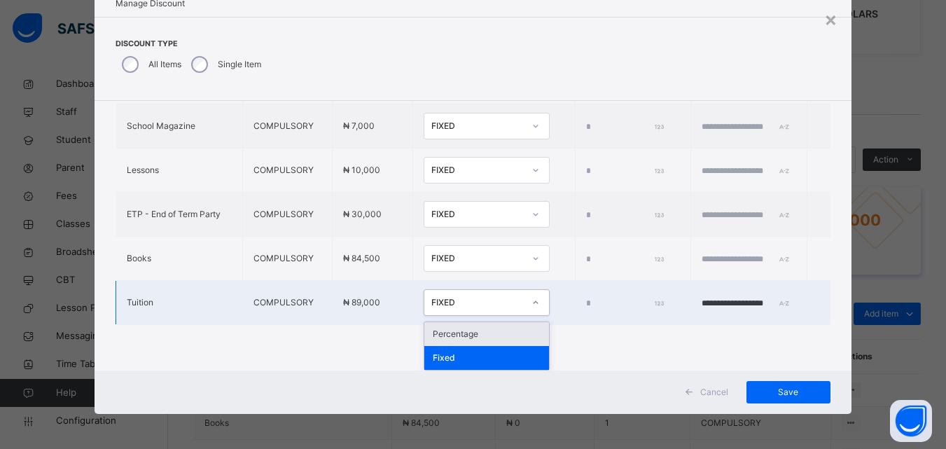
click at [471, 331] on div "Percentage" at bounding box center [486, 334] width 125 height 24
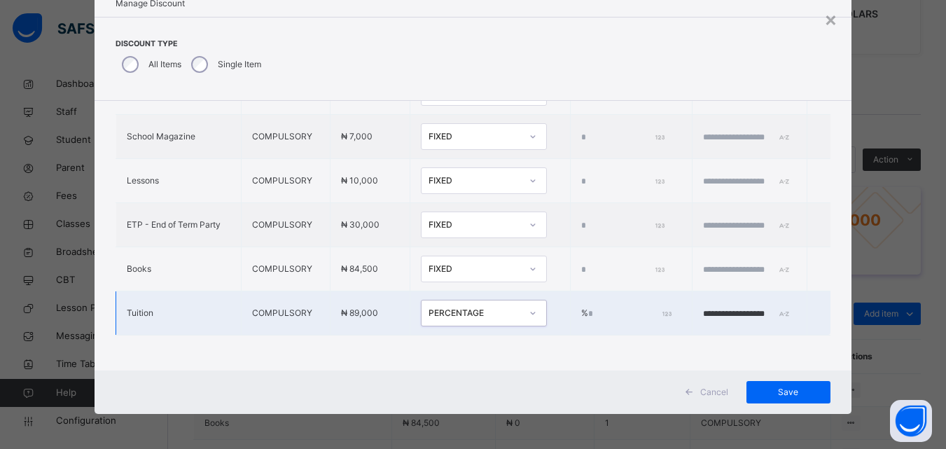
click at [588, 308] on input "*" at bounding box center [628, 314] width 81 height 13
type input "***"
drag, startPoint x: 775, startPoint y: 373, endPoint x: 774, endPoint y: 388, distance: 14.7
click at [774, 376] on div "Cancel Save" at bounding box center [473, 392] width 757 height 43
click at [772, 394] on span "Save" at bounding box center [788, 392] width 63 height 13
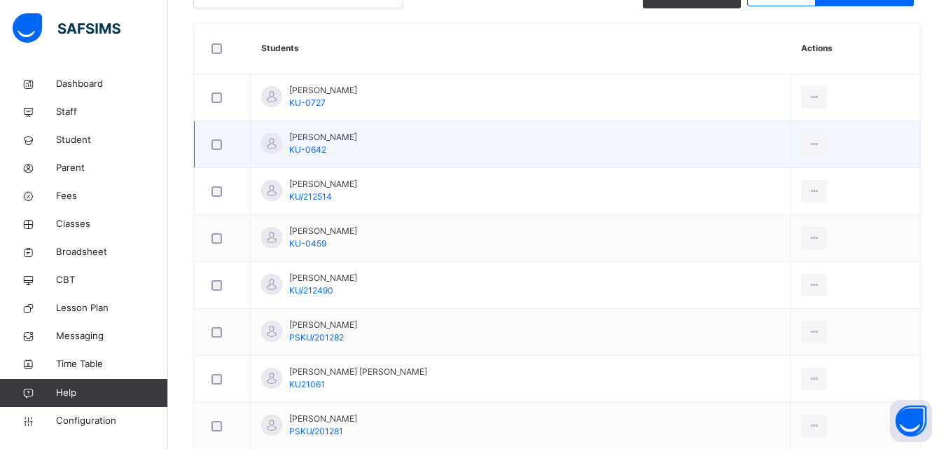
scroll to position [420, 0]
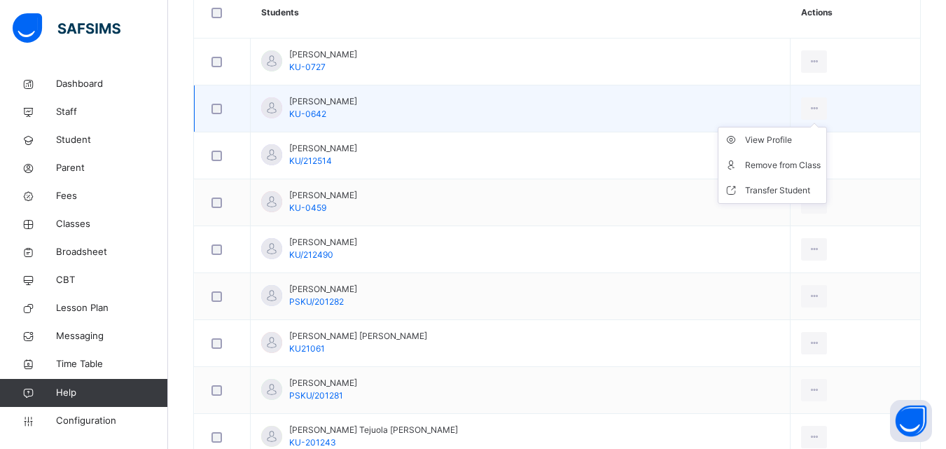
click at [779, 134] on ul "View Profile Remove from Class Transfer Student" at bounding box center [772, 165] width 109 height 77
click at [776, 134] on div "View Profile" at bounding box center [783, 140] width 76 height 14
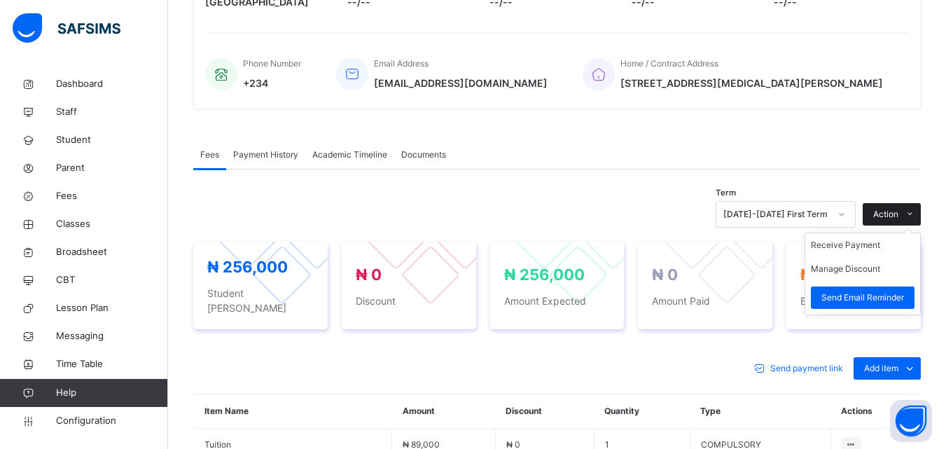
scroll to position [420, 0]
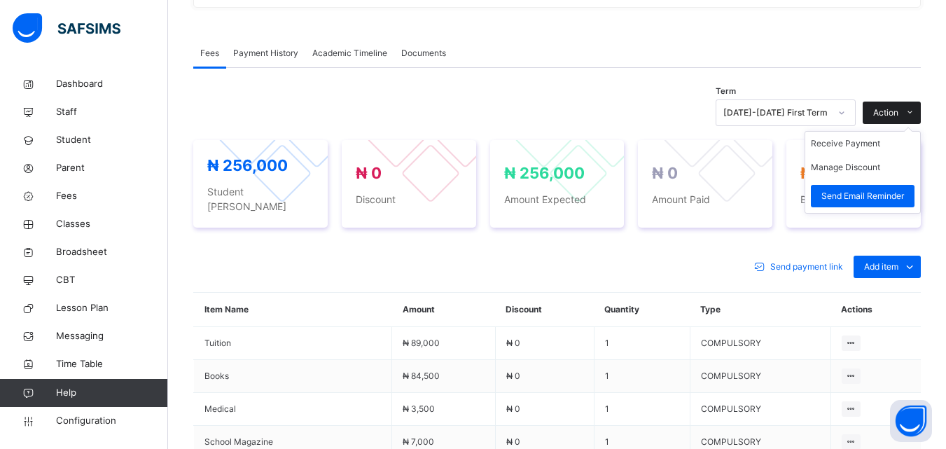
click at [891, 119] on span "Action" at bounding box center [885, 112] width 25 height 13
click at [858, 174] on button "Manage Discount" at bounding box center [845, 167] width 69 height 13
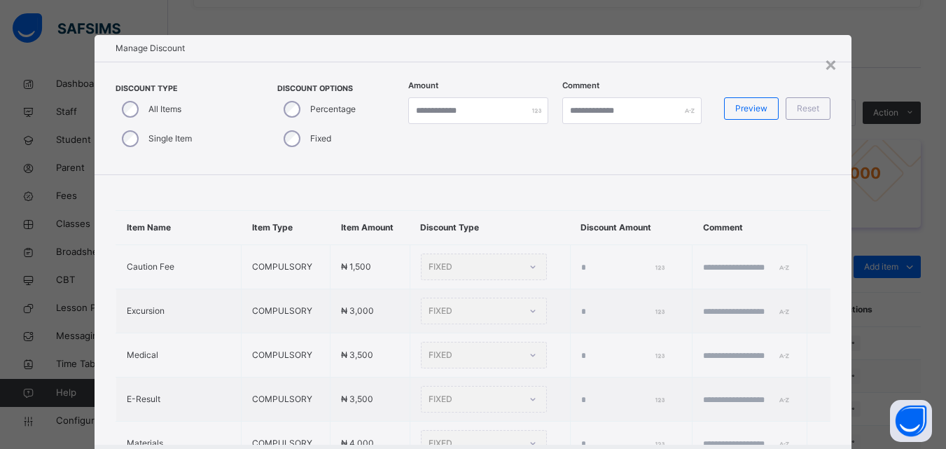
type input "*"
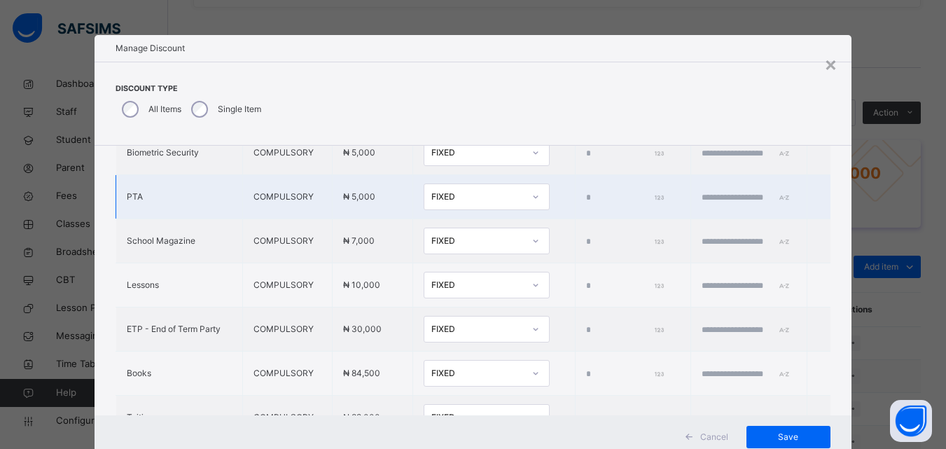
scroll to position [476, 0]
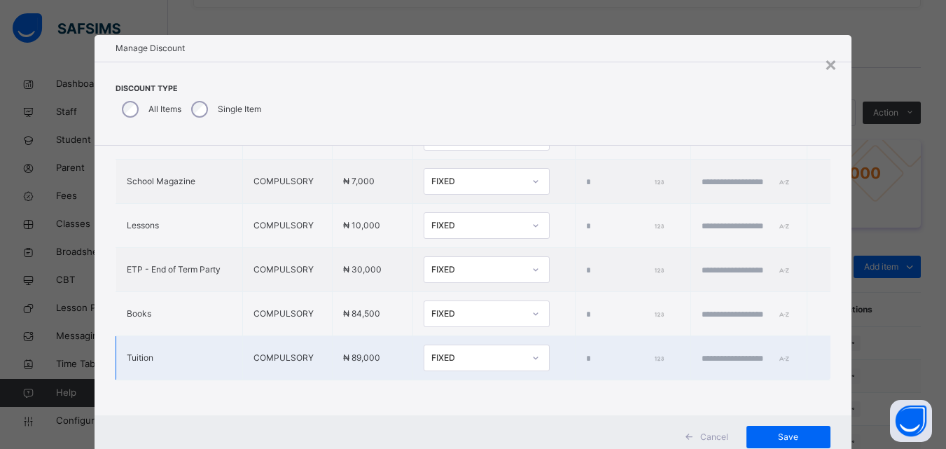
click at [488, 352] on div "FIXED" at bounding box center [477, 358] width 92 height 13
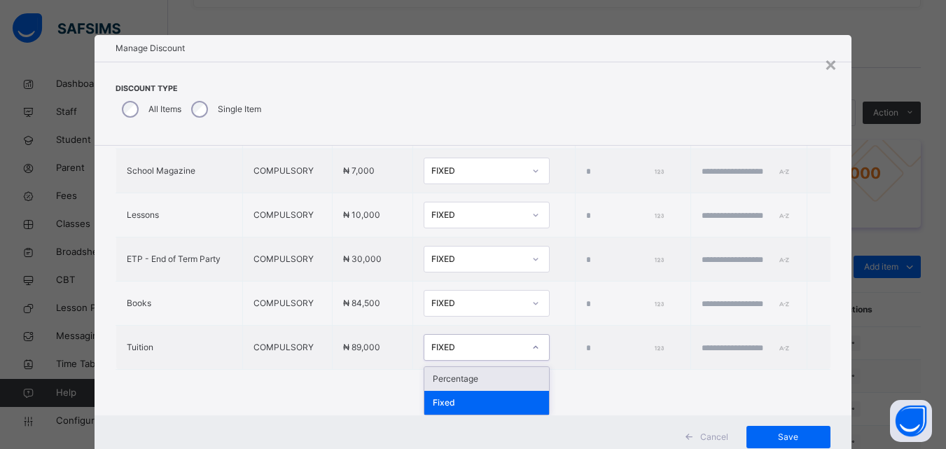
click at [471, 371] on div "Percentage" at bounding box center [486, 379] width 125 height 24
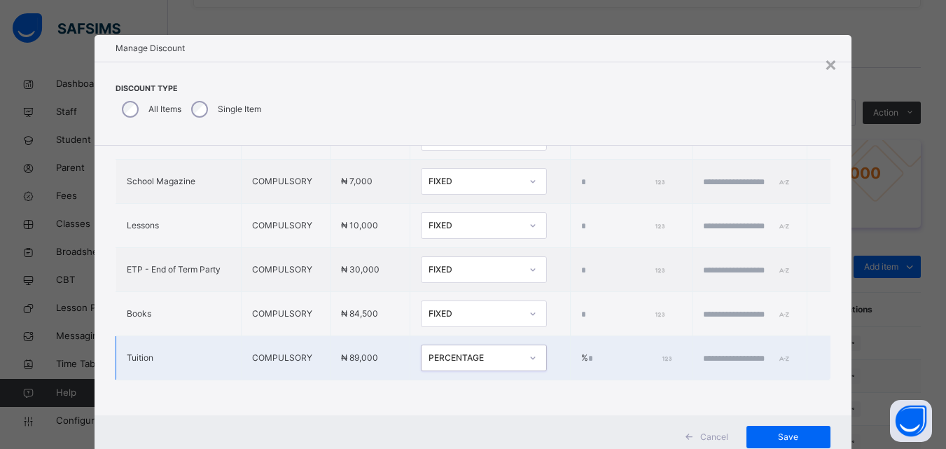
click at [588, 352] on input "*" at bounding box center [628, 358] width 81 height 13
type input "***"
click at [721, 352] on input "text" at bounding box center [745, 358] width 84 height 13
type input "**********"
click at [775, 436] on span "Save" at bounding box center [788, 437] width 63 height 13
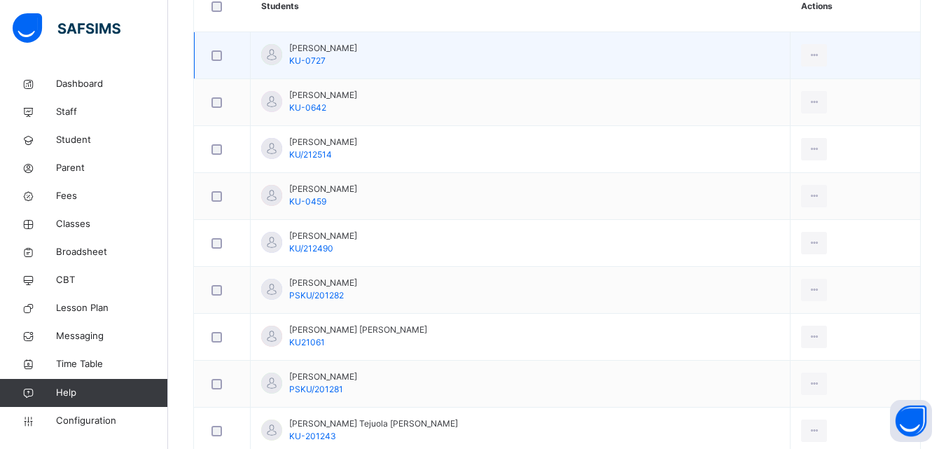
scroll to position [350, 0]
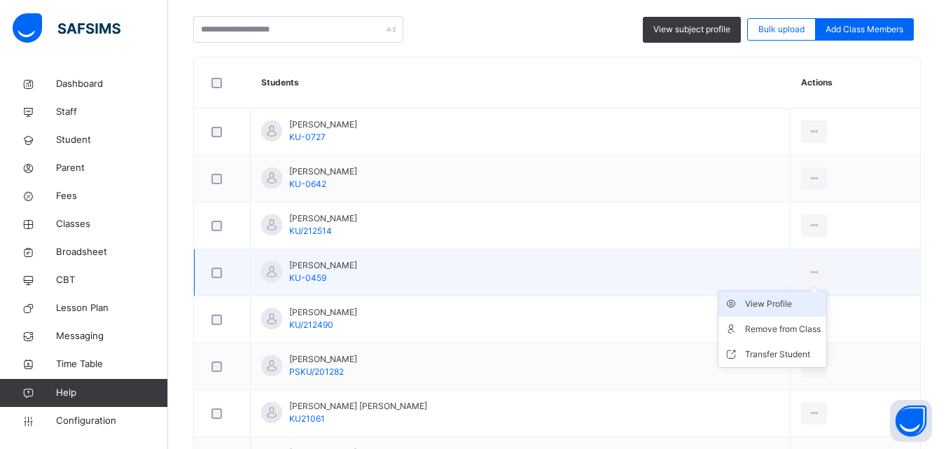
click at [762, 306] on div "View Profile" at bounding box center [783, 304] width 76 height 14
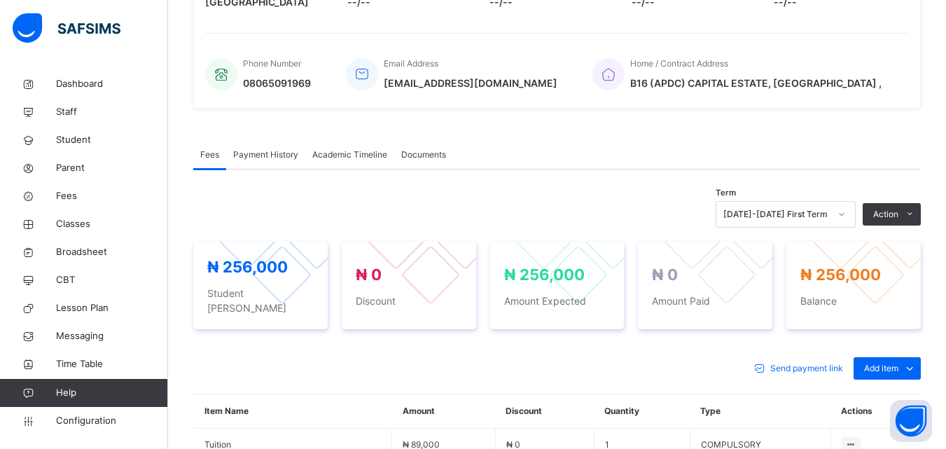
scroll to position [350, 0]
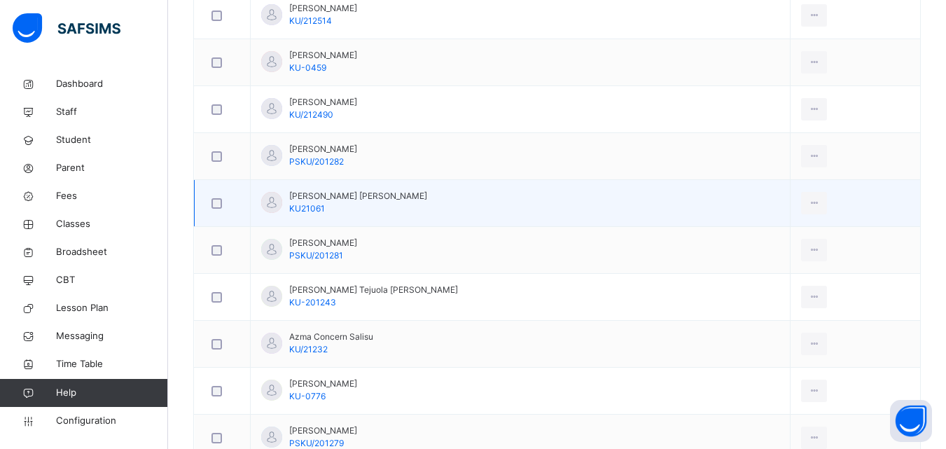
scroll to position [490, 0]
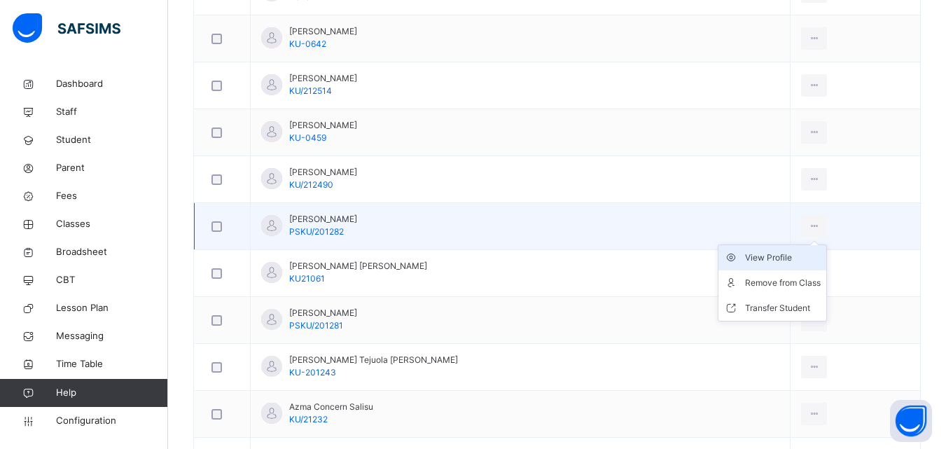
click at [757, 257] on div "View Profile" at bounding box center [783, 258] width 76 height 14
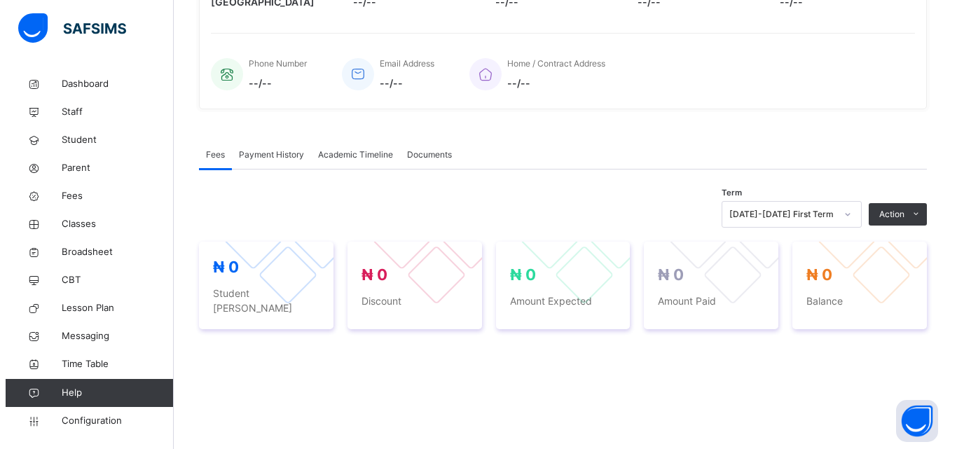
scroll to position [490, 0]
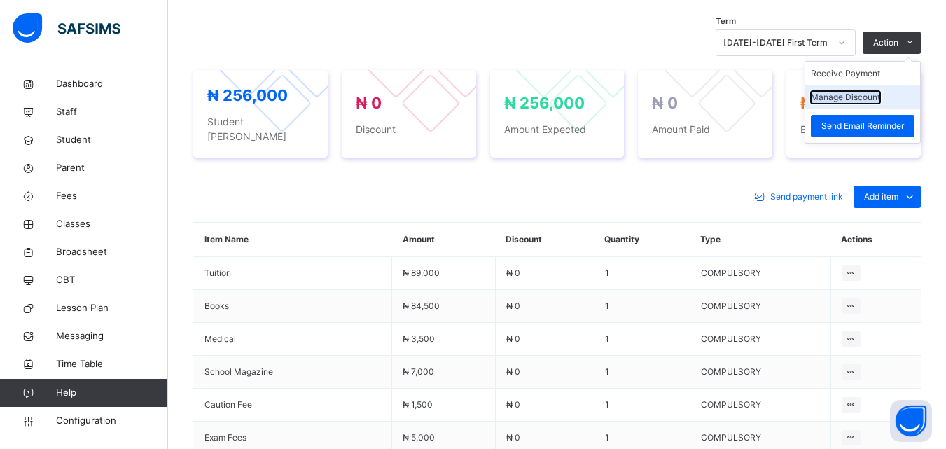
click at [862, 92] on button "Manage Discount" at bounding box center [845, 97] width 69 height 13
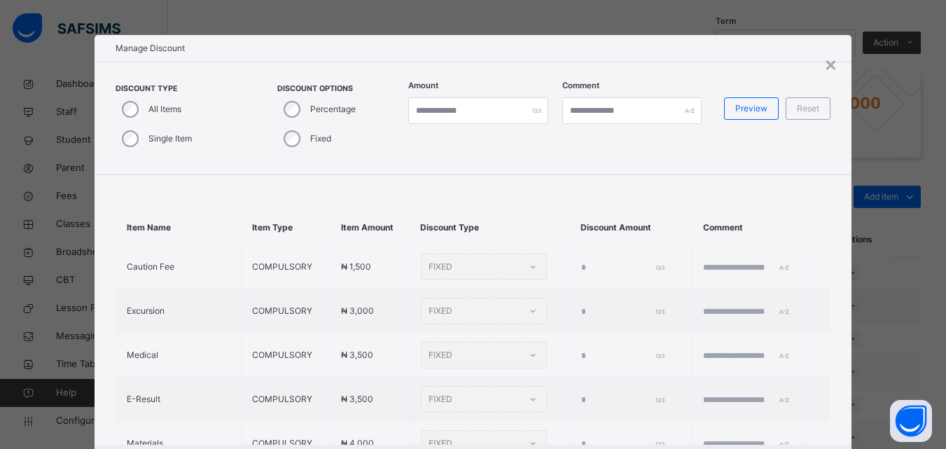
type input "*"
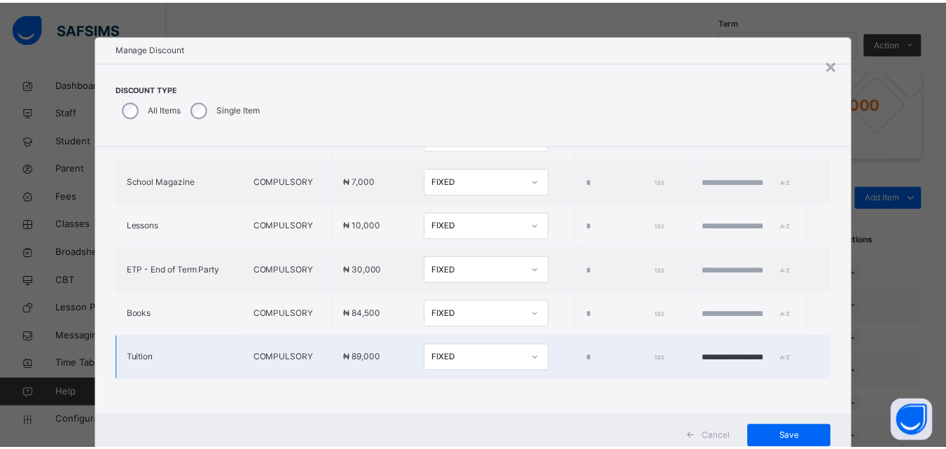
scroll to position [45, 0]
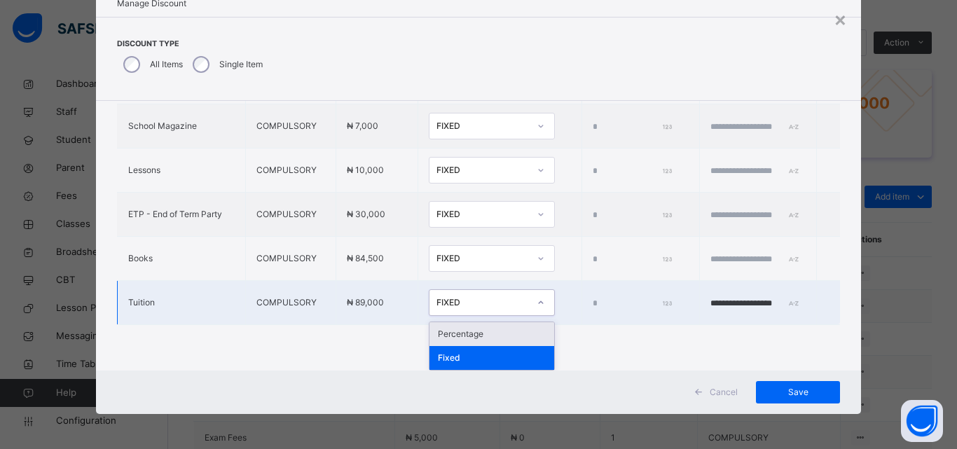
click at [485, 305] on div "FIXED" at bounding box center [482, 302] width 92 height 13
click at [450, 330] on div "Percentage" at bounding box center [491, 334] width 125 height 24
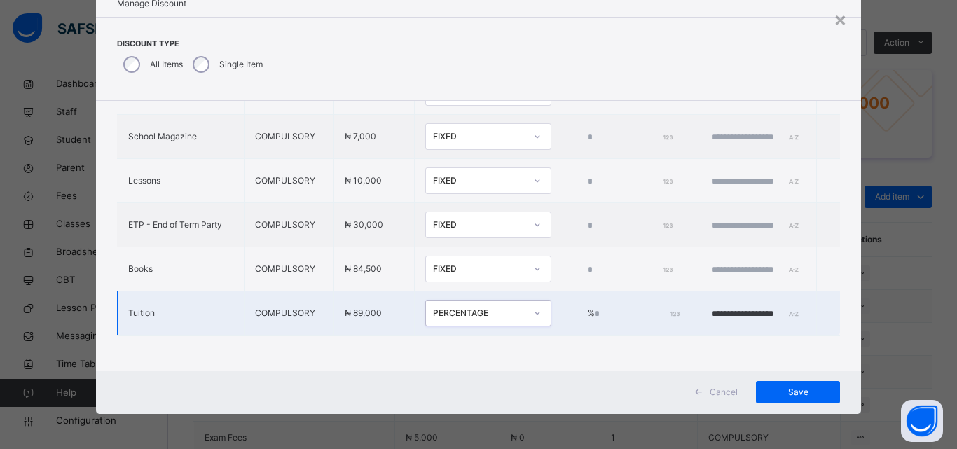
click at [595, 308] on input "*" at bounding box center [636, 314] width 83 height 13
type input "***"
click at [773, 387] on span "Save" at bounding box center [797, 392] width 63 height 13
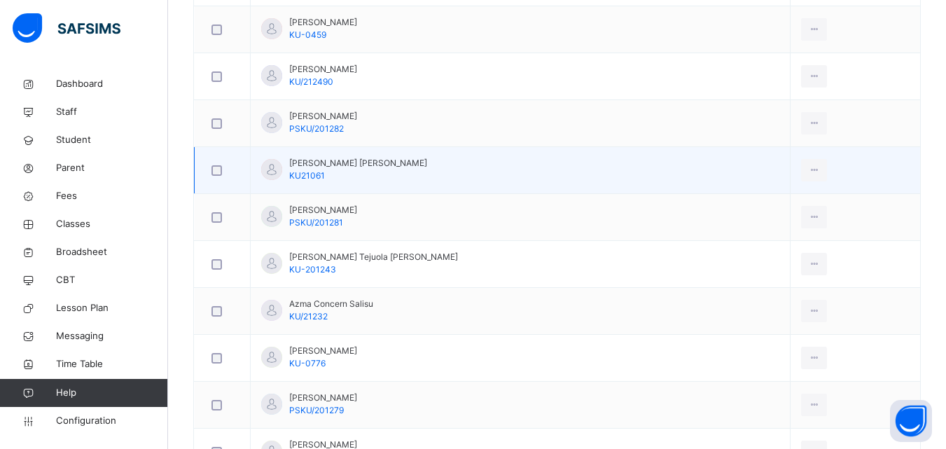
scroll to position [654, 0]
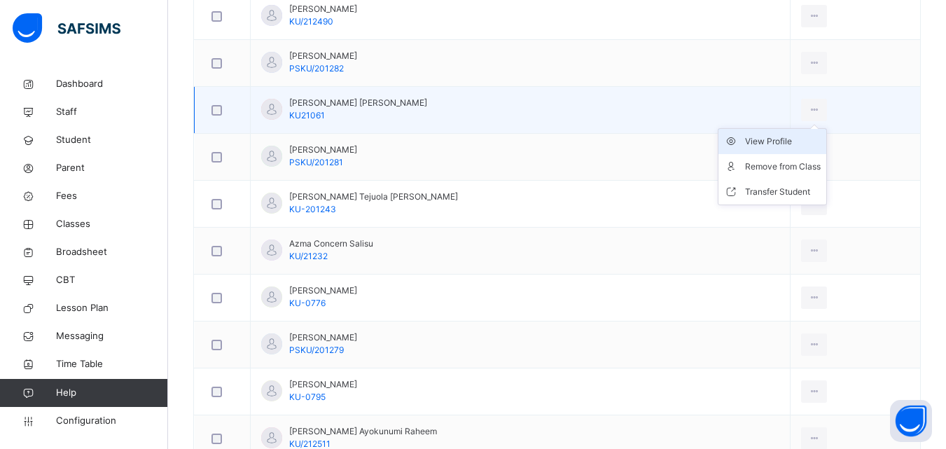
click at [759, 141] on div "View Profile" at bounding box center [783, 141] width 76 height 14
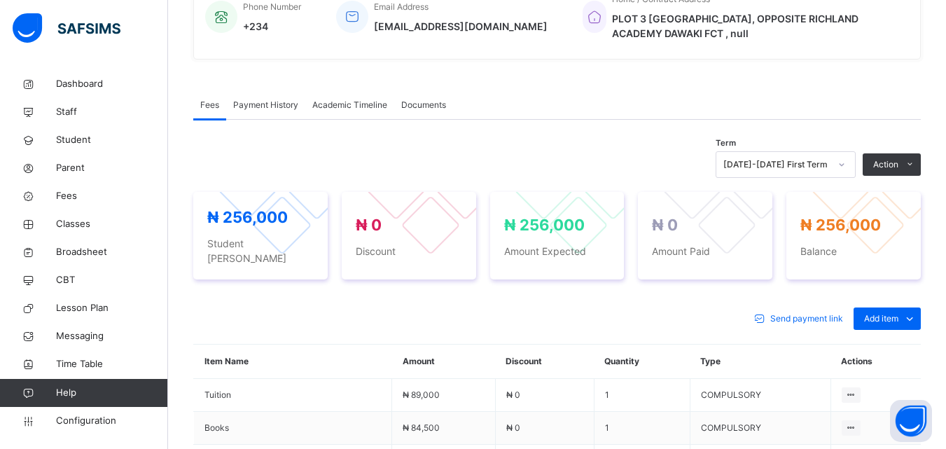
scroll to position [373, 0]
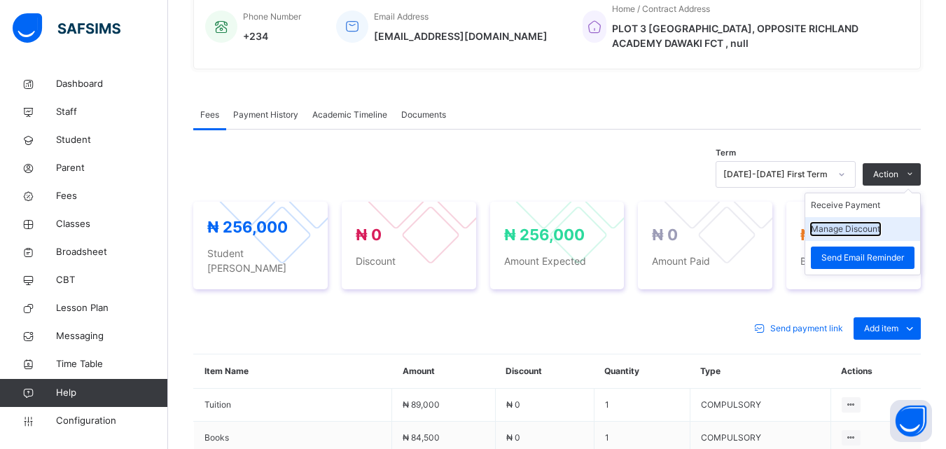
click at [862, 225] on button "Manage Discount" at bounding box center [845, 229] width 69 height 13
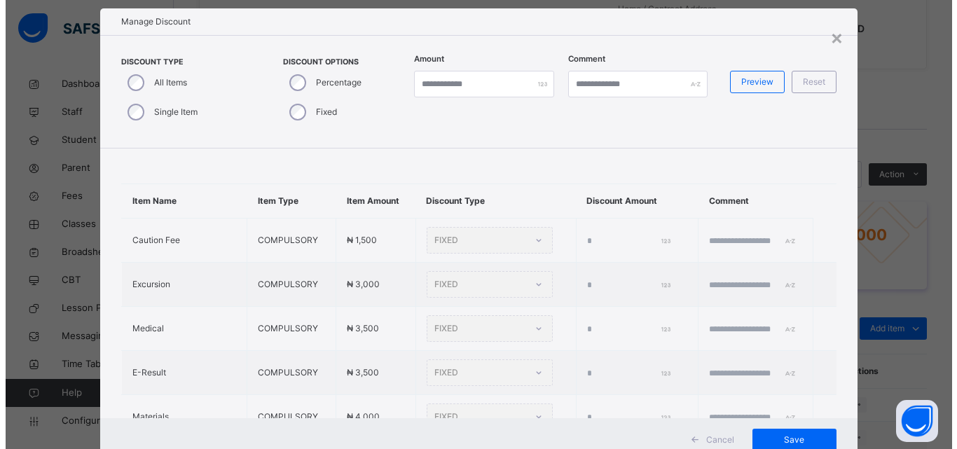
scroll to position [70, 0]
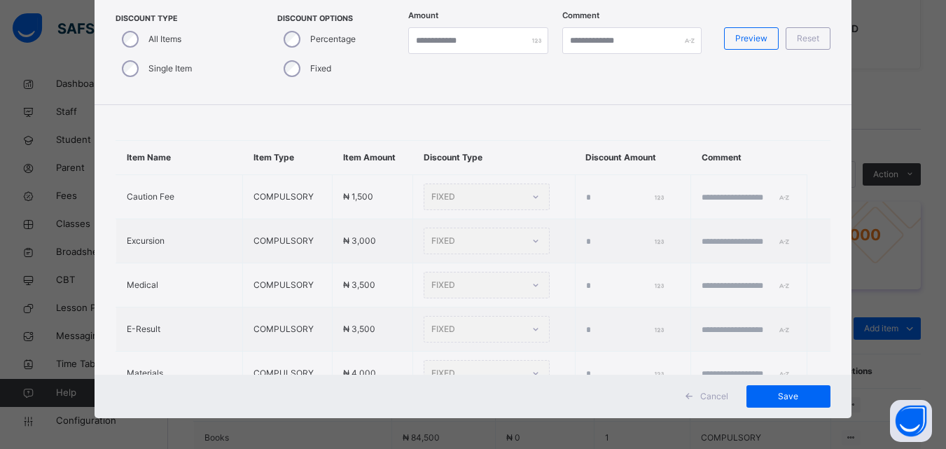
type input "*"
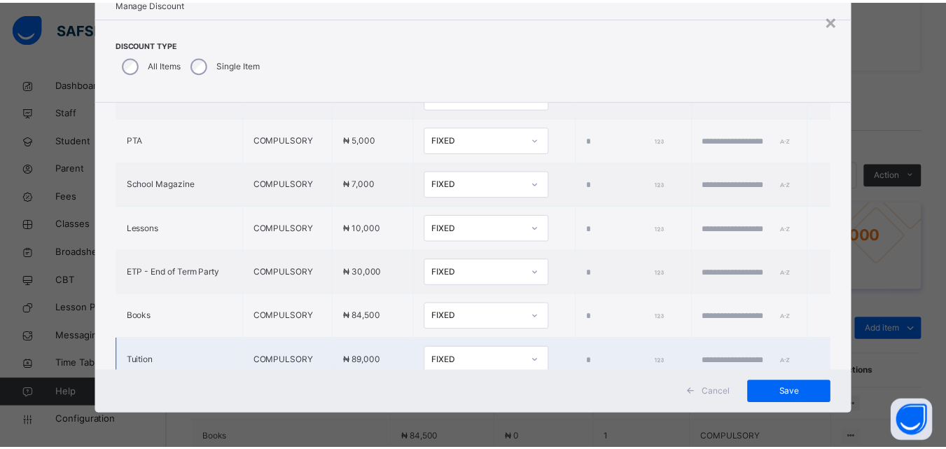
scroll to position [476, 0]
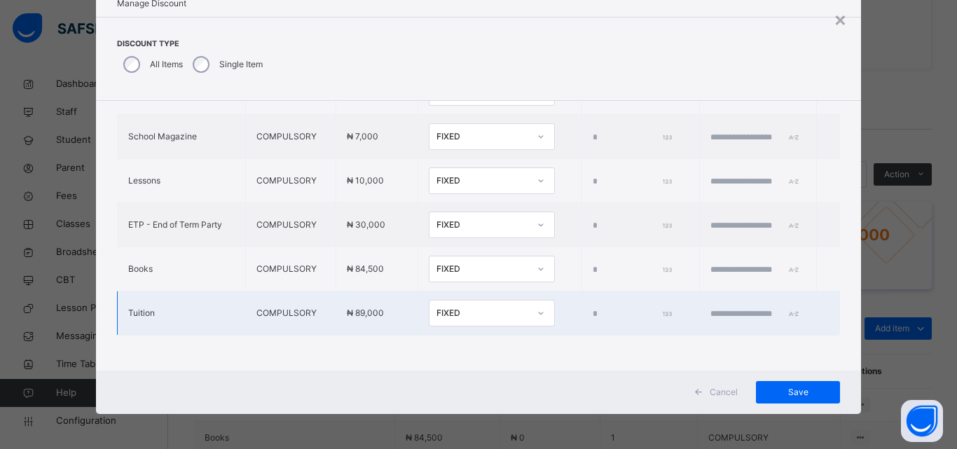
click at [460, 307] on div "FIXED" at bounding box center [482, 313] width 92 height 13
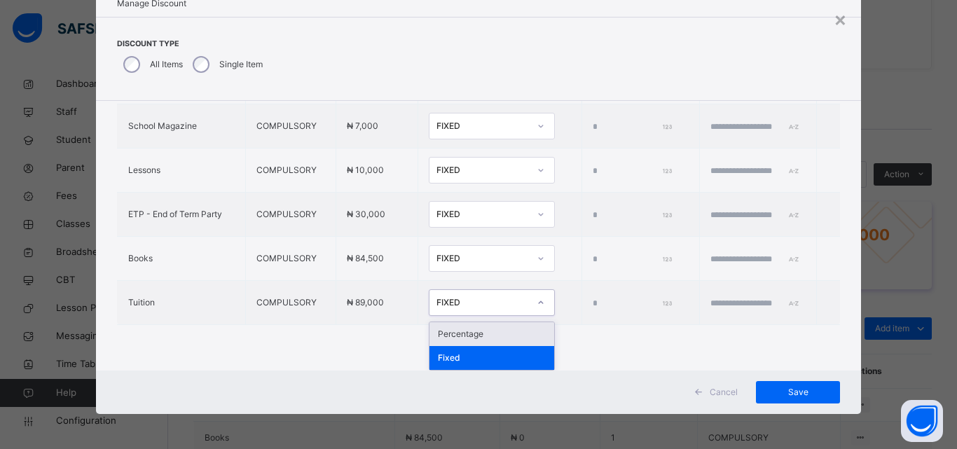
click at [429, 338] on div "Percentage" at bounding box center [491, 334] width 125 height 24
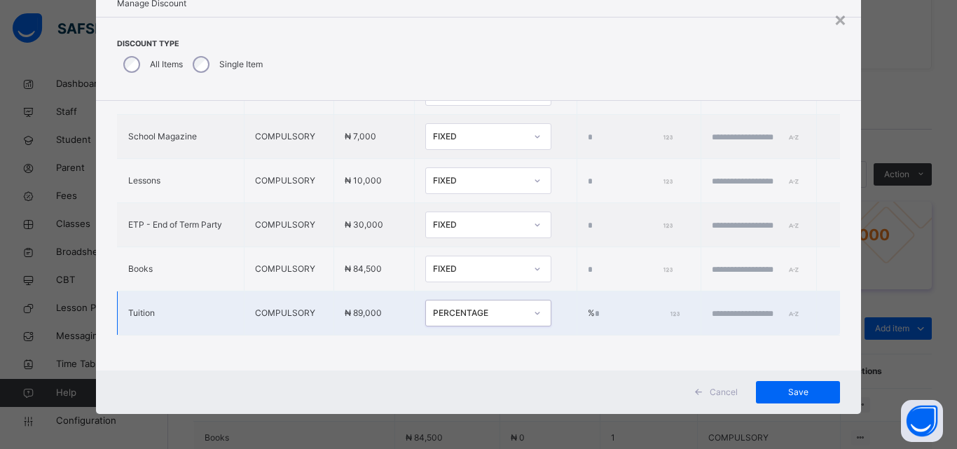
click at [595, 308] on input "*" at bounding box center [636, 314] width 83 height 13
type input "***"
click at [712, 308] on input "text" at bounding box center [754, 314] width 84 height 13
type input "**********"
click at [777, 389] on span "Save" at bounding box center [797, 392] width 63 height 13
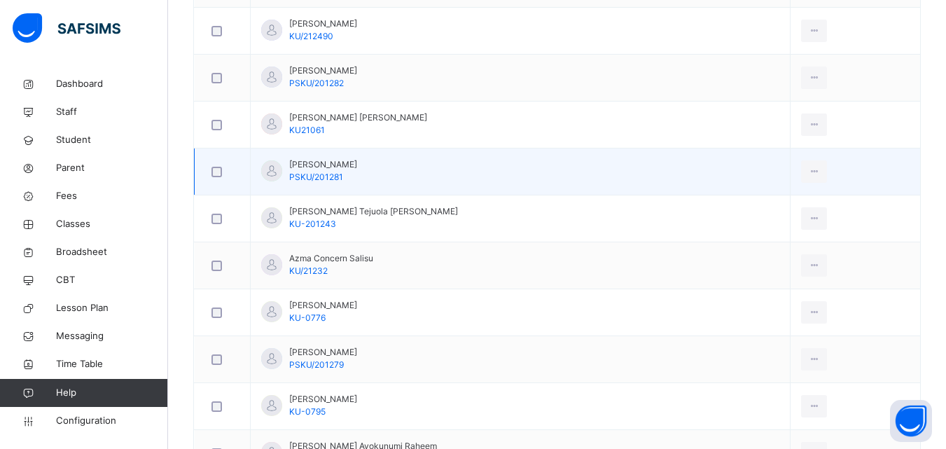
scroll to position [630, 0]
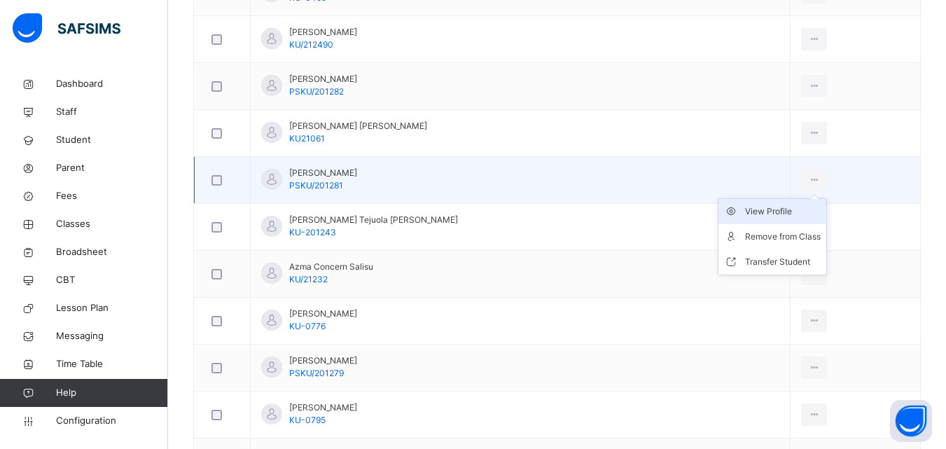
click at [775, 208] on div "View Profile" at bounding box center [783, 212] width 76 height 14
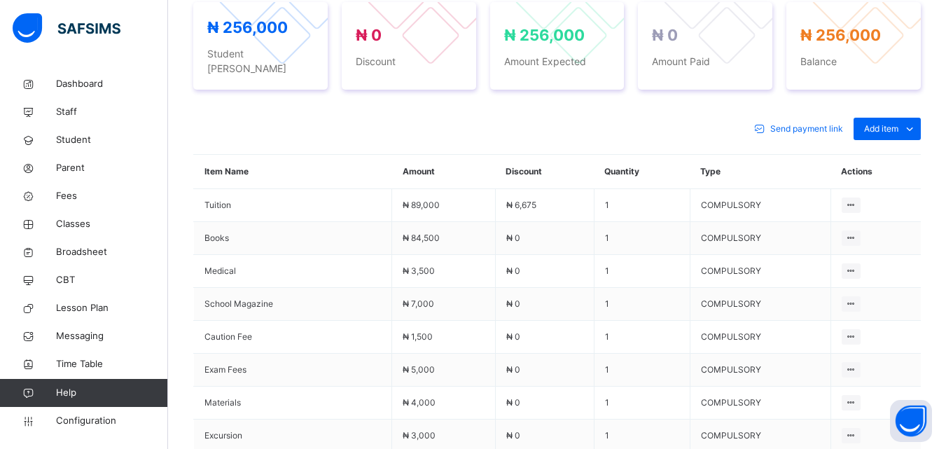
scroll to position [490, 0]
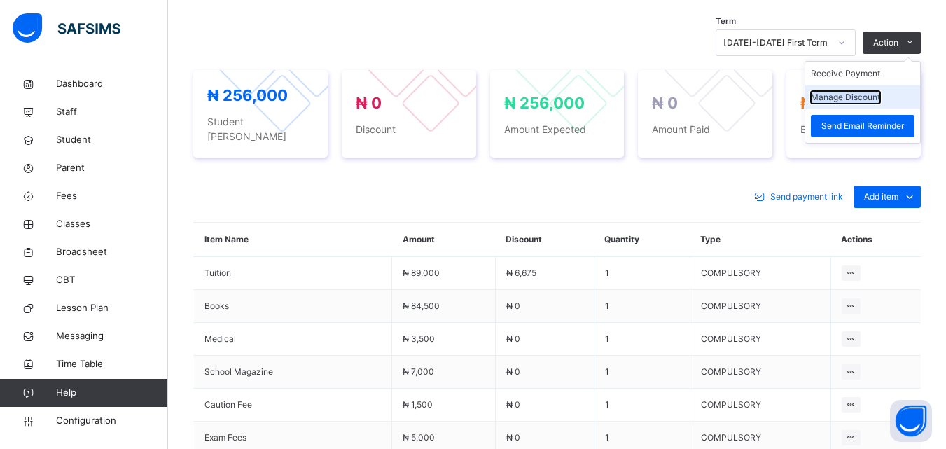
click at [863, 92] on button "Manage Discount" at bounding box center [845, 97] width 69 height 13
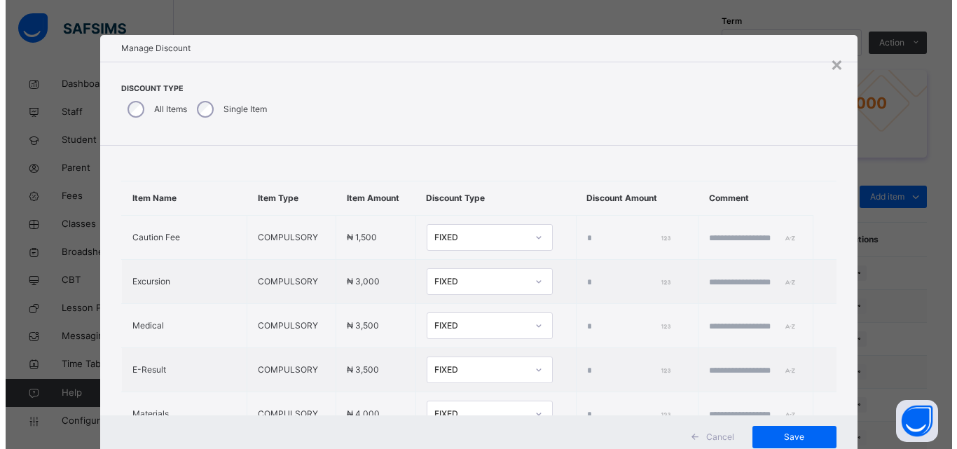
scroll to position [0, 0]
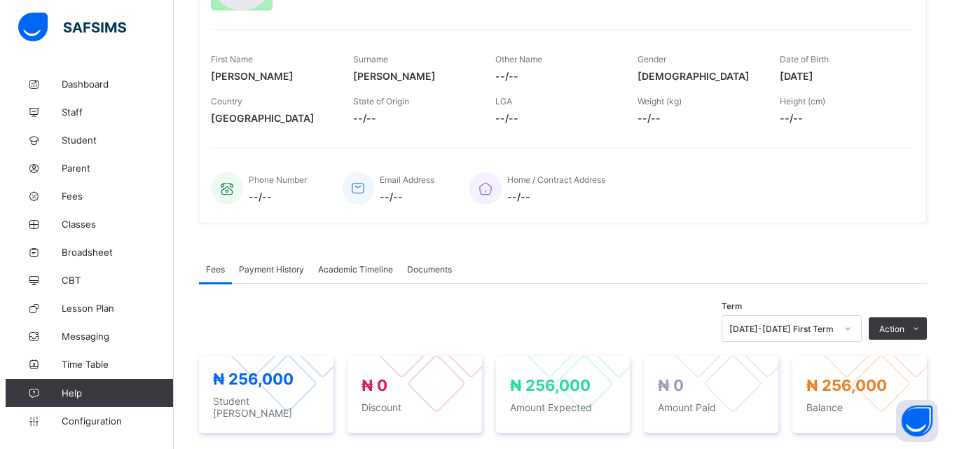
scroll to position [210, 0]
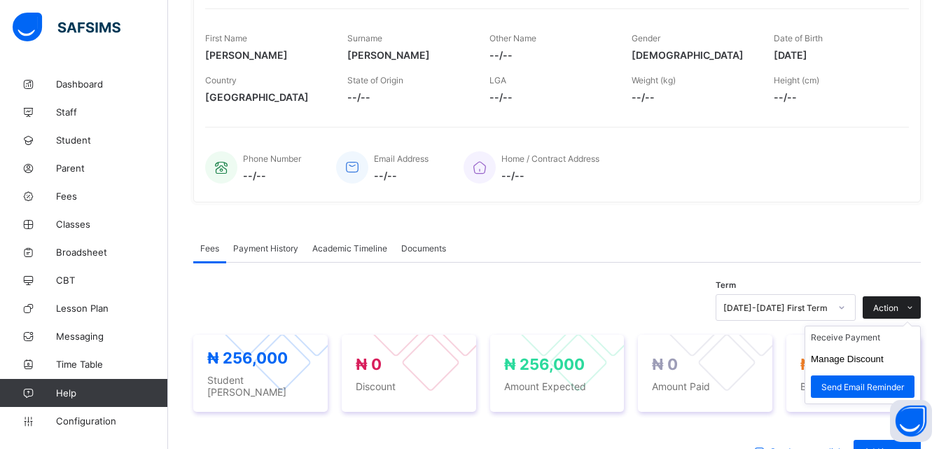
click at [890, 303] on span "Action" at bounding box center [885, 308] width 25 height 11
click at [863, 358] on button "Manage Discount" at bounding box center [847, 359] width 73 height 11
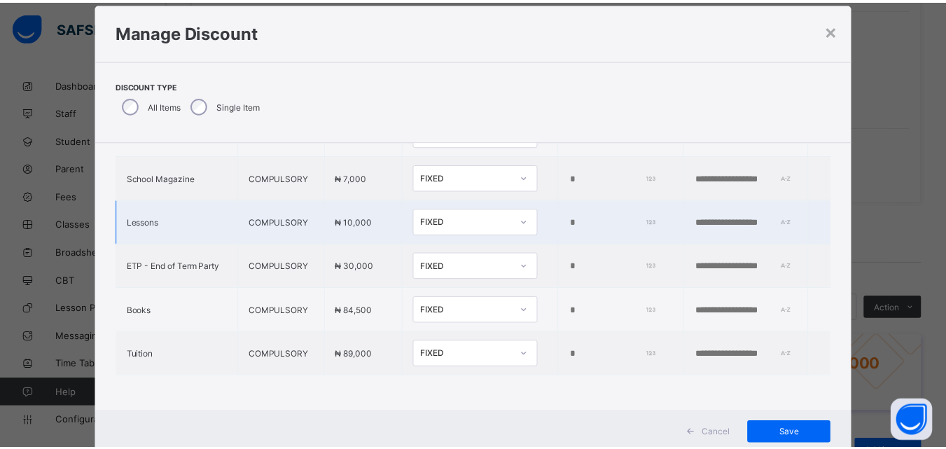
scroll to position [73, 0]
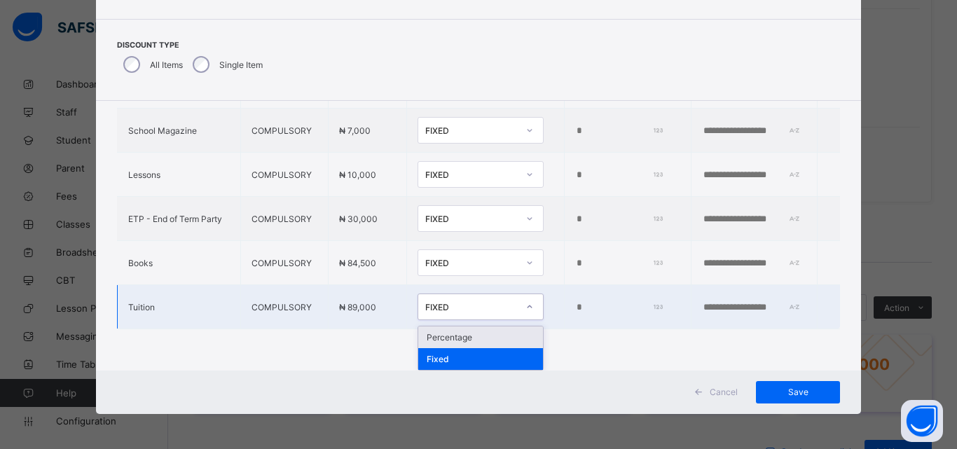
click at [446, 303] on div "FIXED" at bounding box center [471, 307] width 92 height 11
click at [445, 334] on div "Percentage" at bounding box center [480, 337] width 125 height 22
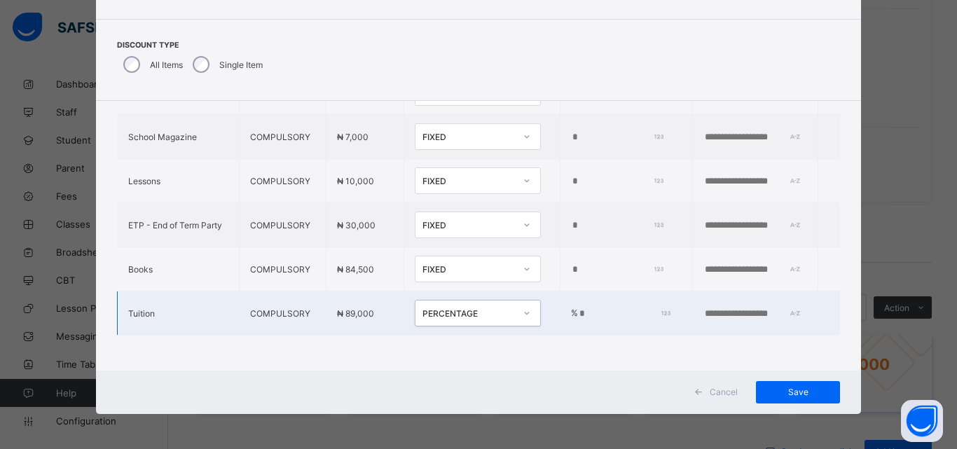
click at [578, 308] on input "*" at bounding box center [623, 313] width 90 height 11
type input "***"
click at [719, 308] on input "text" at bounding box center [751, 313] width 97 height 11
type input "**********"
click at [775, 396] on span "Save" at bounding box center [797, 392] width 63 height 11
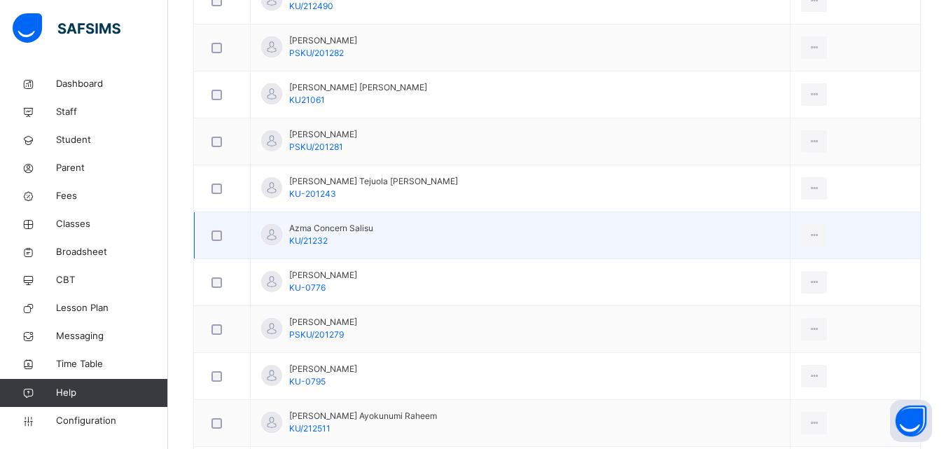
scroll to position [700, 0]
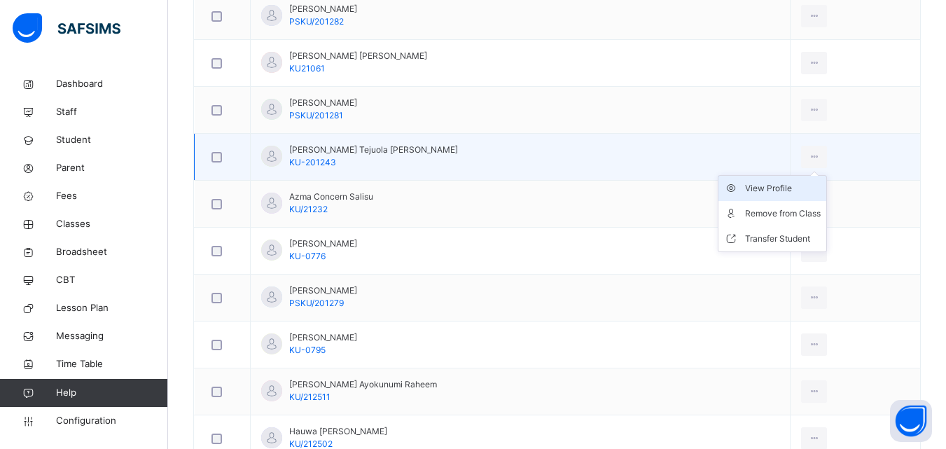
click at [770, 188] on div "View Profile" at bounding box center [783, 188] width 76 height 14
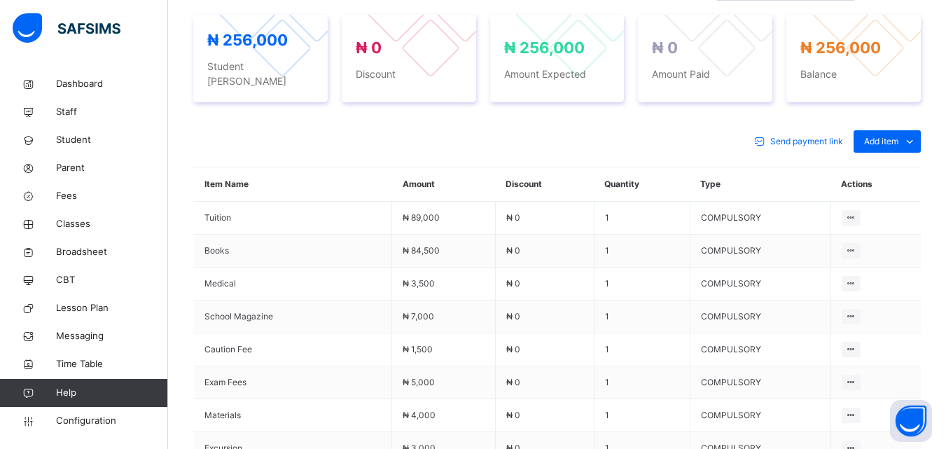
scroll to position [350, 0]
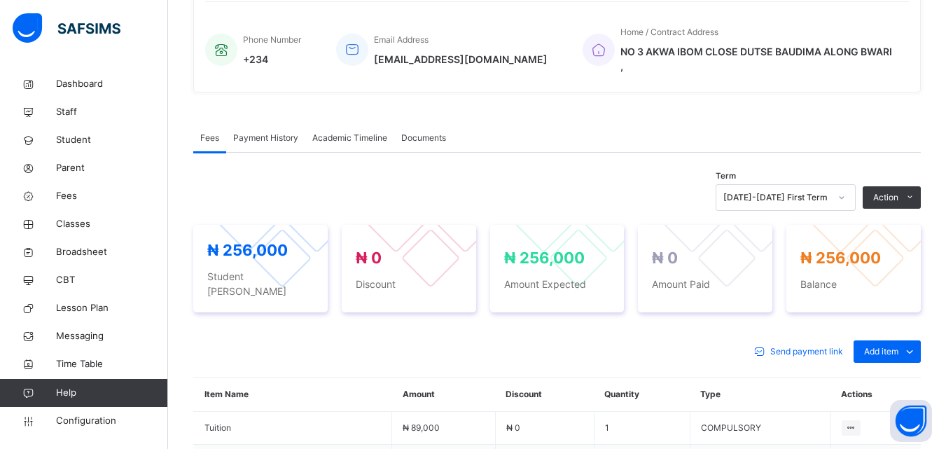
click at [0, 0] on button "Manage Discount" at bounding box center [0, 0] width 0 height 0
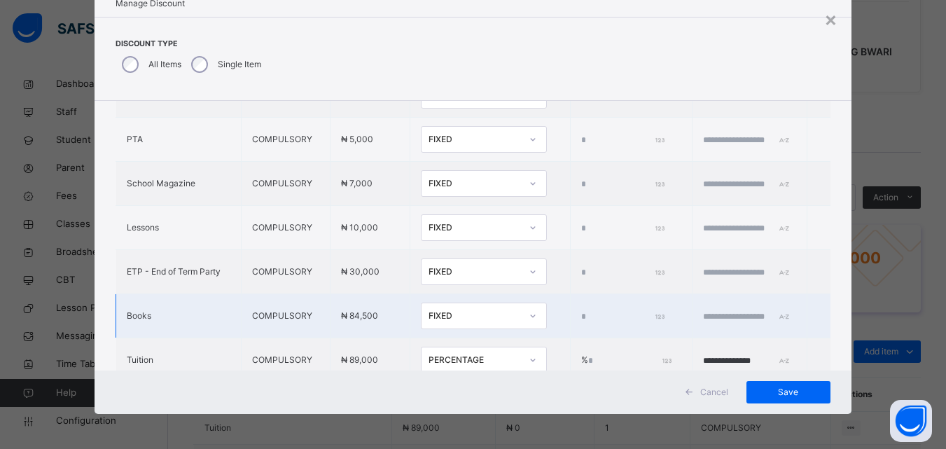
scroll to position [476, 0]
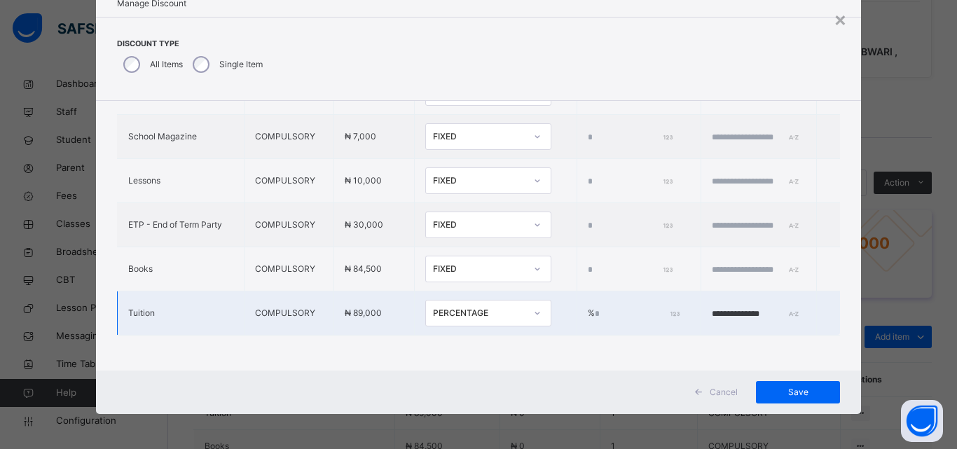
type input "*"
click at [474, 307] on div "FIXED" at bounding box center [482, 313] width 92 height 13
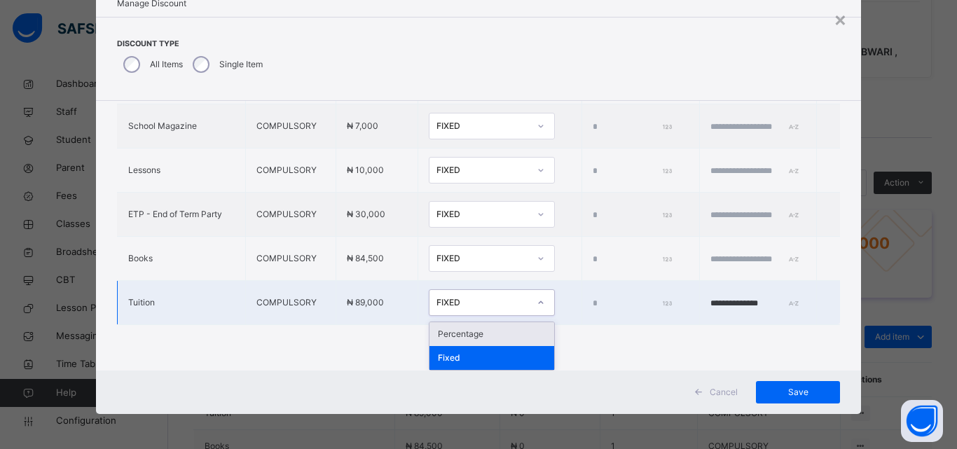
drag, startPoint x: 450, startPoint y: 335, endPoint x: 486, endPoint y: 319, distance: 39.8
click at [449, 333] on div "Percentage" at bounding box center [491, 334] width 125 height 24
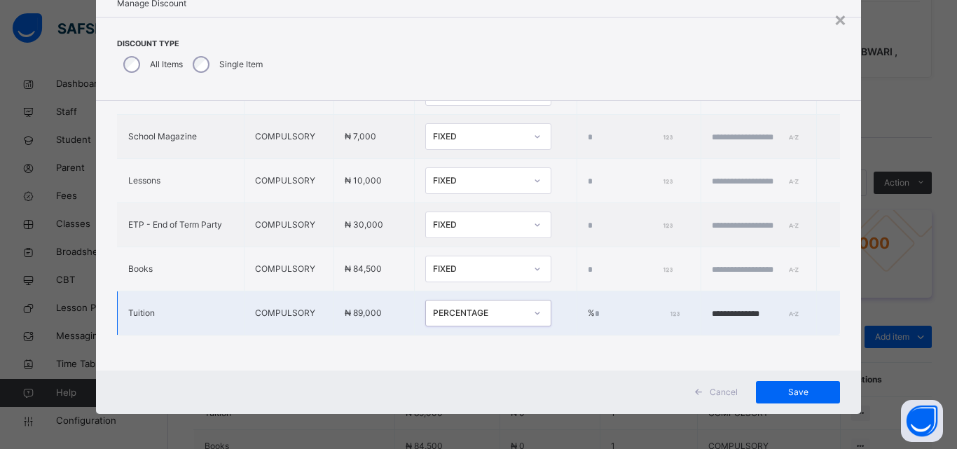
click at [595, 308] on input "*" at bounding box center [636, 314] width 83 height 13
type input "****"
click at [791, 385] on div "Save" at bounding box center [798, 392] width 84 height 22
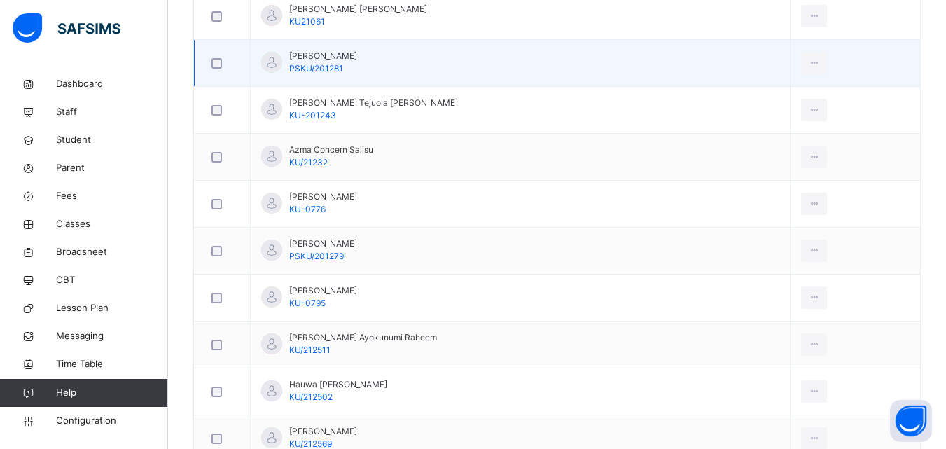
scroll to position [771, 0]
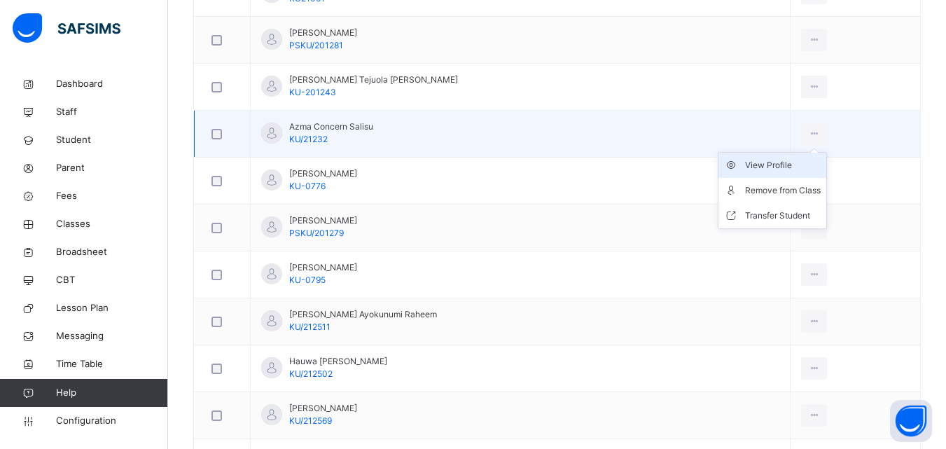
click at [761, 165] on div "View Profile" at bounding box center [783, 165] width 76 height 14
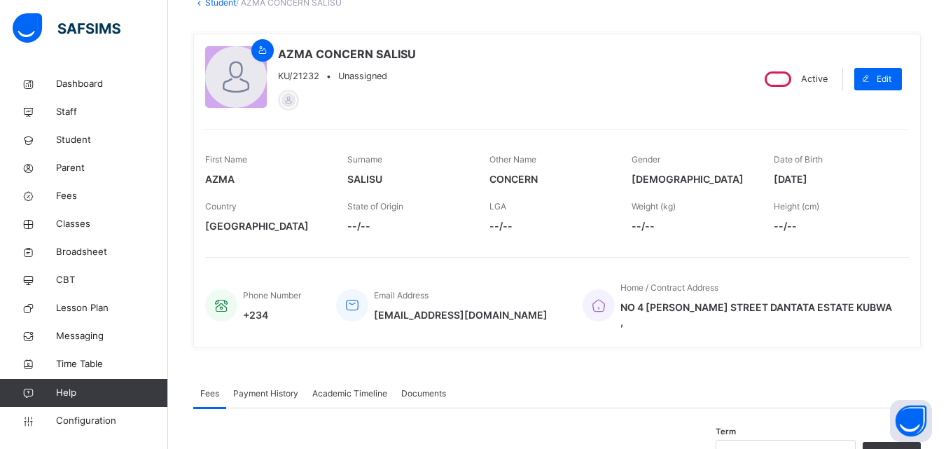
scroll to position [70, 0]
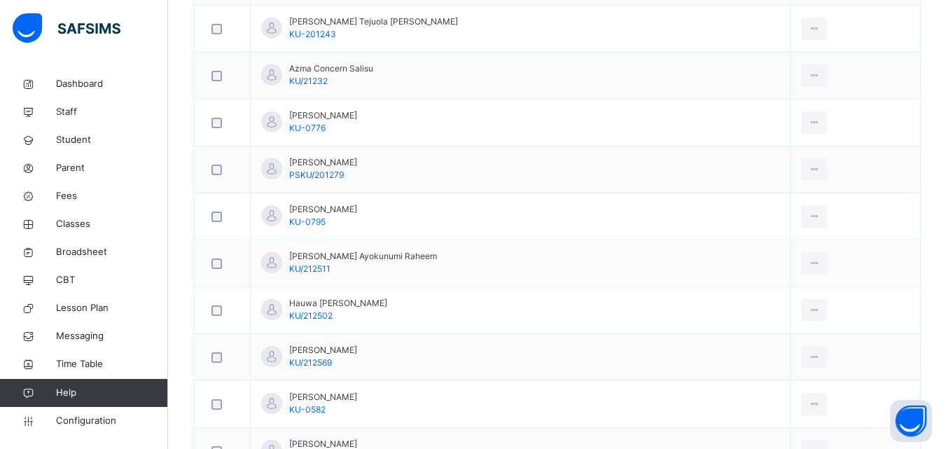
scroll to position [841, 0]
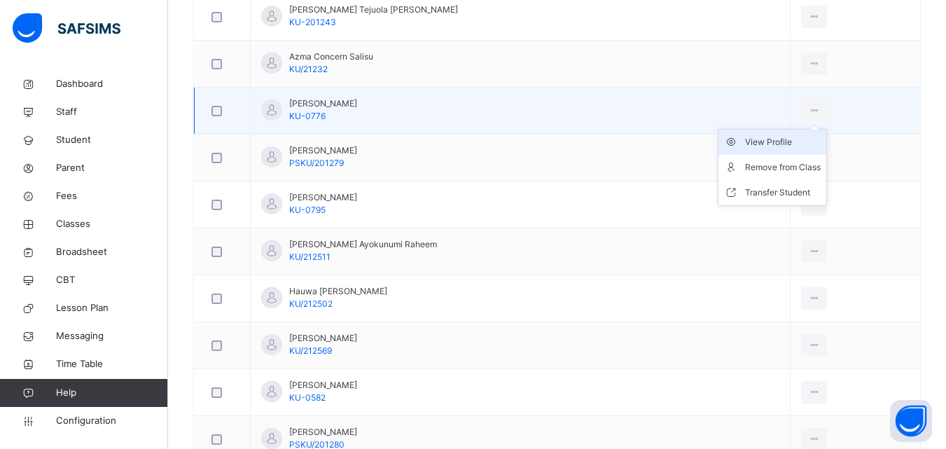
click at [768, 137] on div "View Profile" at bounding box center [783, 142] width 76 height 14
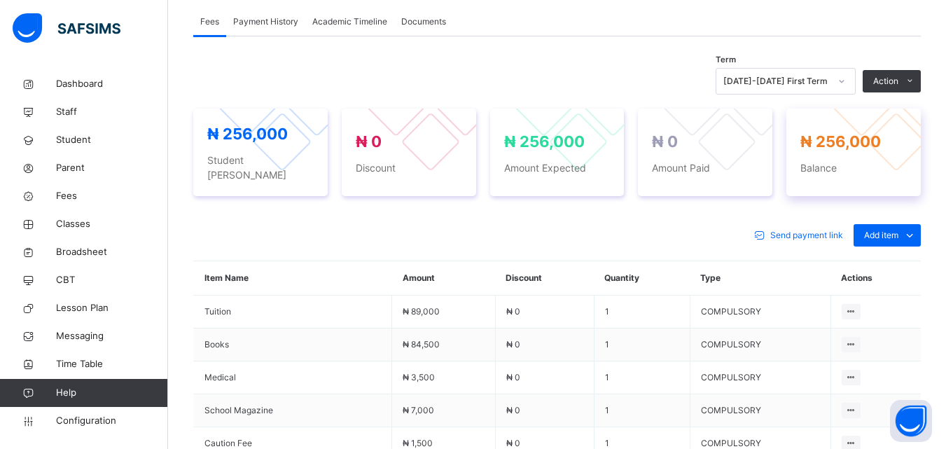
scroll to position [420, 0]
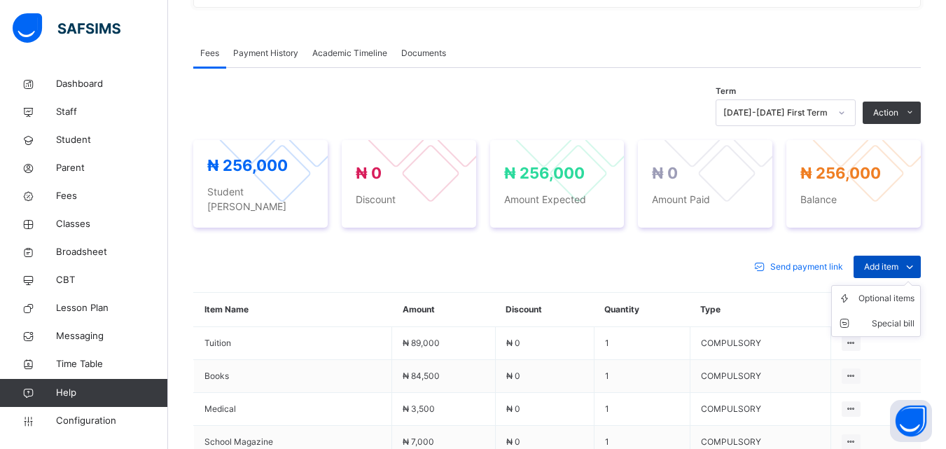
click at [886, 261] on span "Add item" at bounding box center [881, 267] width 34 height 13
click at [0, 0] on div "Special bill" at bounding box center [0, 0] width 0 height 0
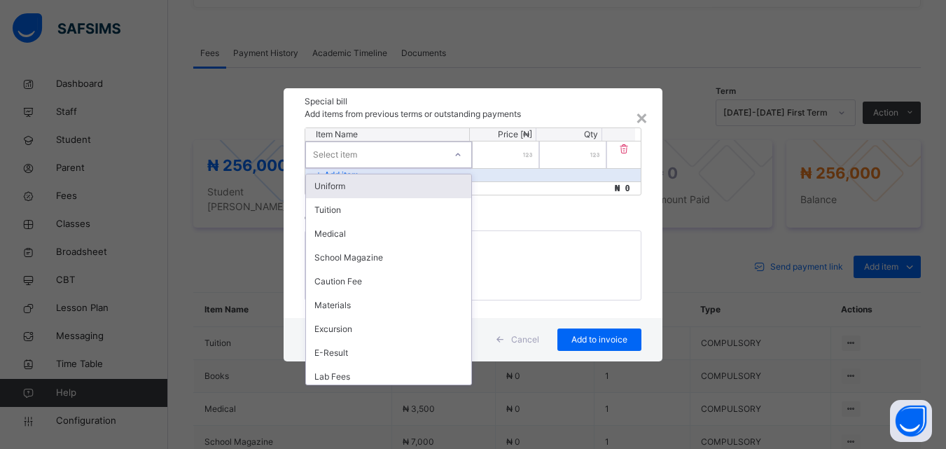
click at [405, 148] on div "Select item" at bounding box center [375, 155] width 139 height 22
click at [392, 184] on div "Uniform" at bounding box center [388, 186] width 165 height 24
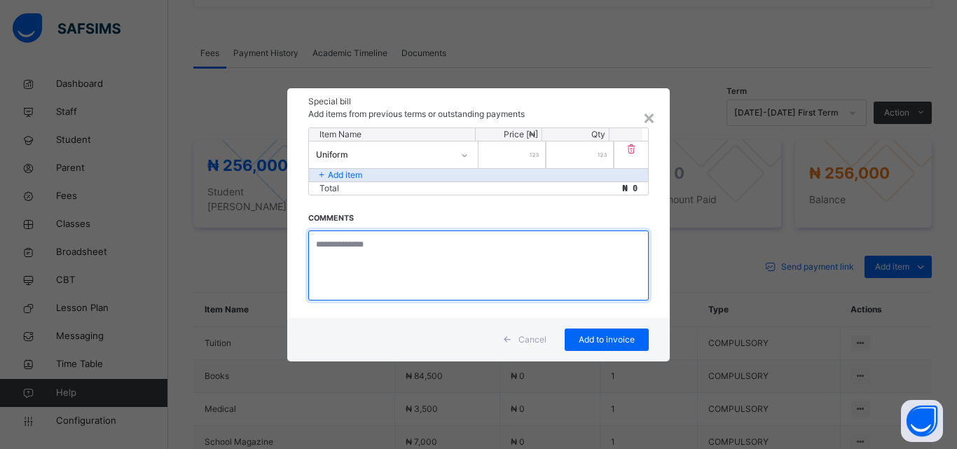
click at [375, 242] on textarea at bounding box center [478, 265] width 340 height 70
type textarea "**********"
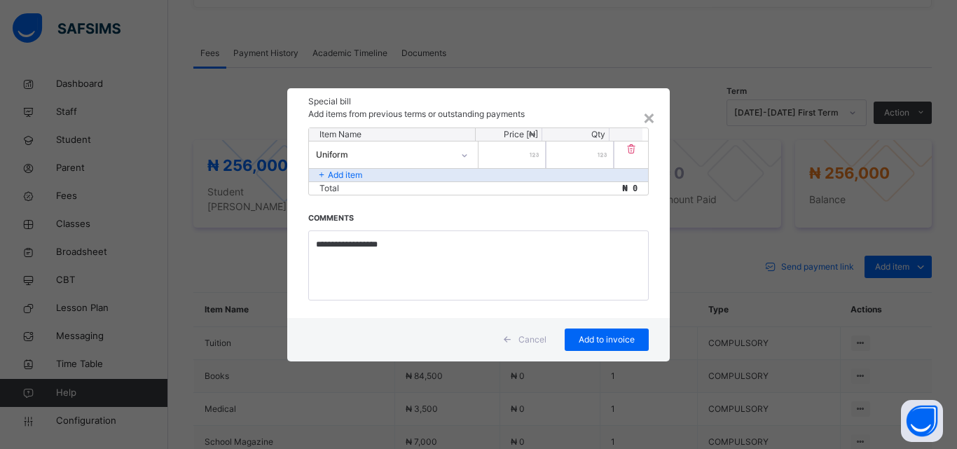
click at [520, 156] on input "number" at bounding box center [511, 154] width 67 height 27
type input "*****"
click at [599, 340] on span "Add to invoice" at bounding box center [606, 339] width 63 height 13
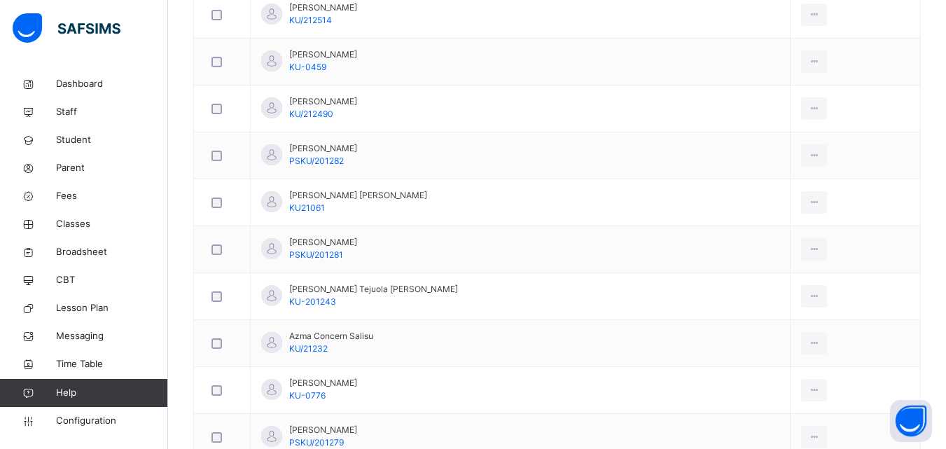
scroll to position [771, 0]
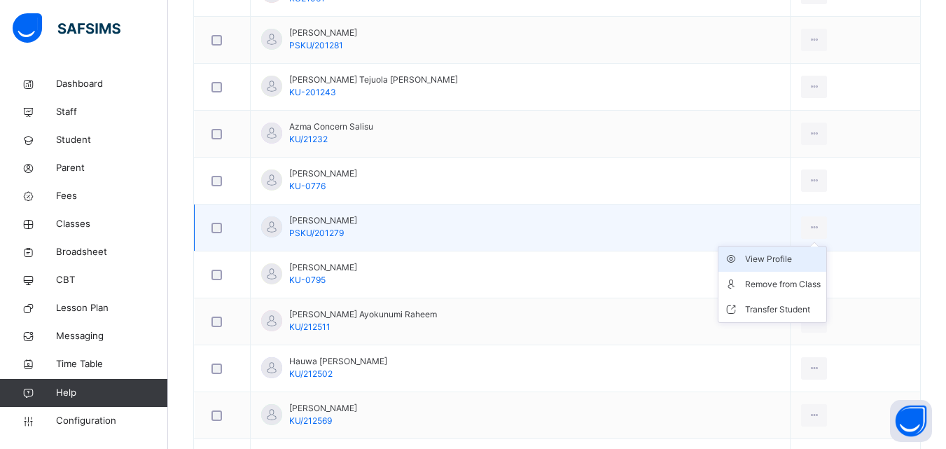
click at [773, 258] on div "View Profile" at bounding box center [783, 259] width 76 height 14
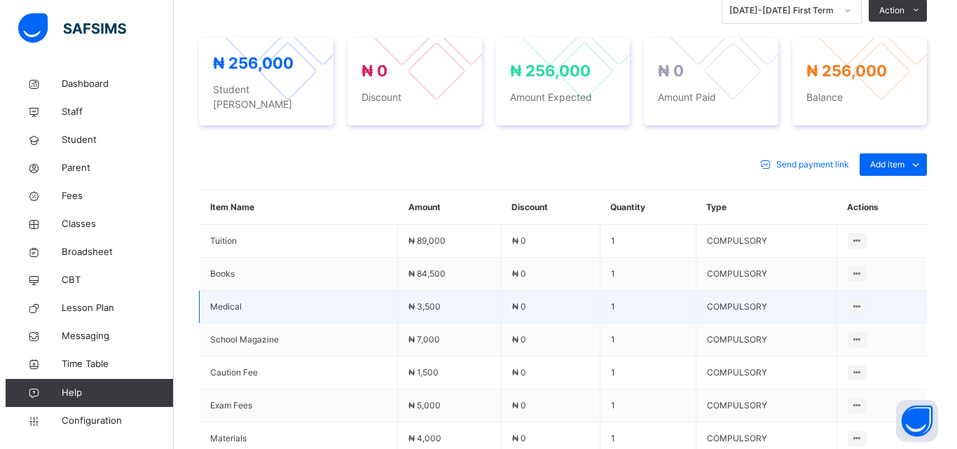
scroll to position [490, 0]
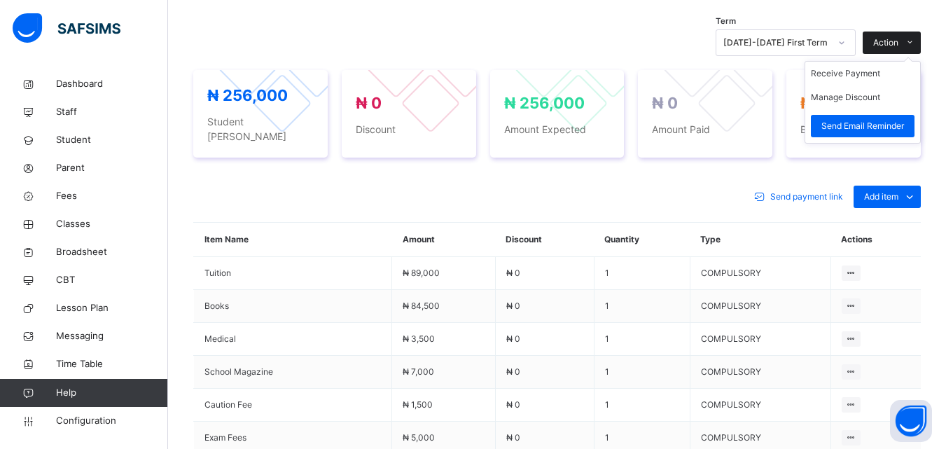
click at [894, 39] on span "Action" at bounding box center [885, 42] width 25 height 13
click at [868, 71] on li "Receive Payment" at bounding box center [863, 74] width 115 height 24
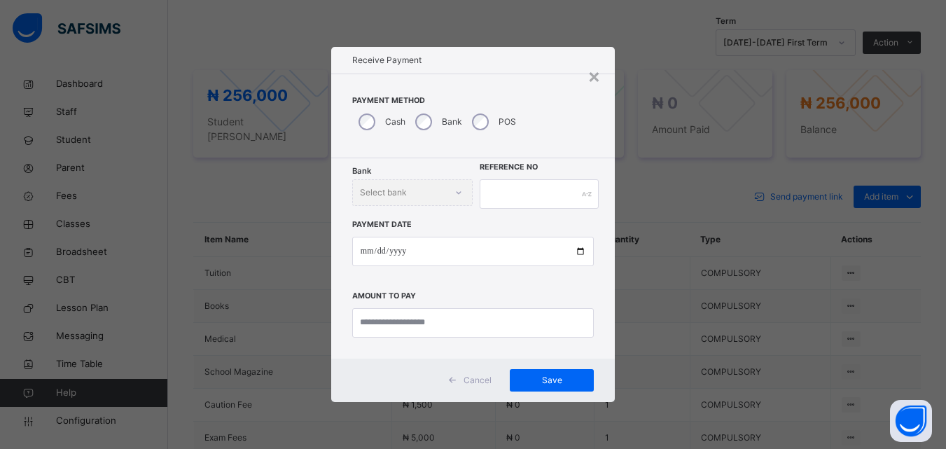
click at [696, 216] on div "× Receive Payment Payment Method Cash Bank POS Bank Select bank Reference No Pa…" at bounding box center [473, 224] width 946 height 449
click at [595, 71] on div "×" at bounding box center [594, 75] width 13 height 29
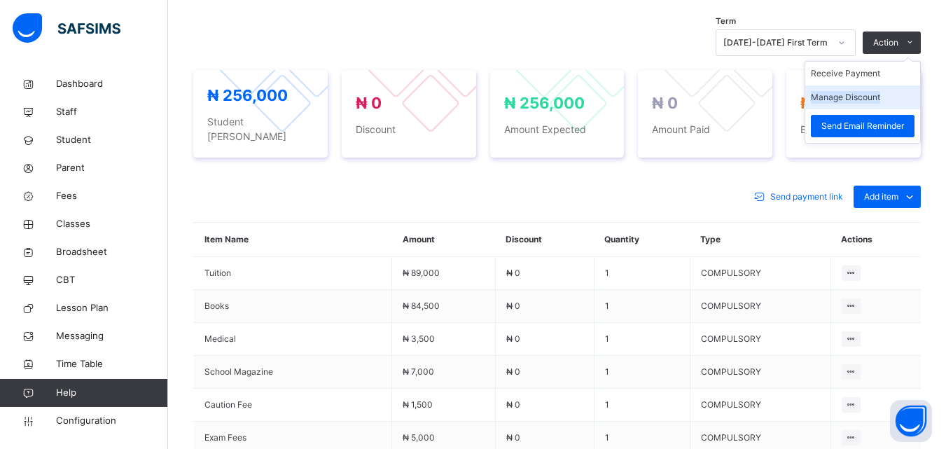
click at [898, 94] on li "Manage Discount" at bounding box center [863, 97] width 115 height 24
click at [880, 98] on button "Manage Discount" at bounding box center [845, 97] width 69 height 13
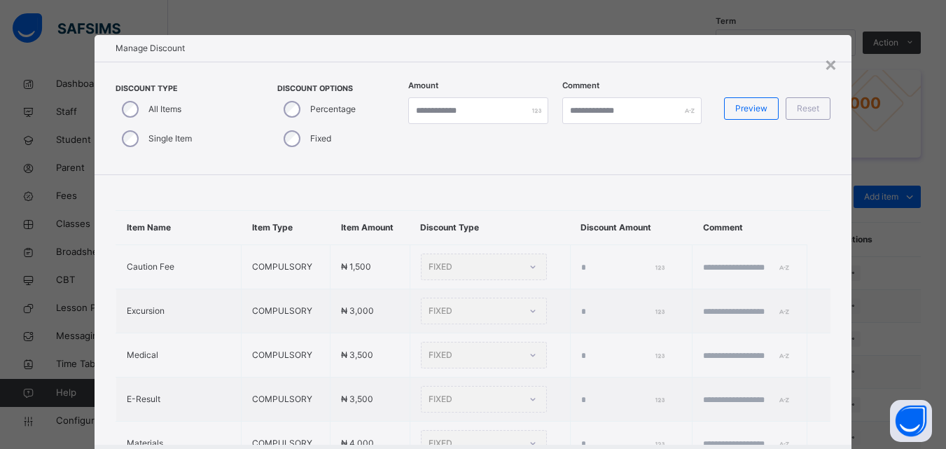
type input "*"
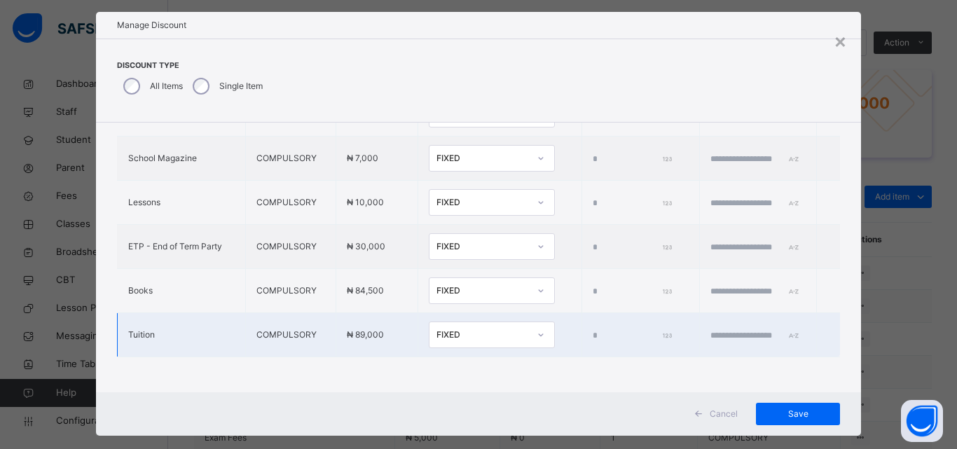
scroll to position [45, 0]
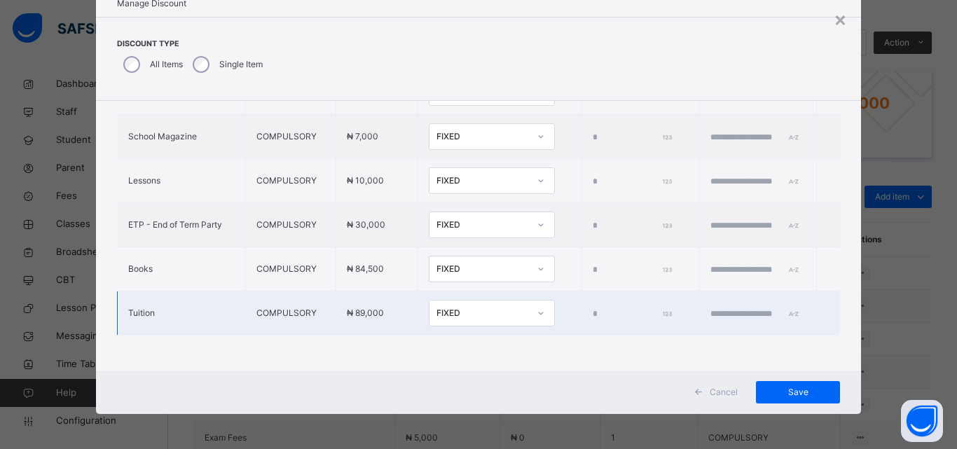
click at [460, 303] on div "FIXED" at bounding box center [478, 314] width 98 height 22
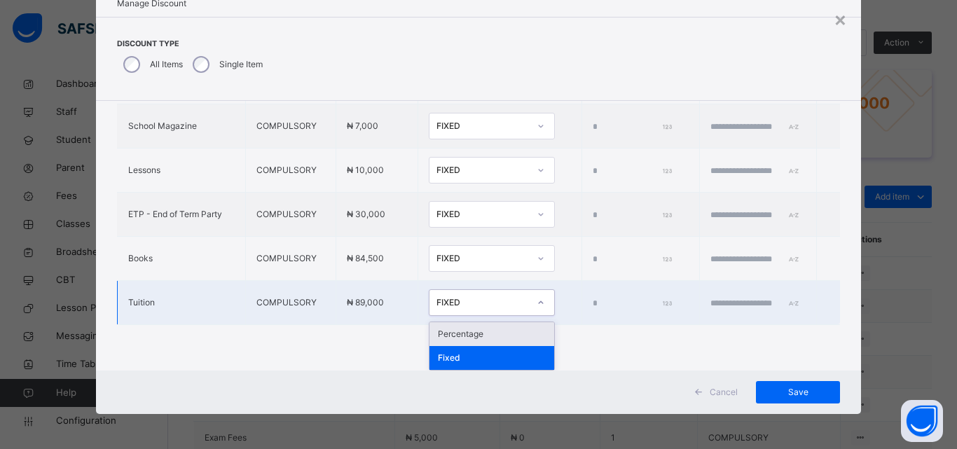
click at [446, 333] on div "Percentage" at bounding box center [491, 334] width 125 height 24
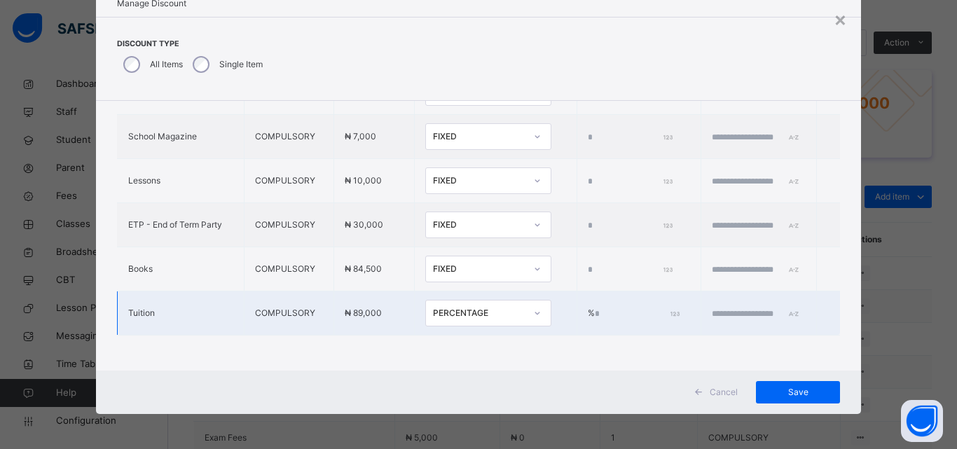
click at [595, 308] on input "*" at bounding box center [636, 314] width 83 height 13
type input "****"
click at [712, 308] on input "text" at bounding box center [754, 314] width 84 height 13
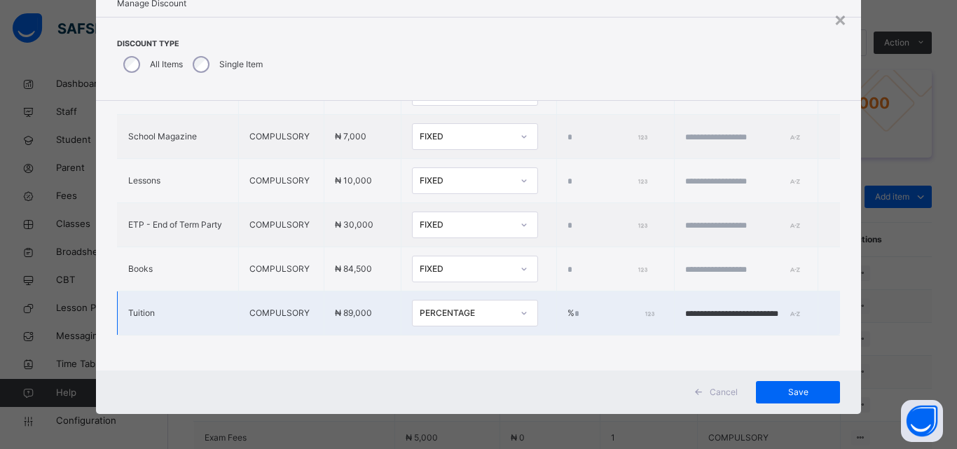
scroll to position [0, 13]
type input "**********"
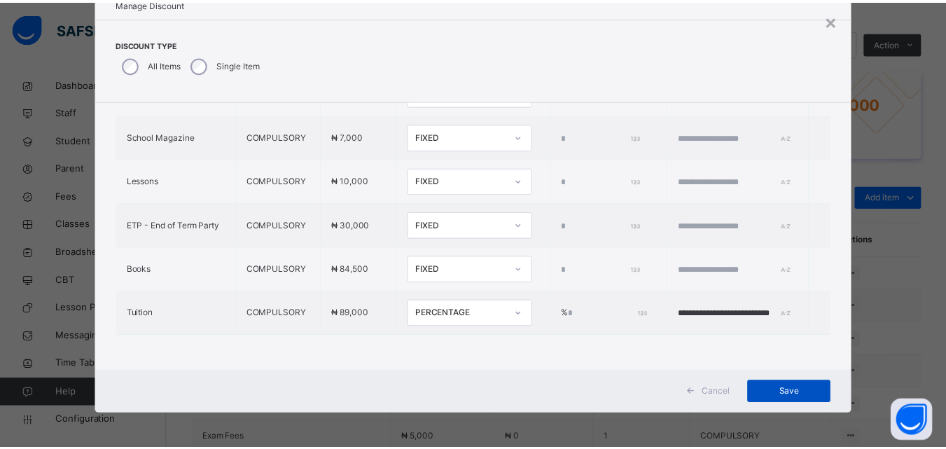
scroll to position [0, 0]
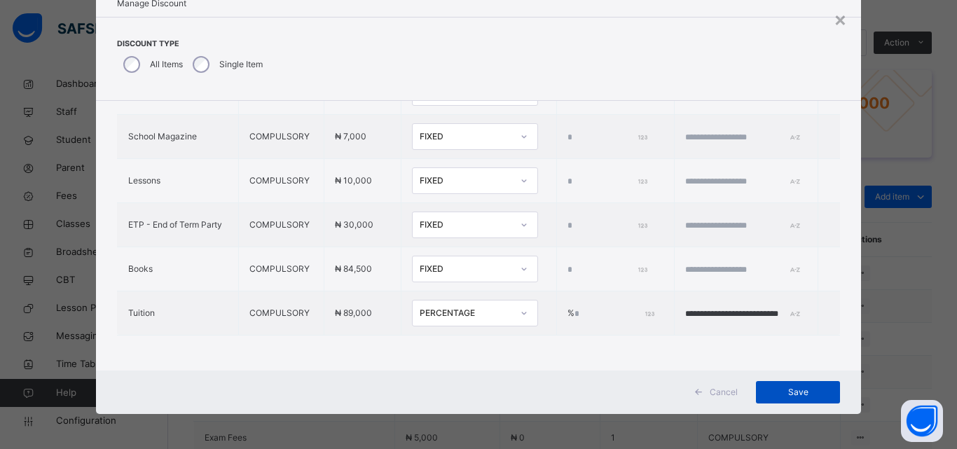
click at [808, 384] on div "Save" at bounding box center [798, 392] width 84 height 22
